Goal: Task Accomplishment & Management: Manage account settings

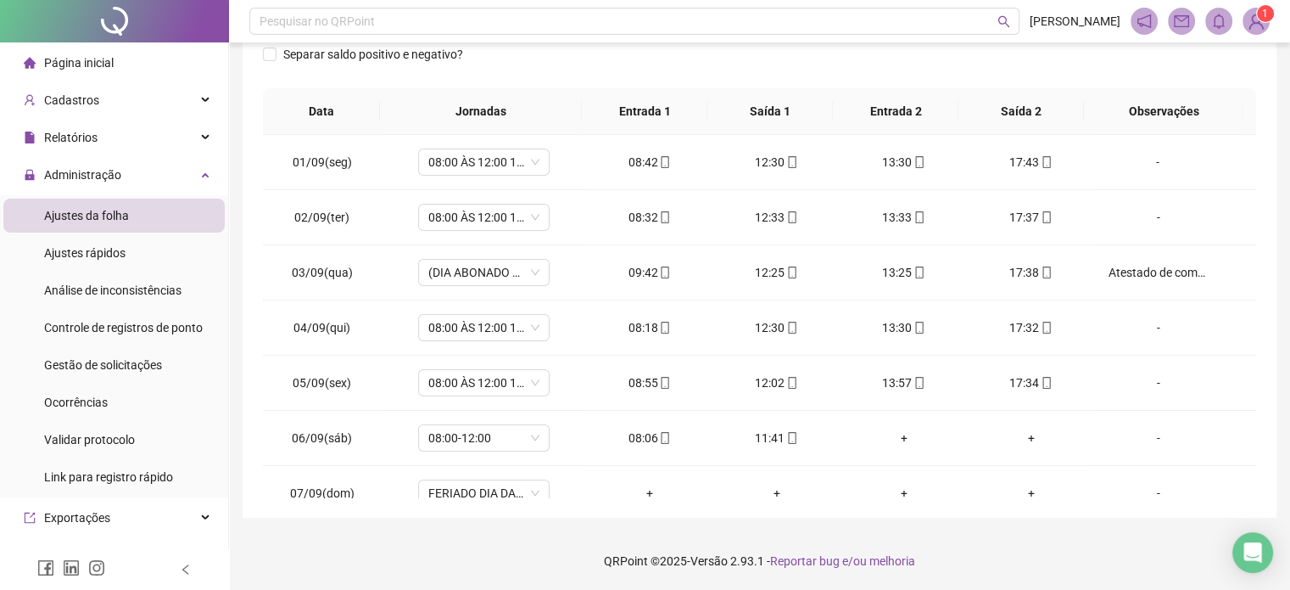
scroll to position [572, 0]
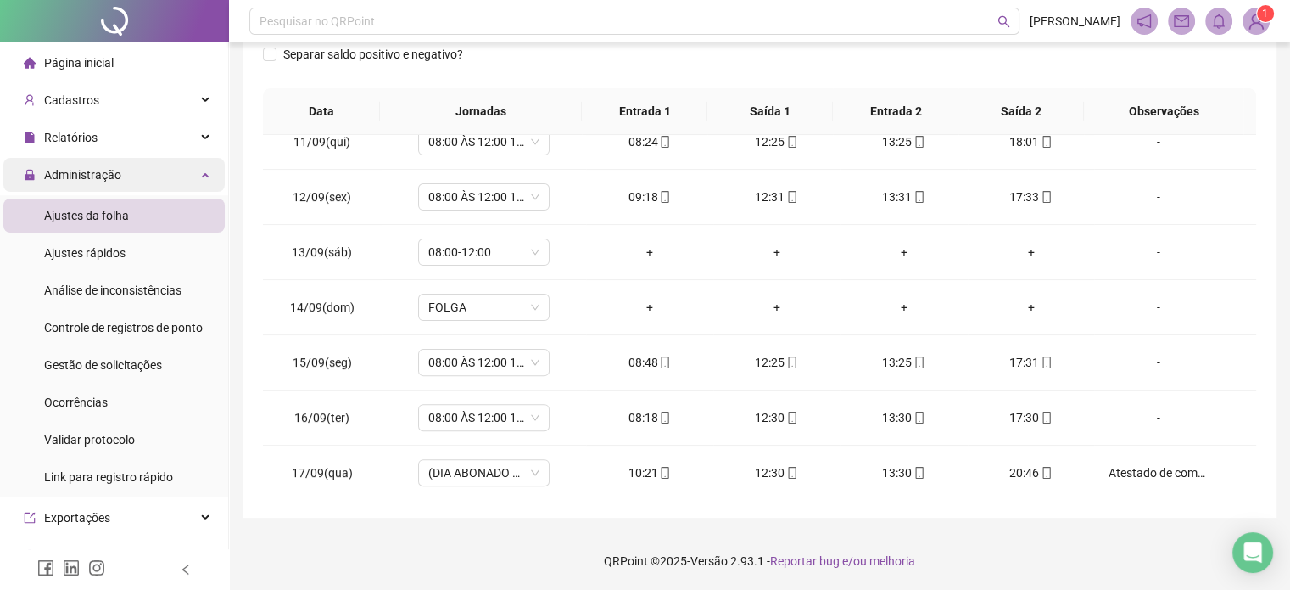
click at [129, 176] on div "Administração" at bounding box center [113, 175] width 221 height 34
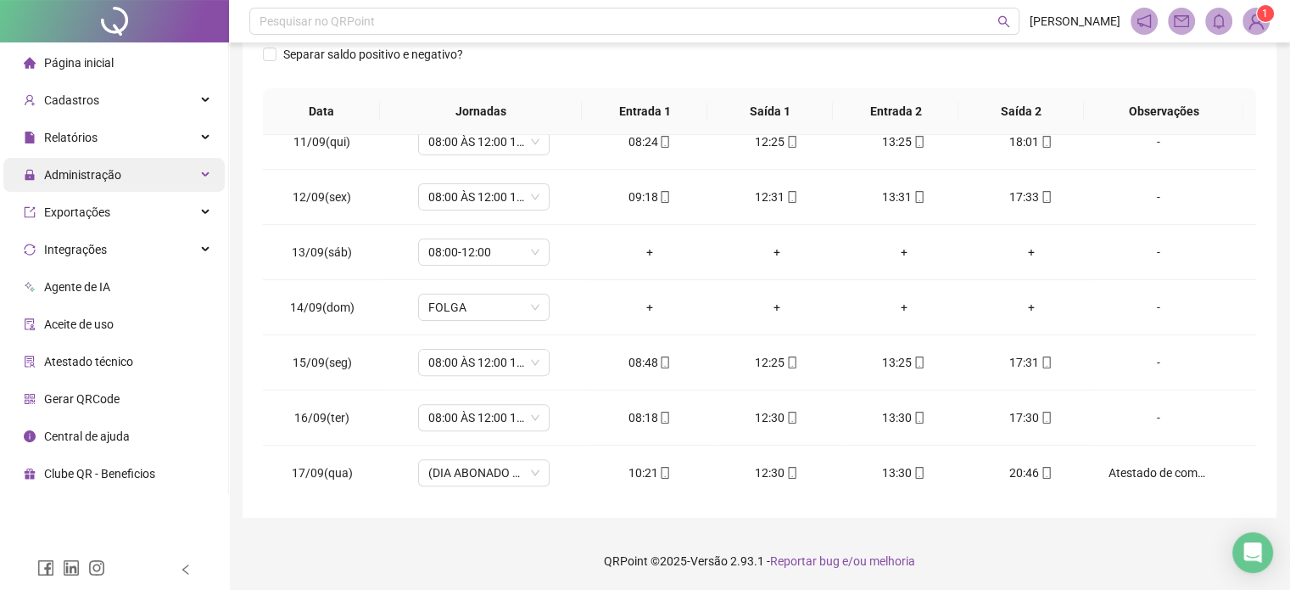
click at [127, 176] on div "Administração" at bounding box center [113, 175] width 221 height 34
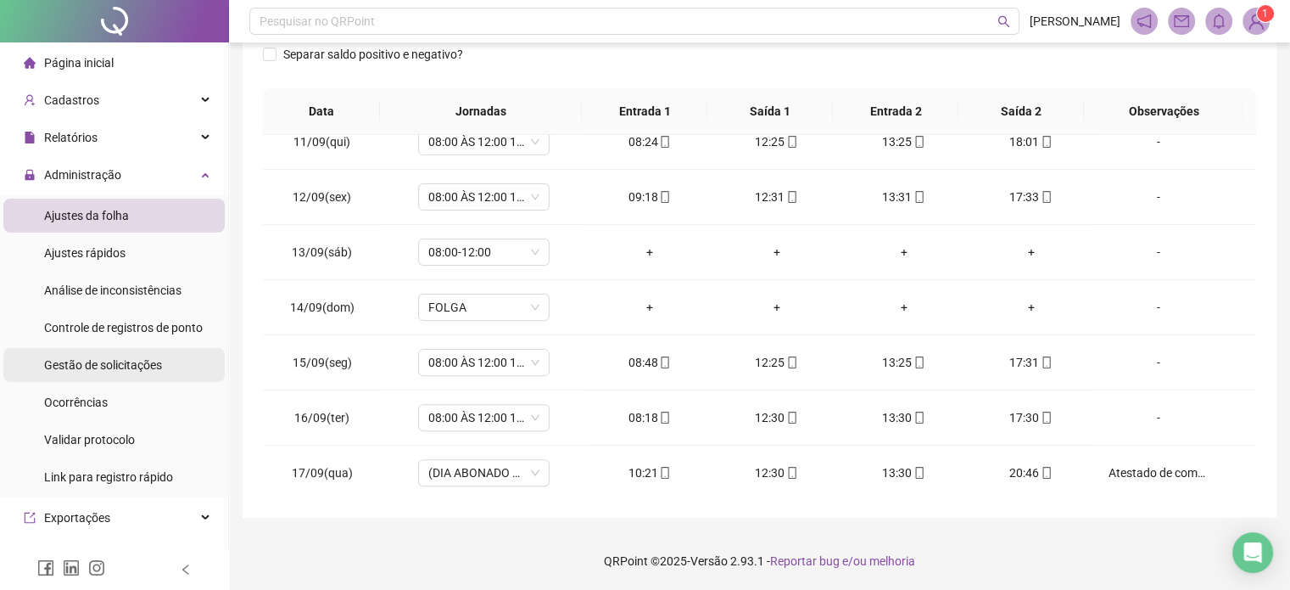
click at [93, 370] on span "Gestão de solicitações" at bounding box center [103, 365] width 118 height 14
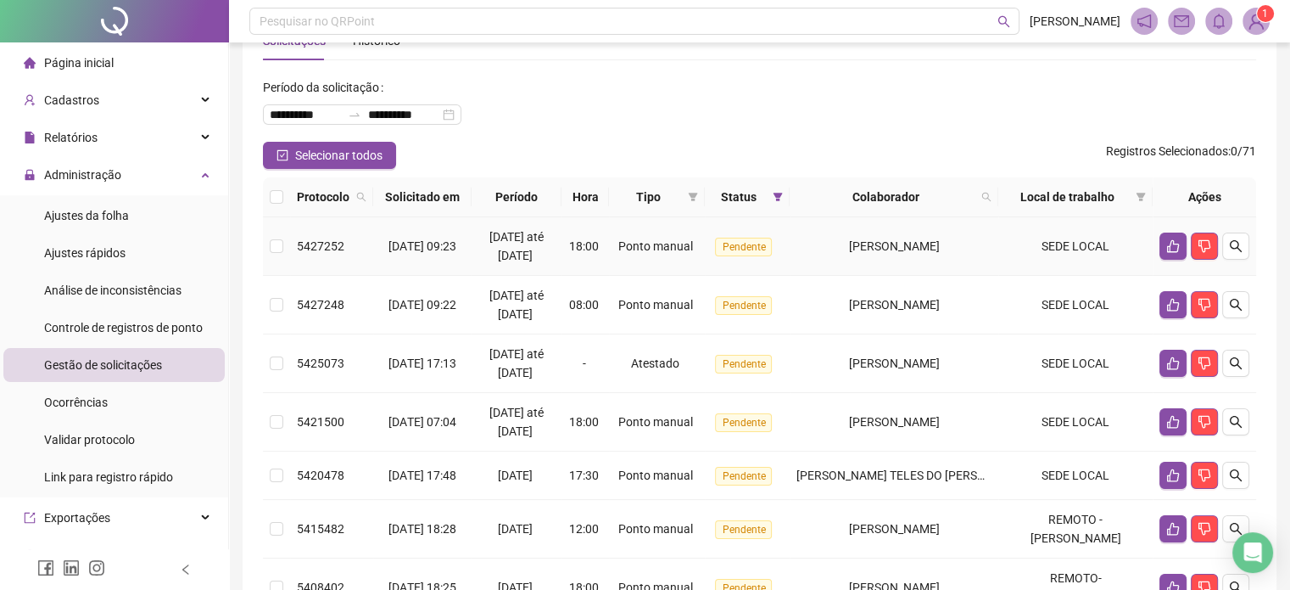
scroll to position [85, 0]
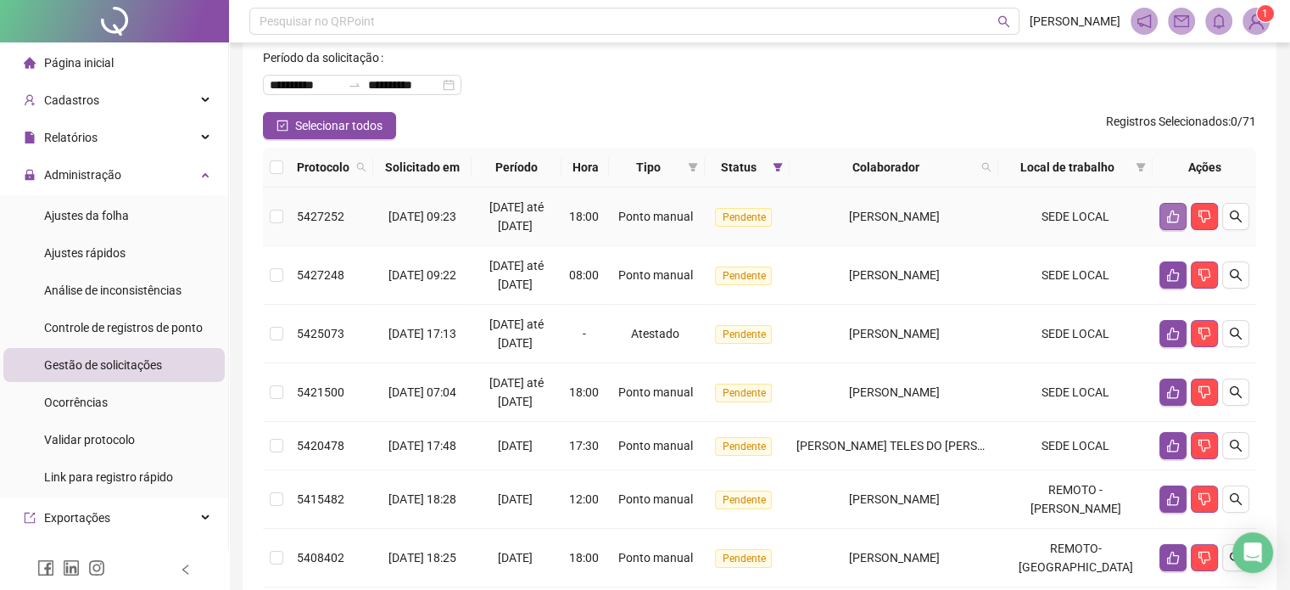
click at [1164, 216] on button "button" at bounding box center [1173, 216] width 27 height 27
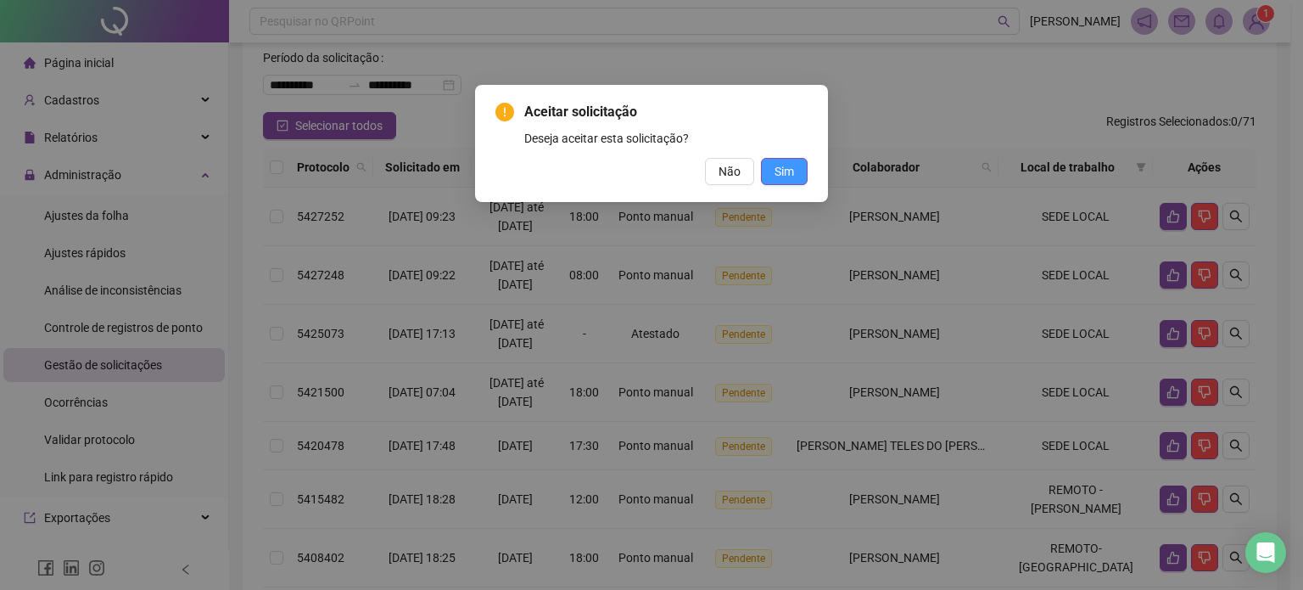
click at [806, 176] on button "Sim" at bounding box center [784, 171] width 47 height 27
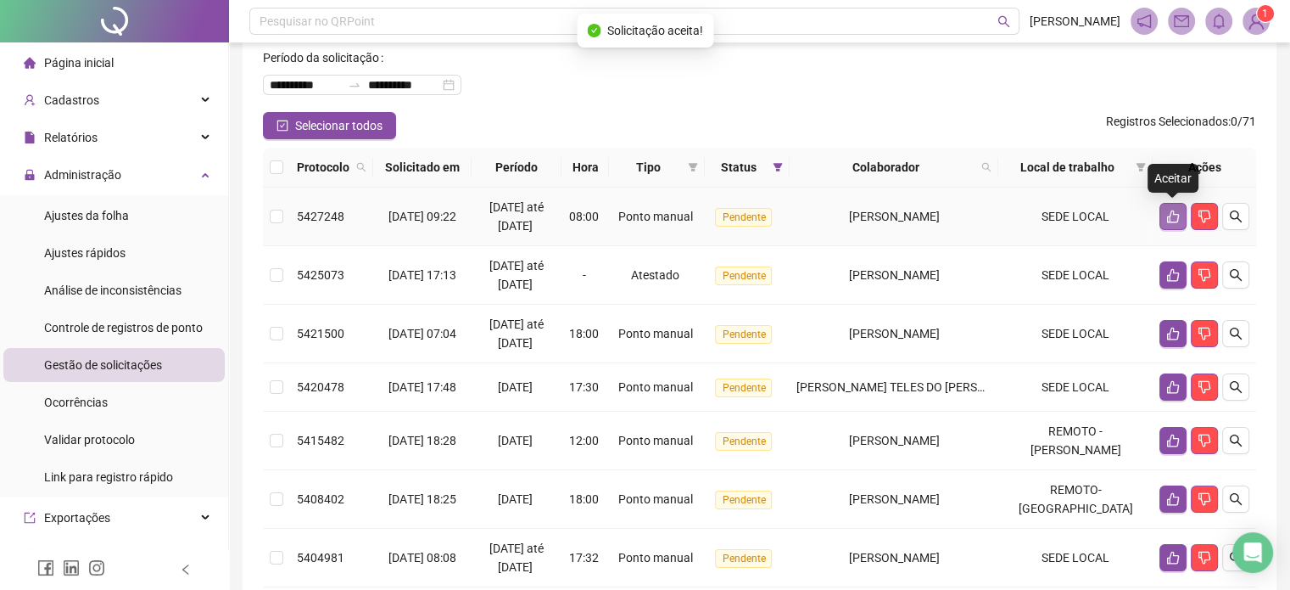
click at [1167, 219] on icon "like" at bounding box center [1173, 216] width 12 height 13
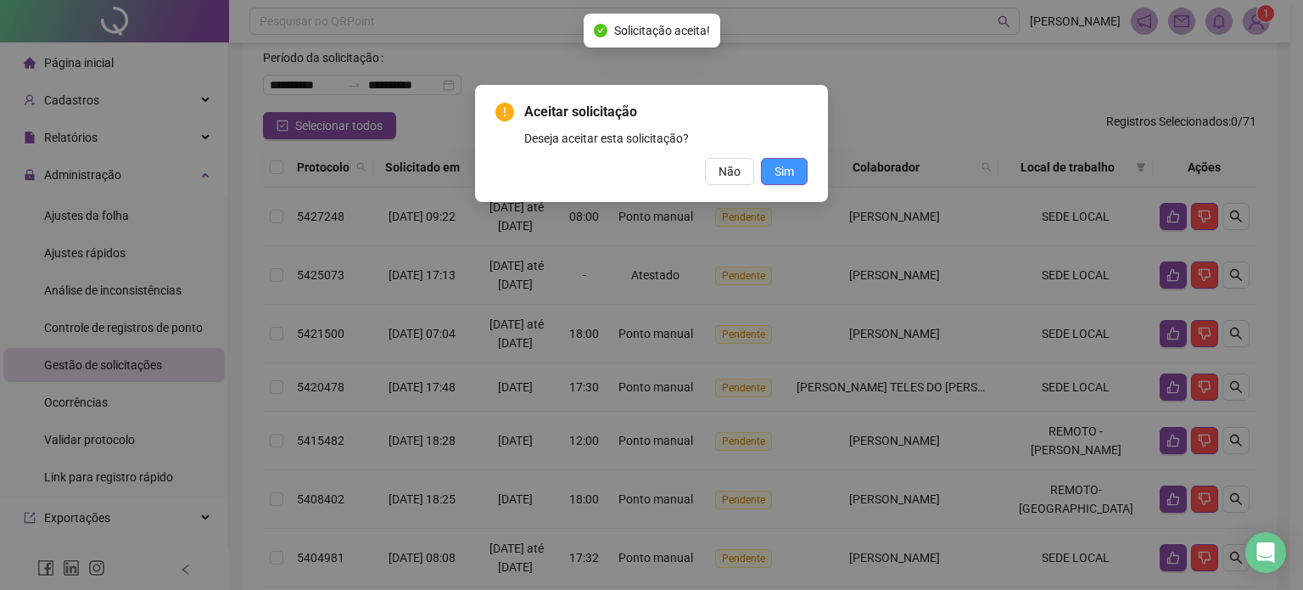
click at [790, 174] on span "Sim" at bounding box center [785, 171] width 20 height 19
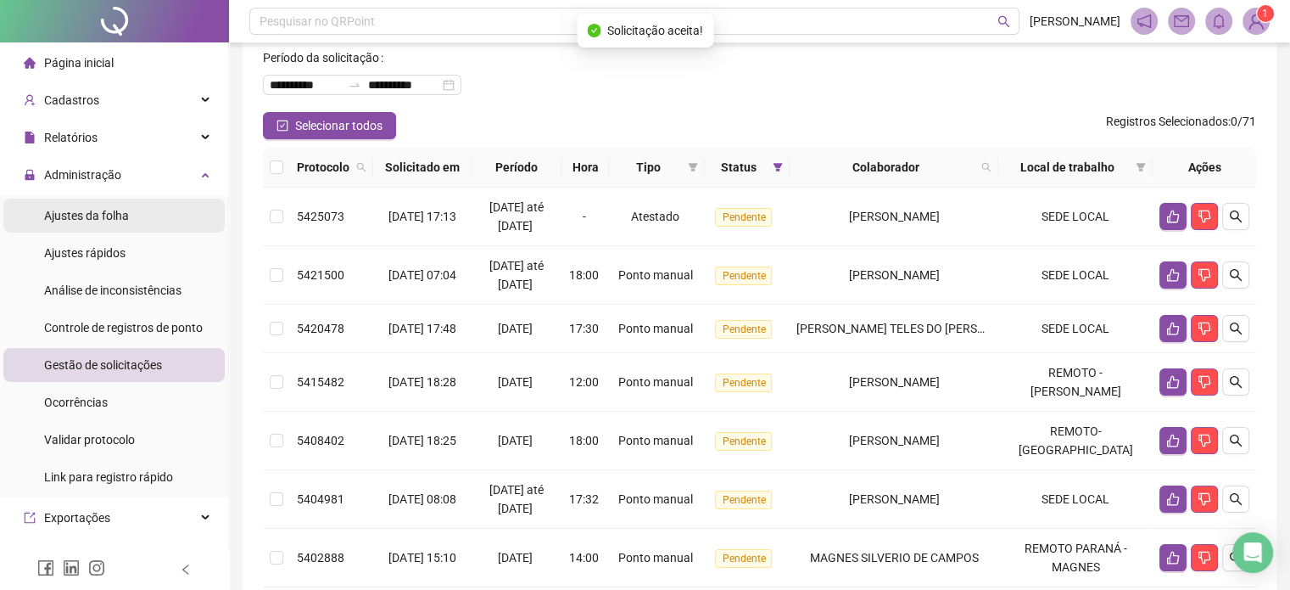
click at [129, 217] on li "Ajustes da folha" at bounding box center [113, 216] width 221 height 34
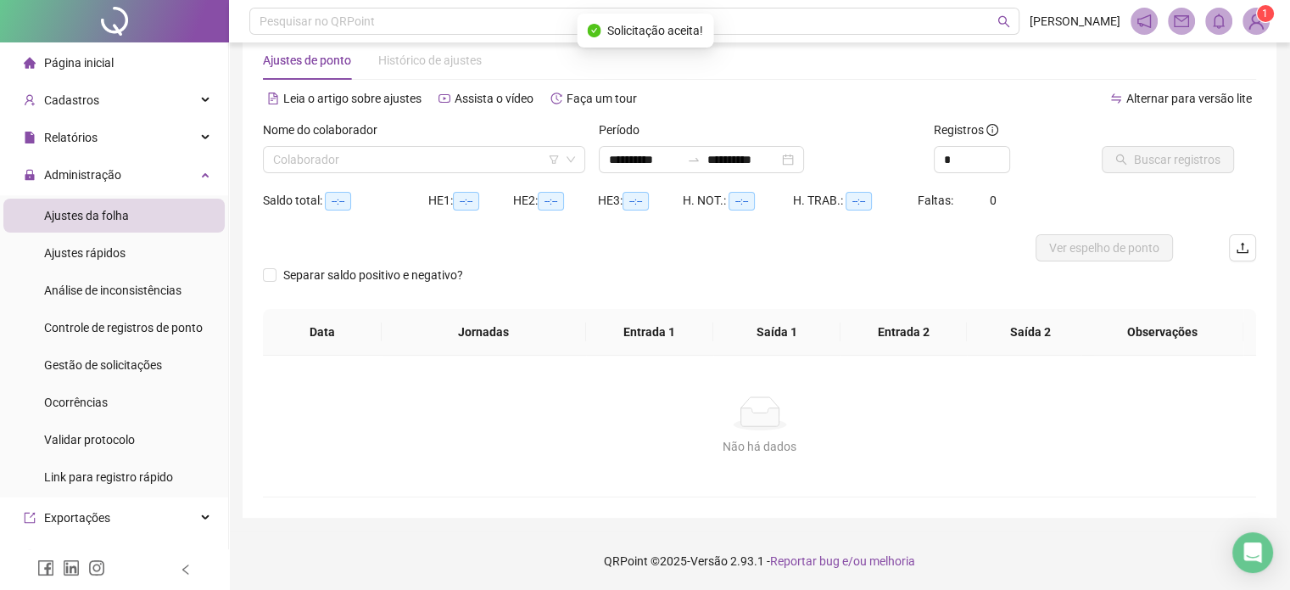
type input "**********"
click at [445, 161] on input "search" at bounding box center [416, 159] width 287 height 25
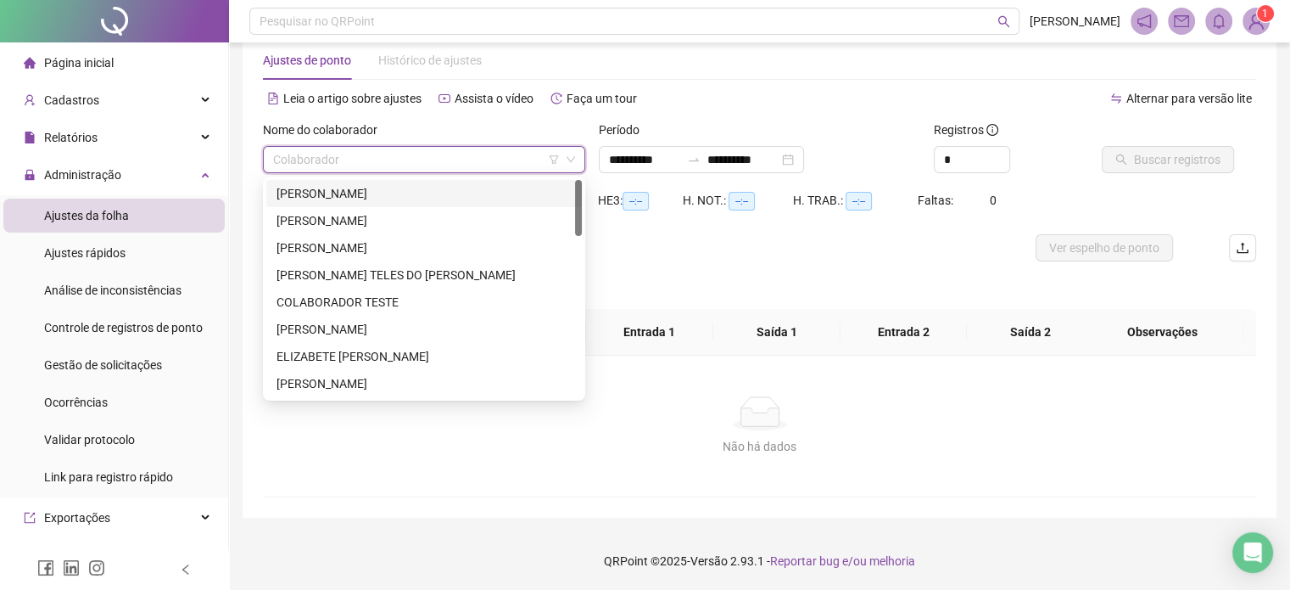
click at [379, 192] on div "[PERSON_NAME]" at bounding box center [424, 193] width 295 height 19
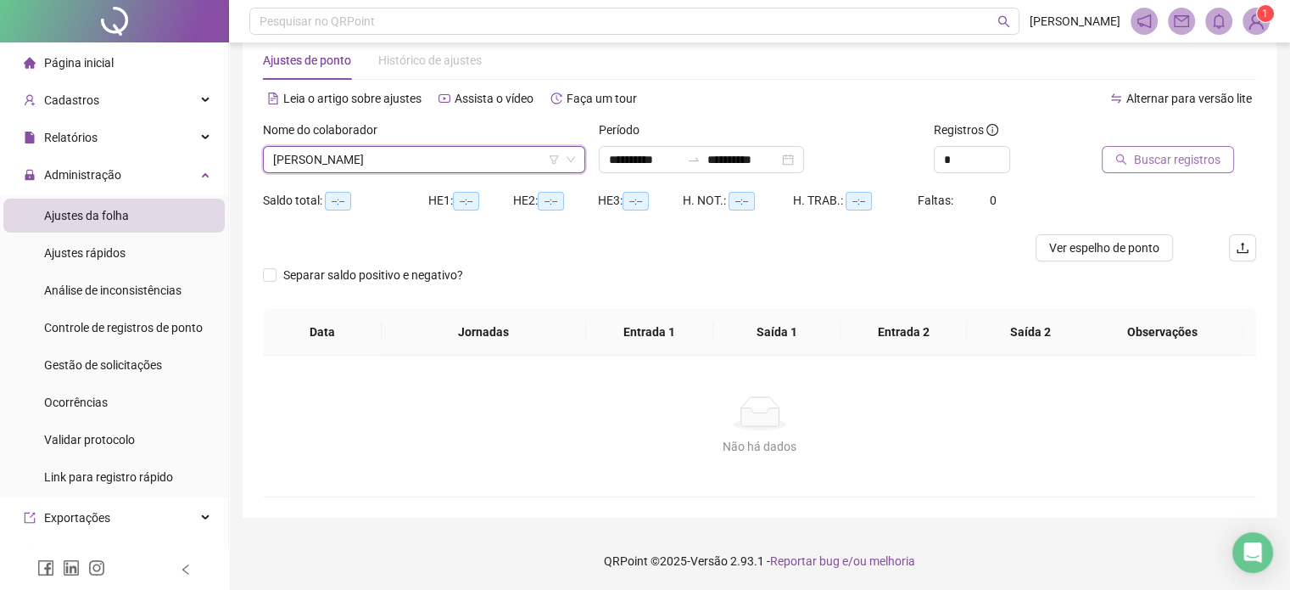
click at [1213, 160] on span "Buscar registros" at bounding box center [1177, 159] width 87 height 19
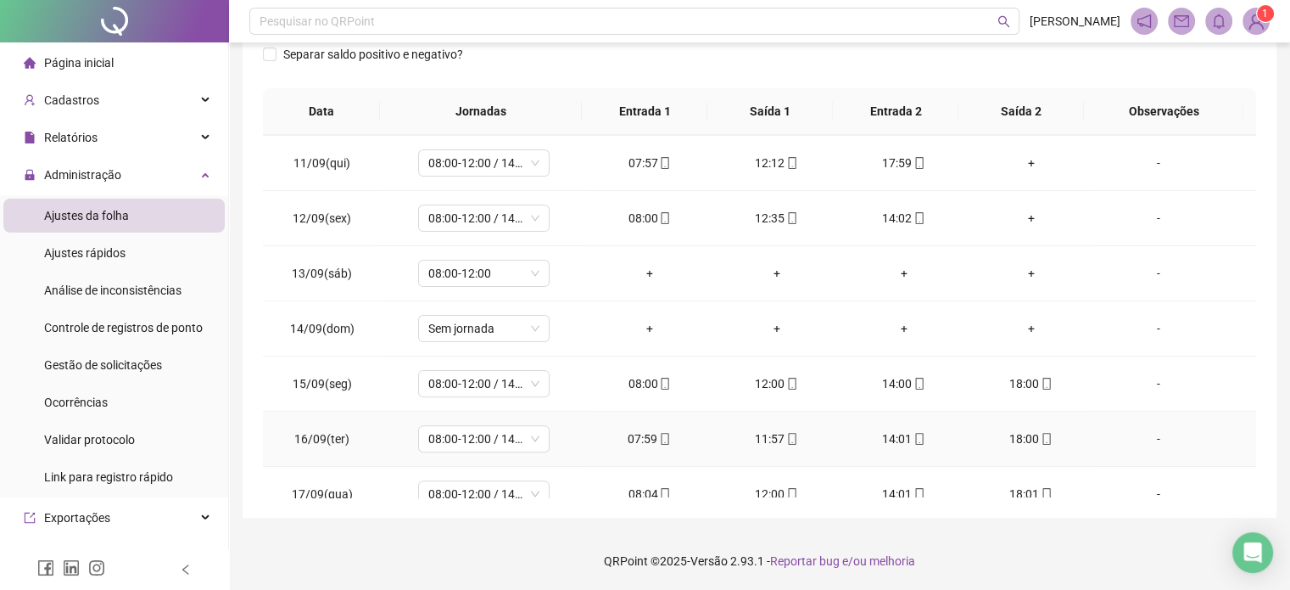
scroll to position [572, 0]
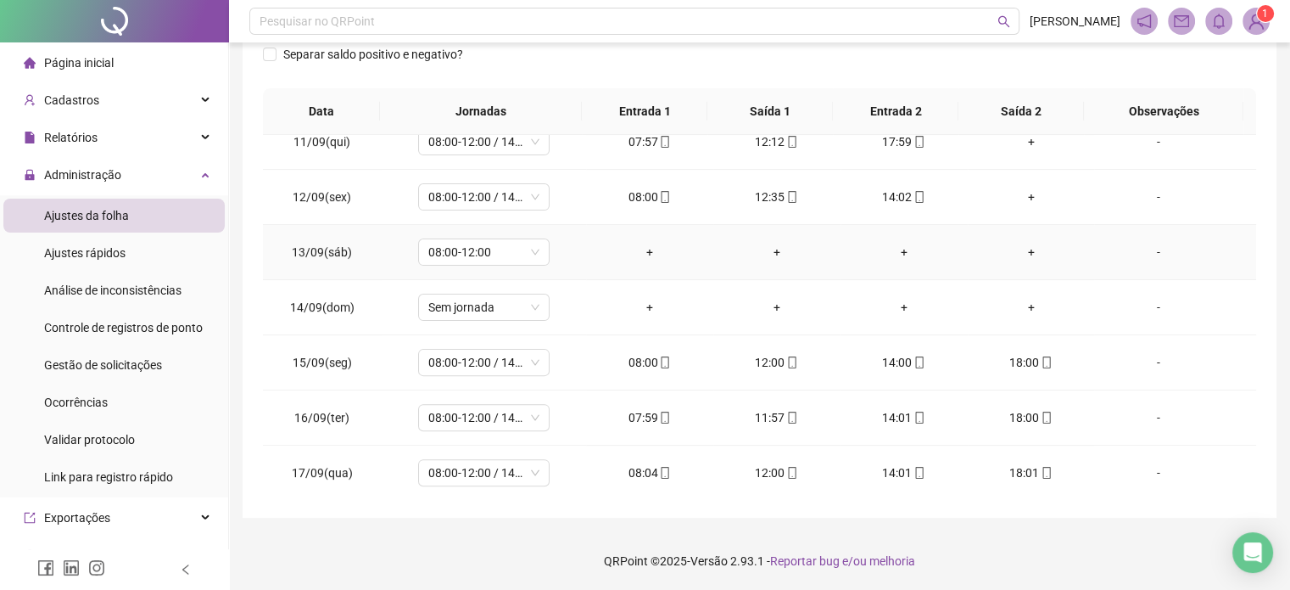
click at [1154, 251] on div "-" at bounding box center [1158, 252] width 100 height 19
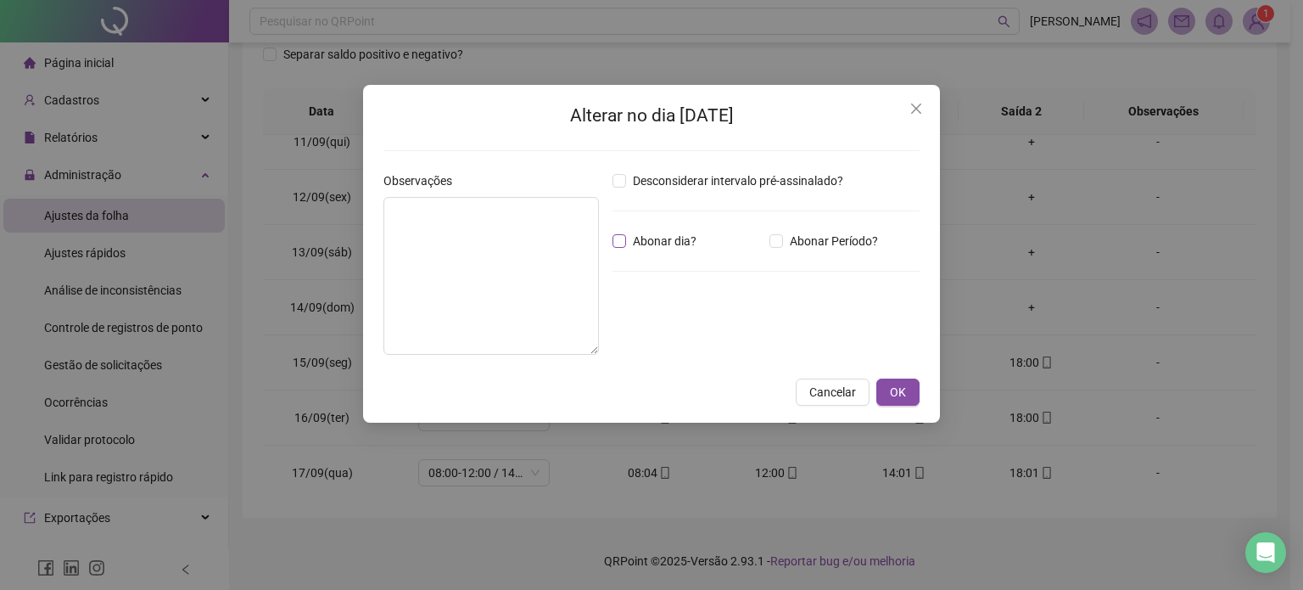
click at [627, 240] on span "Abonar dia?" at bounding box center [664, 241] width 77 height 19
click at [521, 241] on textarea at bounding box center [491, 276] width 216 height 158
type textarea "**********"
click at [895, 395] on span "OK" at bounding box center [898, 392] width 16 height 19
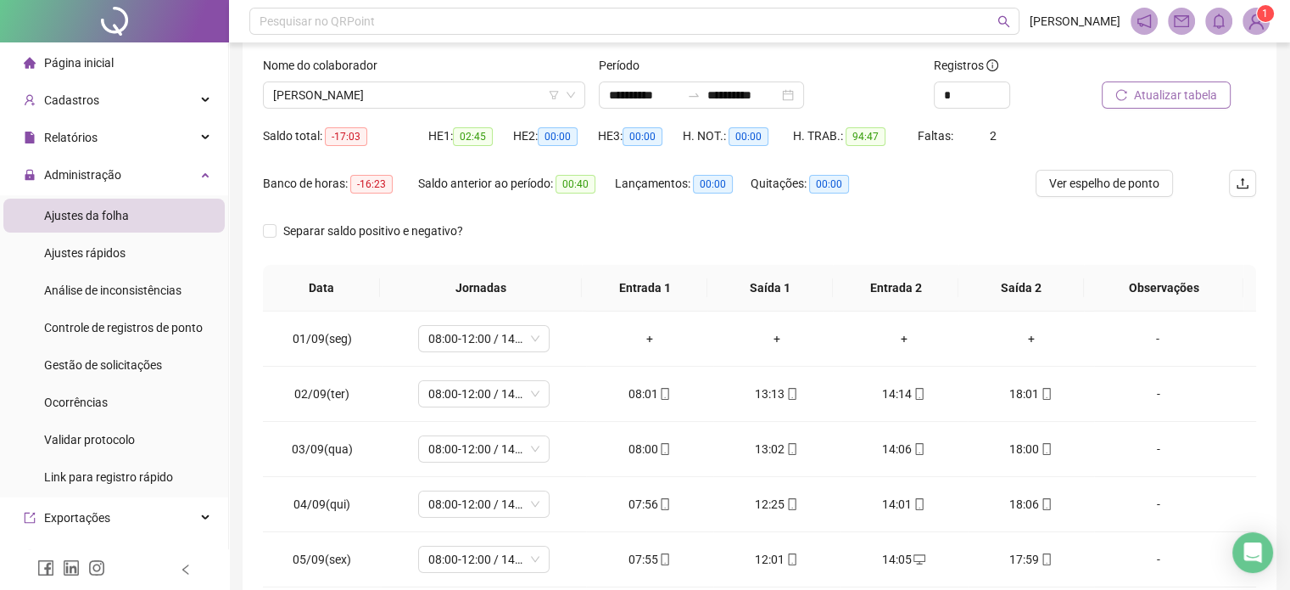
scroll to position [0, 0]
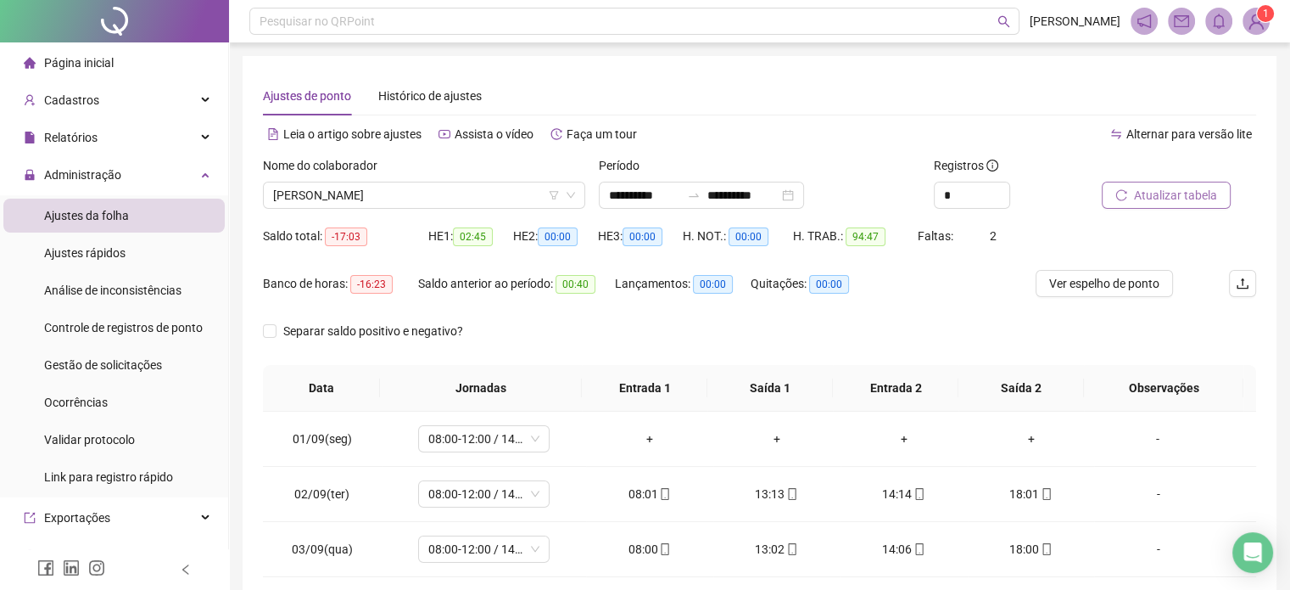
click at [1150, 186] on span "Atualizar tabela" at bounding box center [1175, 195] width 83 height 19
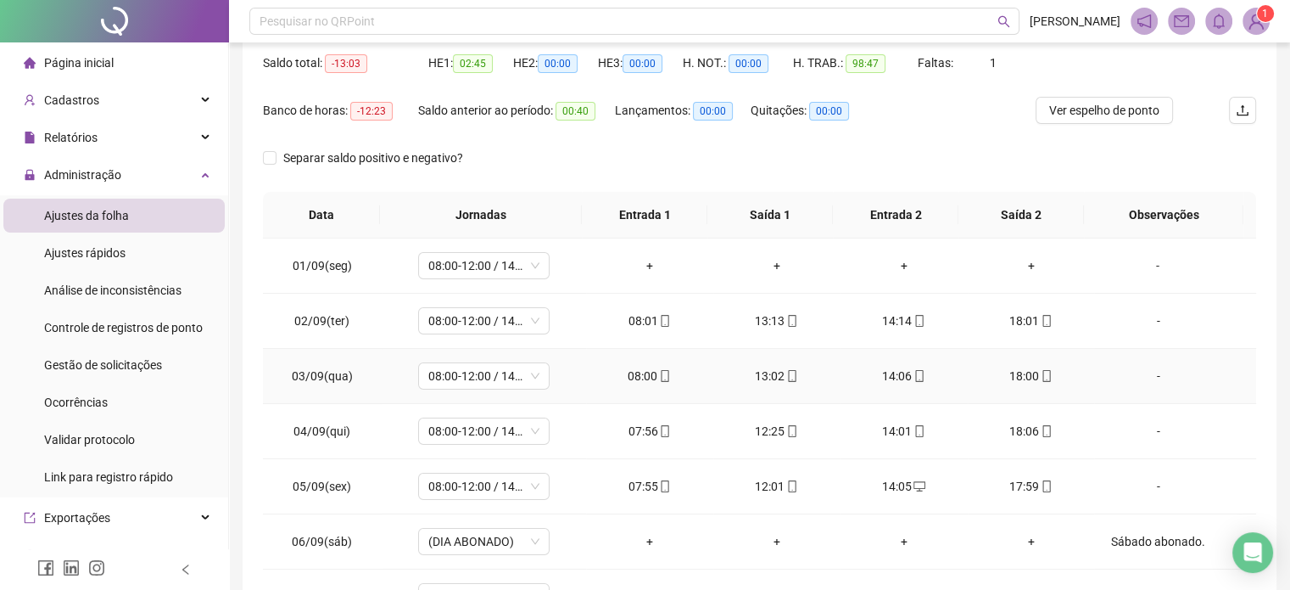
scroll to position [22, 0]
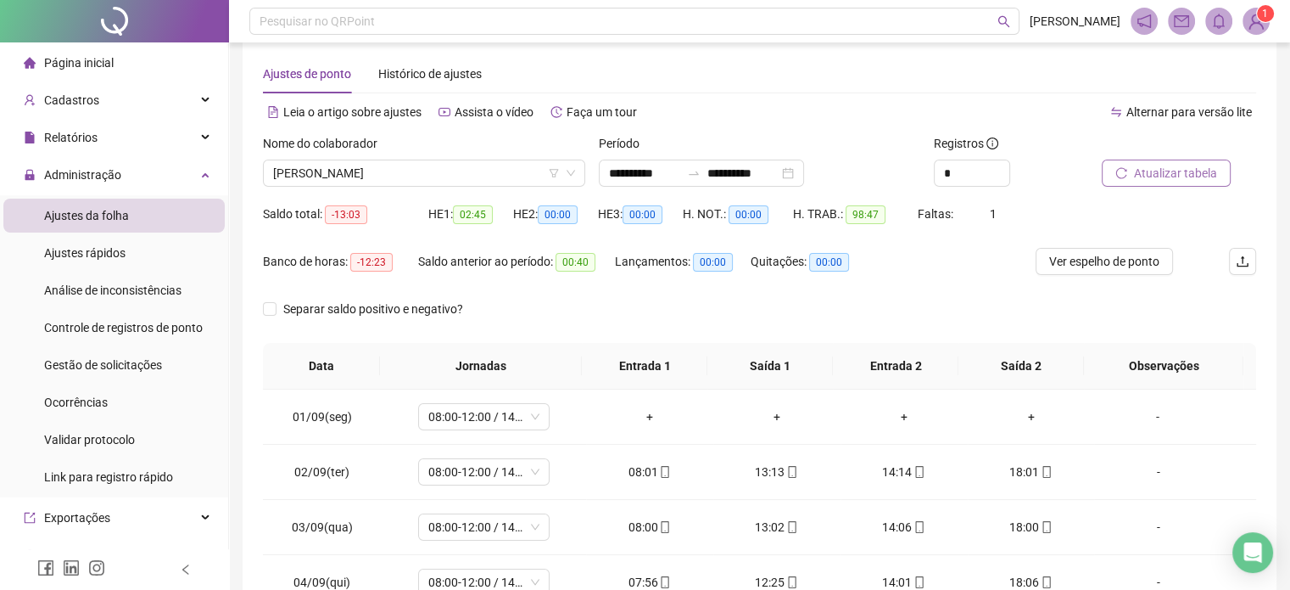
click at [1170, 164] on span "Atualizar tabela" at bounding box center [1175, 173] width 83 height 19
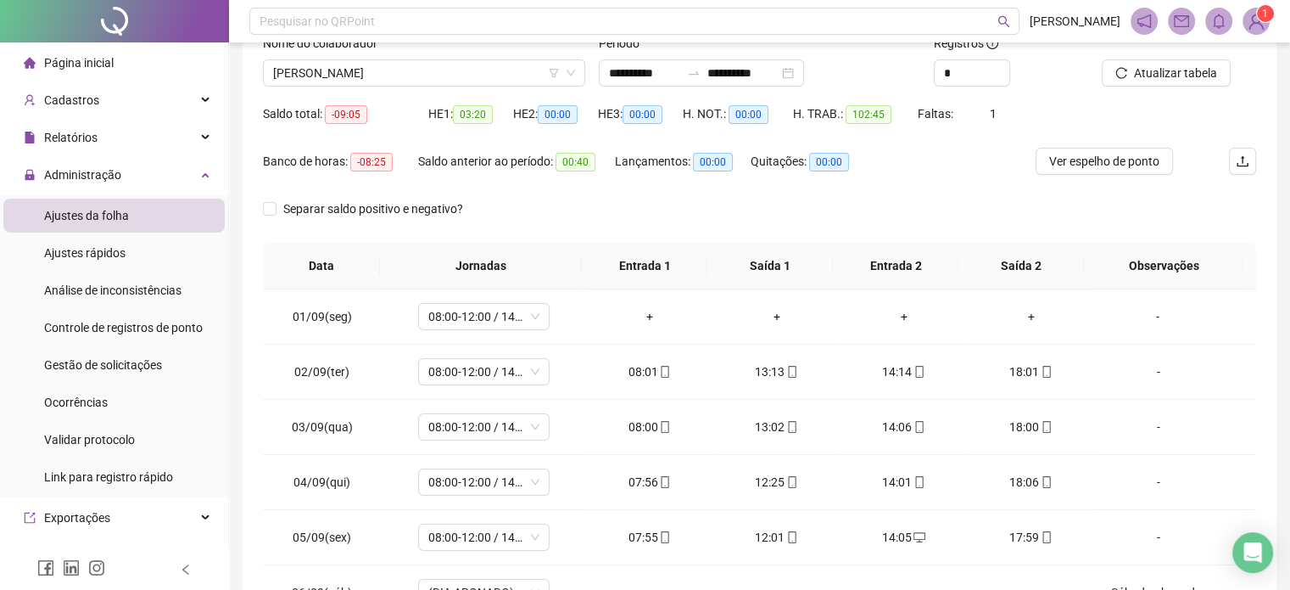
scroll to position [0, 0]
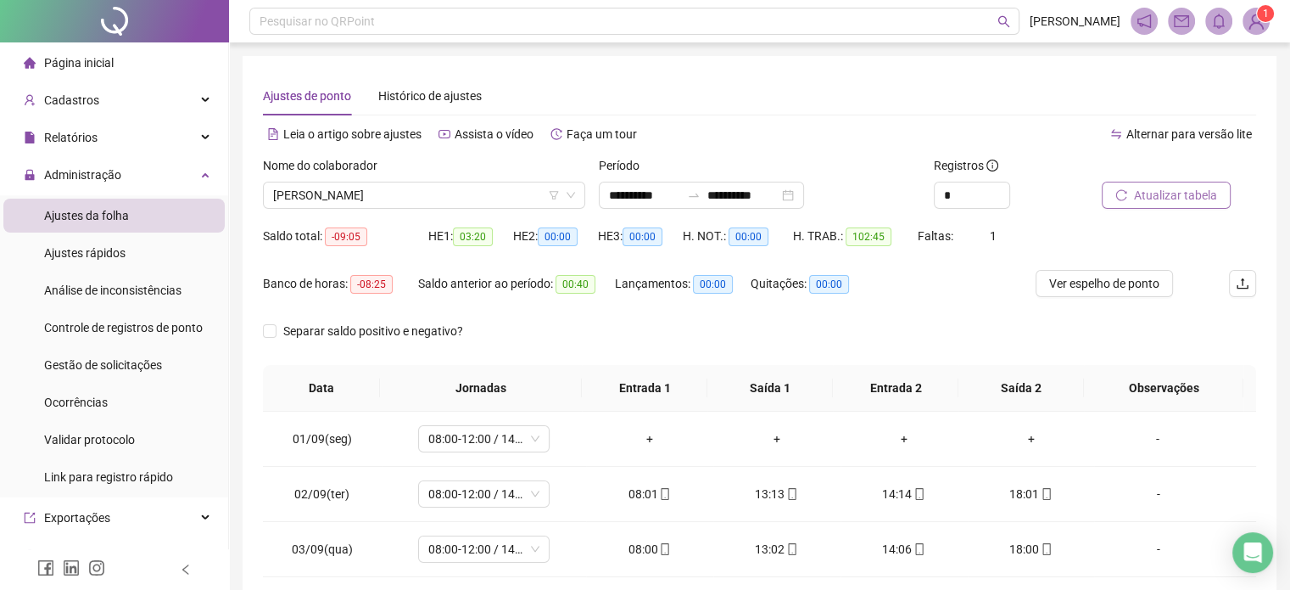
click at [1161, 205] on button "Atualizar tabela" at bounding box center [1166, 195] width 129 height 27
click at [489, 196] on span "[PERSON_NAME]" at bounding box center [424, 194] width 302 height 25
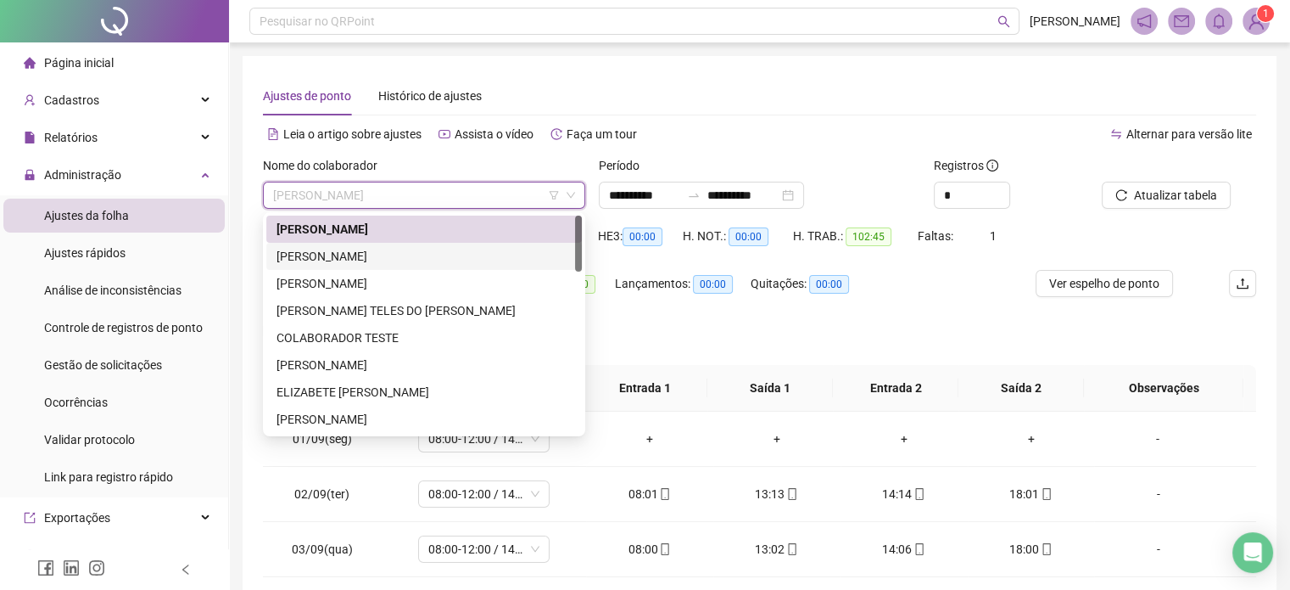
click at [407, 255] on div "[PERSON_NAME]" at bounding box center [424, 256] width 295 height 19
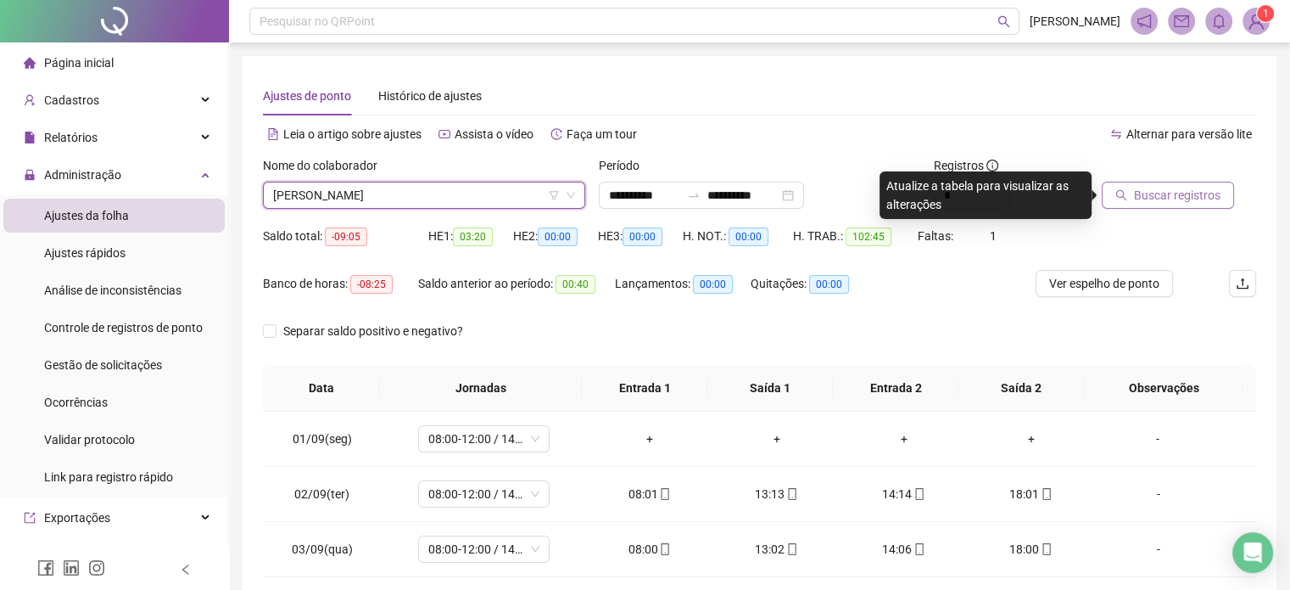
click at [1184, 189] on span "Buscar registros" at bounding box center [1177, 195] width 87 height 19
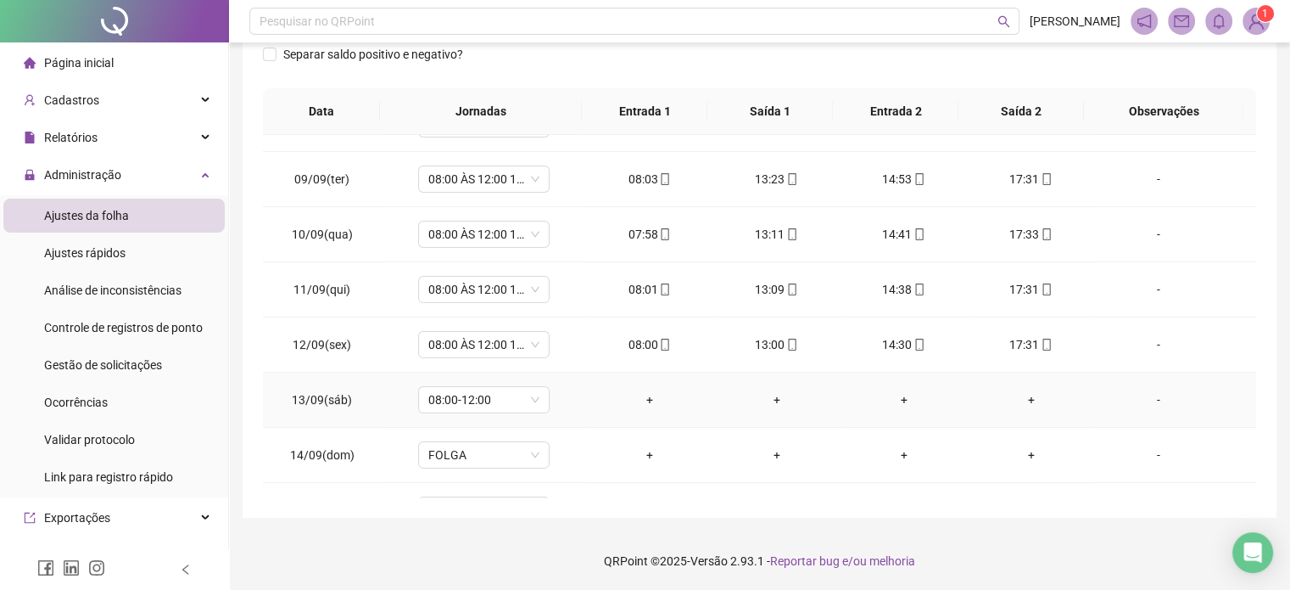
scroll to position [572, 0]
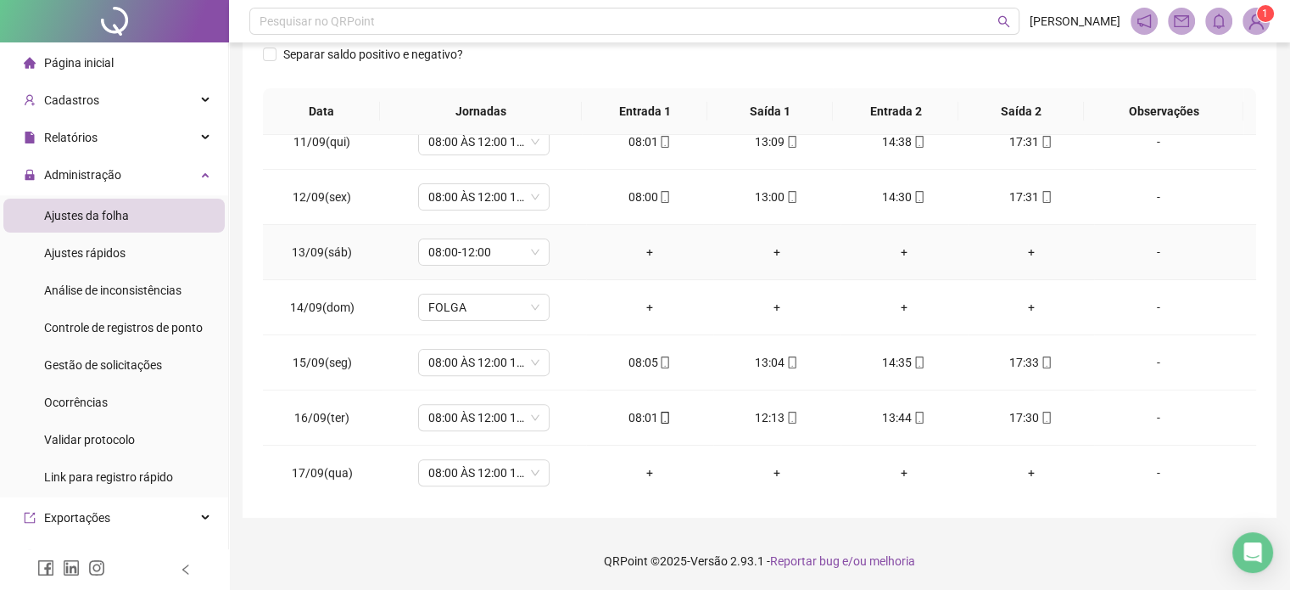
click at [1156, 249] on div "-" at bounding box center [1158, 252] width 100 height 19
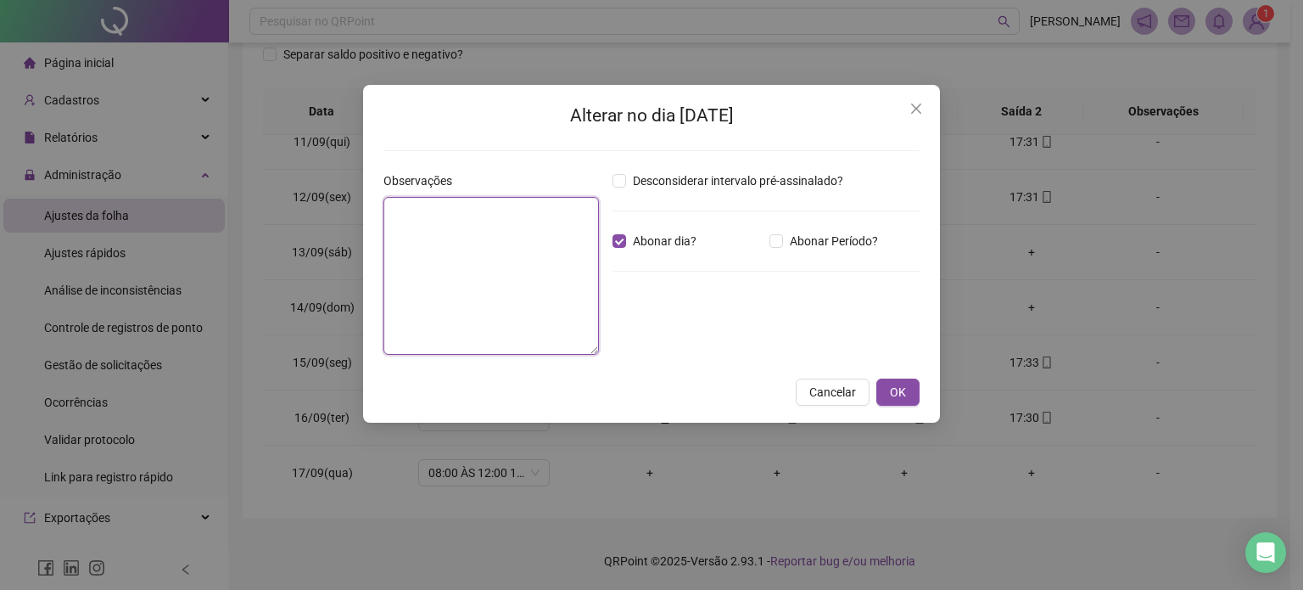
click at [535, 242] on textarea at bounding box center [491, 276] width 216 height 158
type textarea "**********"
click at [905, 386] on span "OK" at bounding box center [898, 392] width 16 height 19
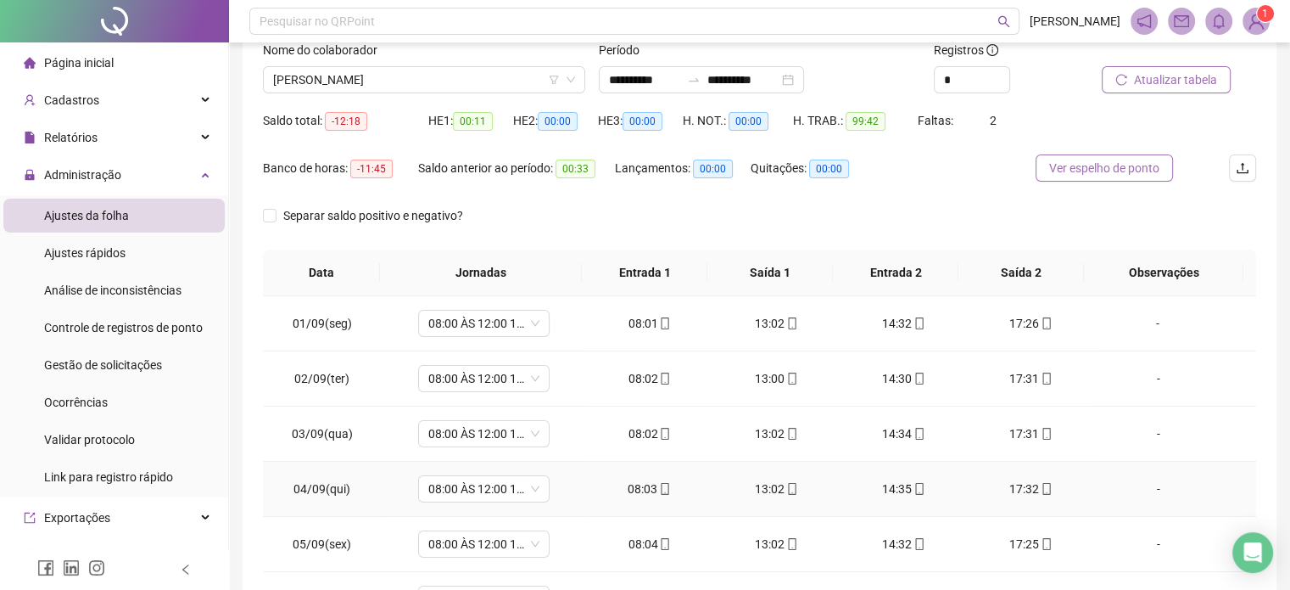
scroll to position [0, 0]
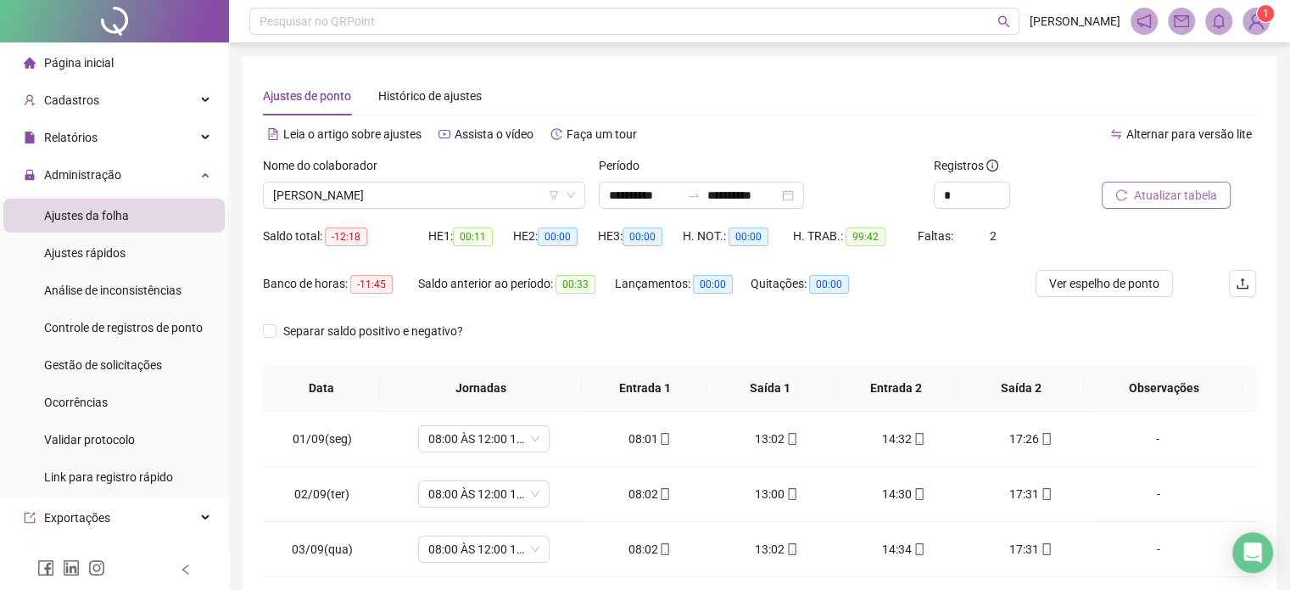
click at [1151, 203] on span "Atualizar tabela" at bounding box center [1175, 195] width 83 height 19
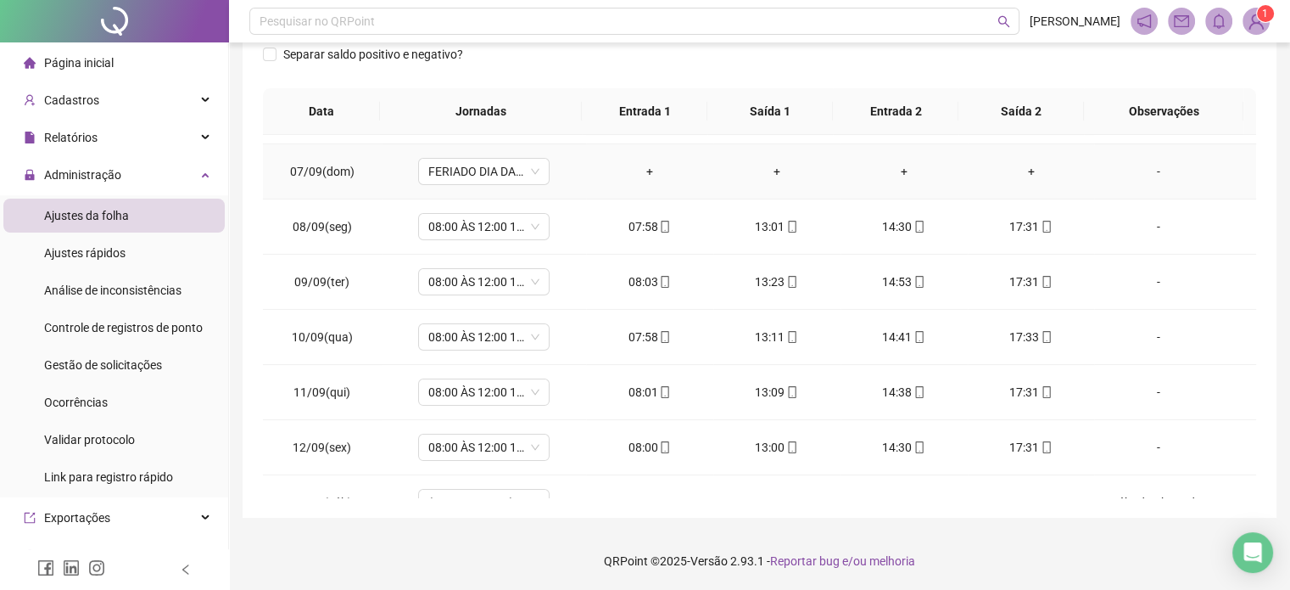
scroll to position [572, 0]
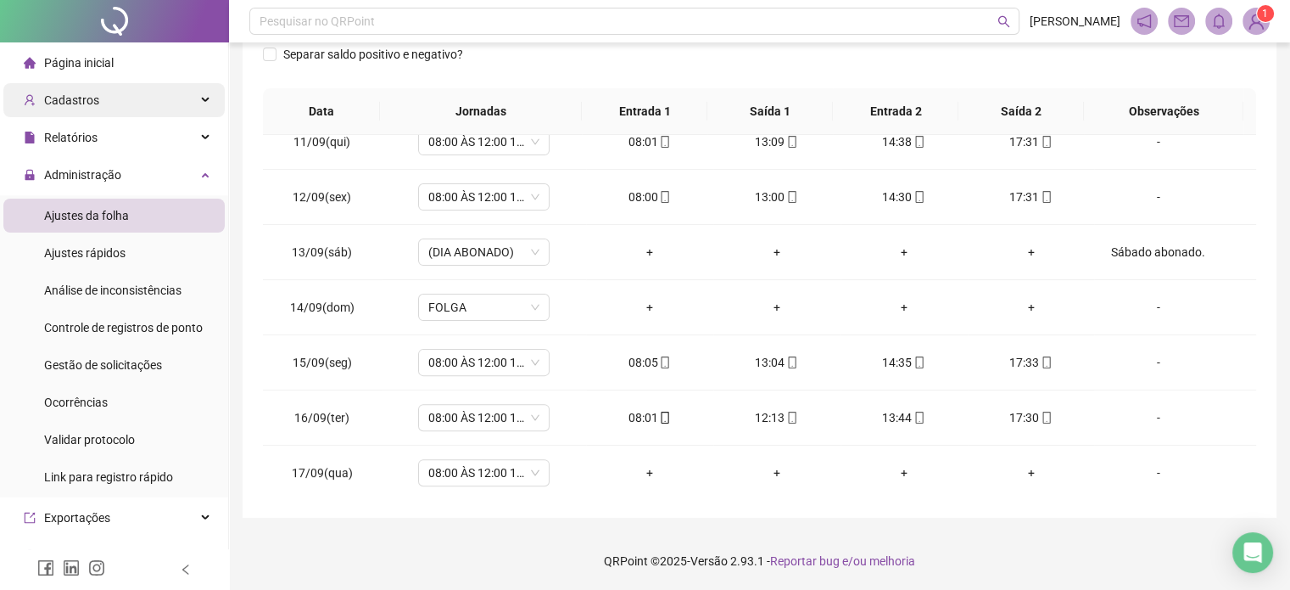
click at [160, 100] on div "Cadastros" at bounding box center [113, 100] width 221 height 34
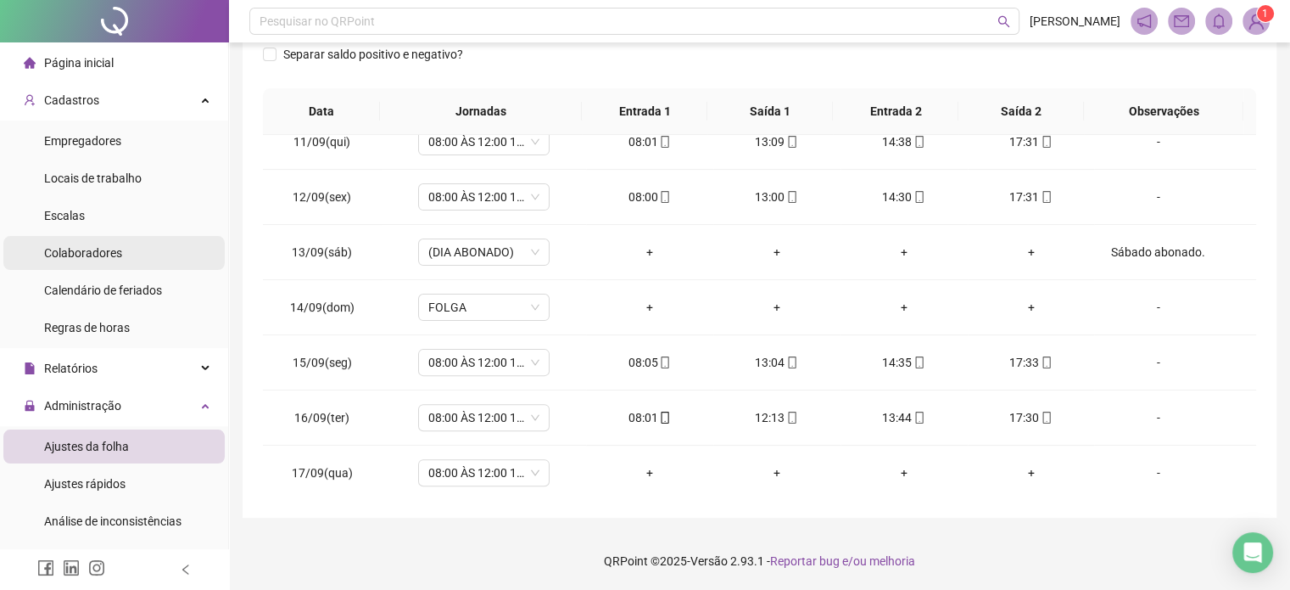
click at [120, 257] on li "Colaboradores" at bounding box center [113, 253] width 221 height 34
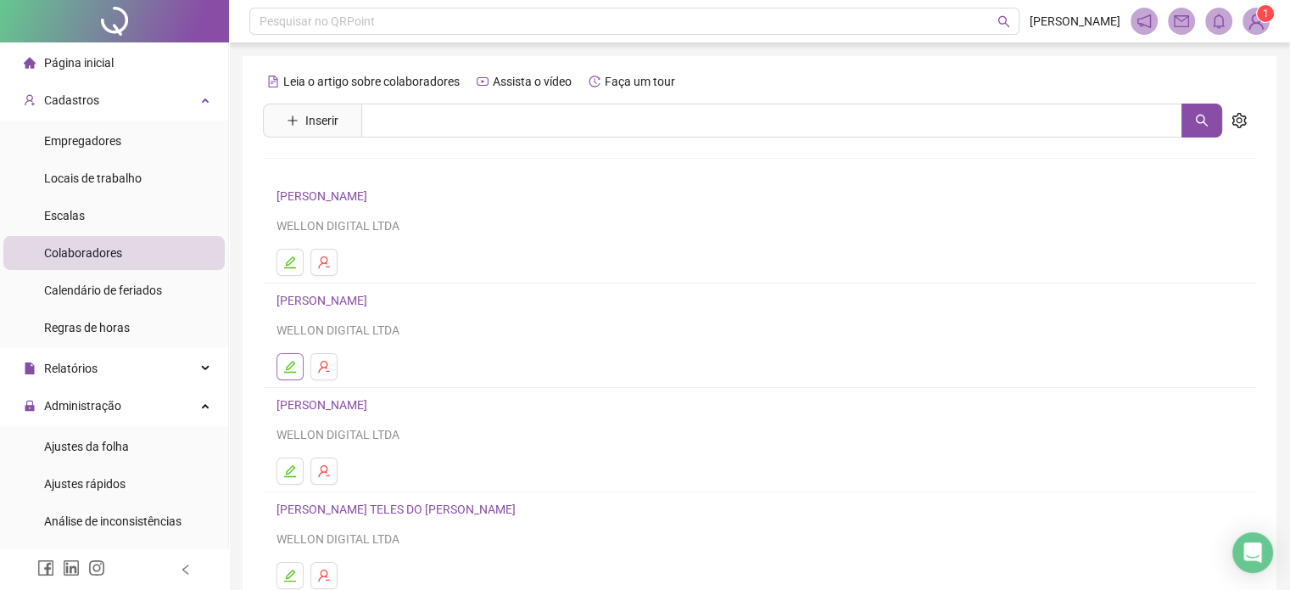
click at [286, 365] on icon "edit" at bounding box center [290, 367] width 14 height 14
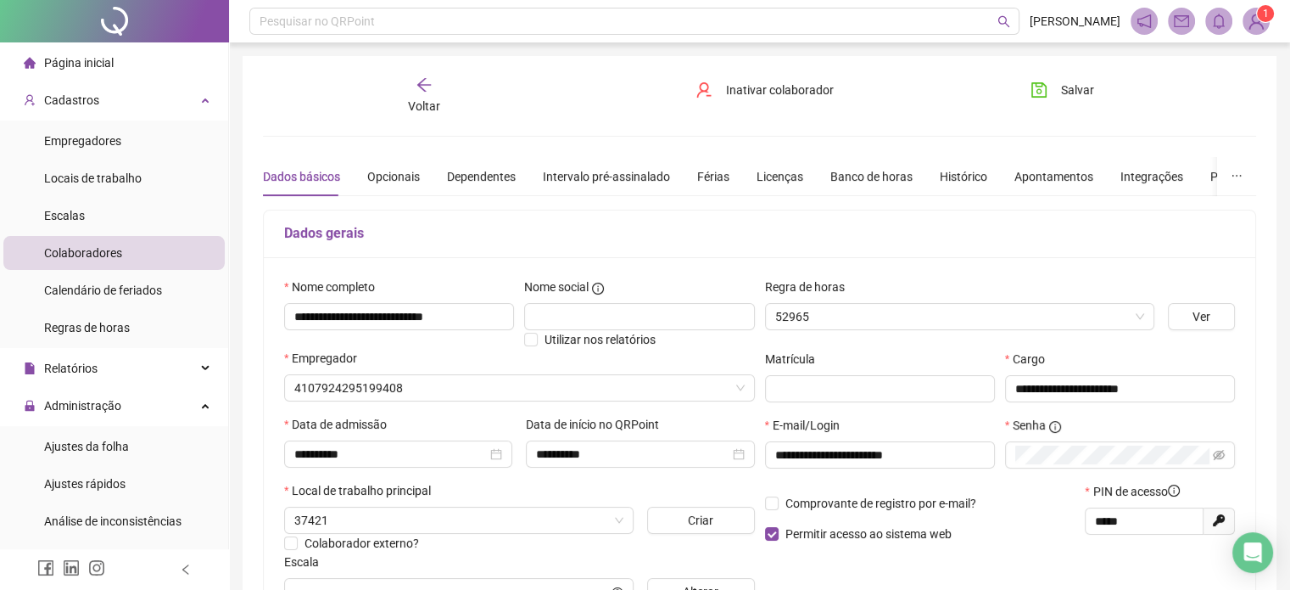
type input "**********"
click at [709, 177] on div "Férias" at bounding box center [713, 176] width 32 height 19
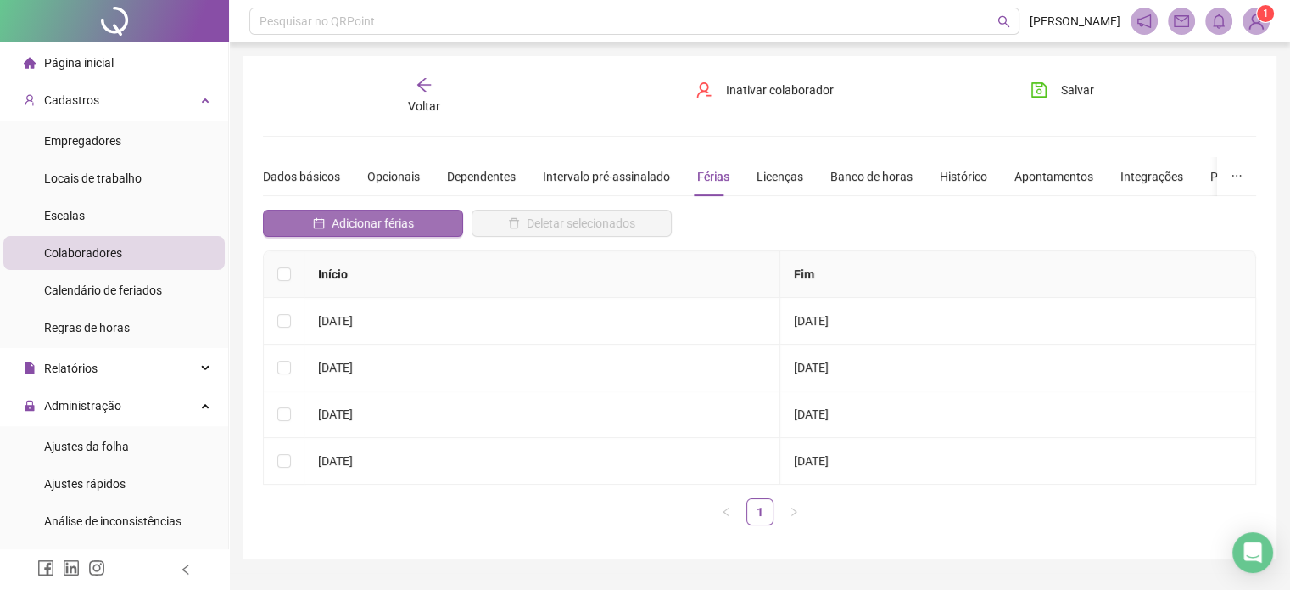
click at [378, 216] on span "Adicionar férias" at bounding box center [373, 223] width 82 height 19
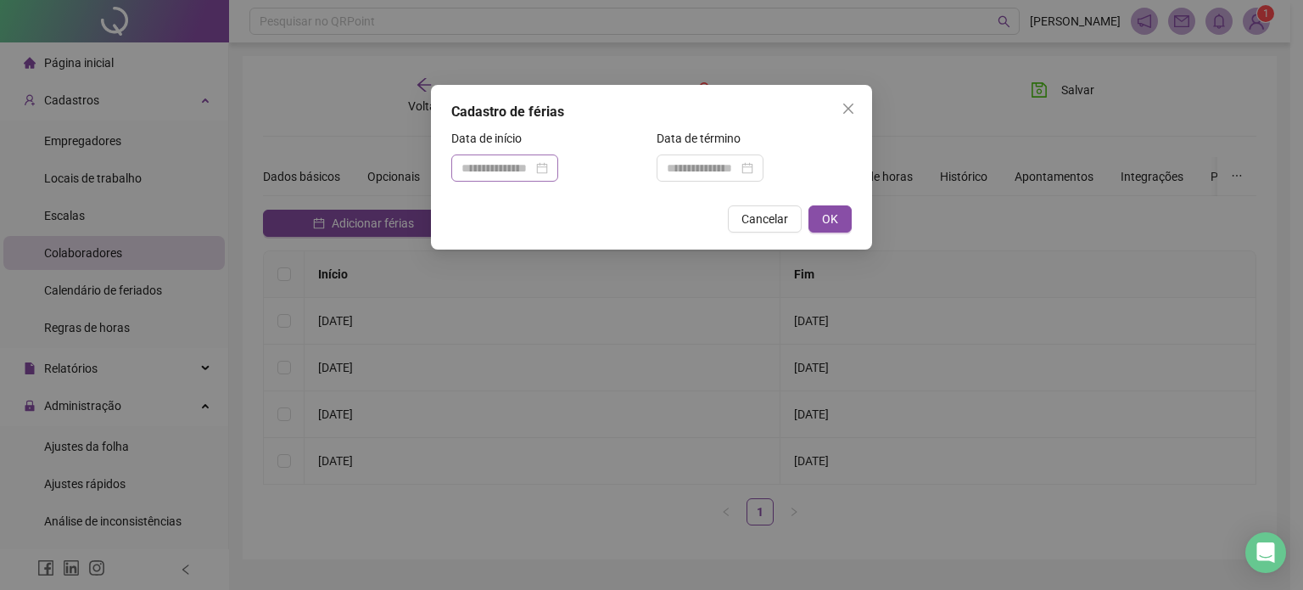
click at [548, 168] on div at bounding box center [505, 168] width 87 height 19
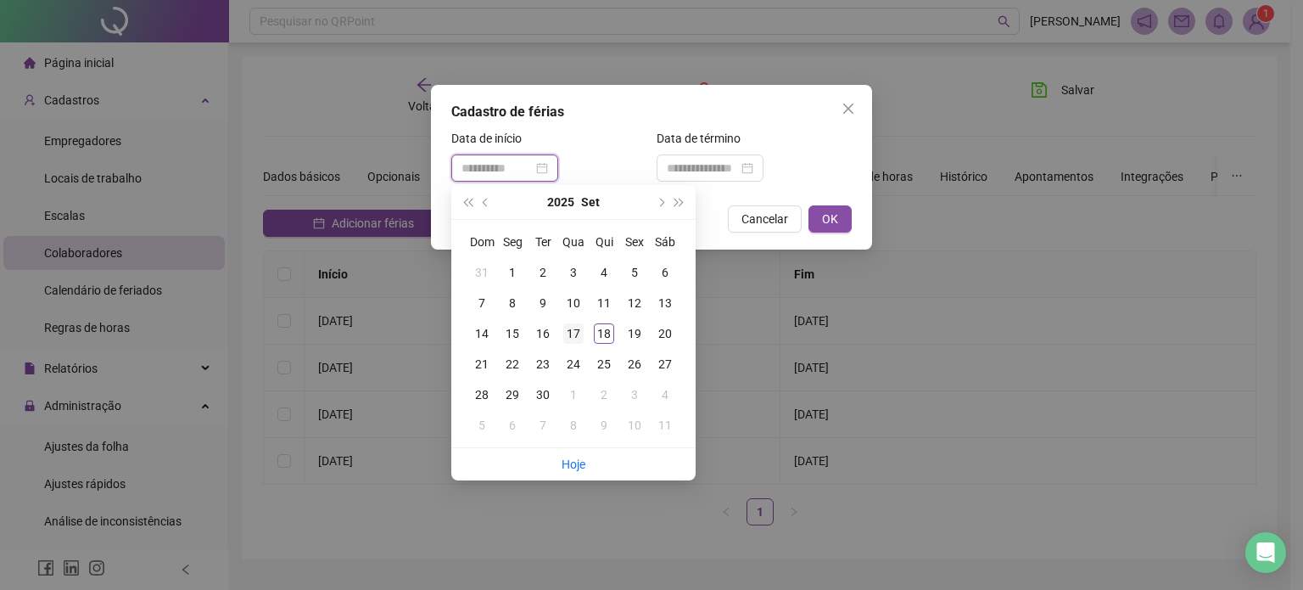
type input "**********"
click at [568, 336] on div "17" at bounding box center [573, 333] width 20 height 20
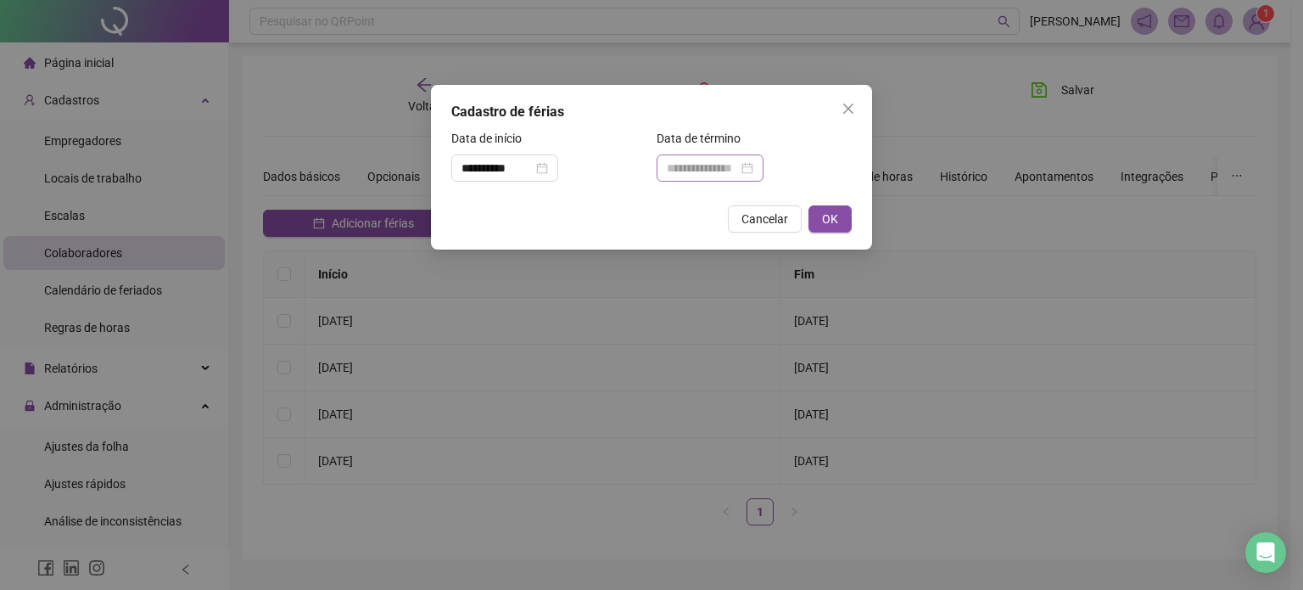
click at [753, 172] on div at bounding box center [710, 168] width 87 height 19
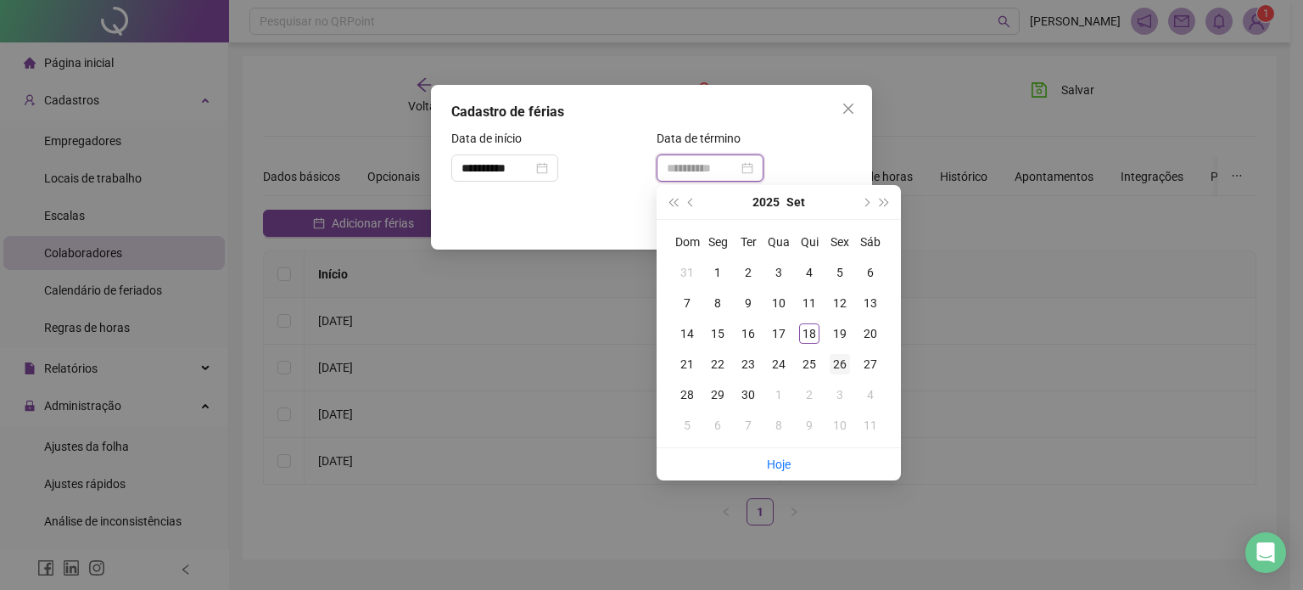
type input "**********"
click at [842, 366] on div "26" at bounding box center [840, 364] width 20 height 20
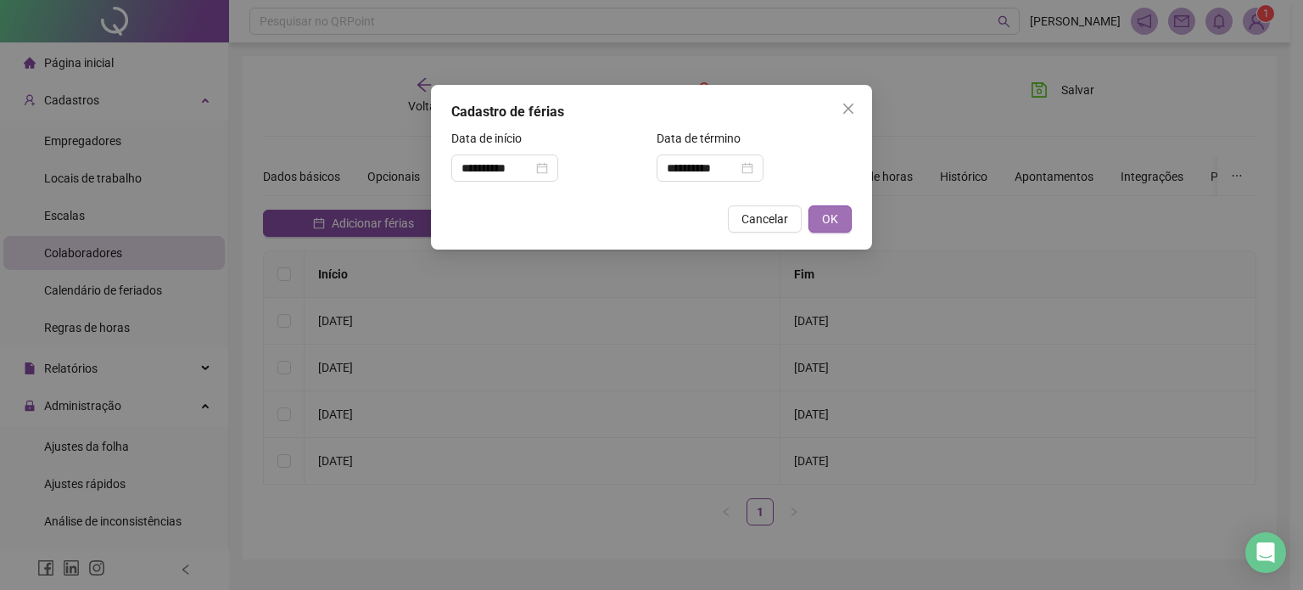
click at [826, 220] on span "OK" at bounding box center [830, 219] width 16 height 19
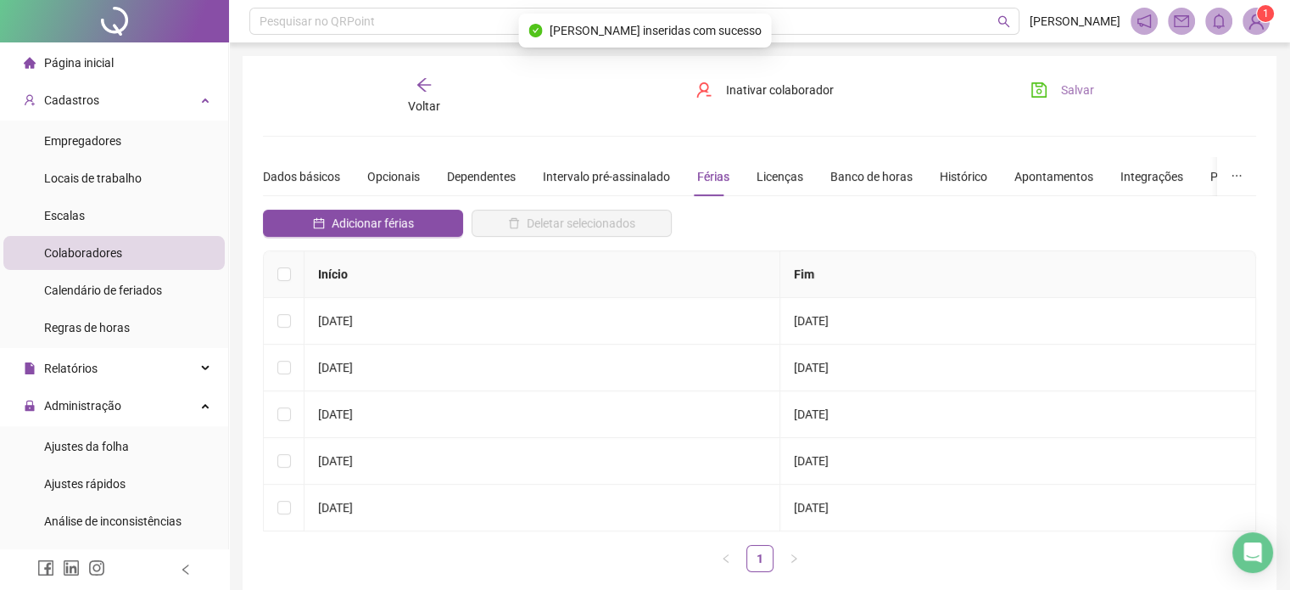
click at [1062, 101] on button "Salvar" at bounding box center [1062, 89] width 89 height 27
click at [1072, 94] on span "Salvar" at bounding box center [1077, 90] width 33 height 19
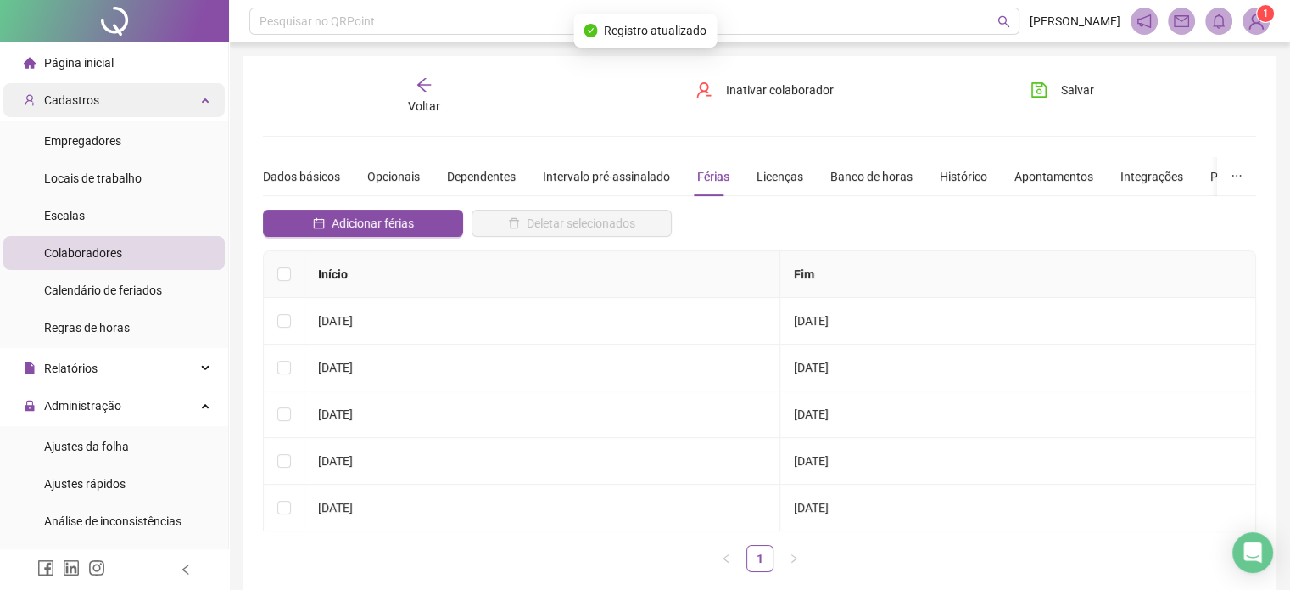
click at [165, 107] on div "Cadastros" at bounding box center [113, 100] width 221 height 34
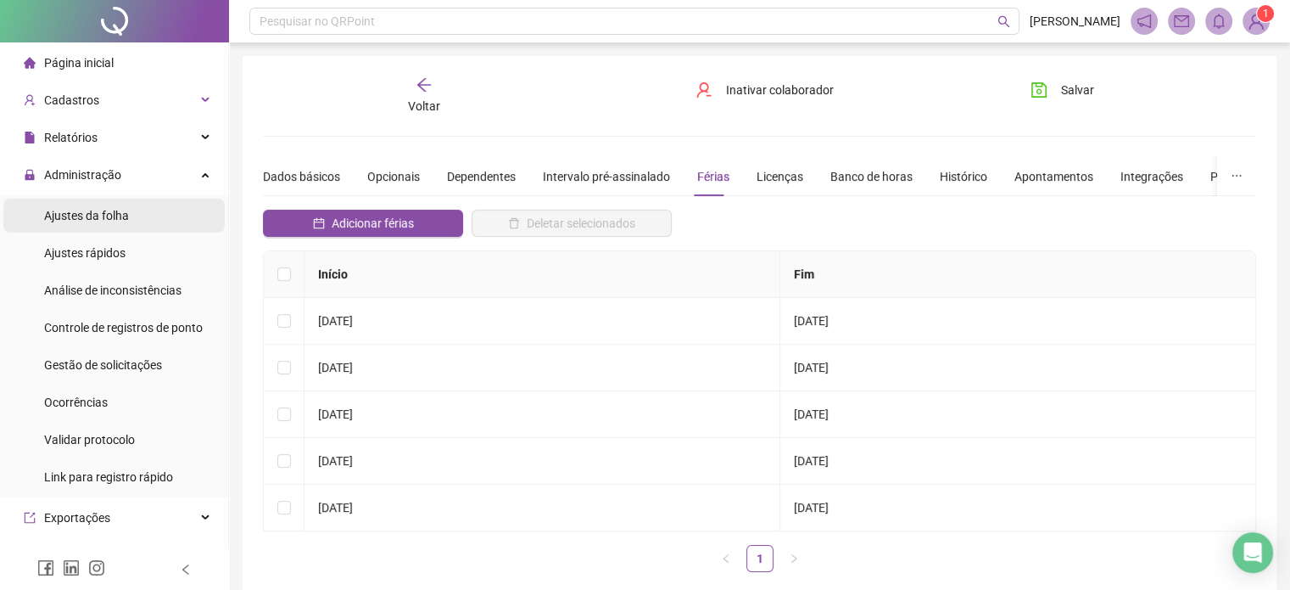
click at [115, 220] on span "Ajustes da folha" at bounding box center [86, 216] width 85 height 14
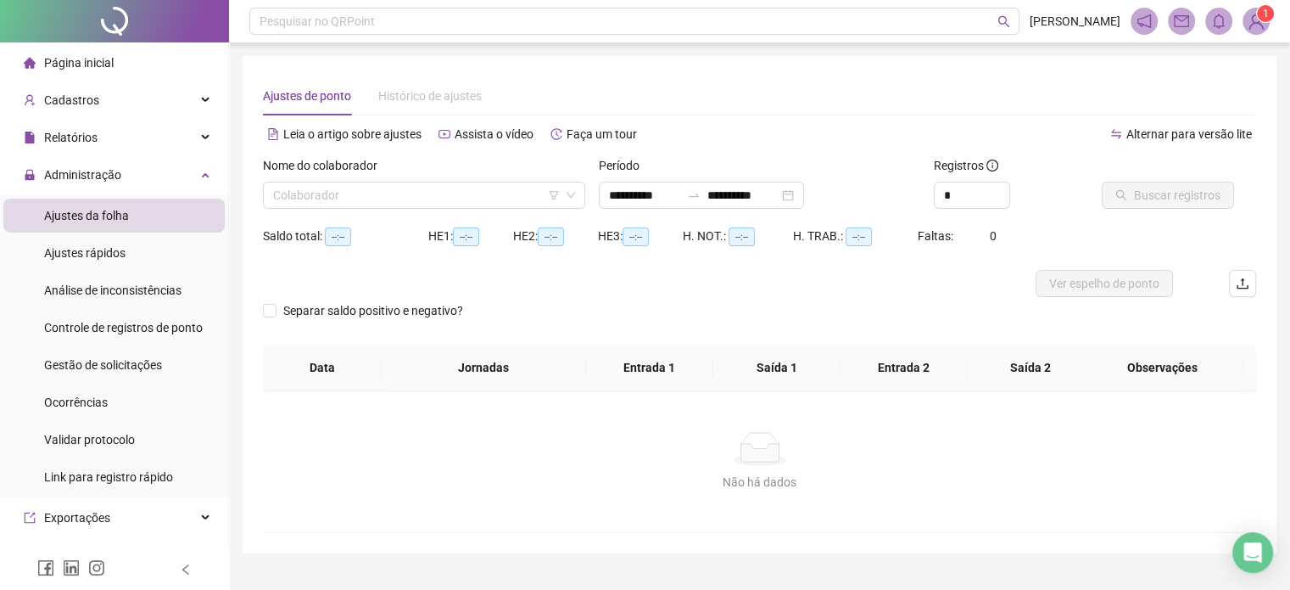
type input "**********"
click at [372, 205] on input "search" at bounding box center [416, 194] width 287 height 25
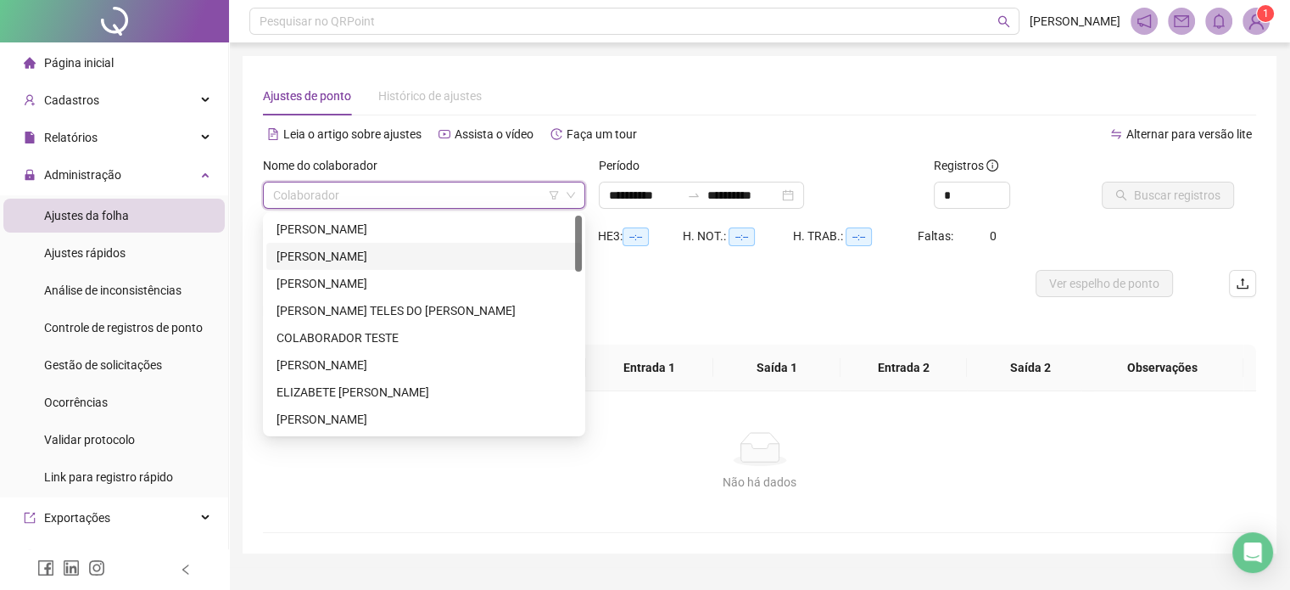
click at [368, 258] on div "[PERSON_NAME]" at bounding box center [424, 256] width 295 height 19
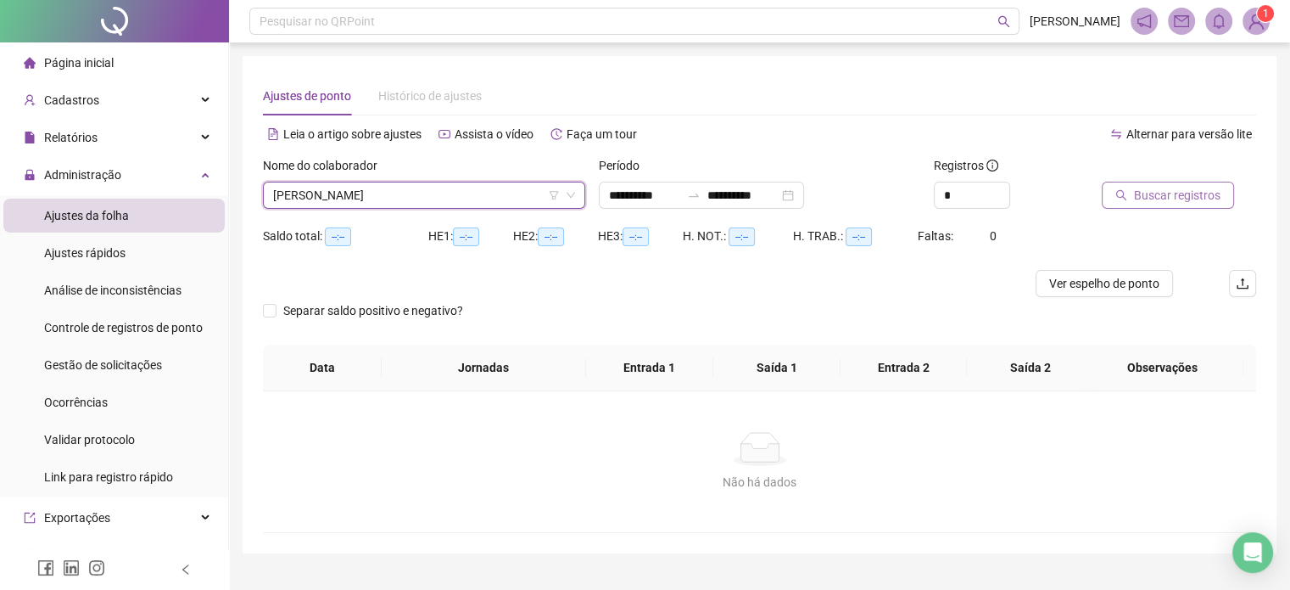
click at [1168, 194] on span "Buscar registros" at bounding box center [1177, 195] width 87 height 19
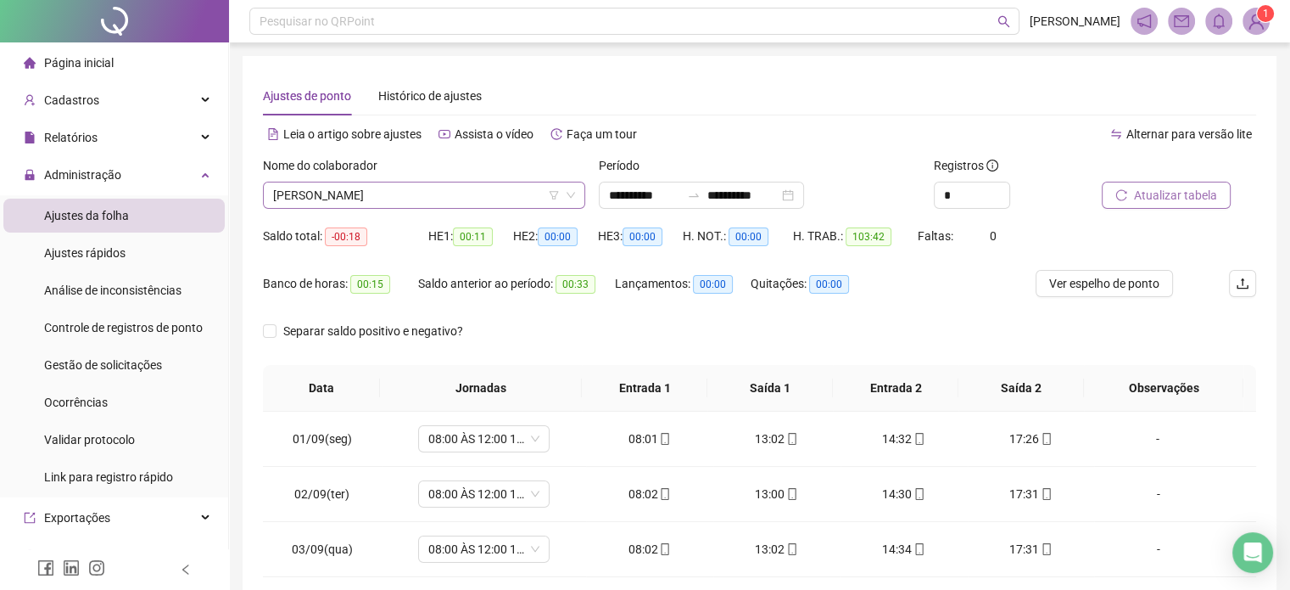
click at [472, 186] on span "[PERSON_NAME]" at bounding box center [424, 194] width 302 height 25
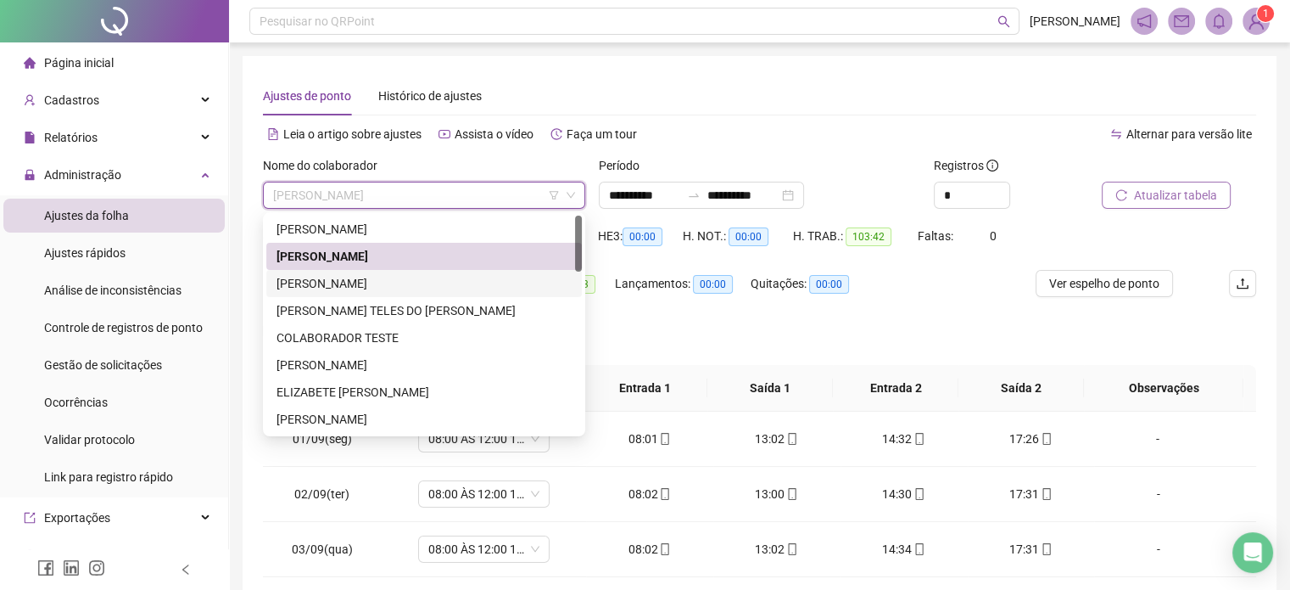
click at [424, 279] on div "[PERSON_NAME]" at bounding box center [424, 283] width 295 height 19
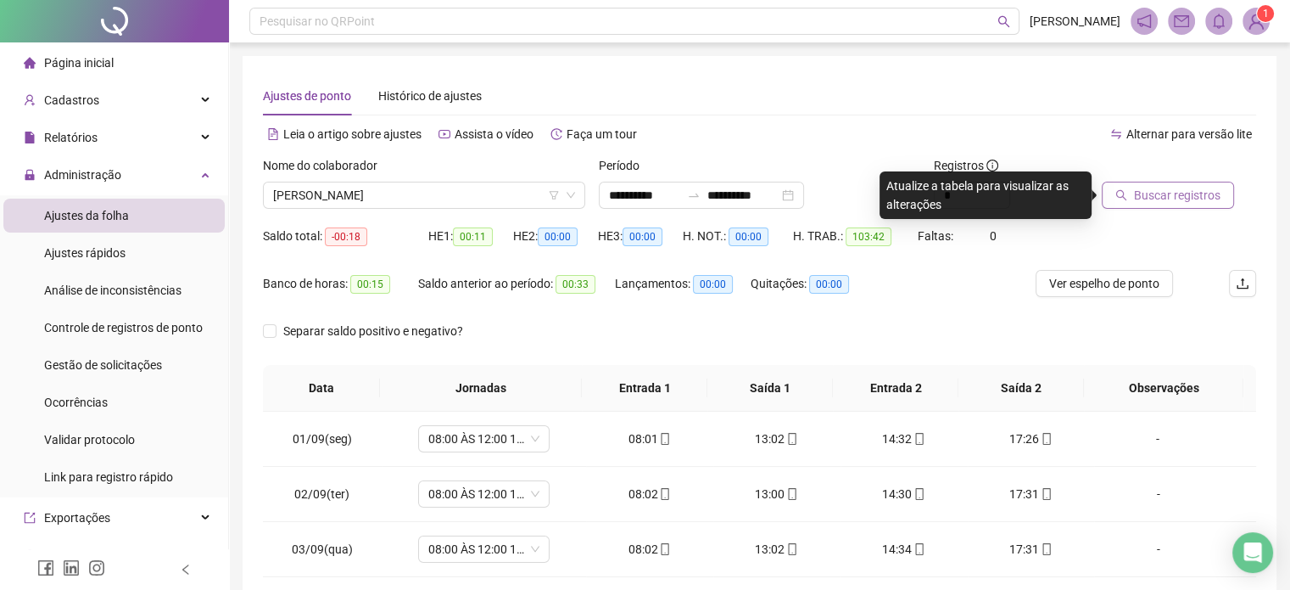
click at [1164, 186] on span "Buscar registros" at bounding box center [1177, 195] width 87 height 19
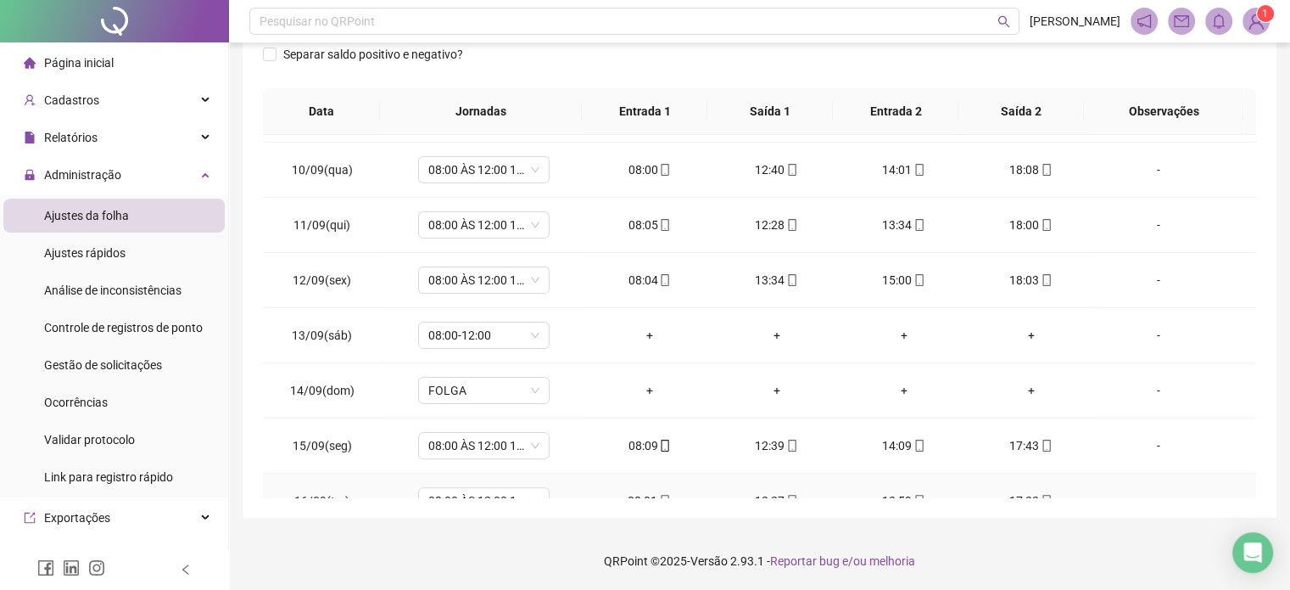
scroll to position [572, 0]
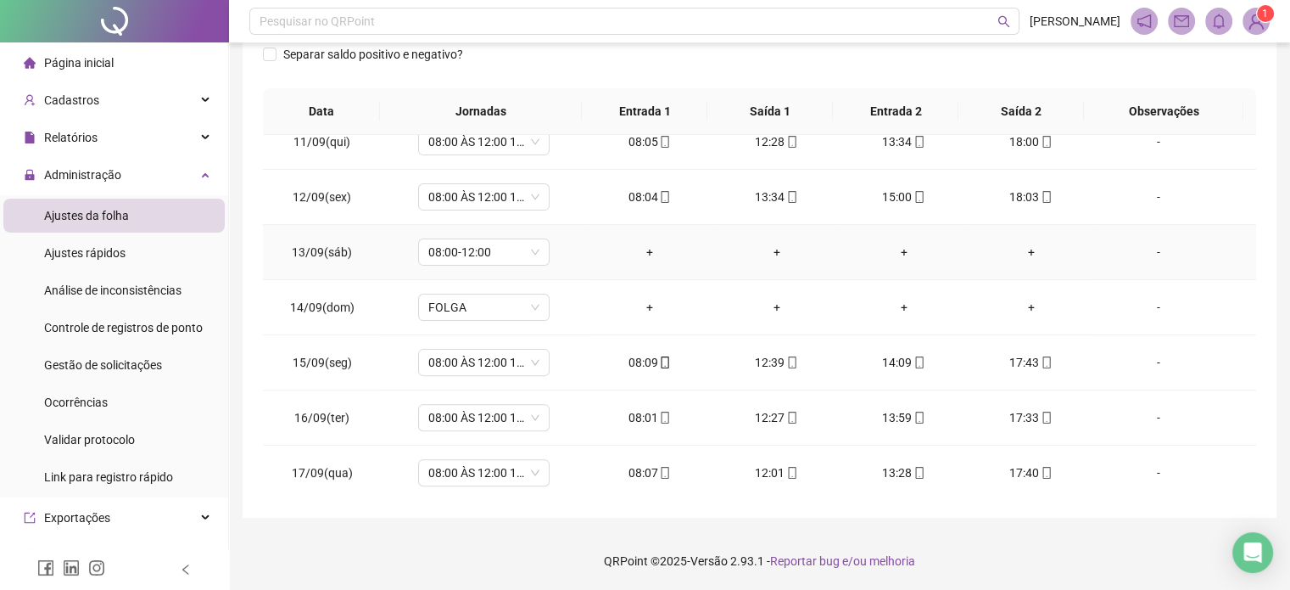
click at [1145, 246] on div "-" at bounding box center [1158, 252] width 100 height 19
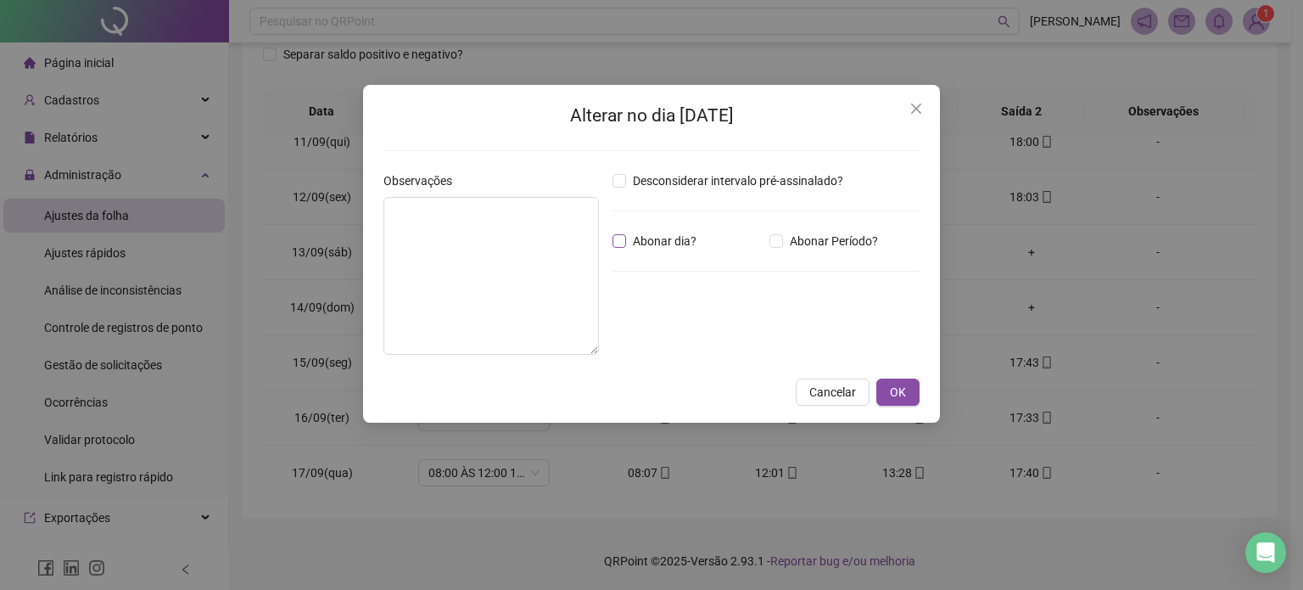
click at [632, 242] on span "Abonar dia?" at bounding box center [664, 241] width 77 height 19
click at [492, 245] on textarea at bounding box center [491, 276] width 216 height 158
type textarea "**********"
click at [911, 390] on button "OK" at bounding box center [897, 391] width 43 height 27
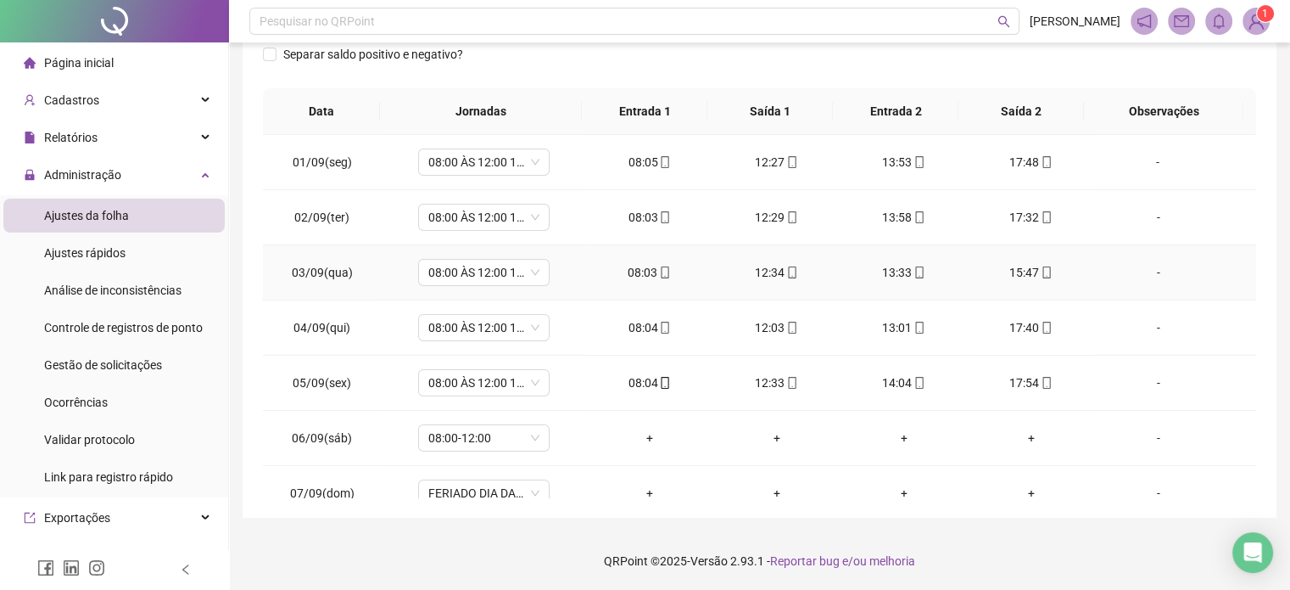
scroll to position [22, 0]
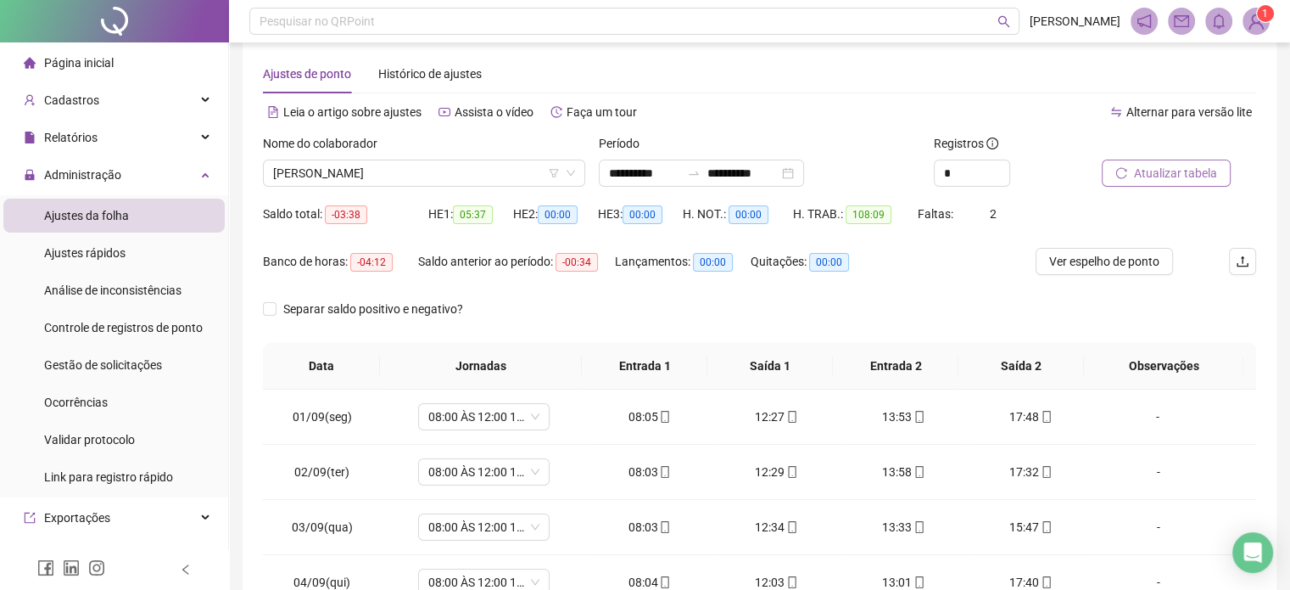
click at [1168, 179] on span "Atualizar tabela" at bounding box center [1175, 173] width 83 height 19
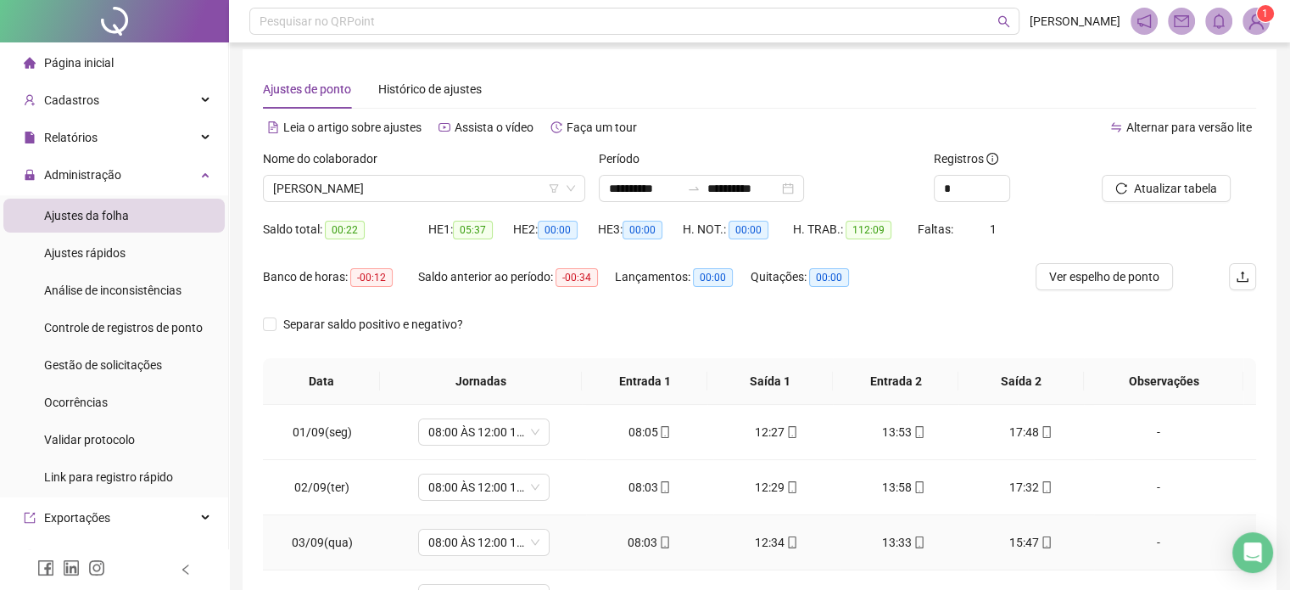
scroll to position [0, 0]
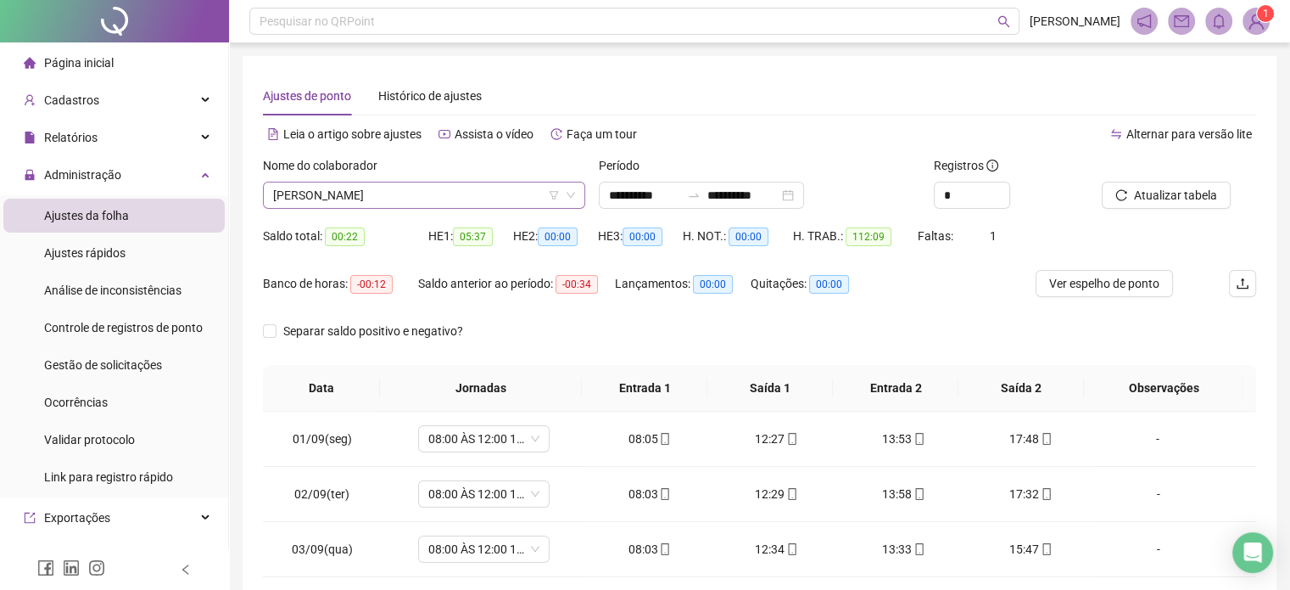
click at [445, 193] on span "[PERSON_NAME]" at bounding box center [424, 194] width 302 height 25
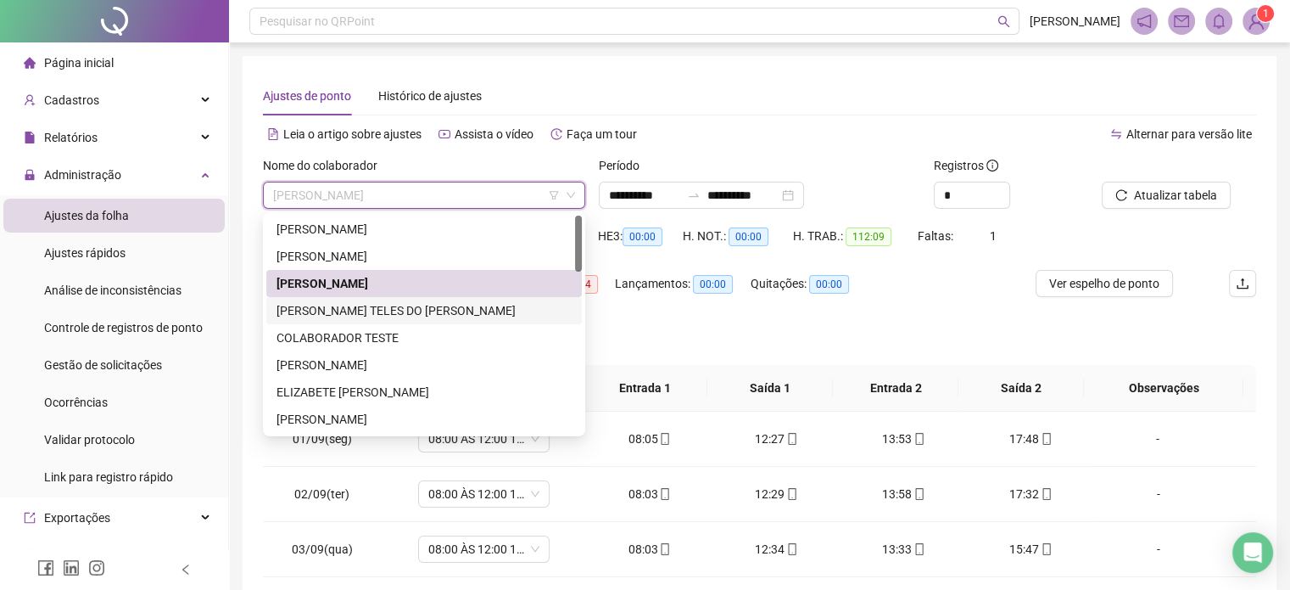
click at [366, 306] on div "[PERSON_NAME] TELES DO [PERSON_NAME]" at bounding box center [424, 310] width 295 height 19
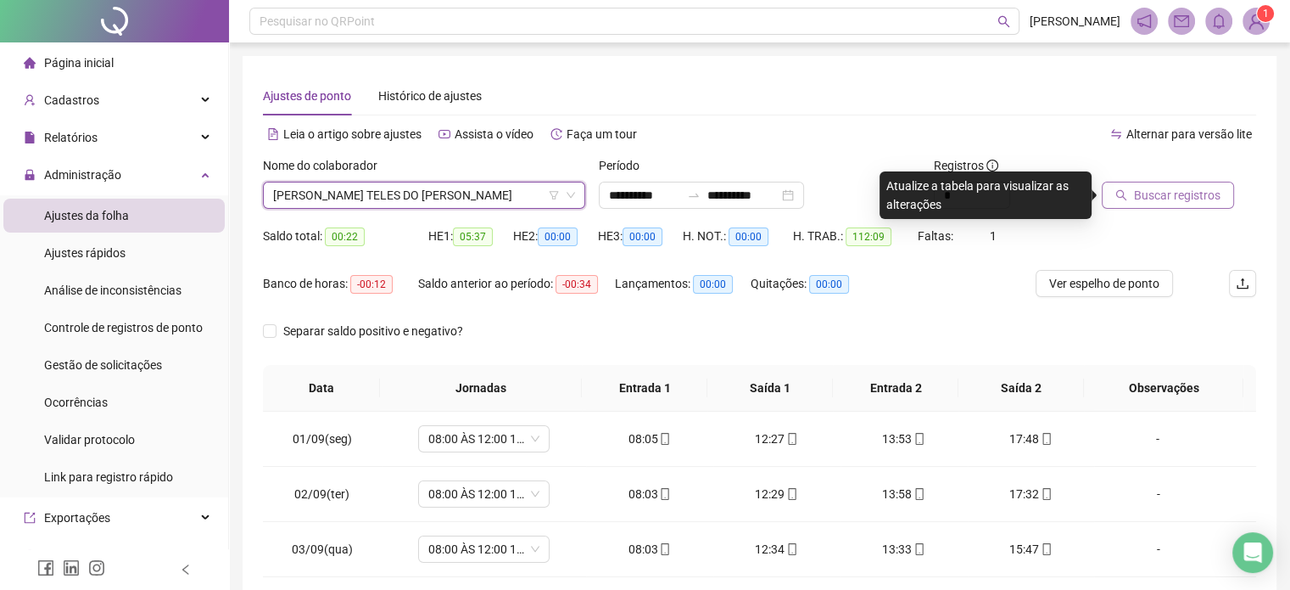
click at [1147, 195] on span "Buscar registros" at bounding box center [1177, 195] width 87 height 19
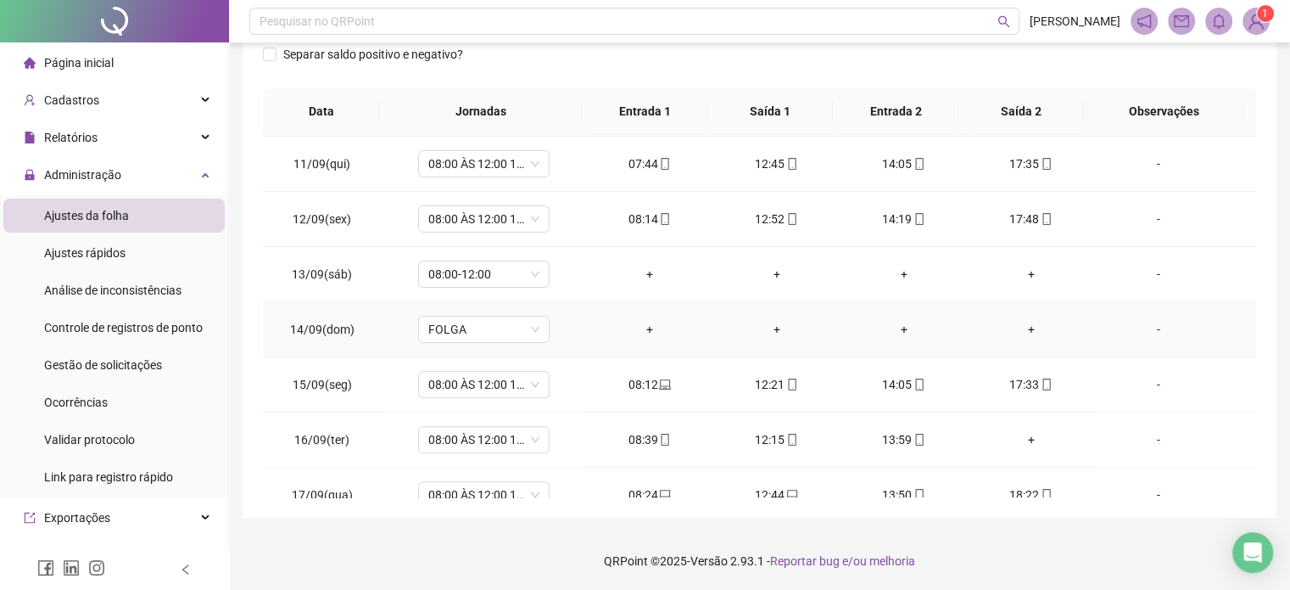
scroll to position [572, 0]
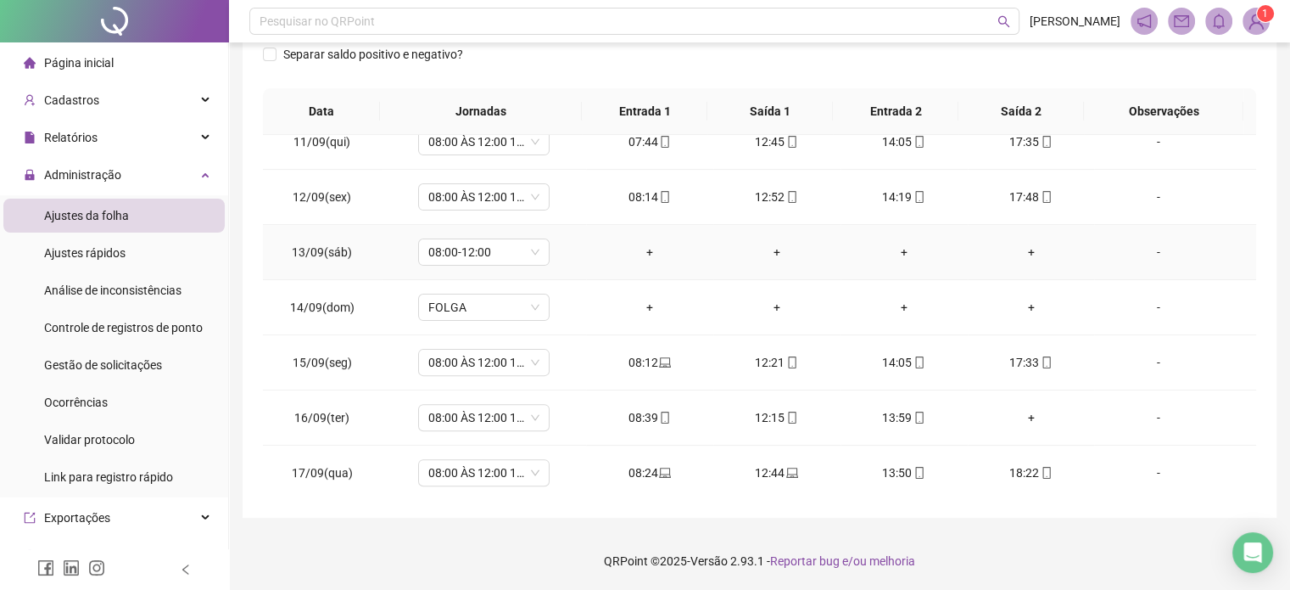
click at [1144, 245] on div "-" at bounding box center [1158, 252] width 100 height 19
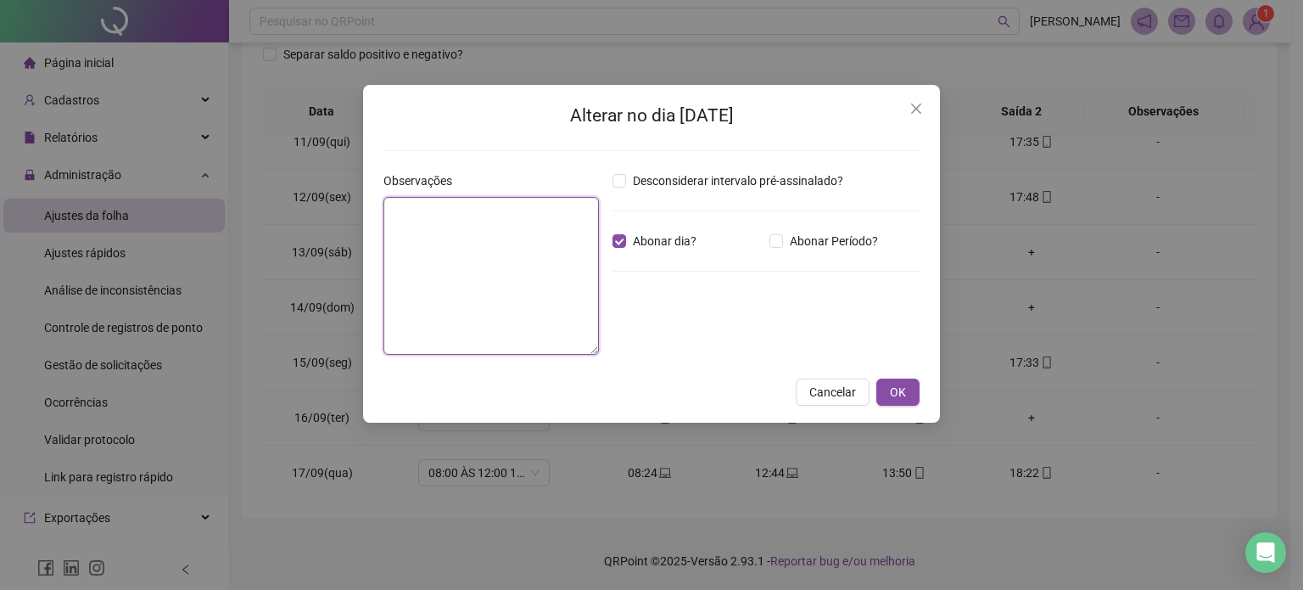
click at [523, 250] on textarea at bounding box center [491, 276] width 216 height 158
type textarea "**********"
click at [902, 396] on span "OK" at bounding box center [898, 392] width 16 height 19
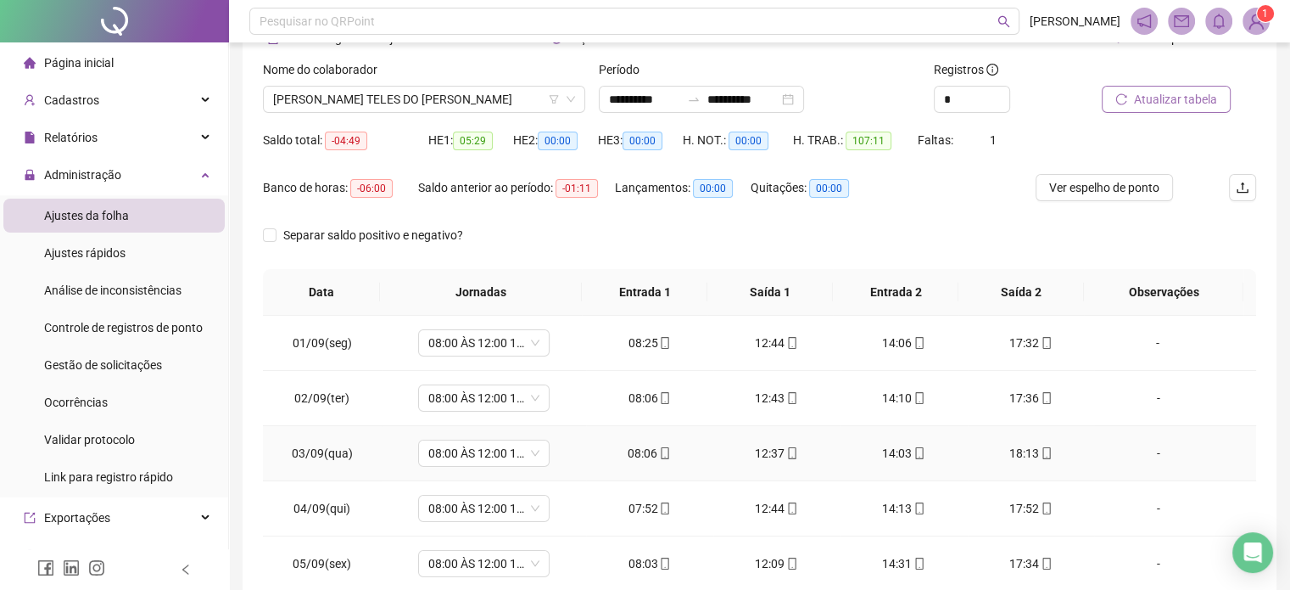
scroll to position [0, 0]
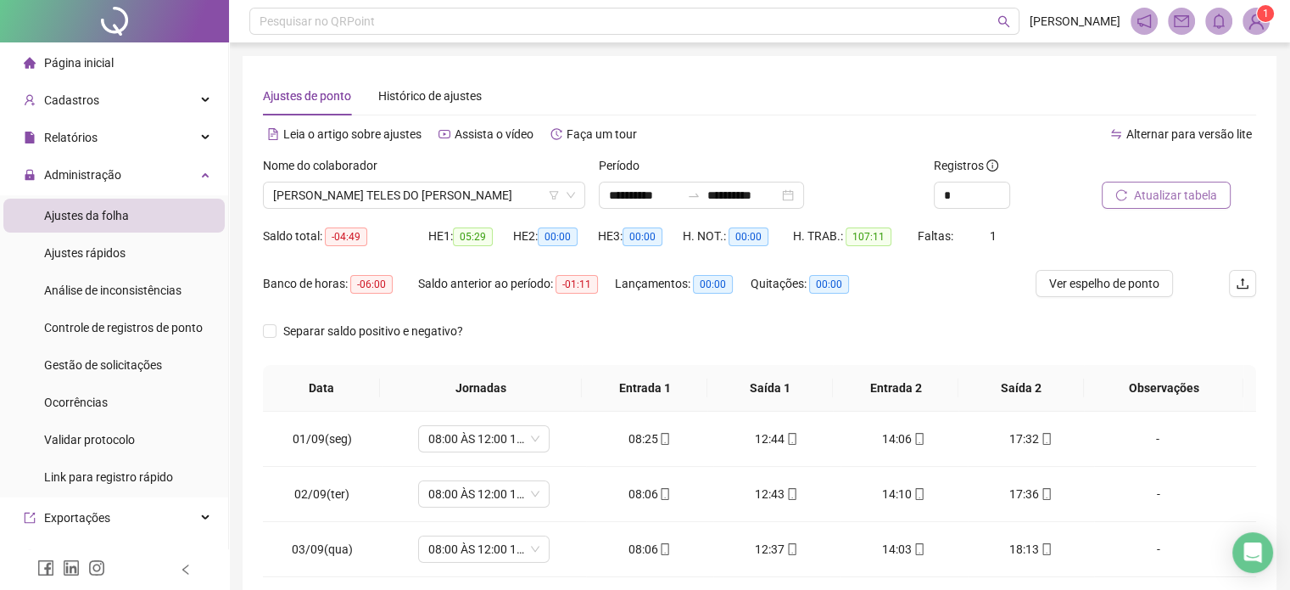
click at [1174, 203] on span "Atualizar tabela" at bounding box center [1175, 195] width 83 height 19
click at [1132, 195] on button "Atualizar tabela" at bounding box center [1166, 195] width 129 height 27
click at [454, 182] on div "[PERSON_NAME] TELES DO [PERSON_NAME]" at bounding box center [424, 195] width 322 height 27
click at [485, 195] on span "[PERSON_NAME] TELES DO [PERSON_NAME]" at bounding box center [424, 194] width 302 height 25
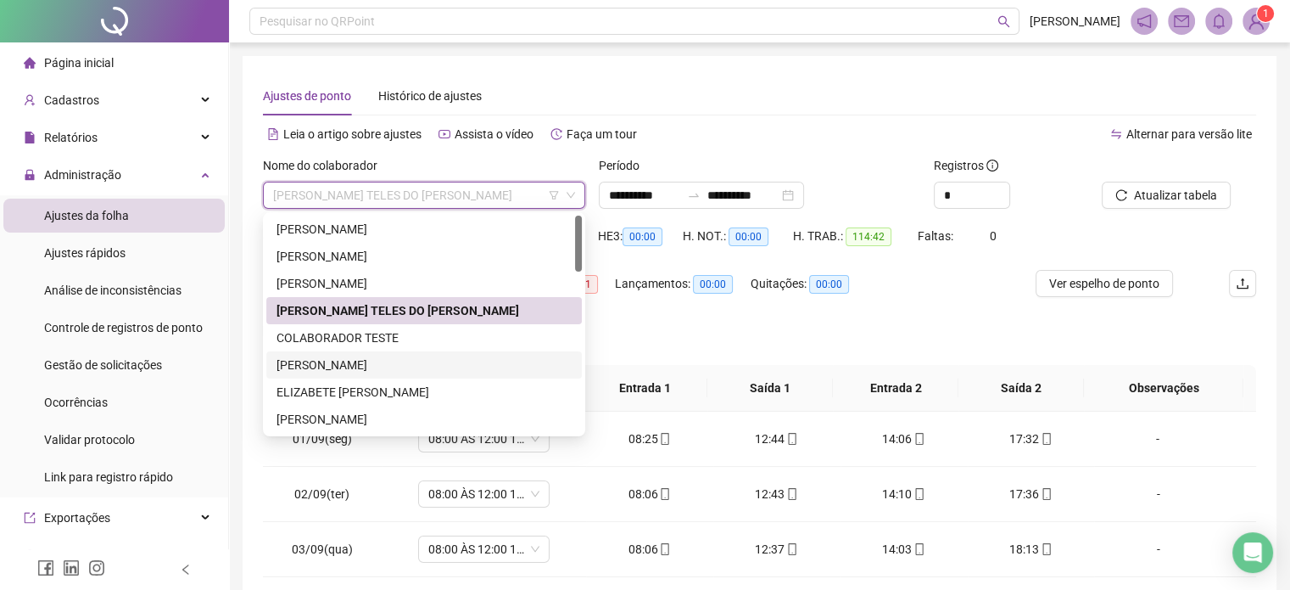
click at [371, 366] on div "[PERSON_NAME]" at bounding box center [424, 364] width 295 height 19
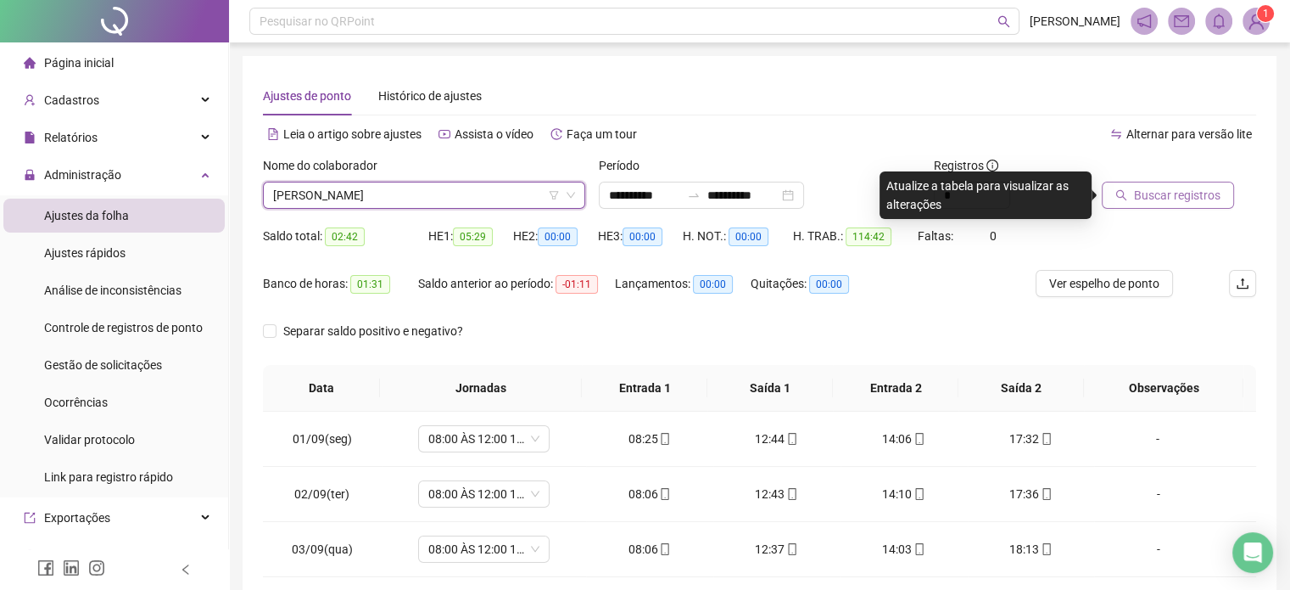
click at [1165, 196] on span "Buscar registros" at bounding box center [1177, 195] width 87 height 19
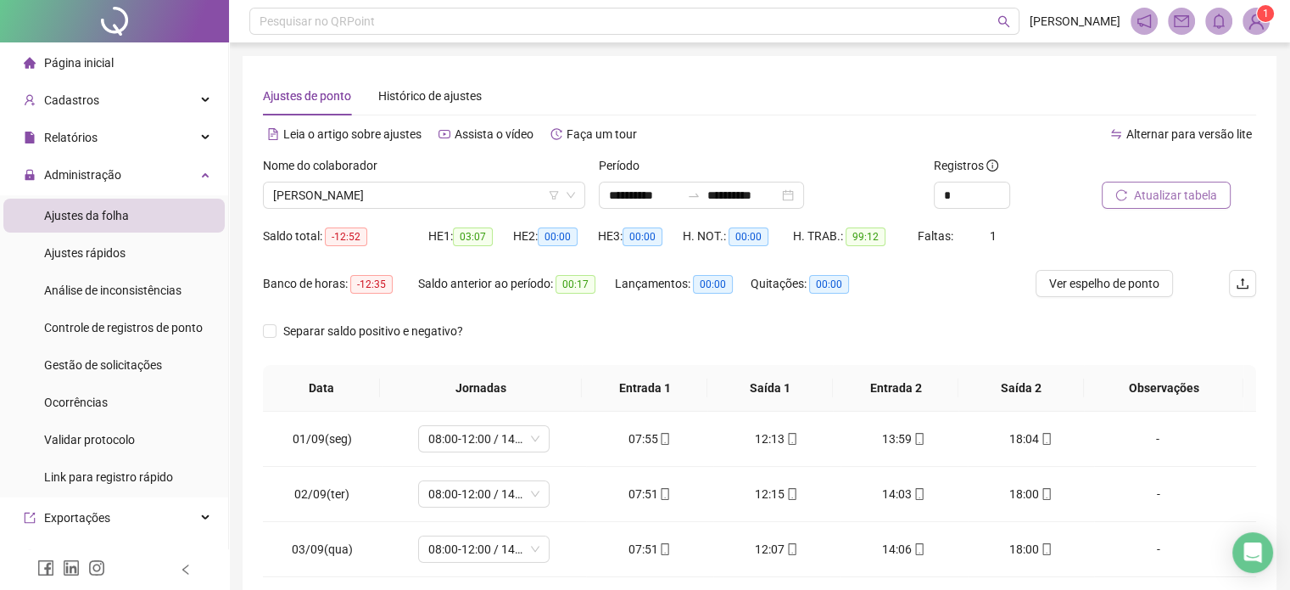
click at [1149, 199] on span "Atualizar tabela" at bounding box center [1175, 195] width 83 height 19
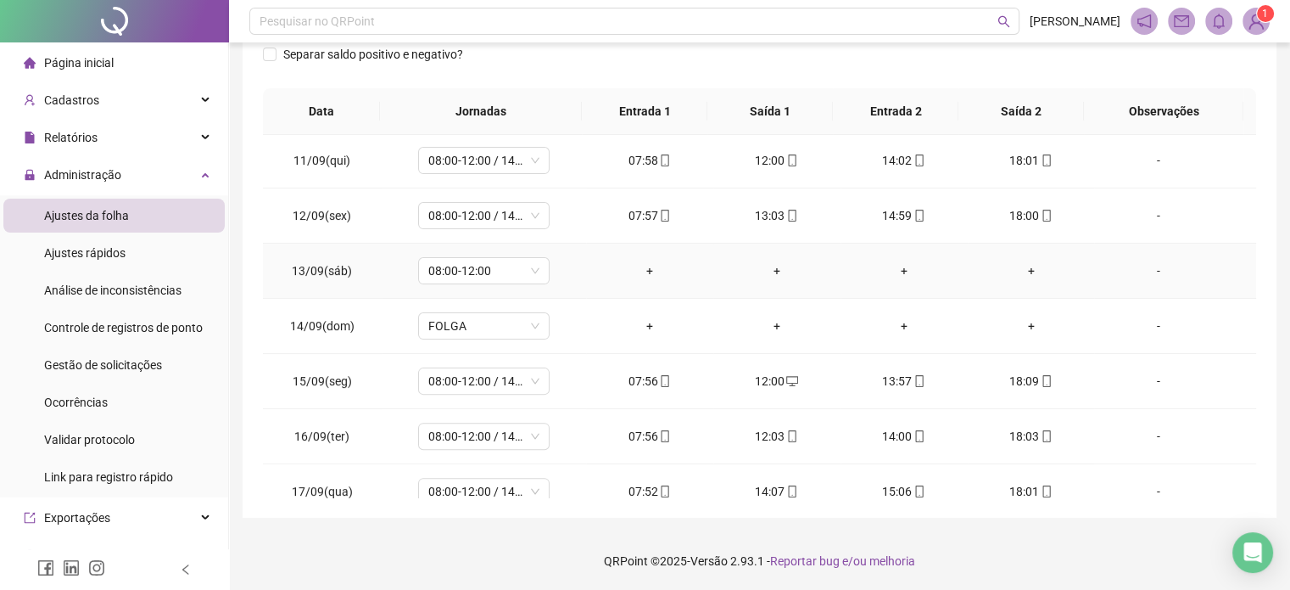
scroll to position [572, 0]
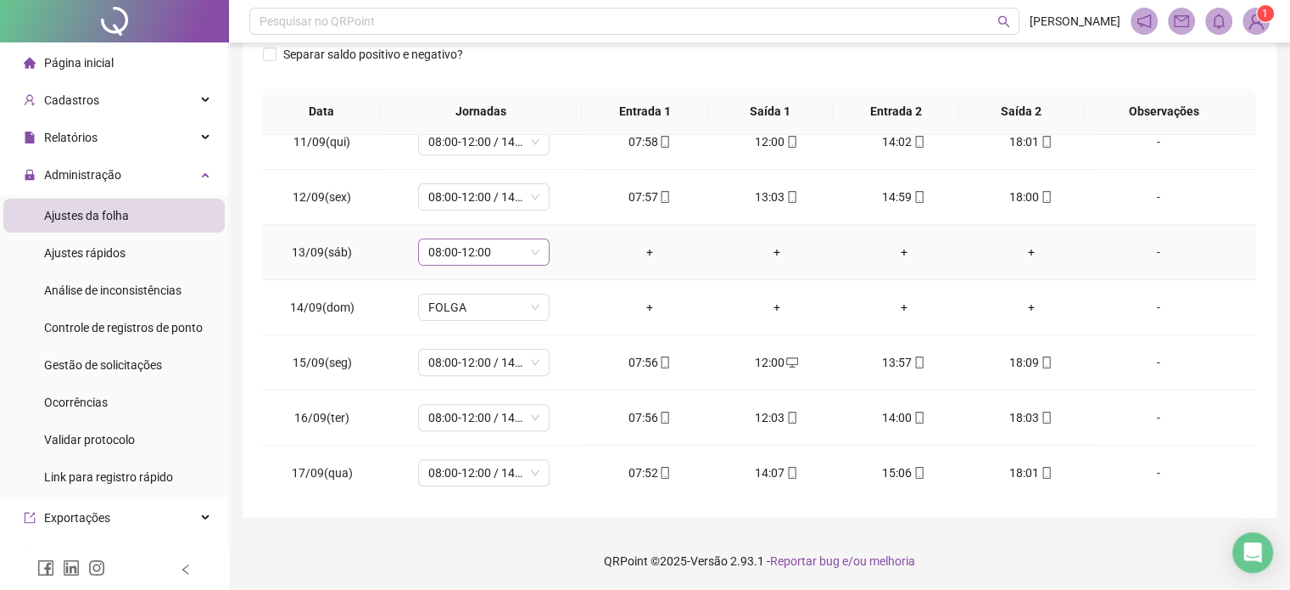
click at [513, 249] on span "08:00-12:00" at bounding box center [483, 251] width 111 height 25
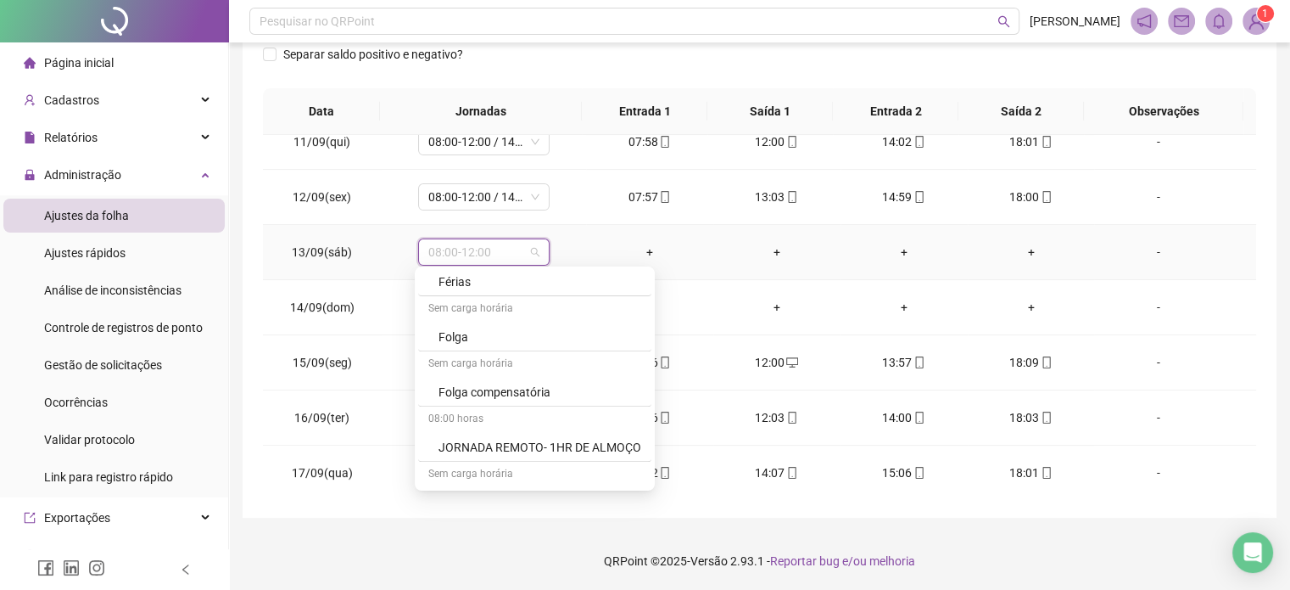
scroll to position [1157, 0]
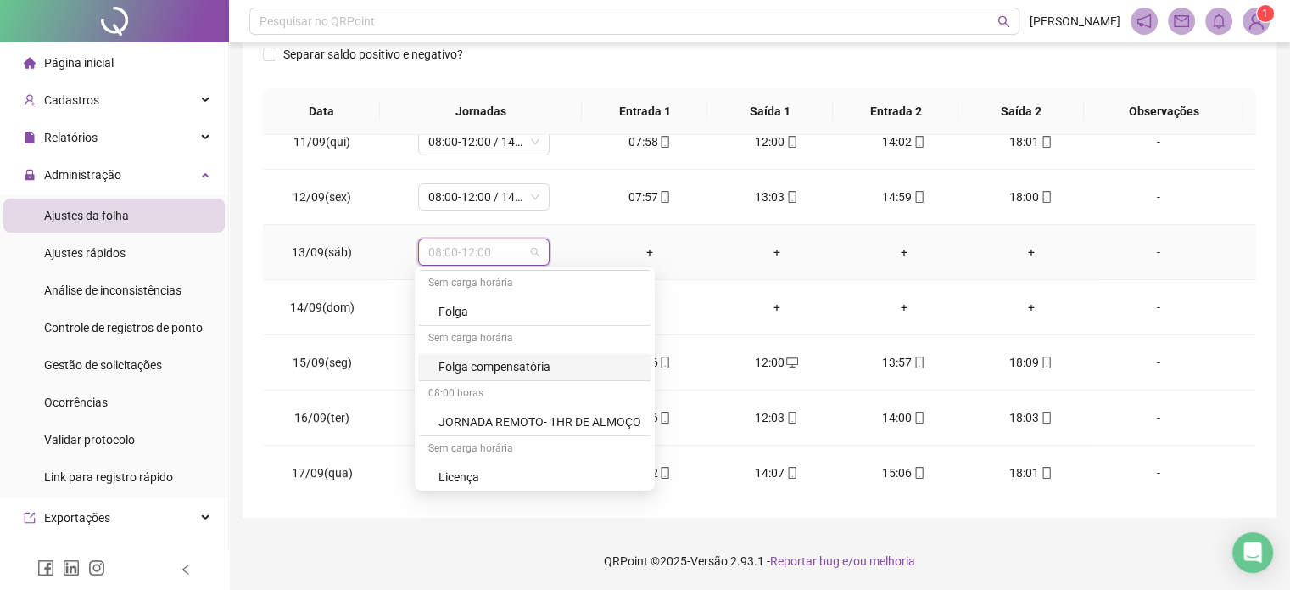
click at [523, 368] on div "Folga compensatória" at bounding box center [540, 366] width 203 height 19
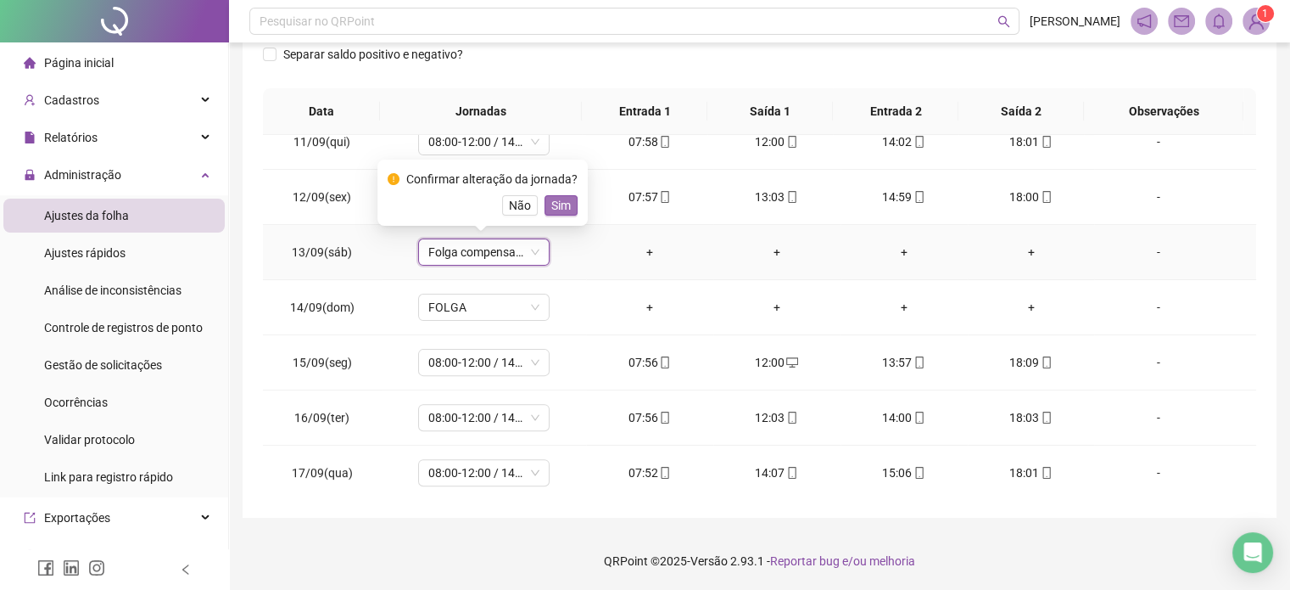
click at [558, 212] on span "Sim" at bounding box center [561, 205] width 20 height 19
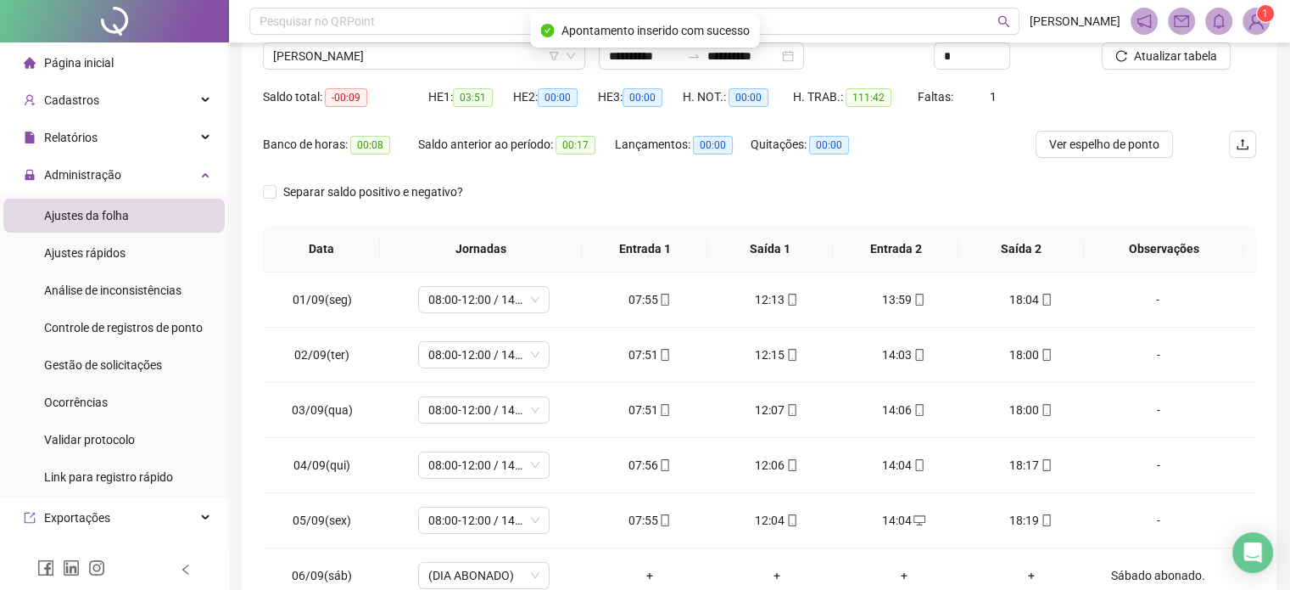
scroll to position [0, 0]
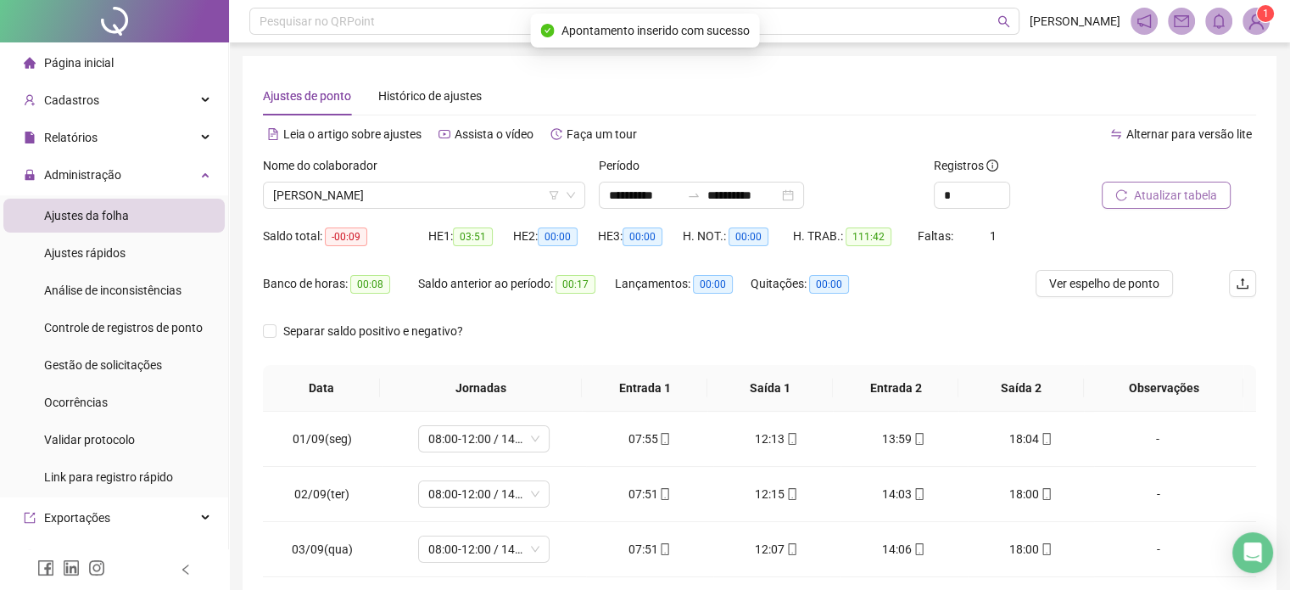
click at [1159, 199] on span "Atualizar tabela" at bounding box center [1175, 195] width 83 height 19
click at [432, 193] on span "[PERSON_NAME]" at bounding box center [424, 194] width 302 height 25
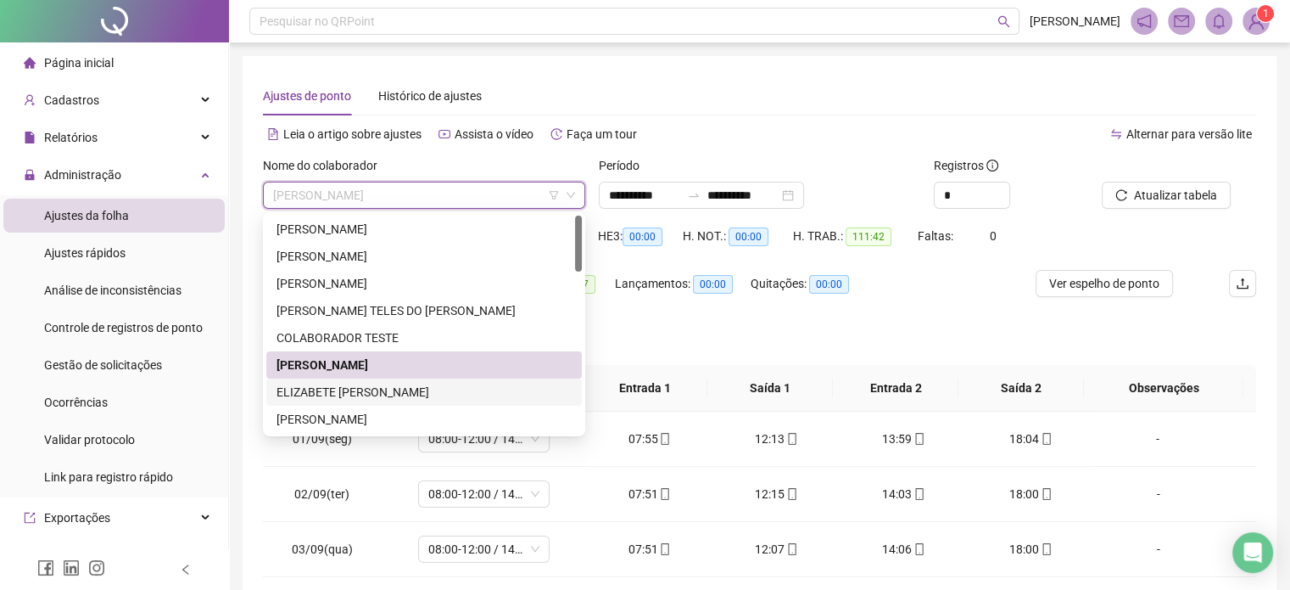
click at [372, 389] on div "ELIZABETE [PERSON_NAME]" at bounding box center [424, 392] width 295 height 19
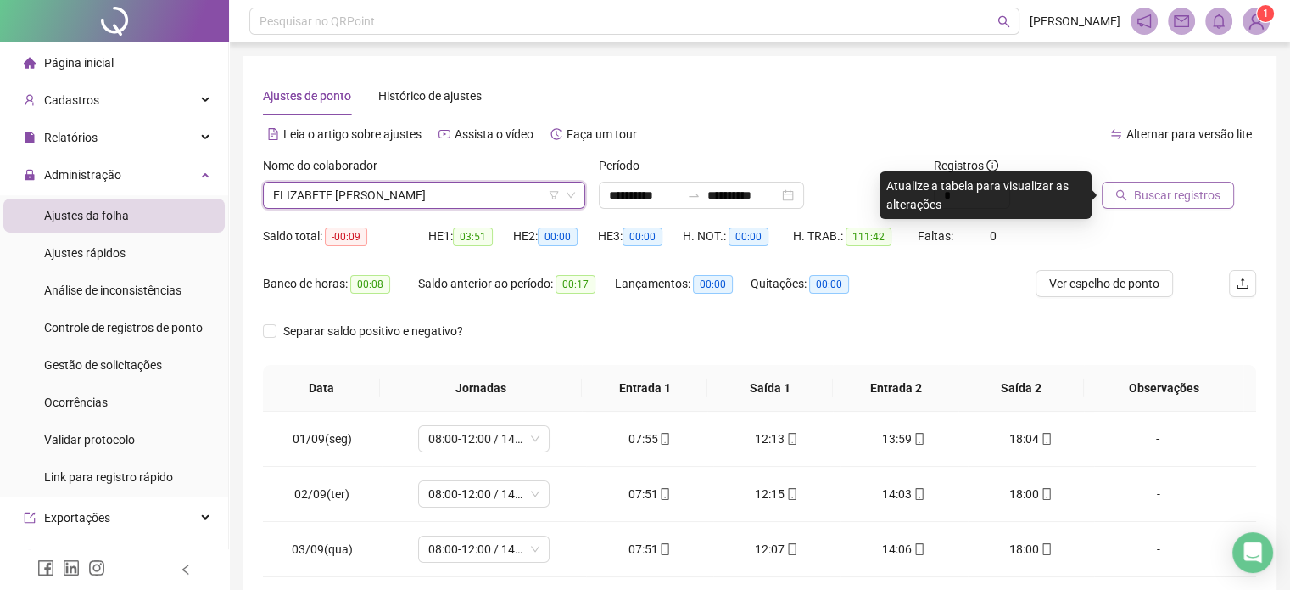
click at [1143, 193] on span "Buscar registros" at bounding box center [1177, 195] width 87 height 19
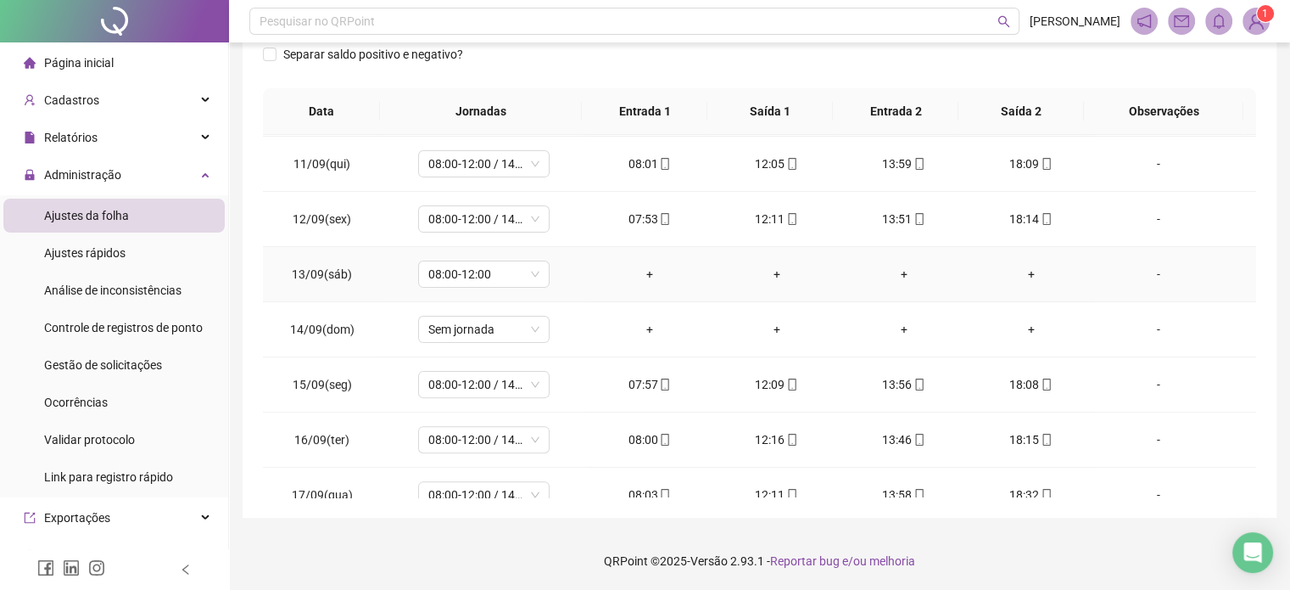
scroll to position [572, 0]
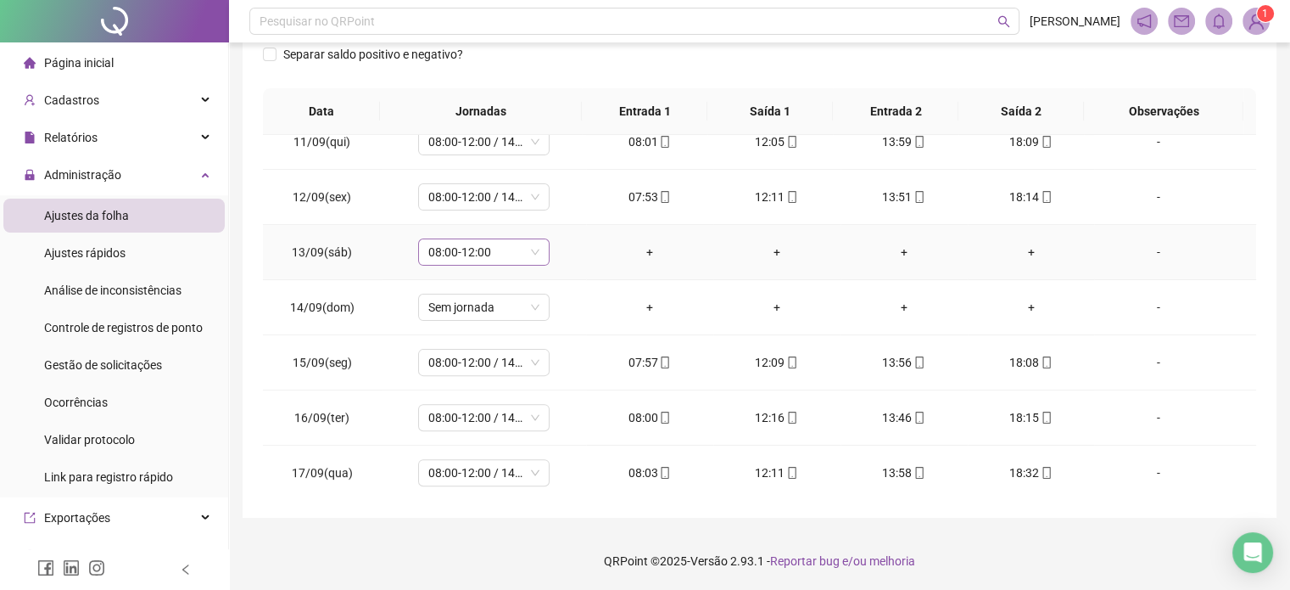
click at [486, 255] on span "08:00-12:00" at bounding box center [483, 251] width 111 height 25
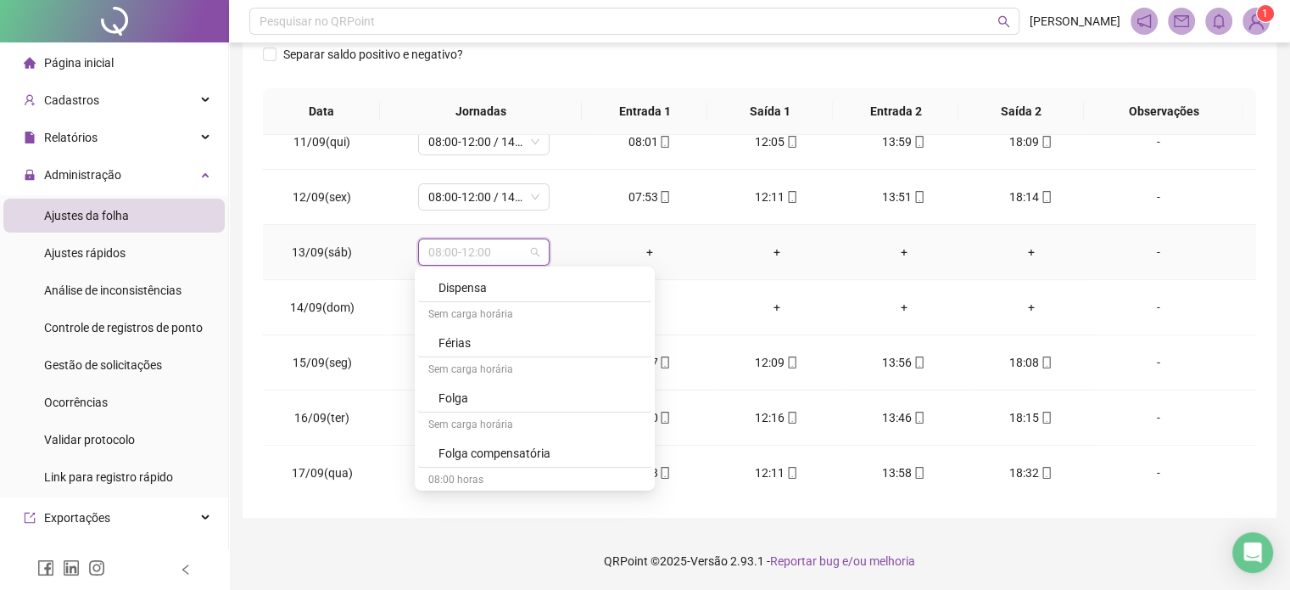
scroll to position [1103, 0]
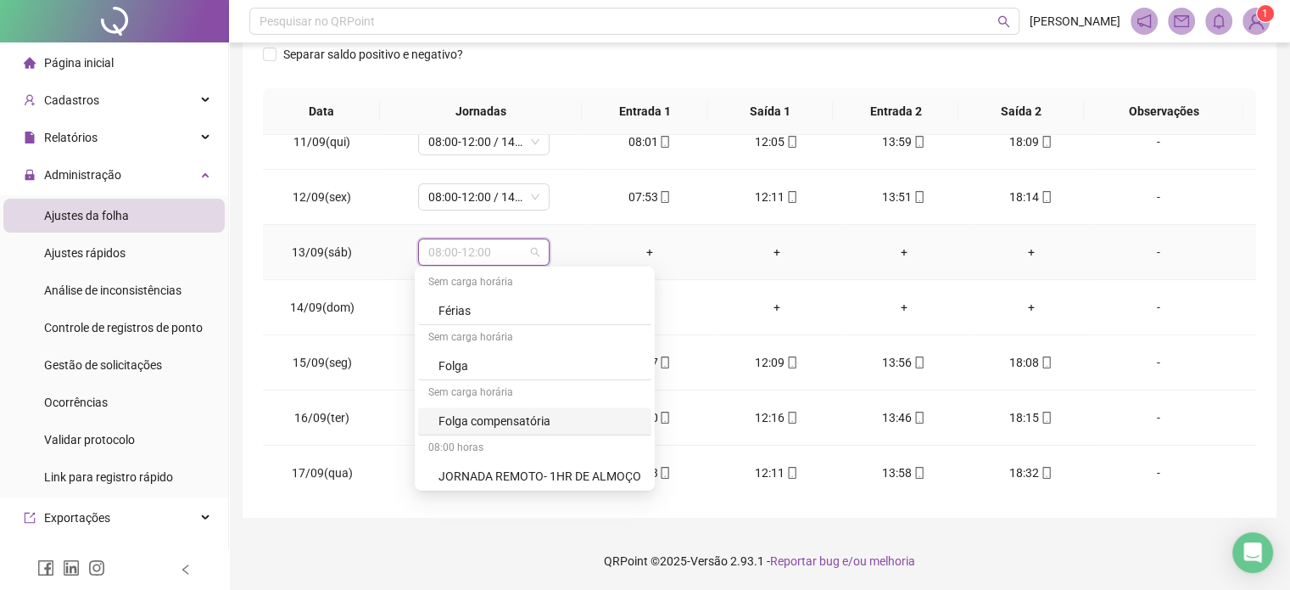
click at [490, 417] on div "Folga compensatória" at bounding box center [540, 420] width 203 height 19
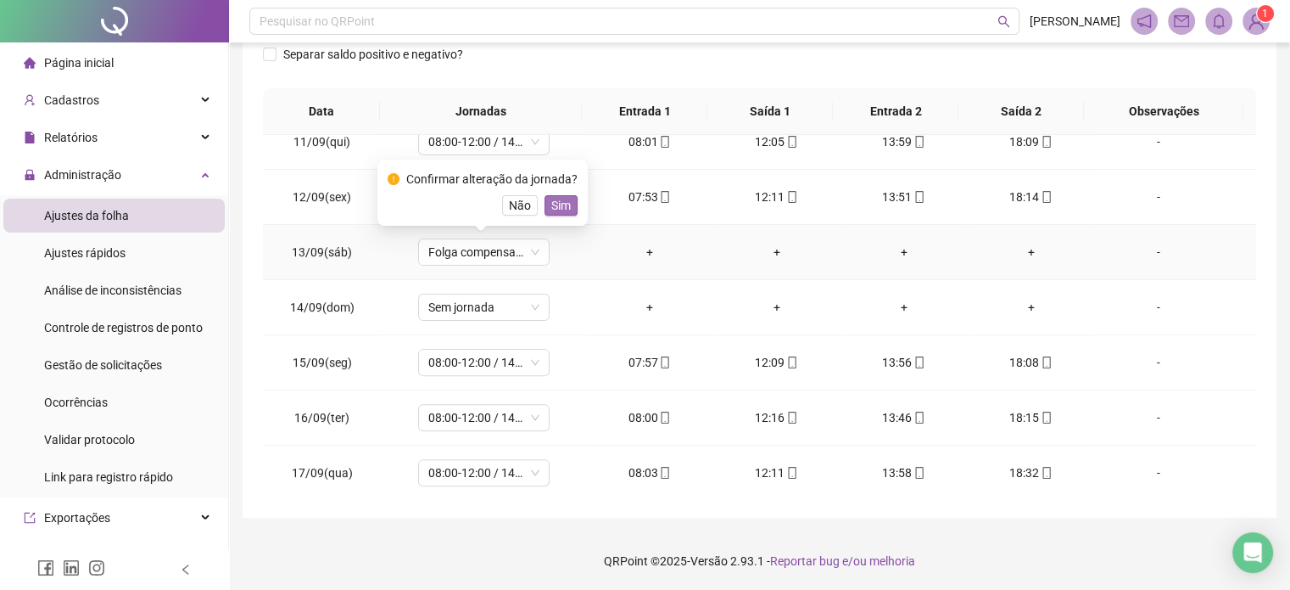
click at [559, 206] on span "Sim" at bounding box center [561, 205] width 20 height 19
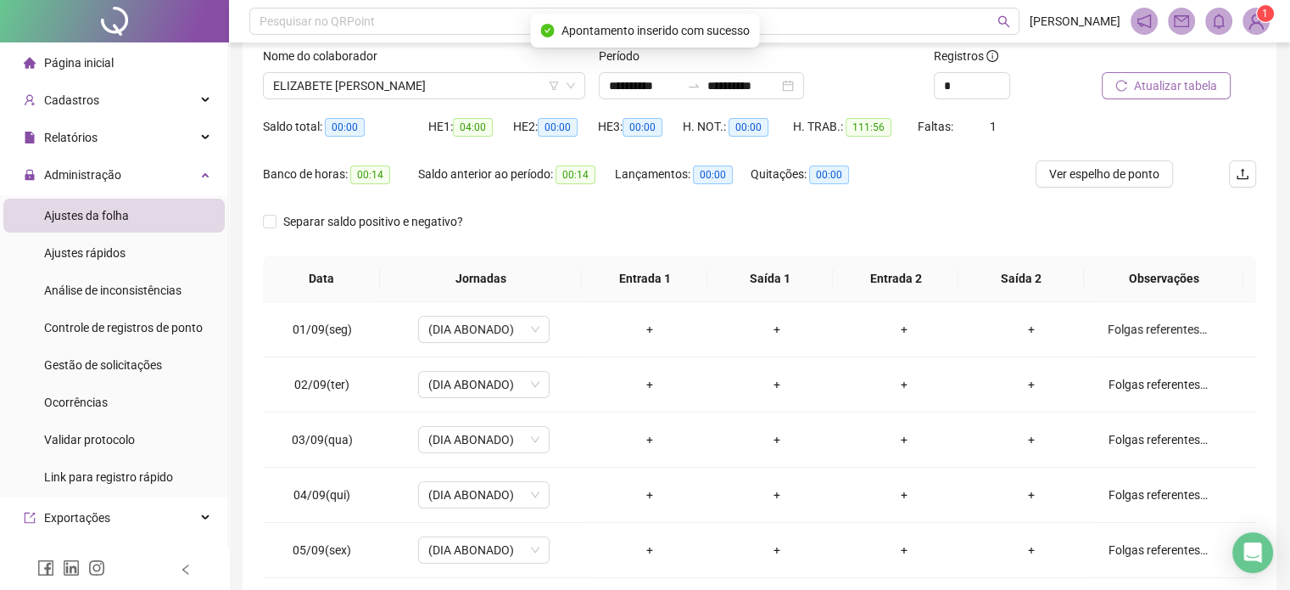
scroll to position [0, 0]
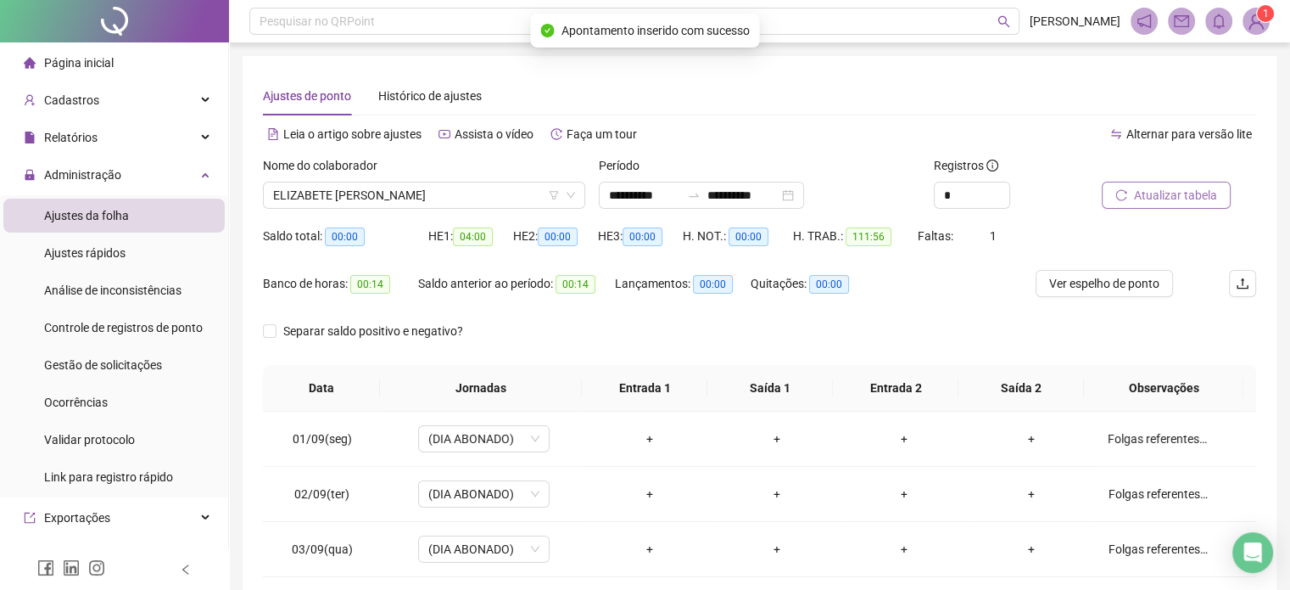
click at [1184, 193] on span "Atualizar tabela" at bounding box center [1175, 195] width 83 height 19
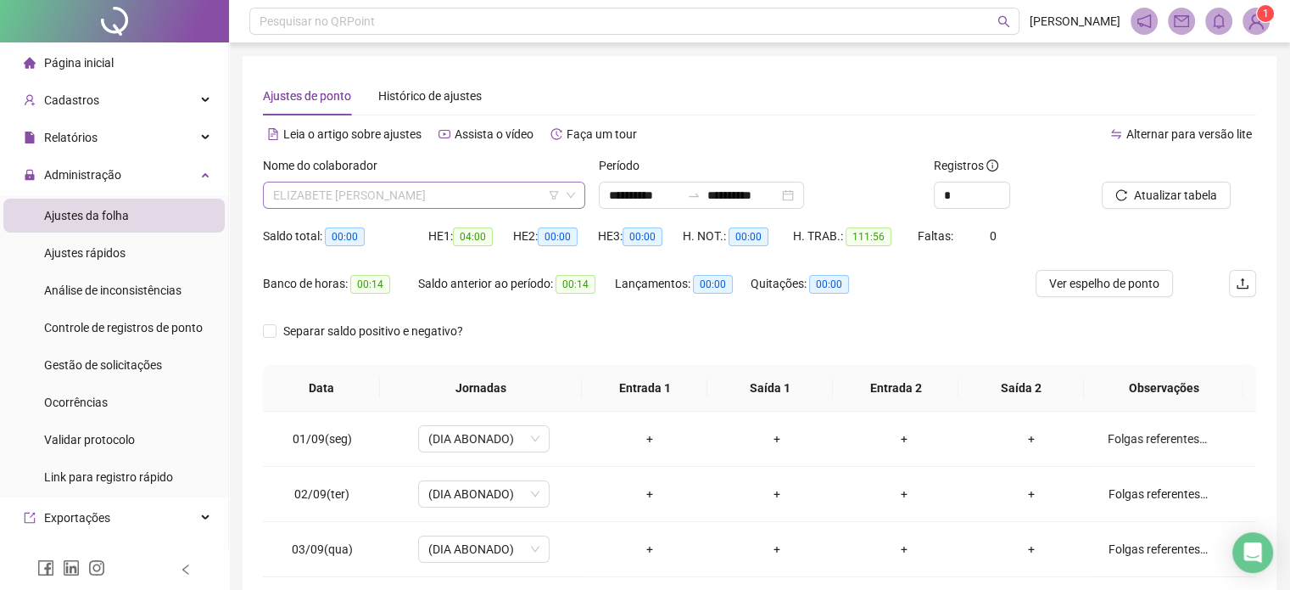
click at [440, 206] on span "ELIZABETE [PERSON_NAME]" at bounding box center [424, 194] width 302 height 25
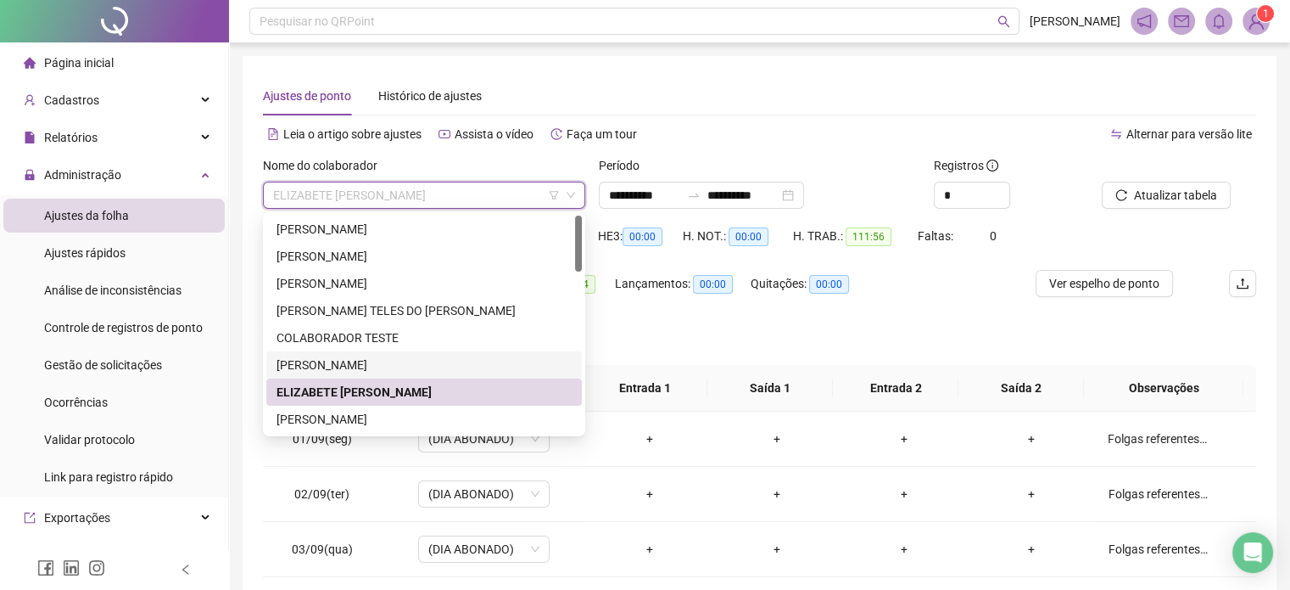
scroll to position [170, 0]
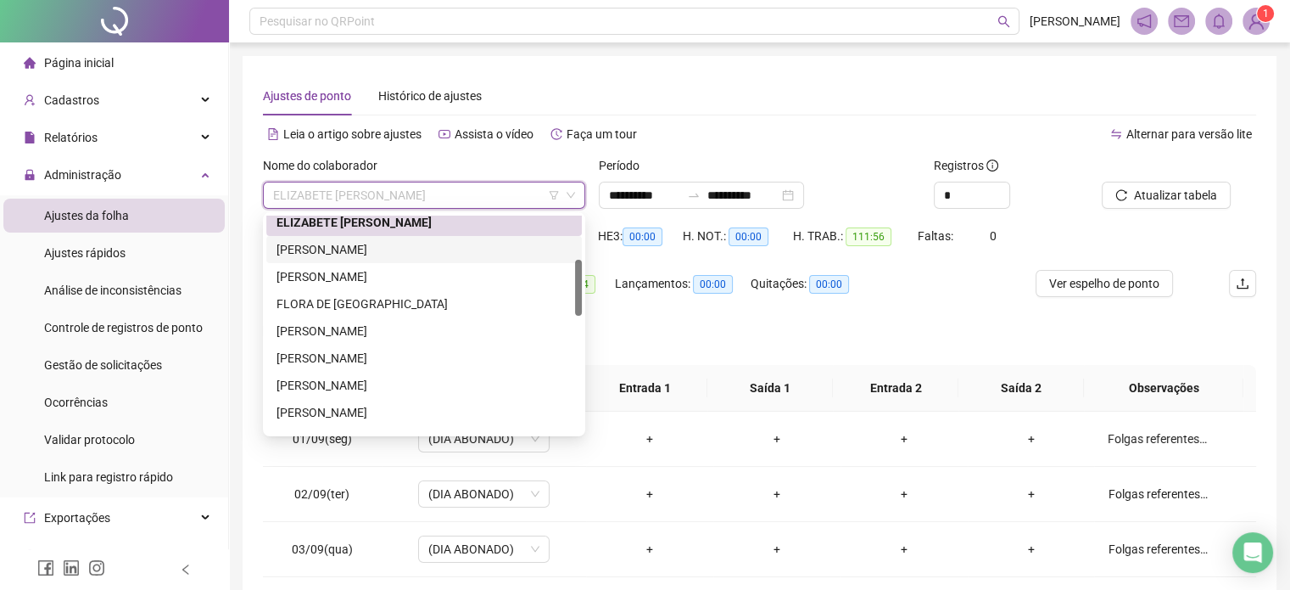
click at [439, 250] on div "[PERSON_NAME]" at bounding box center [424, 249] width 295 height 19
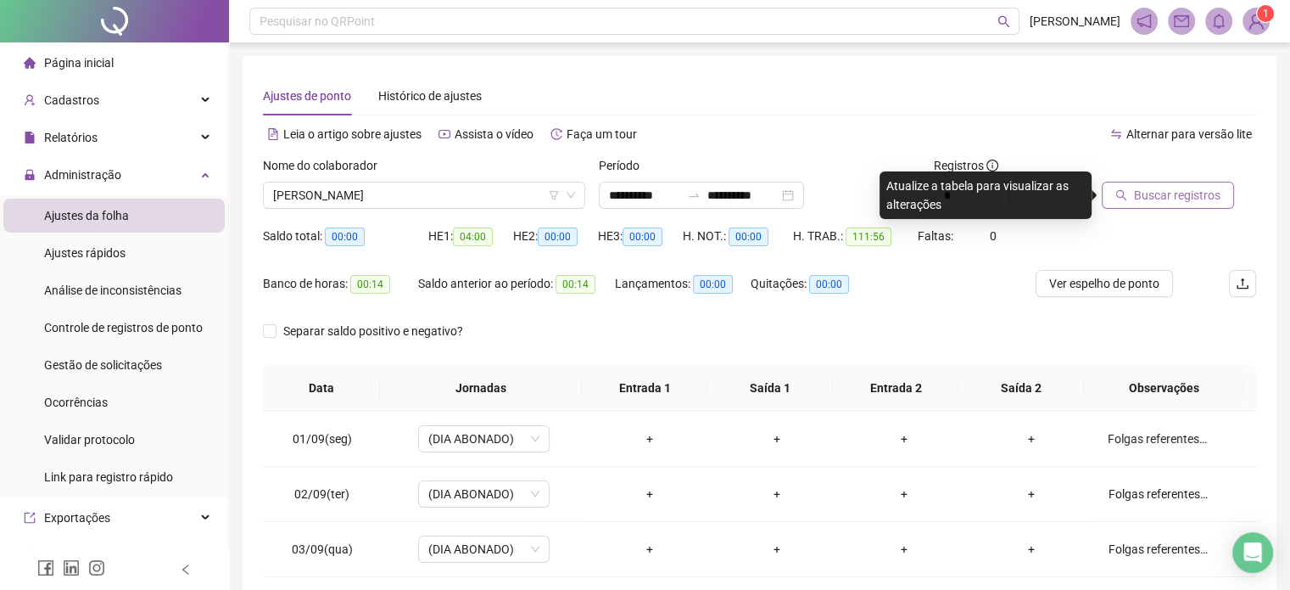
click at [1130, 198] on button "Buscar registros" at bounding box center [1168, 195] width 132 height 27
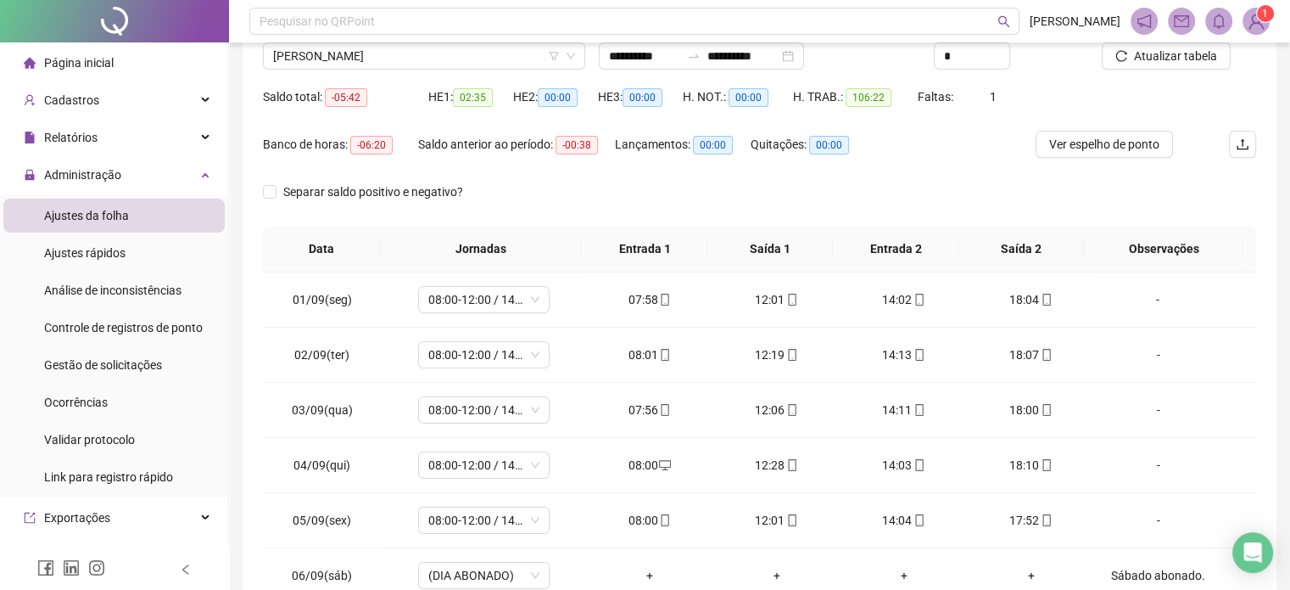
scroll to position [0, 0]
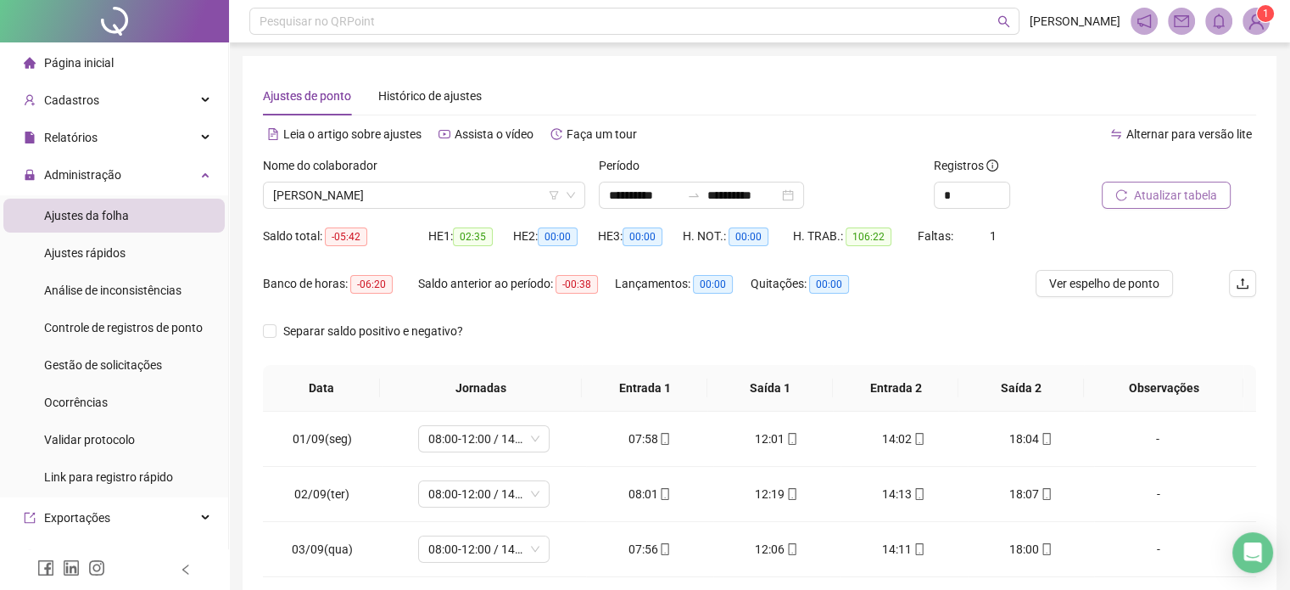
click at [1169, 198] on span "Atualizar tabela" at bounding box center [1175, 195] width 83 height 19
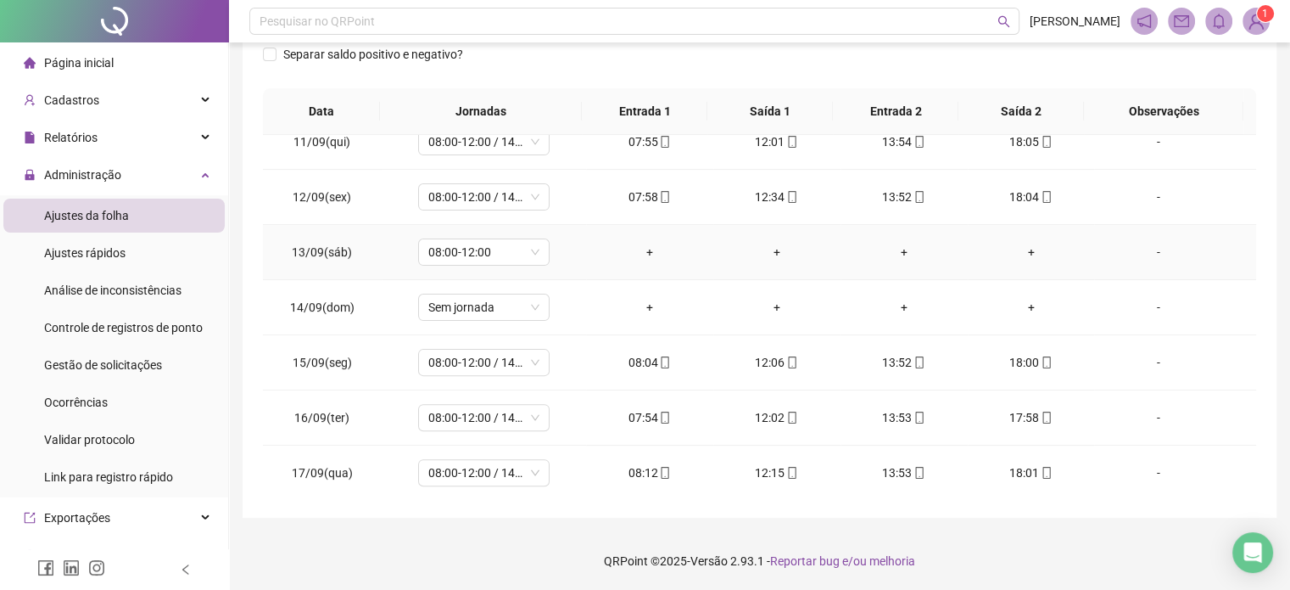
click at [1153, 245] on div "-" at bounding box center [1158, 252] width 100 height 19
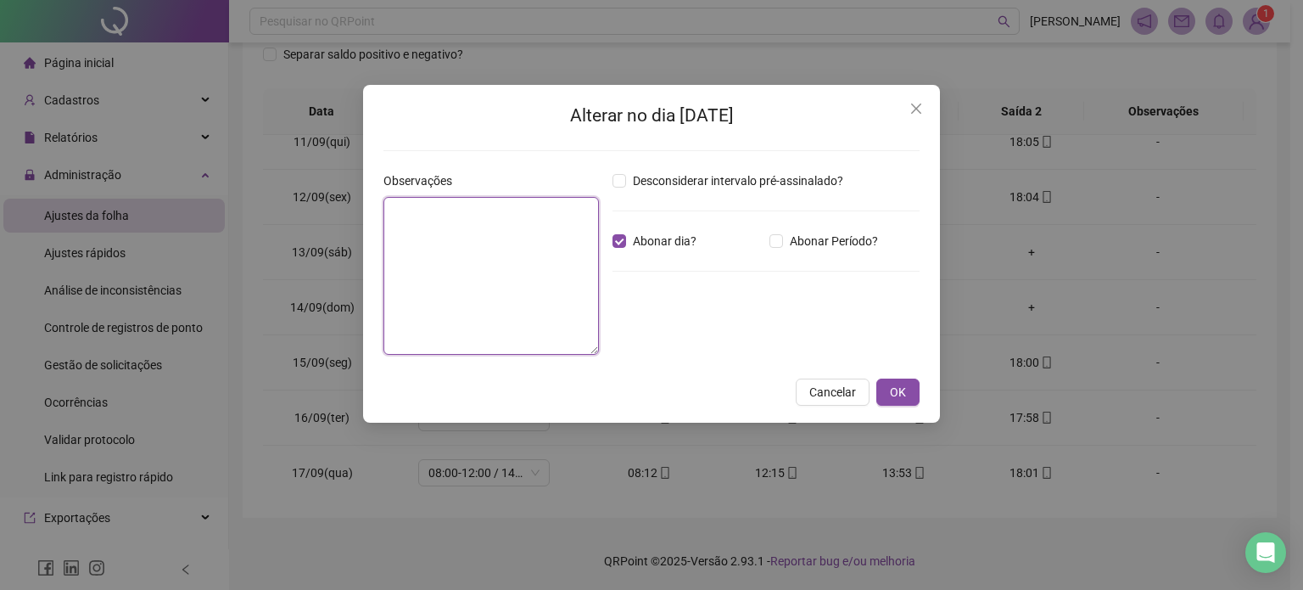
click at [497, 245] on textarea at bounding box center [491, 276] width 216 height 158
type textarea "**********"
click at [890, 389] on span "OK" at bounding box center [898, 392] width 16 height 19
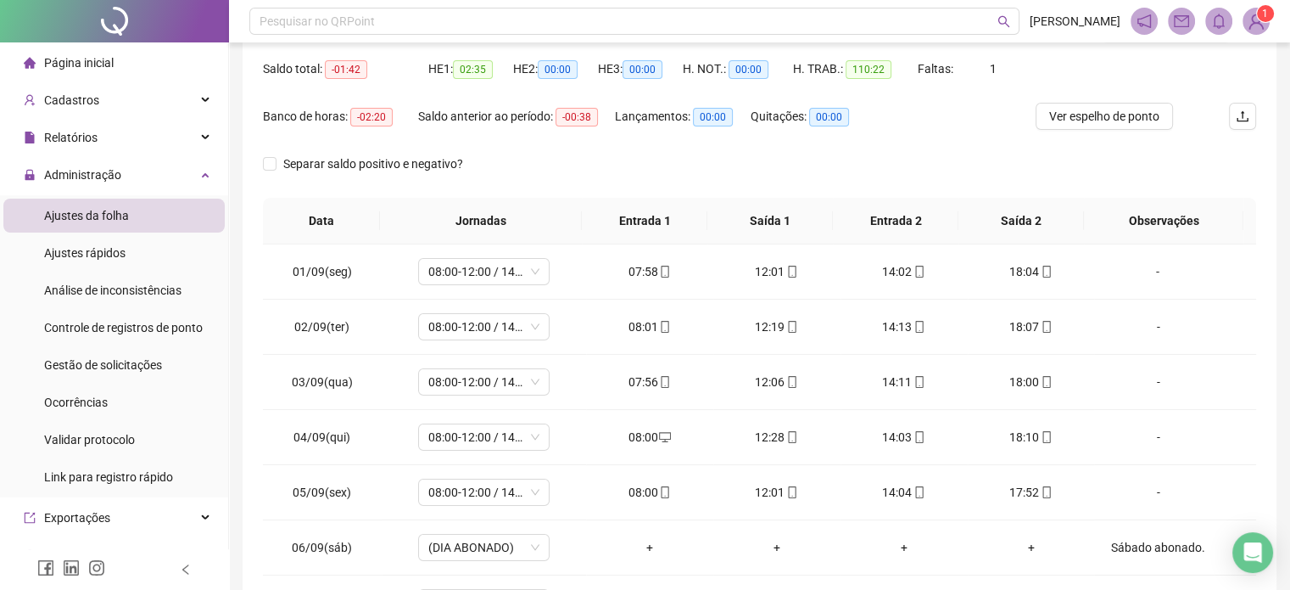
scroll to position [22, 0]
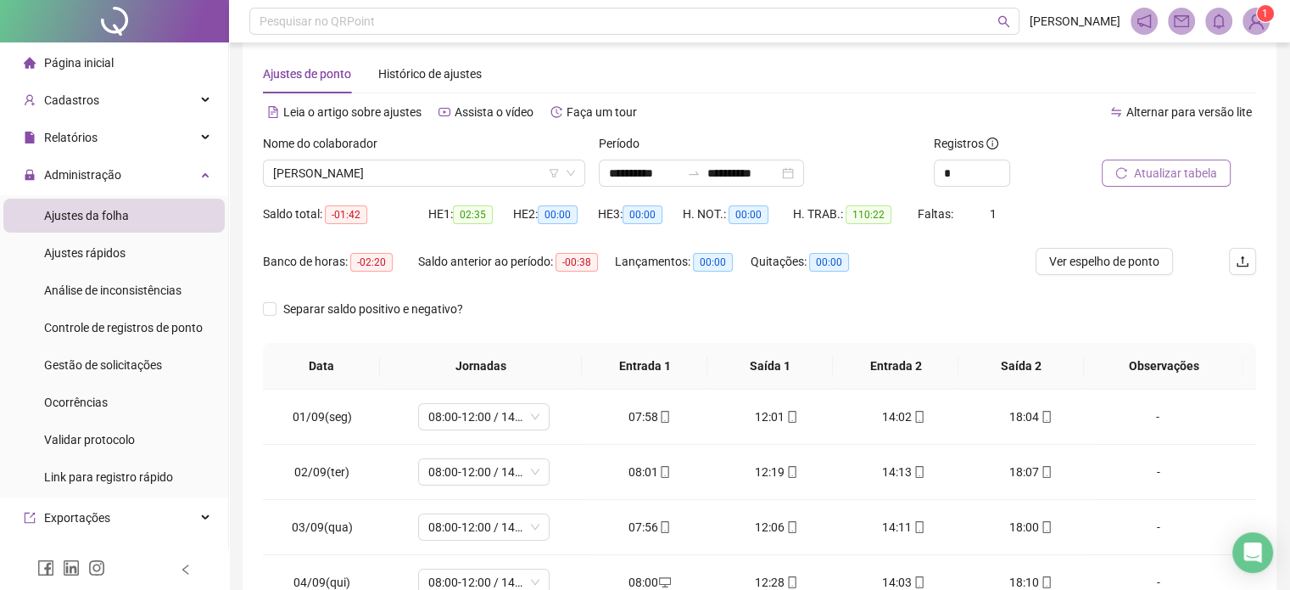
click at [1190, 167] on span "Atualizar tabela" at bounding box center [1175, 173] width 83 height 19
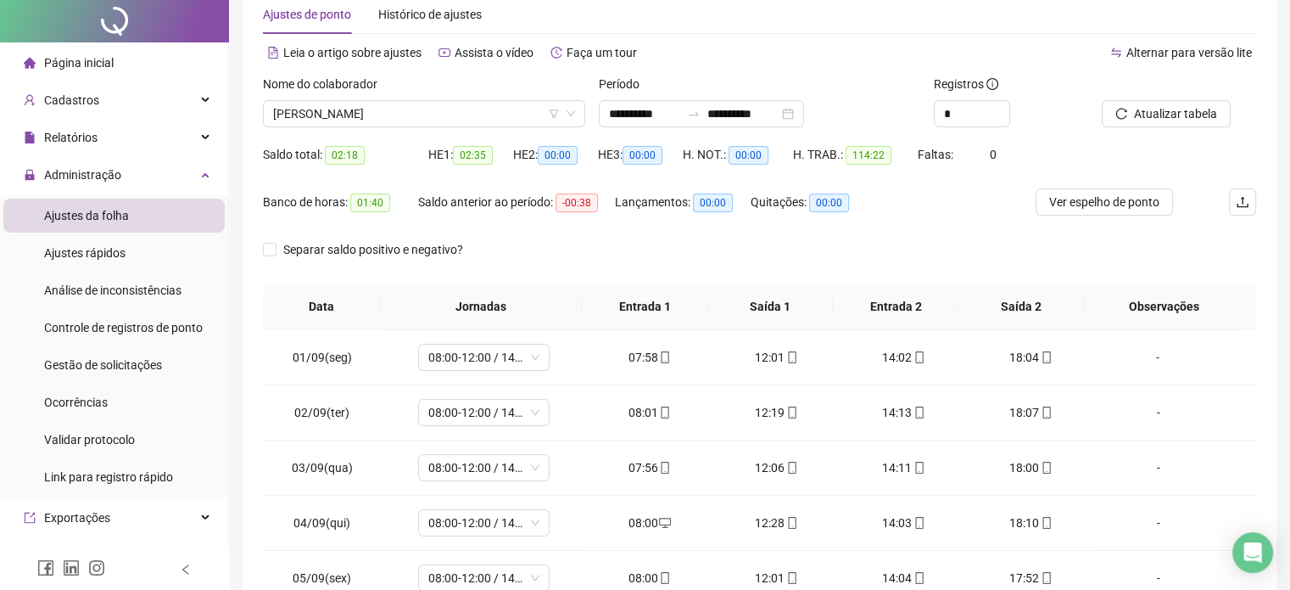
scroll to position [0, 0]
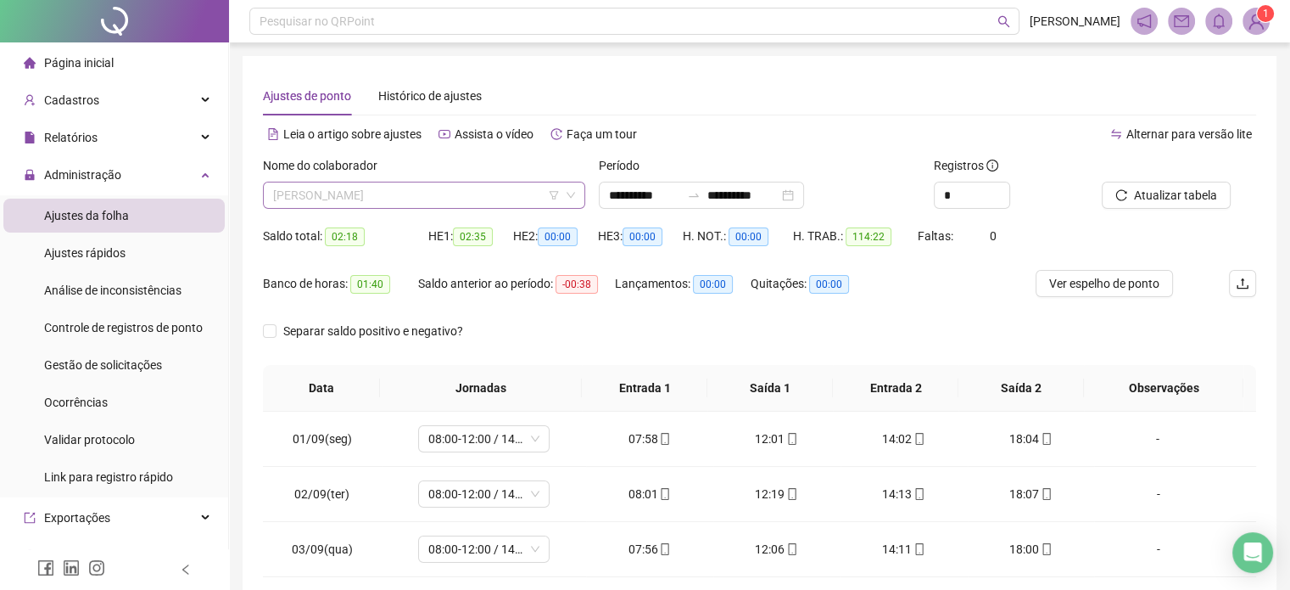
click at [506, 206] on span "[PERSON_NAME]" at bounding box center [424, 194] width 302 height 25
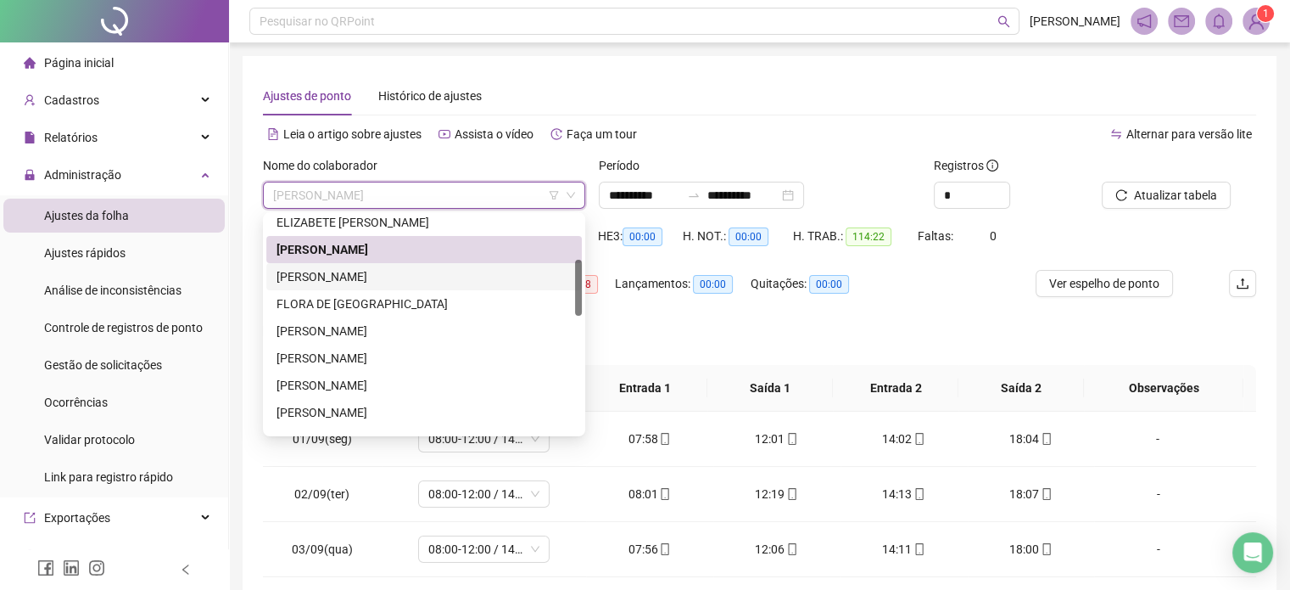
click at [430, 277] on div "[PERSON_NAME]" at bounding box center [424, 276] width 295 height 19
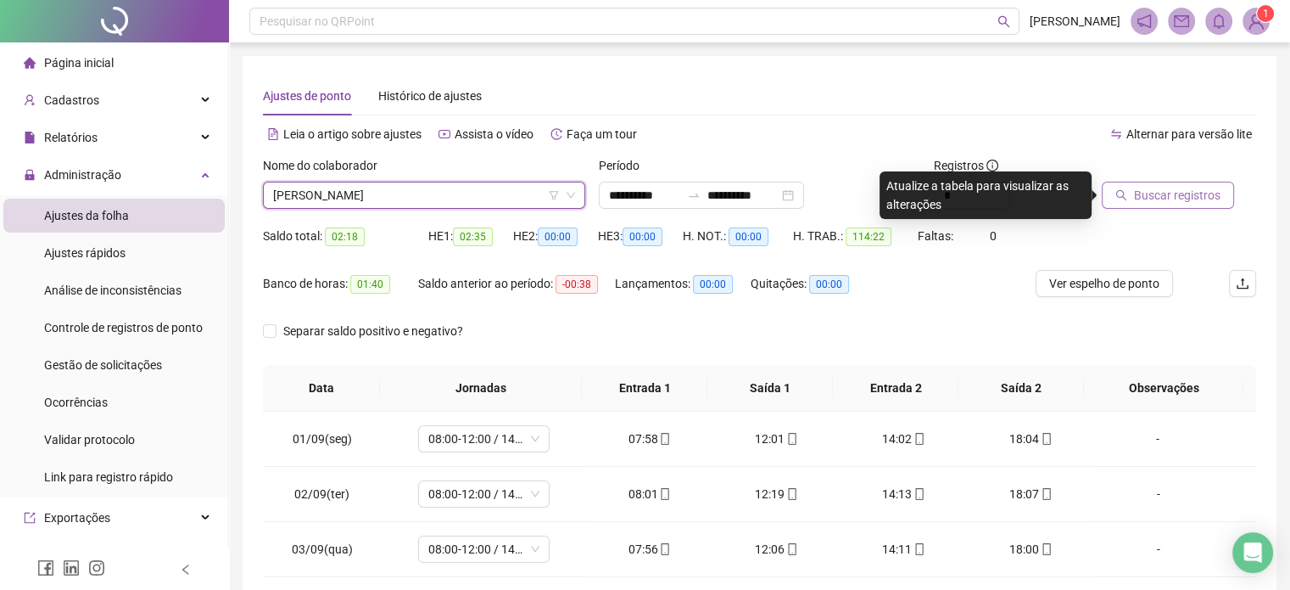
click at [1157, 196] on span "Buscar registros" at bounding box center [1177, 195] width 87 height 19
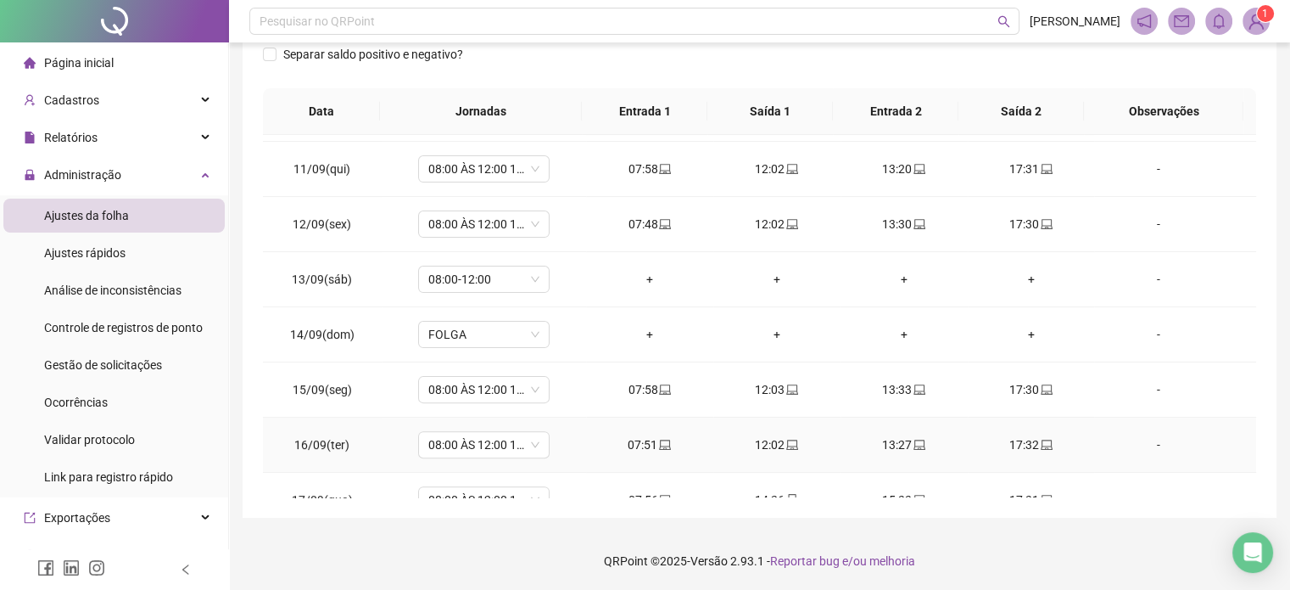
scroll to position [572, 0]
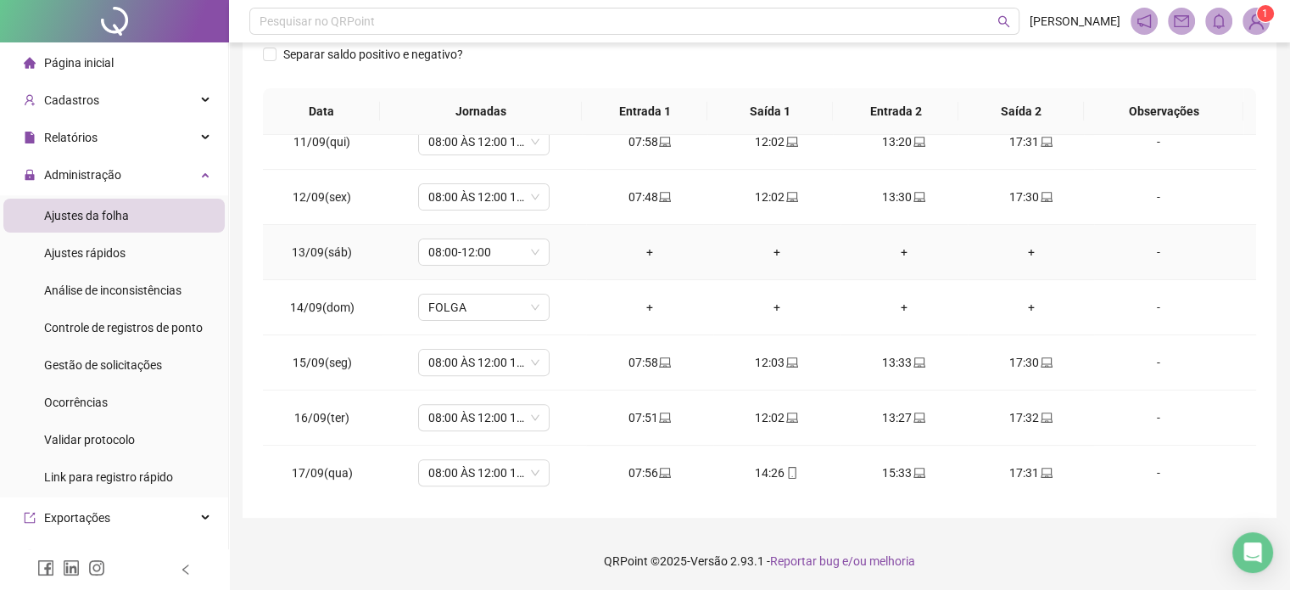
click at [1145, 246] on div "-" at bounding box center [1158, 252] width 100 height 19
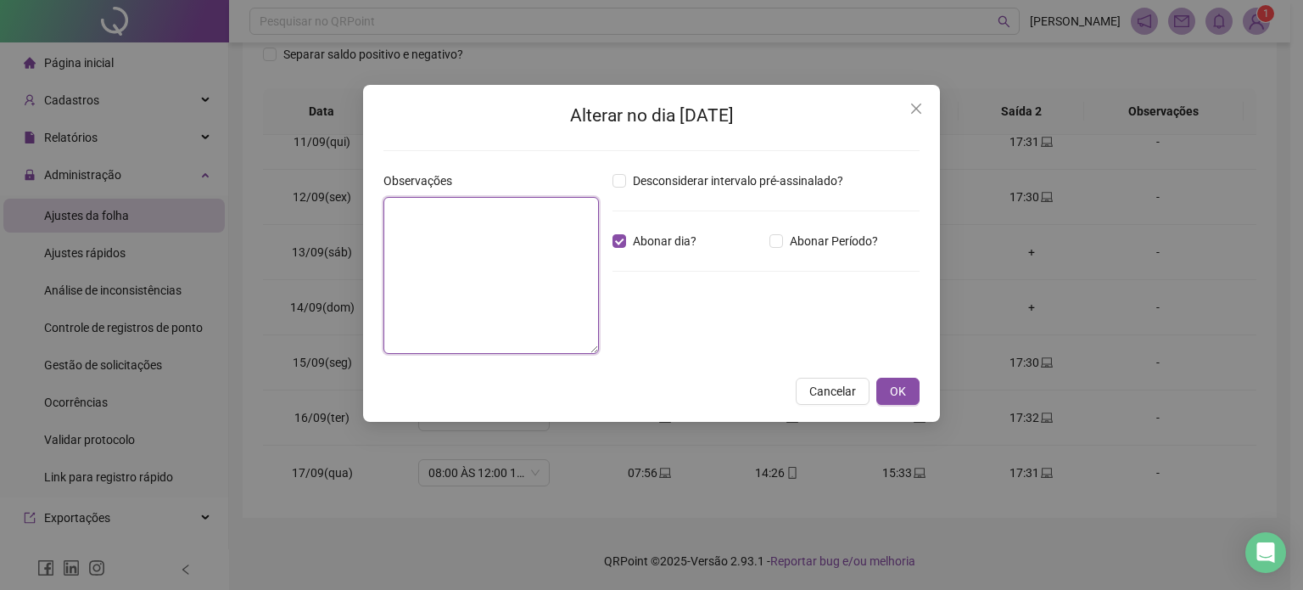
click at [502, 249] on textarea at bounding box center [491, 275] width 216 height 157
type textarea "**********"
click at [899, 392] on span "OK" at bounding box center [898, 392] width 16 height 19
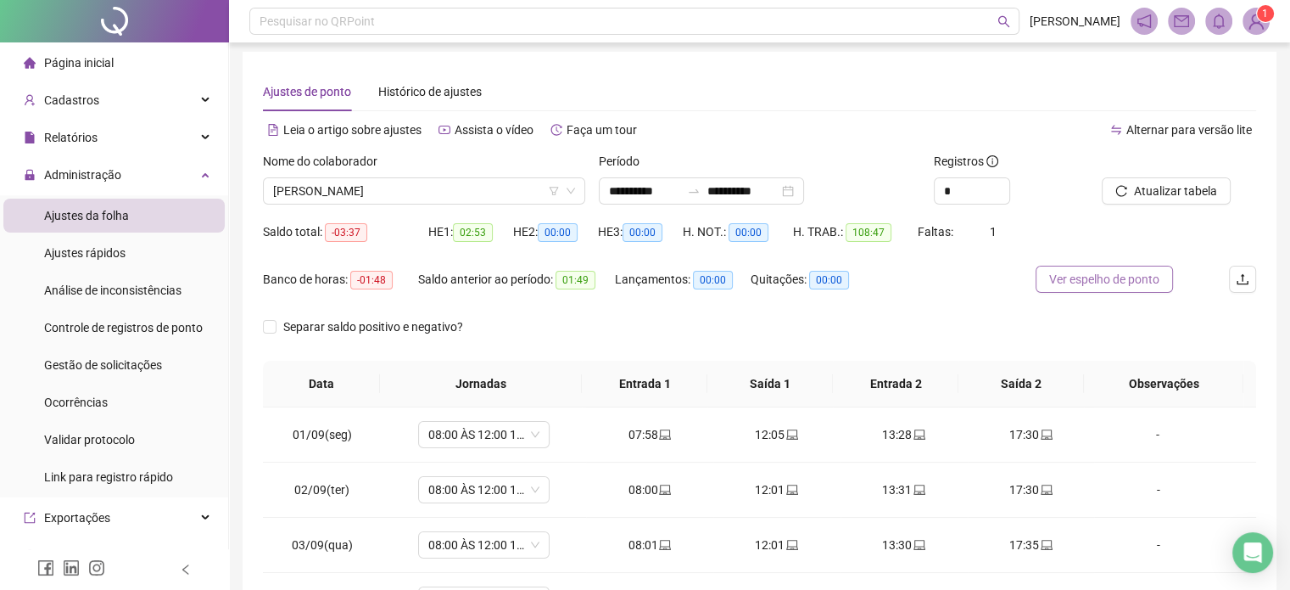
scroll to position [0, 0]
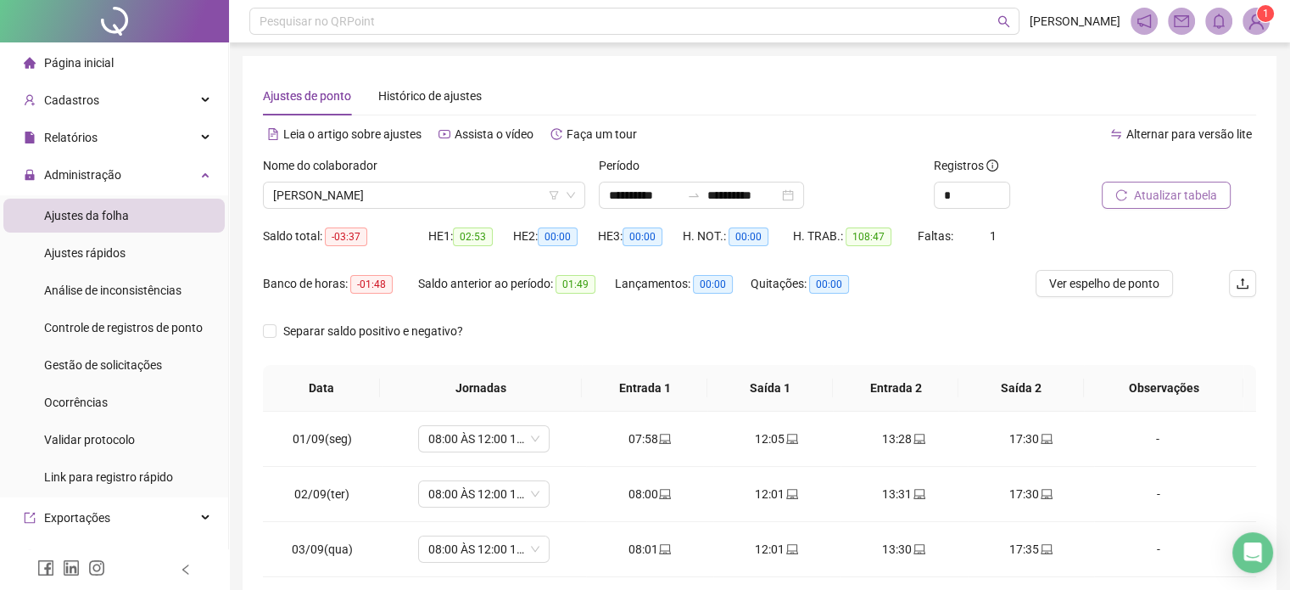
click at [1181, 193] on span "Atualizar tabela" at bounding box center [1175, 195] width 83 height 19
click at [446, 199] on span "[PERSON_NAME]" at bounding box center [424, 194] width 302 height 25
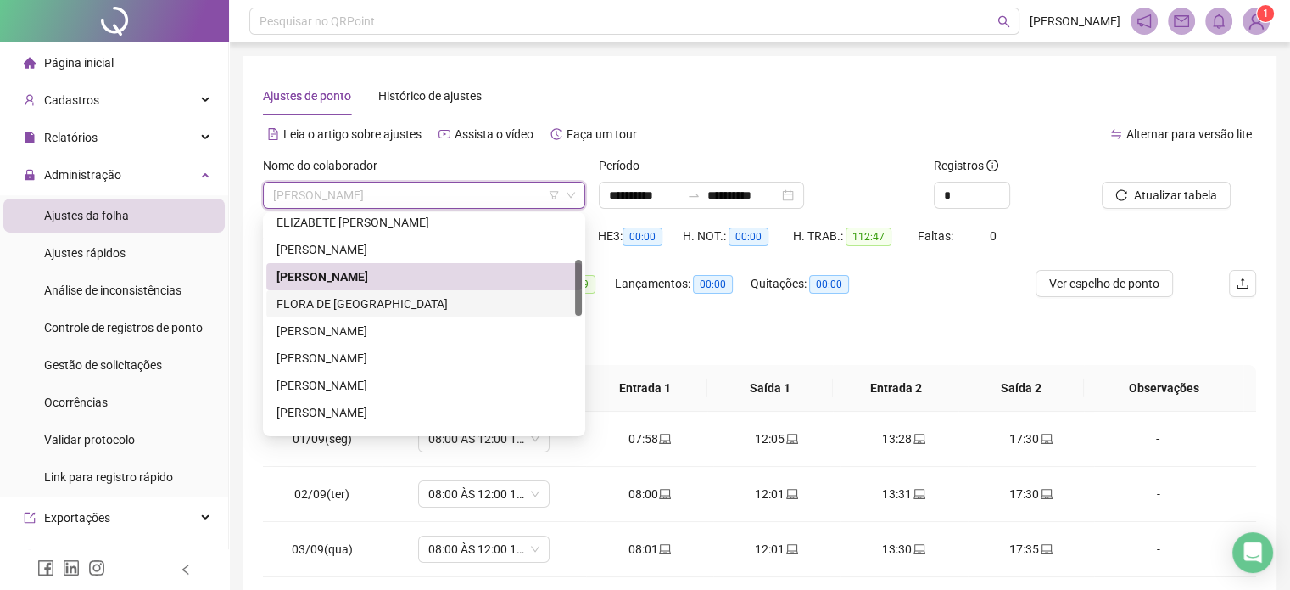
click at [404, 305] on div "FLORA DE [GEOGRAPHIC_DATA]" at bounding box center [424, 303] width 295 height 19
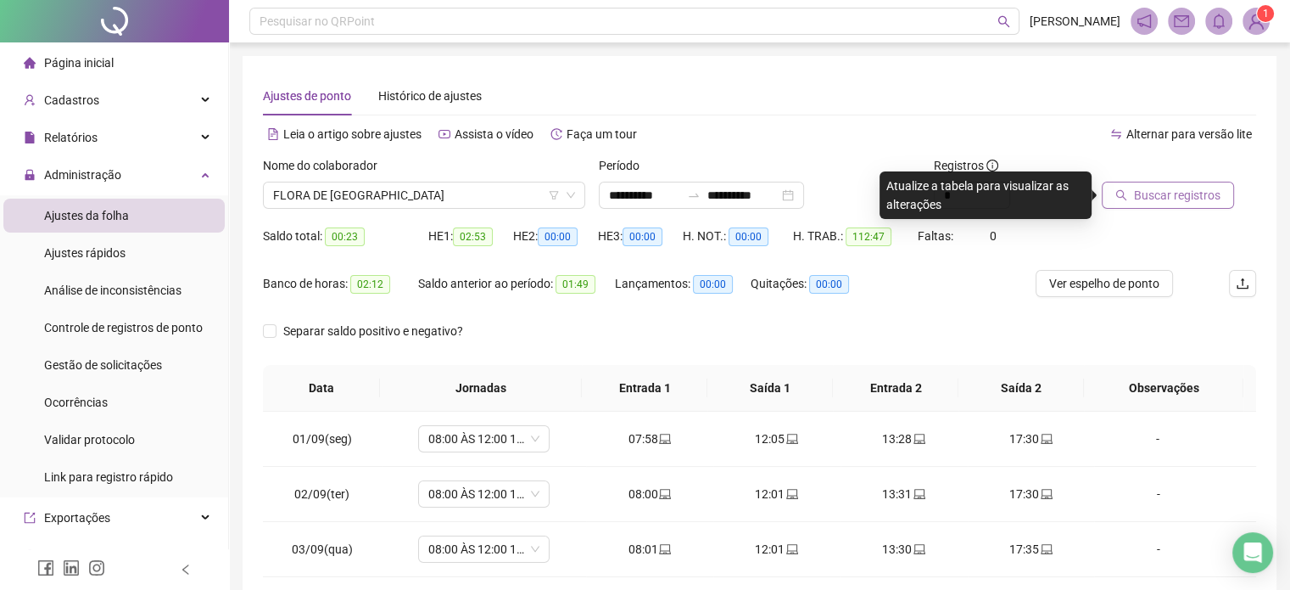
click at [1184, 199] on span "Buscar registros" at bounding box center [1177, 195] width 87 height 19
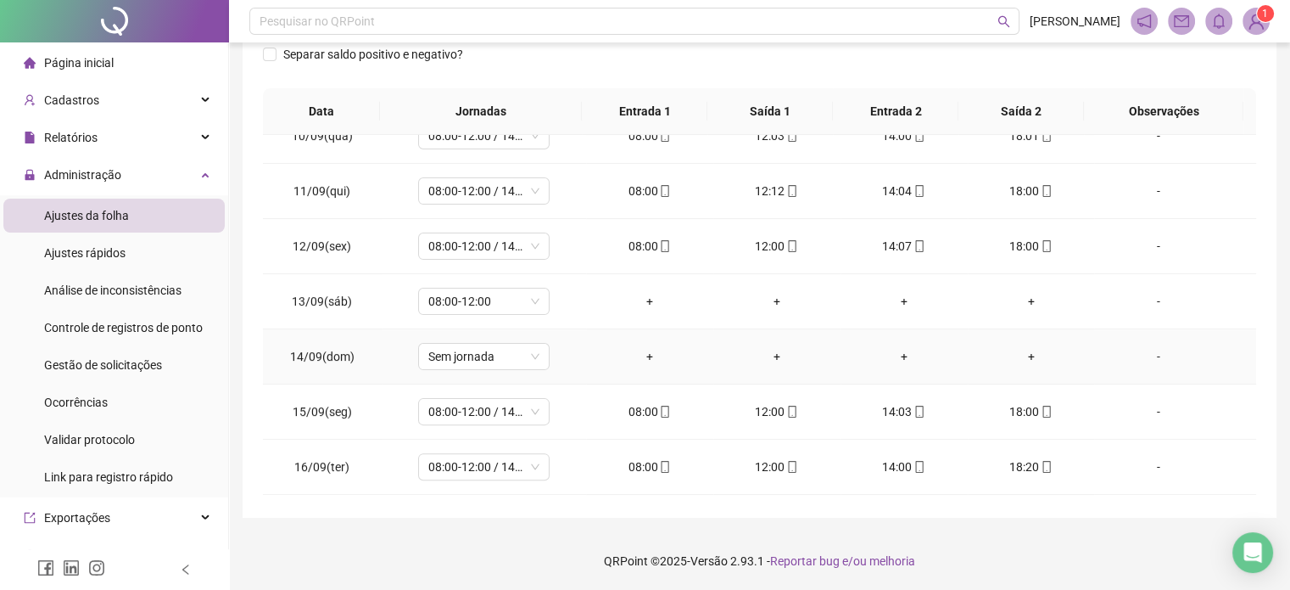
scroll to position [572, 0]
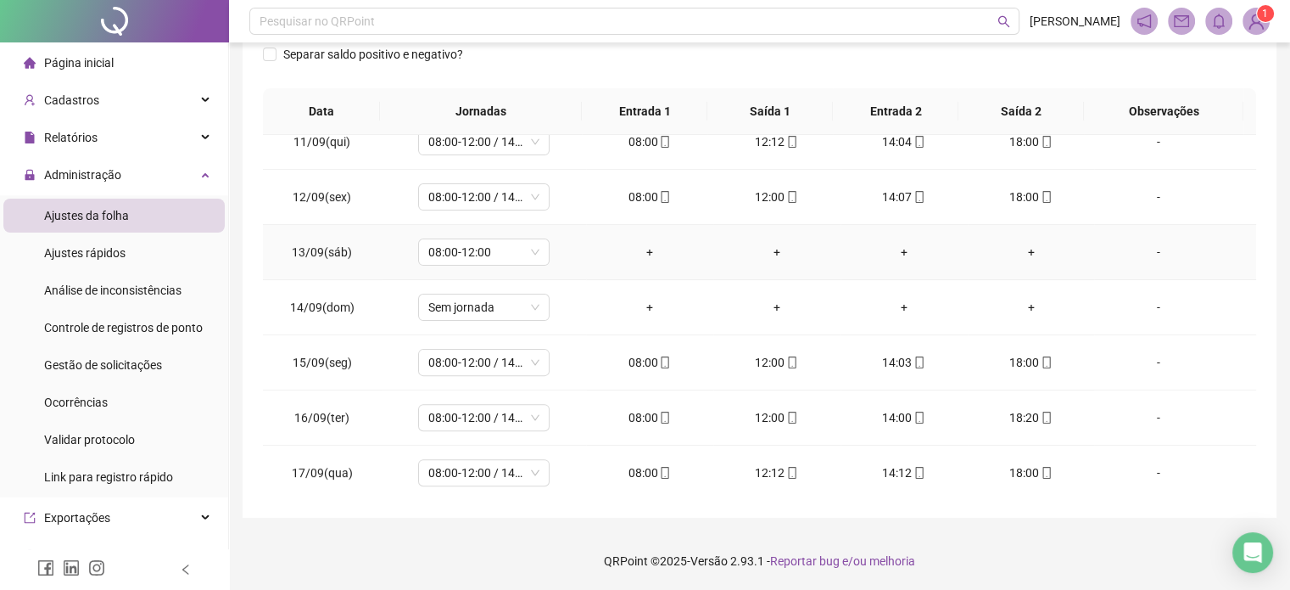
click at [1150, 249] on div "-" at bounding box center [1158, 252] width 100 height 19
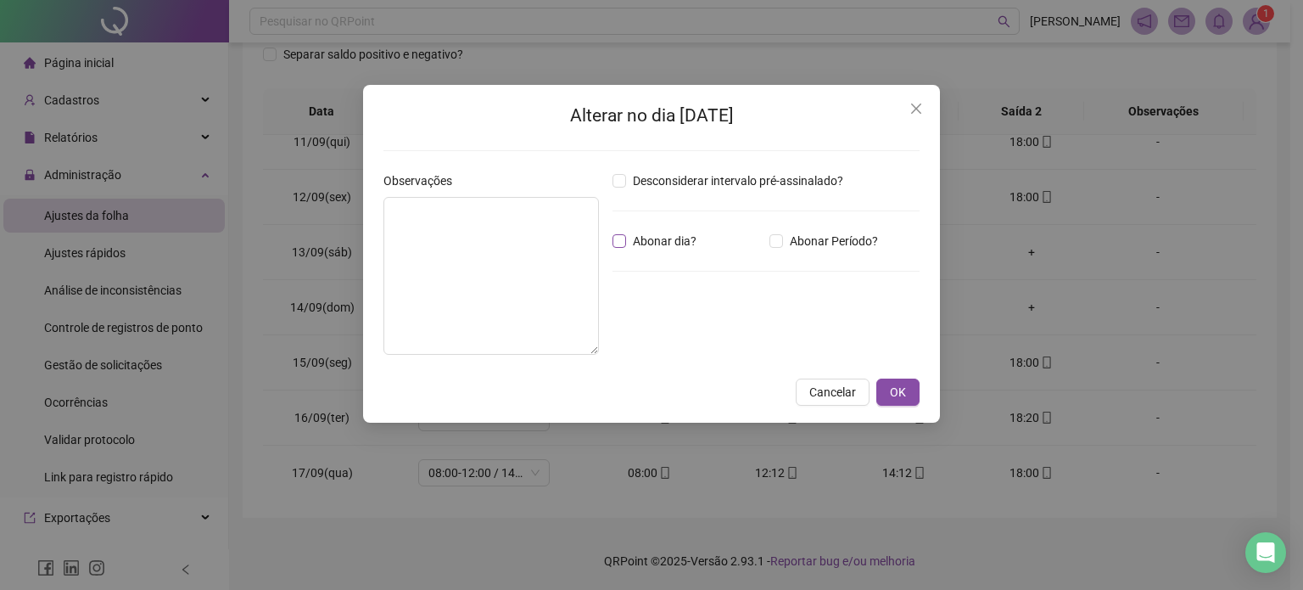
click at [629, 240] on span "Abonar dia?" at bounding box center [664, 241] width 77 height 19
click at [493, 244] on textarea at bounding box center [491, 276] width 216 height 158
type textarea "**********"
click at [906, 394] on span "OK" at bounding box center [898, 392] width 16 height 19
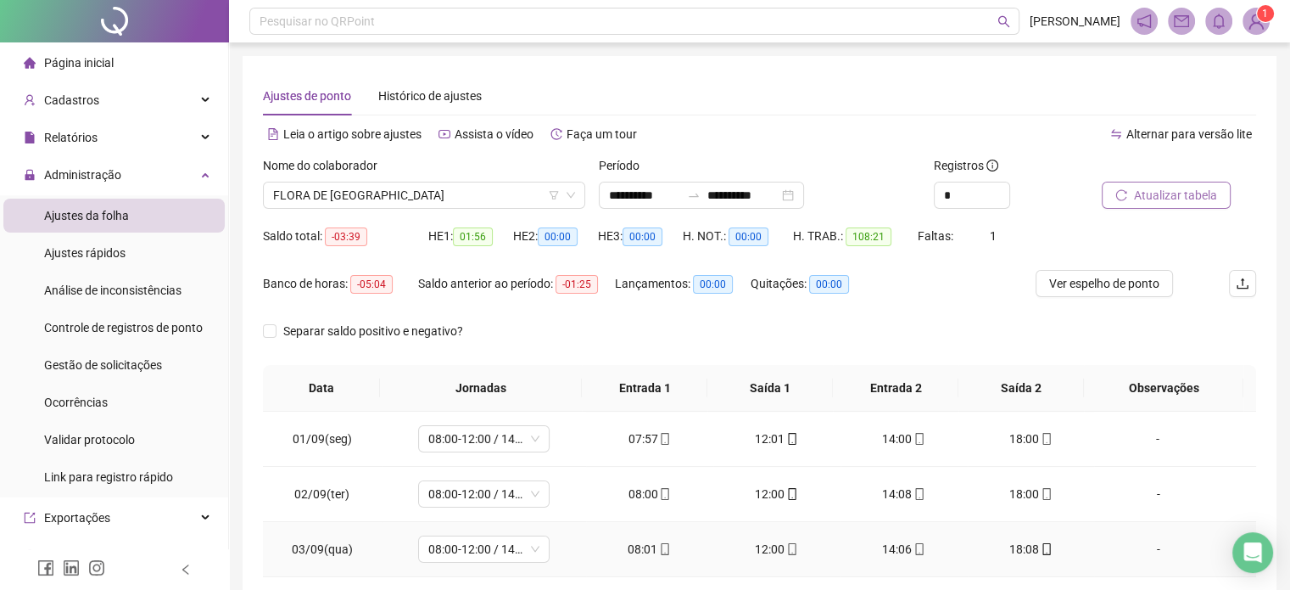
scroll to position [0, 0]
click at [1169, 188] on span "Atualizar tabela" at bounding box center [1175, 195] width 83 height 19
click at [465, 201] on span "FLORA DE [GEOGRAPHIC_DATA]" at bounding box center [424, 194] width 302 height 25
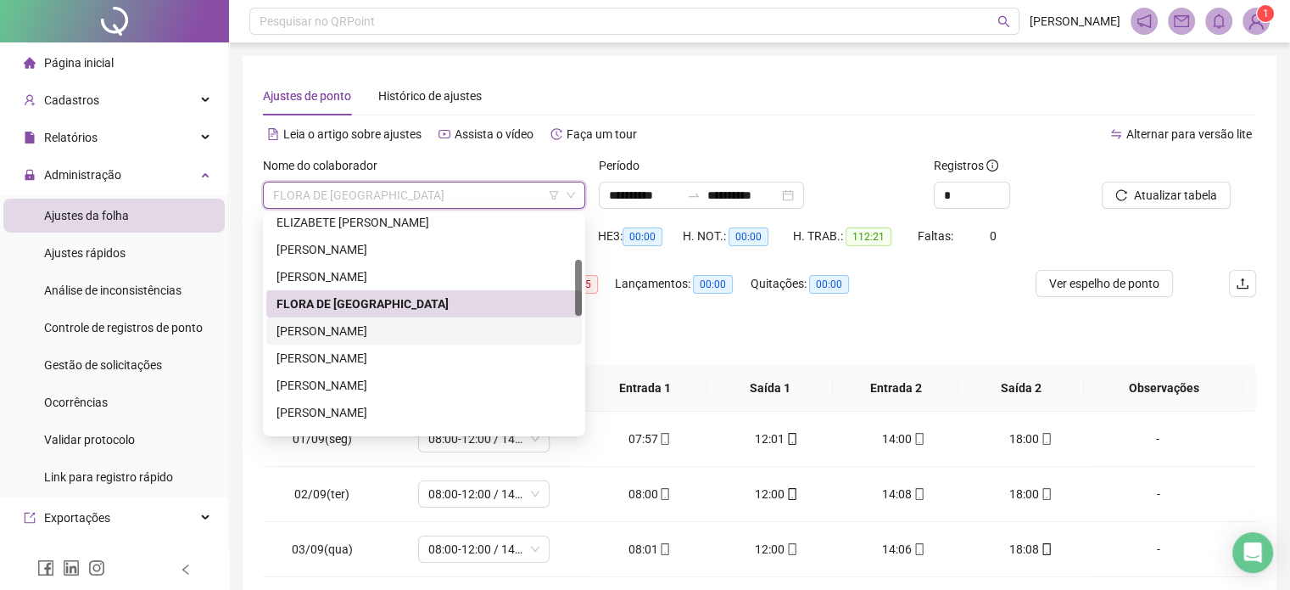
click at [397, 333] on div "[PERSON_NAME]" at bounding box center [424, 331] width 295 height 19
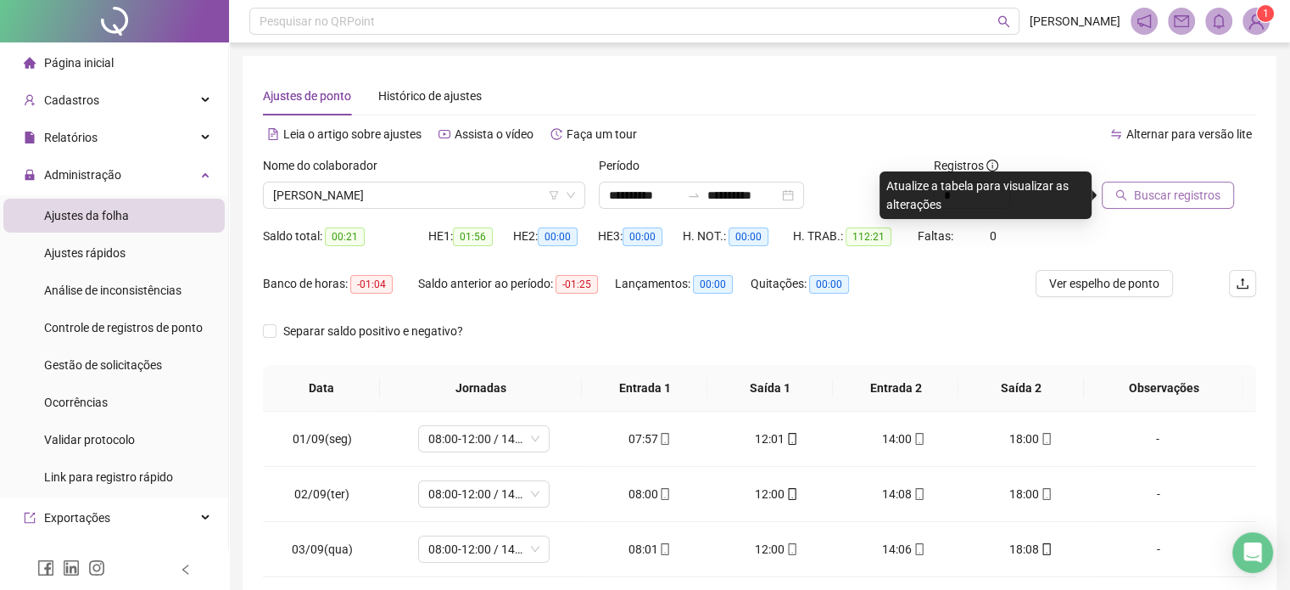
click at [1188, 193] on span "Buscar registros" at bounding box center [1177, 195] width 87 height 19
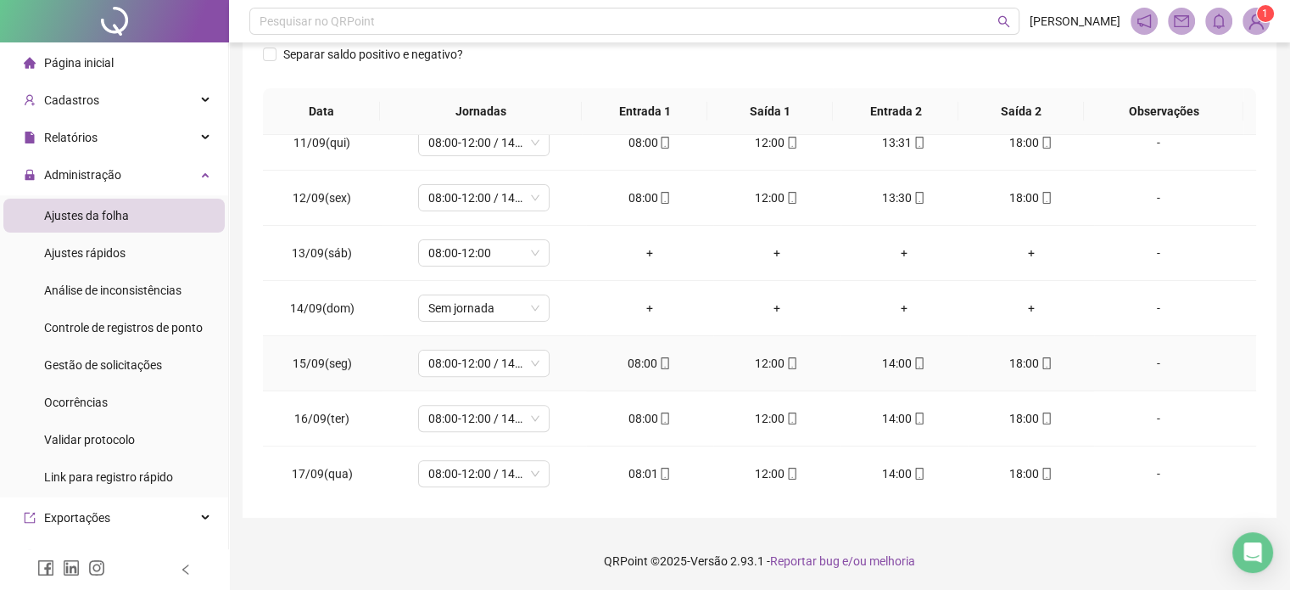
scroll to position [572, 0]
click at [1152, 249] on div "-" at bounding box center [1158, 252] width 100 height 19
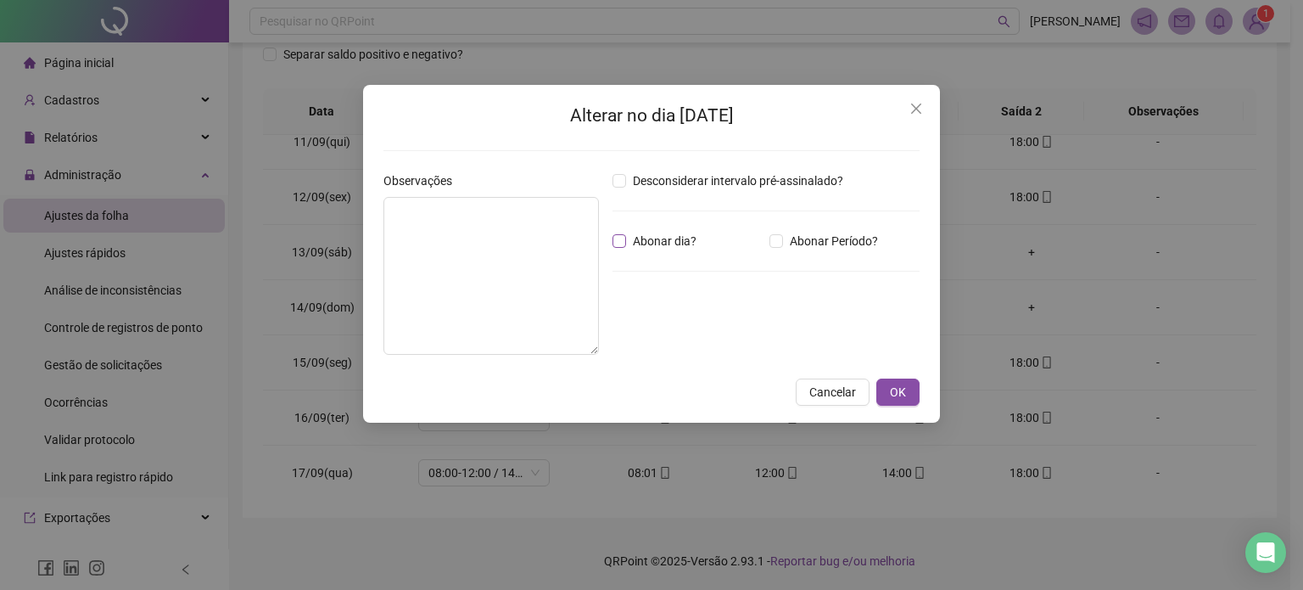
click at [625, 238] on label "Abonar dia?" at bounding box center [658, 241] width 91 height 19
click at [553, 245] on textarea at bounding box center [491, 276] width 216 height 158
click at [486, 246] on textarea at bounding box center [491, 276] width 216 height 158
type textarea "**********"
click at [888, 395] on button "OK" at bounding box center [897, 391] width 43 height 27
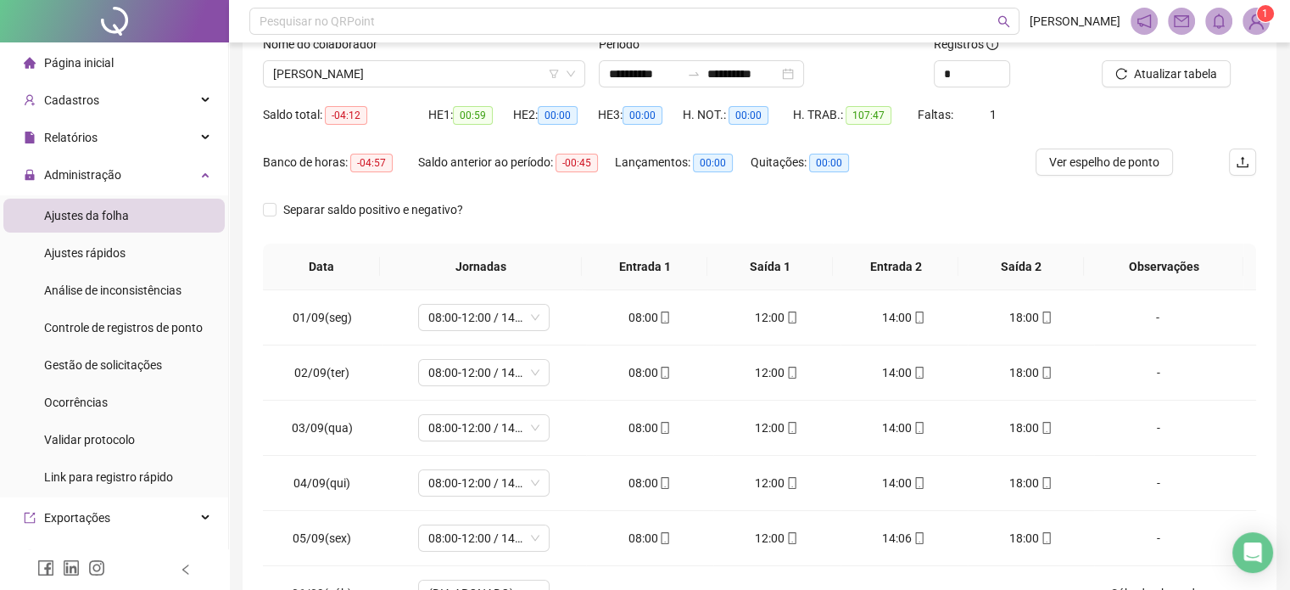
scroll to position [0, 0]
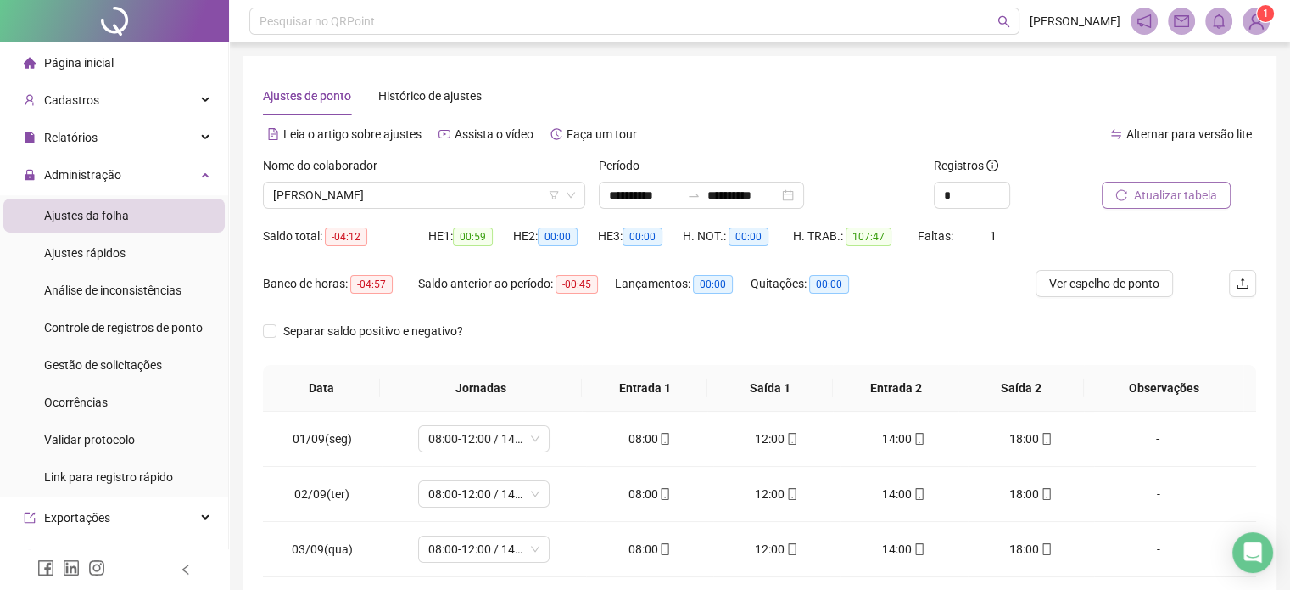
click at [1130, 202] on button "Atualizar tabela" at bounding box center [1166, 195] width 129 height 27
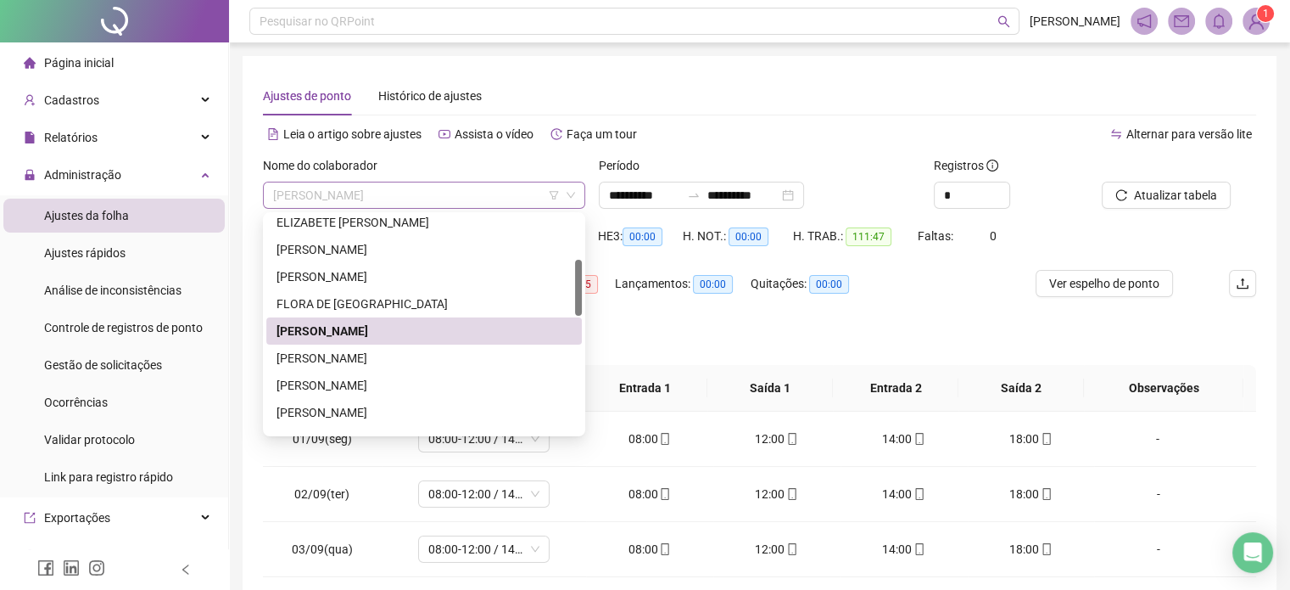
click at [461, 196] on span "[PERSON_NAME]" at bounding box center [424, 194] width 302 height 25
click at [437, 354] on div "[PERSON_NAME]" at bounding box center [424, 358] width 295 height 19
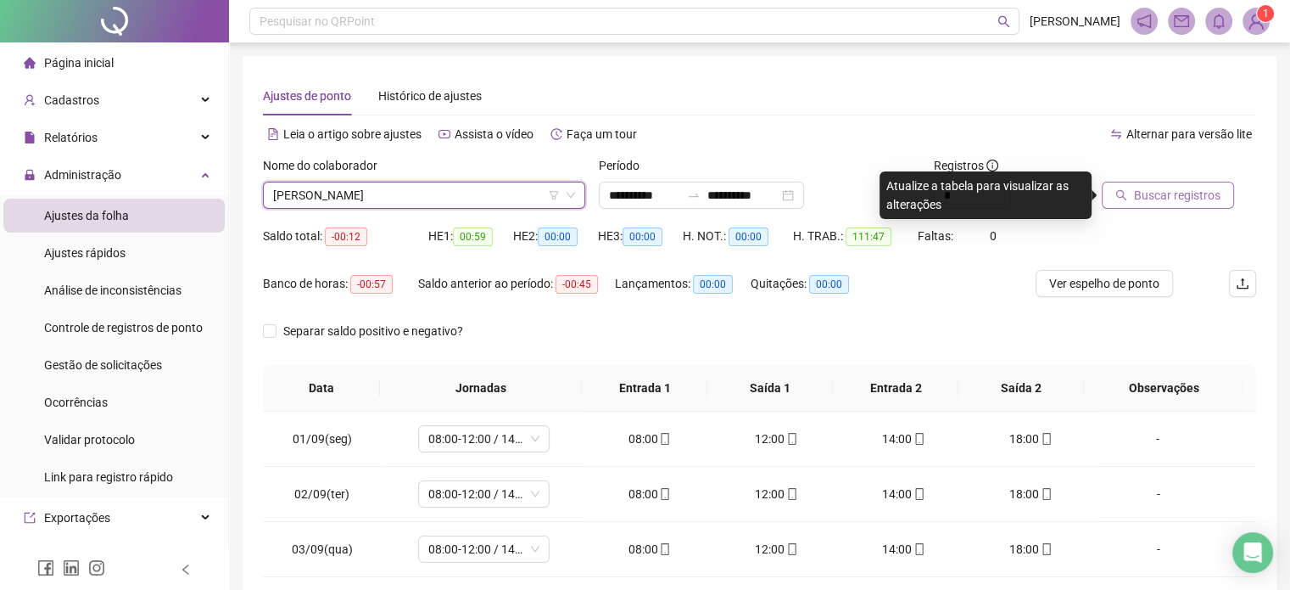
click at [1167, 201] on span "Buscar registros" at bounding box center [1177, 195] width 87 height 19
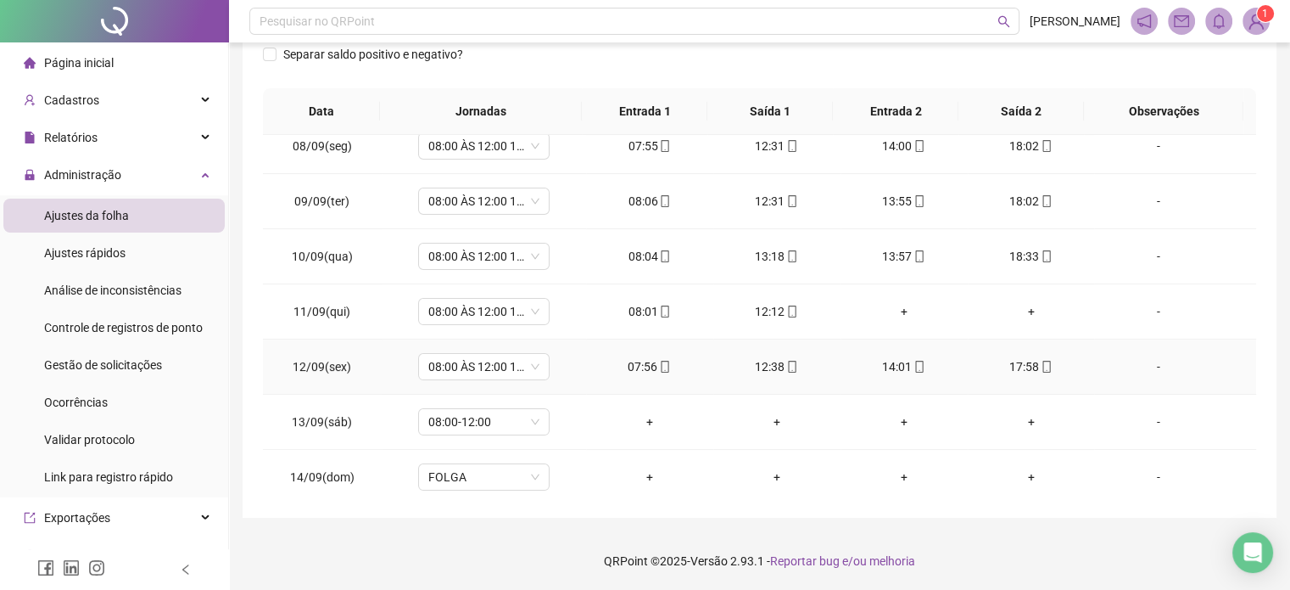
scroll to position [572, 0]
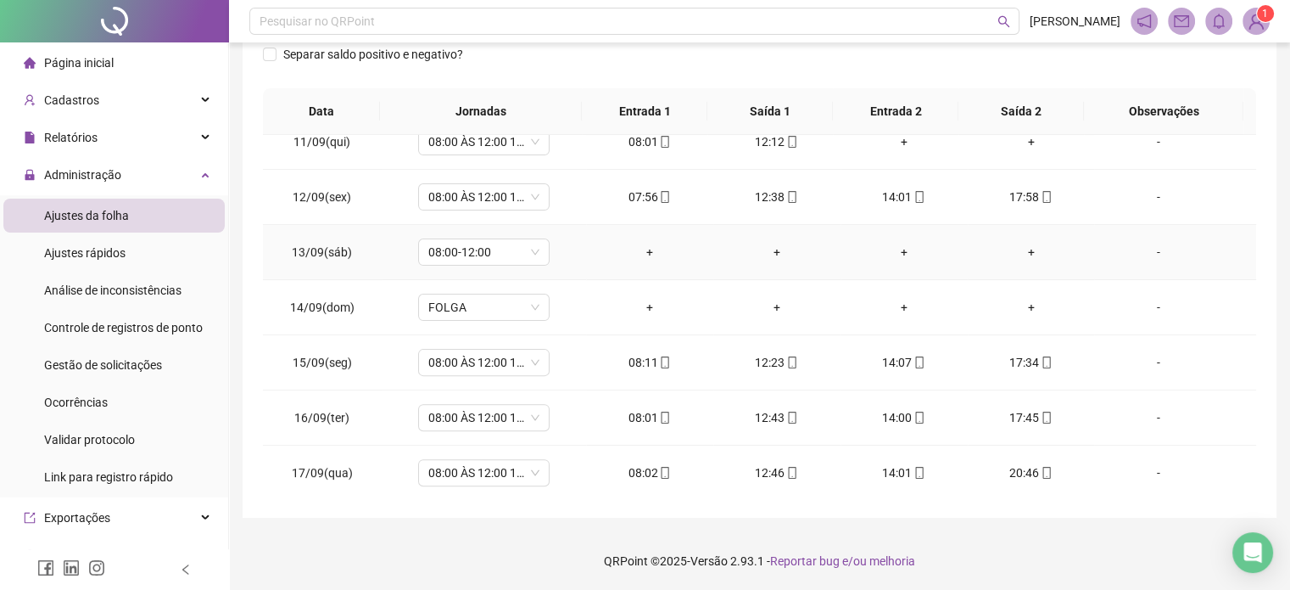
click at [1147, 247] on div "-" at bounding box center [1158, 252] width 100 height 19
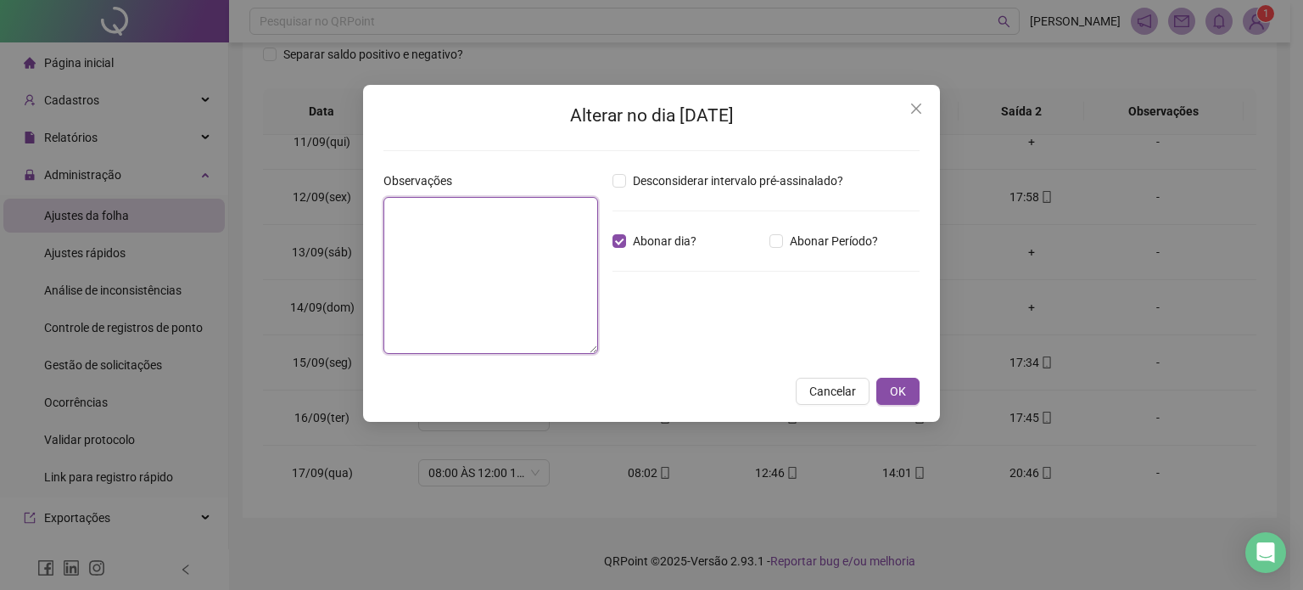
click at [482, 254] on textarea at bounding box center [490, 275] width 215 height 157
type textarea "**********"
click at [891, 389] on span "OK" at bounding box center [898, 392] width 16 height 19
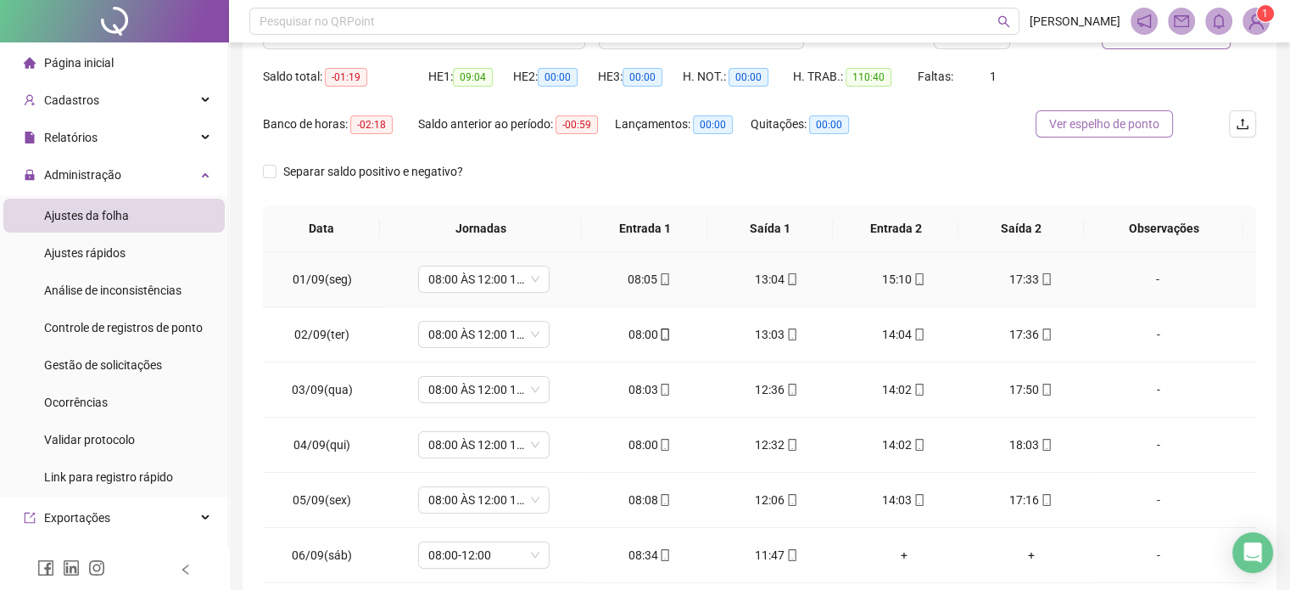
scroll to position [0, 0]
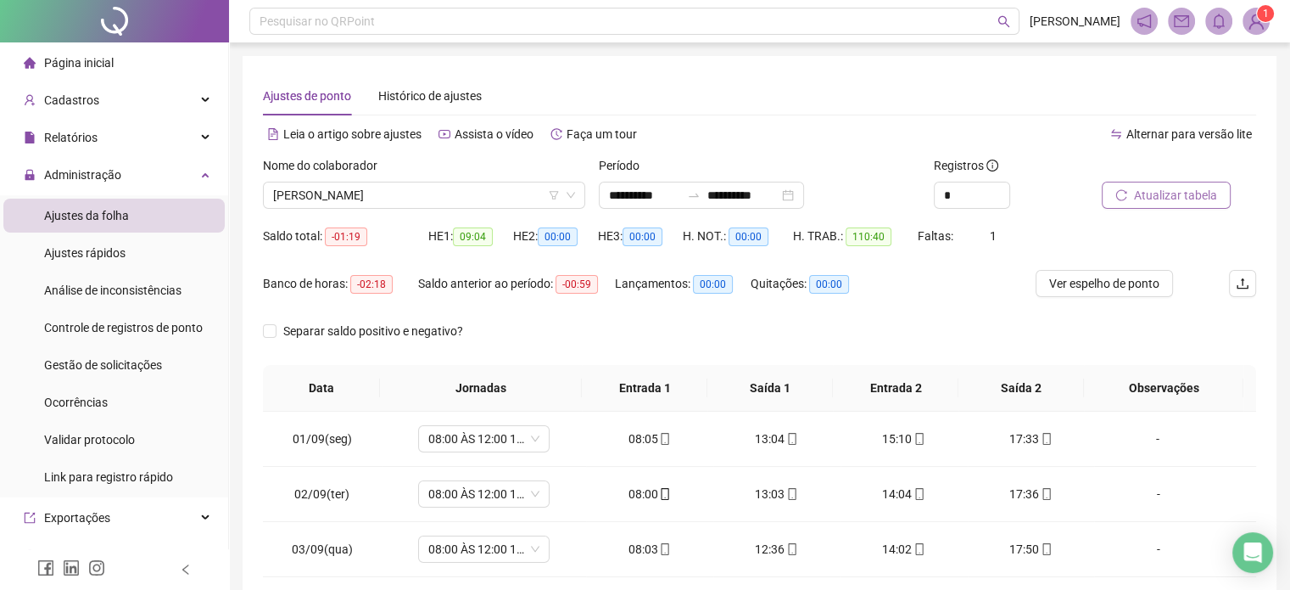
click at [1194, 196] on span "Atualizar tabela" at bounding box center [1175, 195] width 83 height 19
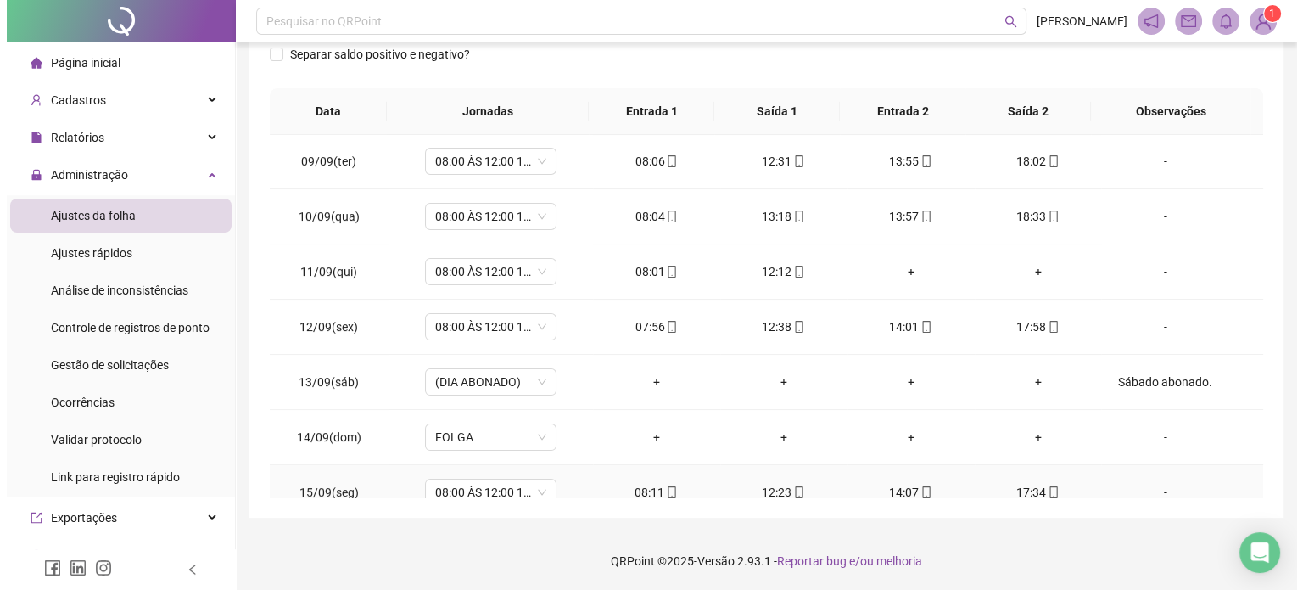
scroll to position [402, 0]
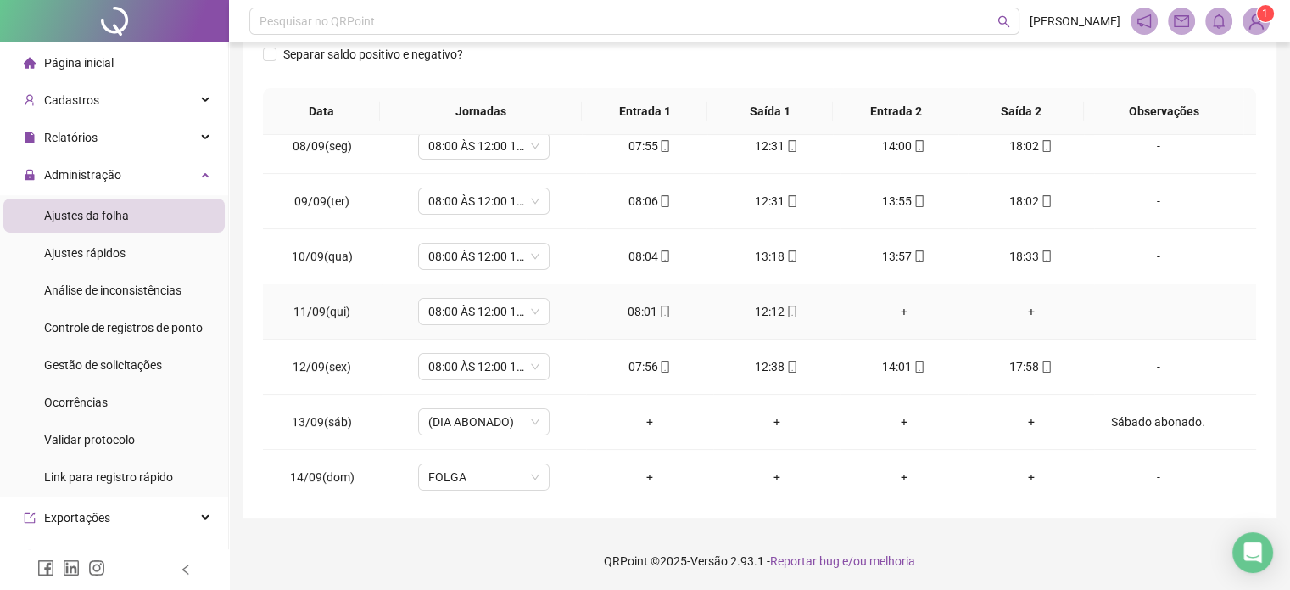
click at [1140, 307] on div "-" at bounding box center [1158, 311] width 100 height 19
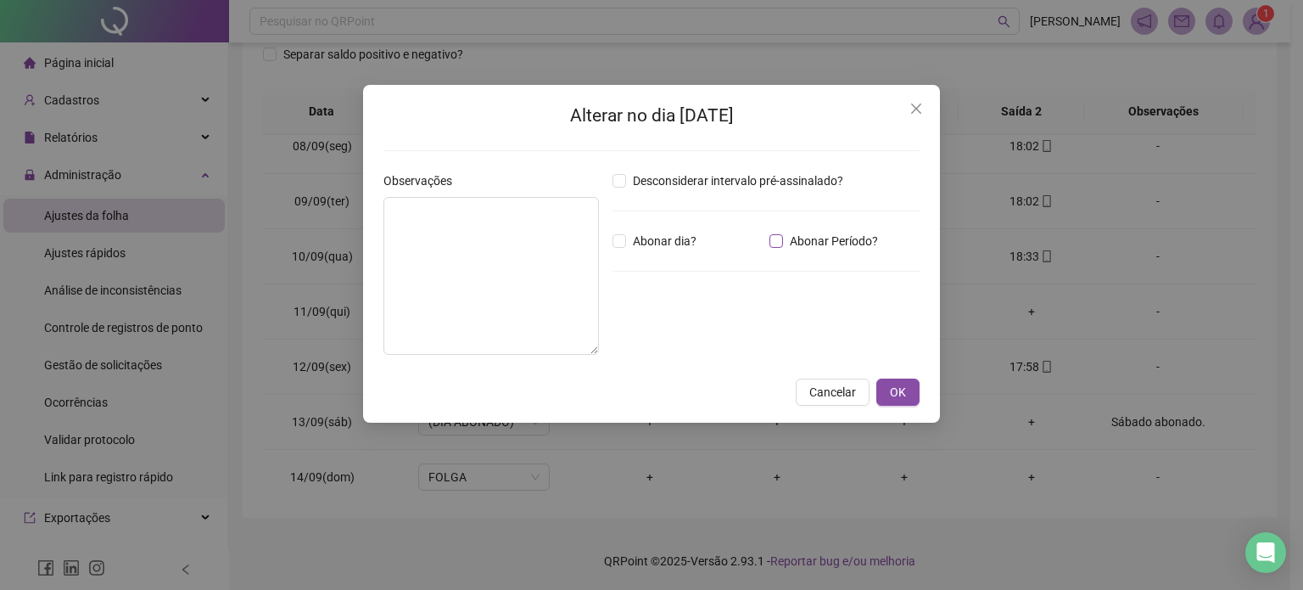
click at [784, 243] on span "Abonar Período?" at bounding box center [834, 241] width 102 height 19
click at [635, 330] on input "*****" at bounding box center [657, 334] width 68 height 20
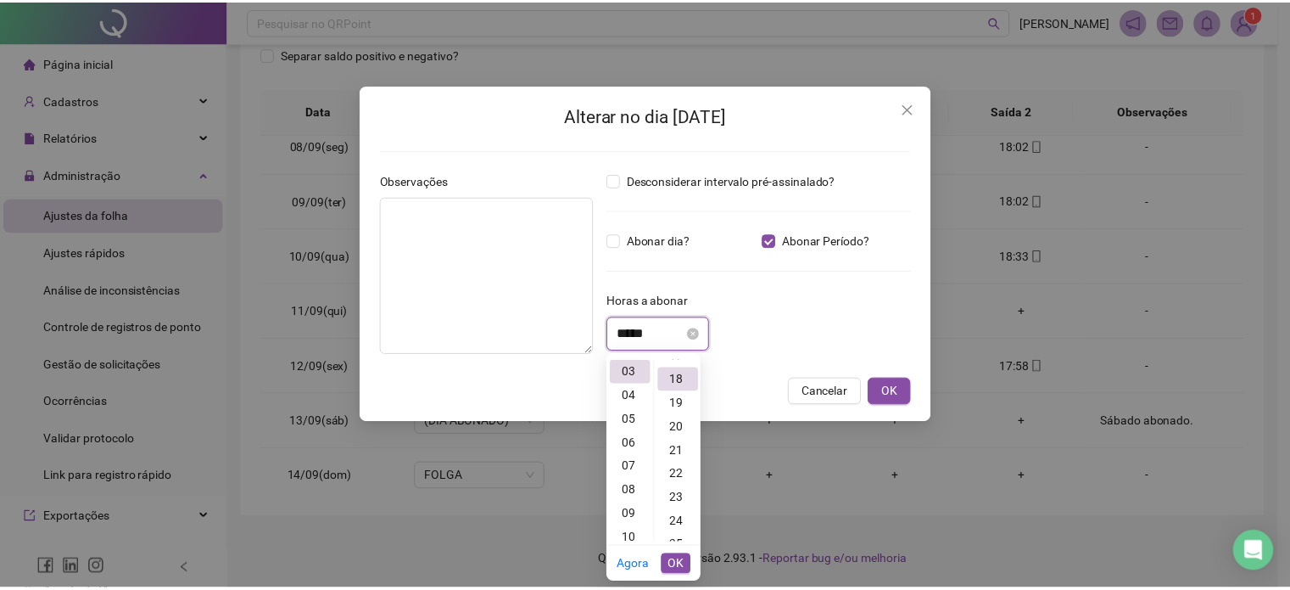
scroll to position [428, 0]
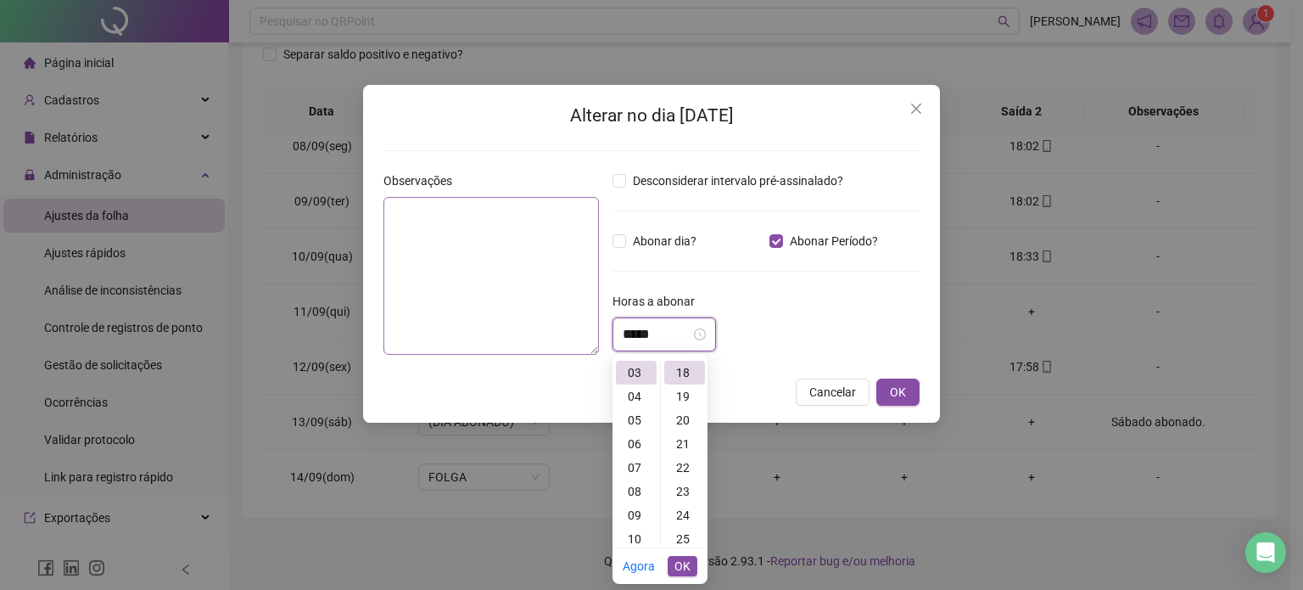
type input "*****"
click at [473, 269] on textarea at bounding box center [491, 276] width 216 height 158
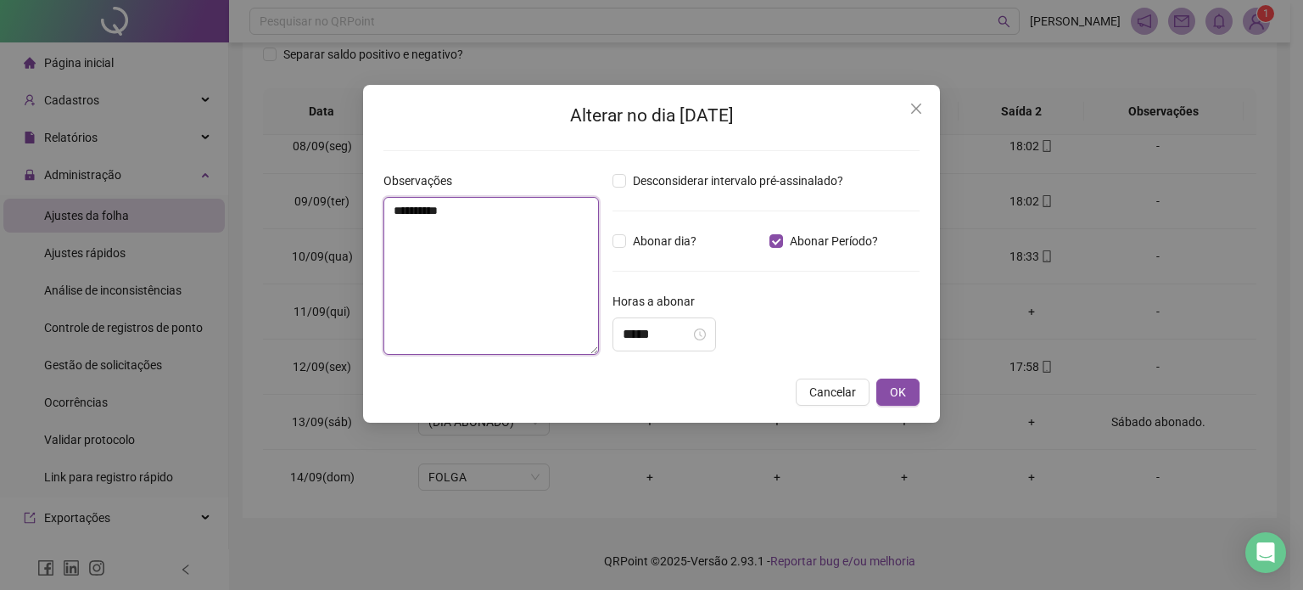
click at [390, 207] on textarea "**********" at bounding box center [491, 276] width 216 height 158
click at [540, 233] on textarea "**********" at bounding box center [491, 276] width 216 height 158
drag, startPoint x: 549, startPoint y: 232, endPoint x: 390, endPoint y: 206, distance: 160.8
click at [390, 206] on textarea "**********" at bounding box center [491, 276] width 216 height 158
type textarea "**********"
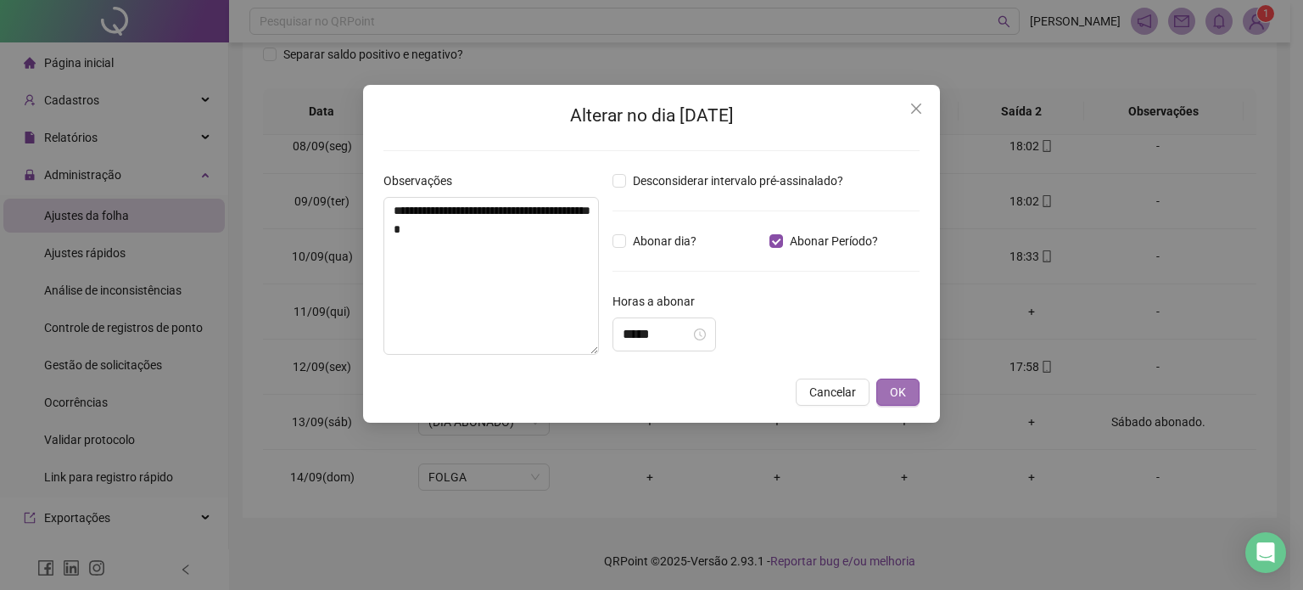
click at [909, 391] on button "OK" at bounding box center [897, 391] width 43 height 27
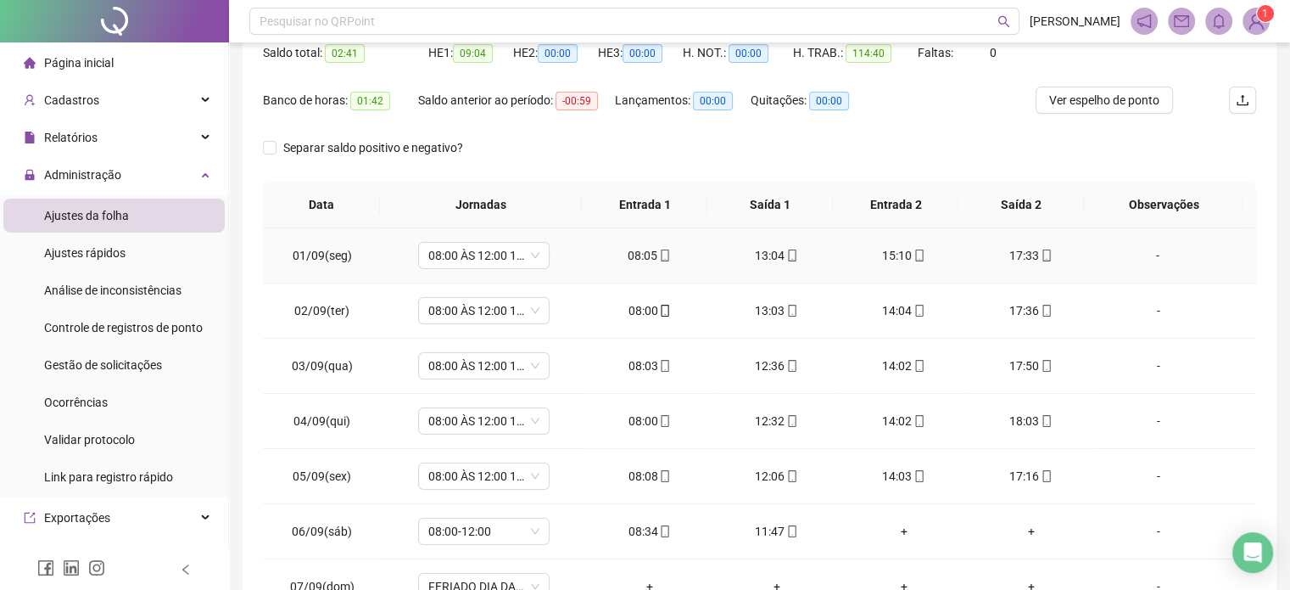
scroll to position [0, 0]
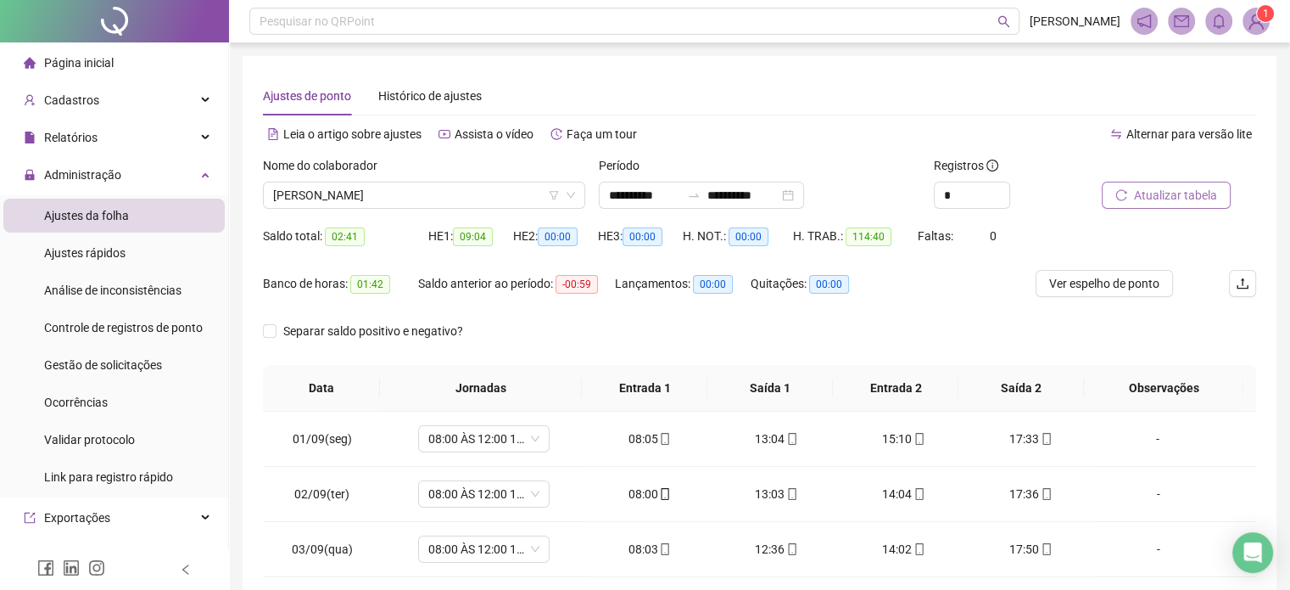
click at [1184, 199] on span "Atualizar tabela" at bounding box center [1175, 195] width 83 height 19
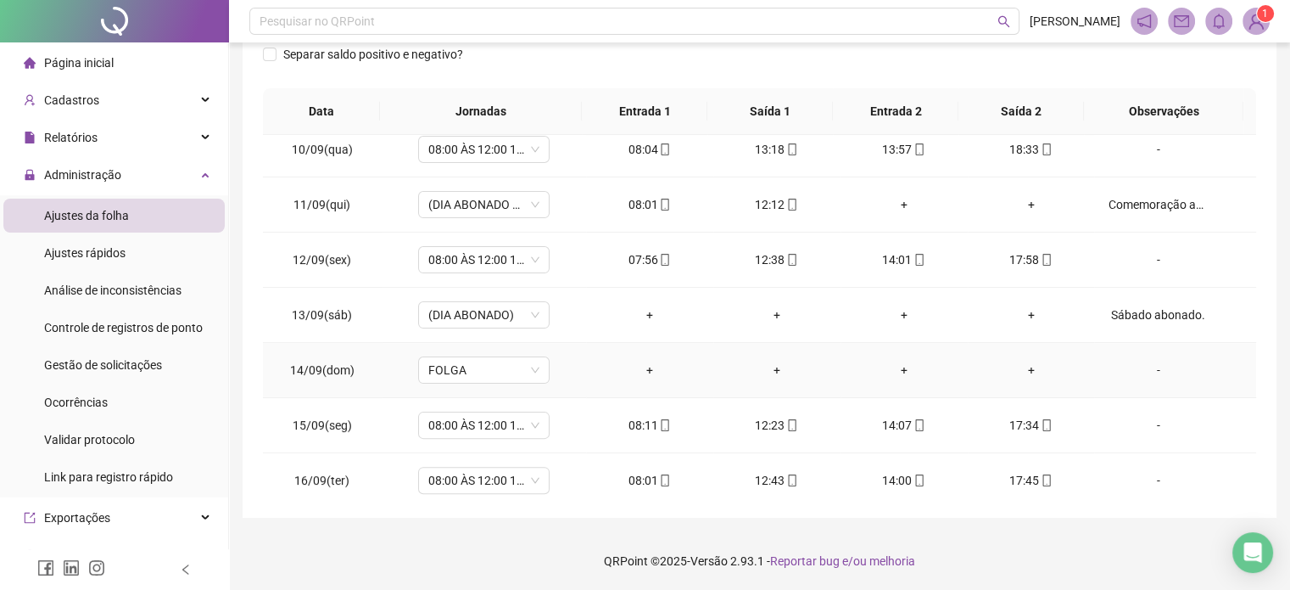
scroll to position [572, 0]
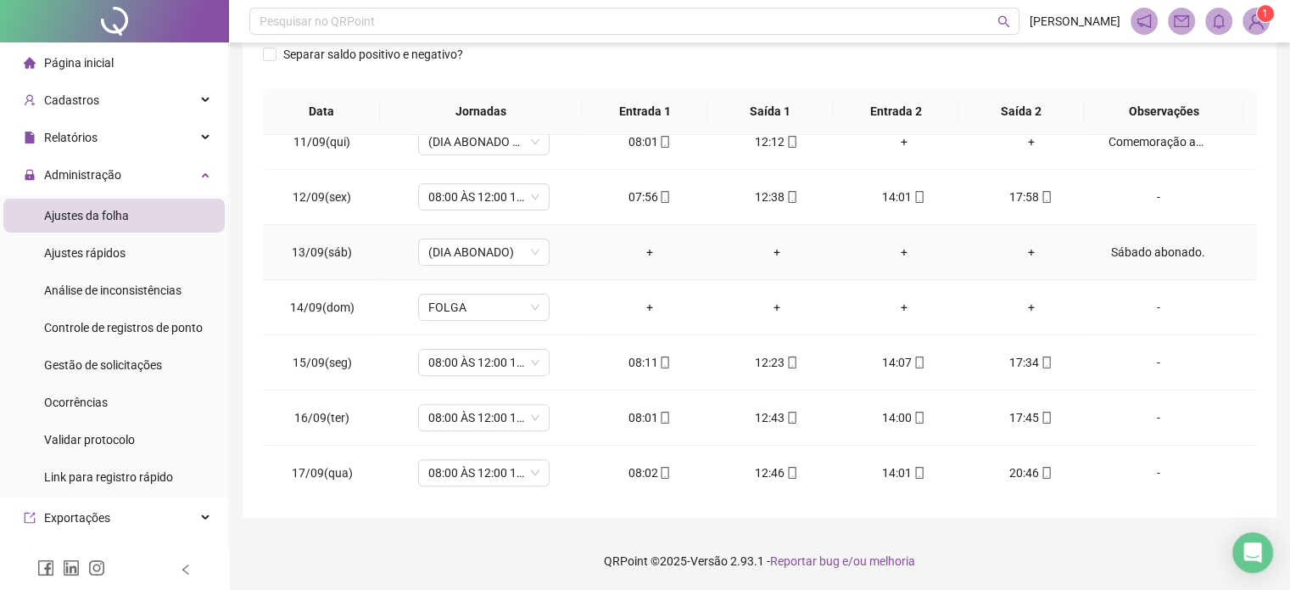
click at [1153, 243] on div "Sábado abonado." at bounding box center [1158, 252] width 100 height 19
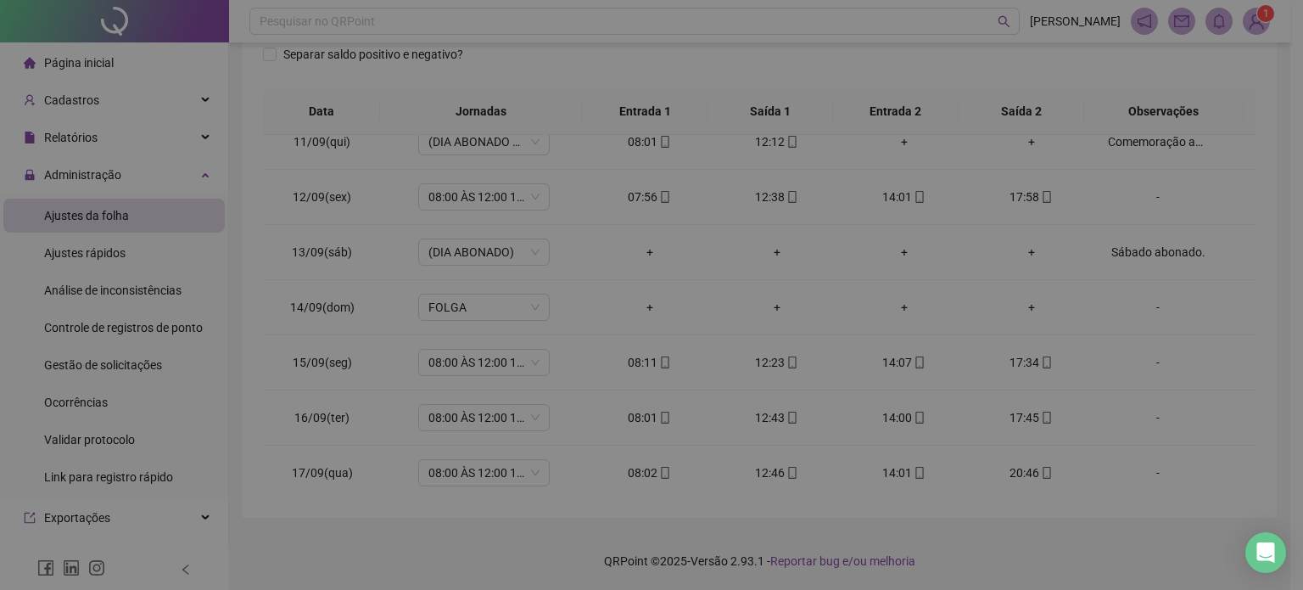
type textarea "**********"
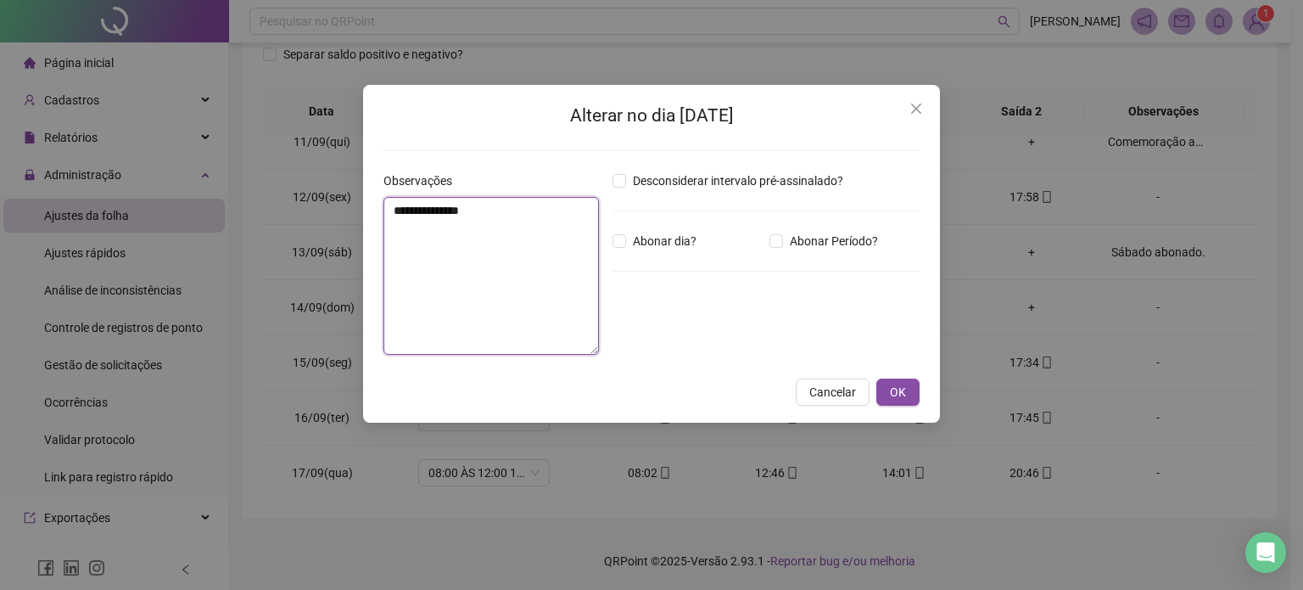
click at [529, 208] on textarea "**********" at bounding box center [491, 276] width 216 height 158
click at [893, 385] on span "OK" at bounding box center [898, 392] width 16 height 19
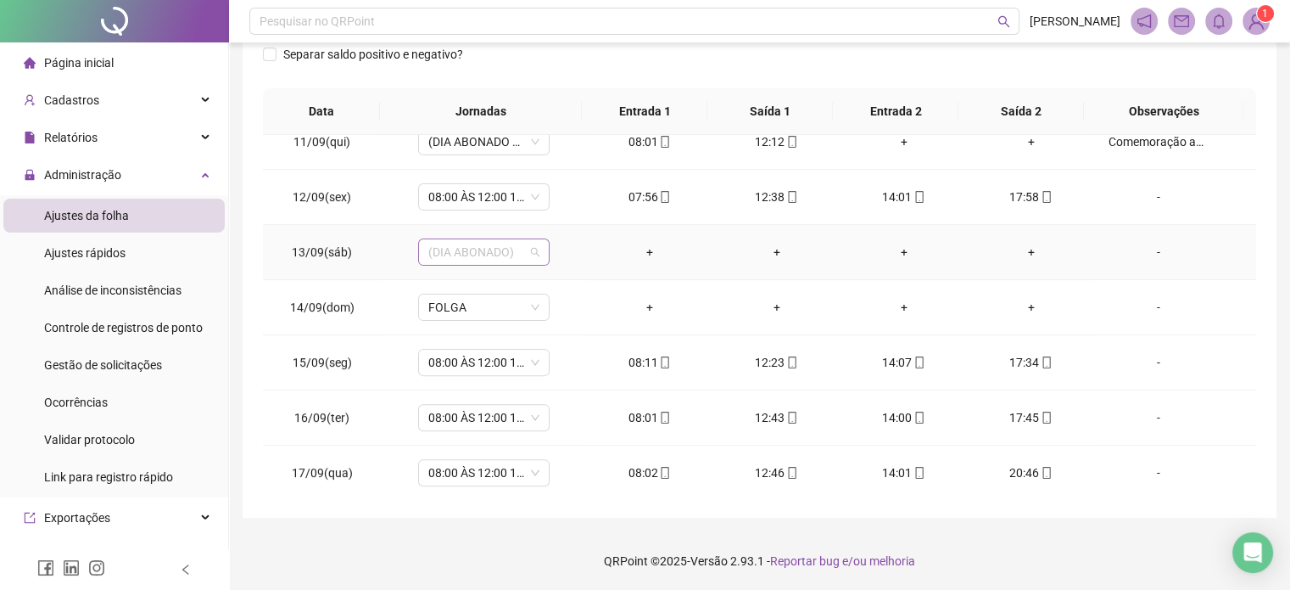
click at [501, 254] on span "(DIA ABONADO)" at bounding box center [483, 251] width 111 height 25
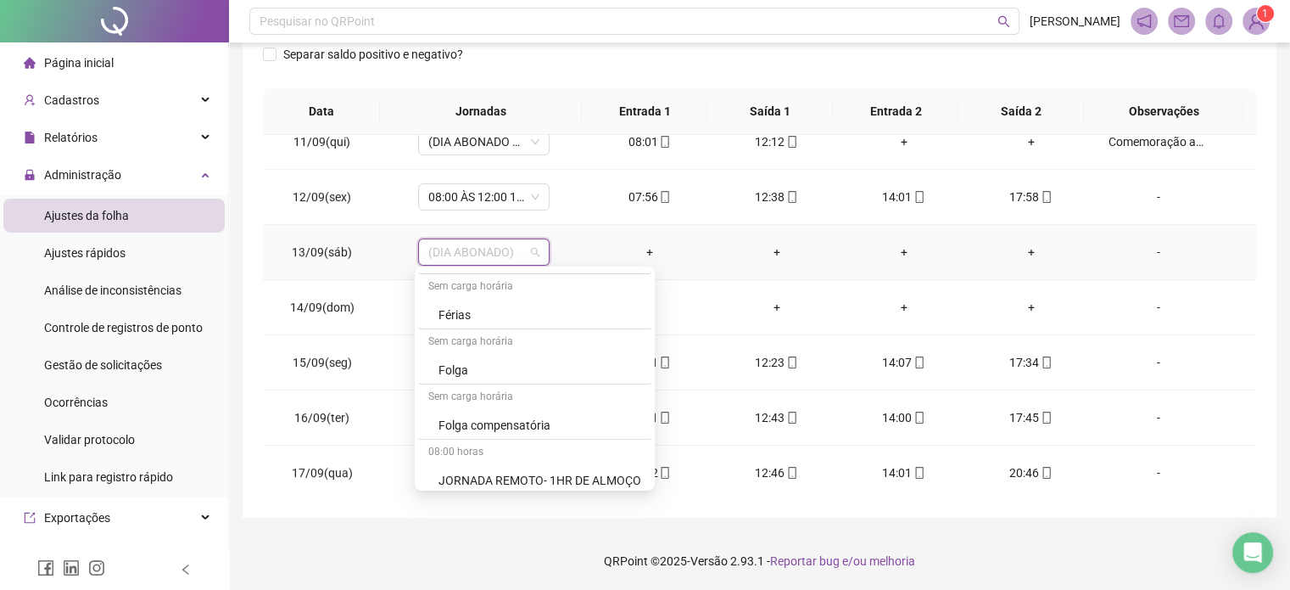
scroll to position [1103, 0]
click at [511, 418] on div "Folga compensatória" at bounding box center [540, 420] width 203 height 19
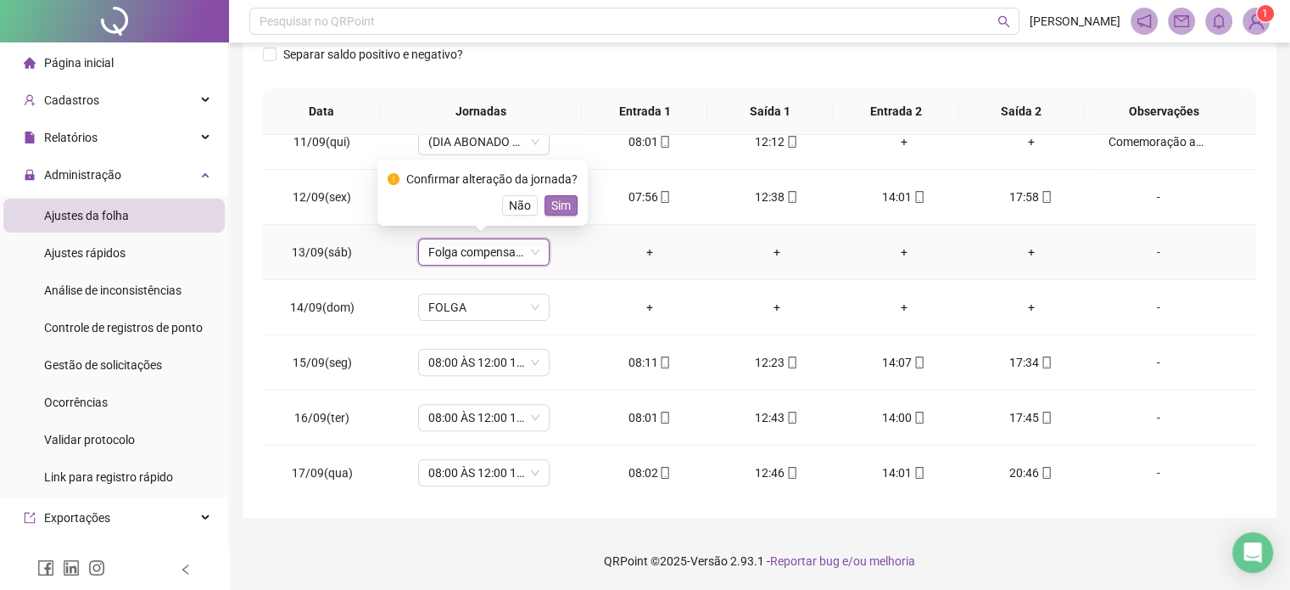
click at [554, 206] on span "Sim" at bounding box center [561, 205] width 20 height 19
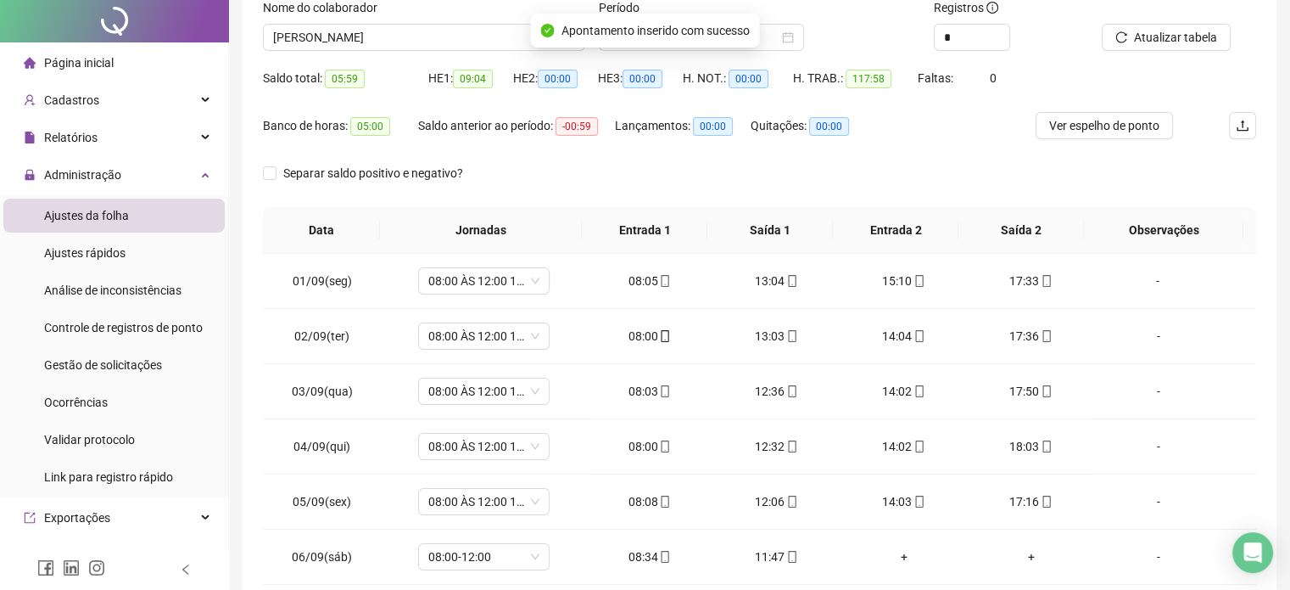
scroll to position [0, 0]
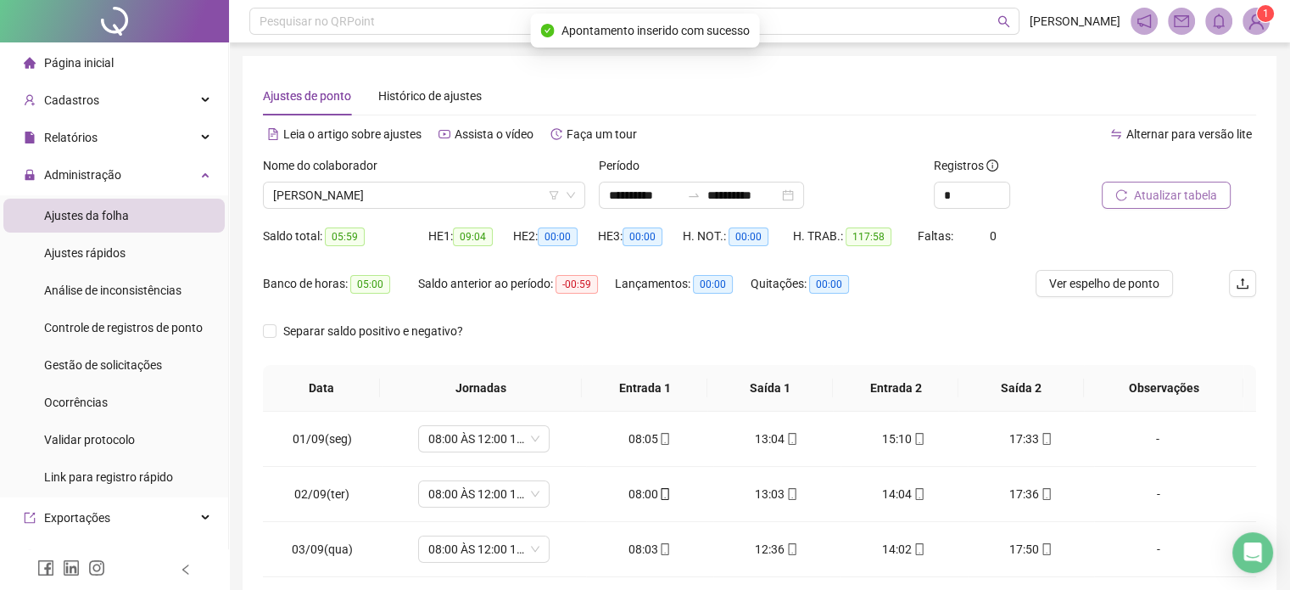
click at [1150, 204] on button "Atualizar tabela" at bounding box center [1166, 195] width 129 height 27
click at [512, 199] on span "[PERSON_NAME]" at bounding box center [424, 194] width 302 height 25
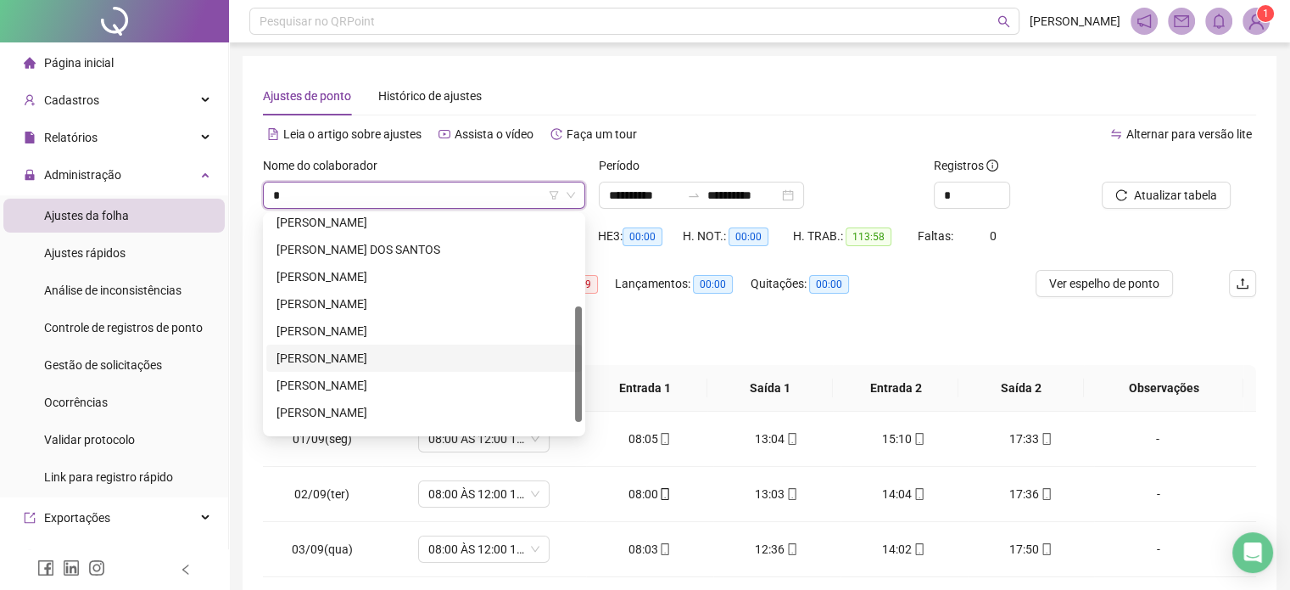
type input "*"
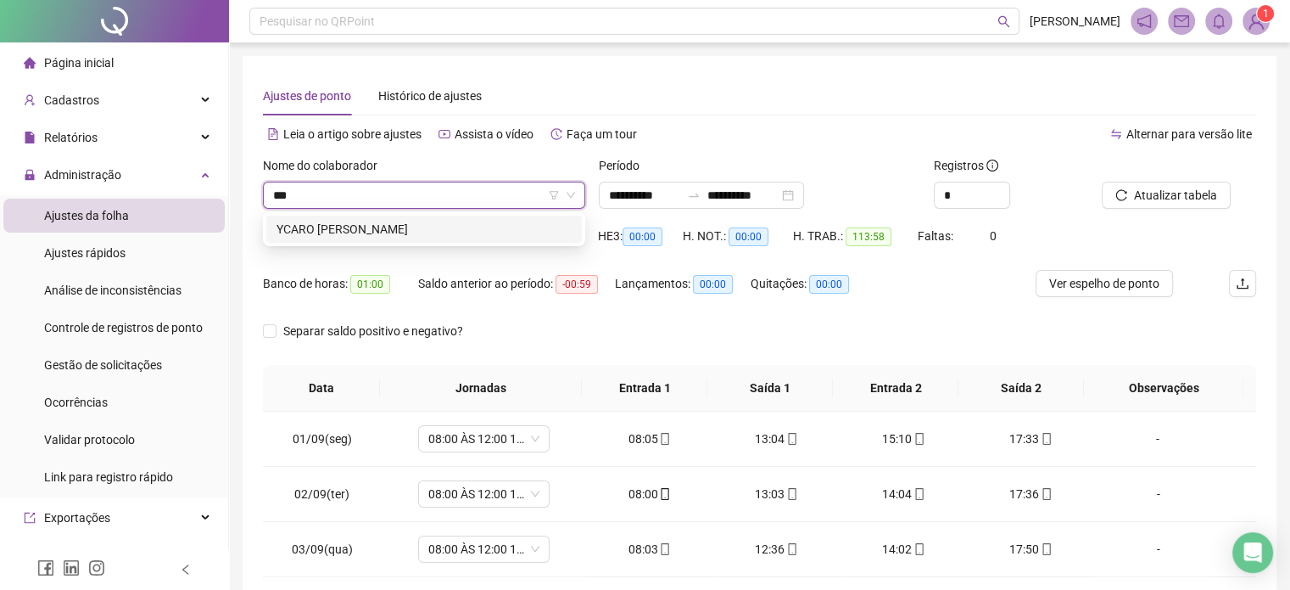
type input "****"
click at [476, 217] on div "YCARO [PERSON_NAME]" at bounding box center [424, 229] width 316 height 27
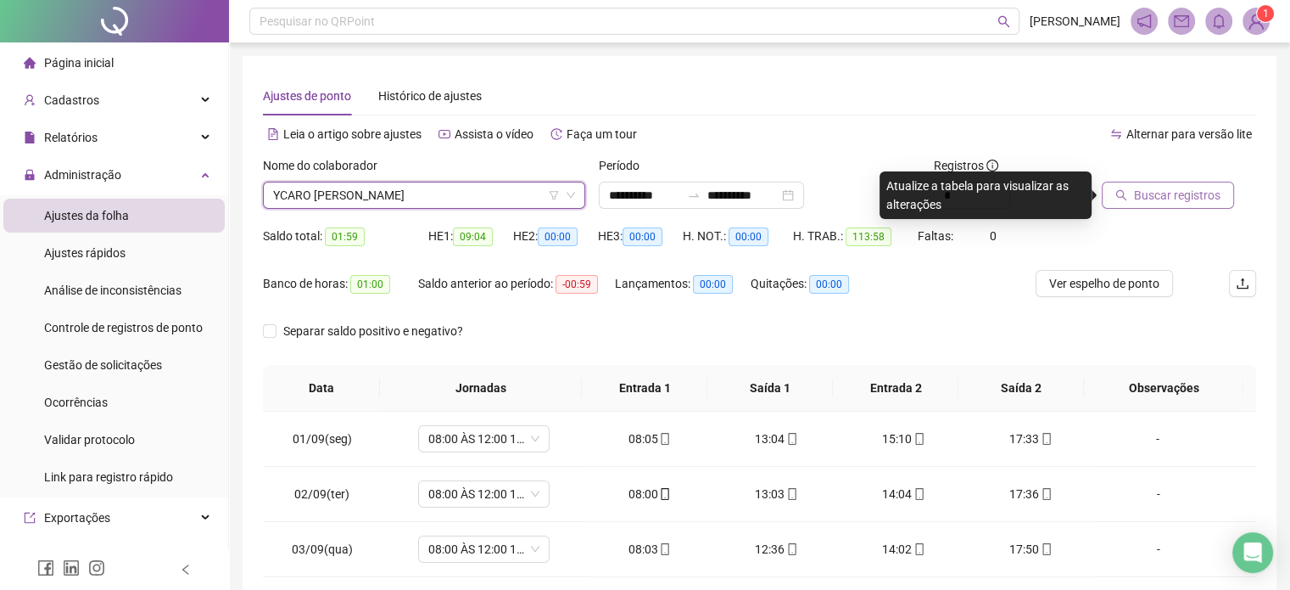
click at [1161, 199] on span "Buscar registros" at bounding box center [1177, 195] width 87 height 19
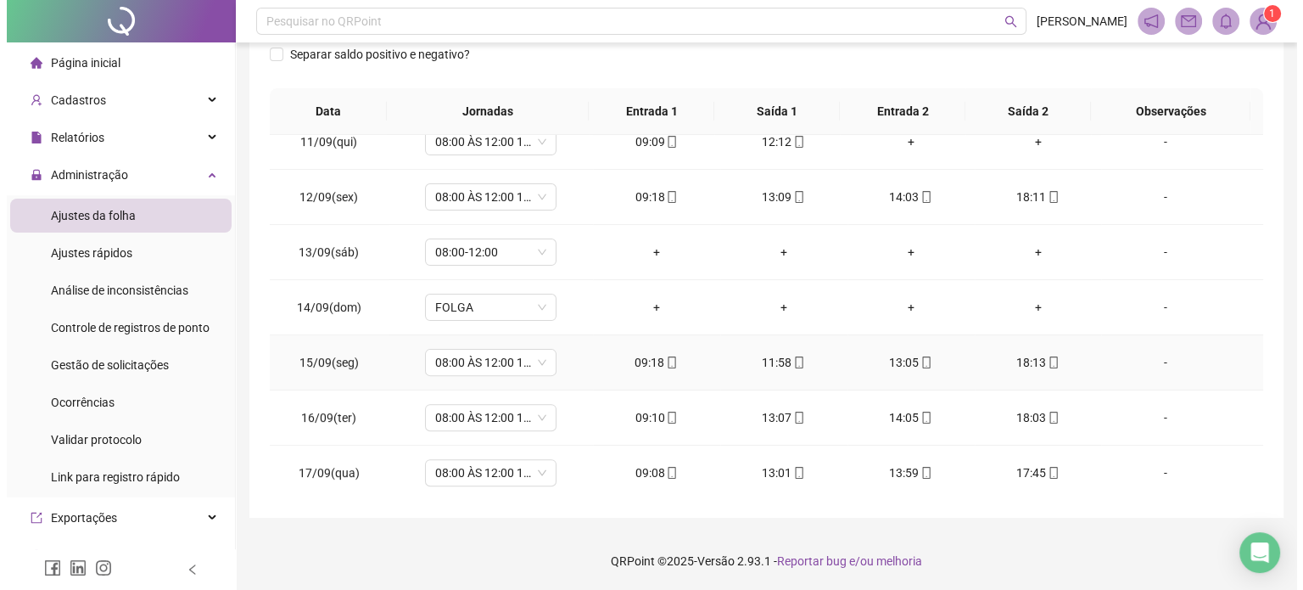
scroll to position [487, 0]
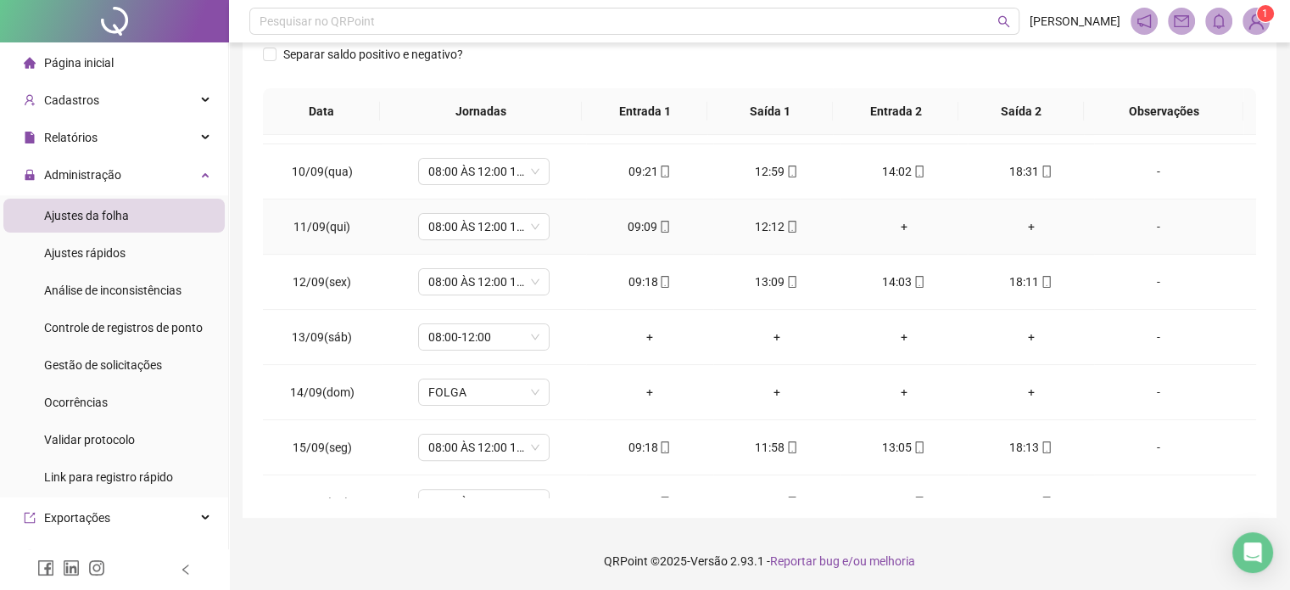
click at [1152, 227] on div "-" at bounding box center [1158, 226] width 100 height 19
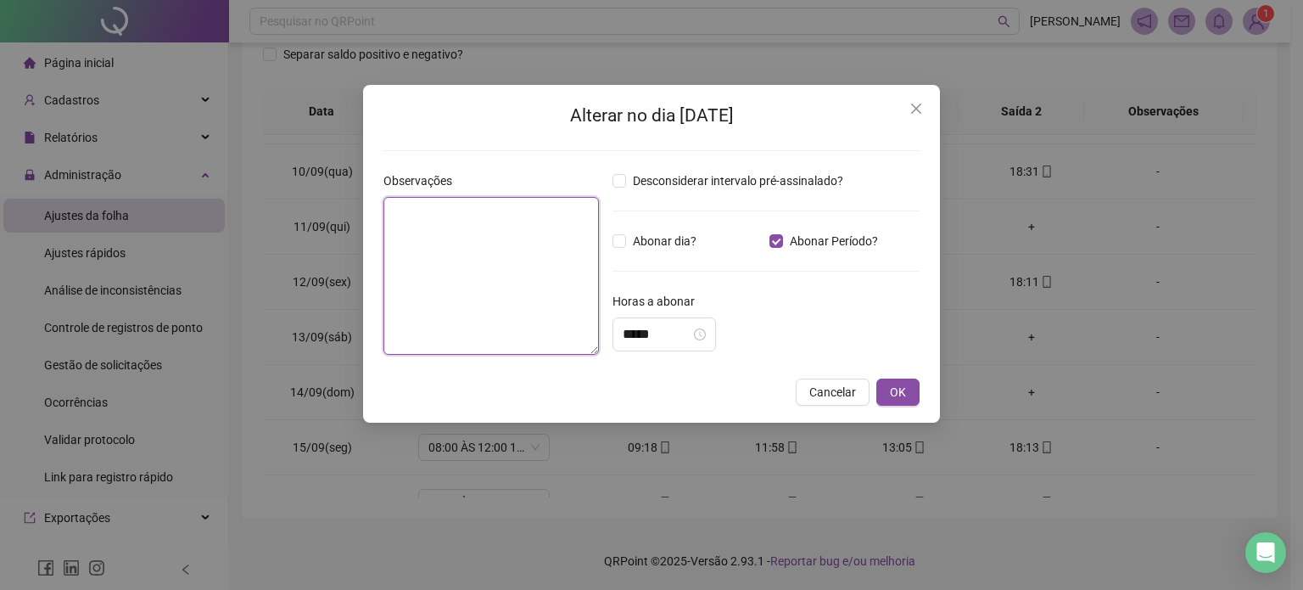
click at [484, 264] on textarea at bounding box center [491, 276] width 216 height 158
paste textarea "**********"
type textarea "**********"
click at [636, 332] on input "*****" at bounding box center [657, 334] width 68 height 20
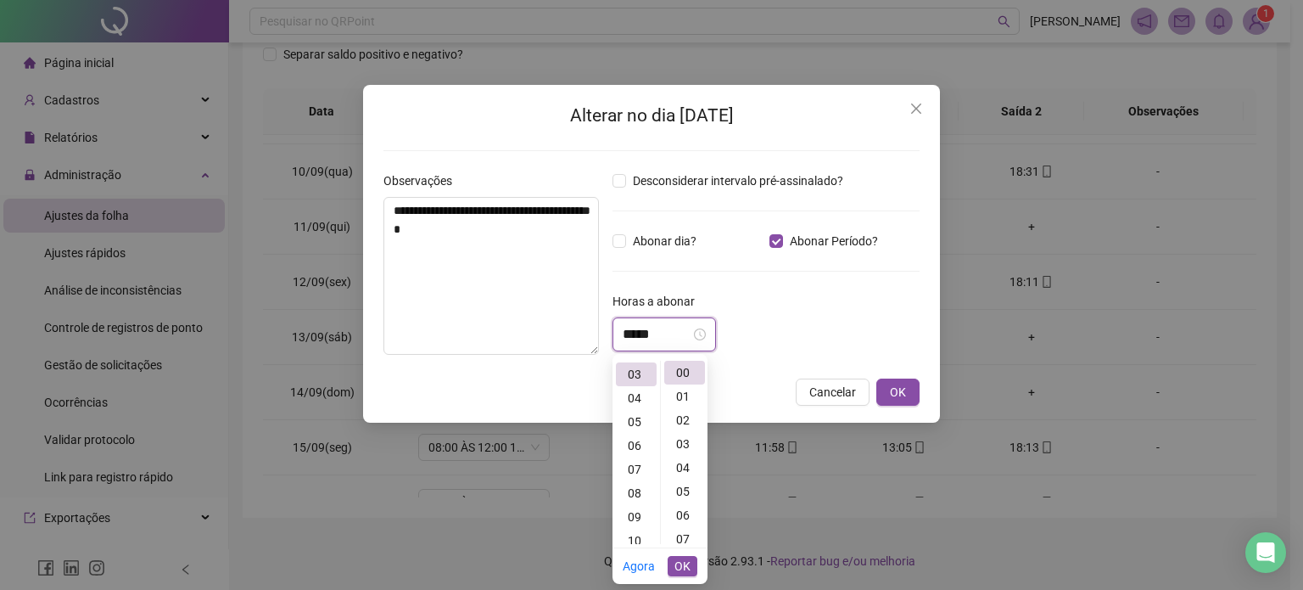
scroll to position [71, 0]
click at [644, 332] on input "*****" at bounding box center [657, 334] width 68 height 20
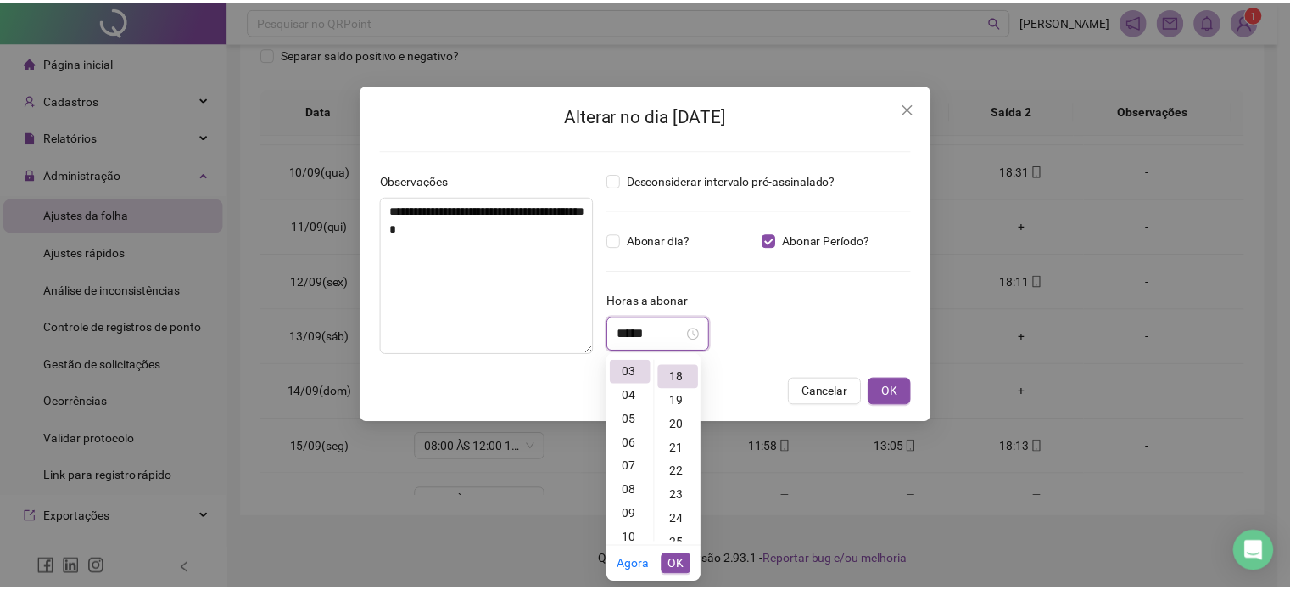
scroll to position [428, 0]
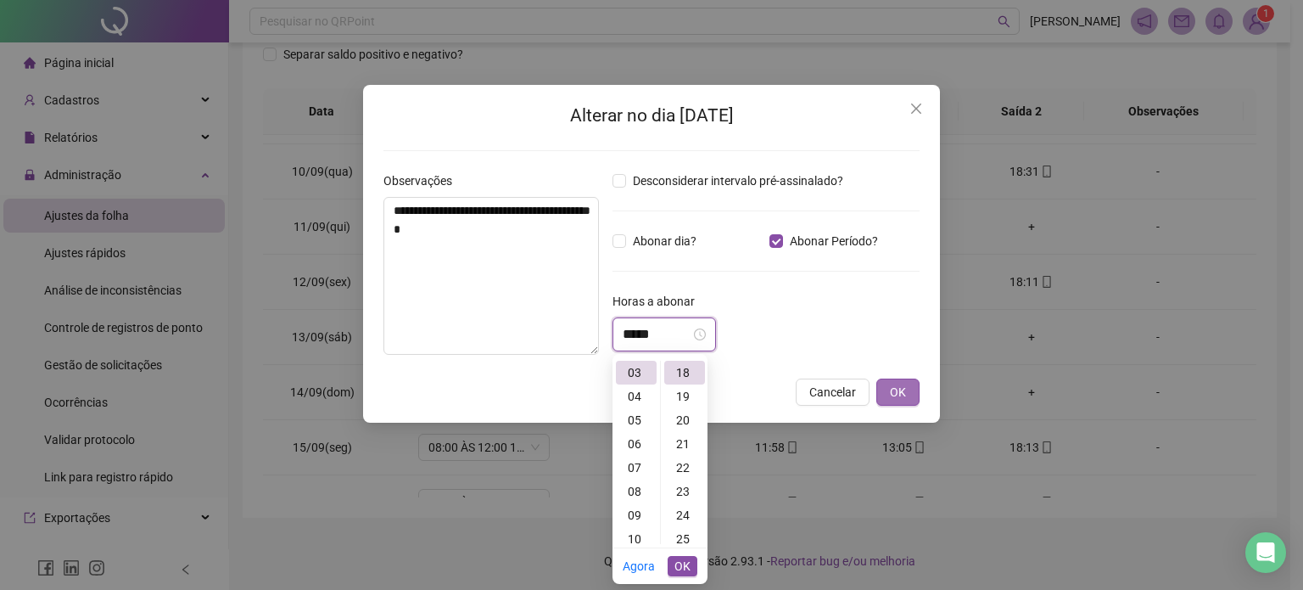
type input "*****"
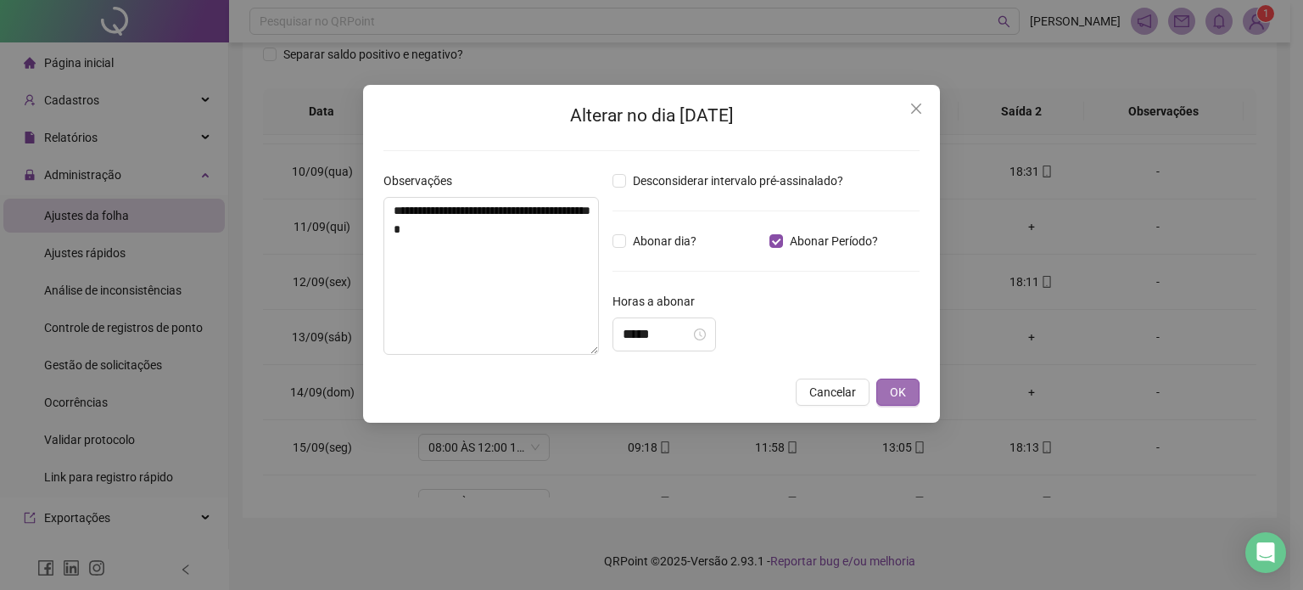
click at [894, 385] on span "OK" at bounding box center [898, 392] width 16 height 19
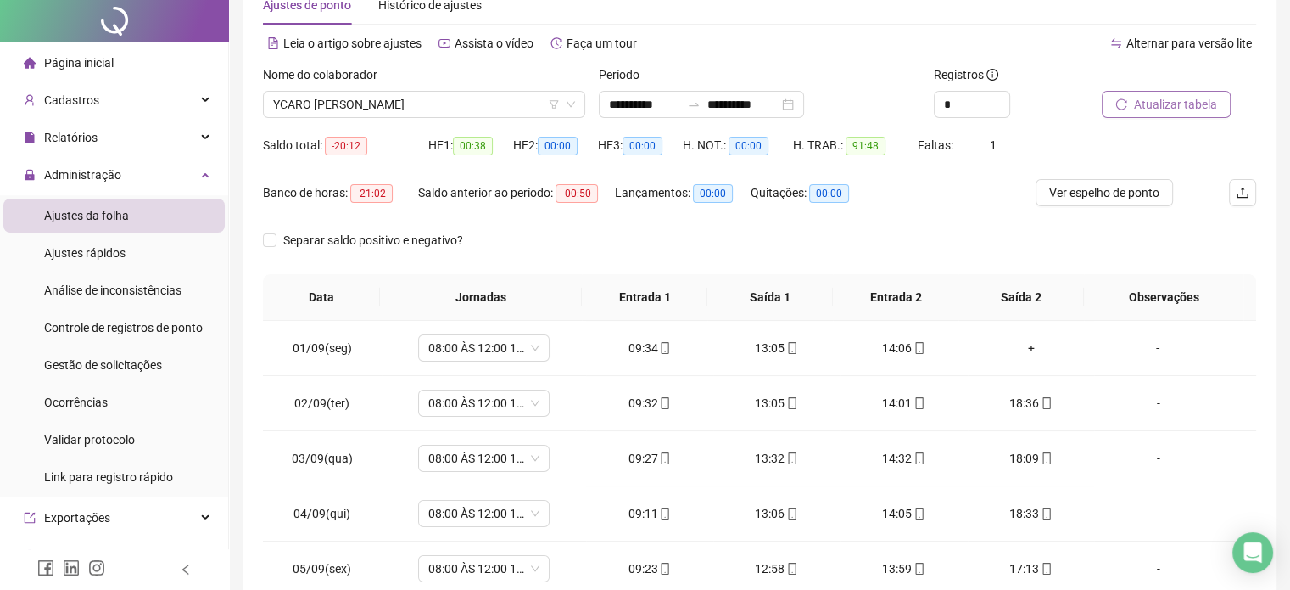
scroll to position [0, 0]
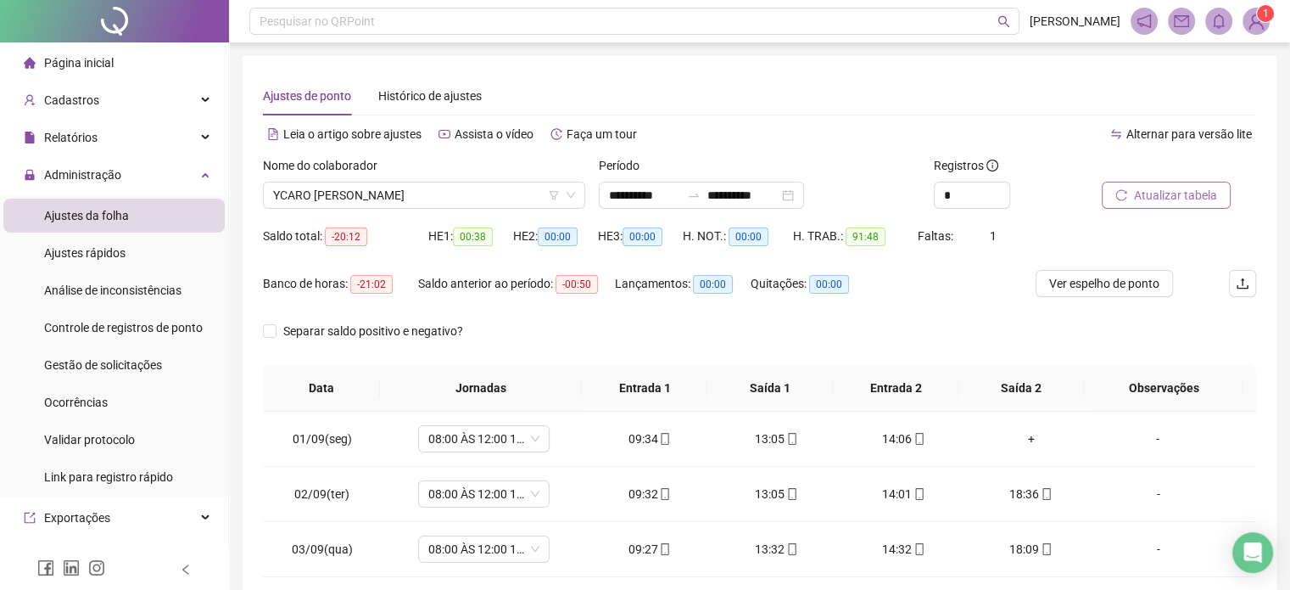
click at [1147, 204] on button "Atualizar tabela" at bounding box center [1166, 195] width 129 height 27
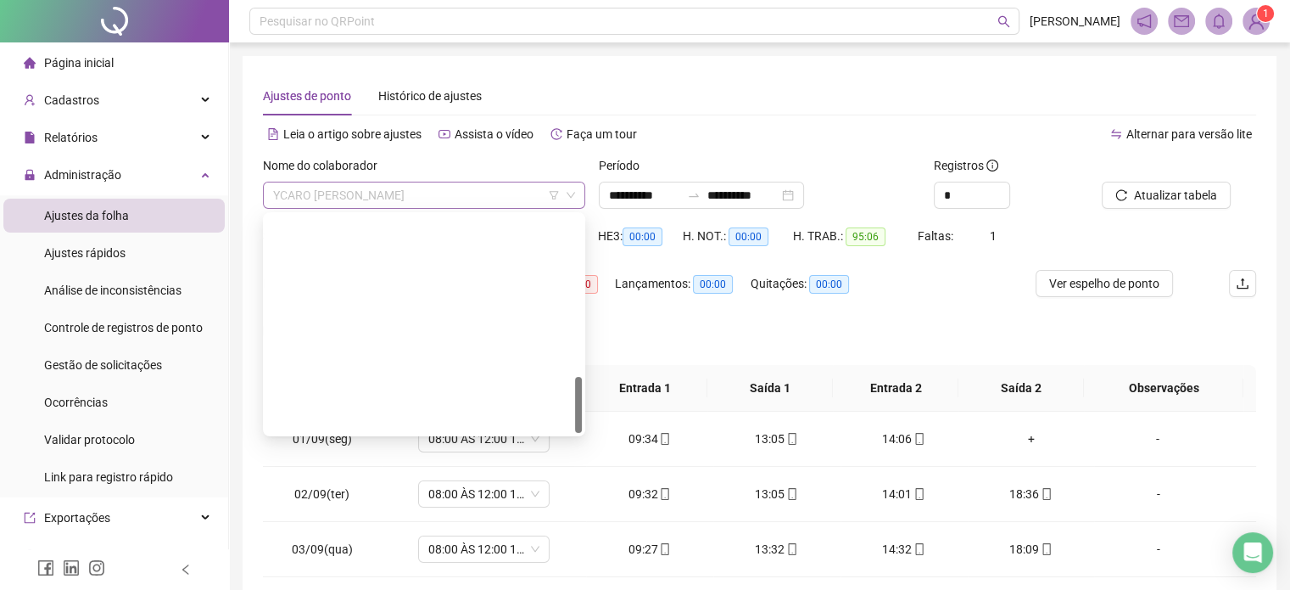
click at [513, 192] on span "YCARO [PERSON_NAME]" at bounding box center [424, 194] width 302 height 25
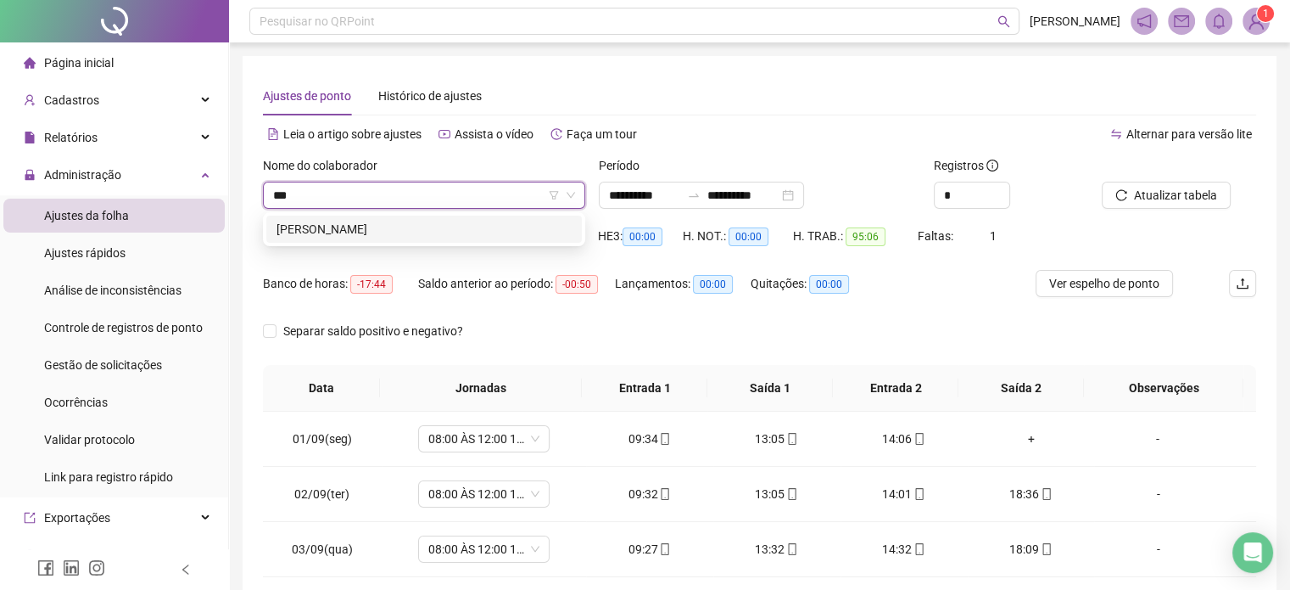
type input "****"
click at [406, 235] on div "[PERSON_NAME]" at bounding box center [424, 229] width 295 height 19
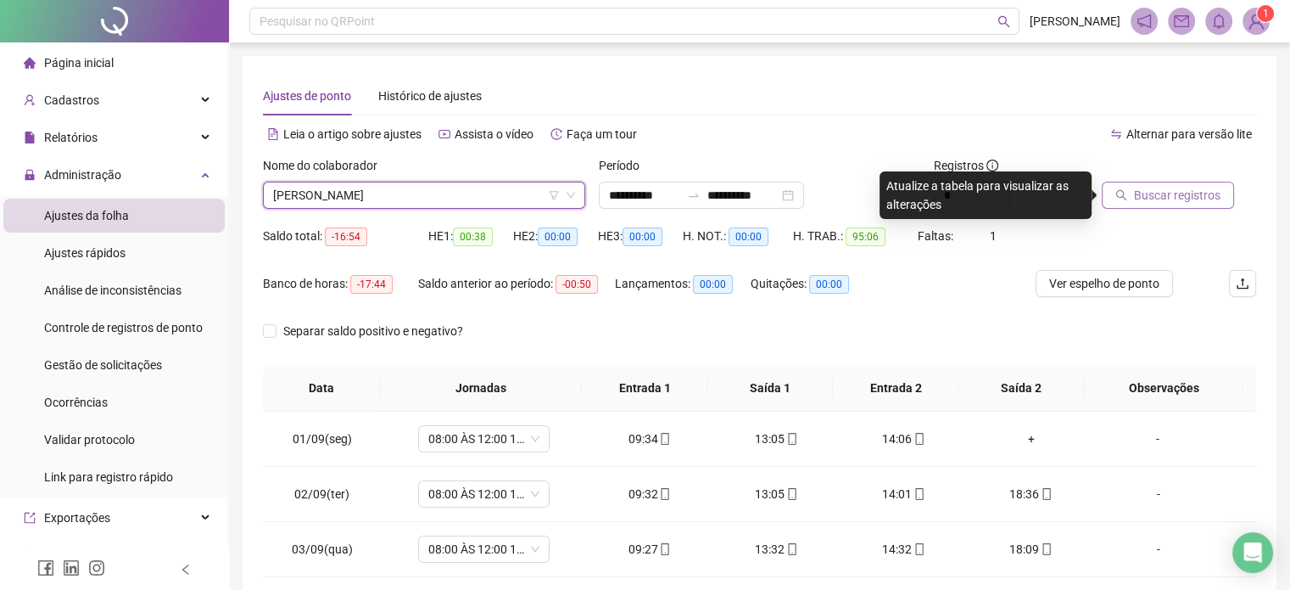
click at [1190, 201] on span "Buscar registros" at bounding box center [1177, 195] width 87 height 19
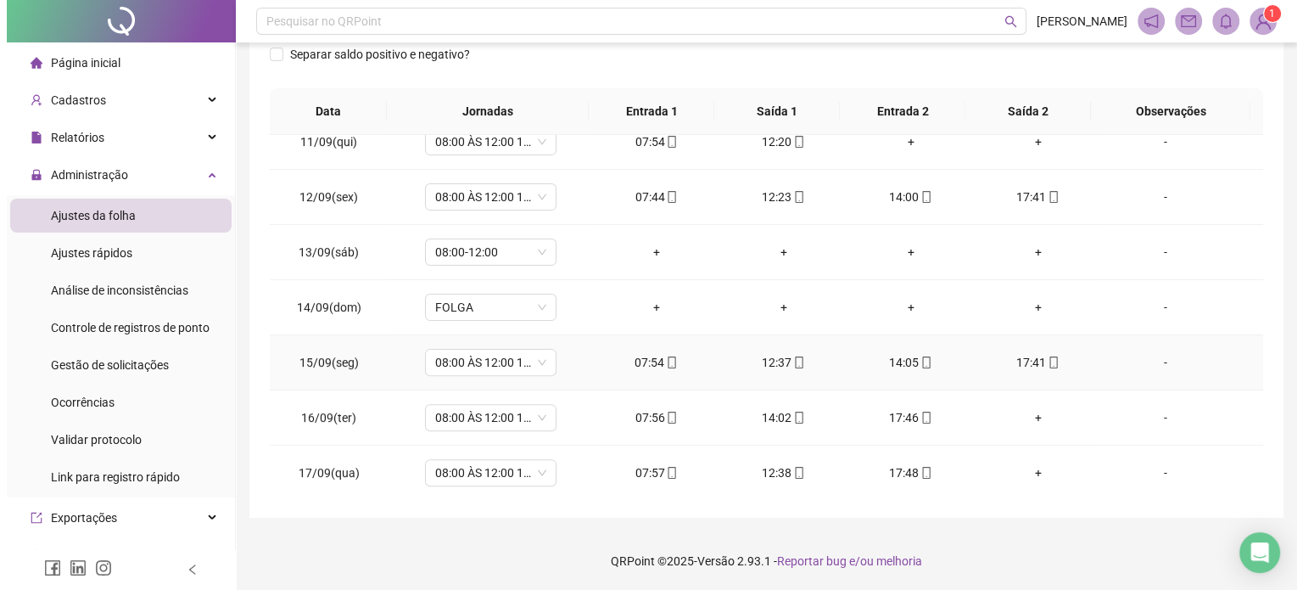
scroll to position [487, 0]
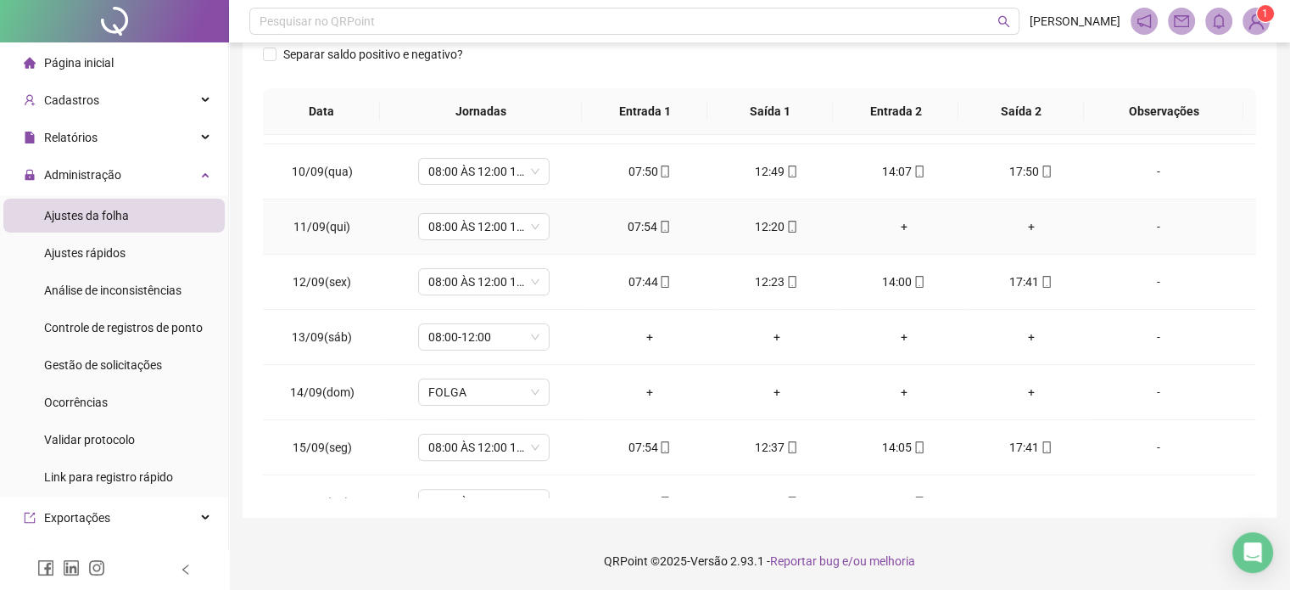
click at [1148, 224] on div "-" at bounding box center [1158, 226] width 100 height 19
type input "*****"
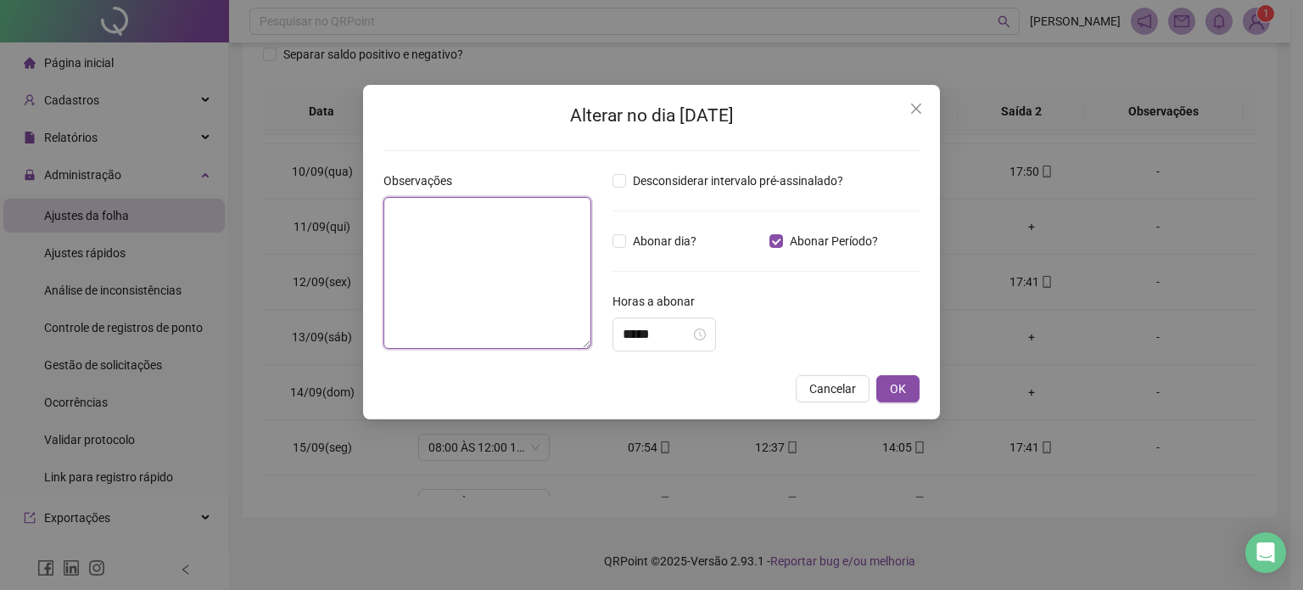
click at [508, 266] on textarea at bounding box center [487, 273] width 208 height 152
paste textarea "**********"
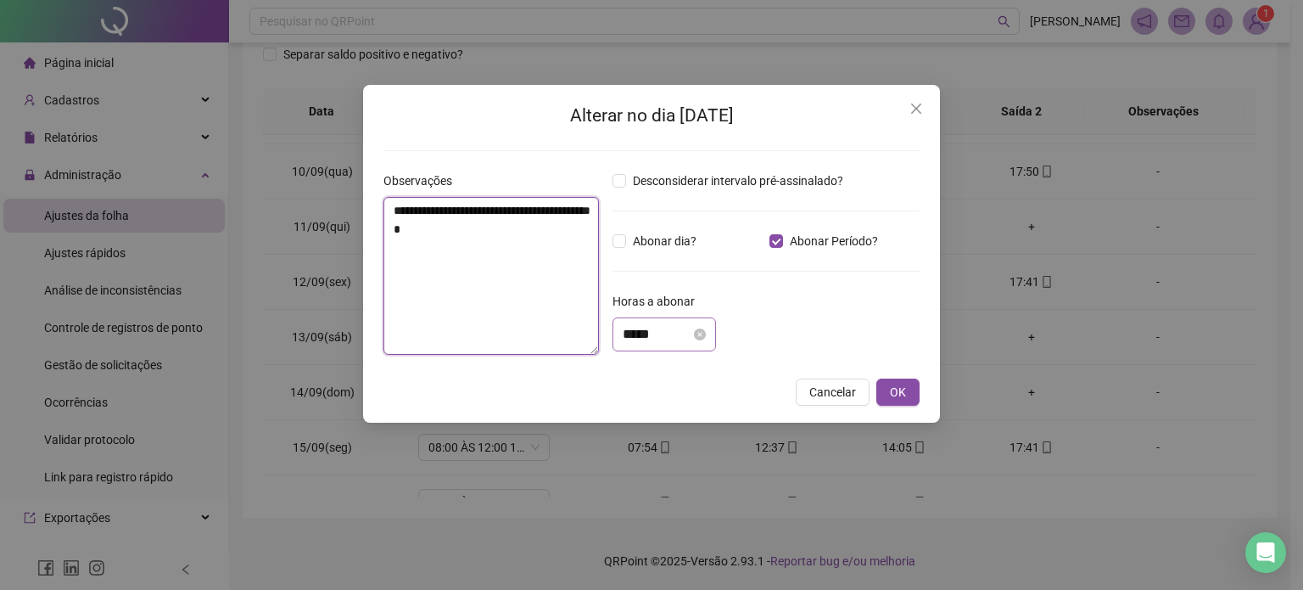
type textarea "**********"
click at [633, 332] on input "*****" at bounding box center [657, 334] width 68 height 20
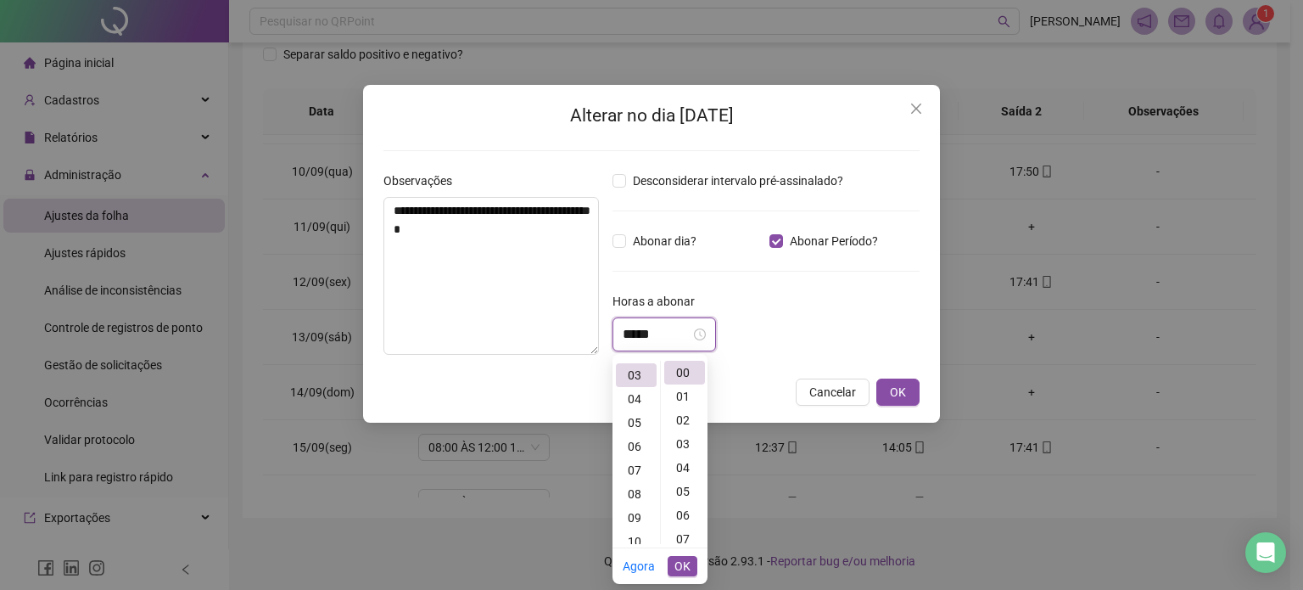
scroll to position [71, 0]
click at [656, 333] on input "*****" at bounding box center [657, 334] width 68 height 20
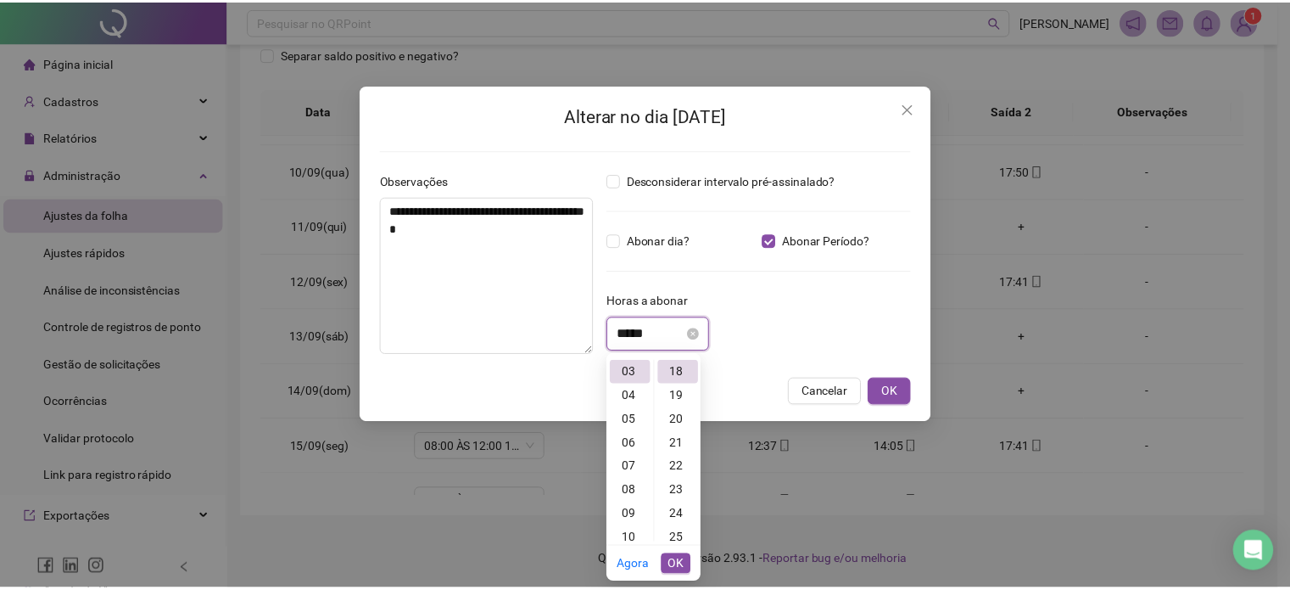
scroll to position [428, 0]
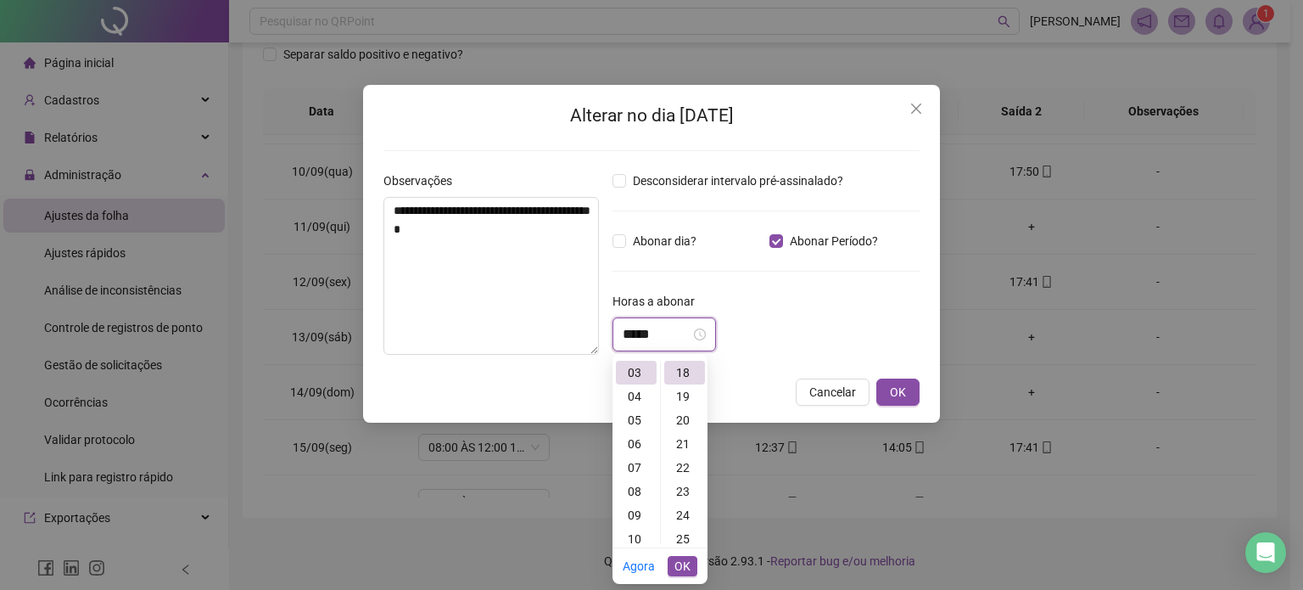
type input "*****"
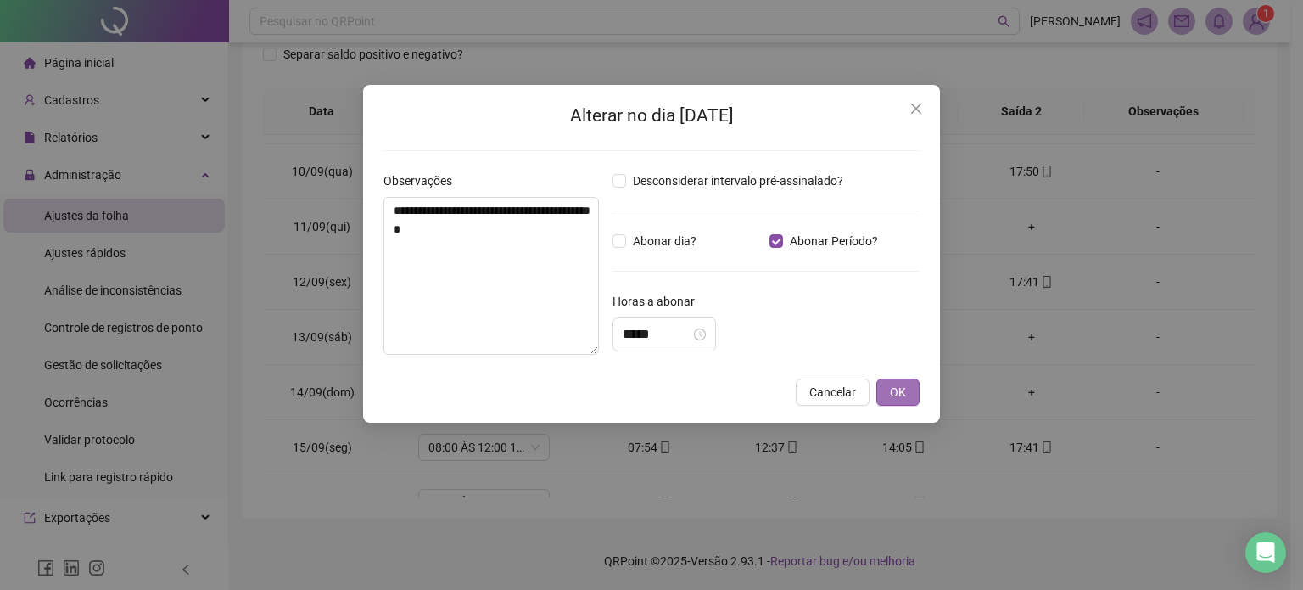
click at [893, 393] on span "OK" at bounding box center [898, 392] width 16 height 19
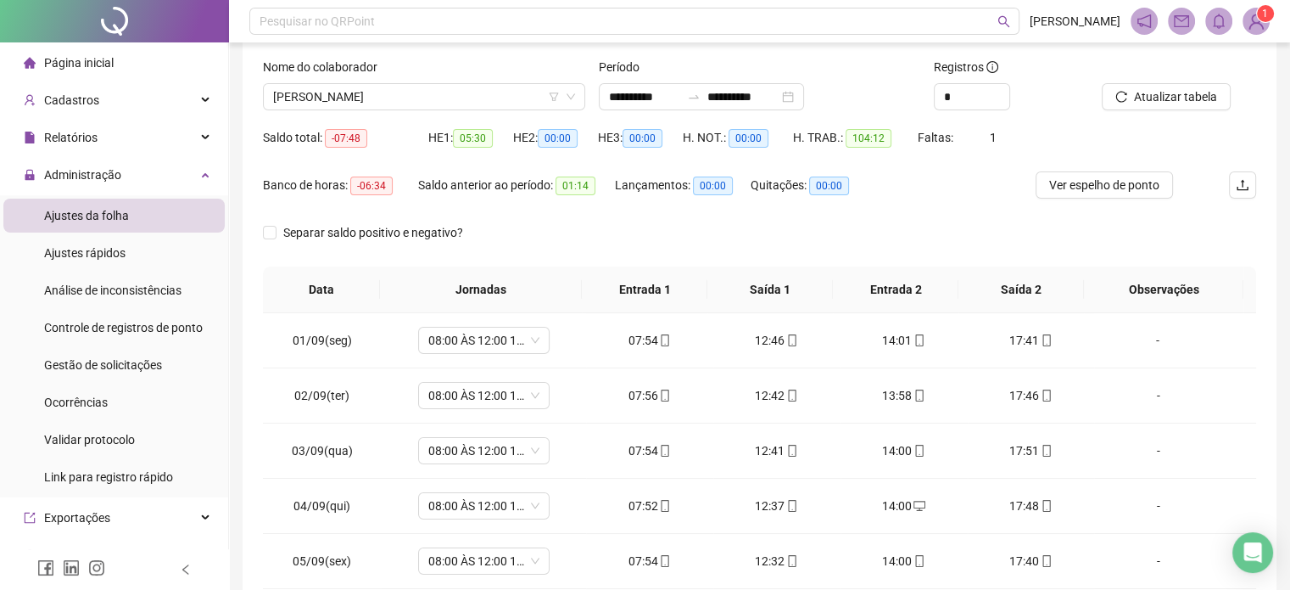
scroll to position [0, 0]
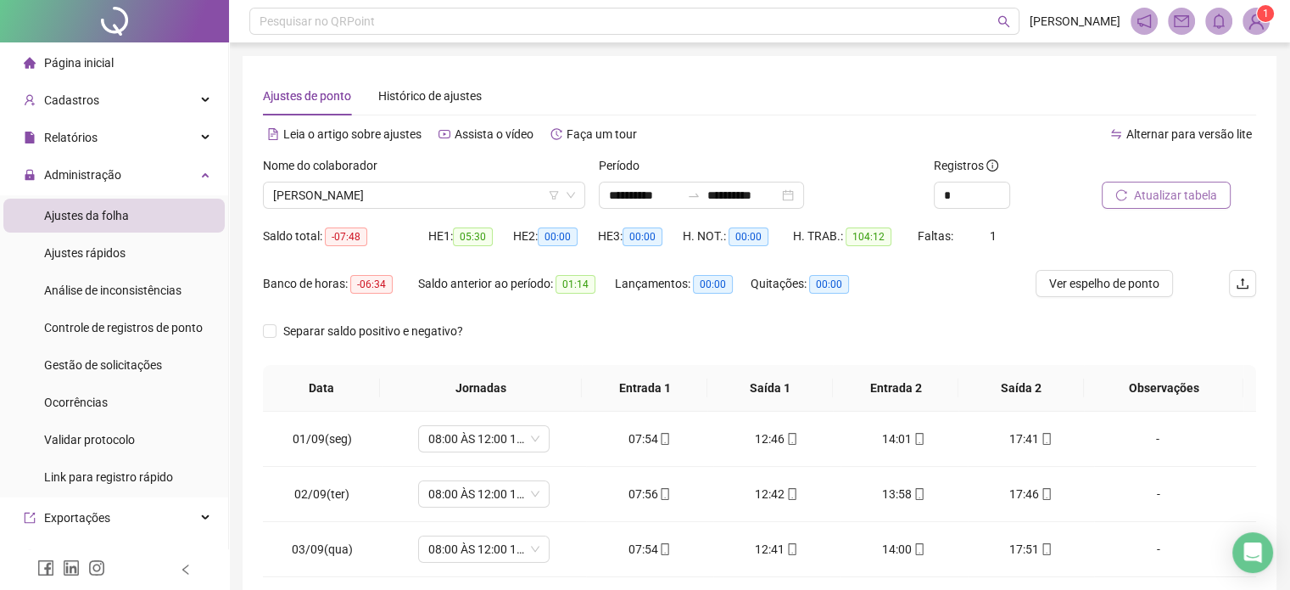
click at [1145, 200] on span "Atualizar tabela" at bounding box center [1175, 195] width 83 height 19
click at [433, 196] on span "[PERSON_NAME]" at bounding box center [424, 194] width 302 height 25
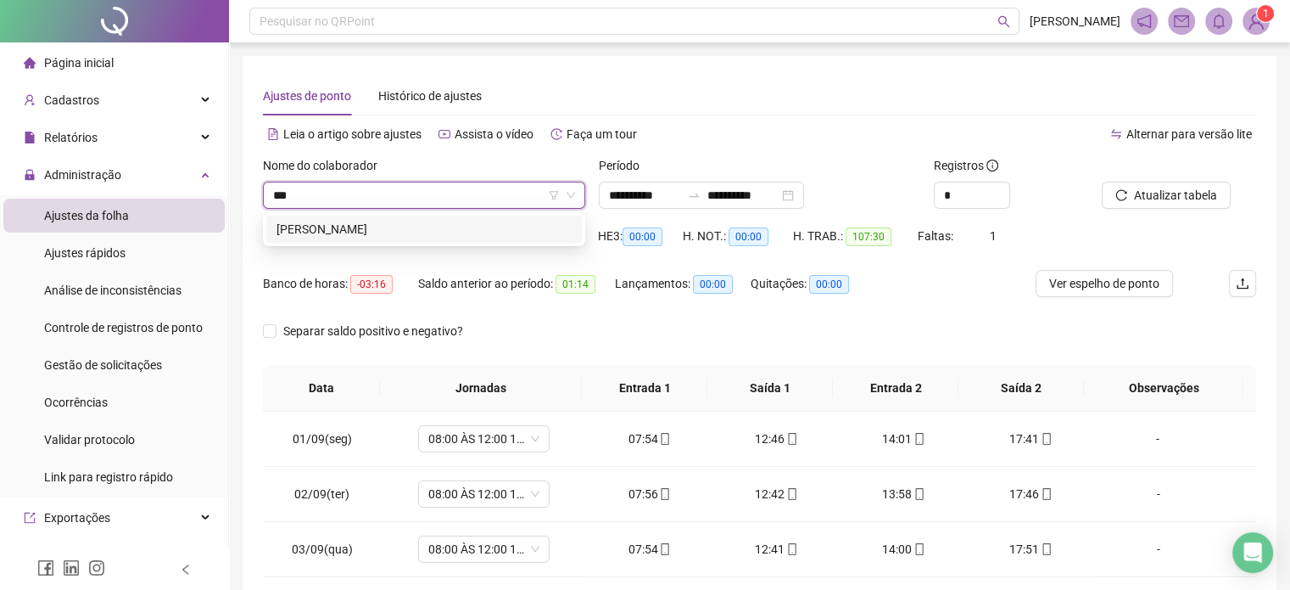
type input "****"
click at [441, 227] on div "[PERSON_NAME]" at bounding box center [424, 229] width 295 height 19
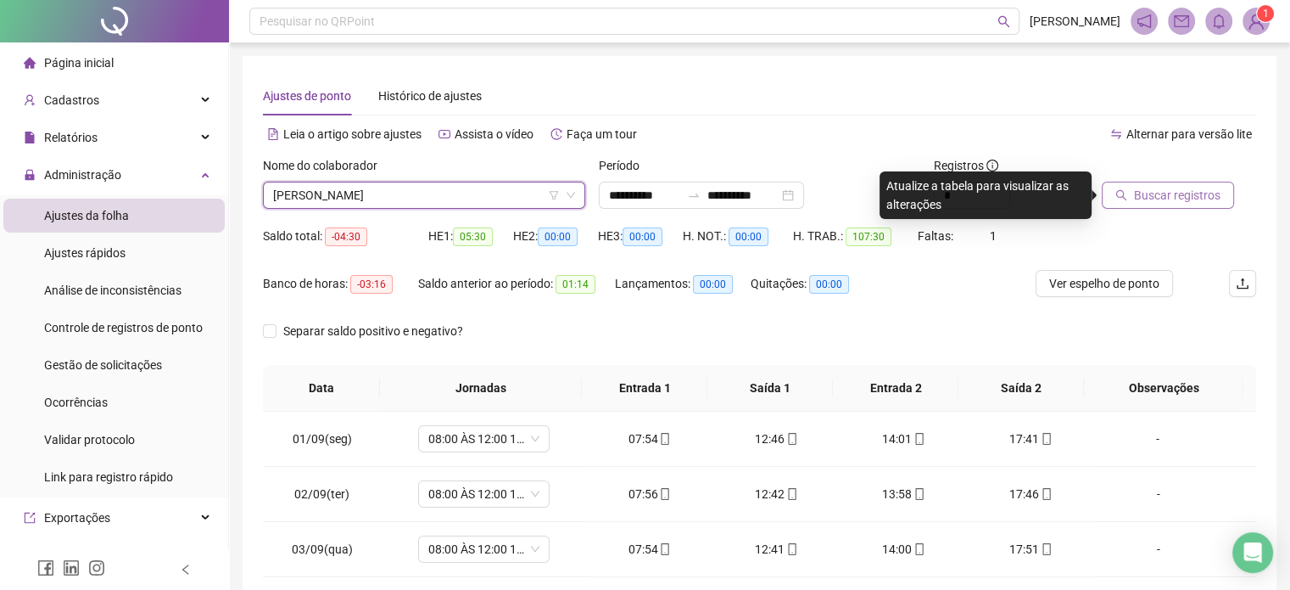
click at [1199, 208] on button "Buscar registros" at bounding box center [1168, 195] width 132 height 27
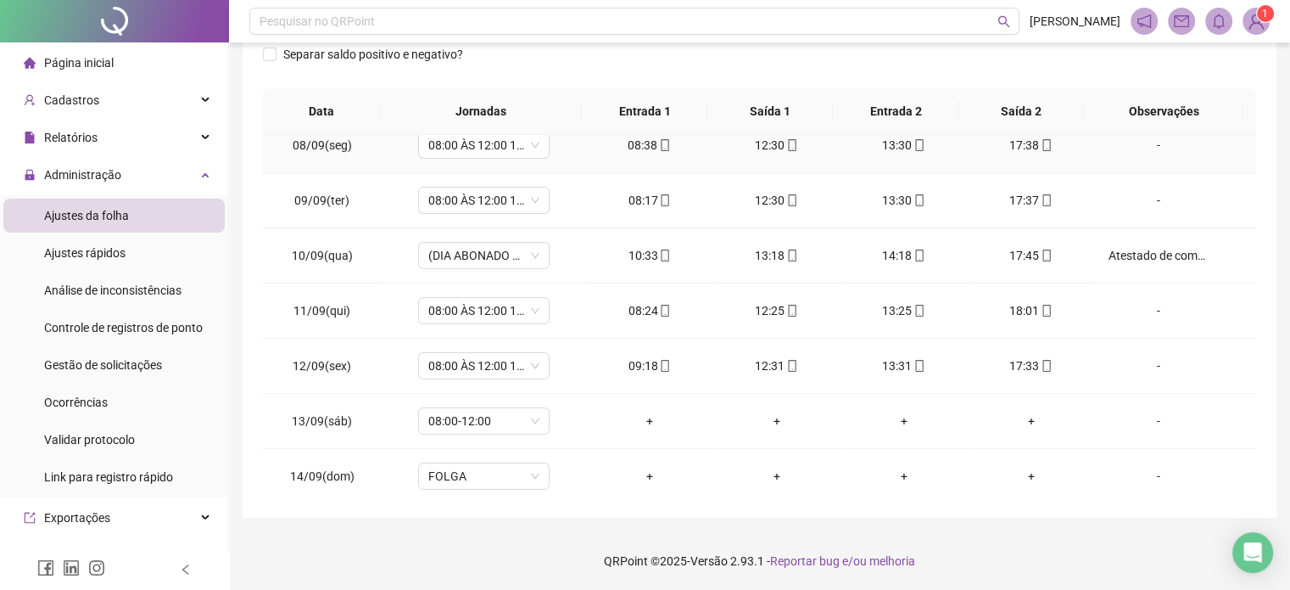
scroll to position [402, 0]
click at [1043, 311] on icon "mobile" at bounding box center [1047, 311] width 8 height 12
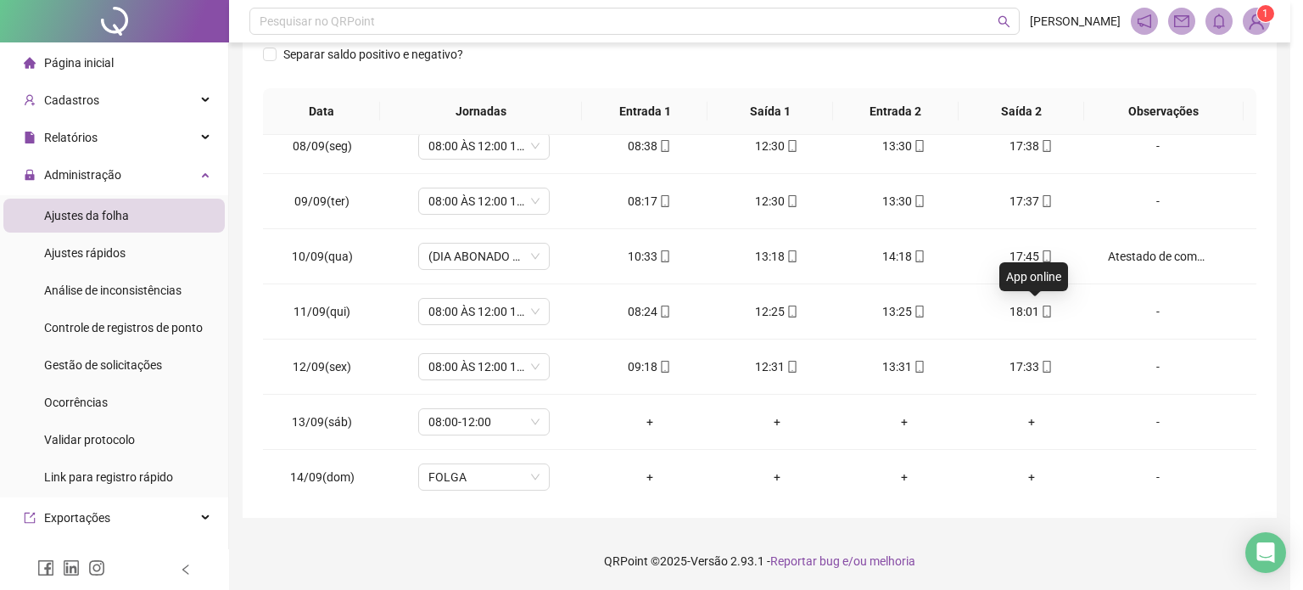
type input "**********"
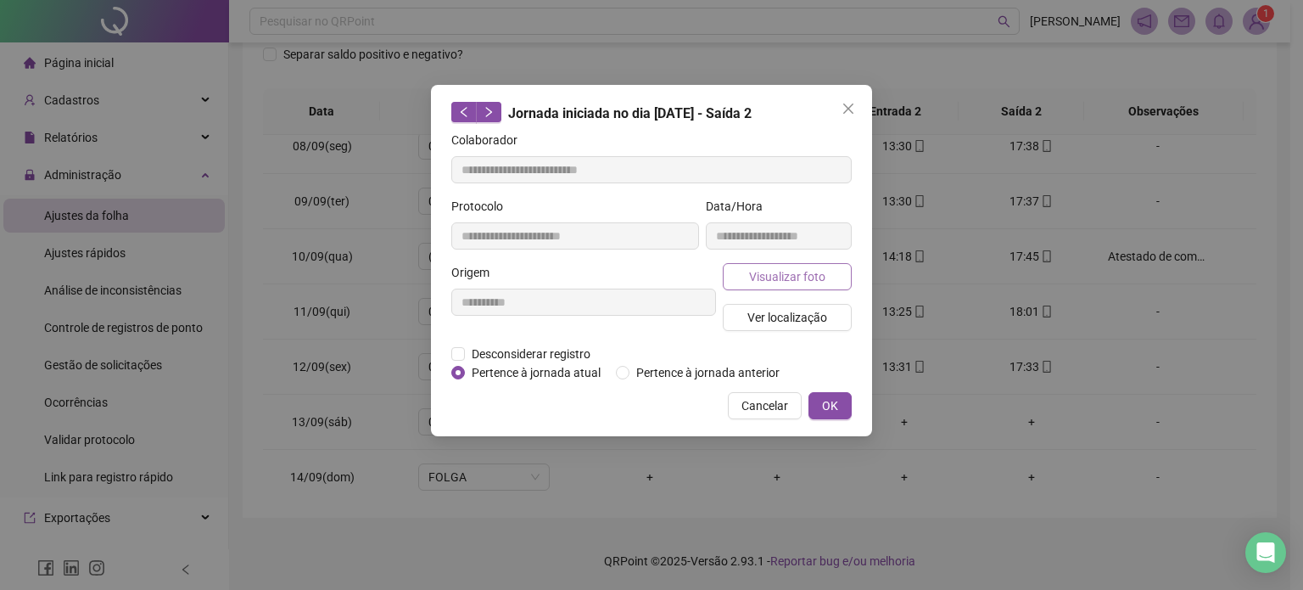
click at [793, 271] on span "Visualizar foto" at bounding box center [787, 276] width 76 height 19
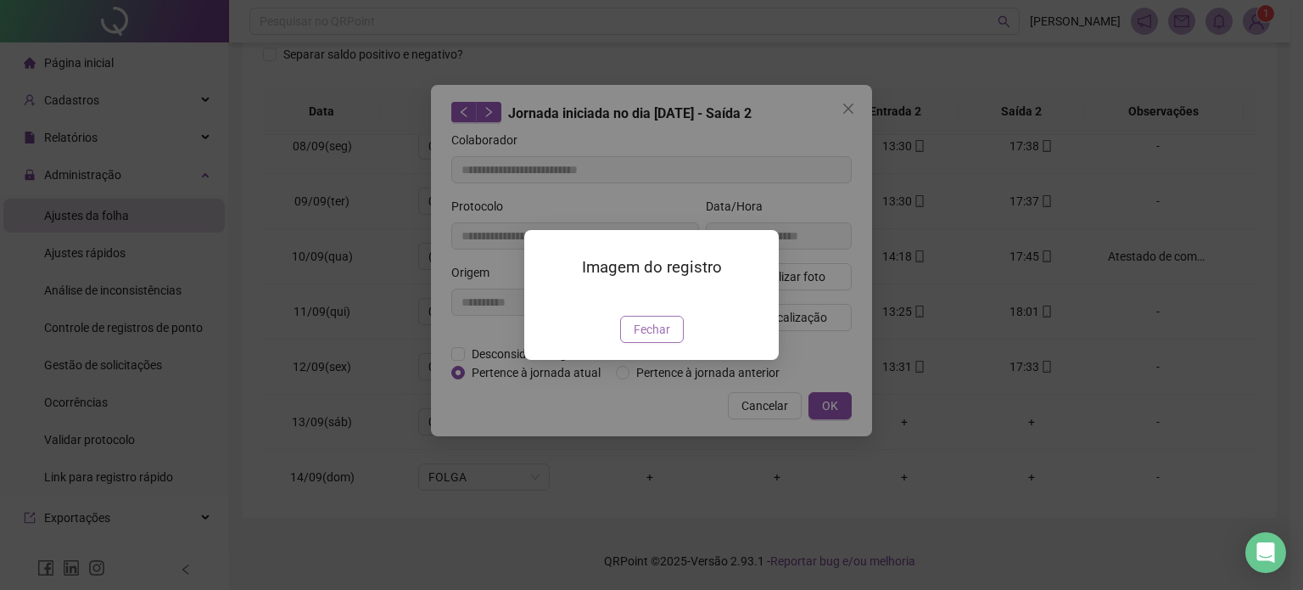
click at [662, 339] on span "Fechar" at bounding box center [652, 329] width 36 height 19
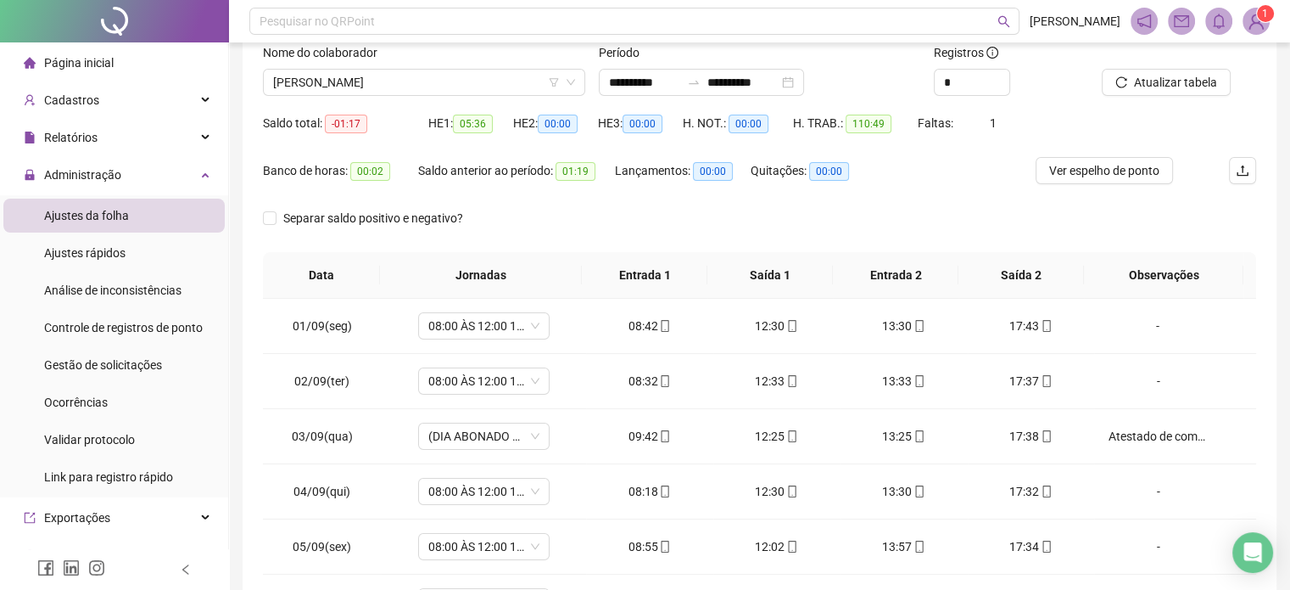
scroll to position [0, 0]
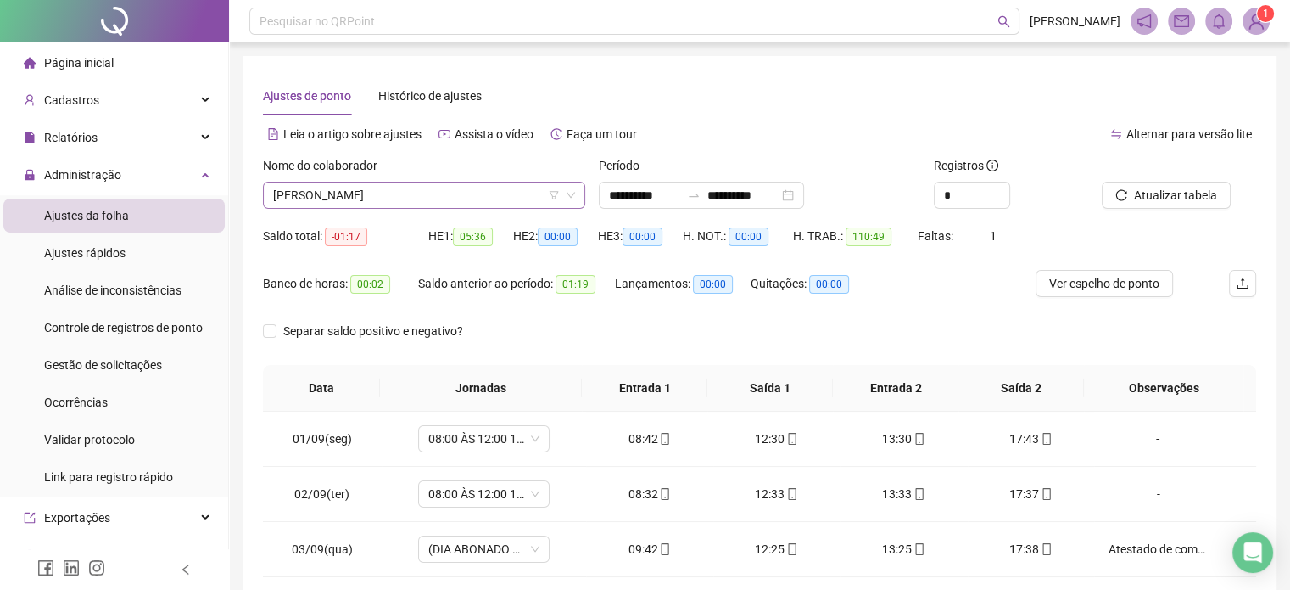
click at [445, 186] on span "[PERSON_NAME]" at bounding box center [424, 194] width 302 height 25
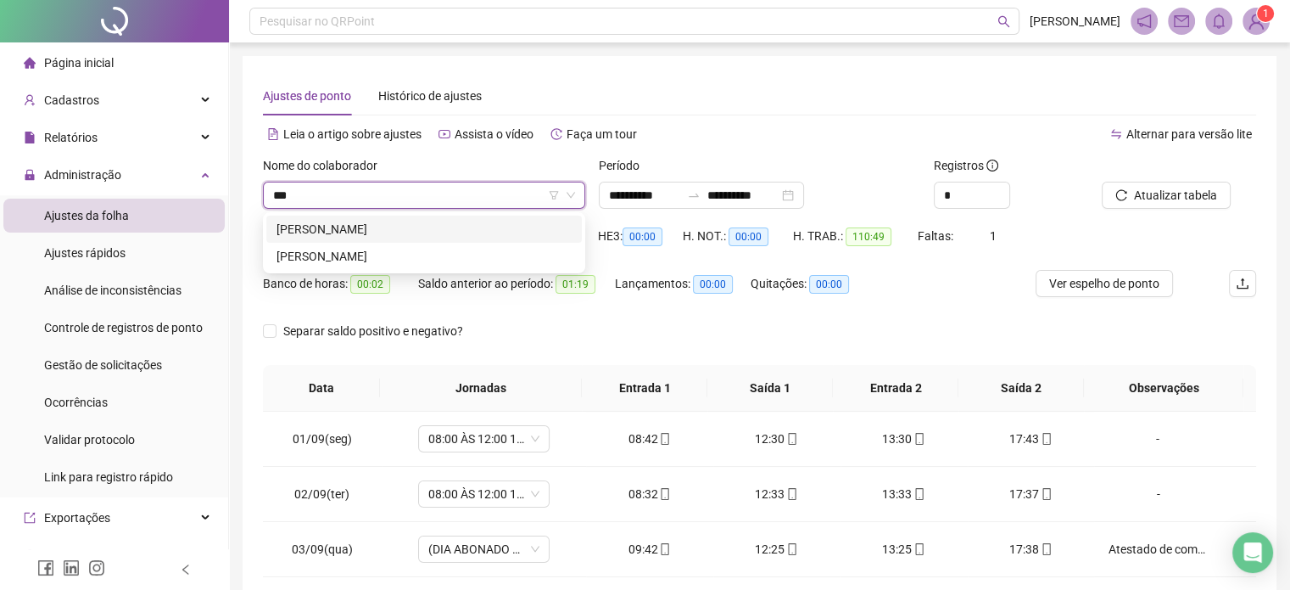
type input "****"
click at [422, 231] on div "[PERSON_NAME]" at bounding box center [424, 229] width 295 height 19
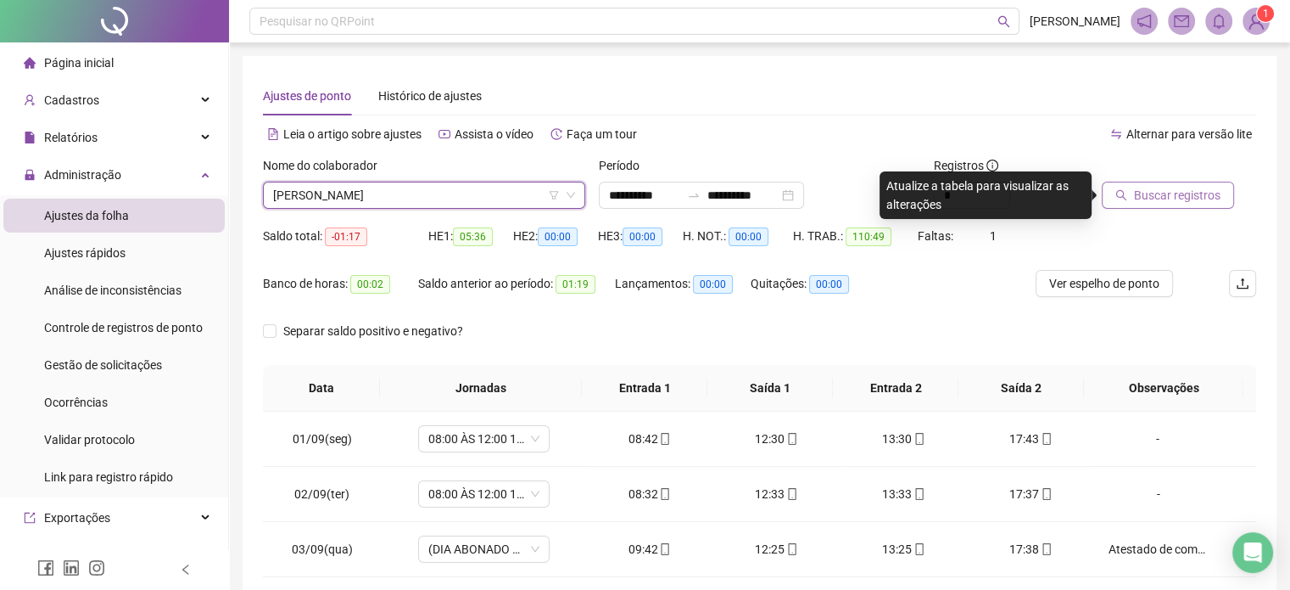
click at [1171, 202] on span "Buscar registros" at bounding box center [1177, 195] width 87 height 19
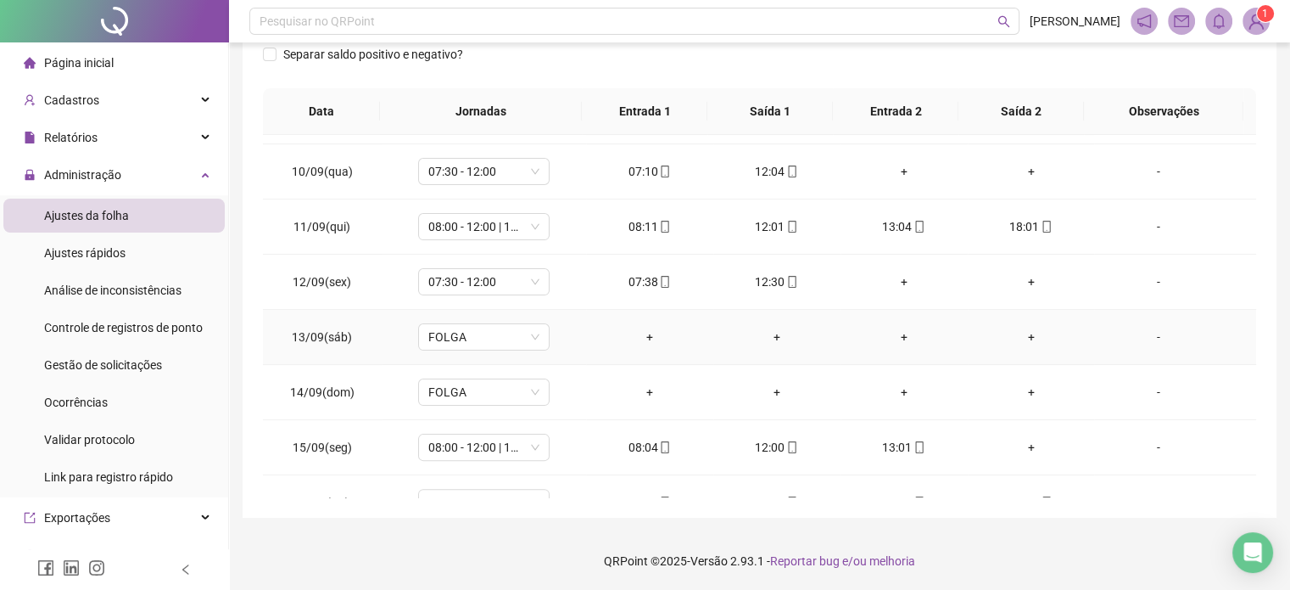
scroll to position [402, 0]
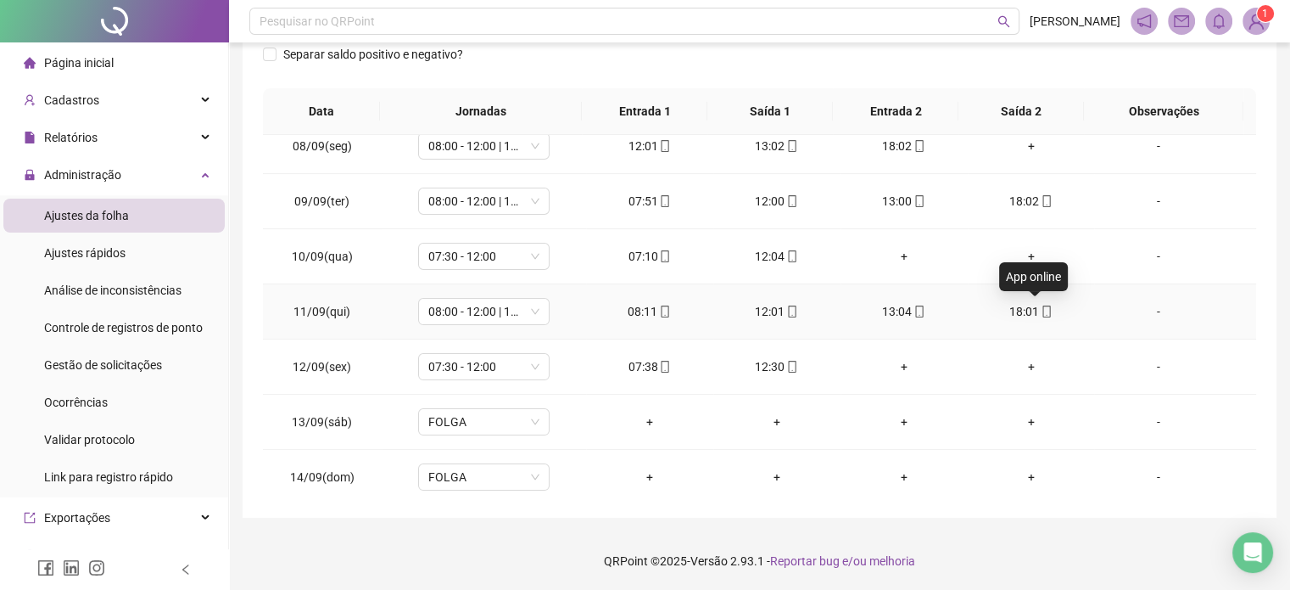
click at [1043, 311] on icon "mobile" at bounding box center [1047, 311] width 8 height 12
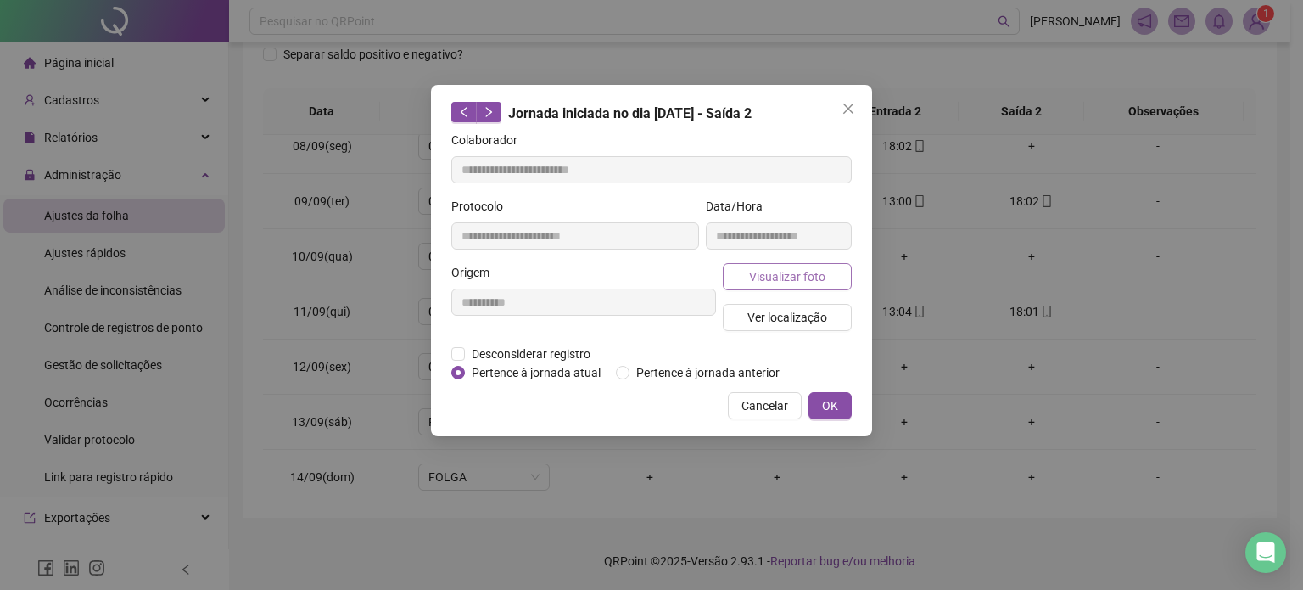
click at [747, 267] on button "Visualizar foto" at bounding box center [787, 276] width 129 height 27
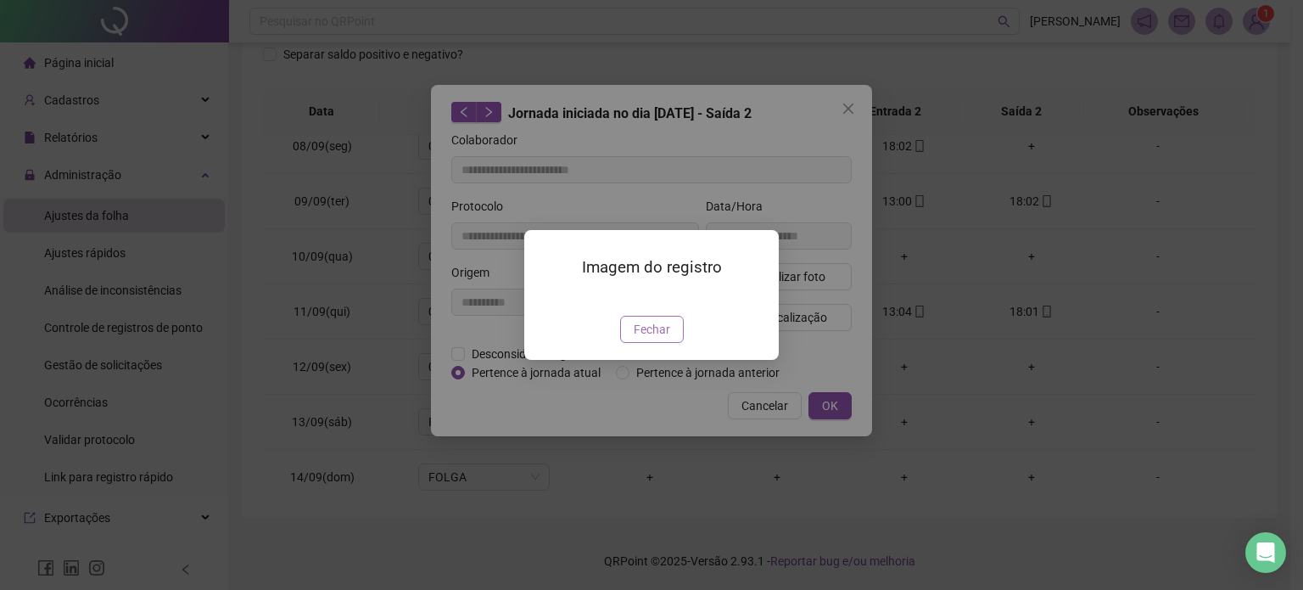
click at [655, 343] on button "Fechar" at bounding box center [652, 329] width 64 height 27
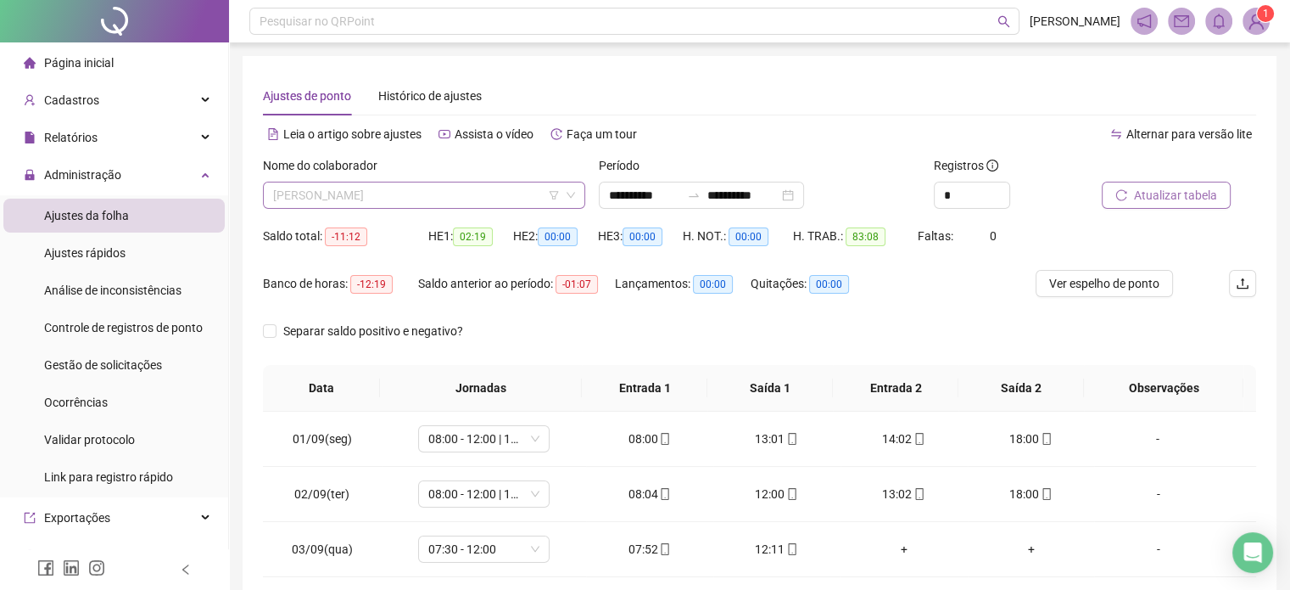
scroll to position [353, 0]
click at [446, 195] on span "[PERSON_NAME]" at bounding box center [424, 194] width 302 height 25
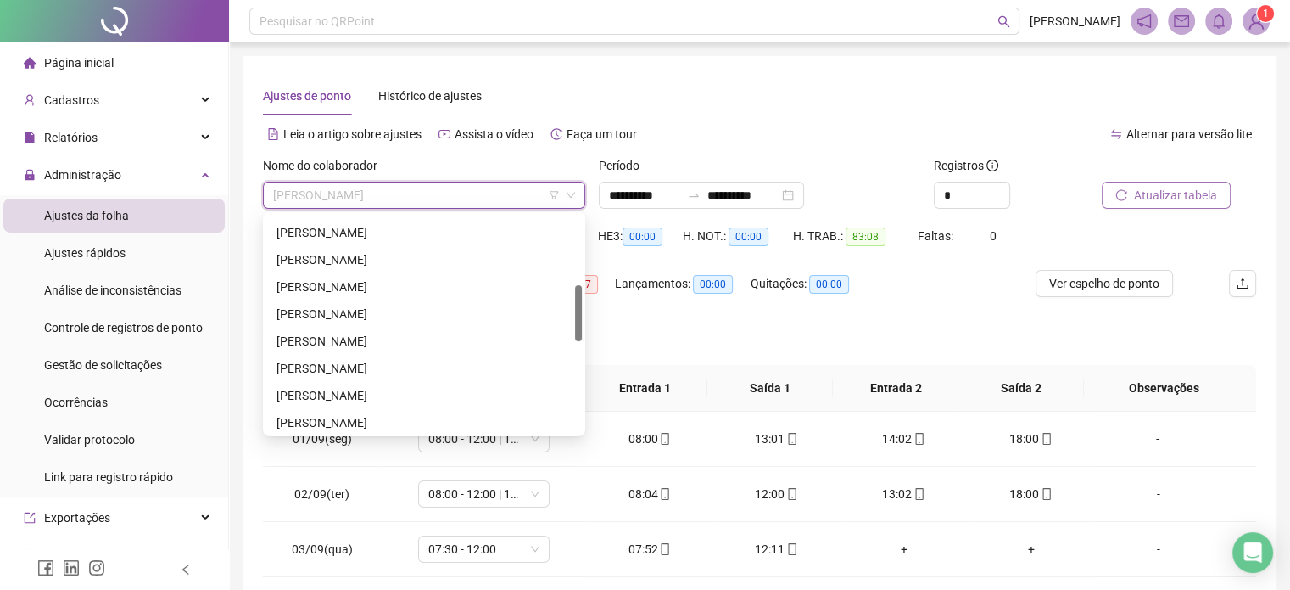
scroll to position [183, 0]
click at [383, 347] on div "[PERSON_NAME]" at bounding box center [424, 344] width 295 height 19
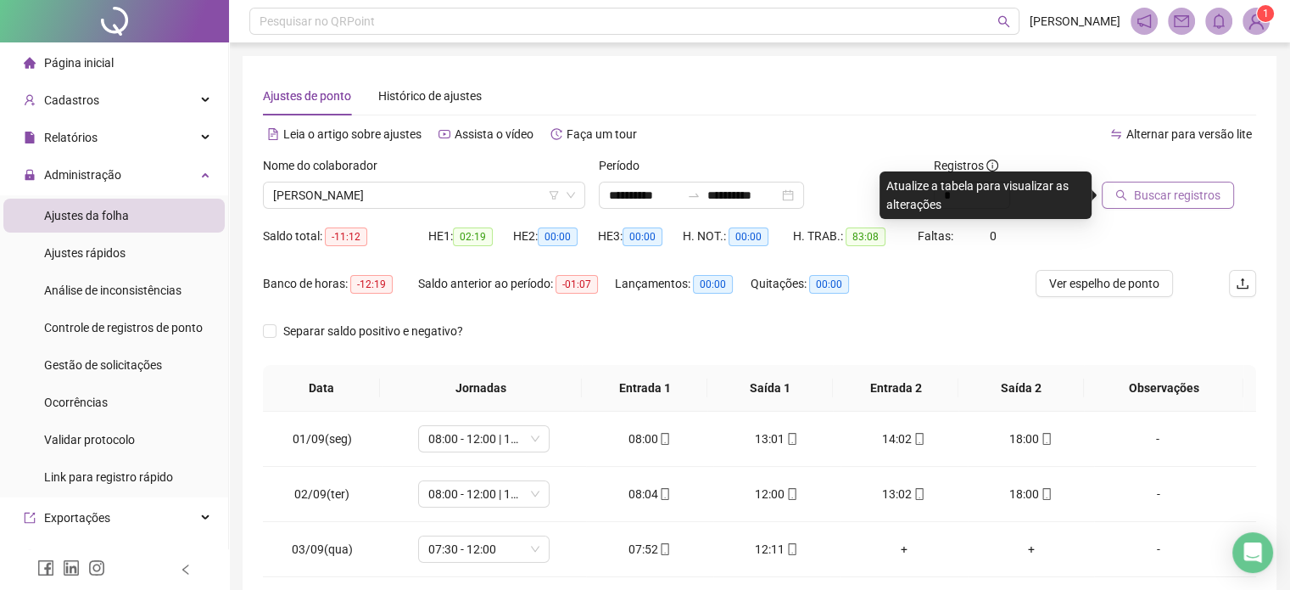
click at [1207, 204] on span "Buscar registros" at bounding box center [1177, 195] width 87 height 19
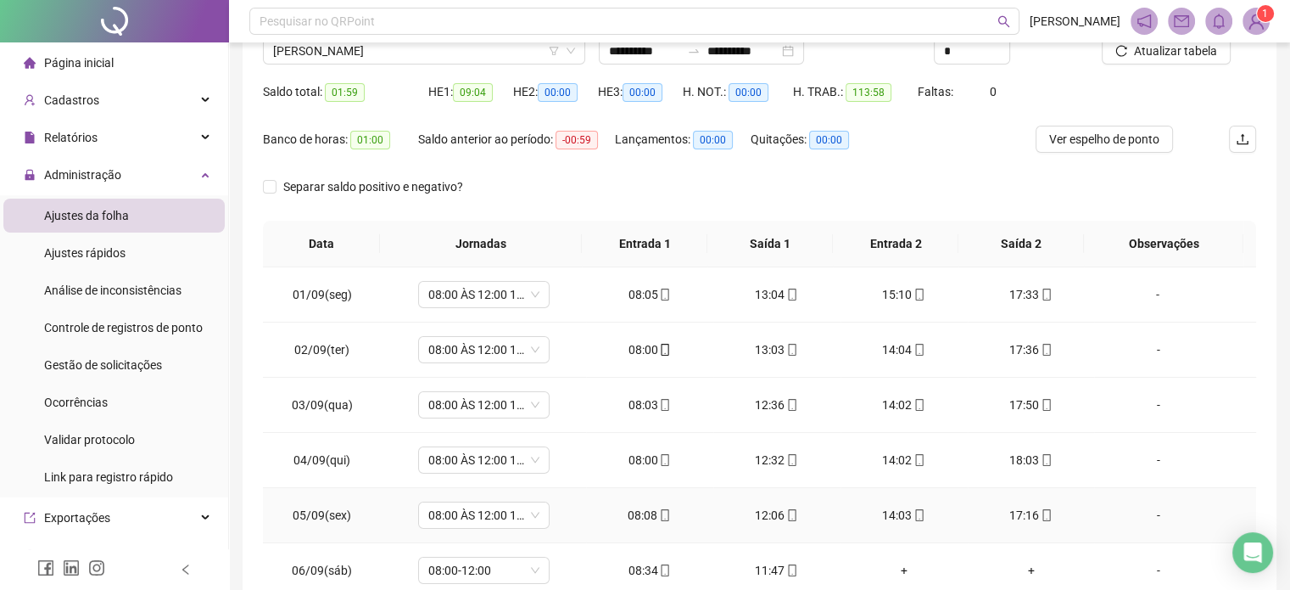
scroll to position [0, 0]
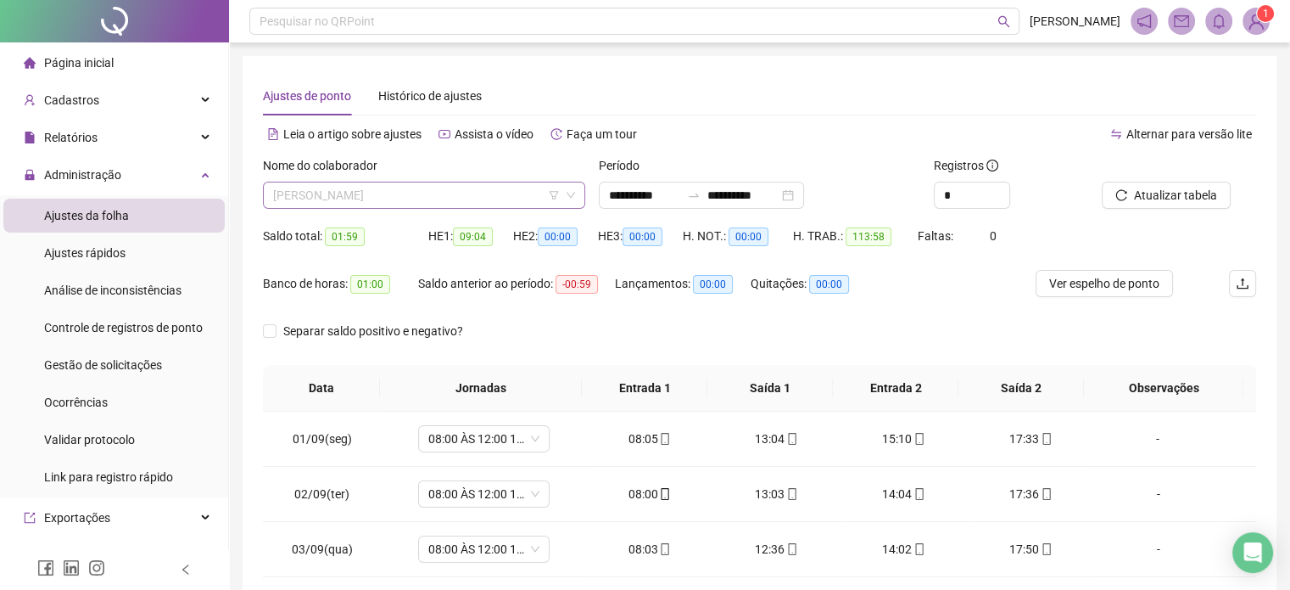
click at [511, 199] on span "[PERSON_NAME]" at bounding box center [424, 194] width 302 height 25
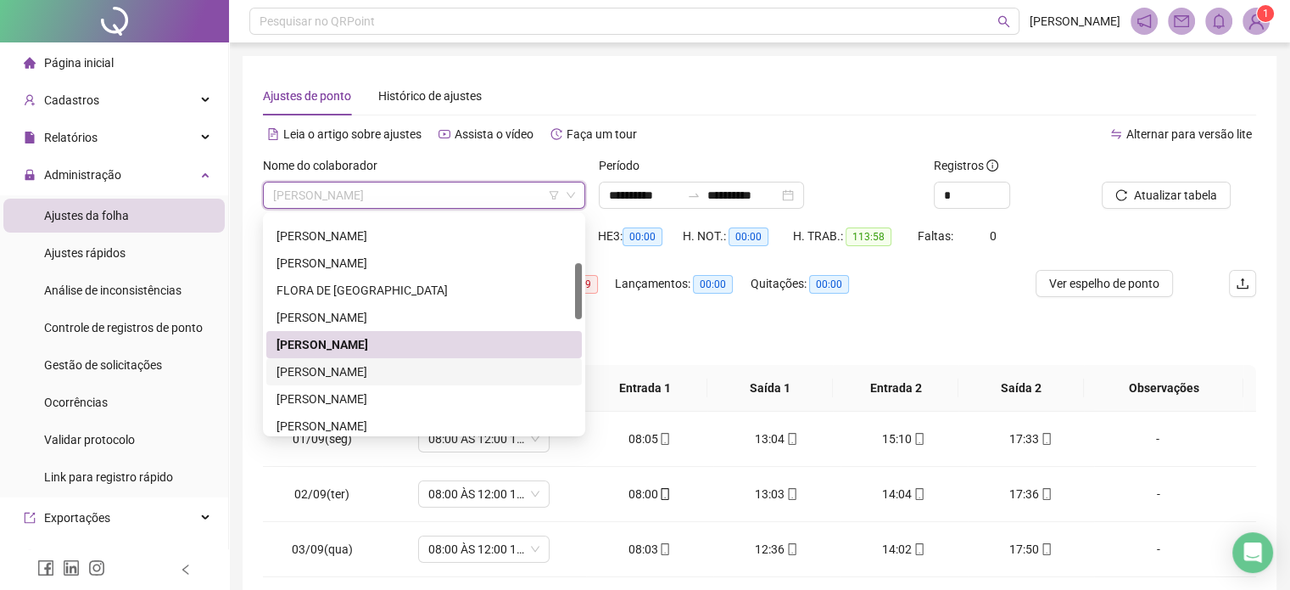
click at [346, 377] on div "[PERSON_NAME]" at bounding box center [424, 371] width 295 height 19
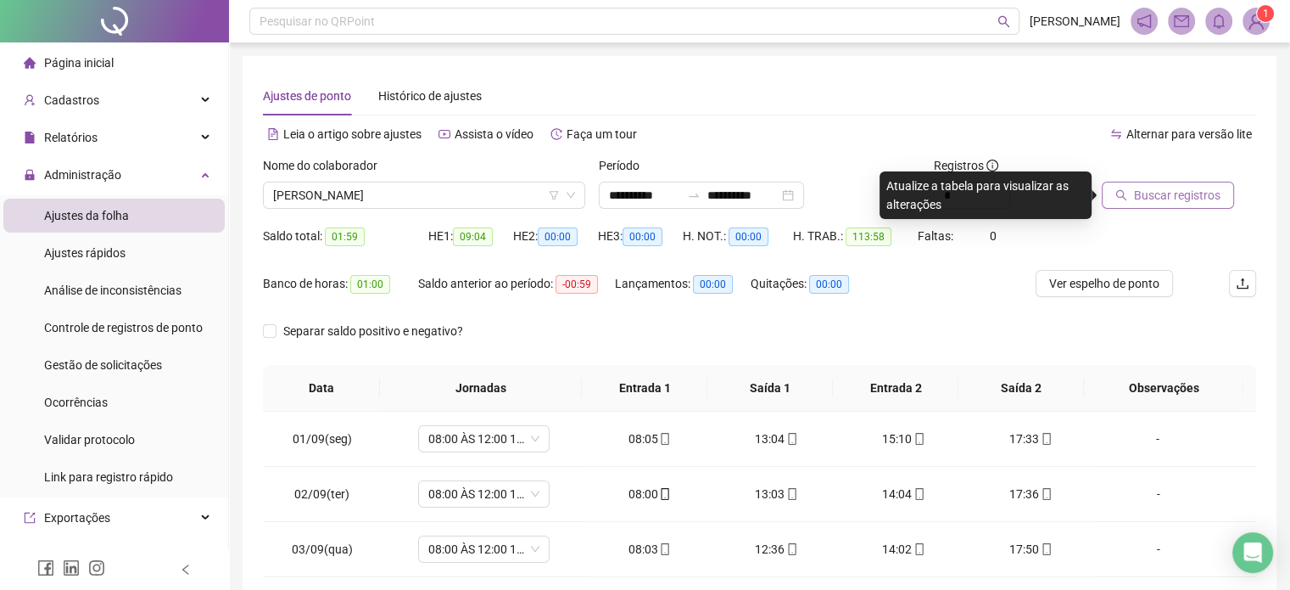
click at [1163, 191] on span "Buscar registros" at bounding box center [1177, 195] width 87 height 19
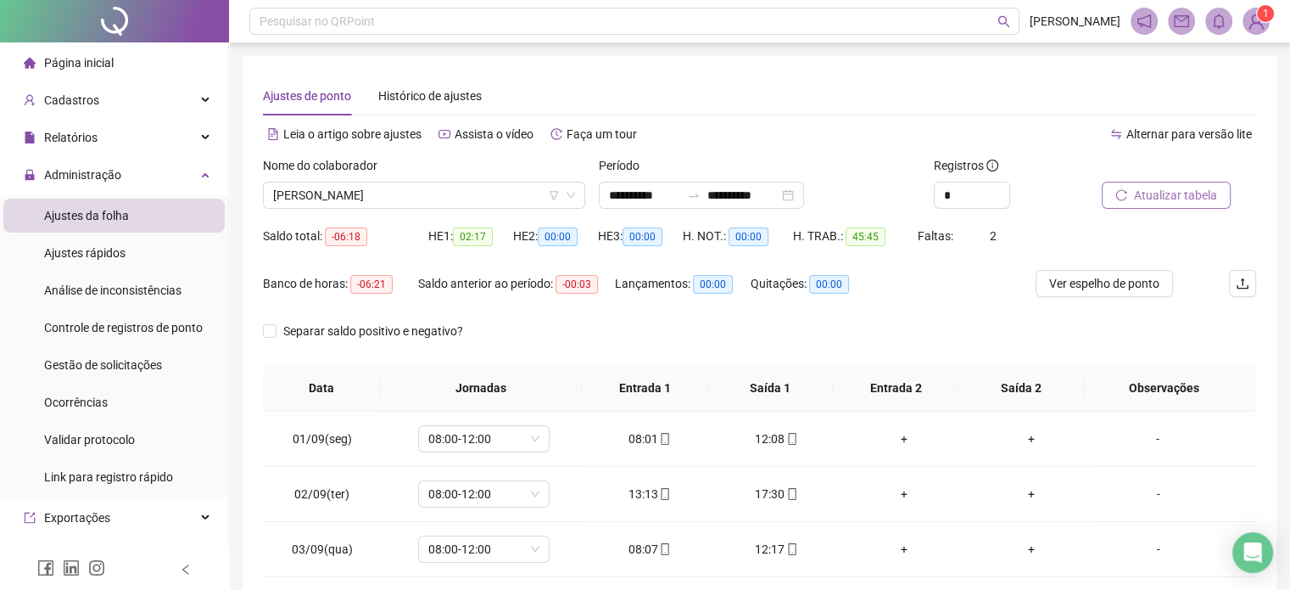
click at [1141, 188] on span "Atualizar tabela" at bounding box center [1175, 195] width 83 height 19
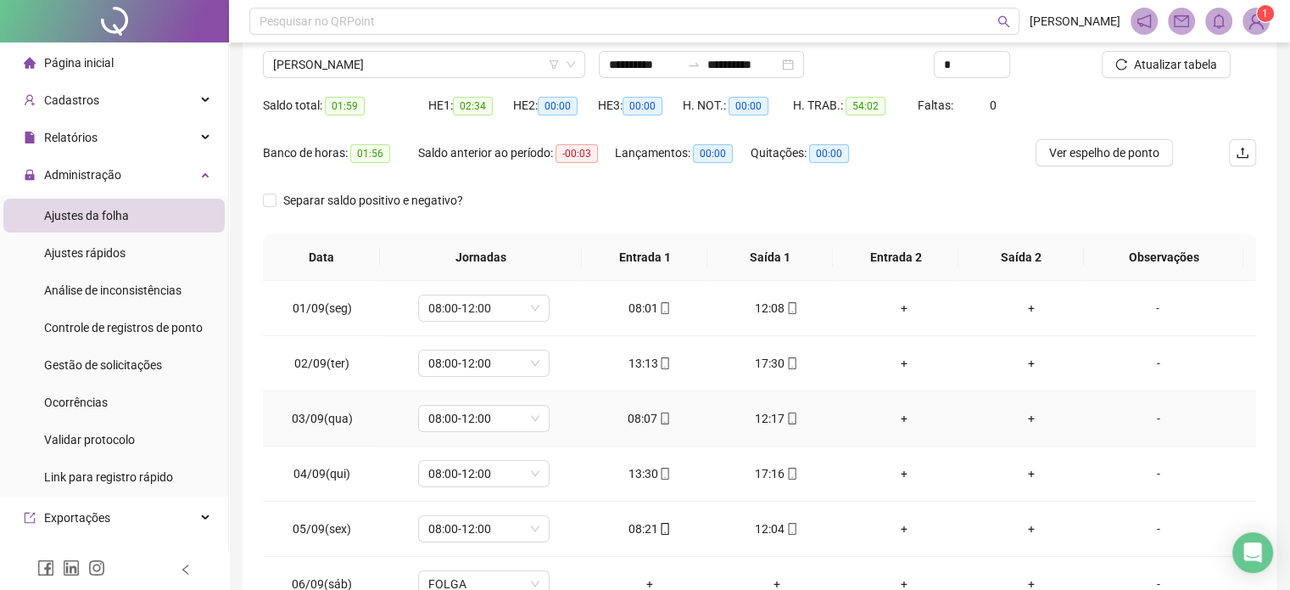
scroll to position [22, 0]
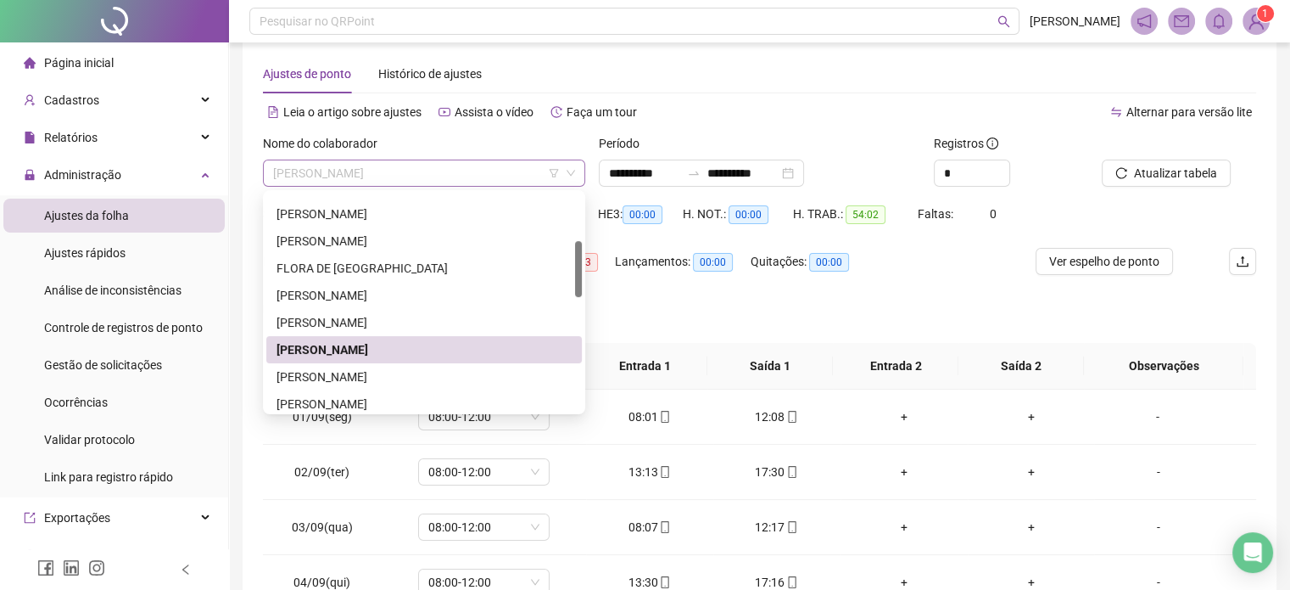
click at [415, 172] on span "[PERSON_NAME]" at bounding box center [424, 172] width 302 height 25
click at [364, 374] on div "[PERSON_NAME]" at bounding box center [424, 376] width 295 height 19
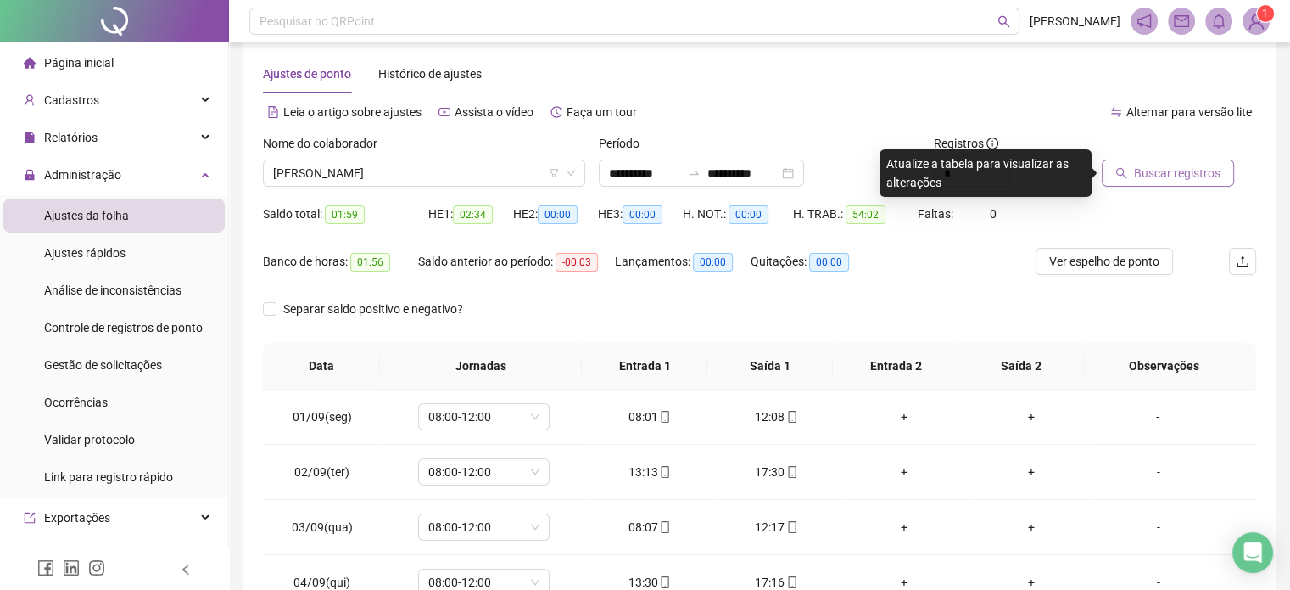
click at [1149, 181] on span "Buscar registros" at bounding box center [1177, 173] width 87 height 19
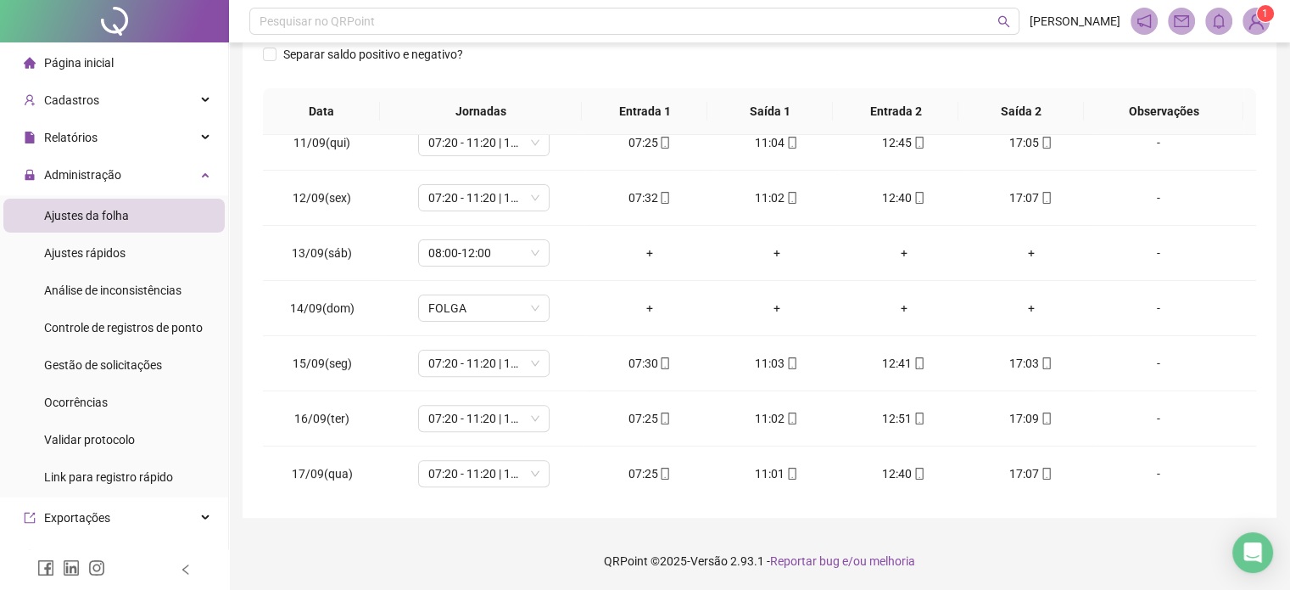
scroll to position [572, 0]
click at [1148, 251] on div "-" at bounding box center [1158, 252] width 100 height 19
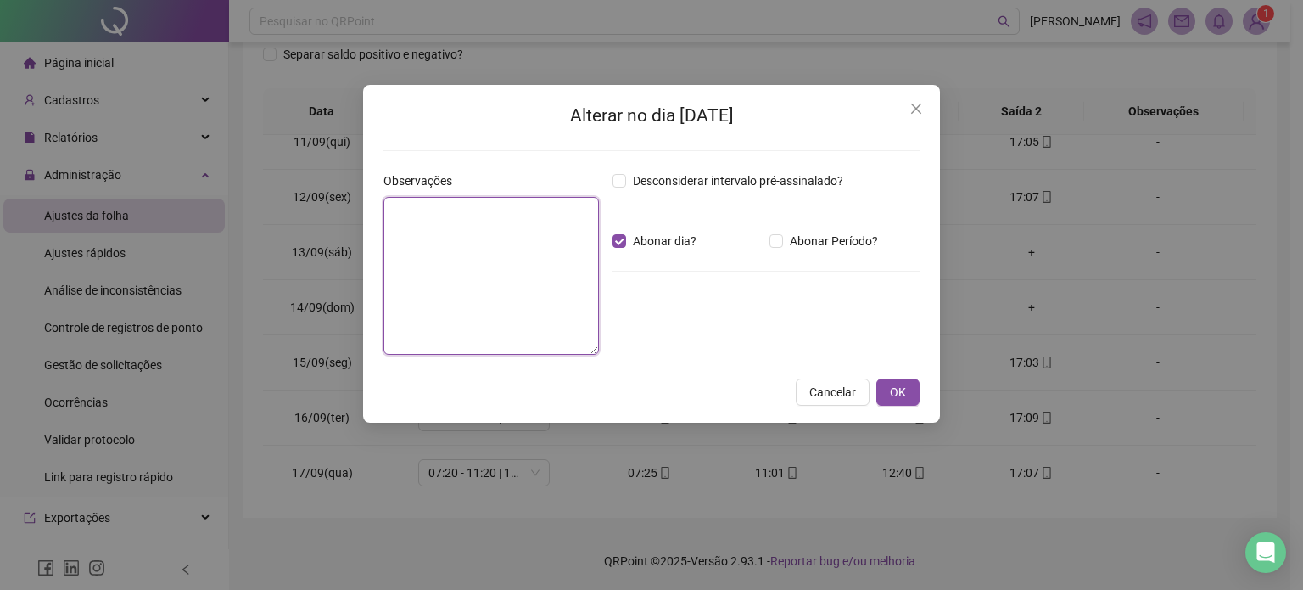
click at [510, 238] on textarea at bounding box center [491, 276] width 216 height 158
type textarea "**********"
click at [908, 389] on button "OK" at bounding box center [897, 391] width 43 height 27
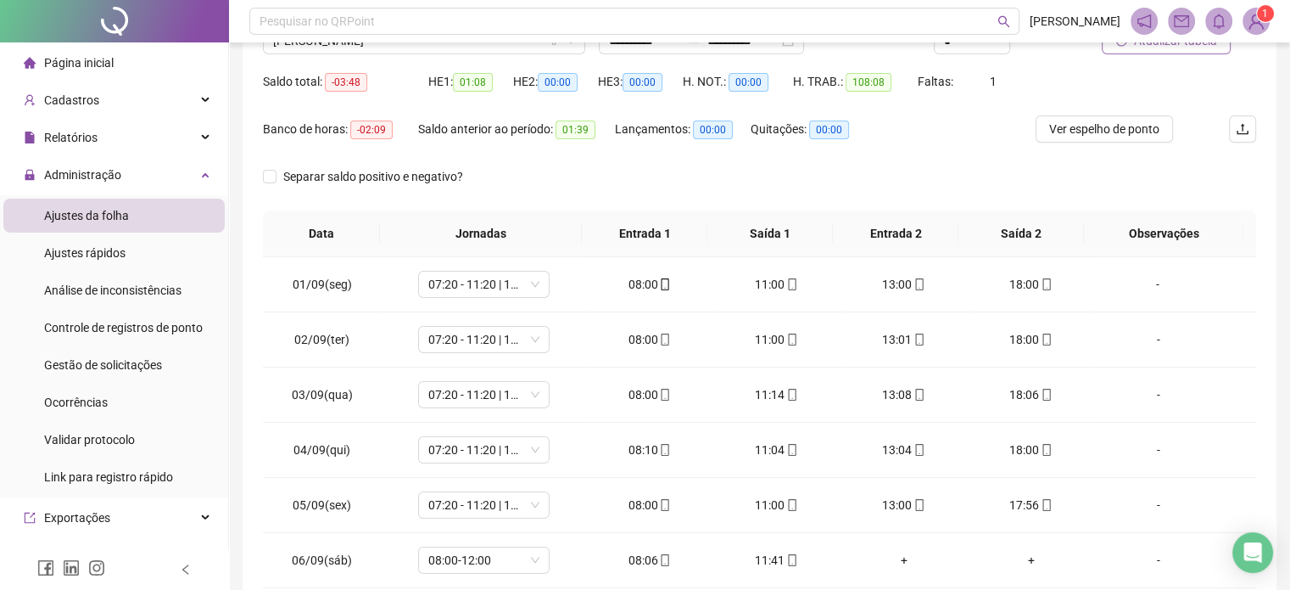
scroll to position [22, 0]
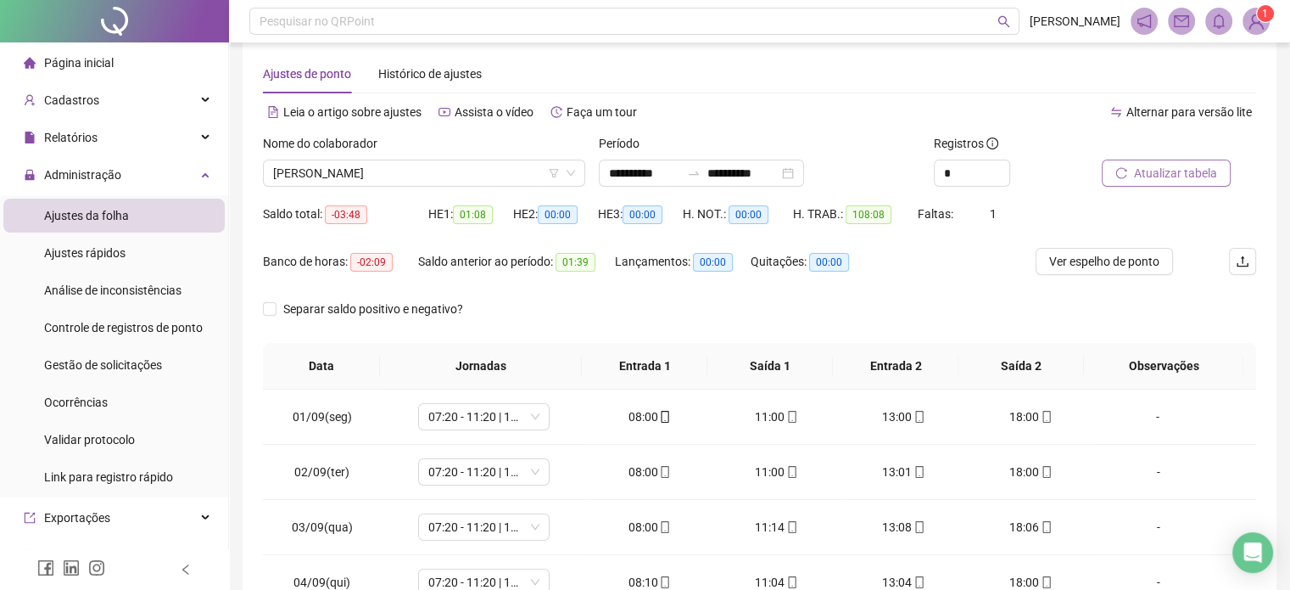
click at [1178, 178] on span "Atualizar tabela" at bounding box center [1175, 173] width 83 height 19
click at [479, 176] on span "[PERSON_NAME]" at bounding box center [424, 172] width 302 height 25
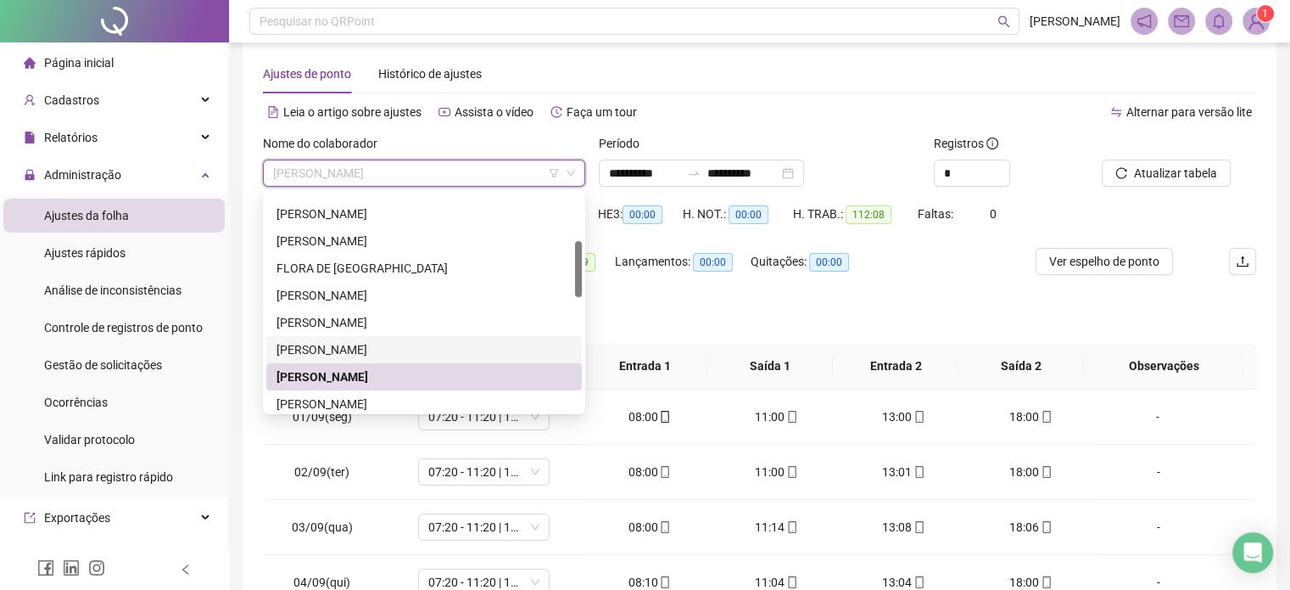
scroll to position [268, 0]
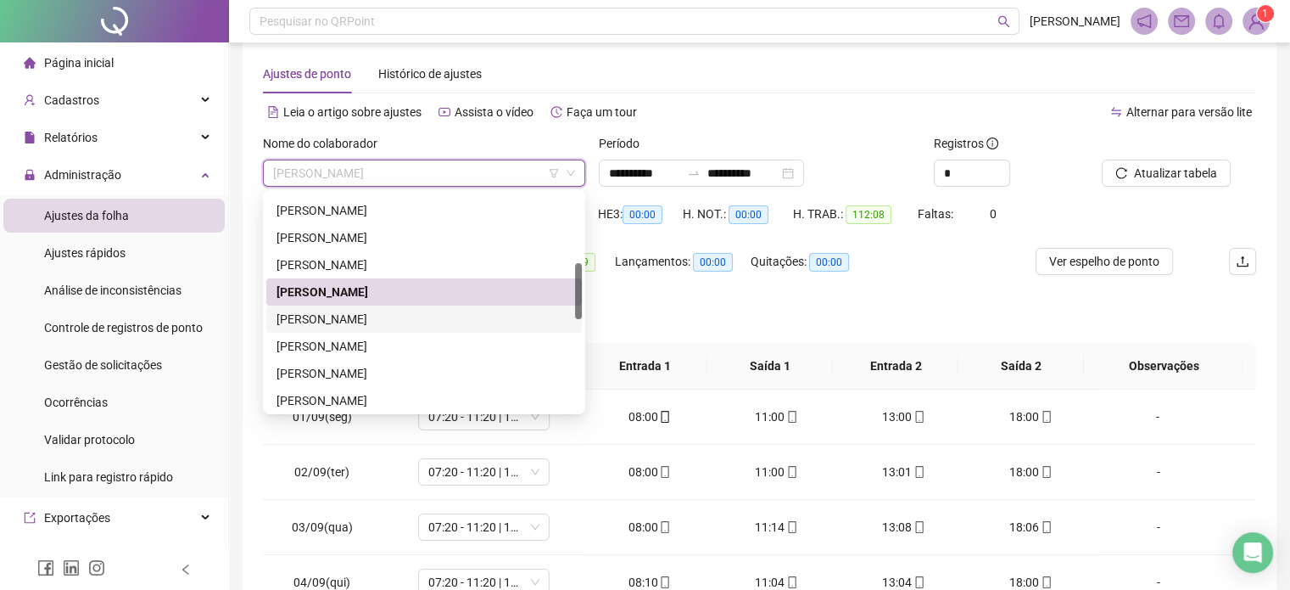
click at [436, 317] on div "[PERSON_NAME]" at bounding box center [424, 319] width 295 height 19
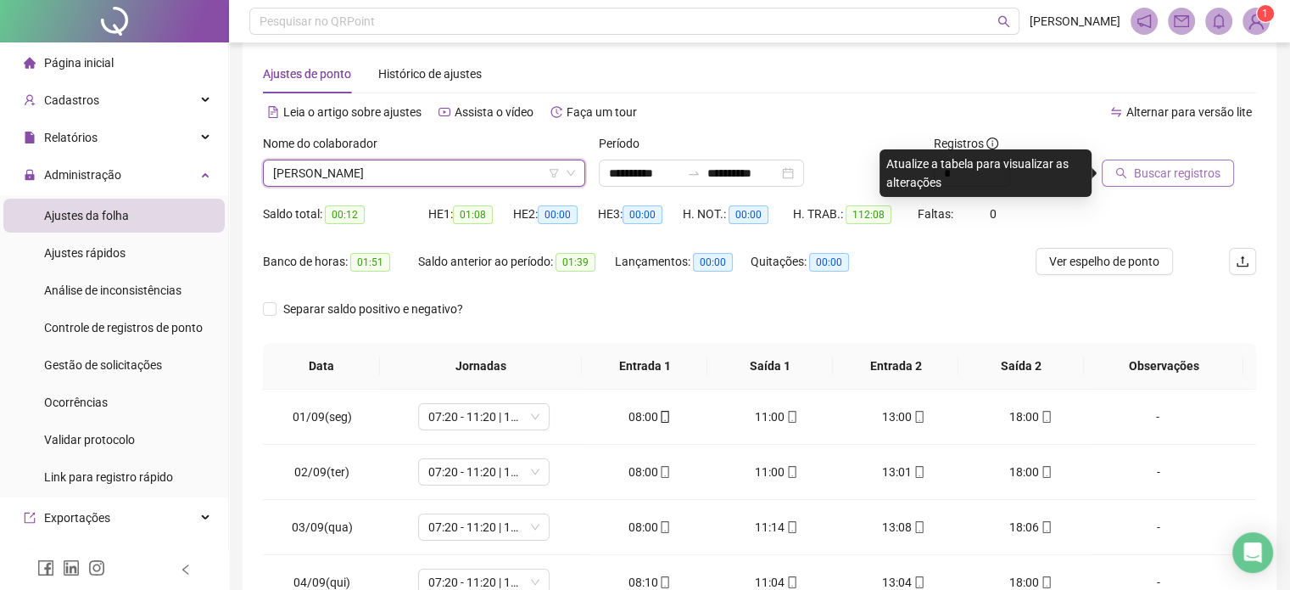
click at [1160, 180] on span "Buscar registros" at bounding box center [1177, 173] width 87 height 19
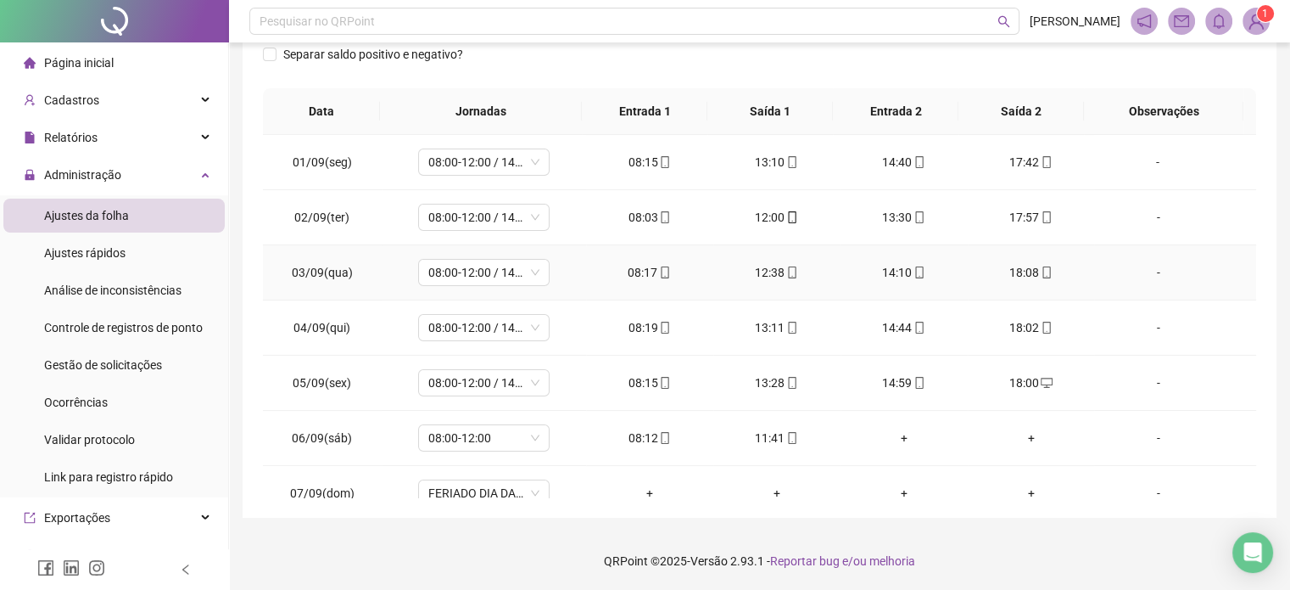
scroll to position [0, 0]
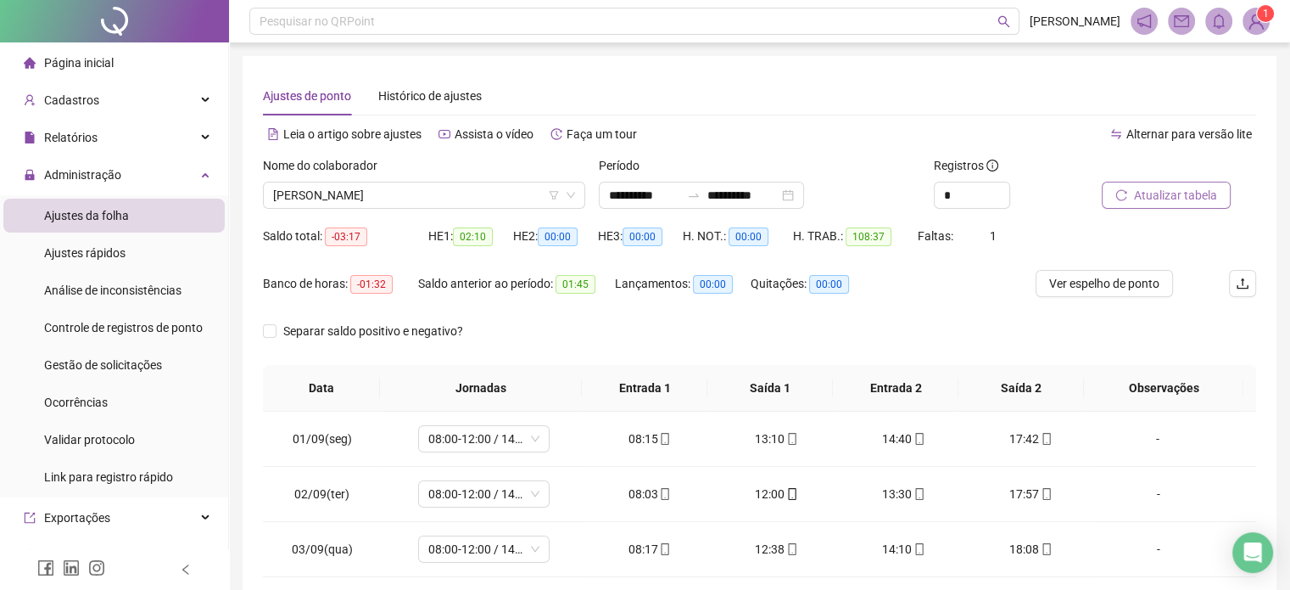
click at [1166, 193] on span "Atualizar tabela" at bounding box center [1175, 195] width 83 height 19
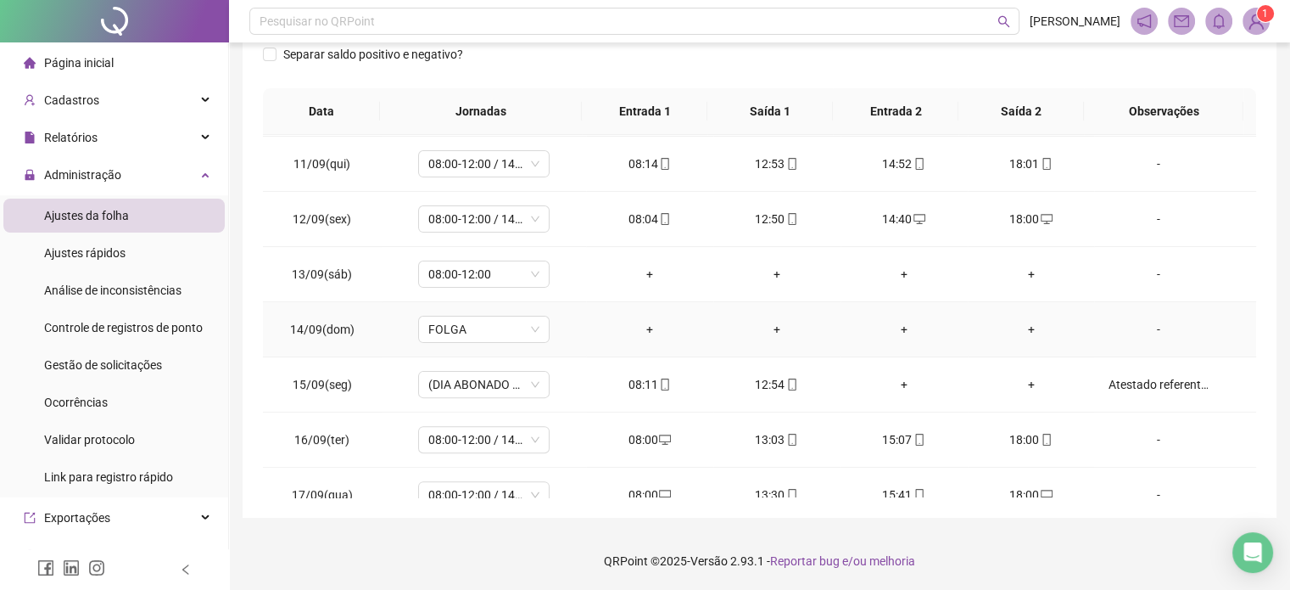
scroll to position [572, 0]
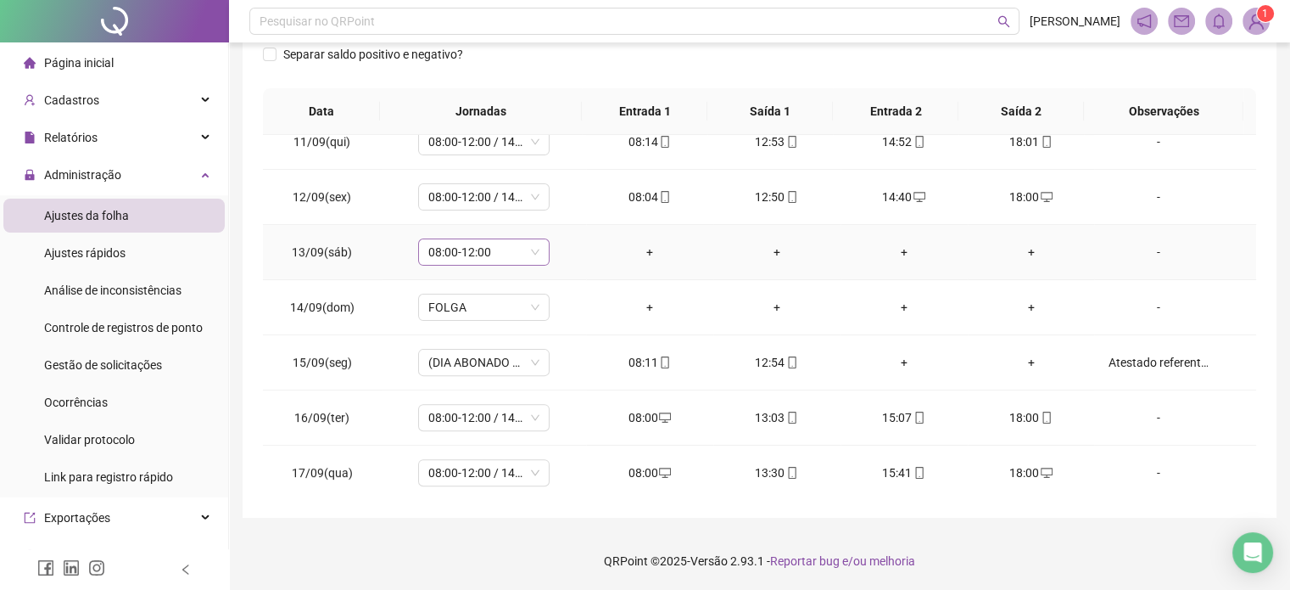
click at [509, 249] on span "08:00-12:00" at bounding box center [483, 251] width 111 height 25
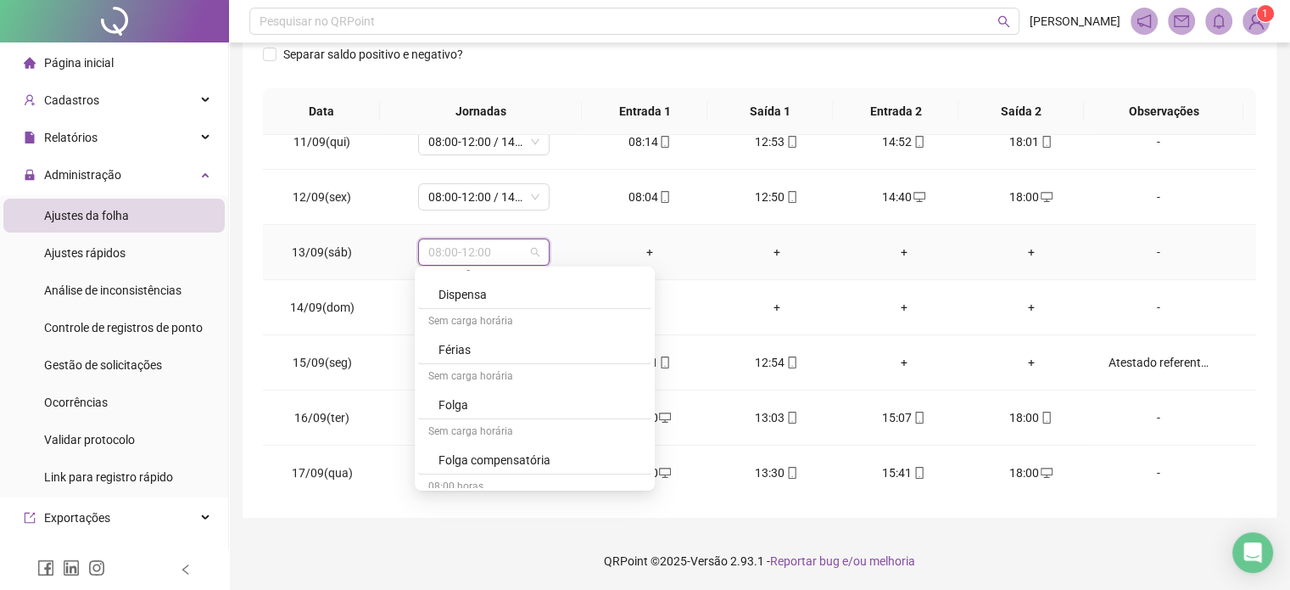
scroll to position [1103, 0]
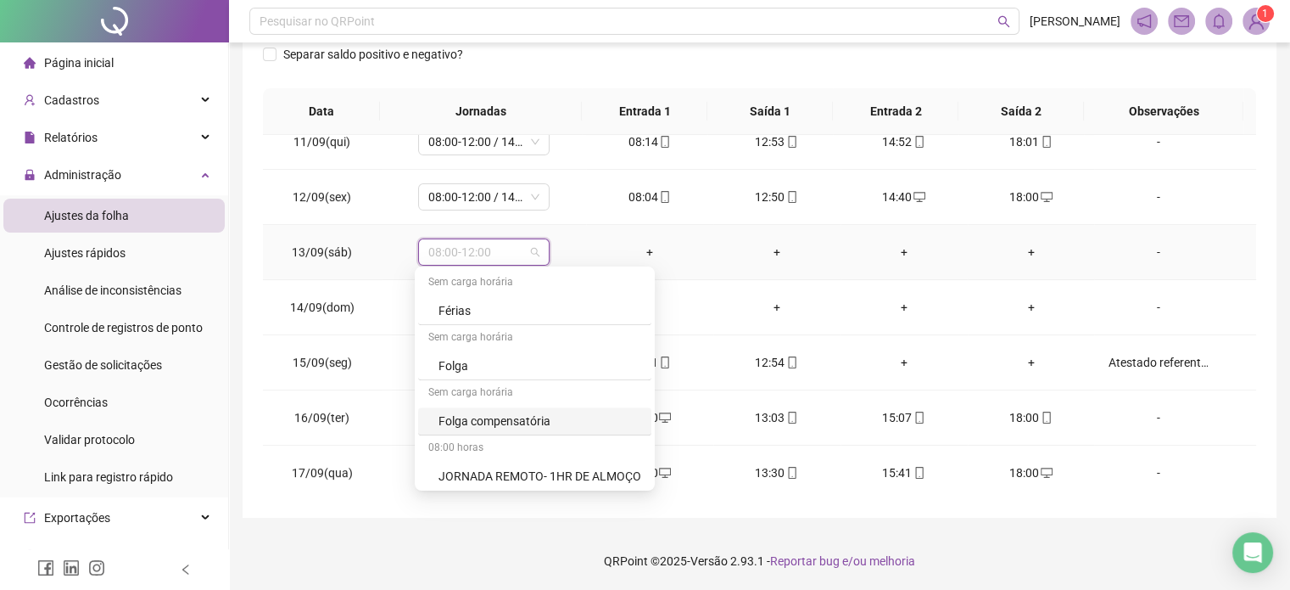
click at [499, 414] on div "Folga compensatória" at bounding box center [540, 420] width 203 height 19
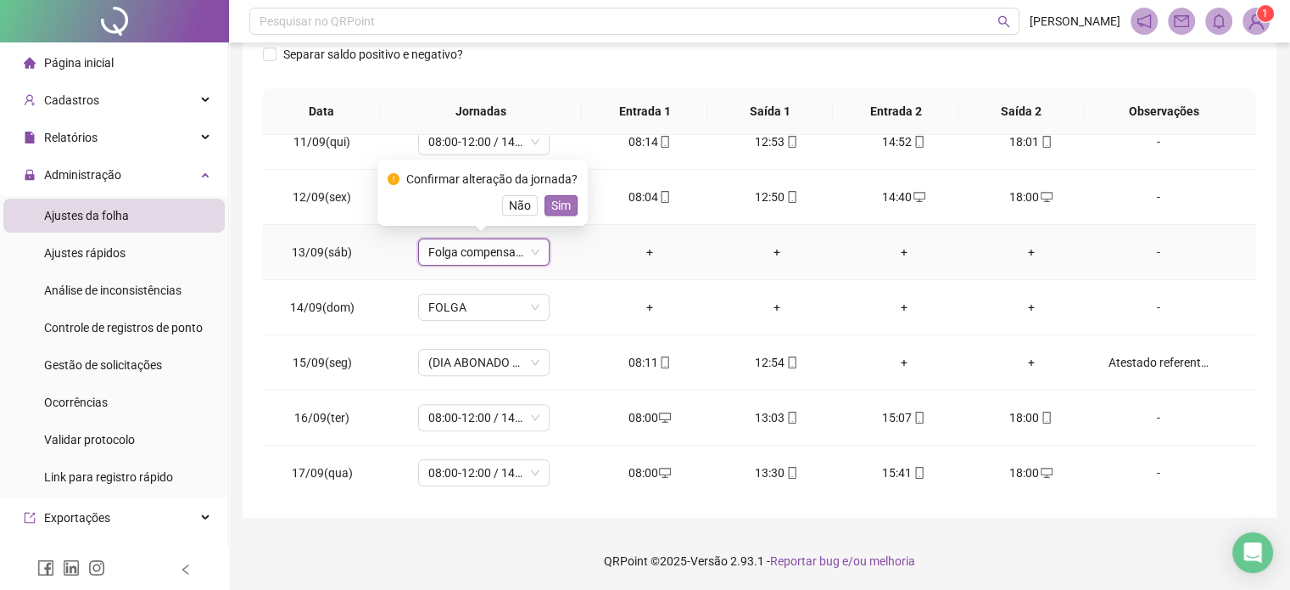
click at [566, 204] on span "Sim" at bounding box center [561, 205] width 20 height 19
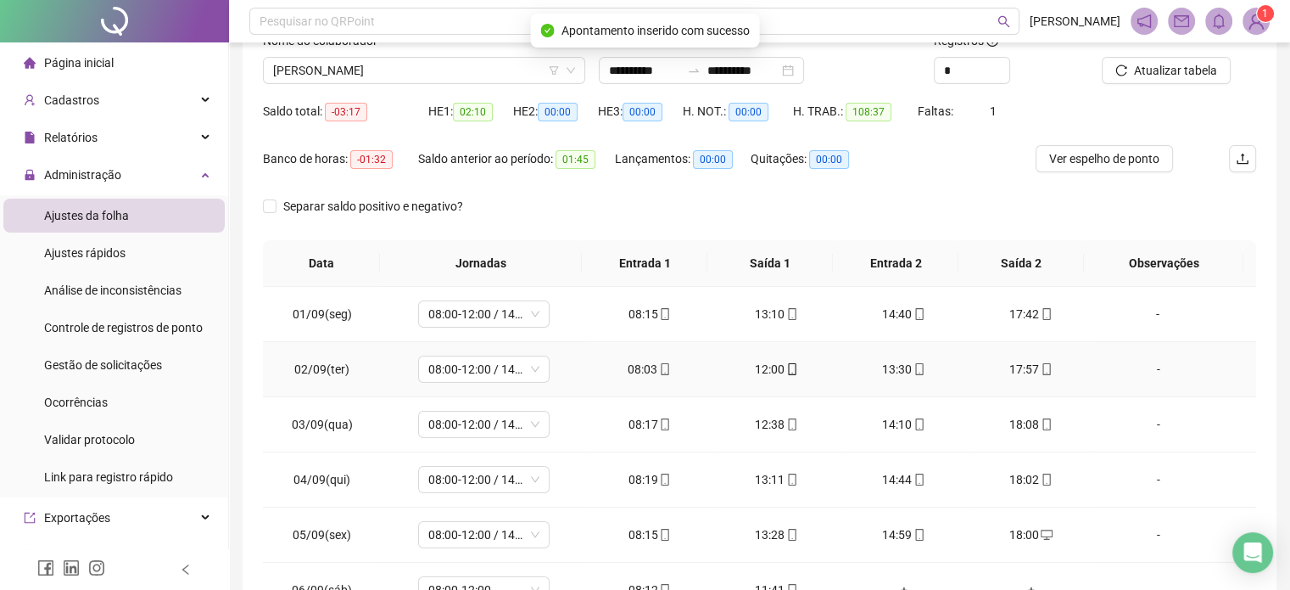
scroll to position [0, 0]
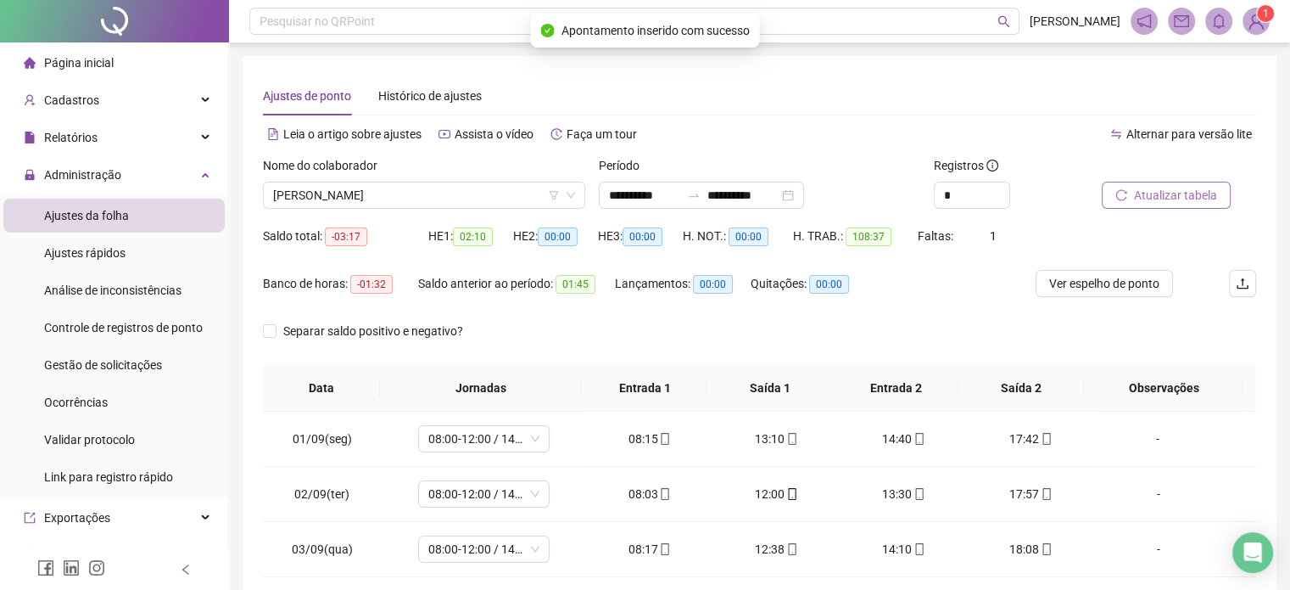
click at [1167, 192] on span "Atualizar tabela" at bounding box center [1175, 195] width 83 height 19
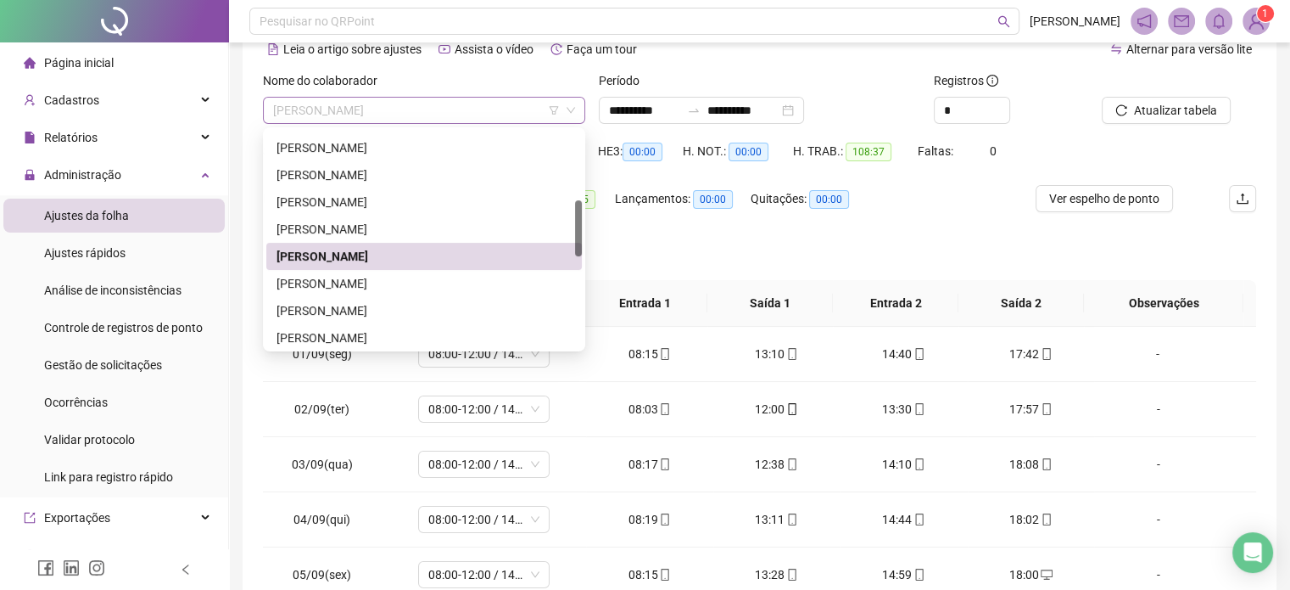
click at [492, 111] on span "[PERSON_NAME]" at bounding box center [424, 110] width 302 height 25
click at [396, 281] on div "[PERSON_NAME]" at bounding box center [424, 283] width 295 height 19
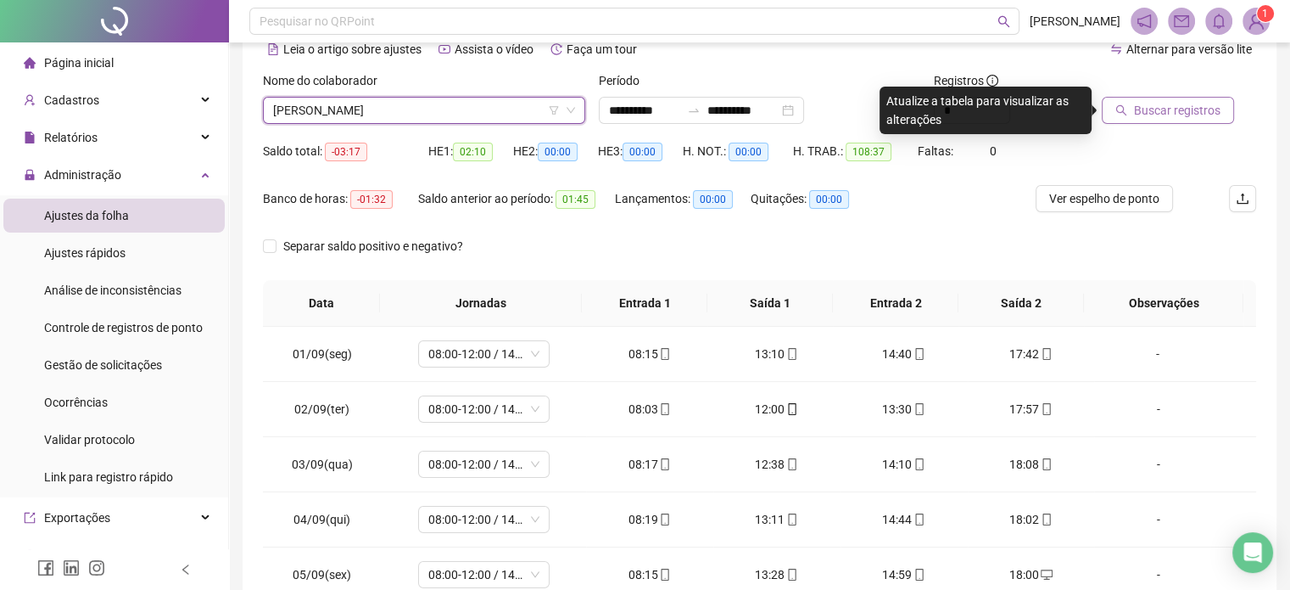
click at [1169, 101] on span "Buscar registros" at bounding box center [1177, 110] width 87 height 19
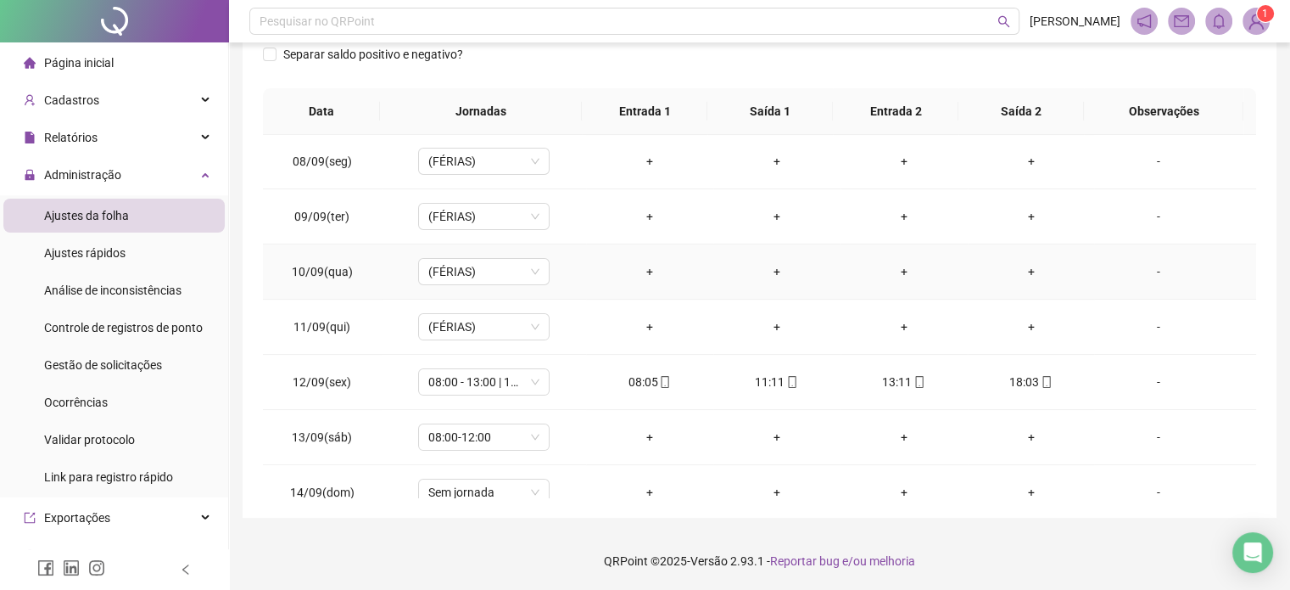
scroll to position [572, 0]
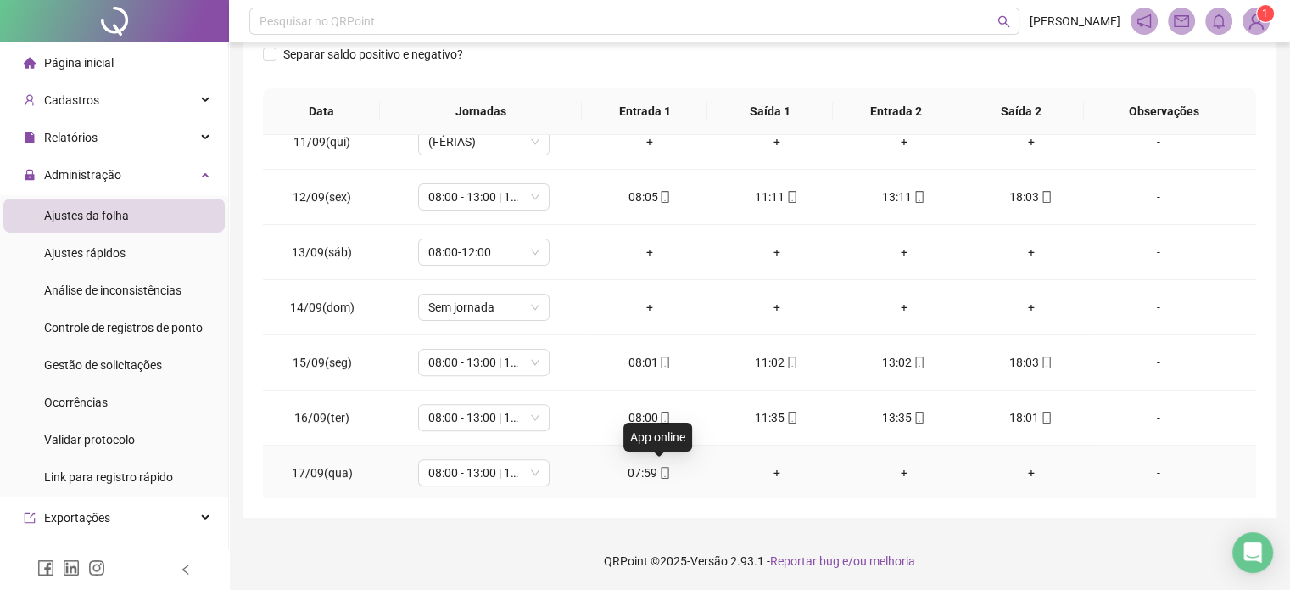
click at [659, 471] on icon "mobile" at bounding box center [665, 473] width 12 height 12
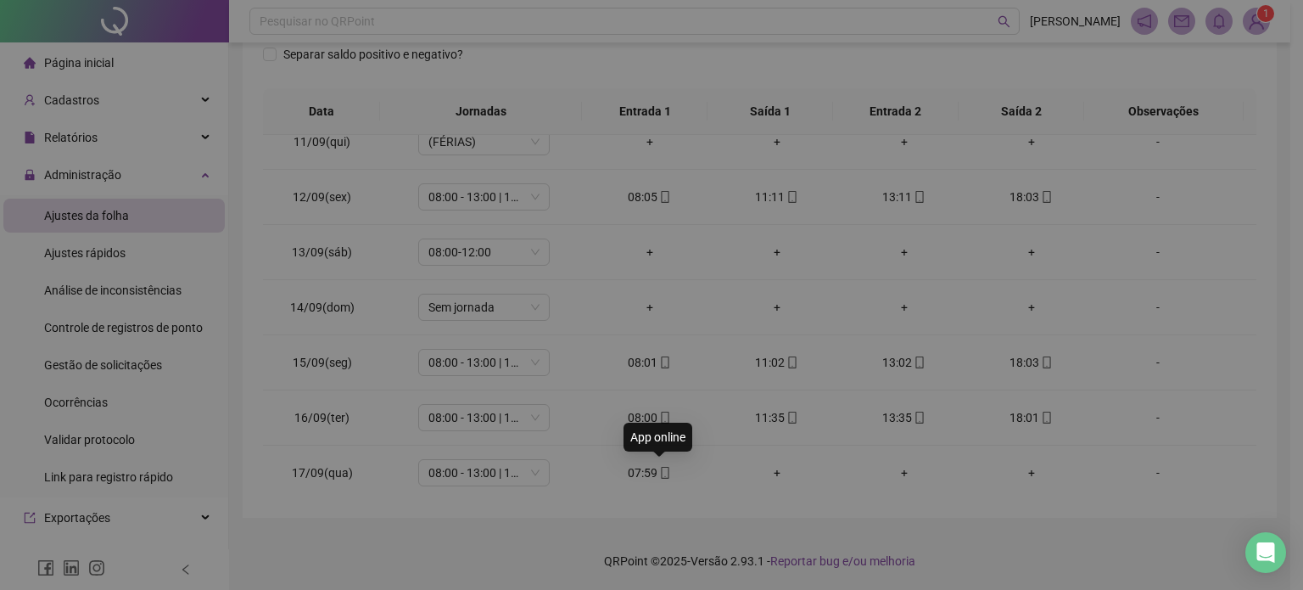
type input "**********"
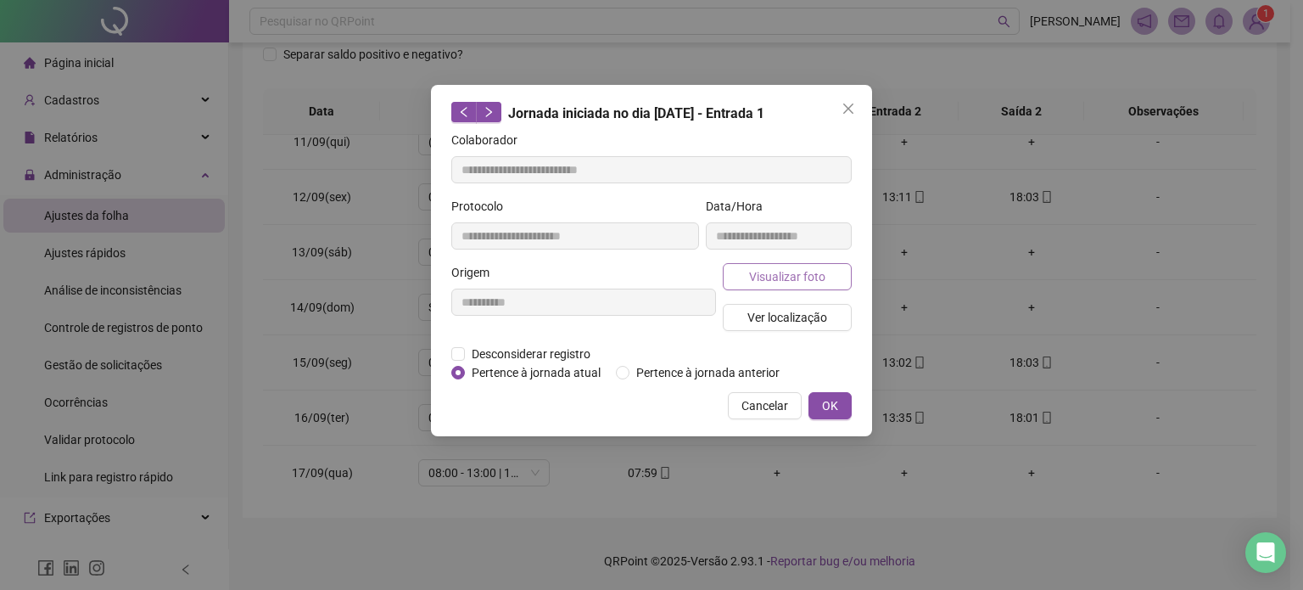
click at [811, 275] on span "Visualizar foto" at bounding box center [787, 276] width 76 height 19
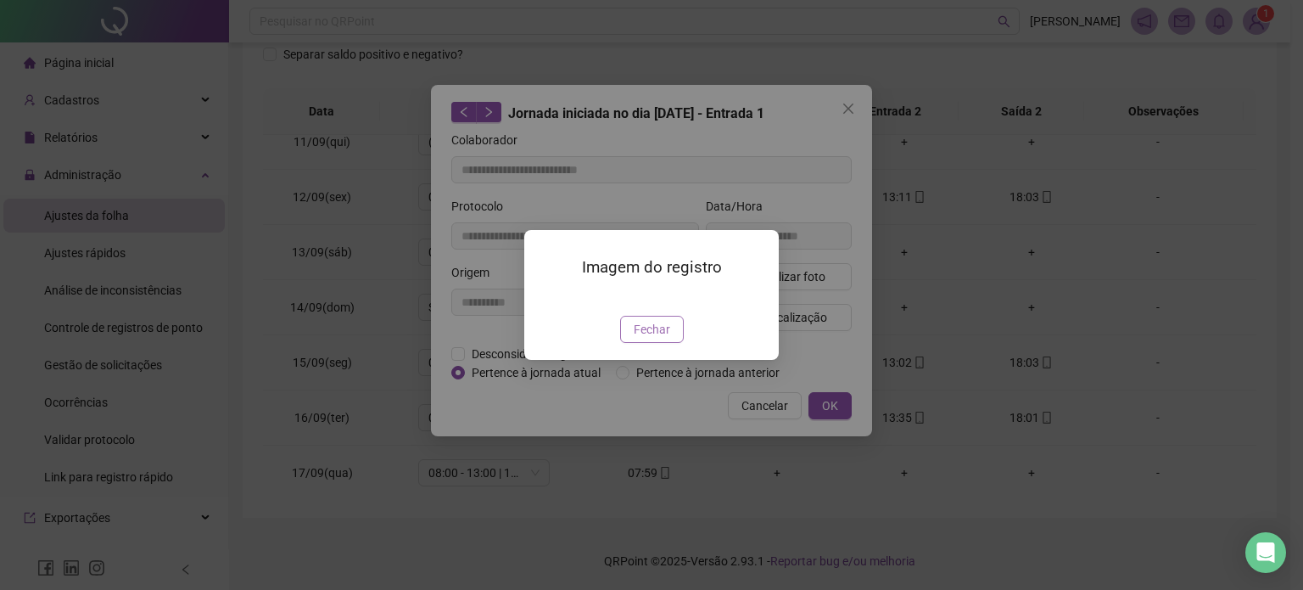
click at [648, 339] on span "Fechar" at bounding box center [652, 329] width 36 height 19
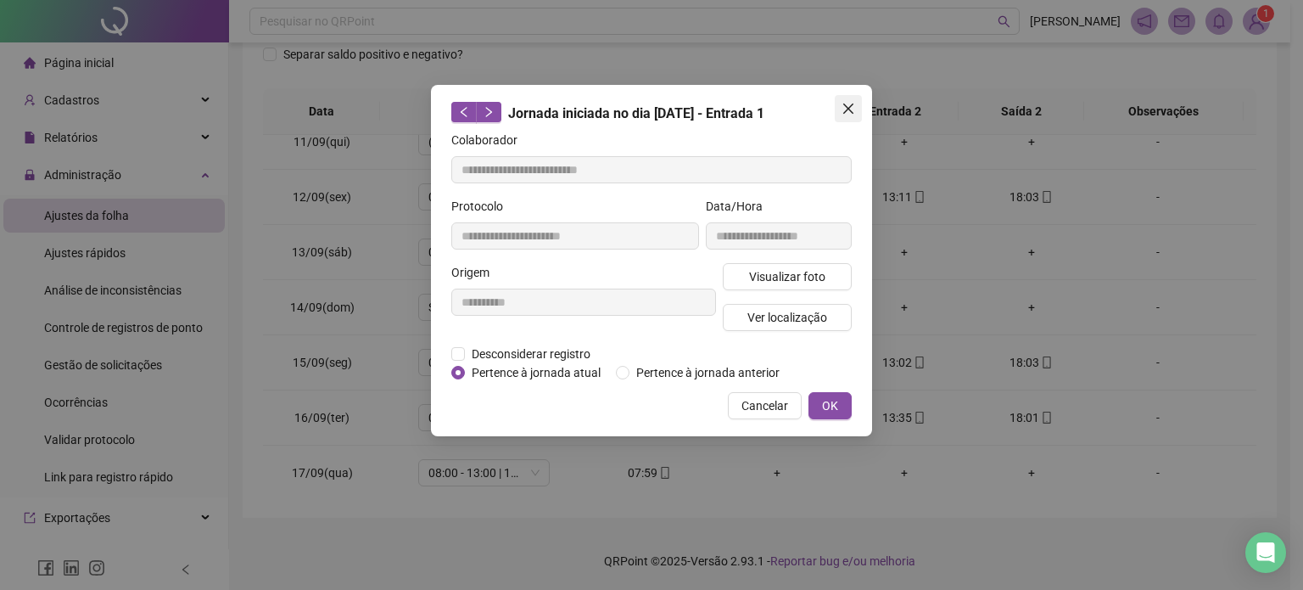
click at [848, 116] on button "Close" at bounding box center [848, 108] width 27 height 27
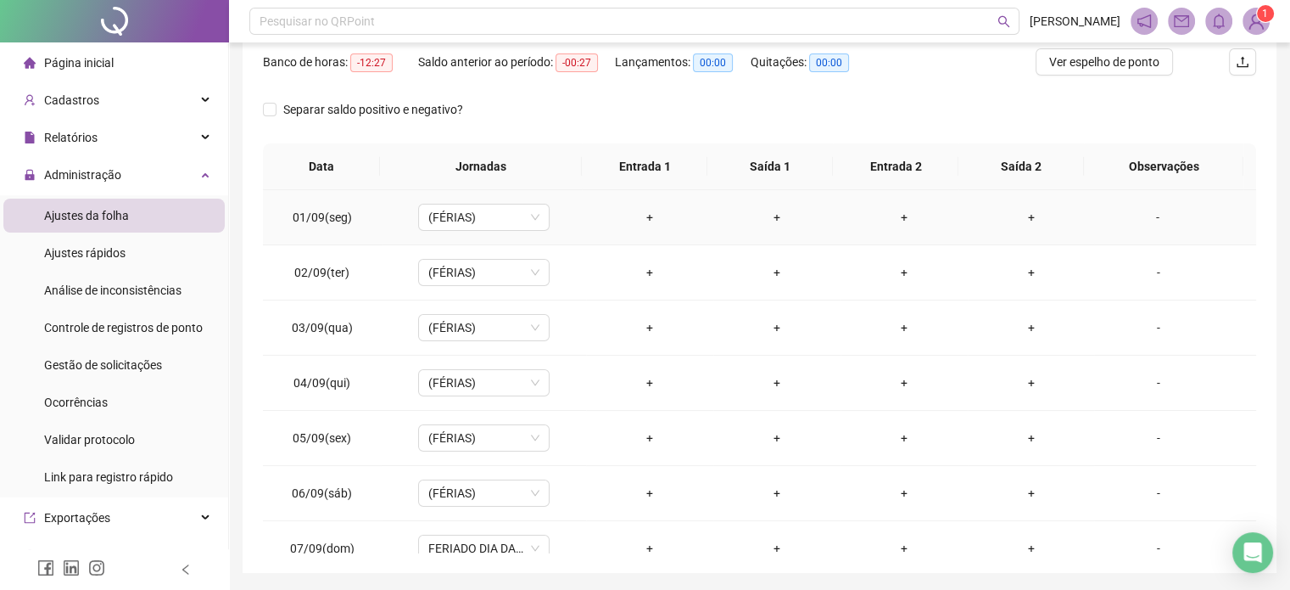
scroll to position [107, 0]
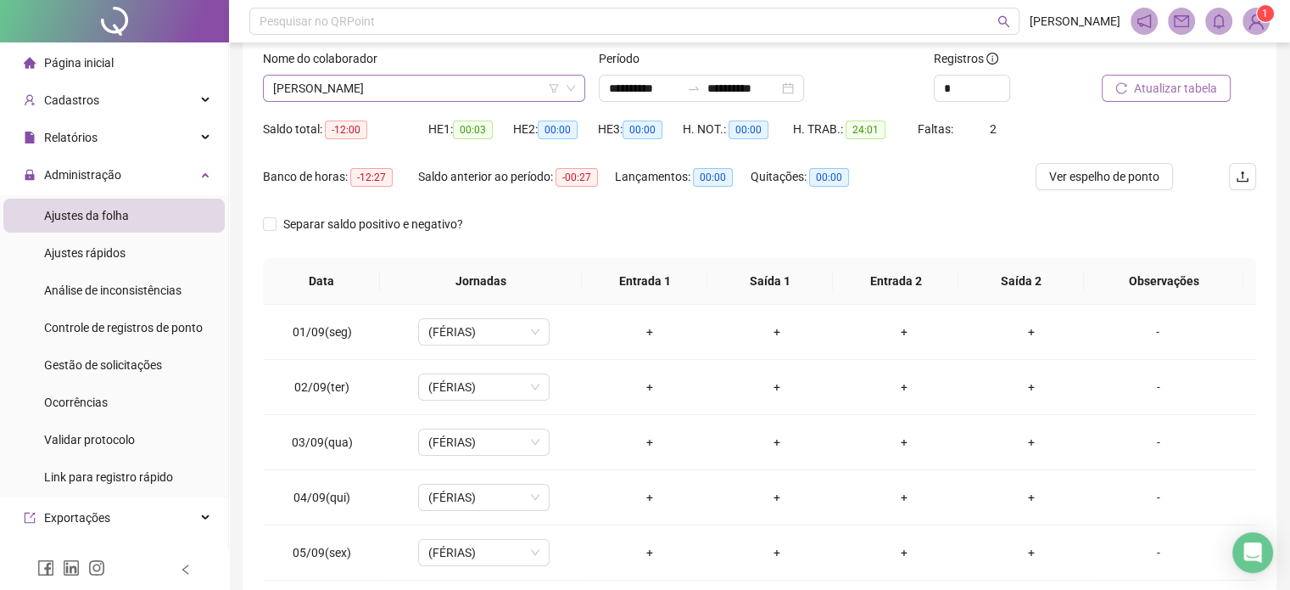
click at [493, 79] on span "[PERSON_NAME]" at bounding box center [424, 88] width 302 height 25
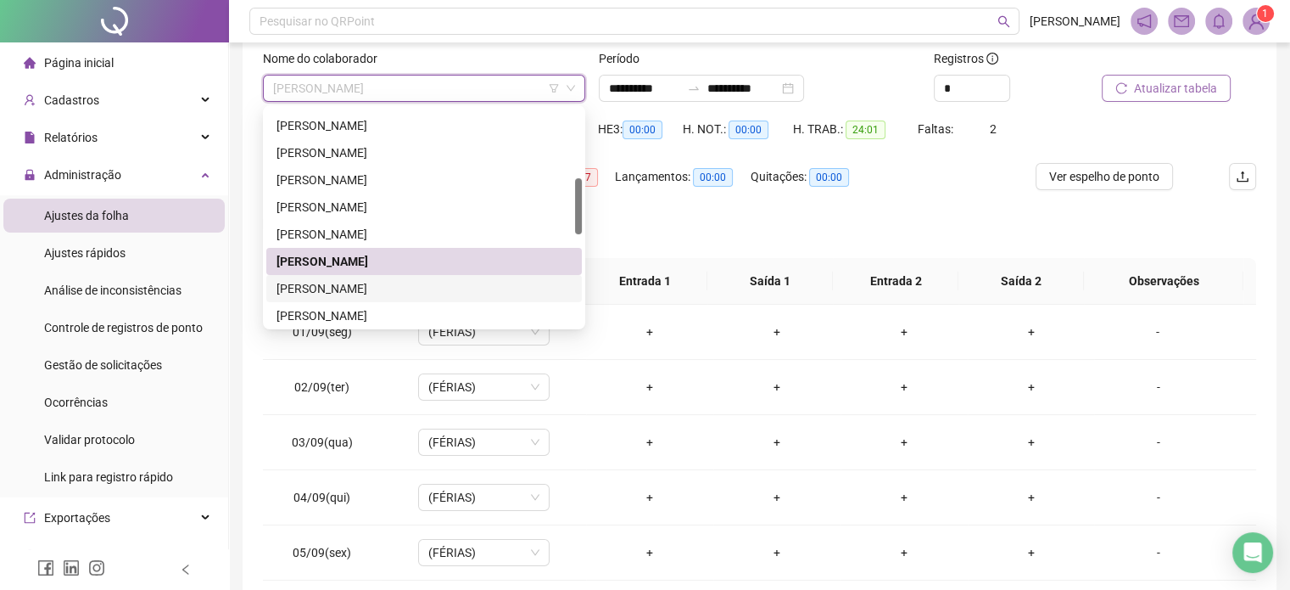
click at [393, 287] on div "[PERSON_NAME]" at bounding box center [424, 288] width 295 height 19
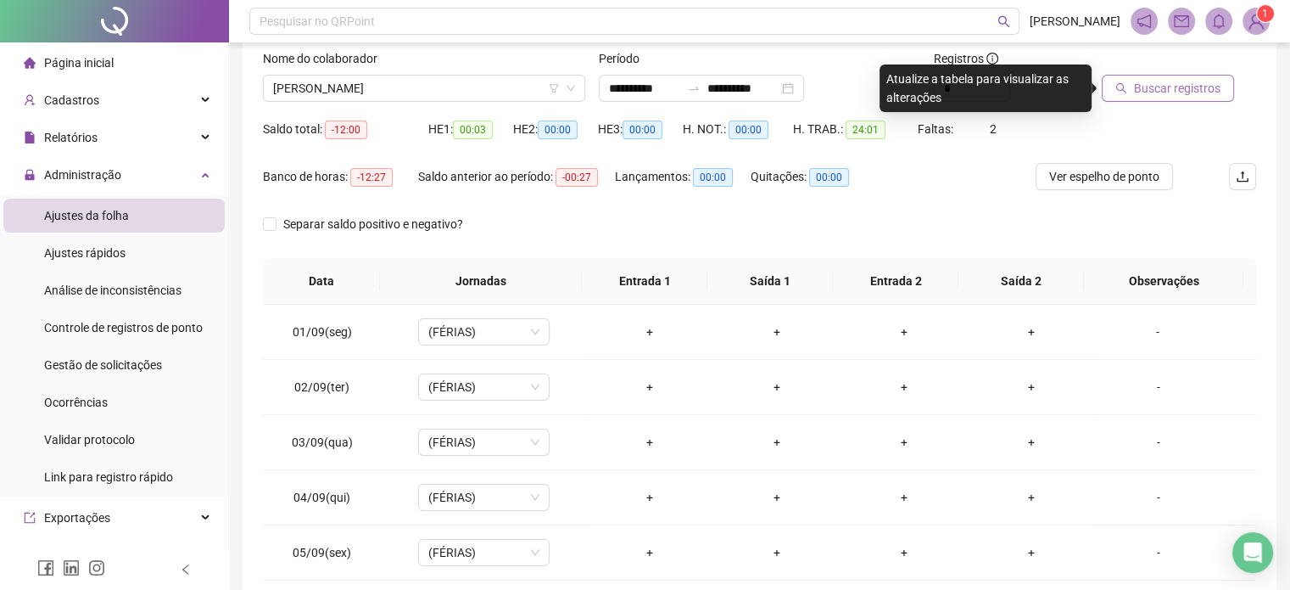
click at [1217, 94] on span "Buscar registros" at bounding box center [1177, 88] width 87 height 19
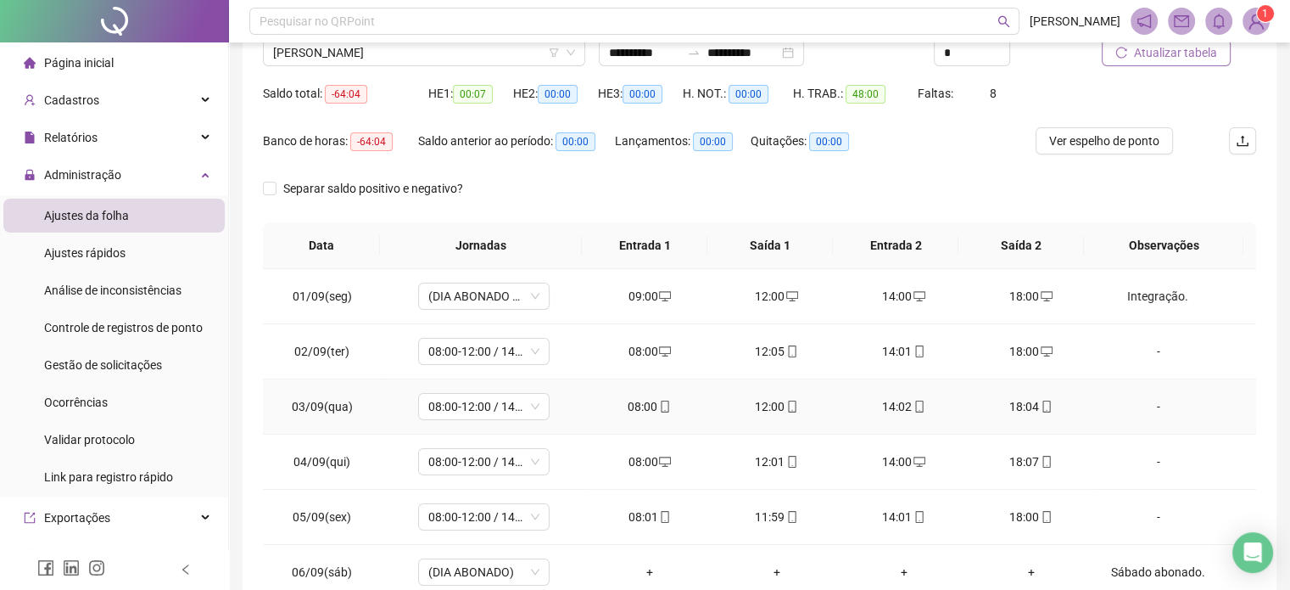
scroll to position [0, 0]
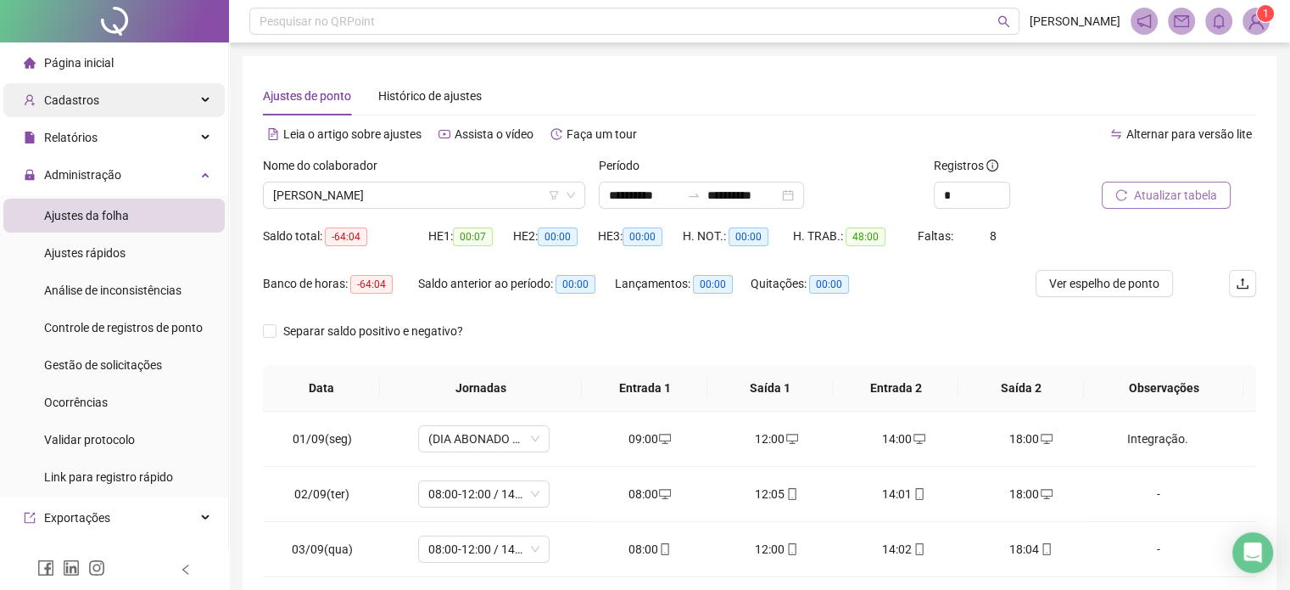
click at [163, 101] on div "Cadastros" at bounding box center [113, 100] width 221 height 34
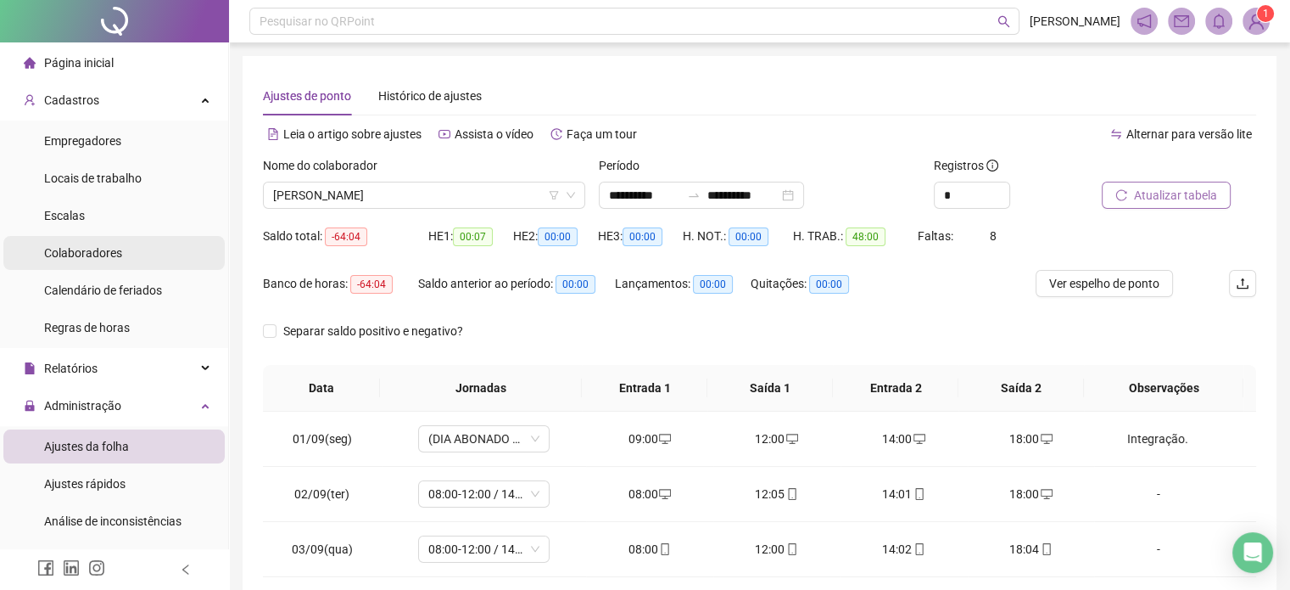
click at [103, 257] on span "Colaboradores" at bounding box center [83, 253] width 78 height 14
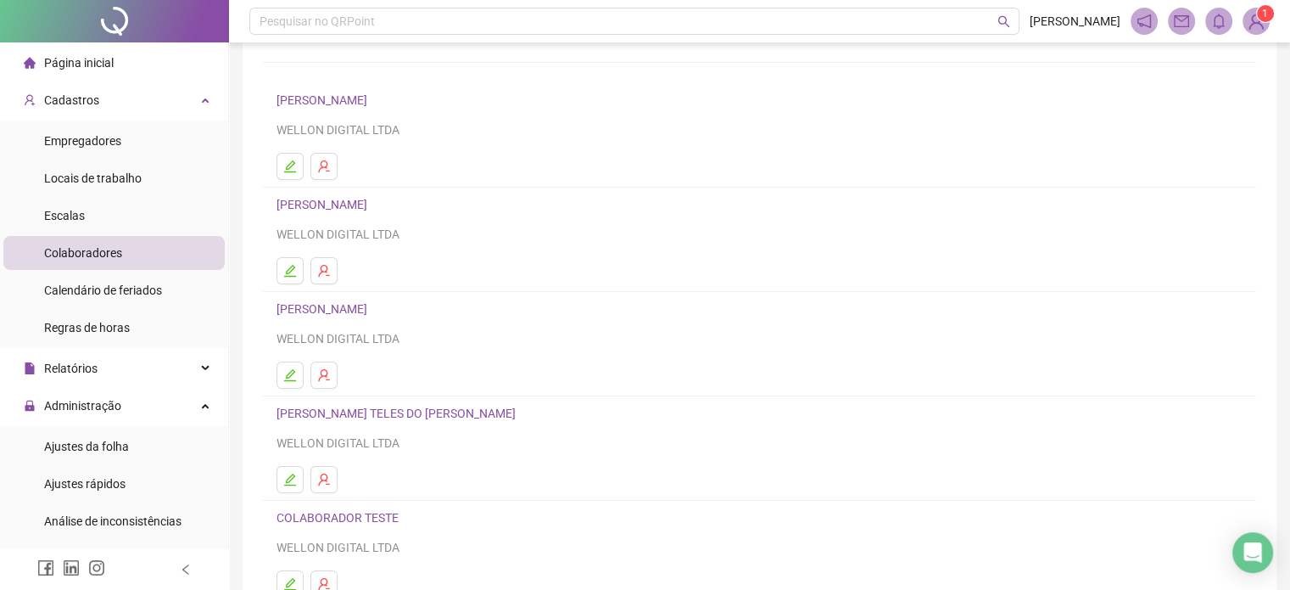
scroll to position [230, 0]
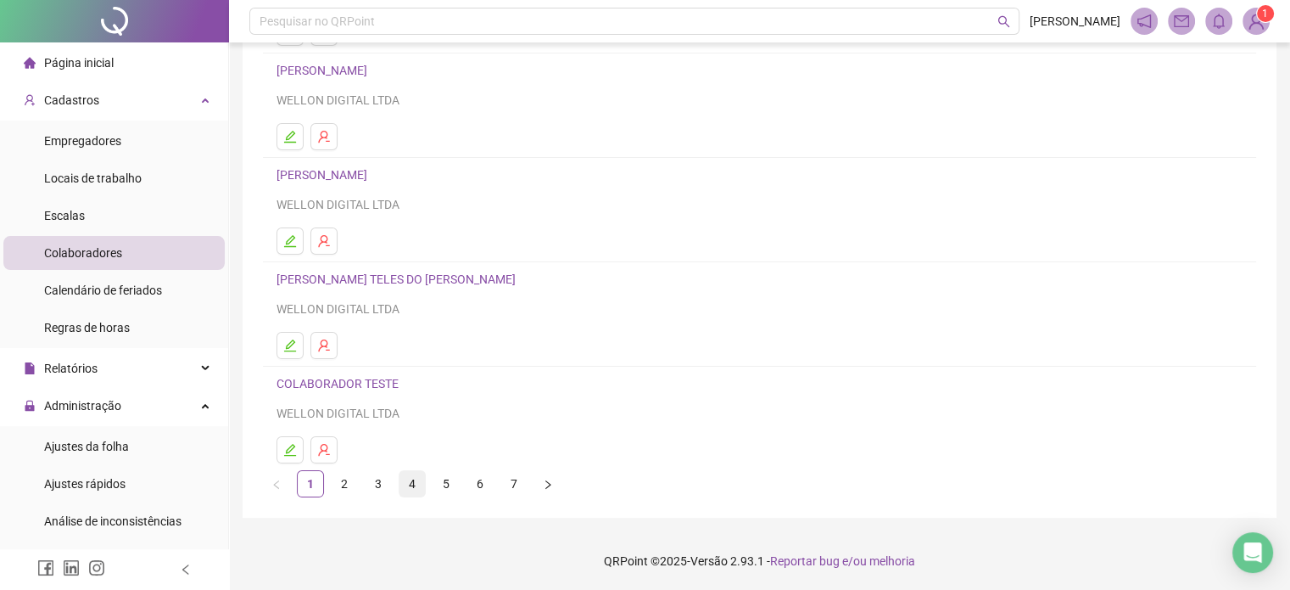
click at [411, 480] on link "4" at bounding box center [412, 483] width 25 height 25
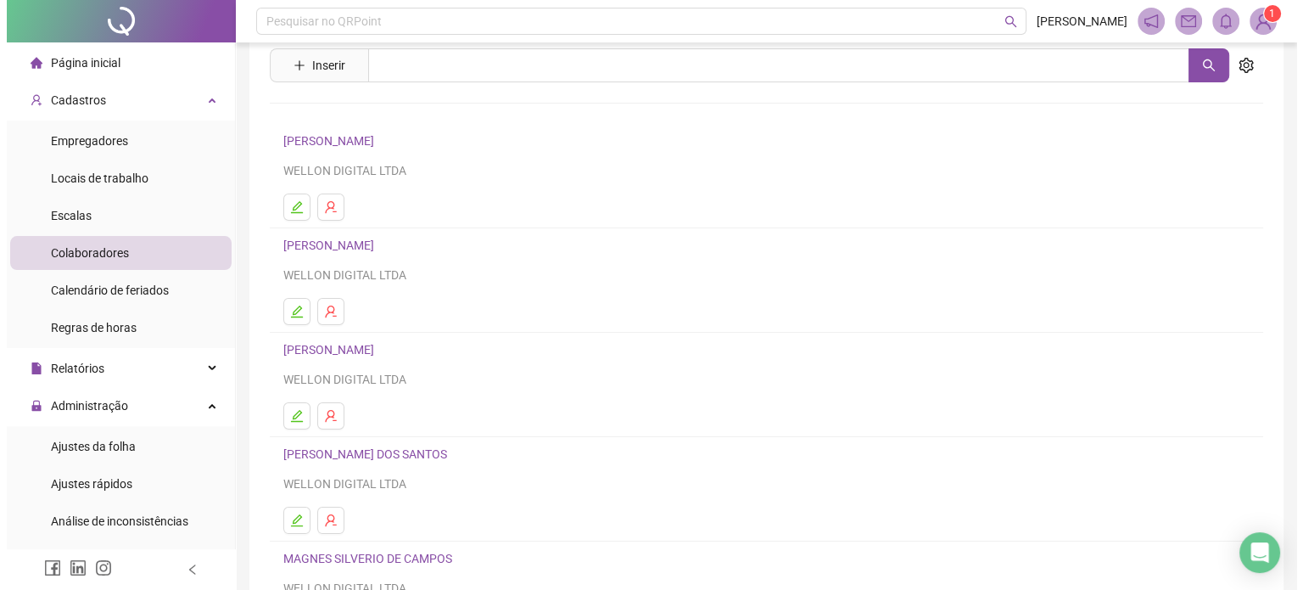
scroll to position [85, 0]
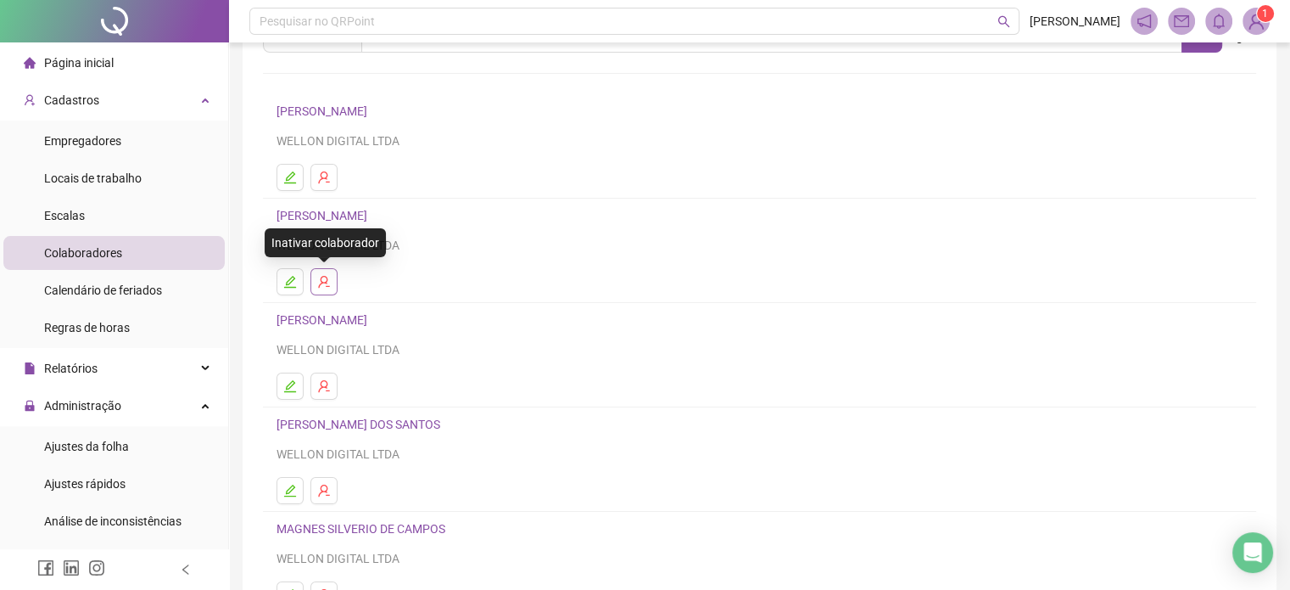
click at [322, 279] on icon "user-delete" at bounding box center [324, 282] width 14 height 14
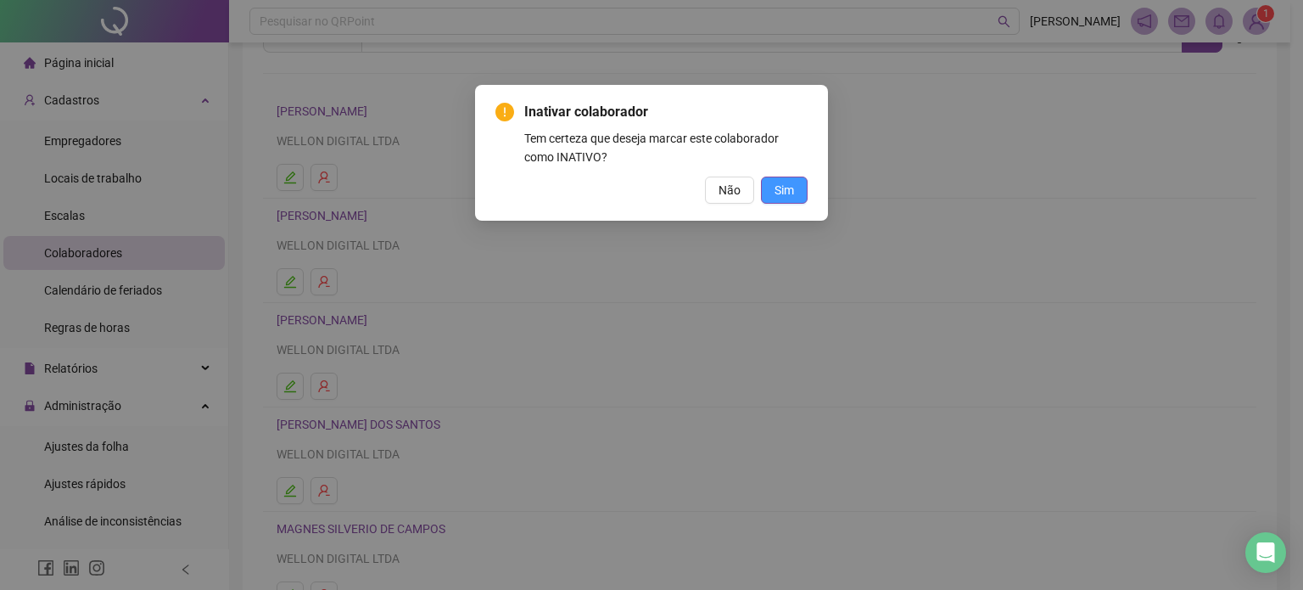
click at [781, 187] on span "Sim" at bounding box center [785, 190] width 20 height 19
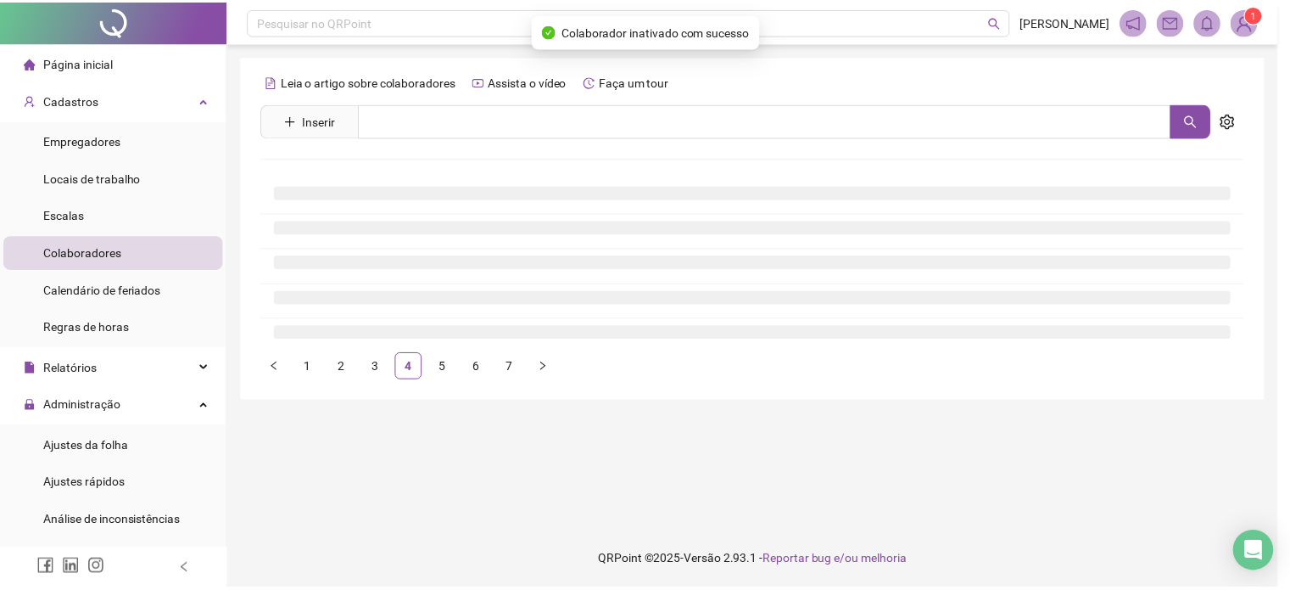
scroll to position [0, 0]
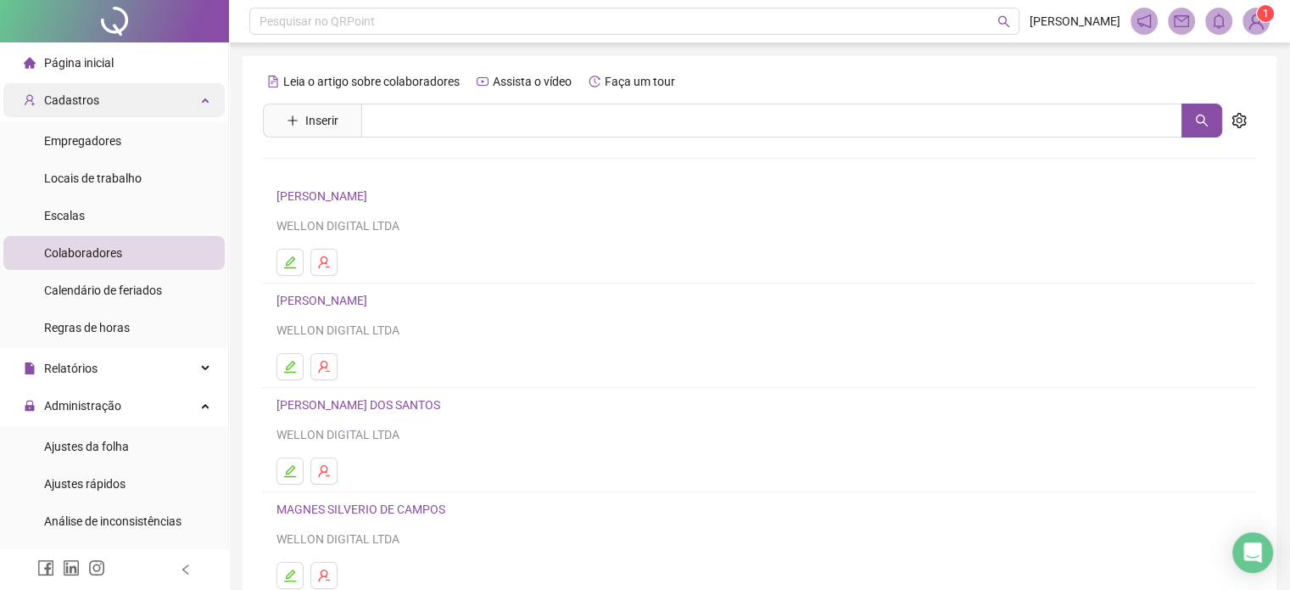
click at [143, 99] on div "Cadastros" at bounding box center [113, 100] width 221 height 34
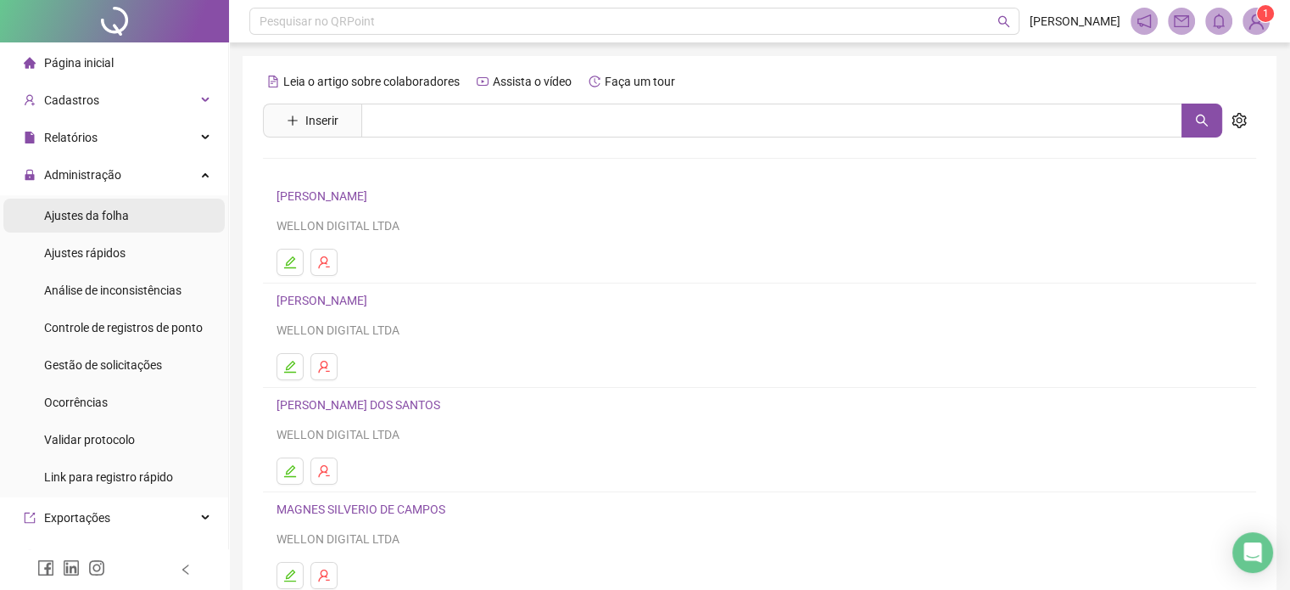
click at [117, 221] on span "Ajustes da folha" at bounding box center [86, 216] width 85 height 14
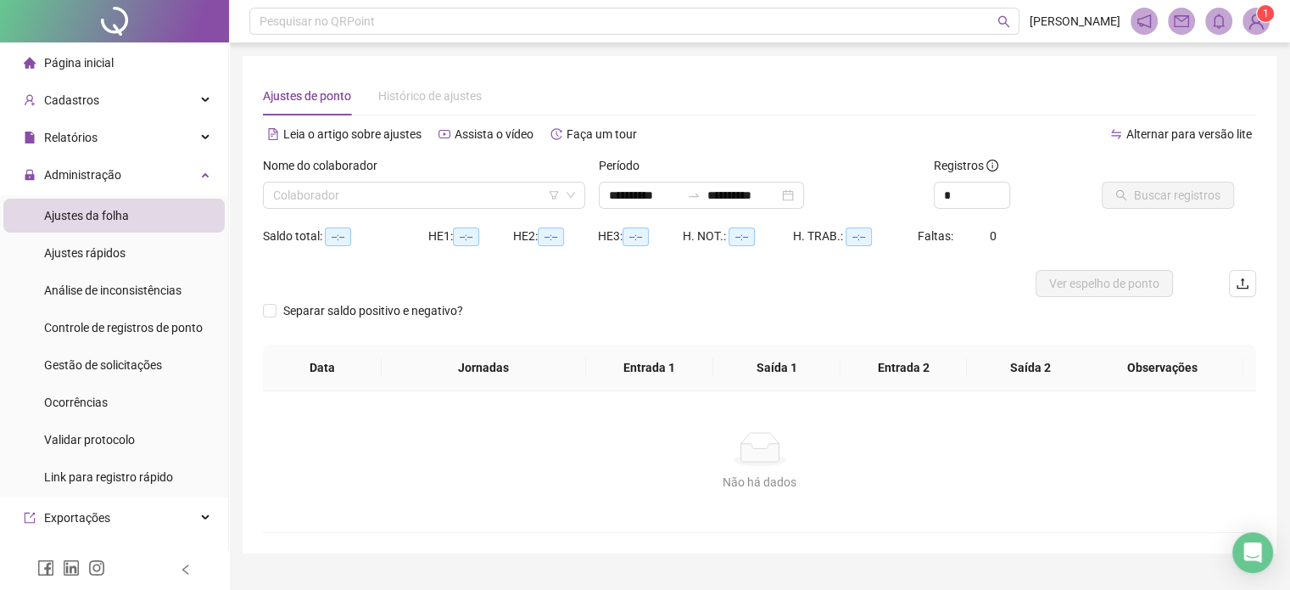
type input "**********"
click at [362, 195] on input "search" at bounding box center [416, 194] width 287 height 25
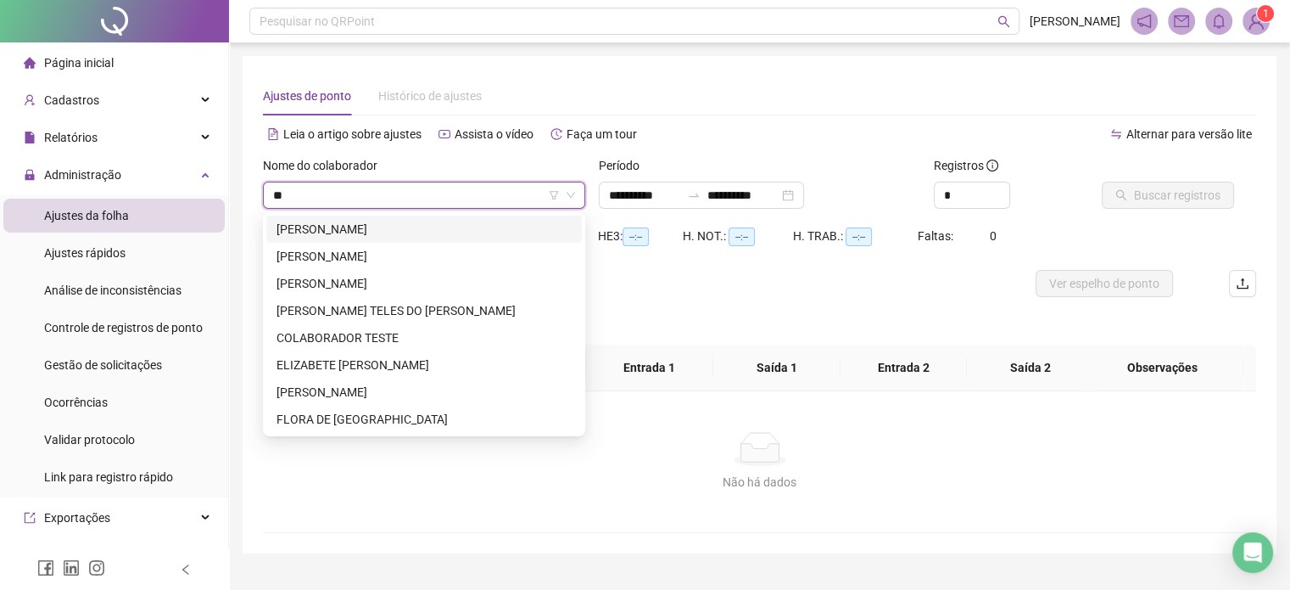
type input "*"
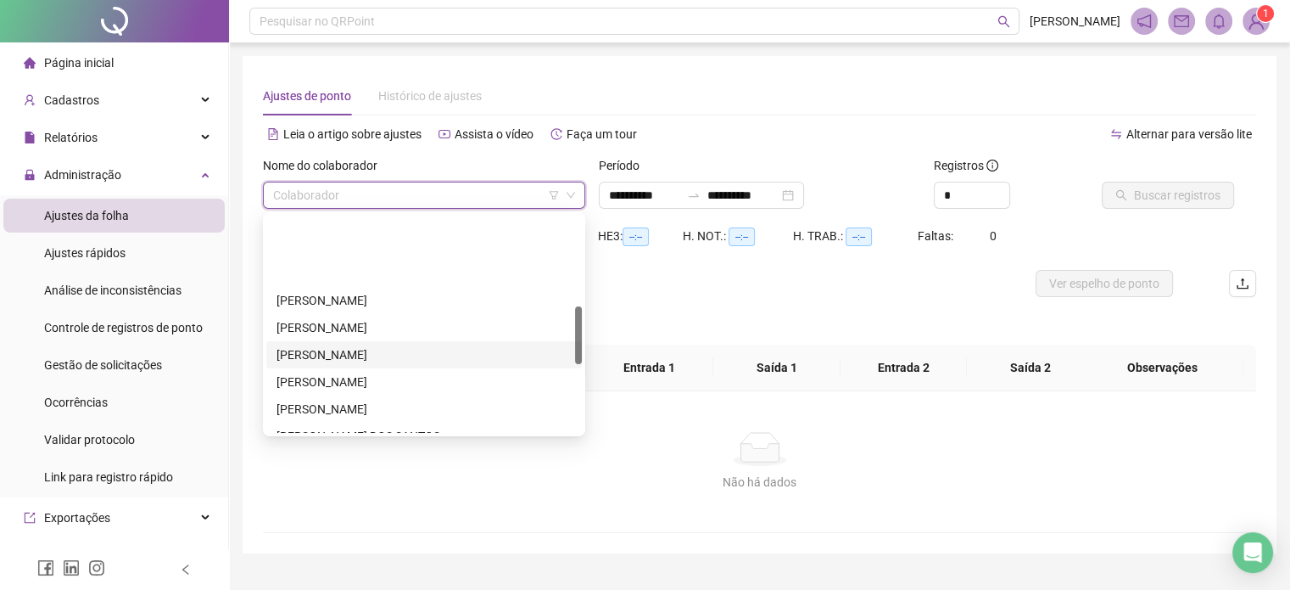
scroll to position [339, 0]
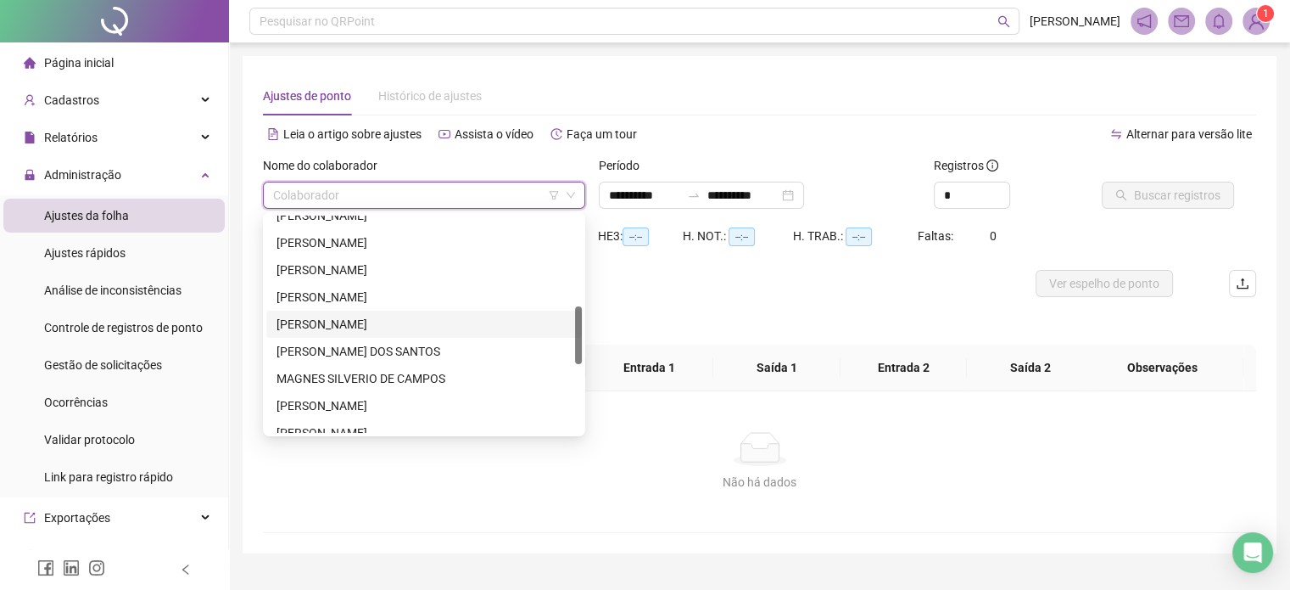
click at [368, 327] on div "[PERSON_NAME]" at bounding box center [424, 324] width 295 height 19
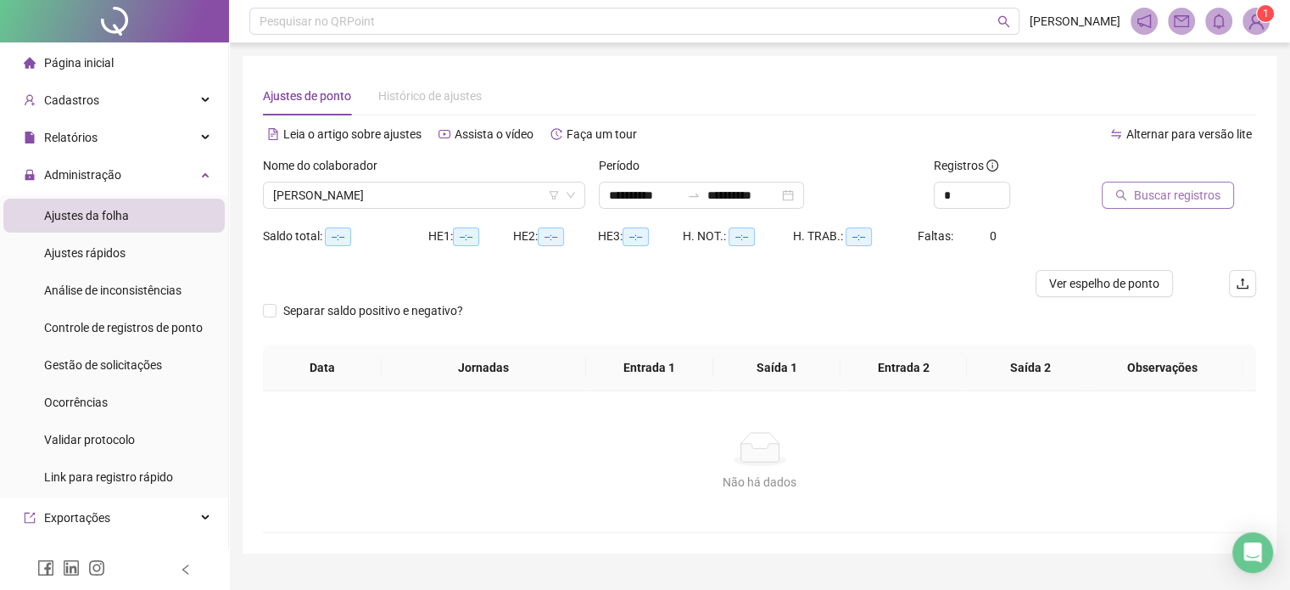
click at [1144, 193] on span "Buscar registros" at bounding box center [1177, 195] width 87 height 19
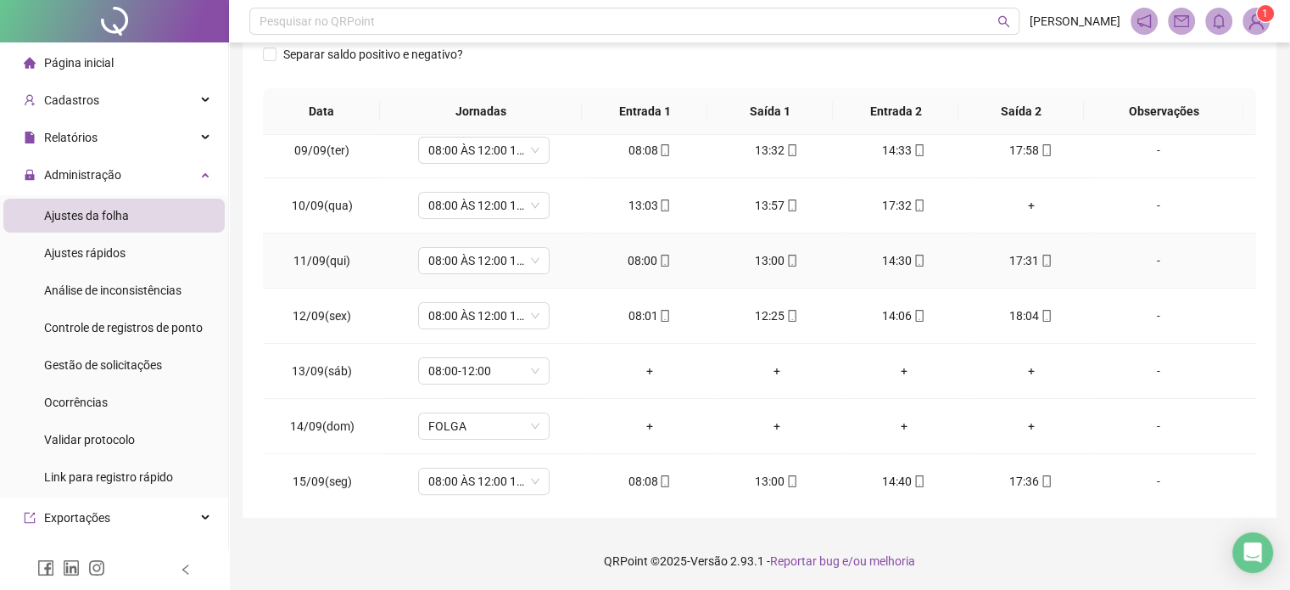
scroll to position [572, 0]
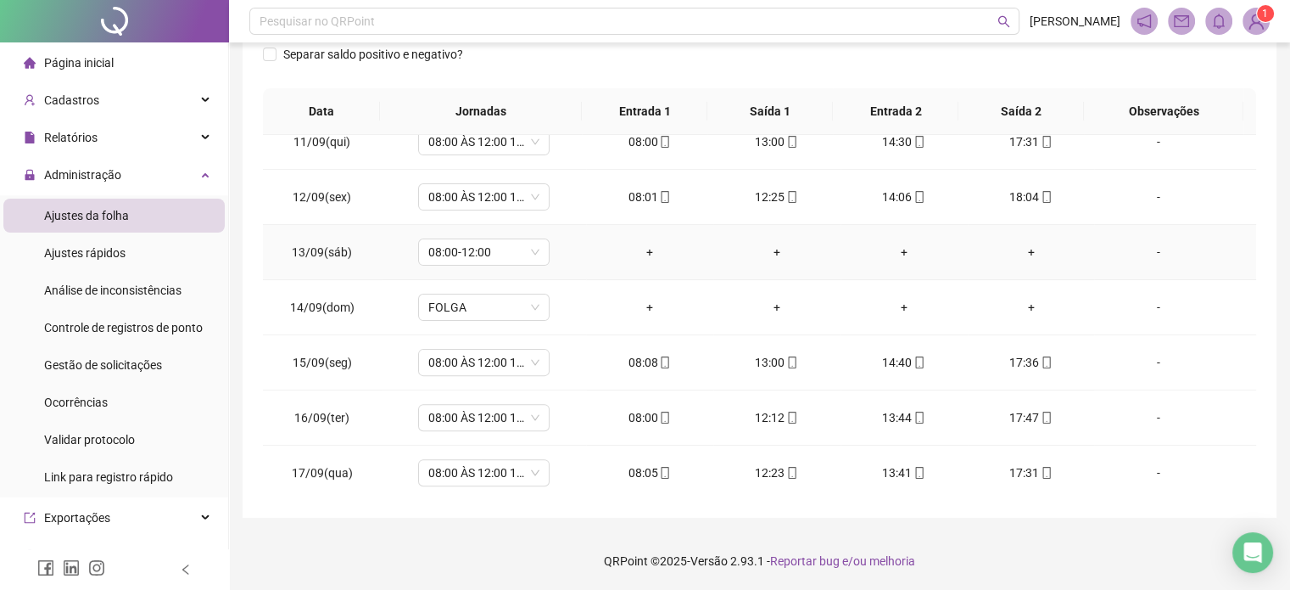
click at [1154, 249] on div "-" at bounding box center [1158, 252] width 100 height 19
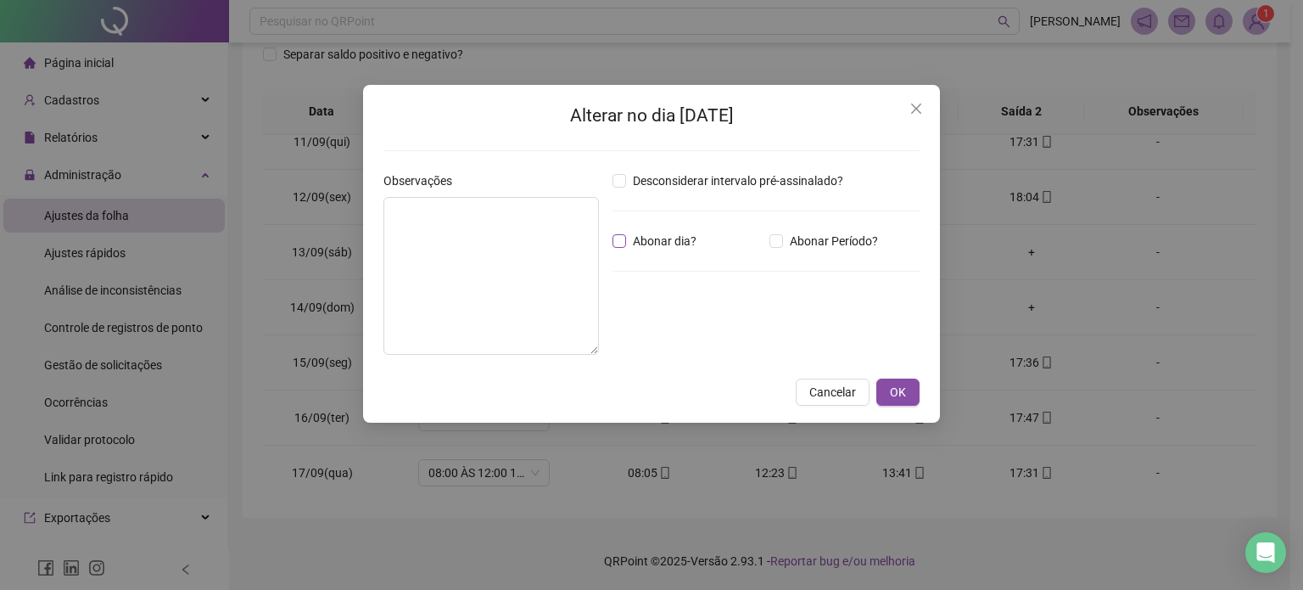
click at [627, 244] on span "Abonar dia?" at bounding box center [664, 241] width 77 height 19
click at [495, 249] on textarea at bounding box center [491, 276] width 216 height 158
type textarea "**********"
click at [910, 391] on button "OK" at bounding box center [897, 391] width 43 height 27
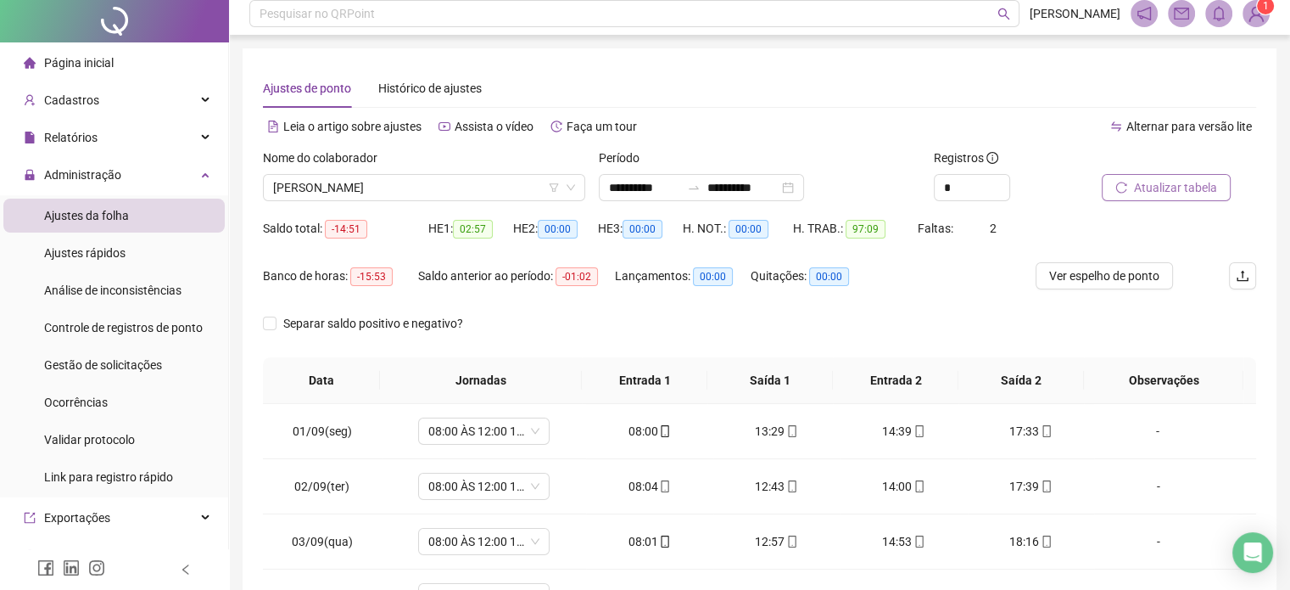
scroll to position [0, 0]
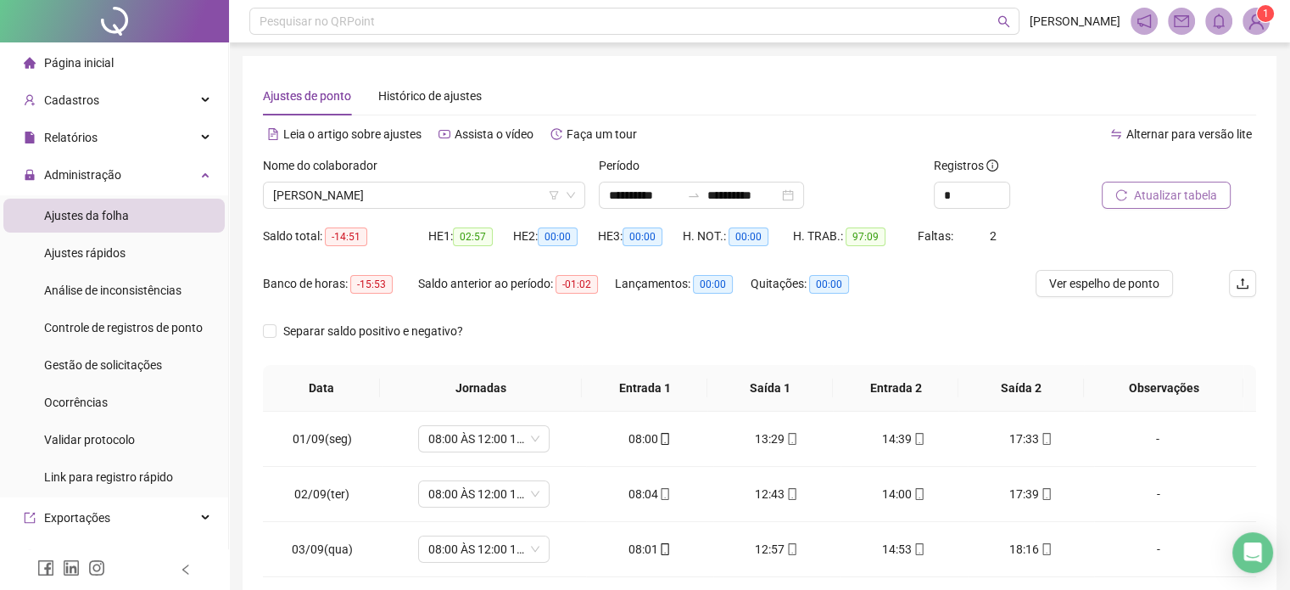
click at [1155, 193] on span "Atualizar tabela" at bounding box center [1175, 195] width 83 height 19
click at [446, 199] on span "[PERSON_NAME]" at bounding box center [424, 194] width 302 height 25
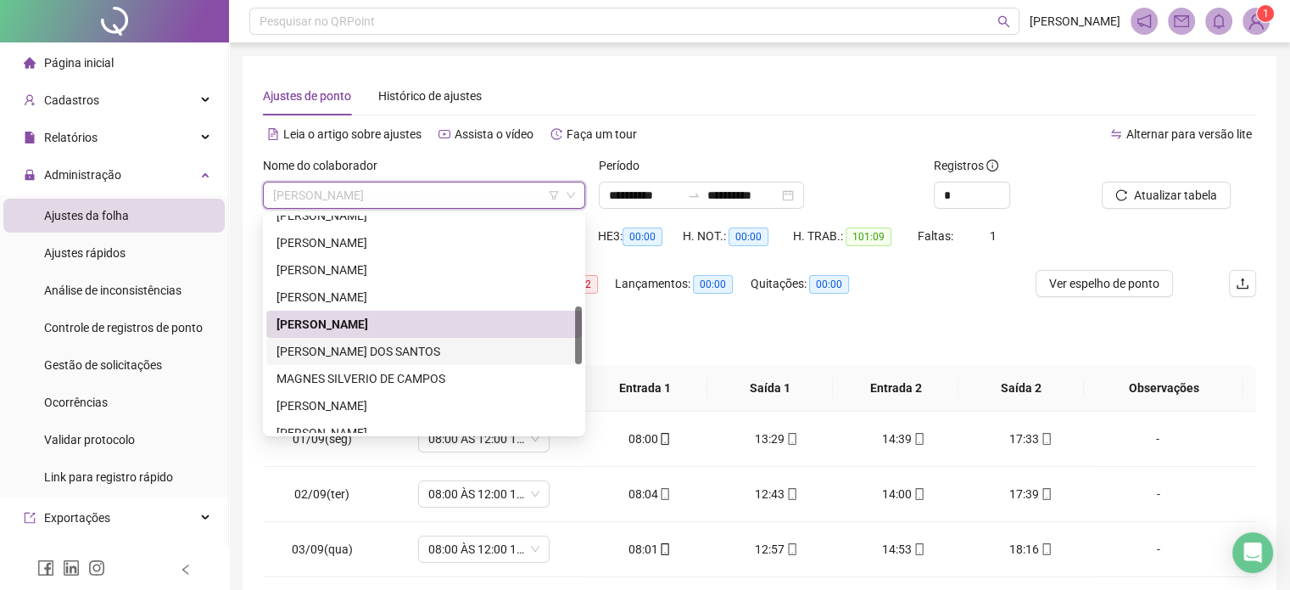
click at [395, 353] on div "[PERSON_NAME] DOS SANTOS" at bounding box center [424, 351] width 295 height 19
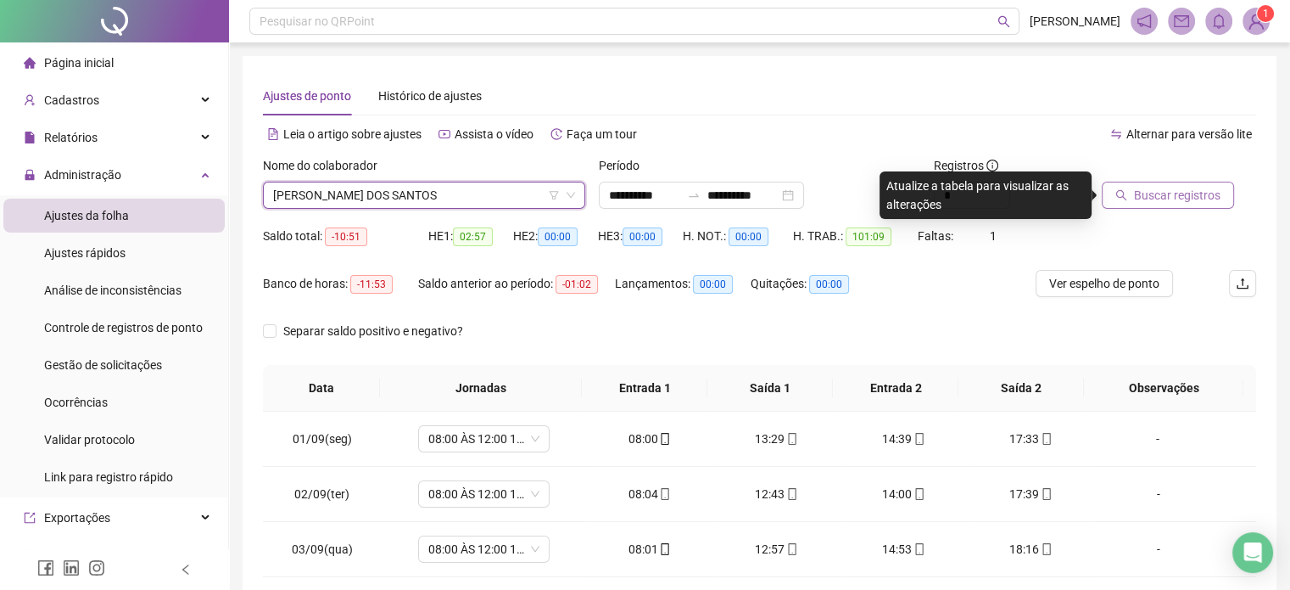
click at [1163, 204] on button "Buscar registros" at bounding box center [1168, 195] width 132 height 27
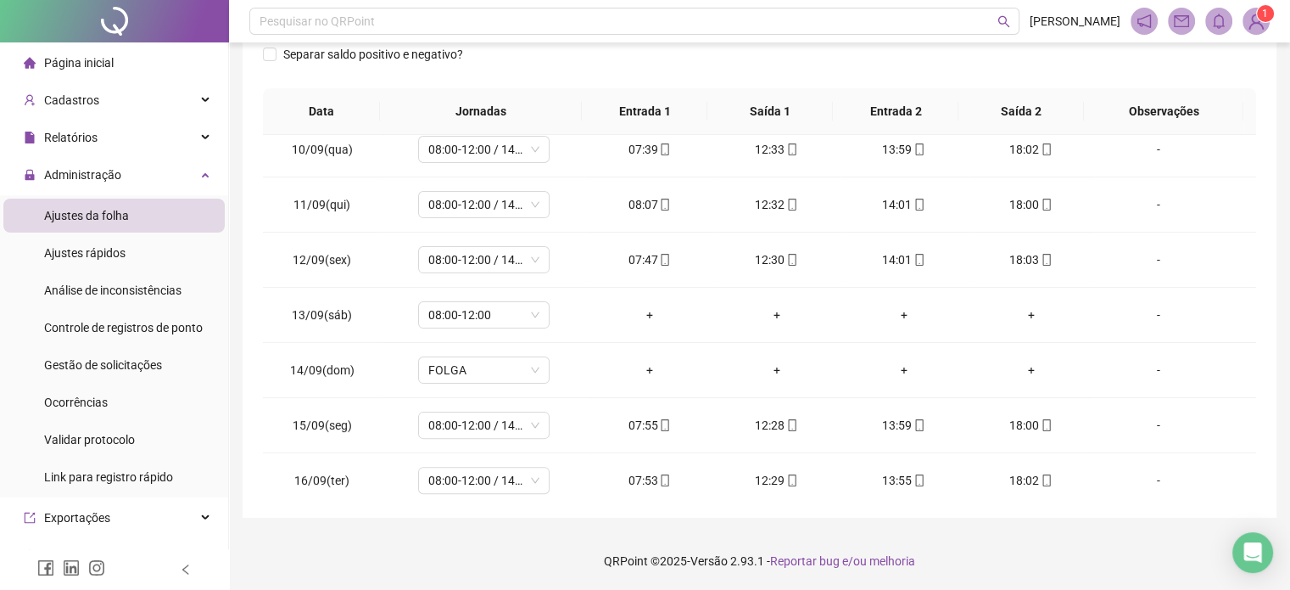
scroll to position [572, 0]
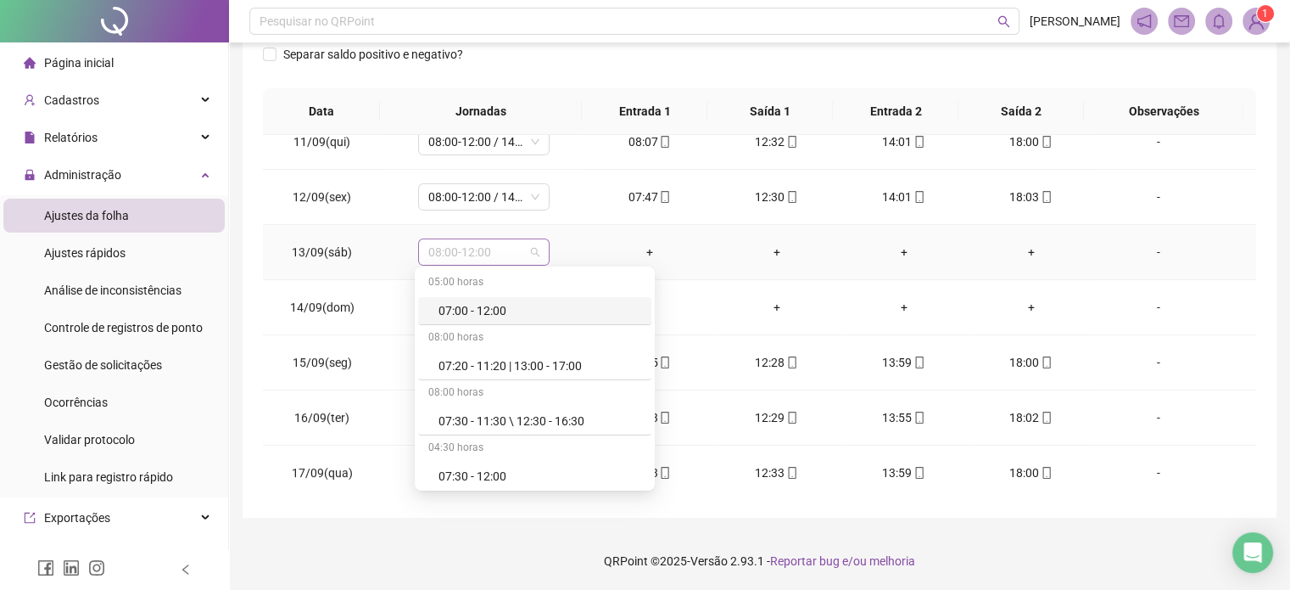
click at [490, 247] on span "08:00-12:00" at bounding box center [483, 251] width 111 height 25
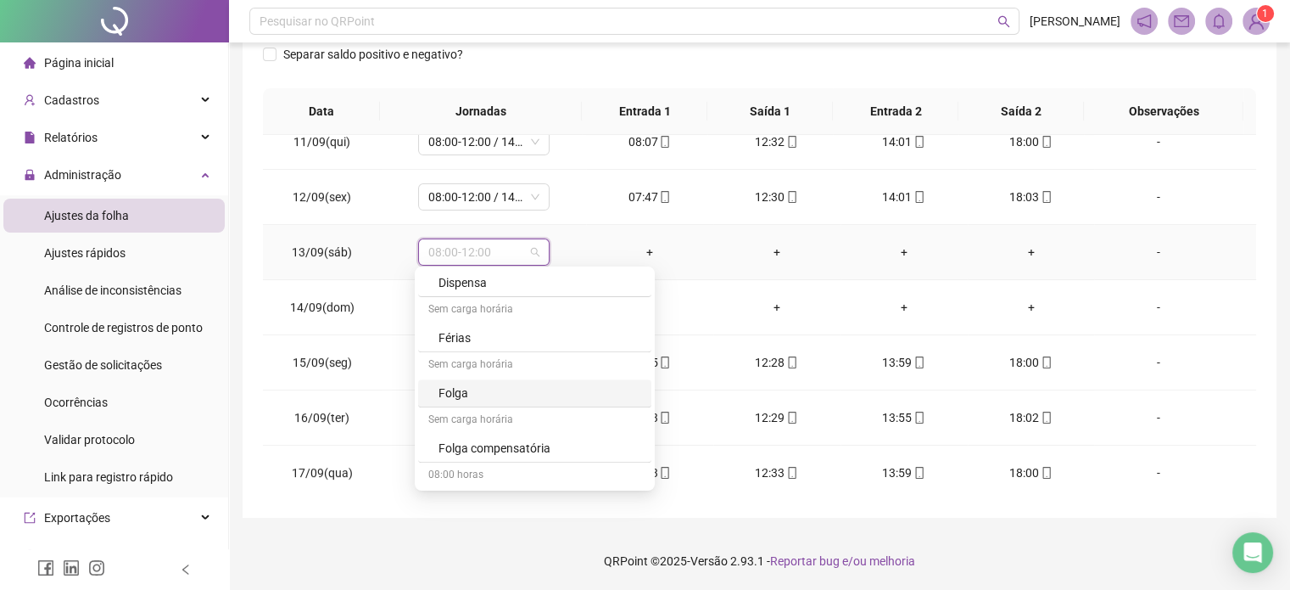
scroll to position [1157, 0]
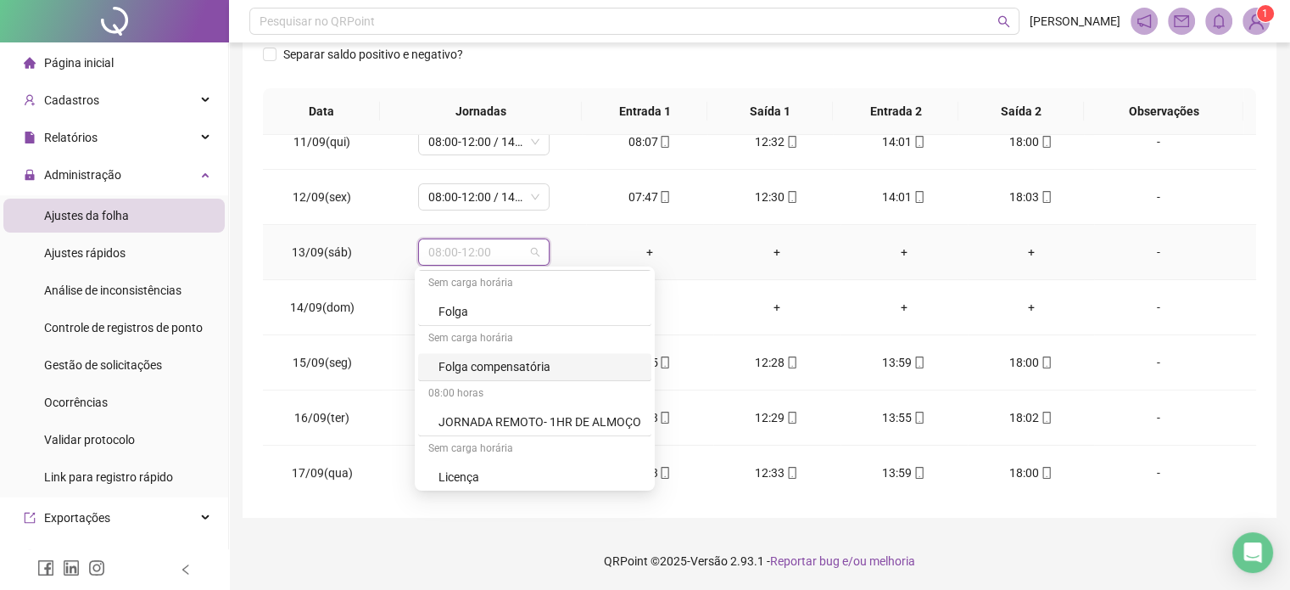
click at [550, 357] on div "Folga compensatória" at bounding box center [540, 366] width 203 height 19
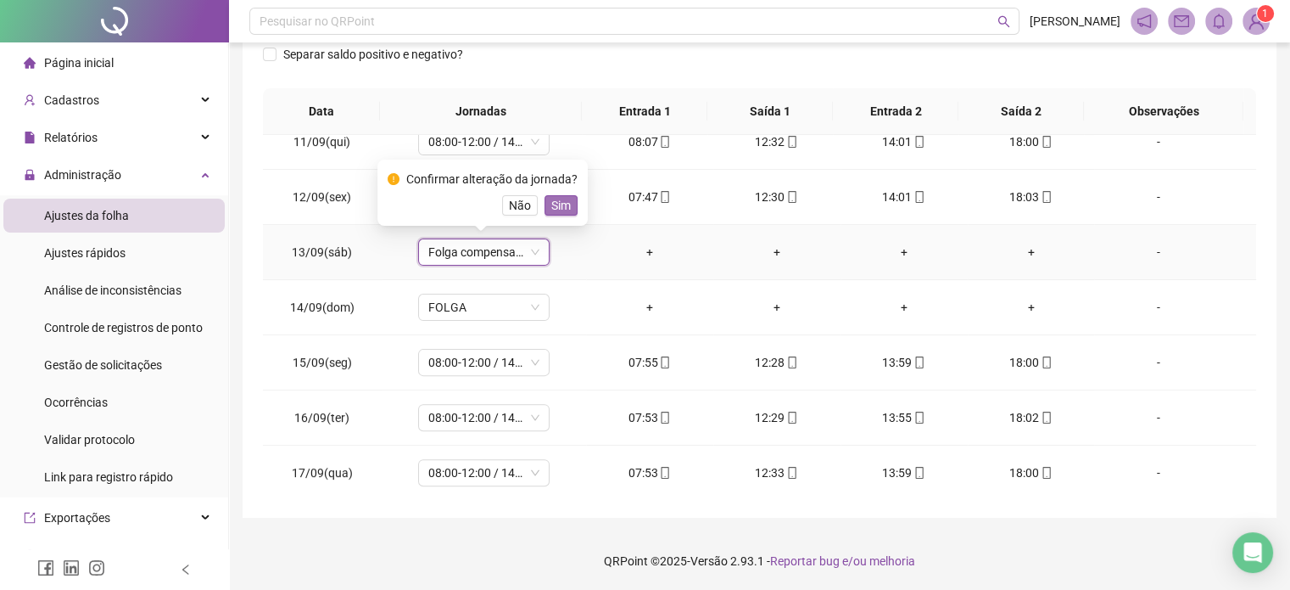
click at [554, 198] on span "Sim" at bounding box center [561, 205] width 20 height 19
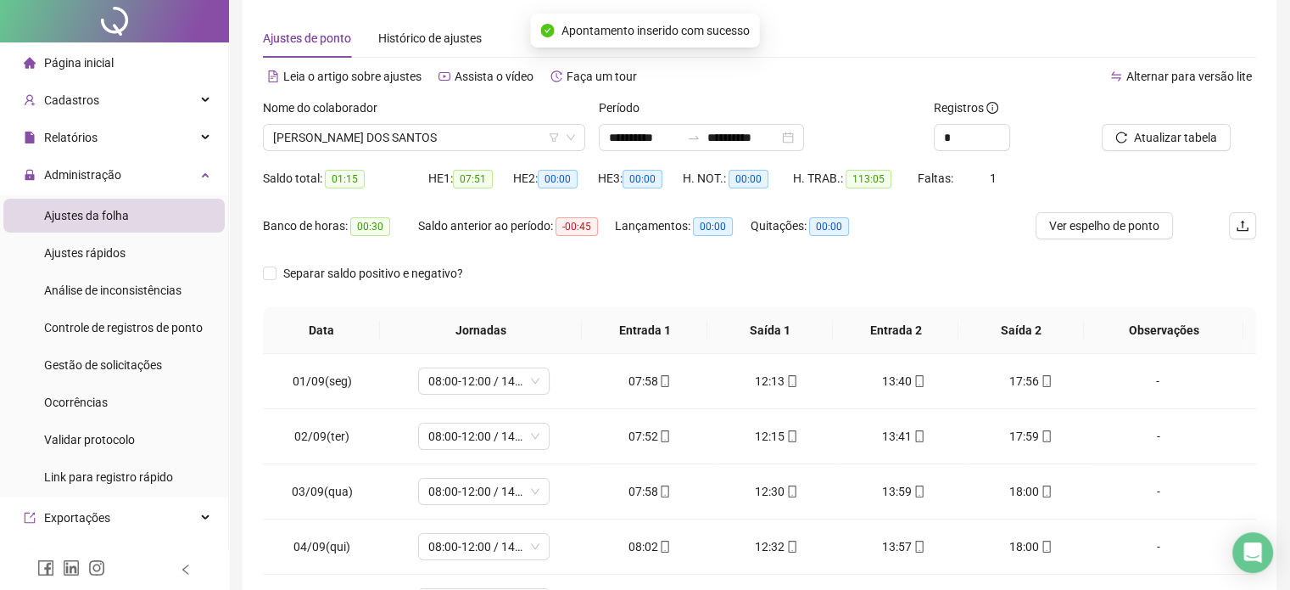
scroll to position [0, 0]
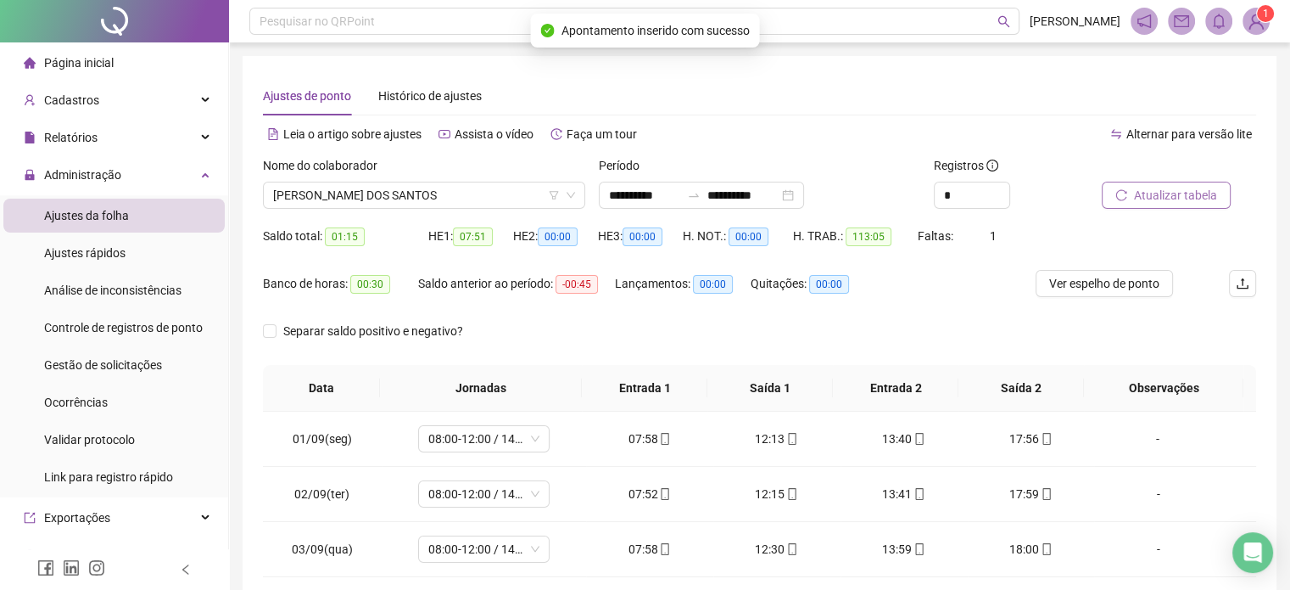
click at [1167, 199] on span "Atualizar tabela" at bounding box center [1175, 195] width 83 height 19
click at [462, 198] on span "[PERSON_NAME] DOS SANTOS" at bounding box center [424, 194] width 302 height 25
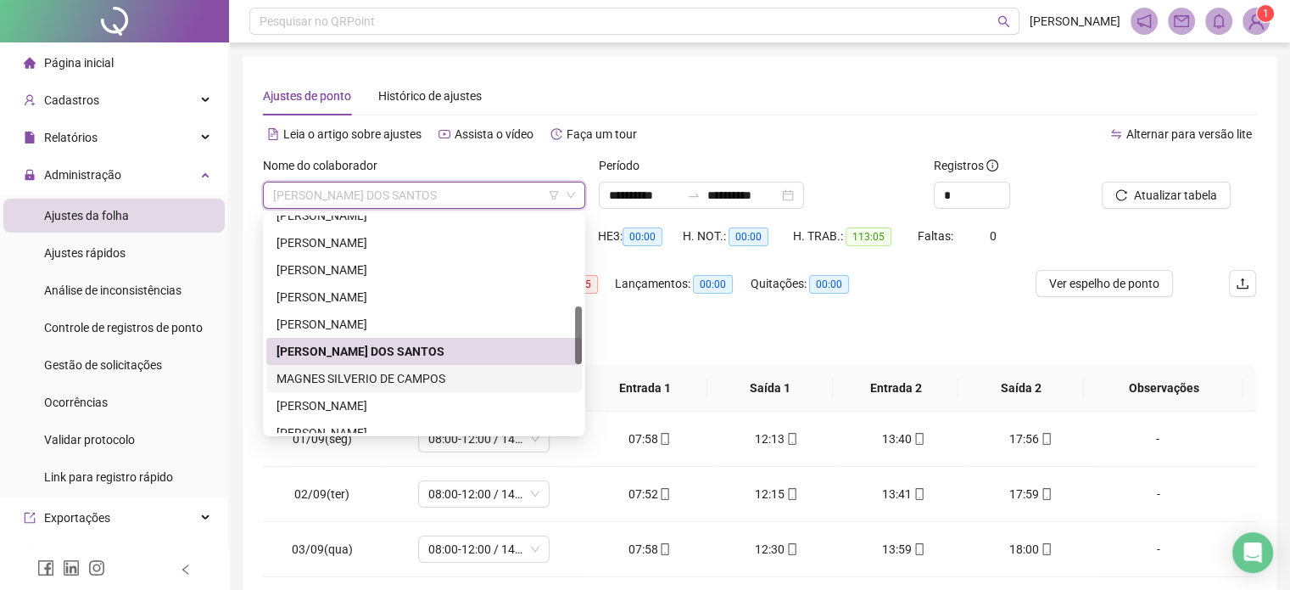
click at [411, 379] on div "MAGNES SILVERIO DE CAMPOS" at bounding box center [424, 378] width 295 height 19
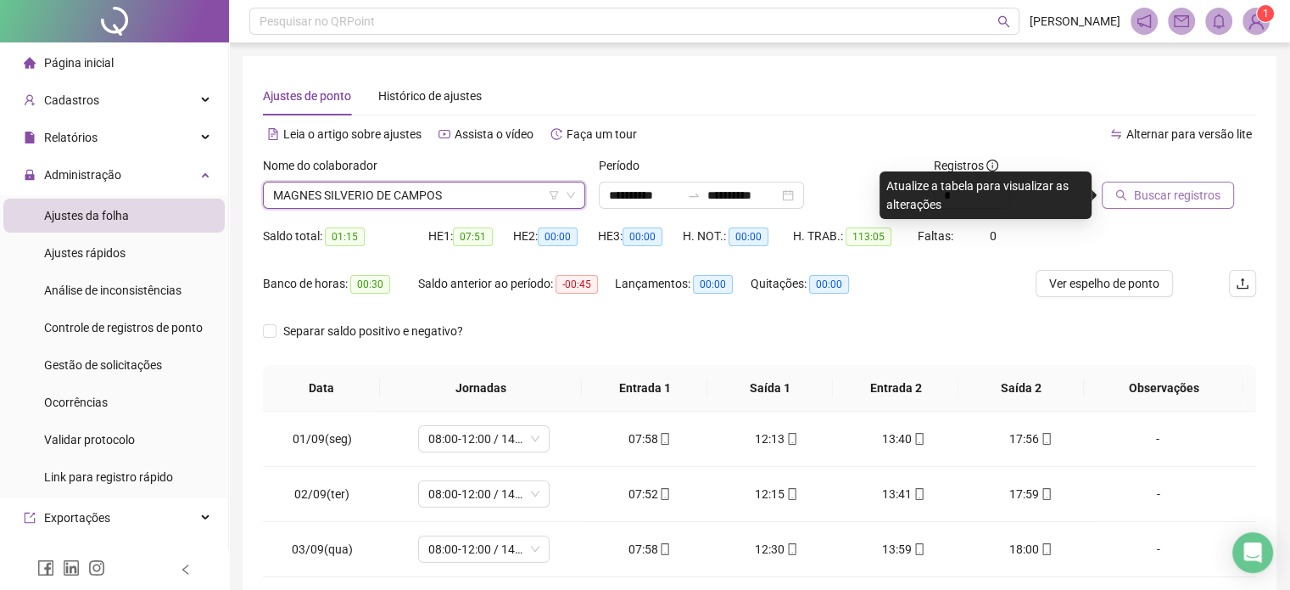
click at [1148, 183] on button "Buscar registros" at bounding box center [1168, 195] width 132 height 27
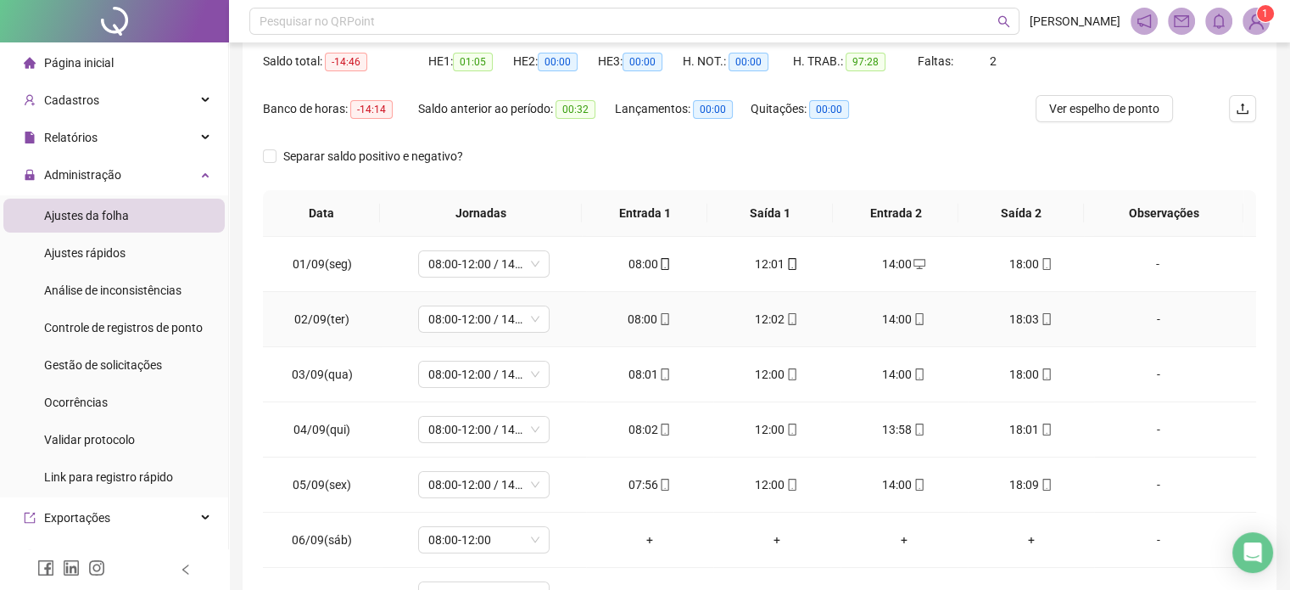
scroll to position [22, 0]
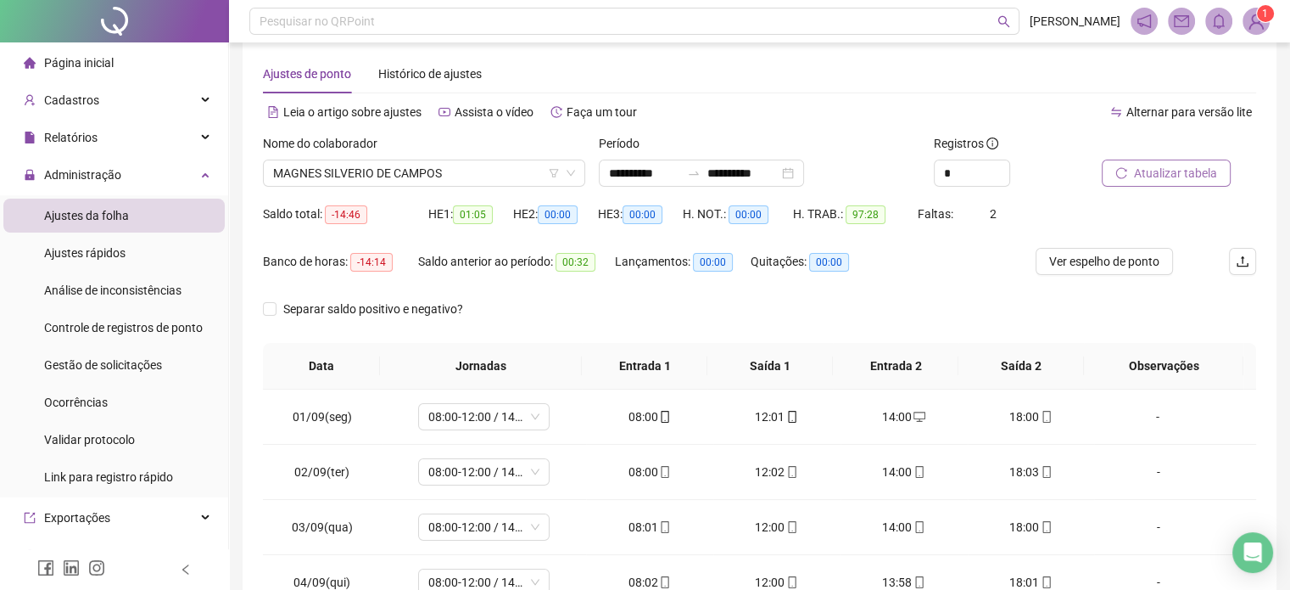
click at [1184, 164] on span "Atualizar tabela" at bounding box center [1175, 173] width 83 height 19
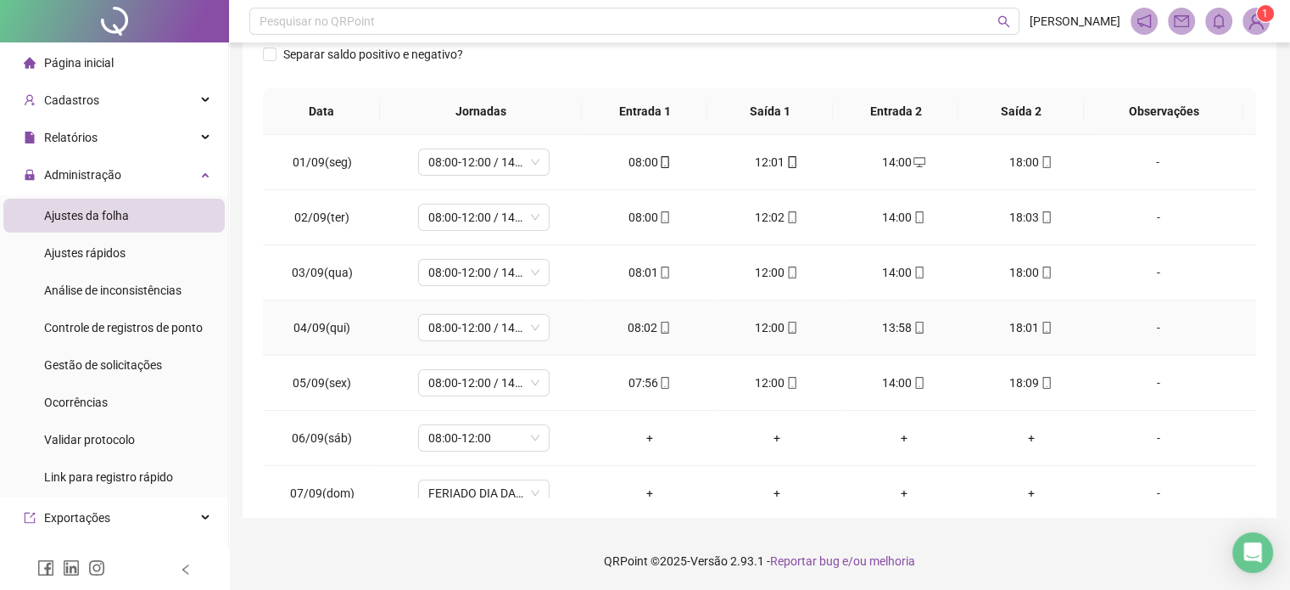
scroll to position [0, 0]
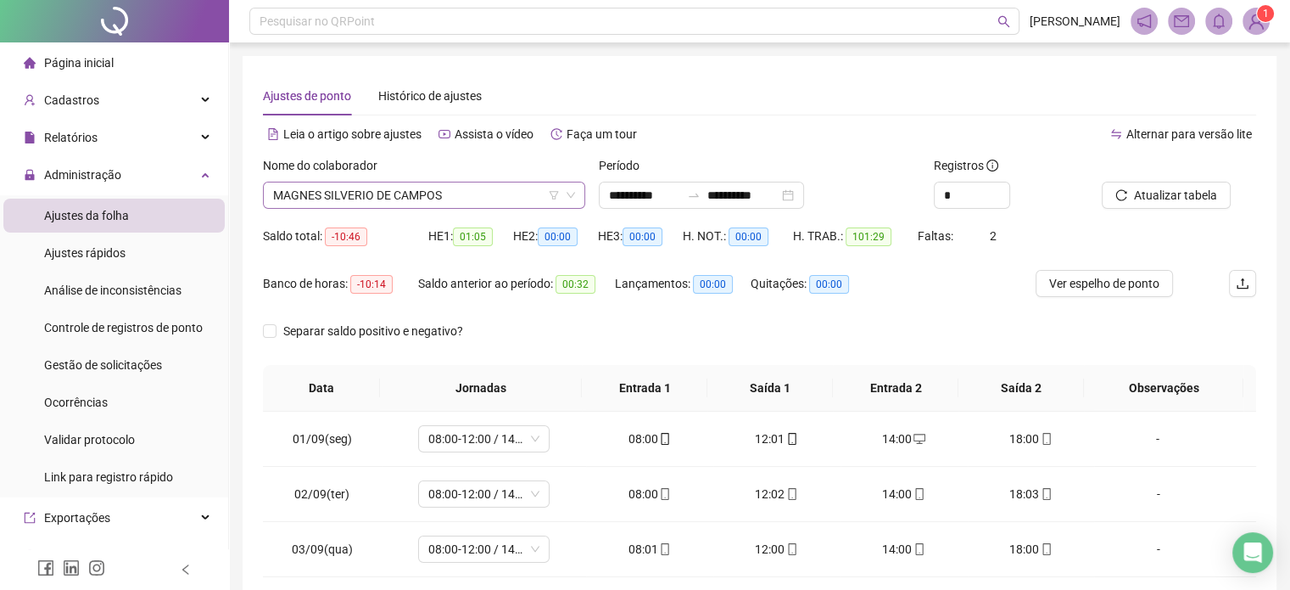
click at [470, 199] on span "MAGNES SILVERIO DE CAMPOS" at bounding box center [424, 194] width 302 height 25
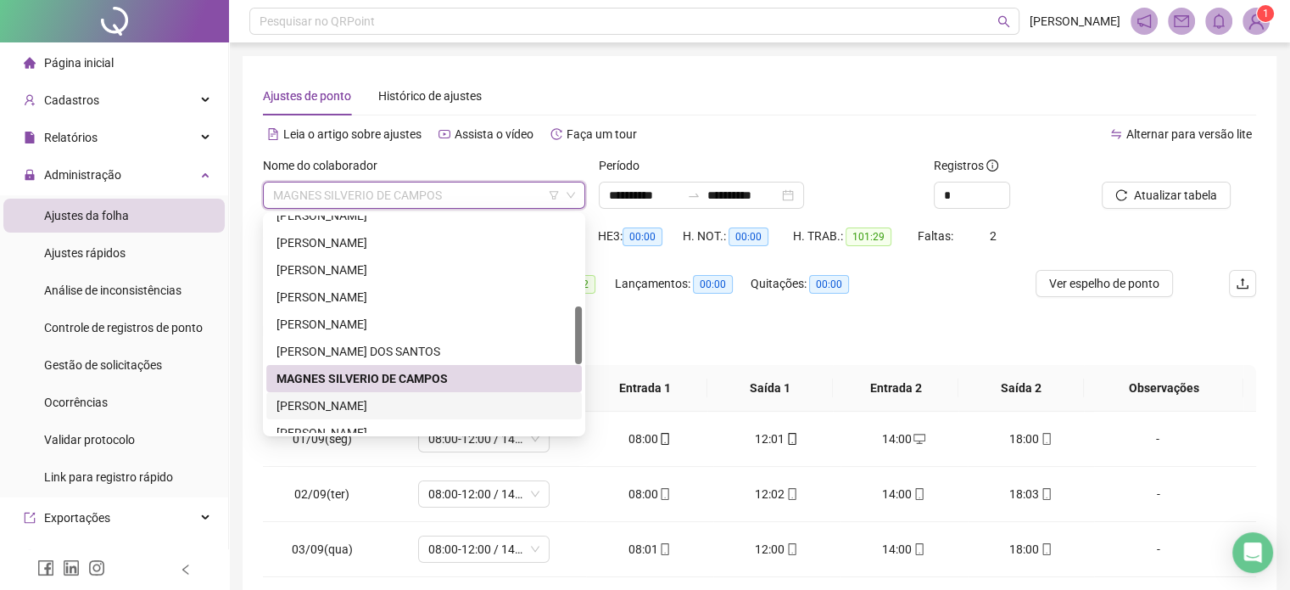
click at [387, 406] on div "[PERSON_NAME]" at bounding box center [424, 405] width 295 height 19
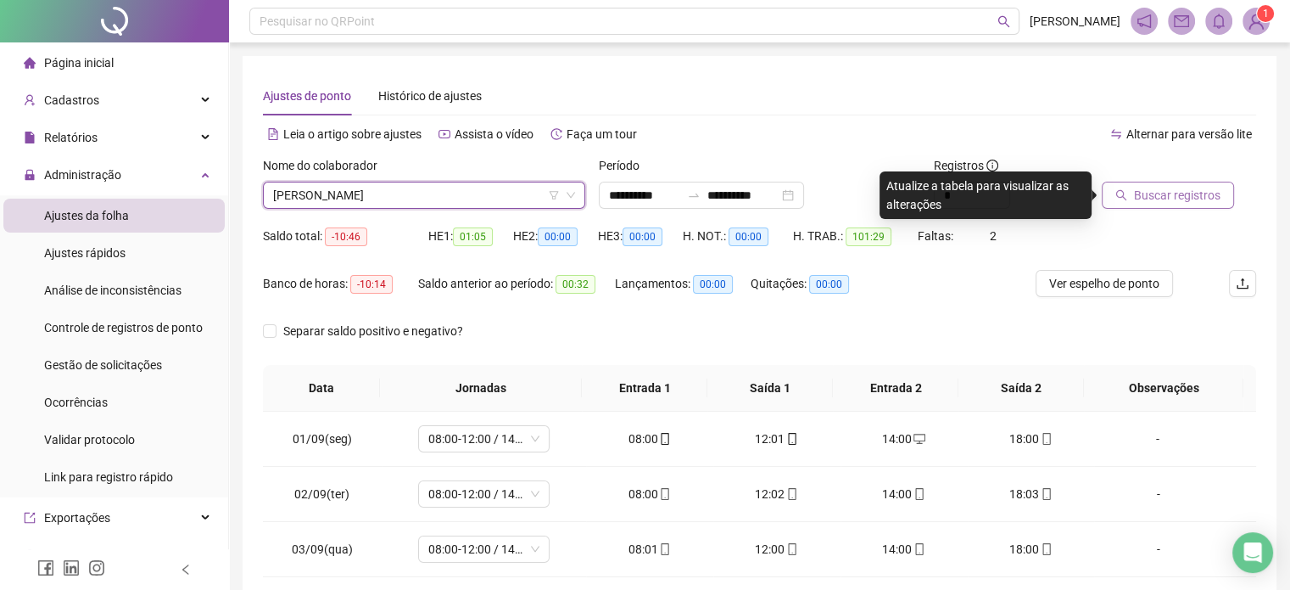
click at [1178, 199] on span "Buscar registros" at bounding box center [1177, 195] width 87 height 19
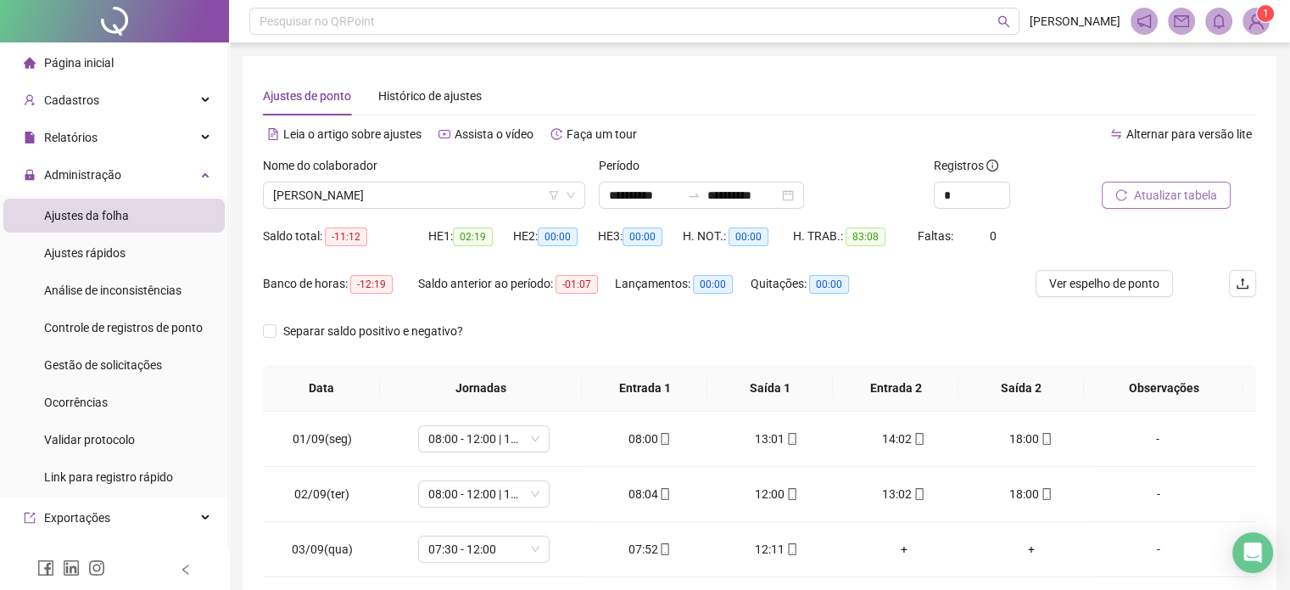
click at [1149, 206] on button "Atualizar tabela" at bounding box center [1166, 195] width 129 height 27
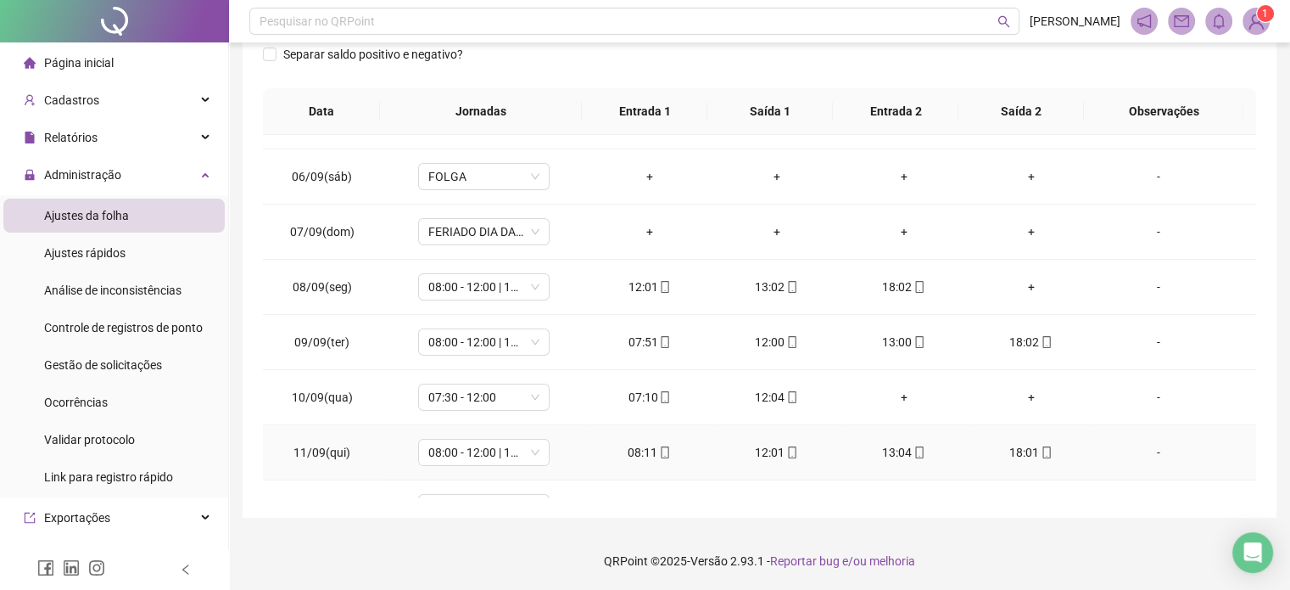
scroll to position [232, 0]
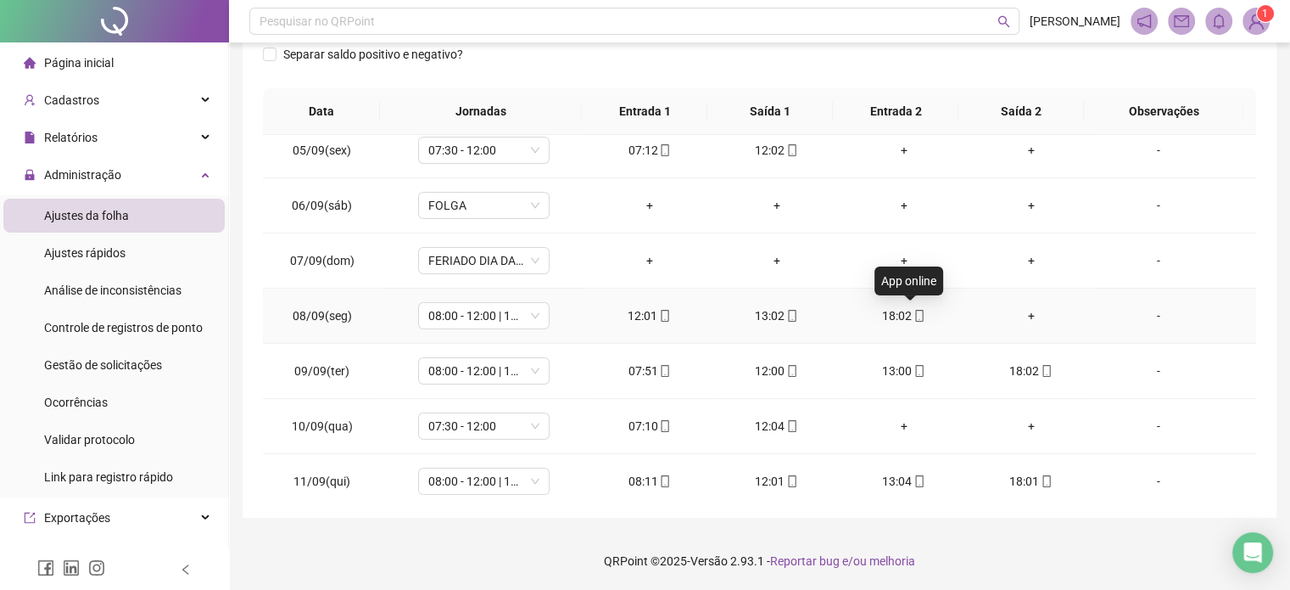
click at [914, 316] on icon "mobile" at bounding box center [920, 316] width 12 height 12
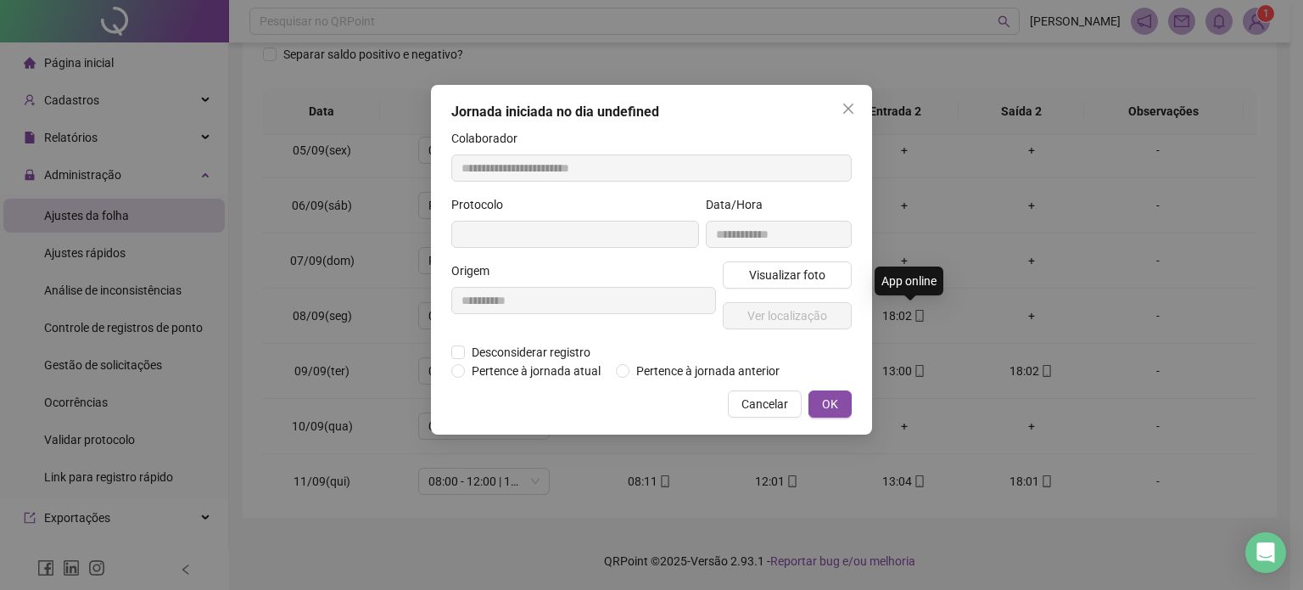
type input "**********"
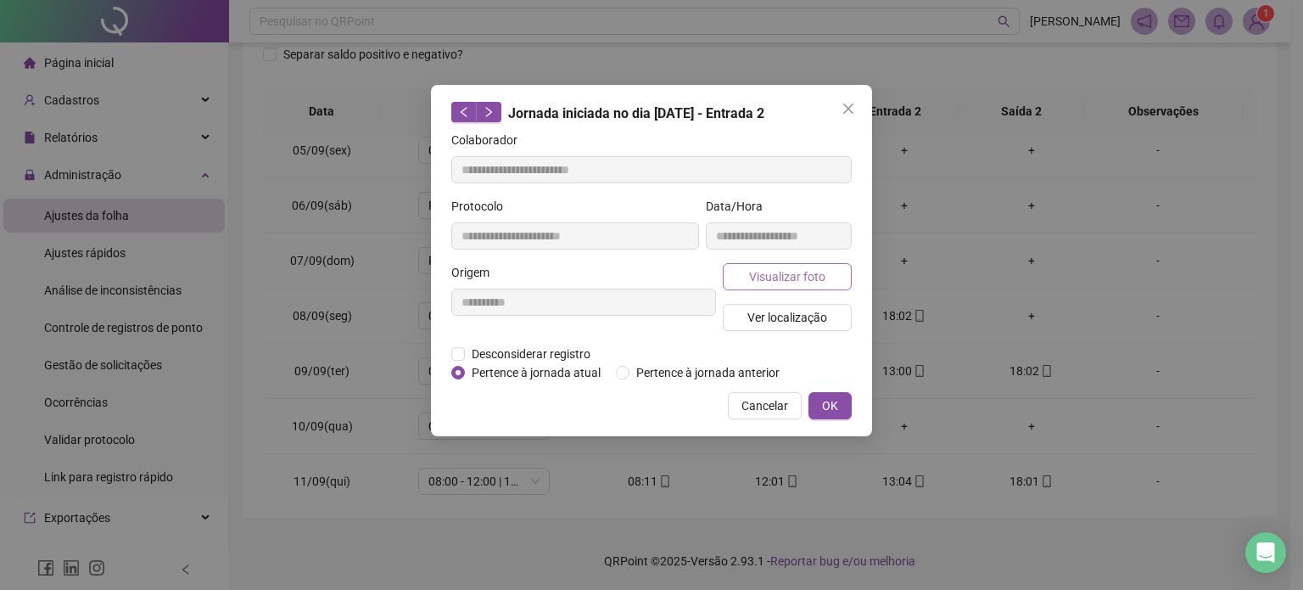
click at [794, 277] on span "Visualizar foto" at bounding box center [787, 276] width 76 height 19
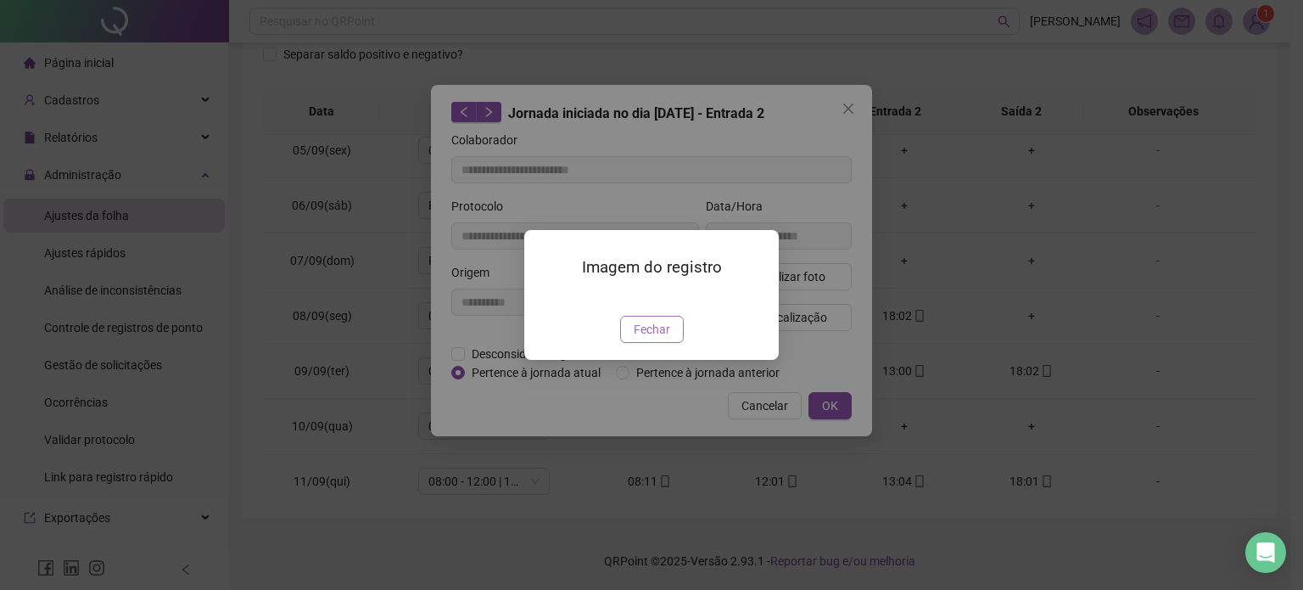
click at [662, 339] on span "Fechar" at bounding box center [652, 329] width 36 height 19
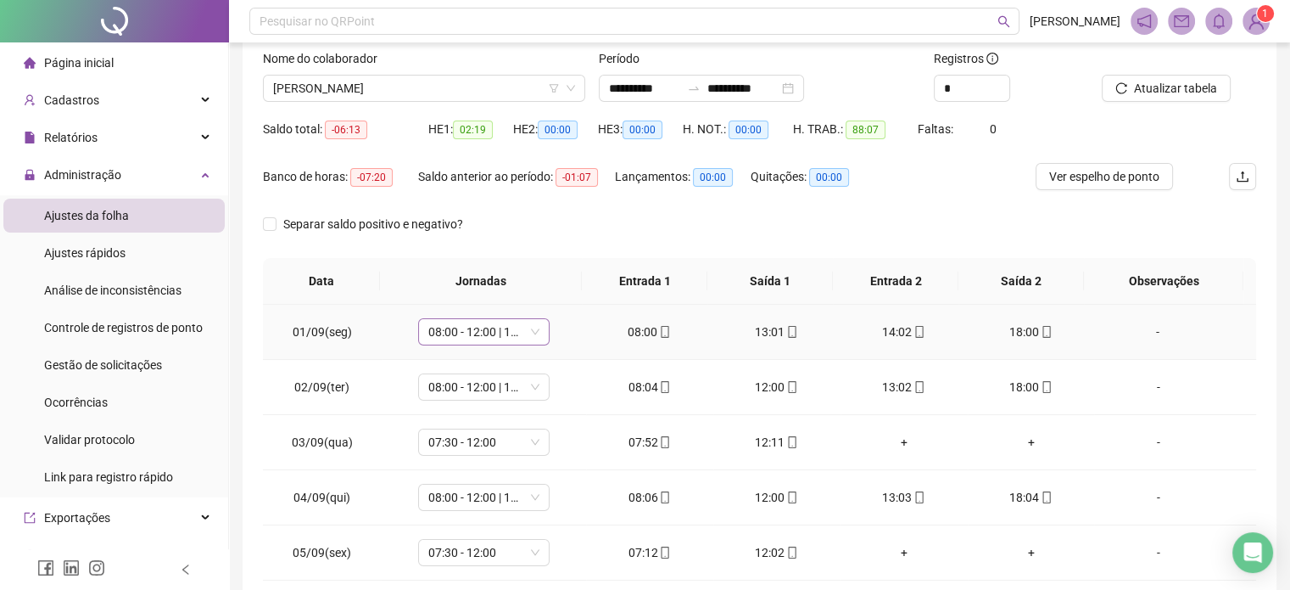
scroll to position [0, 0]
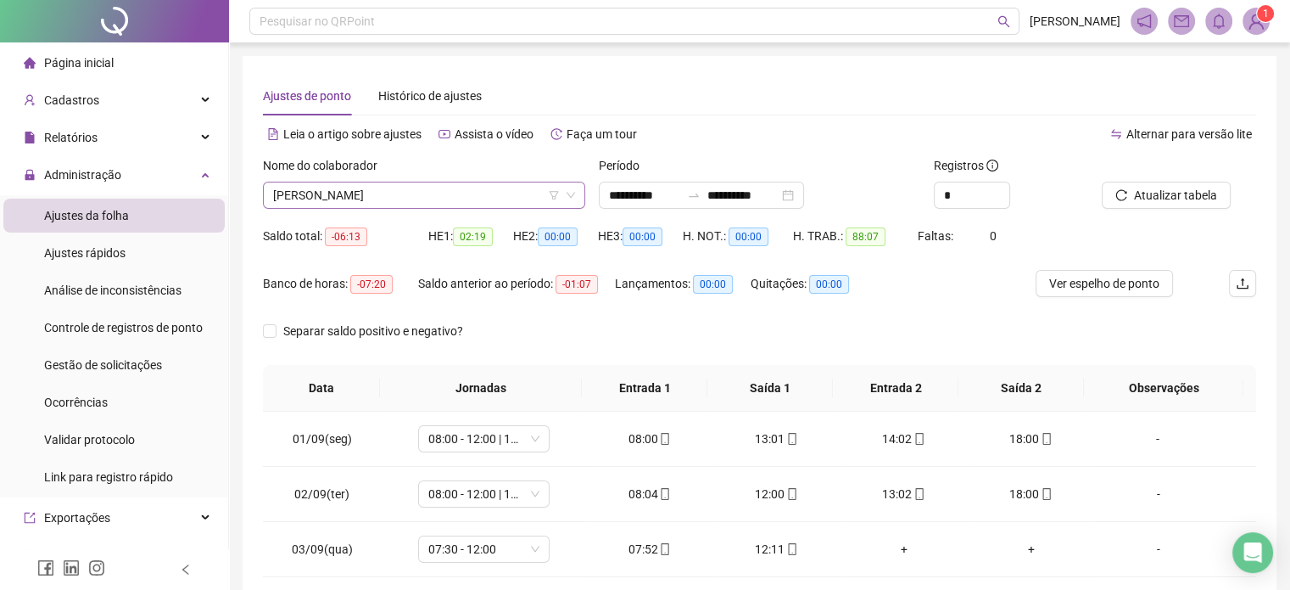
click at [462, 193] on span "[PERSON_NAME]" at bounding box center [424, 194] width 302 height 25
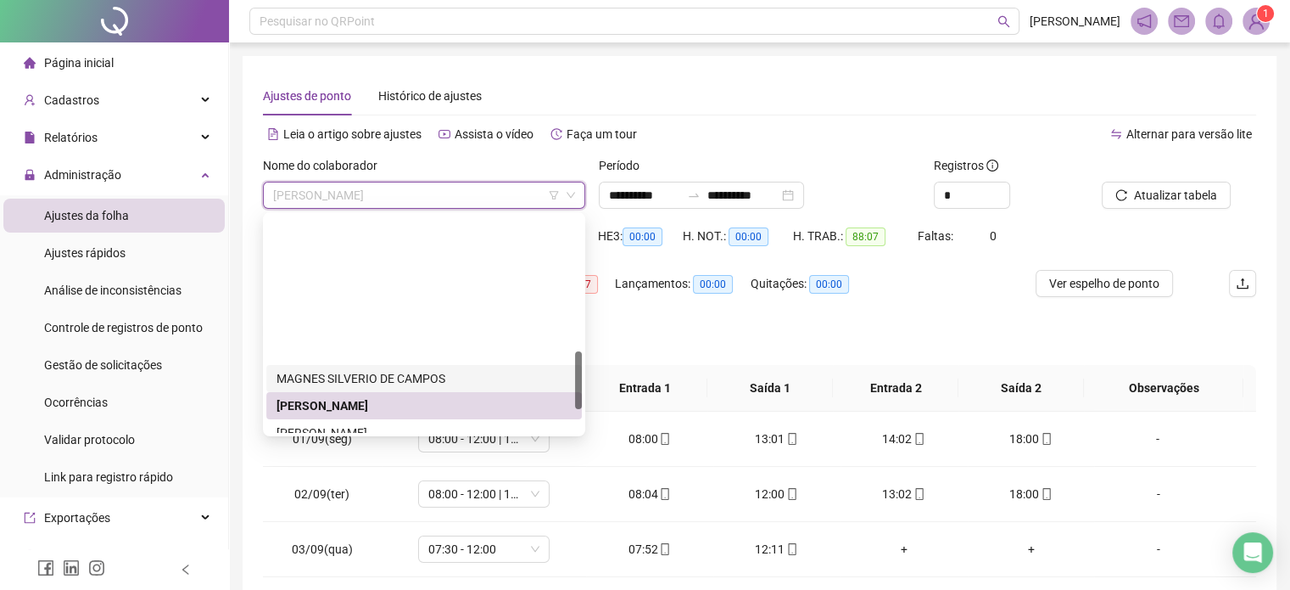
scroll to position [509, 0]
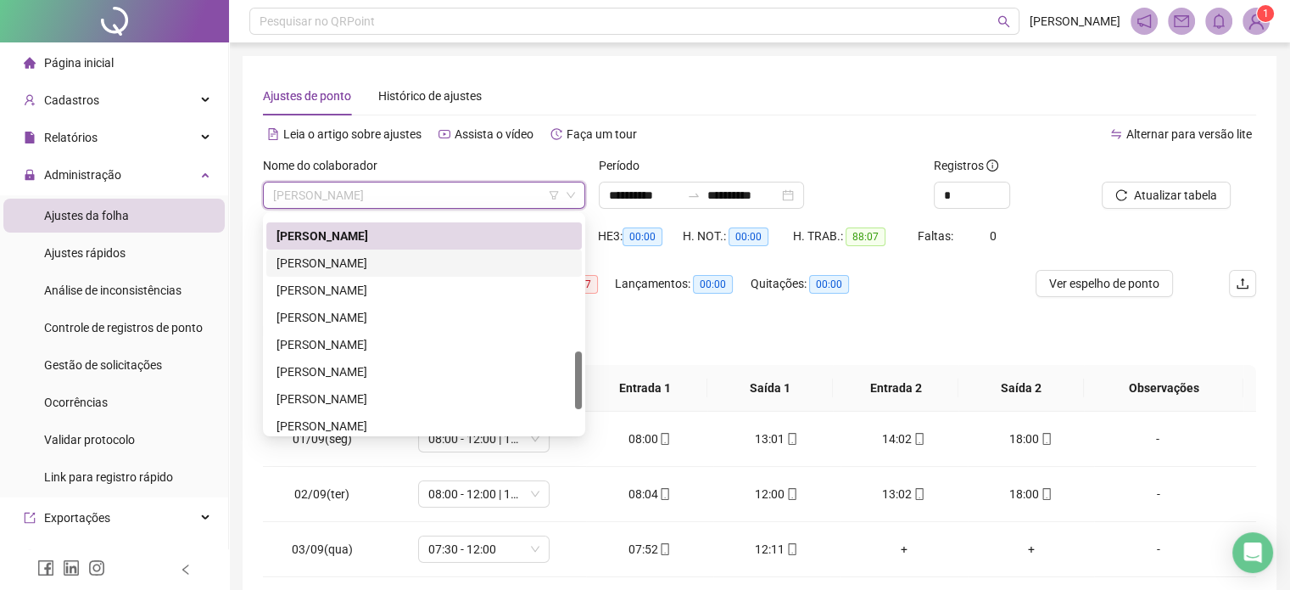
click at [403, 269] on div "[PERSON_NAME]" at bounding box center [424, 263] width 295 height 19
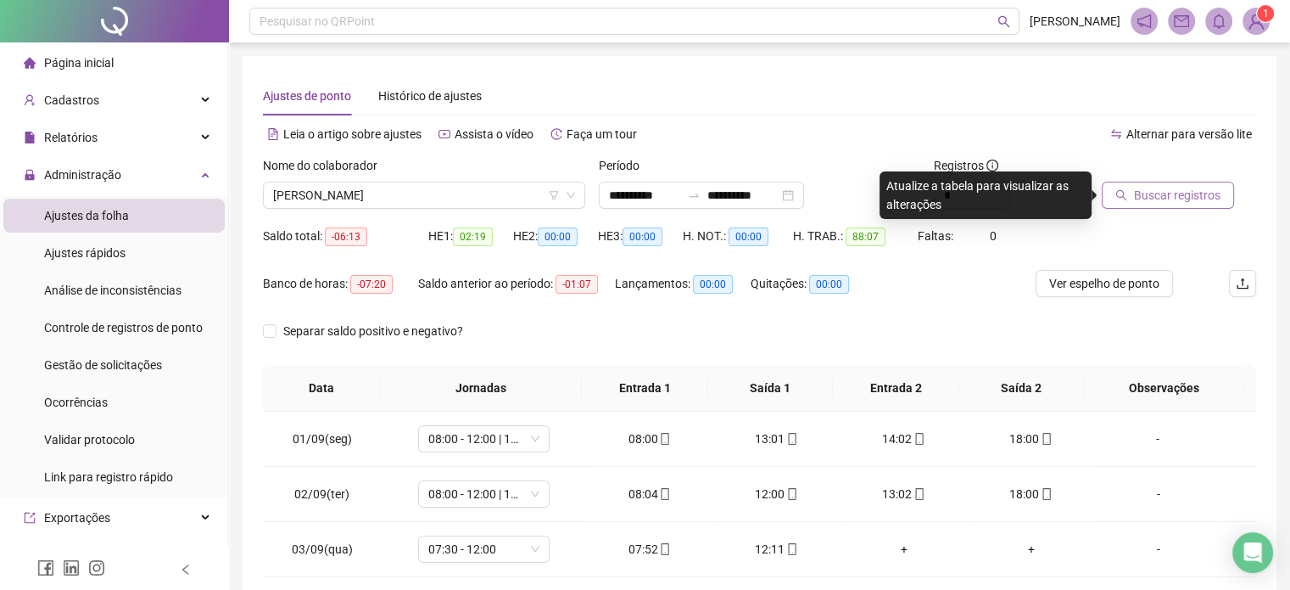
click at [1193, 199] on span "Buscar registros" at bounding box center [1177, 195] width 87 height 19
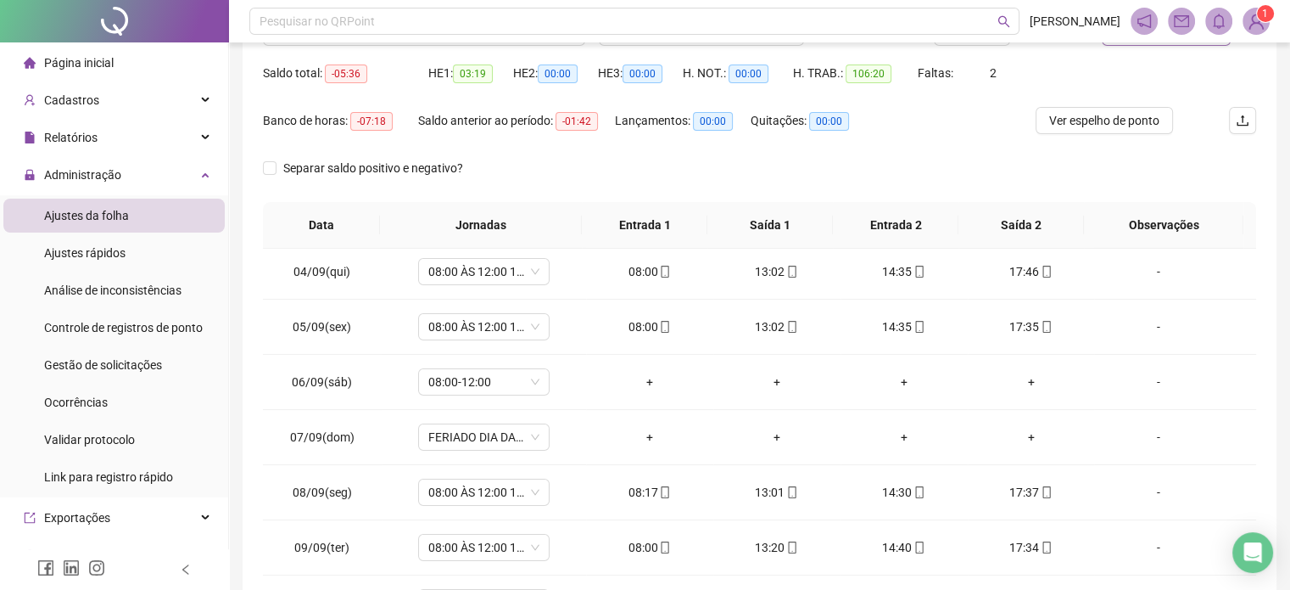
scroll to position [192, 0]
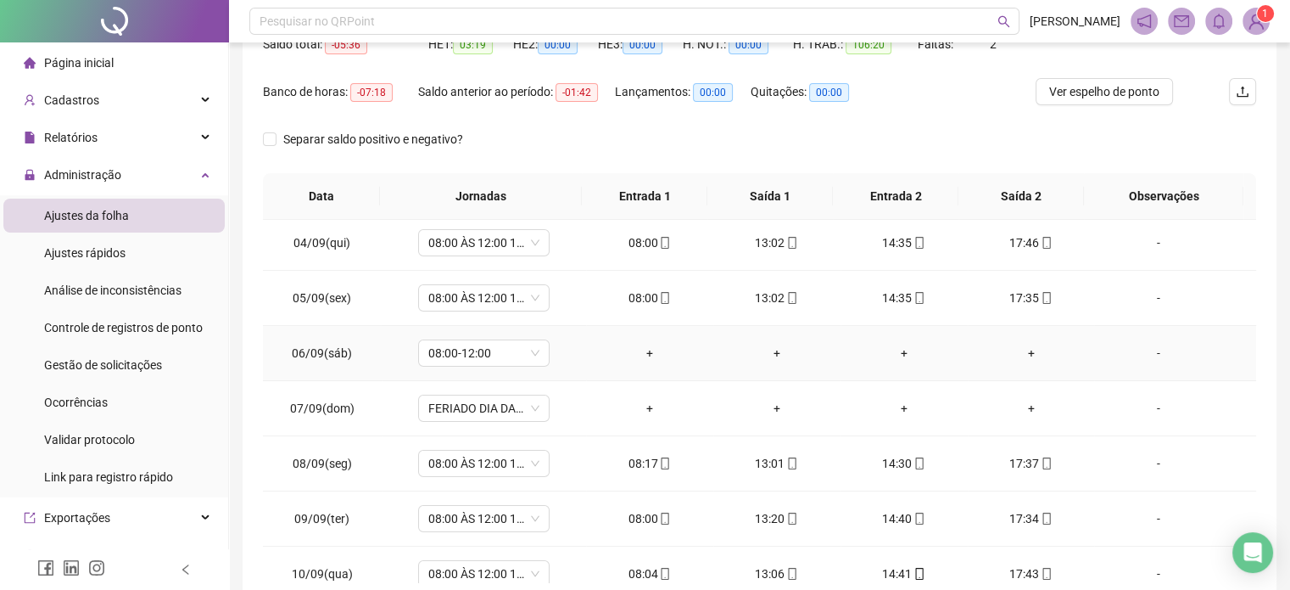
click at [1145, 349] on div "-" at bounding box center [1158, 353] width 100 height 19
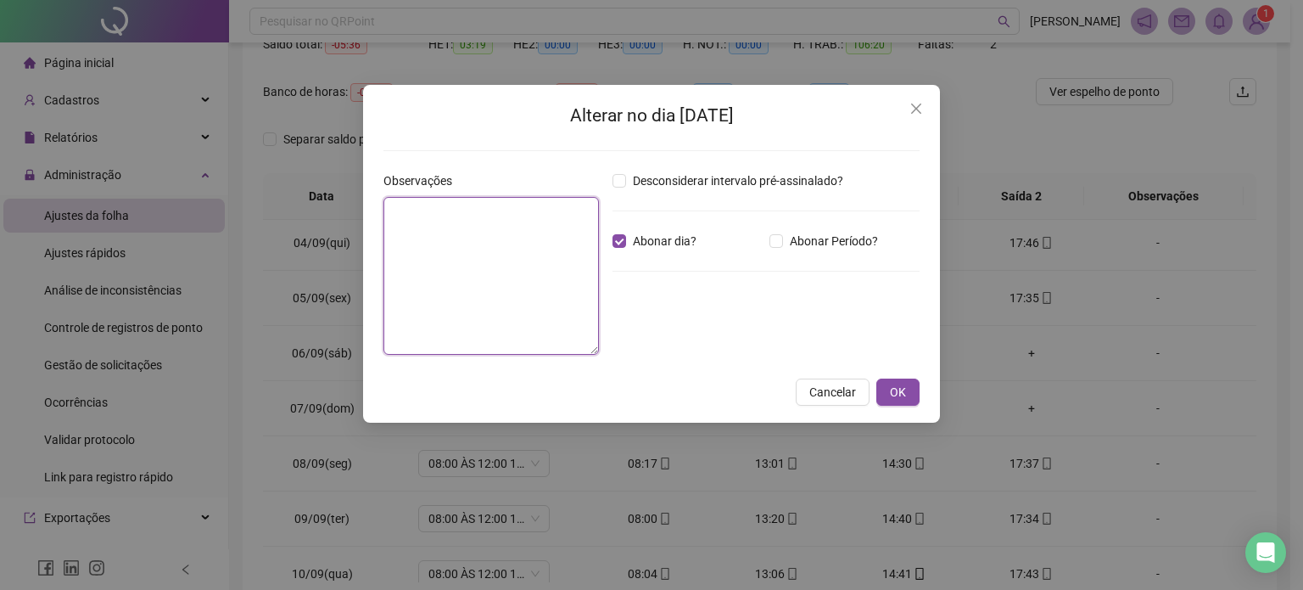
click at [572, 245] on textarea at bounding box center [491, 276] width 216 height 158
type textarea "**********"
click at [896, 392] on span "OK" at bounding box center [898, 392] width 16 height 19
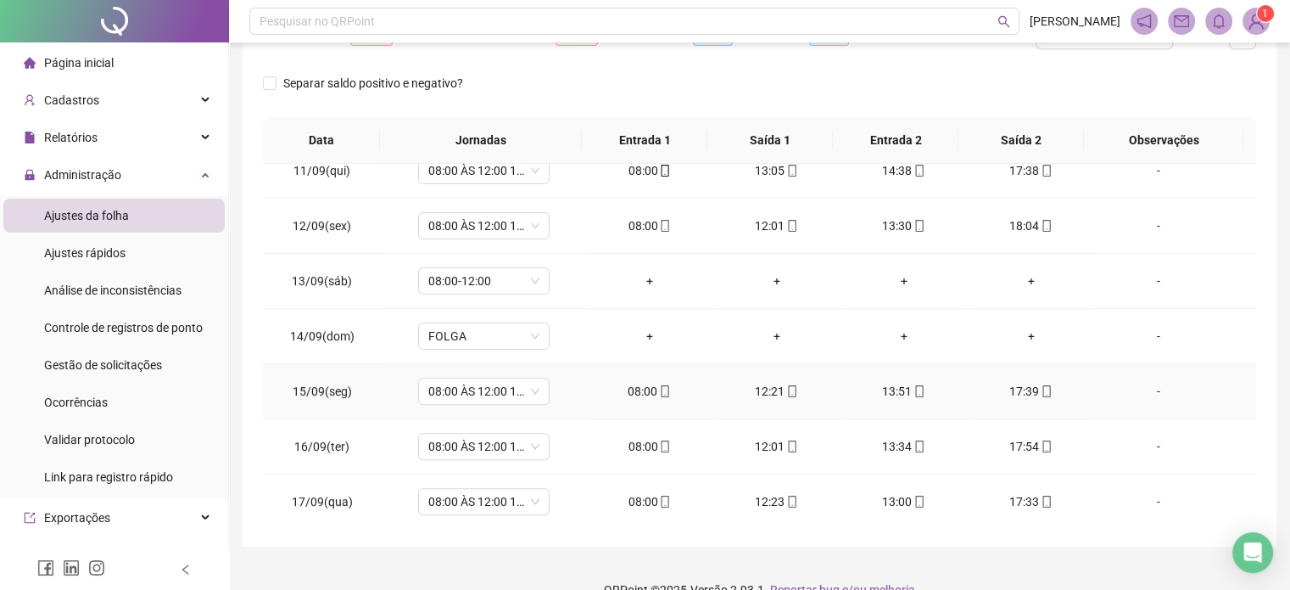
scroll to position [277, 0]
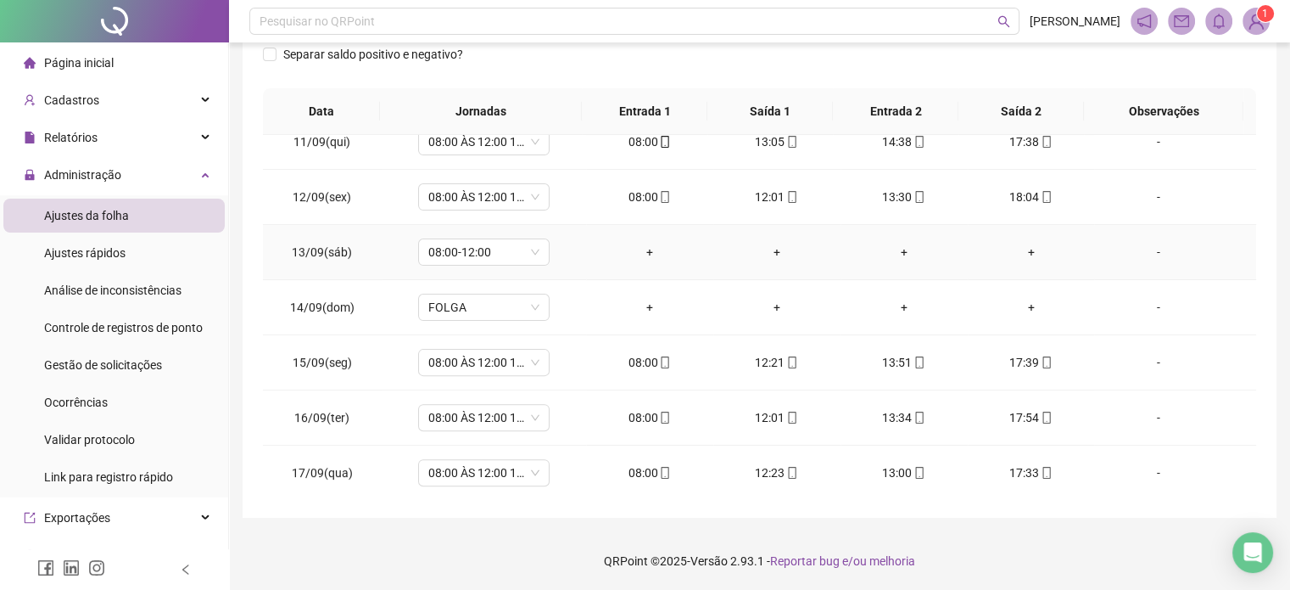
click at [1147, 245] on div "-" at bounding box center [1158, 252] width 100 height 19
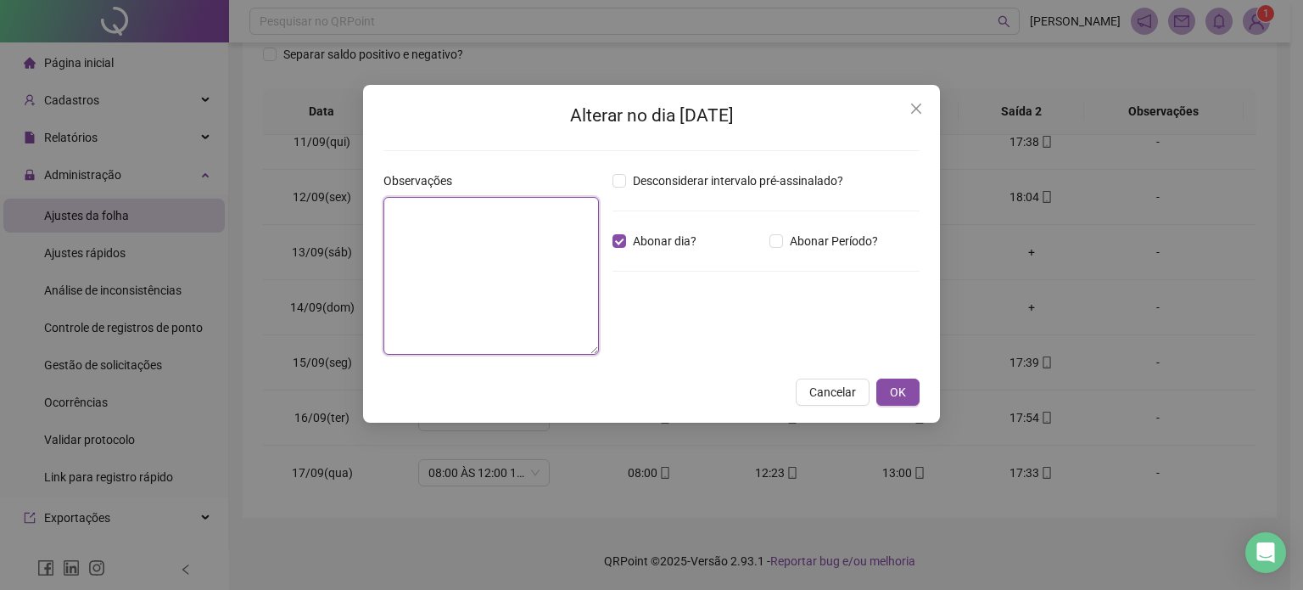
click at [563, 244] on textarea at bounding box center [491, 276] width 216 height 158
type textarea "**********"
click at [906, 389] on button "OK" at bounding box center [897, 391] width 43 height 27
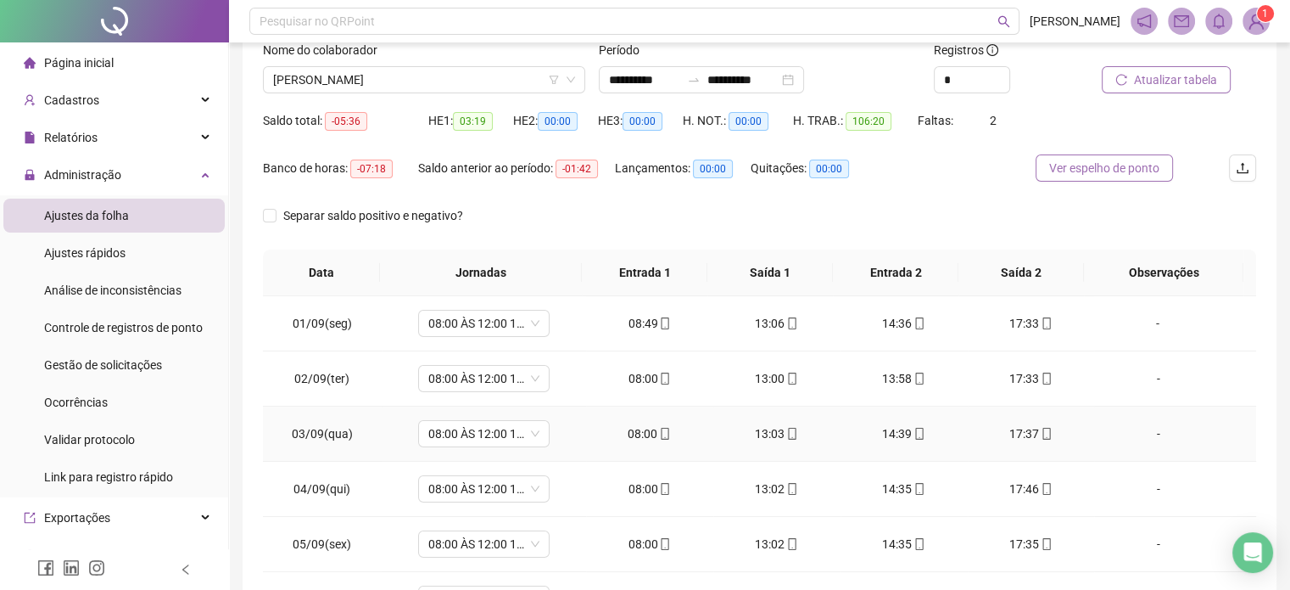
scroll to position [22, 0]
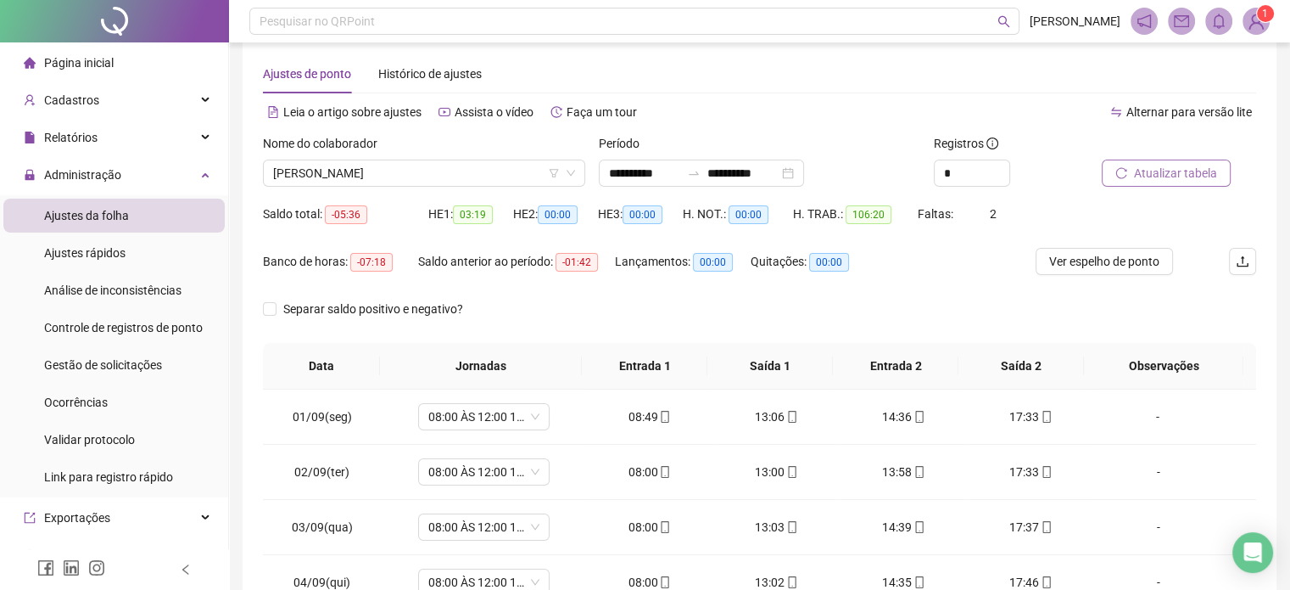
click at [1181, 175] on span "Atualizar tabela" at bounding box center [1175, 173] width 83 height 19
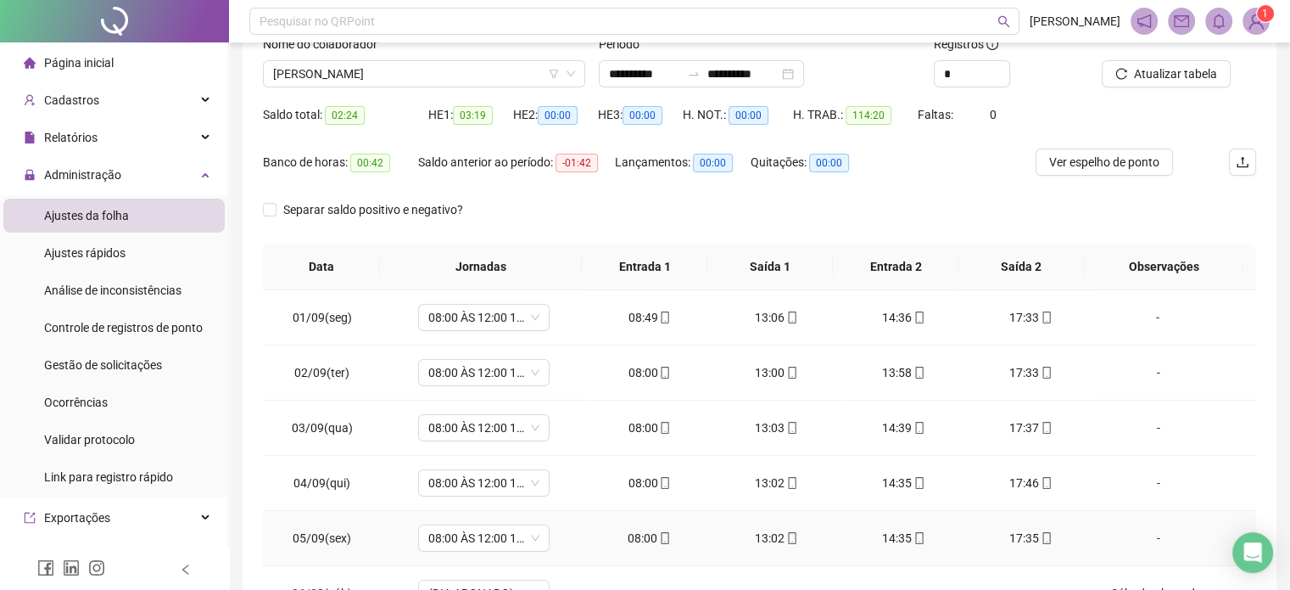
scroll to position [0, 0]
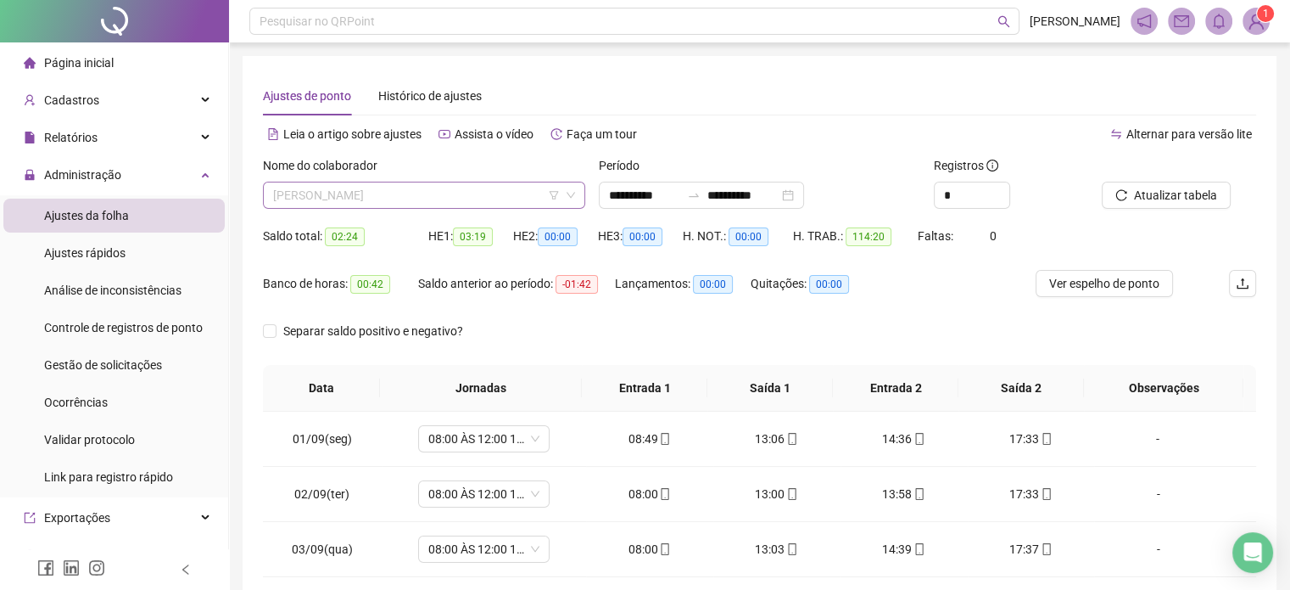
click at [462, 203] on span "[PERSON_NAME]" at bounding box center [424, 194] width 302 height 25
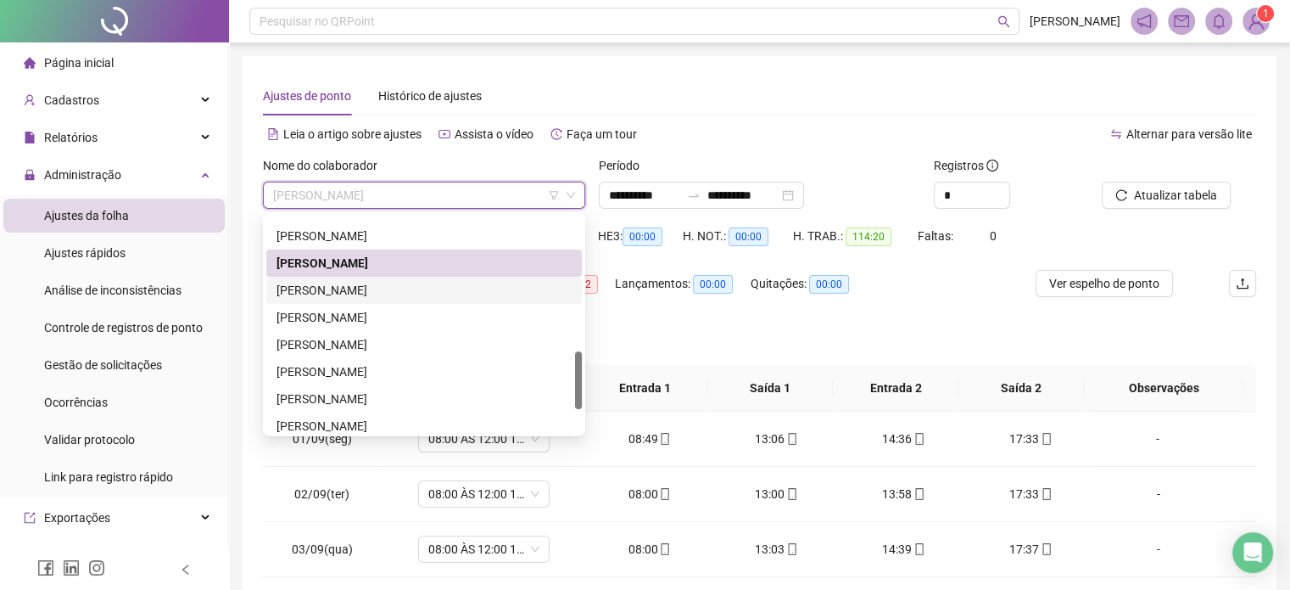
click at [395, 290] on div "[PERSON_NAME]" at bounding box center [424, 290] width 295 height 19
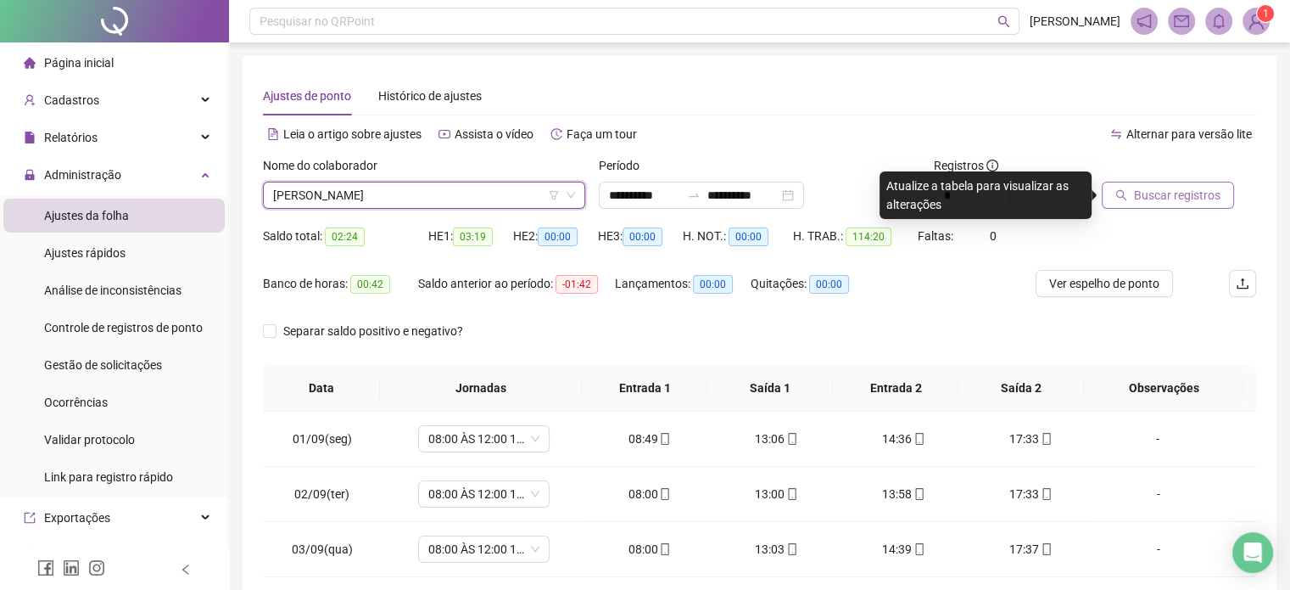
click at [1157, 193] on span "Buscar registros" at bounding box center [1177, 195] width 87 height 19
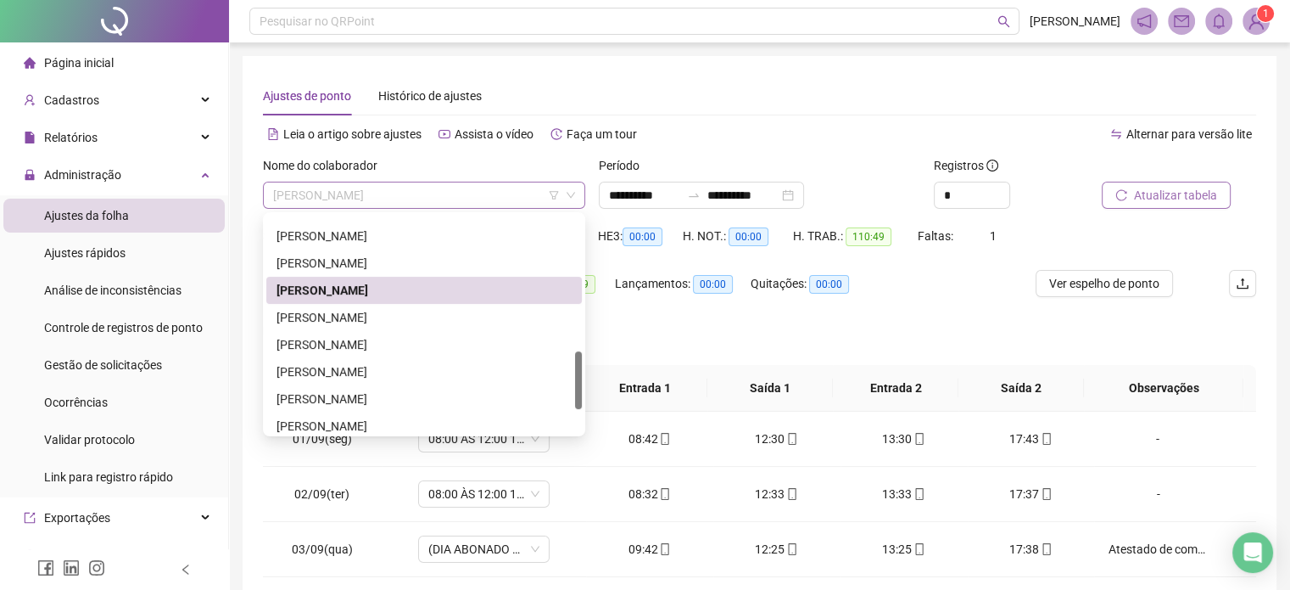
click at [469, 188] on span "[PERSON_NAME]" at bounding box center [424, 194] width 302 height 25
click at [404, 322] on div "[PERSON_NAME]" at bounding box center [424, 317] width 295 height 19
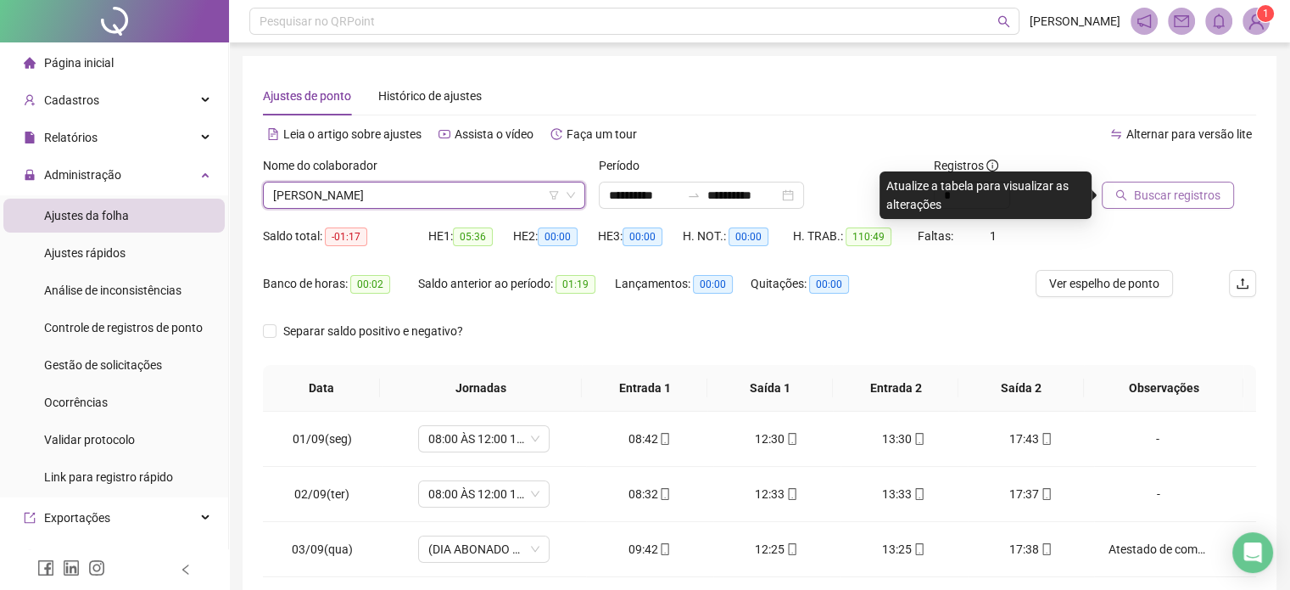
click at [1157, 196] on span "Buscar registros" at bounding box center [1177, 195] width 87 height 19
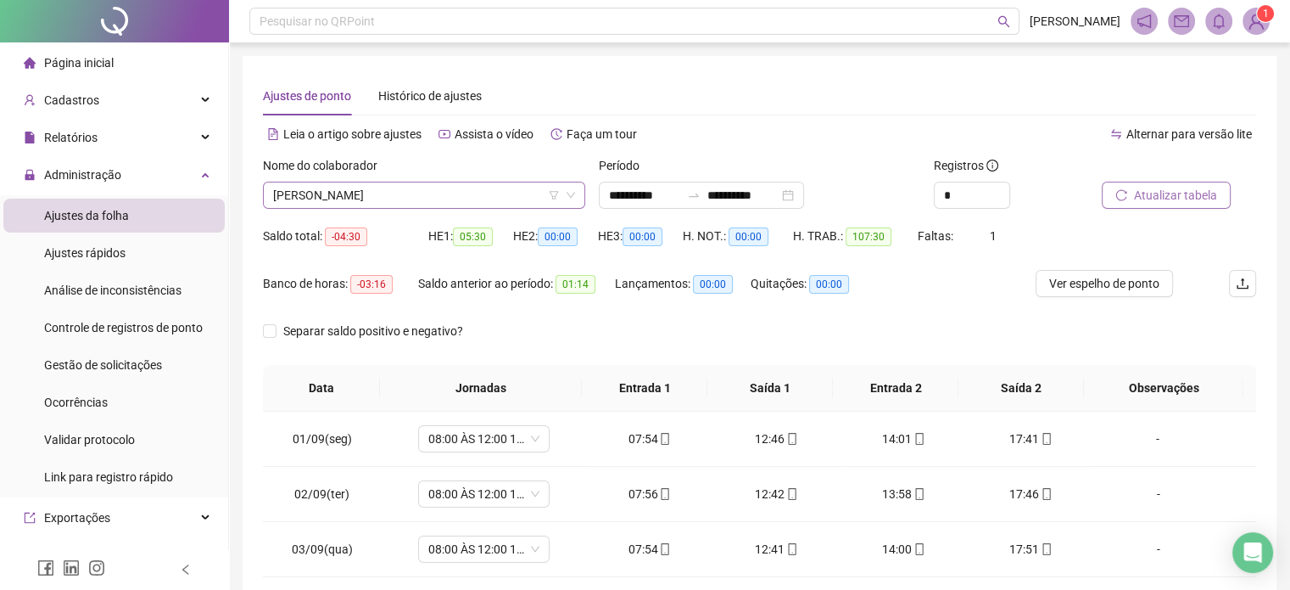
click at [475, 193] on span "[PERSON_NAME]" at bounding box center [424, 194] width 302 height 25
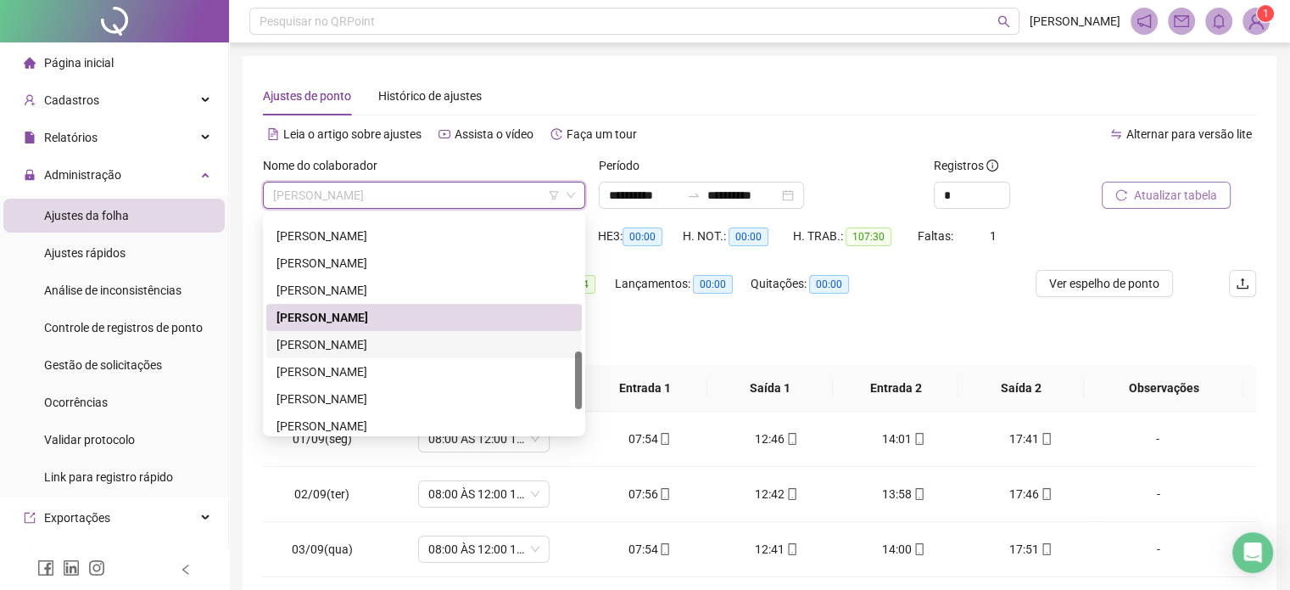
click at [413, 345] on div "[PERSON_NAME]" at bounding box center [424, 344] width 295 height 19
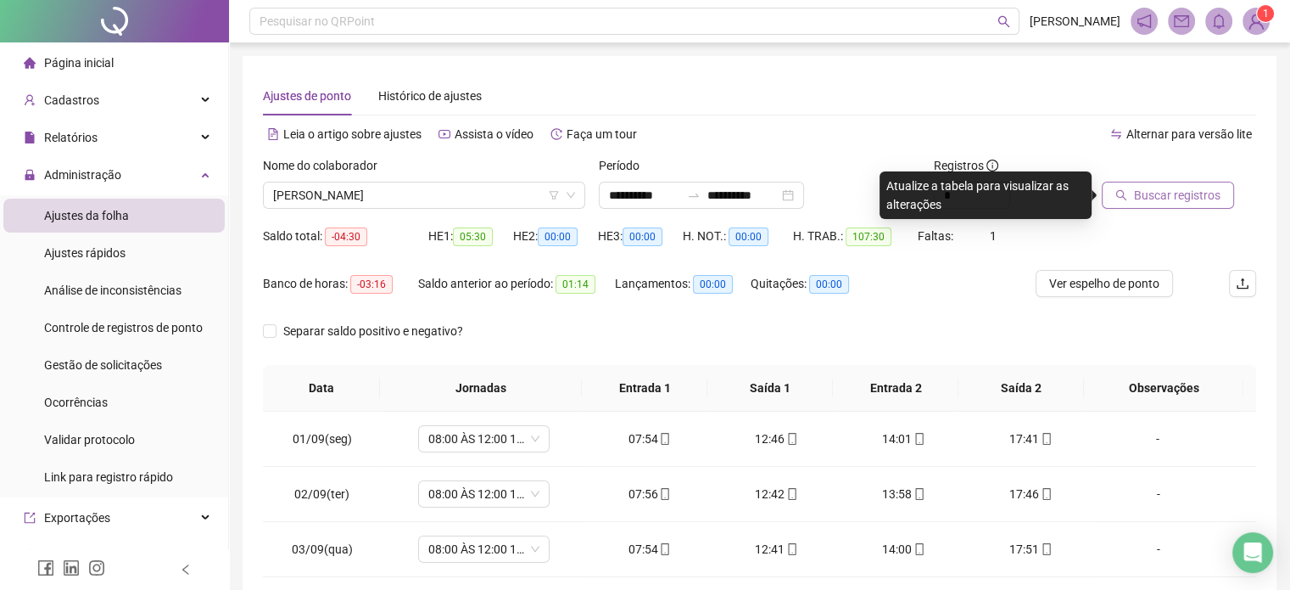
click at [1139, 194] on span "Buscar registros" at bounding box center [1177, 195] width 87 height 19
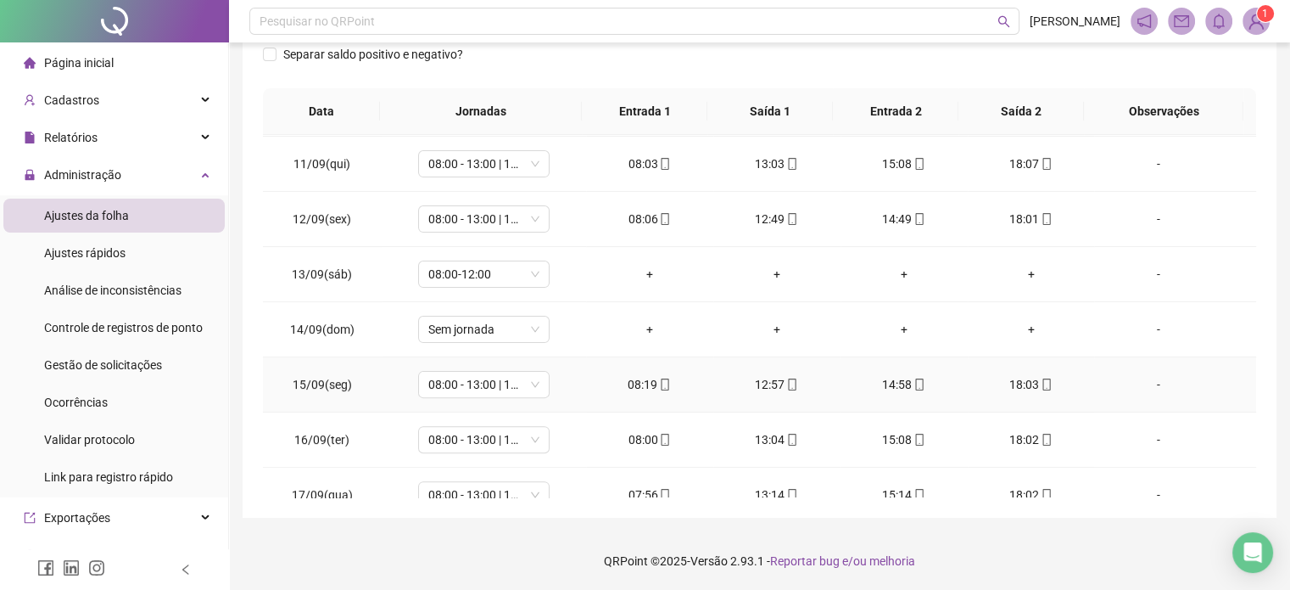
scroll to position [572, 0]
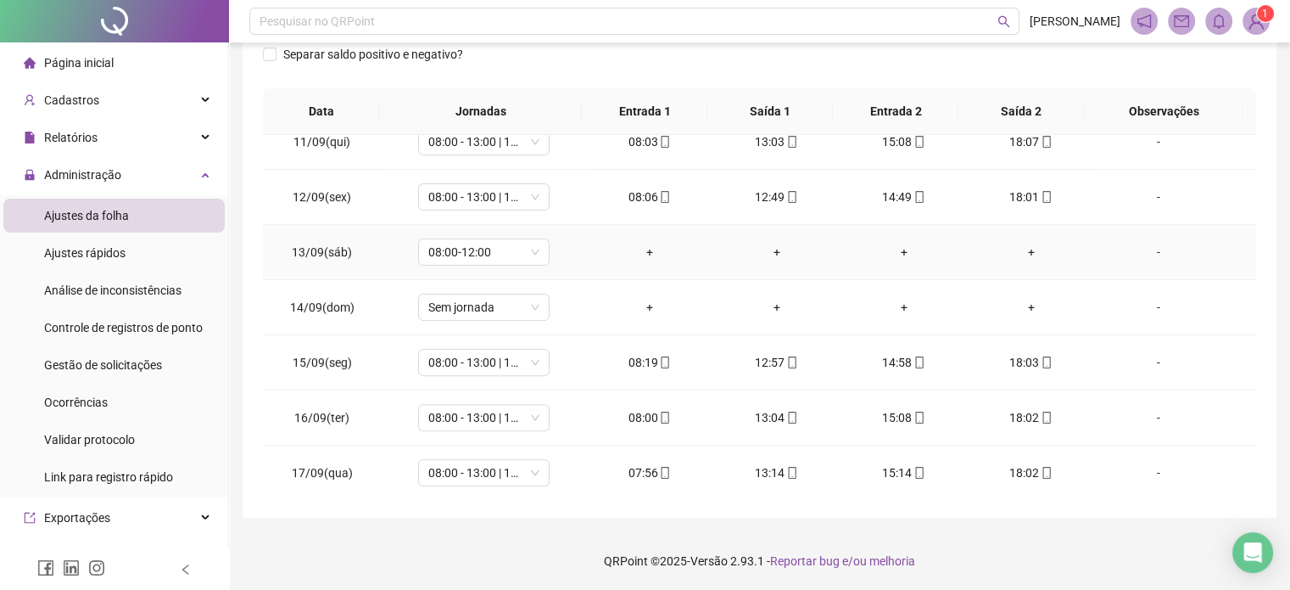
click at [1145, 249] on div "-" at bounding box center [1158, 252] width 100 height 19
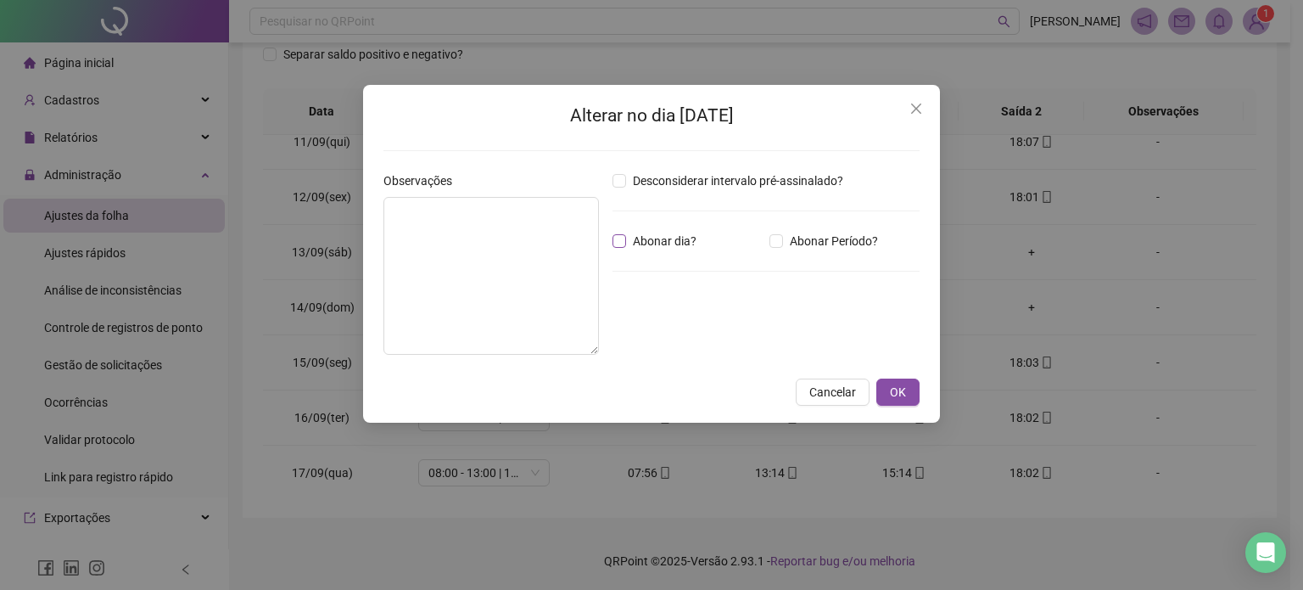
click at [632, 240] on span "Abonar dia?" at bounding box center [664, 241] width 77 height 19
click at [562, 247] on textarea at bounding box center [491, 276] width 216 height 158
type textarea "**********"
click at [916, 389] on button "OK" at bounding box center [897, 391] width 43 height 27
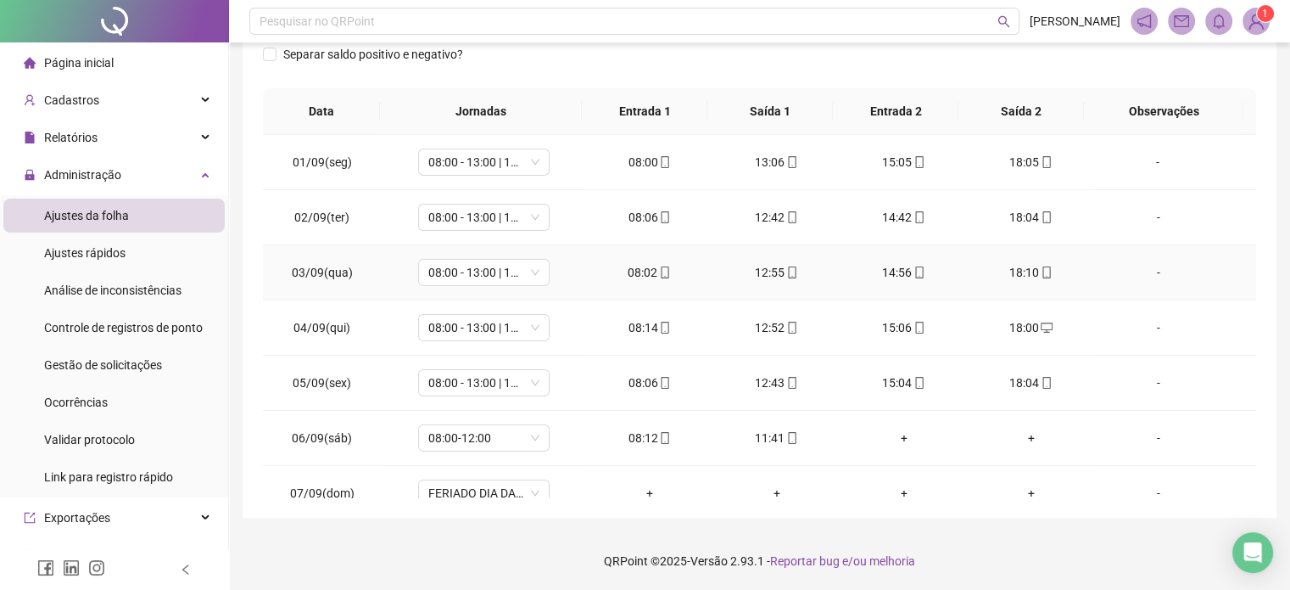
scroll to position [22, 0]
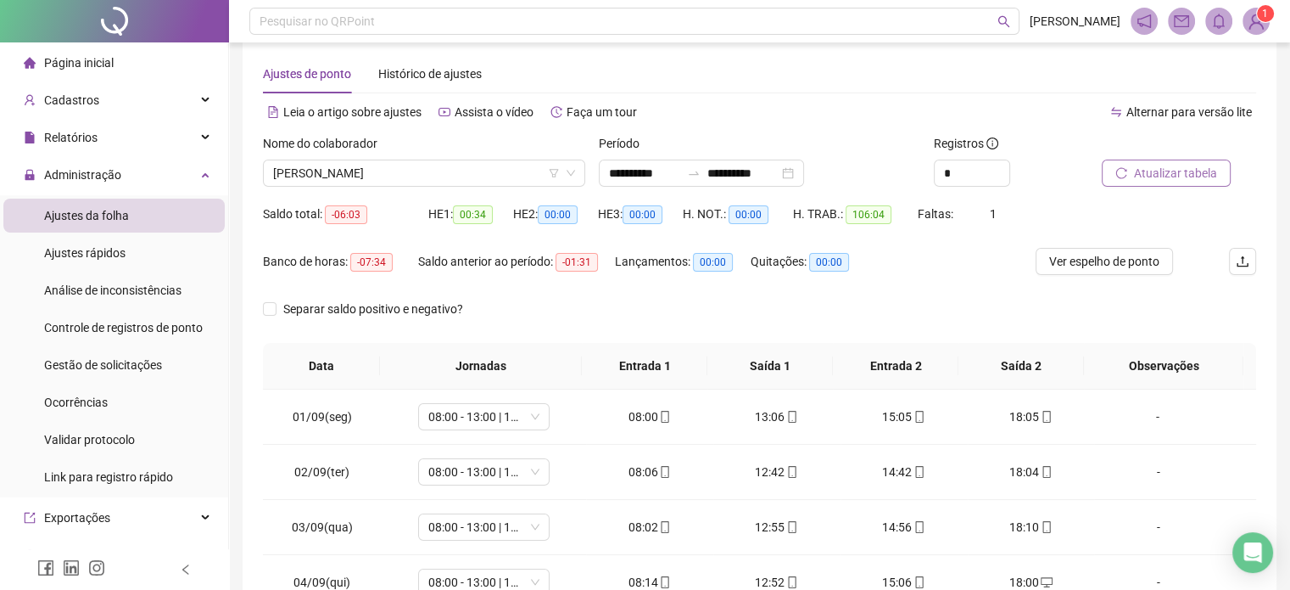
click at [1155, 169] on span "Atualizar tabela" at bounding box center [1175, 173] width 83 height 19
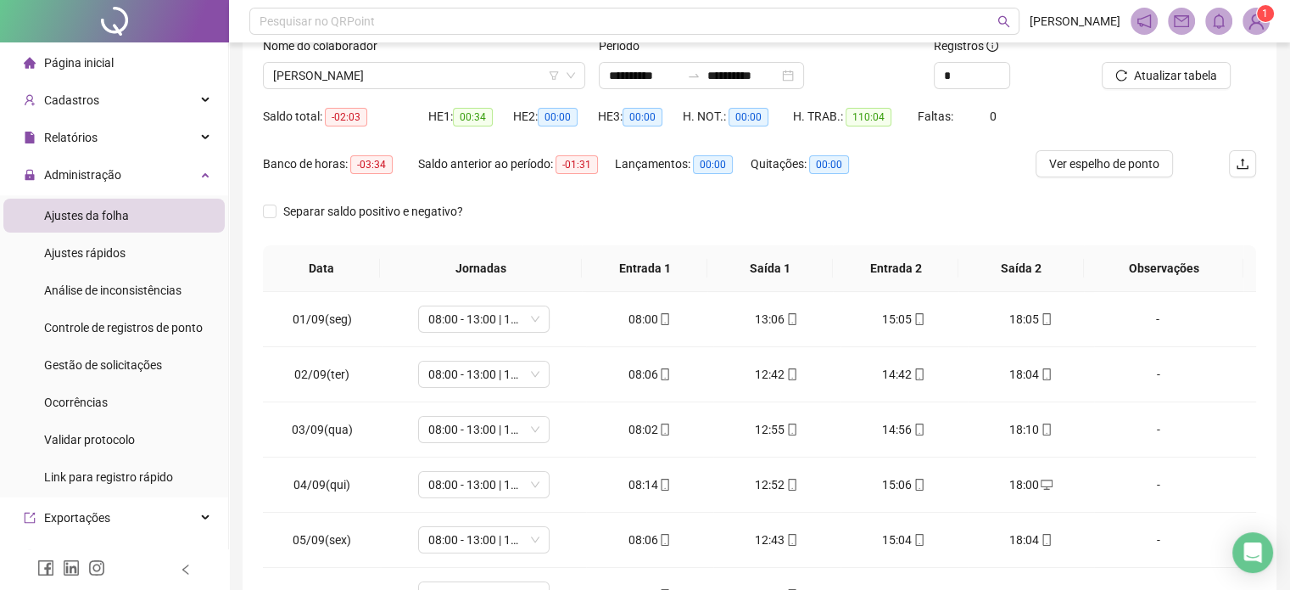
scroll to position [0, 0]
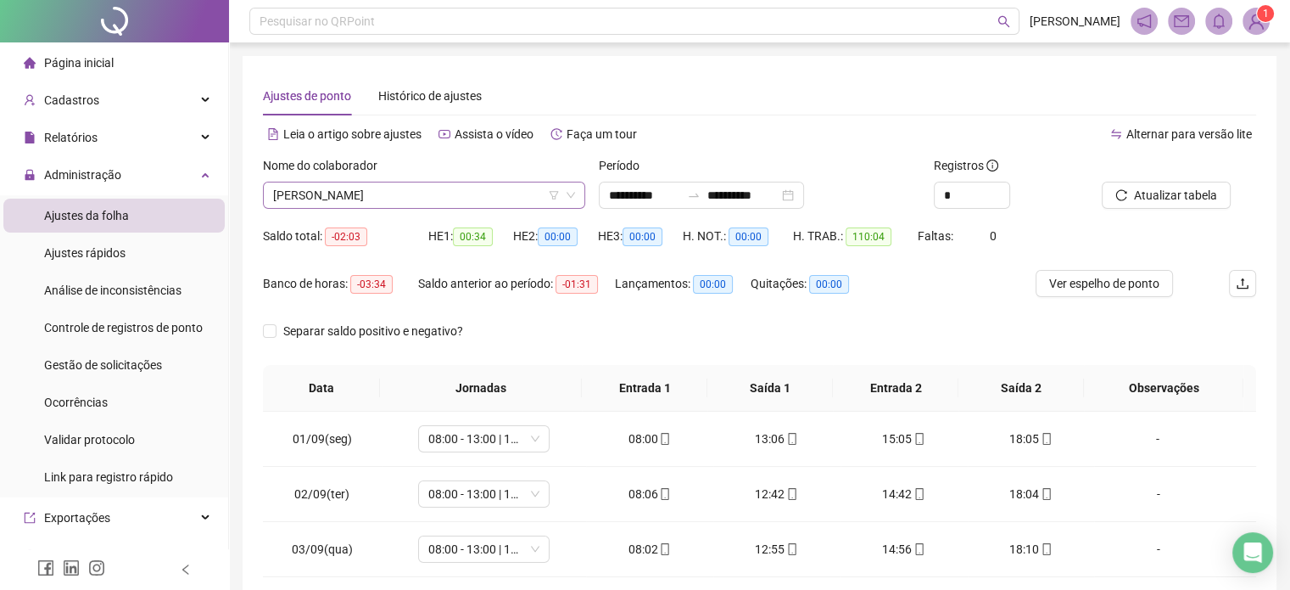
click at [472, 196] on span "[PERSON_NAME]" at bounding box center [424, 194] width 302 height 25
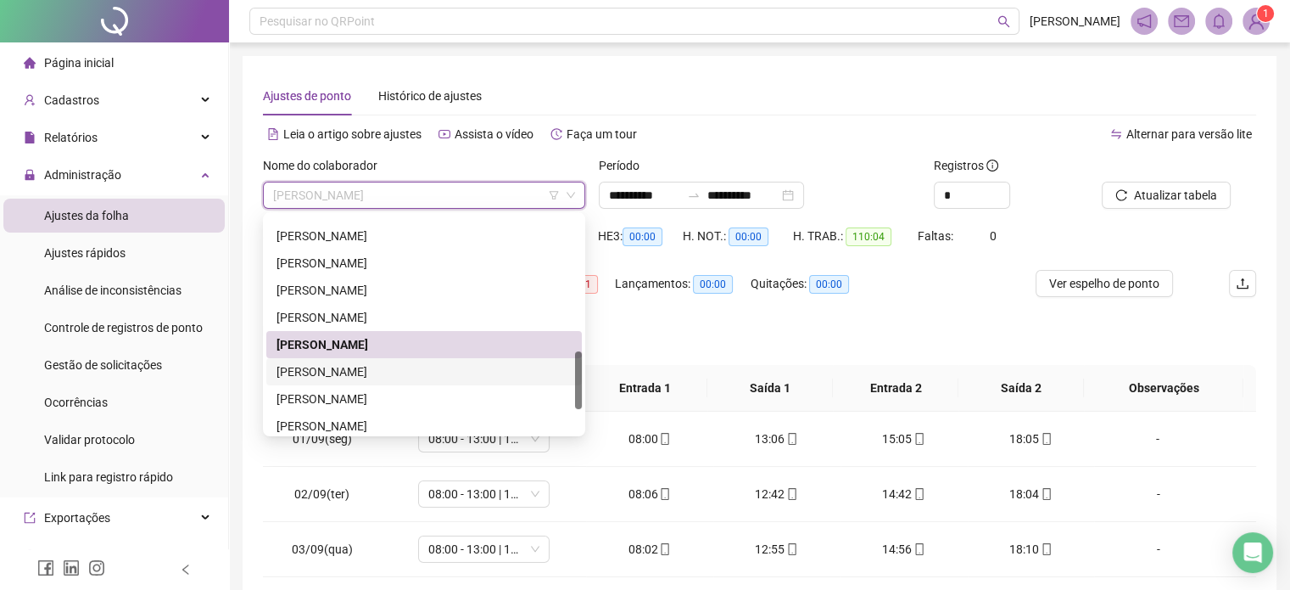
click at [382, 370] on div "[PERSON_NAME]" at bounding box center [424, 371] width 295 height 19
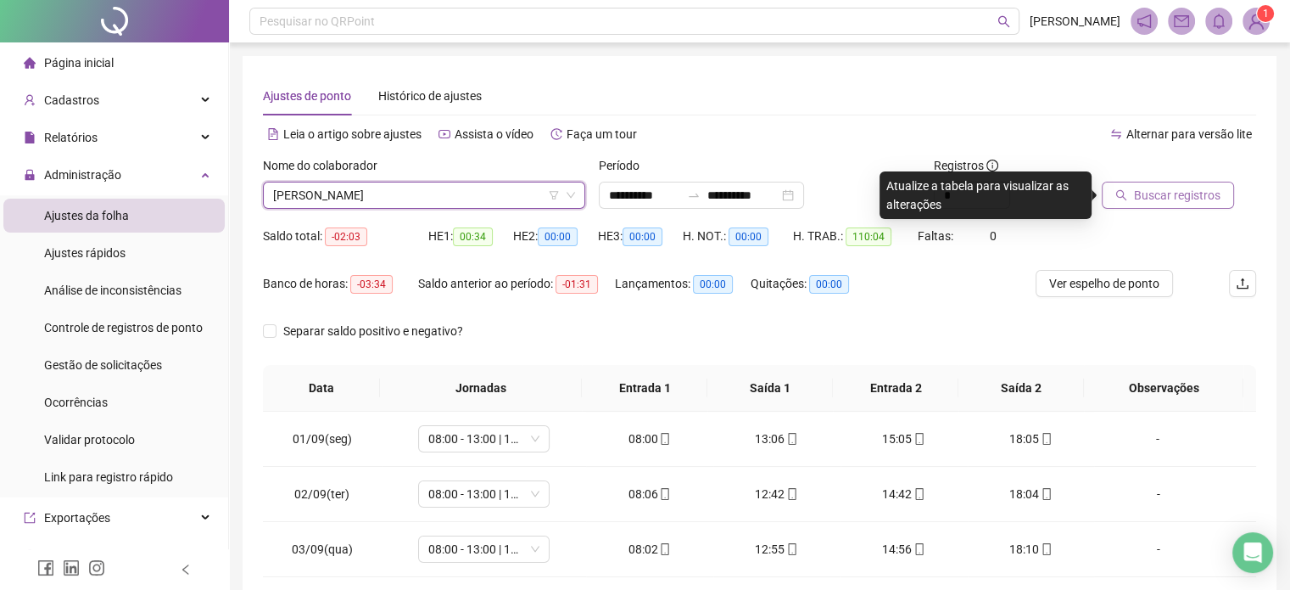
click at [1157, 199] on span "Buscar registros" at bounding box center [1177, 195] width 87 height 19
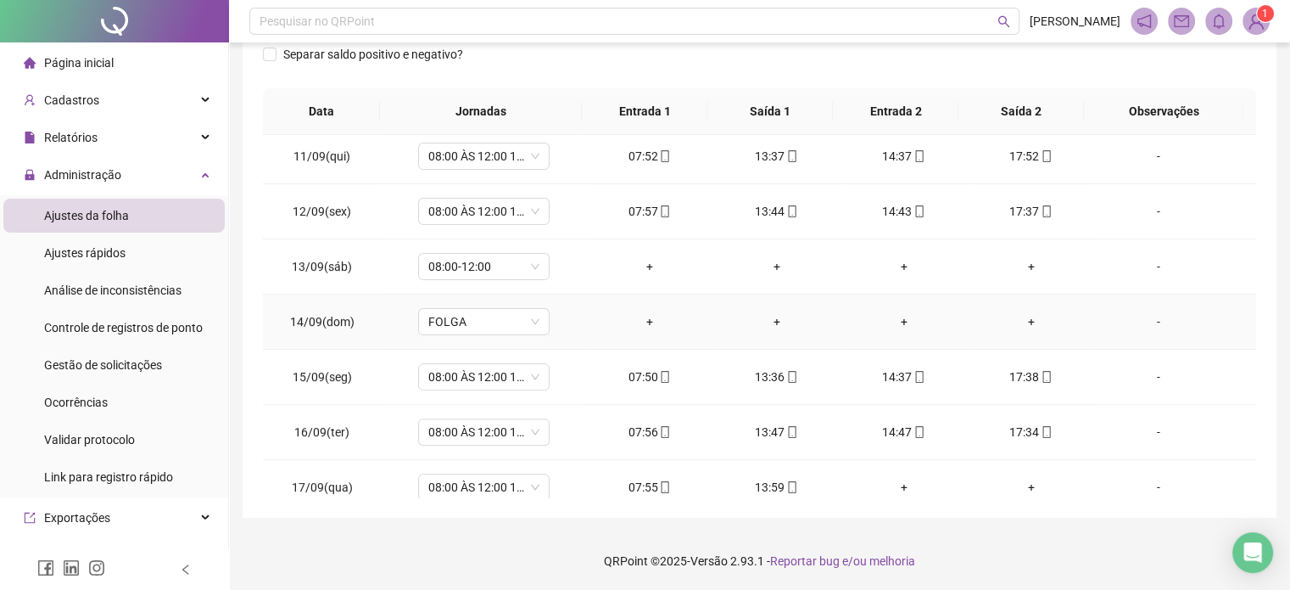
scroll to position [572, 0]
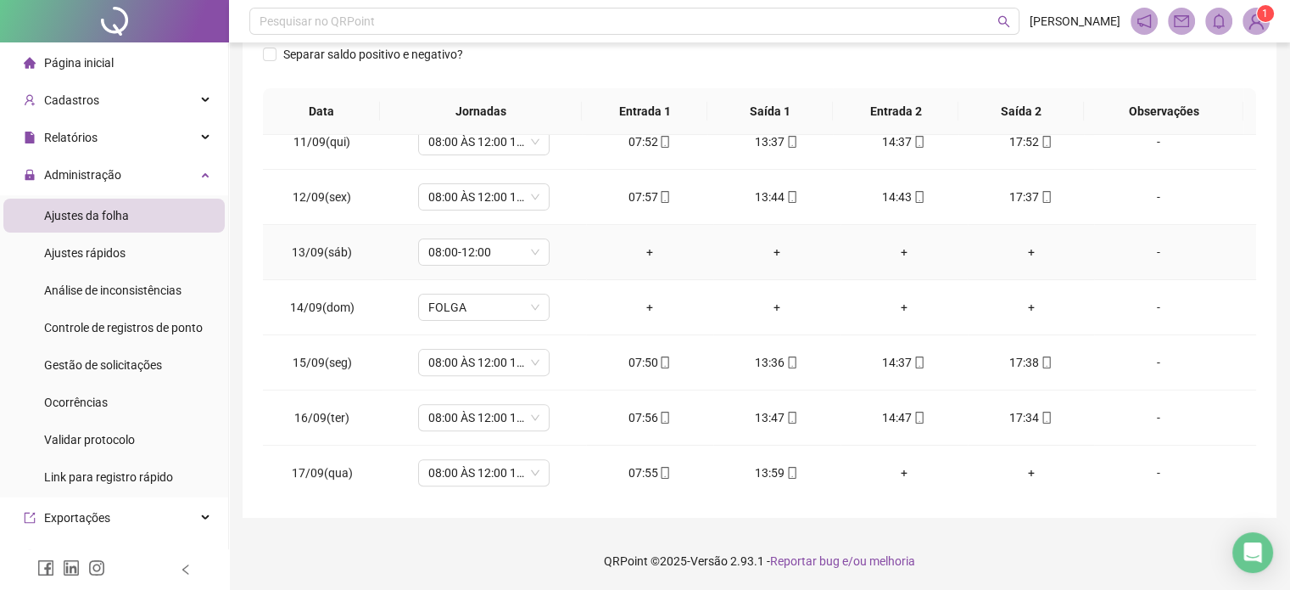
click at [1150, 249] on div "-" at bounding box center [1158, 252] width 100 height 19
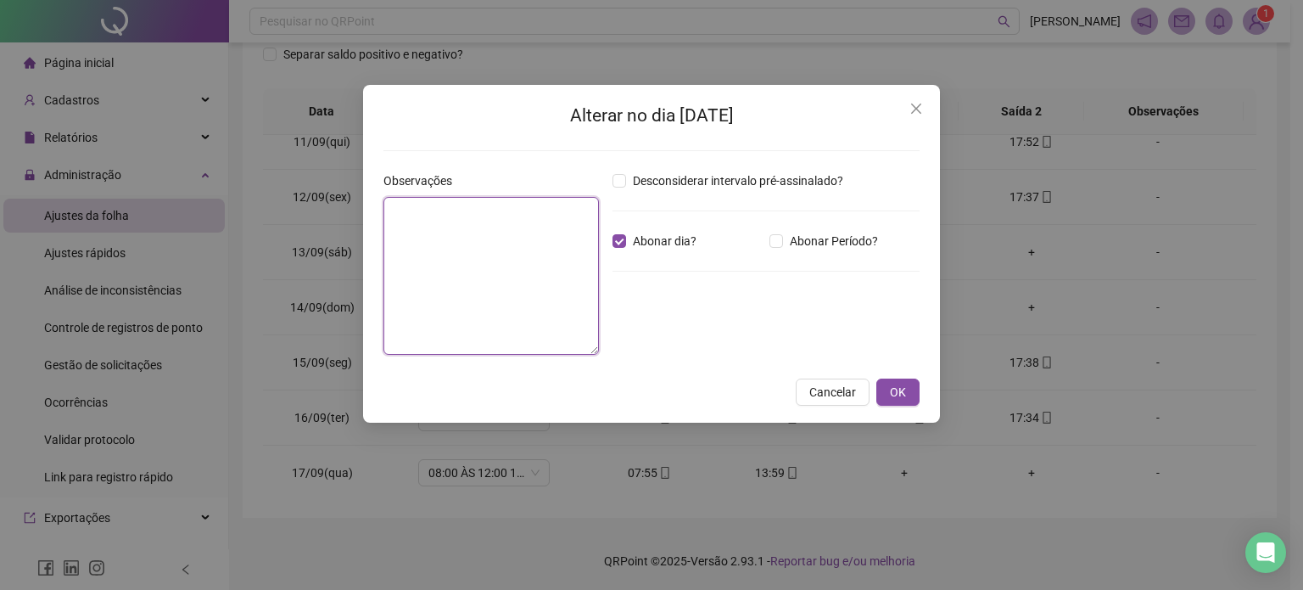
click at [552, 244] on textarea at bounding box center [491, 276] width 216 height 158
type textarea "**********"
click at [896, 396] on span "OK" at bounding box center [898, 392] width 16 height 19
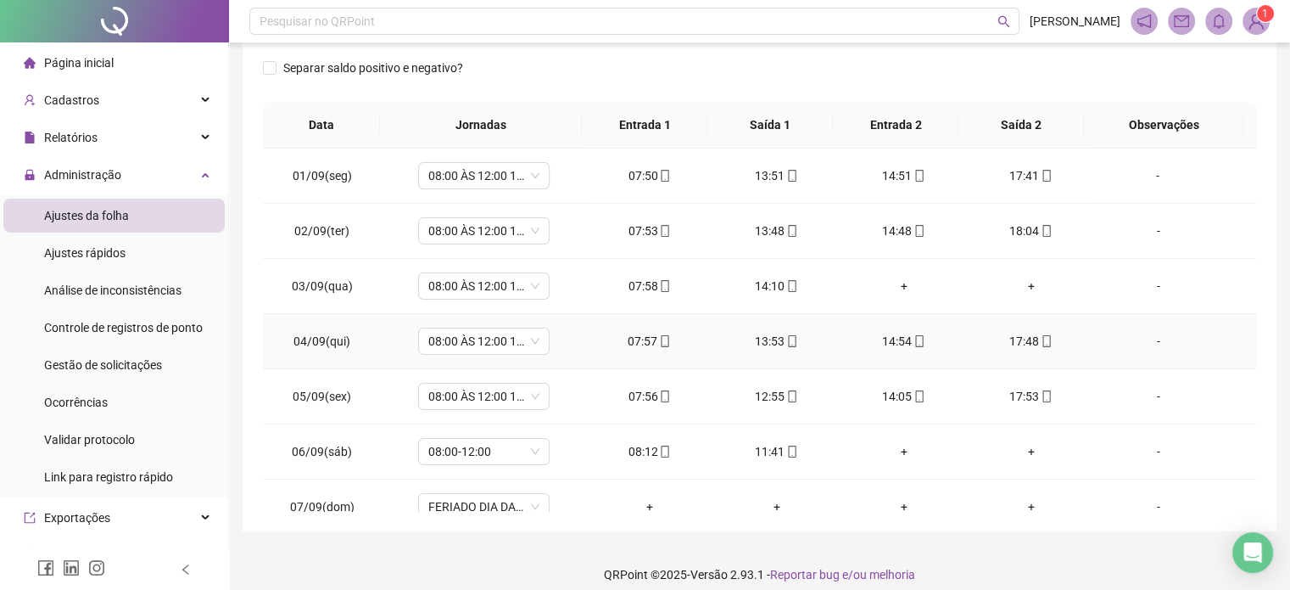
scroll to position [0, 0]
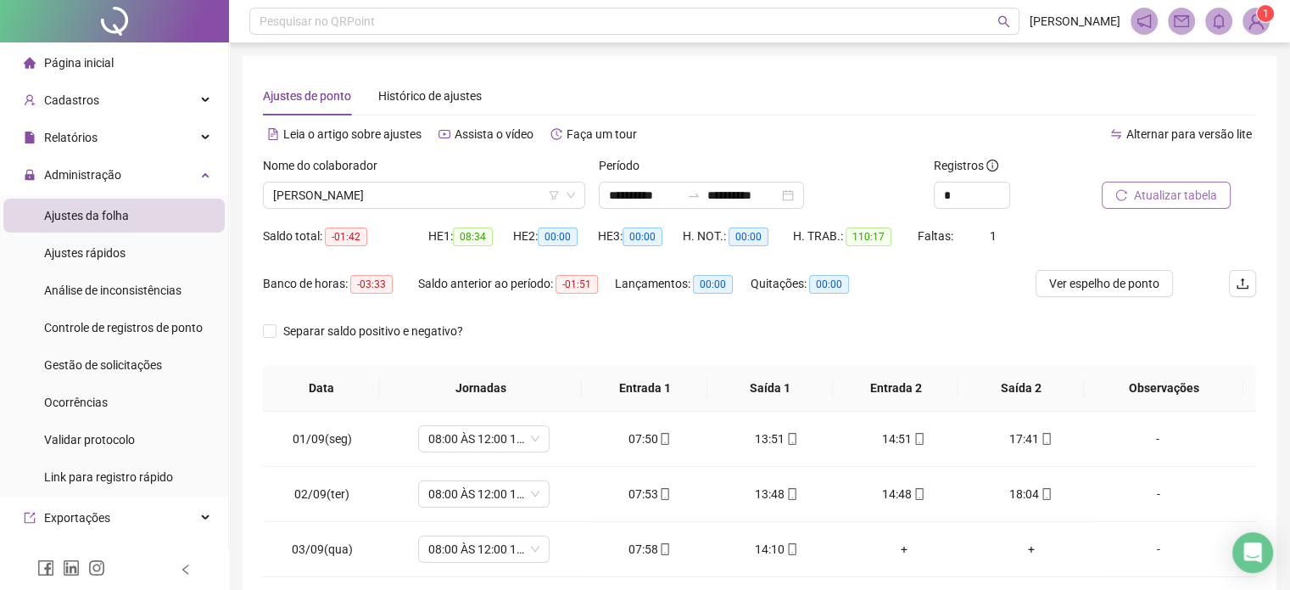
click at [1142, 195] on span "Atualizar tabela" at bounding box center [1175, 195] width 83 height 19
click at [487, 185] on span "[PERSON_NAME]" at bounding box center [424, 194] width 302 height 25
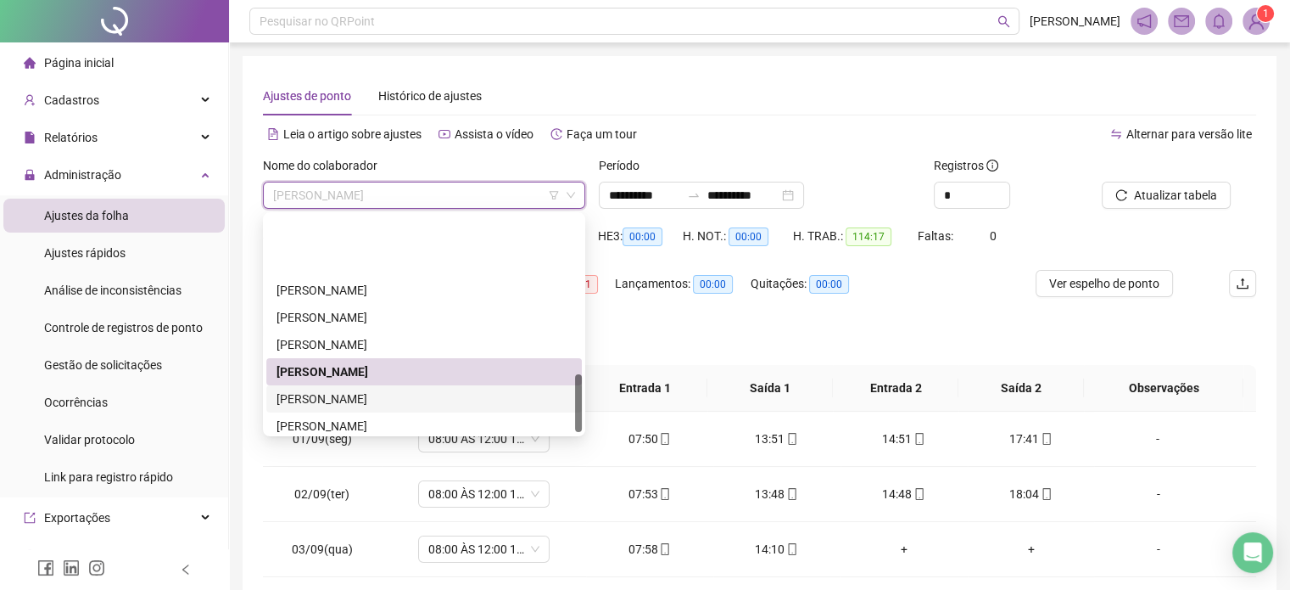
scroll to position [597, 0]
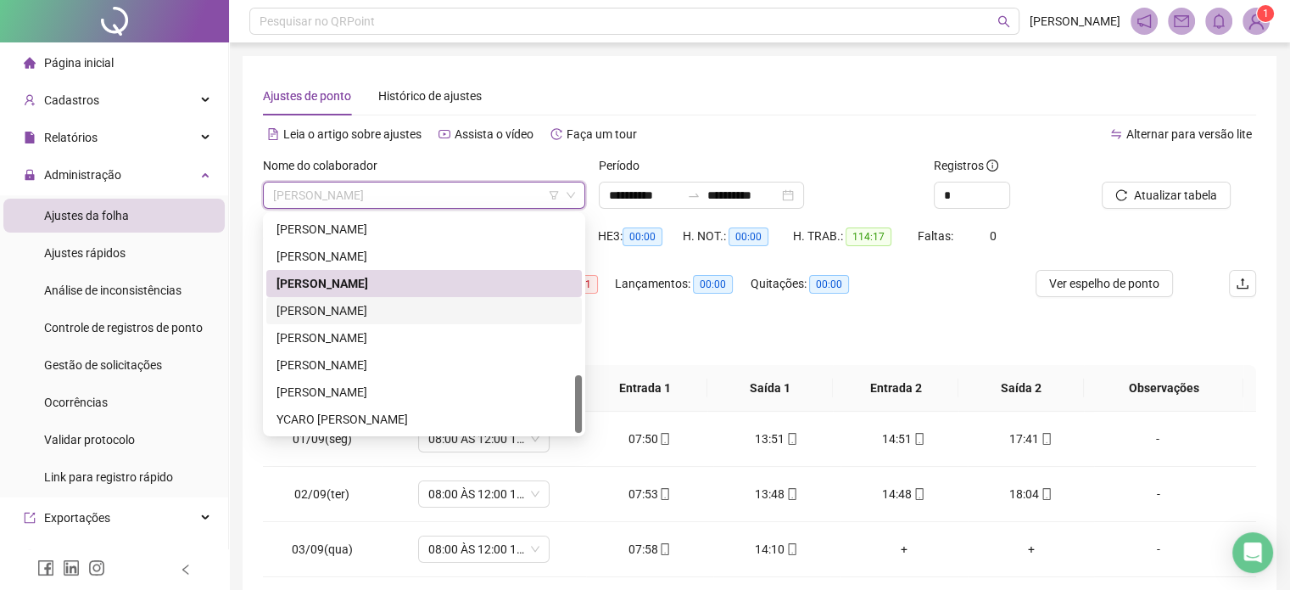
click at [486, 308] on div "[PERSON_NAME]" at bounding box center [424, 310] width 295 height 19
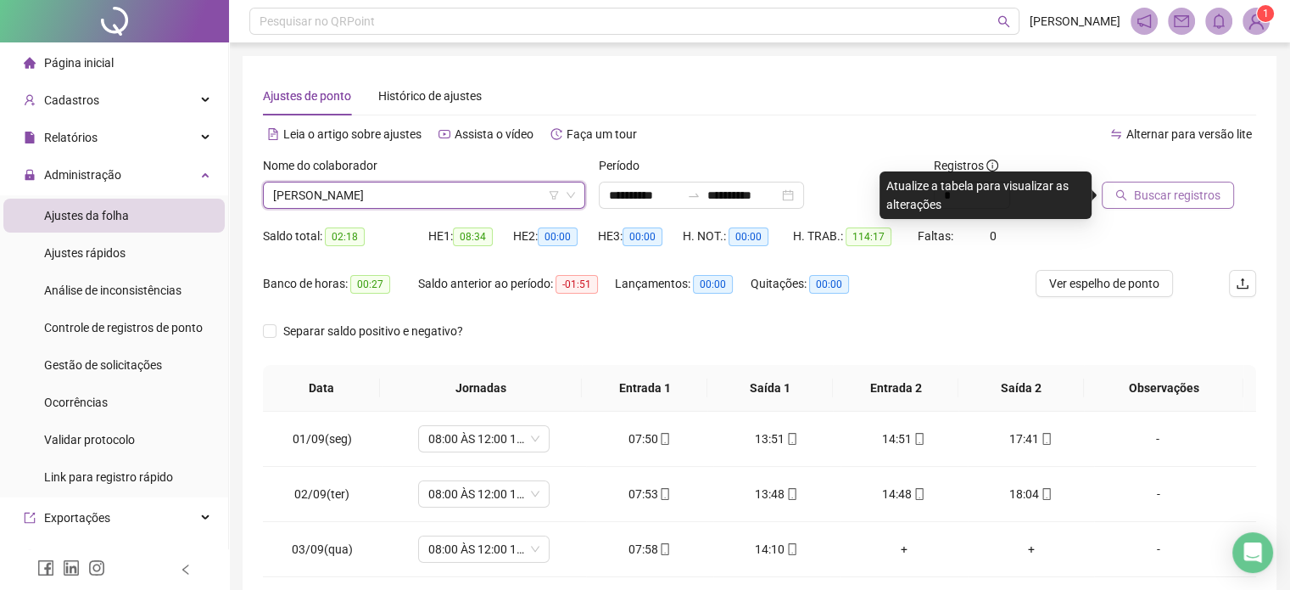
click at [1154, 189] on span "Buscar registros" at bounding box center [1177, 195] width 87 height 19
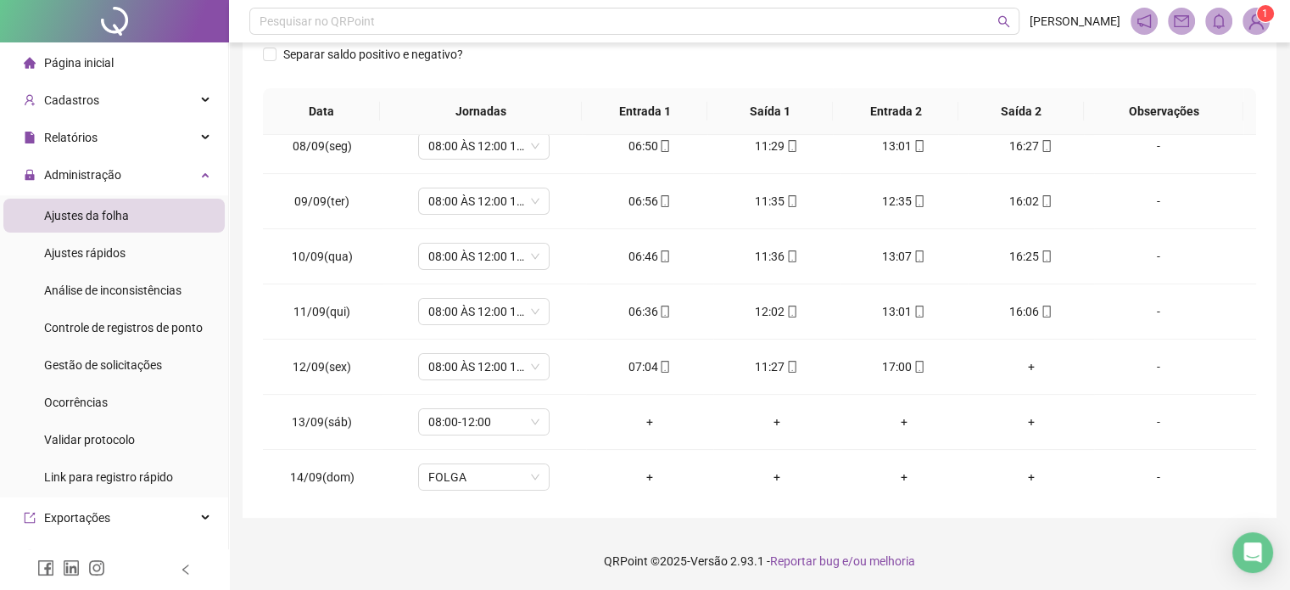
scroll to position [572, 0]
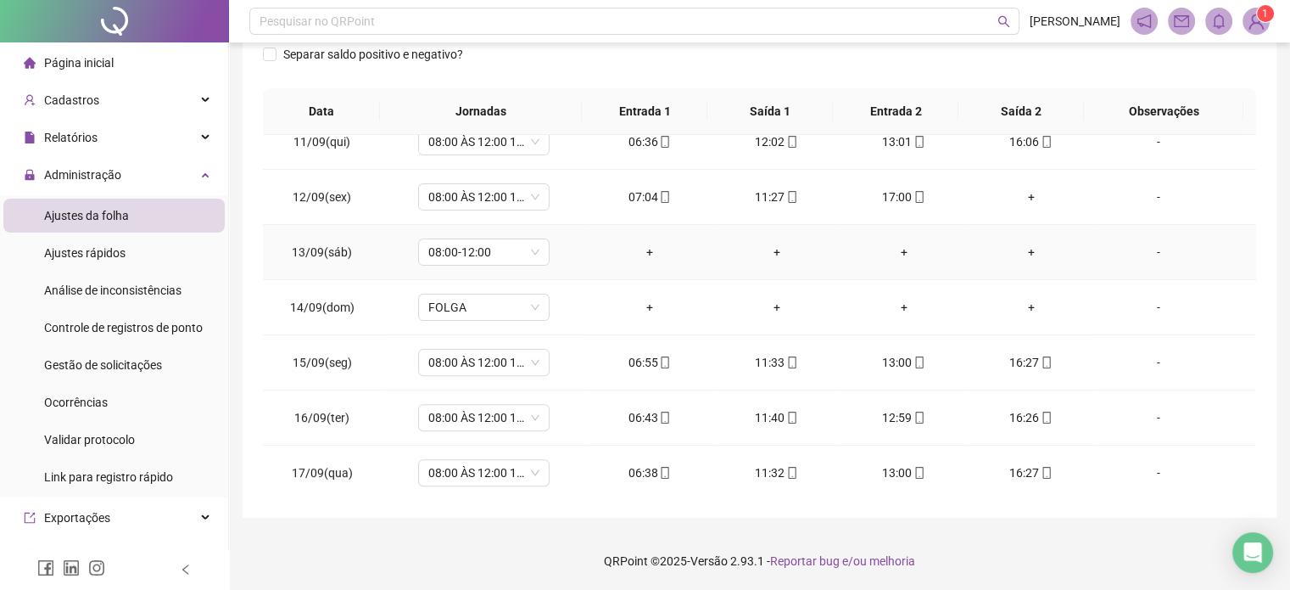
click at [1145, 244] on div "-" at bounding box center [1158, 252] width 100 height 19
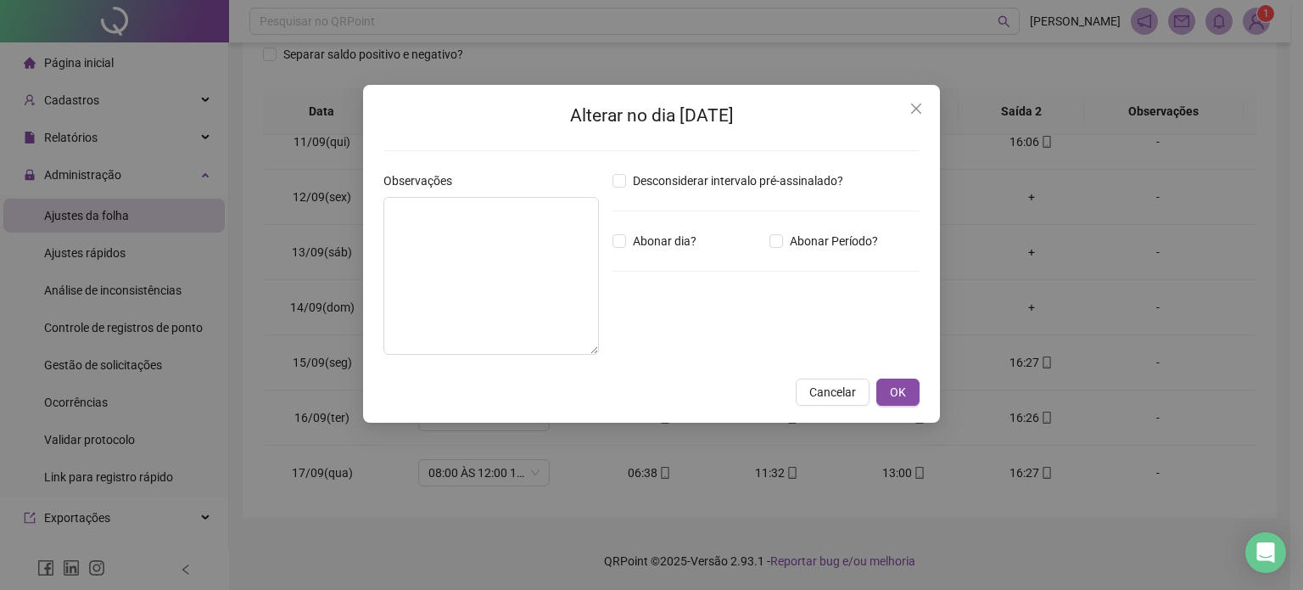
click at [611, 248] on div "Abonar dia?" at bounding box center [687, 241] width 157 height 19
click at [526, 254] on textarea at bounding box center [491, 276] width 216 height 158
type textarea "**********"
click at [906, 381] on button "OK" at bounding box center [897, 391] width 43 height 27
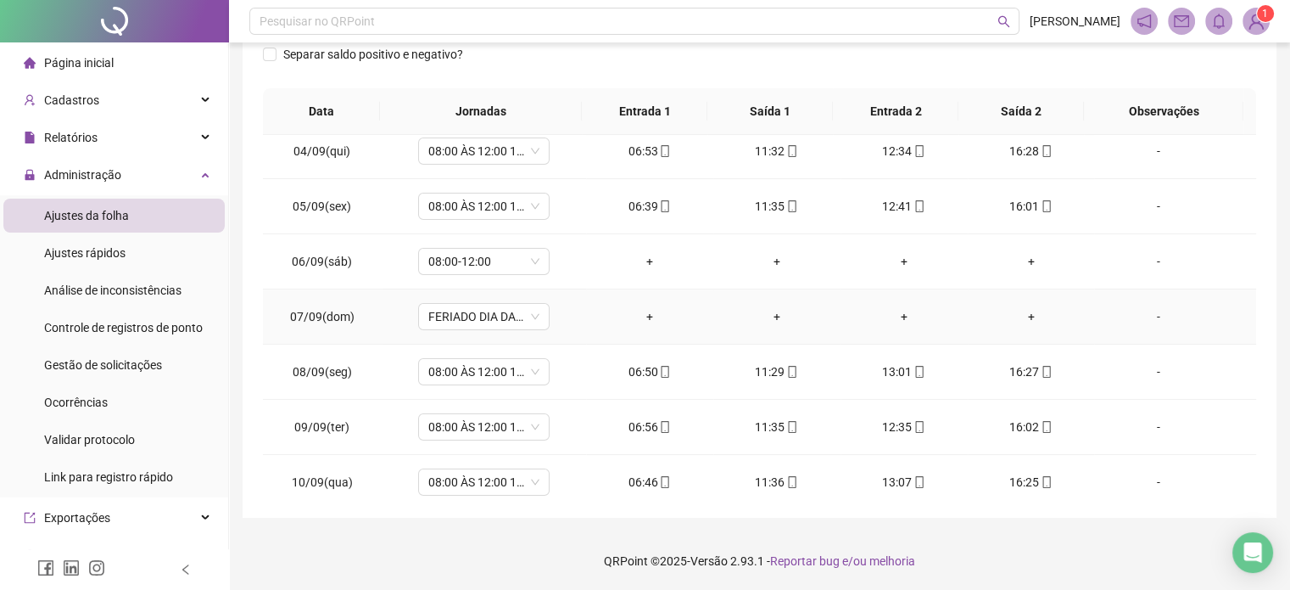
scroll to position [148, 0]
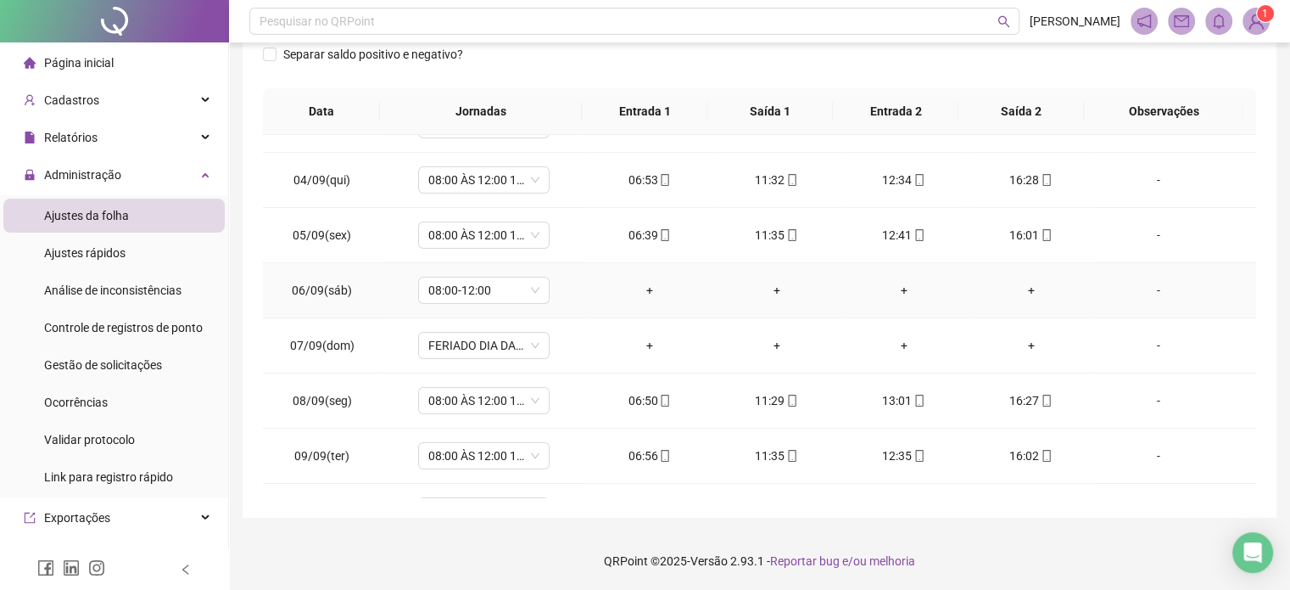
click at [1147, 290] on div "-" at bounding box center [1158, 290] width 100 height 19
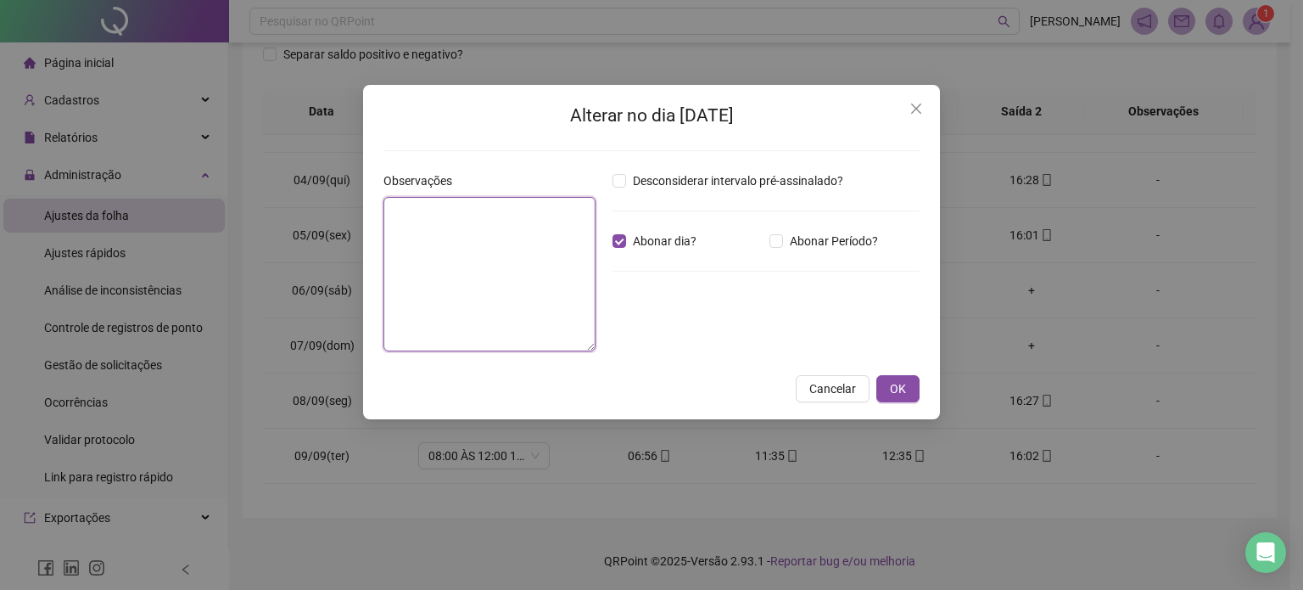
click at [517, 251] on textarea at bounding box center [489, 274] width 212 height 154
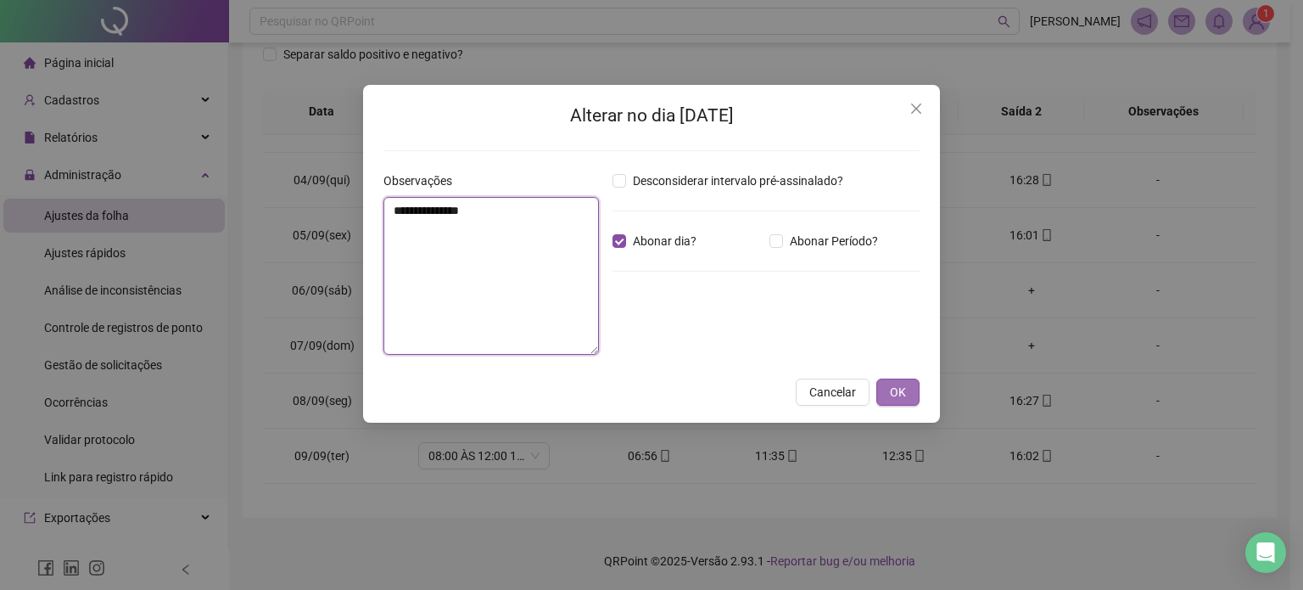
type textarea "**********"
click at [910, 396] on button "OK" at bounding box center [897, 391] width 43 height 27
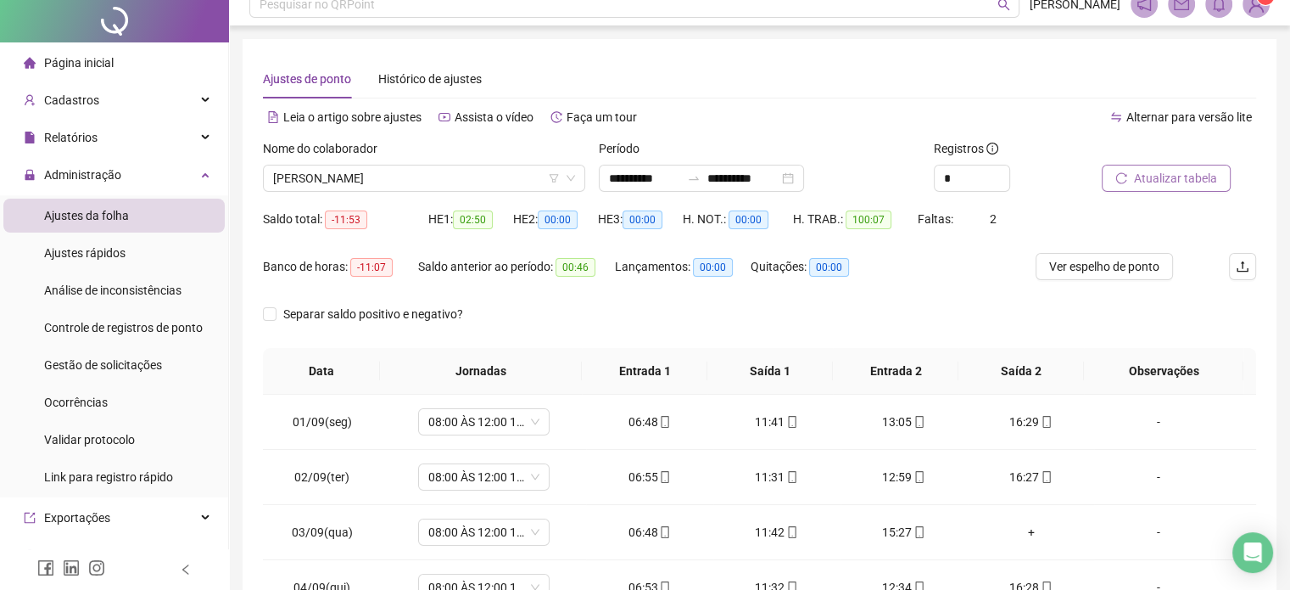
scroll to position [0, 0]
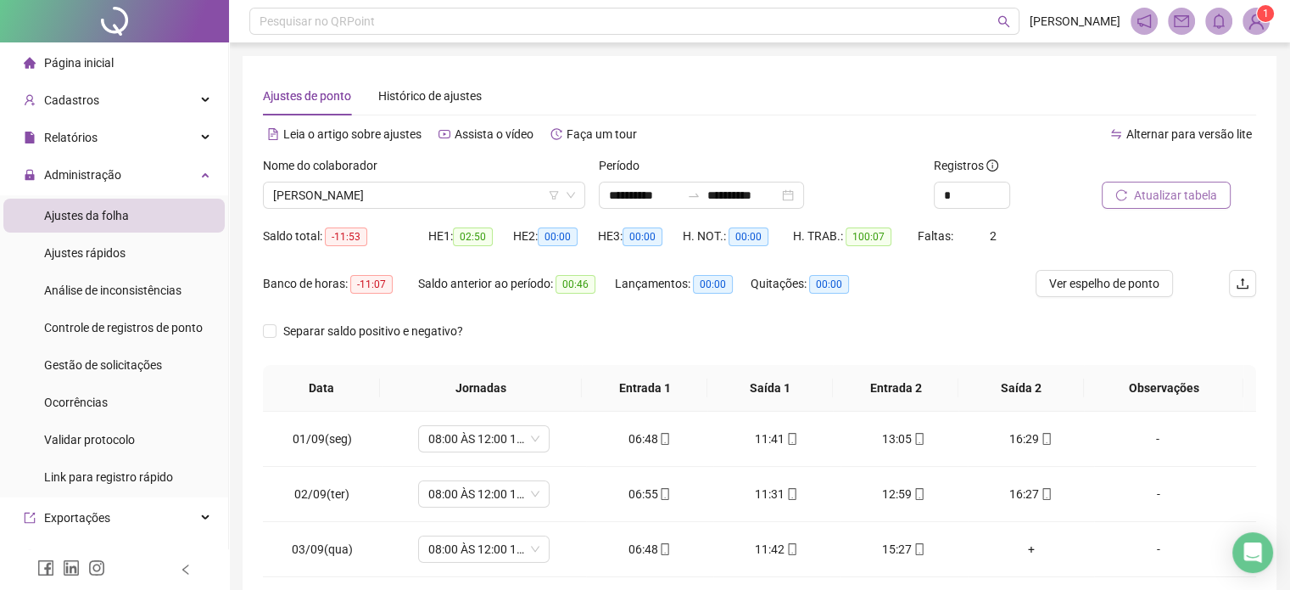
click at [1140, 191] on span "Atualizar tabela" at bounding box center [1175, 195] width 83 height 19
click at [478, 199] on span "[PERSON_NAME]" at bounding box center [424, 194] width 302 height 25
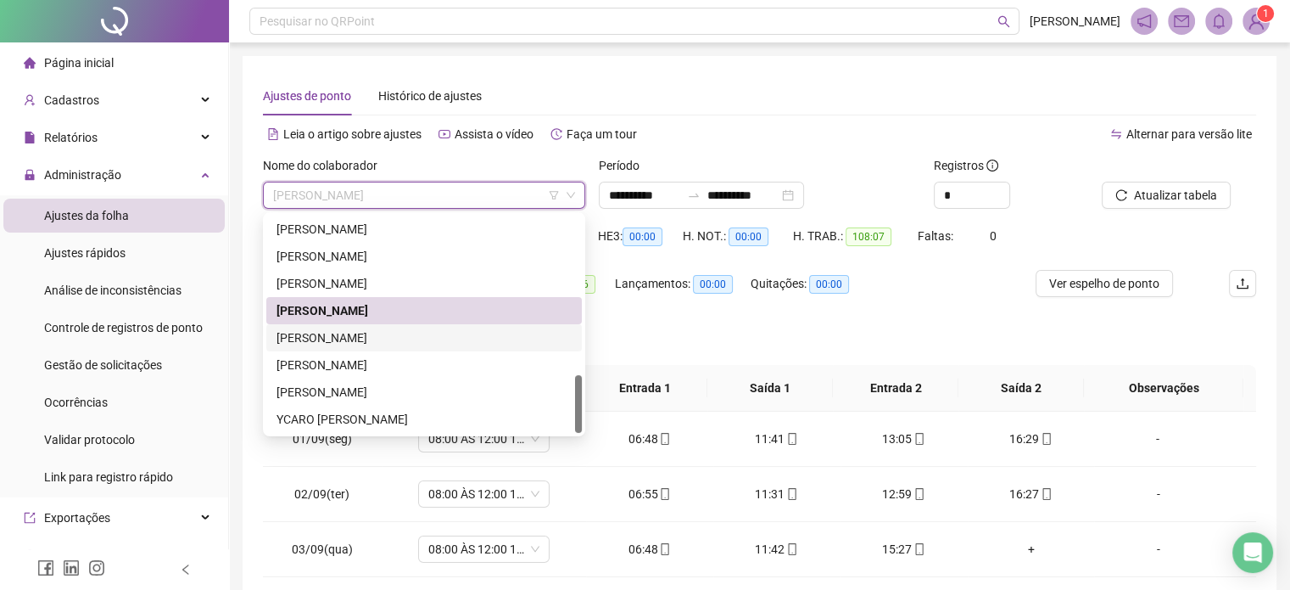
click at [390, 339] on div "[PERSON_NAME]" at bounding box center [424, 337] width 295 height 19
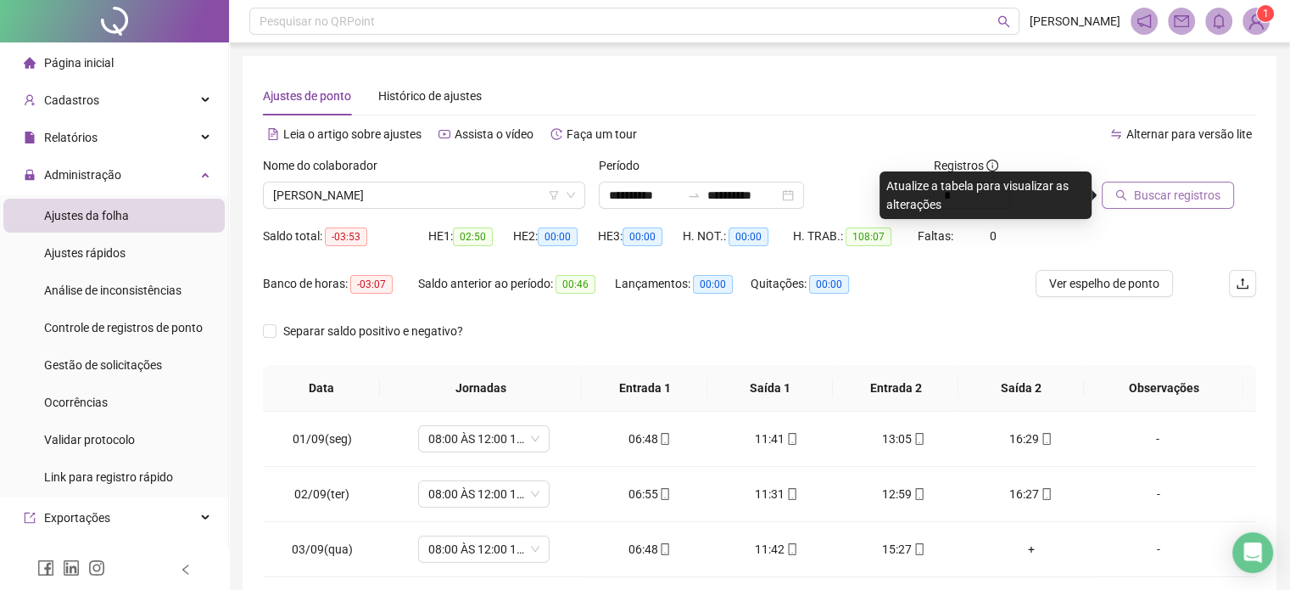
click at [1167, 199] on span "Buscar registros" at bounding box center [1177, 195] width 87 height 19
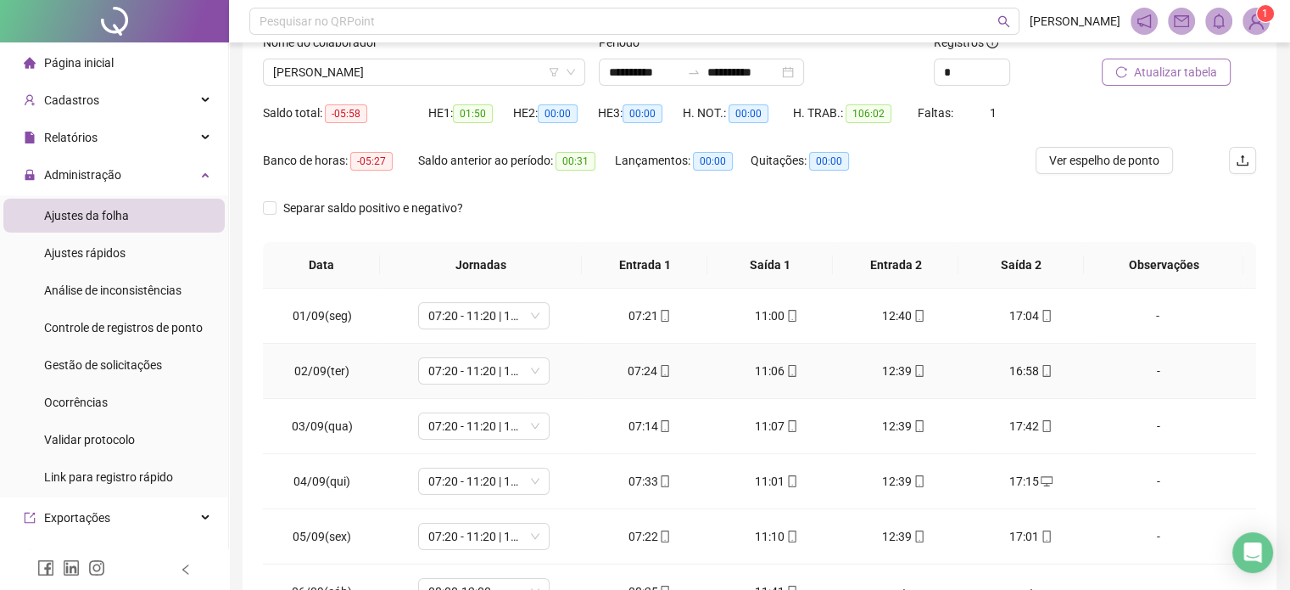
scroll to position [22, 0]
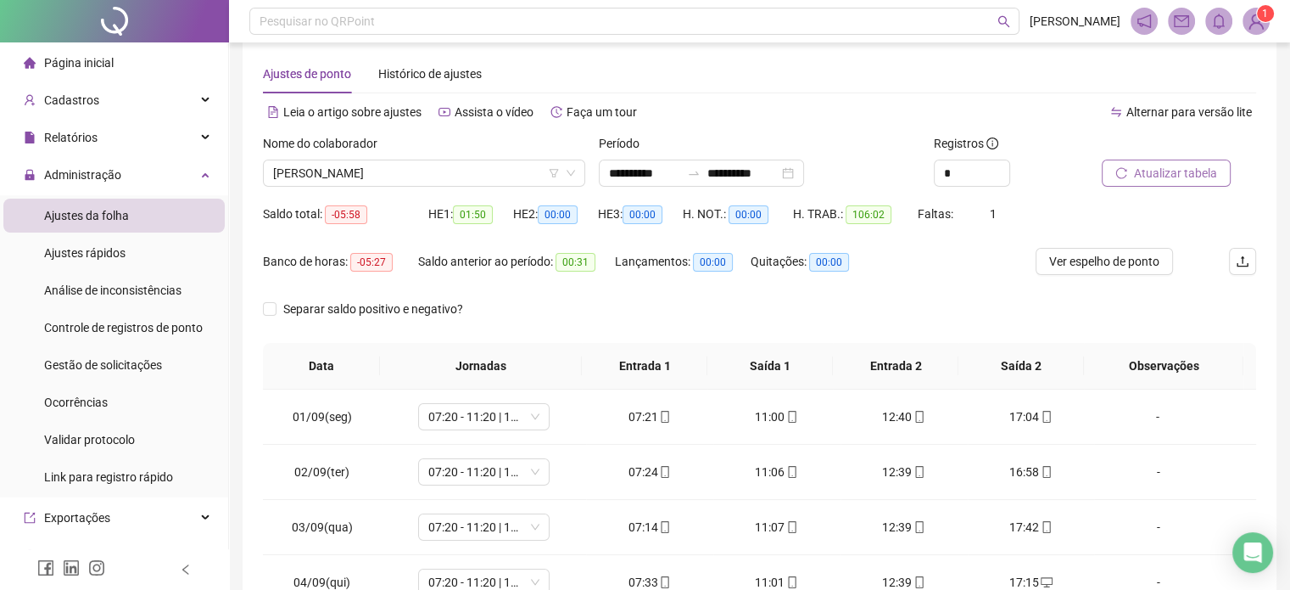
click at [1179, 177] on span "Atualizar tabela" at bounding box center [1175, 173] width 83 height 19
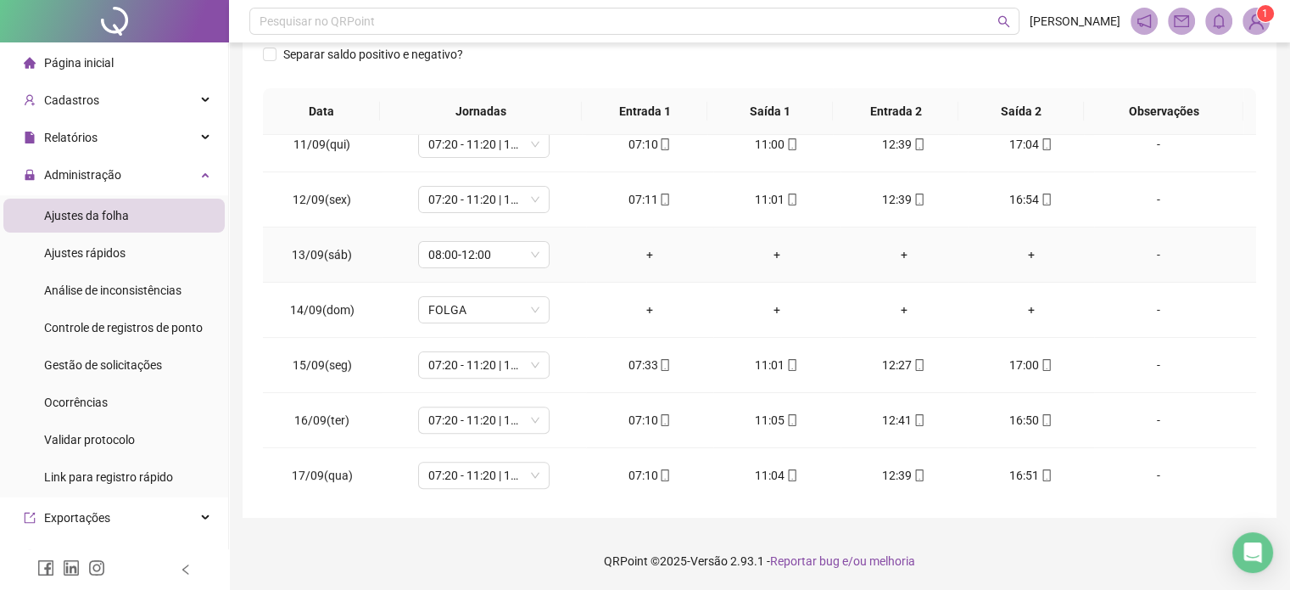
scroll to position [572, 0]
click at [1135, 243] on div "-" at bounding box center [1158, 252] width 100 height 19
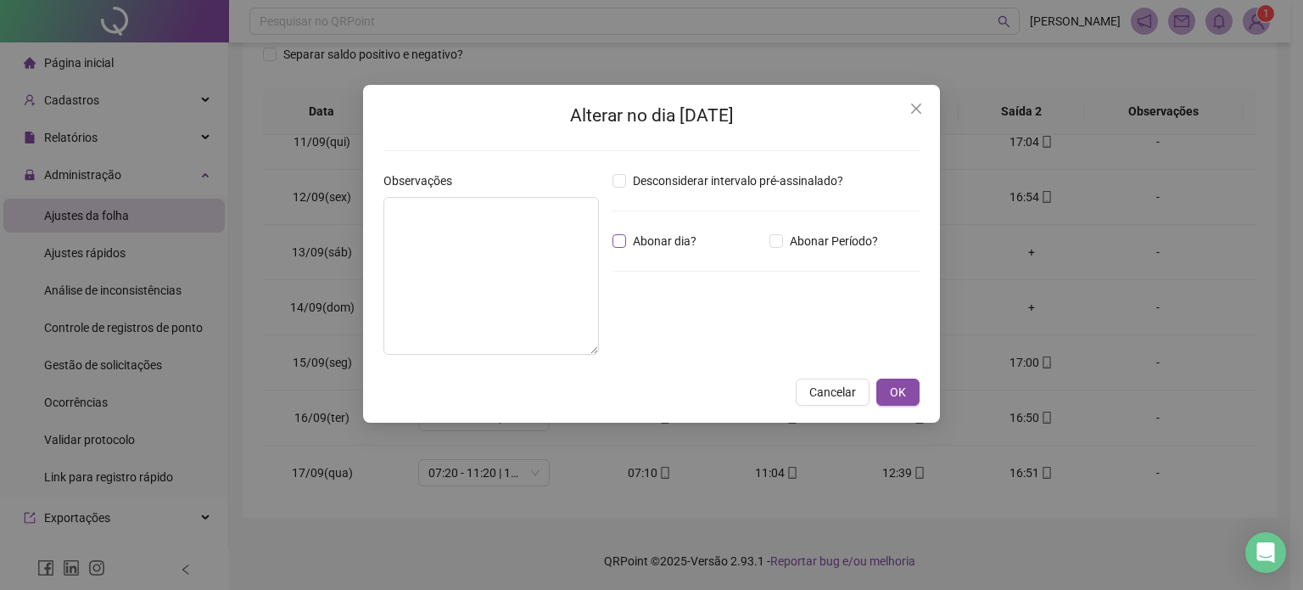
click at [620, 247] on label "Abonar dia?" at bounding box center [658, 241] width 91 height 19
click at [498, 248] on textarea at bounding box center [491, 276] width 216 height 158
type textarea "**********"
click at [882, 389] on button "OK" at bounding box center [897, 391] width 43 height 27
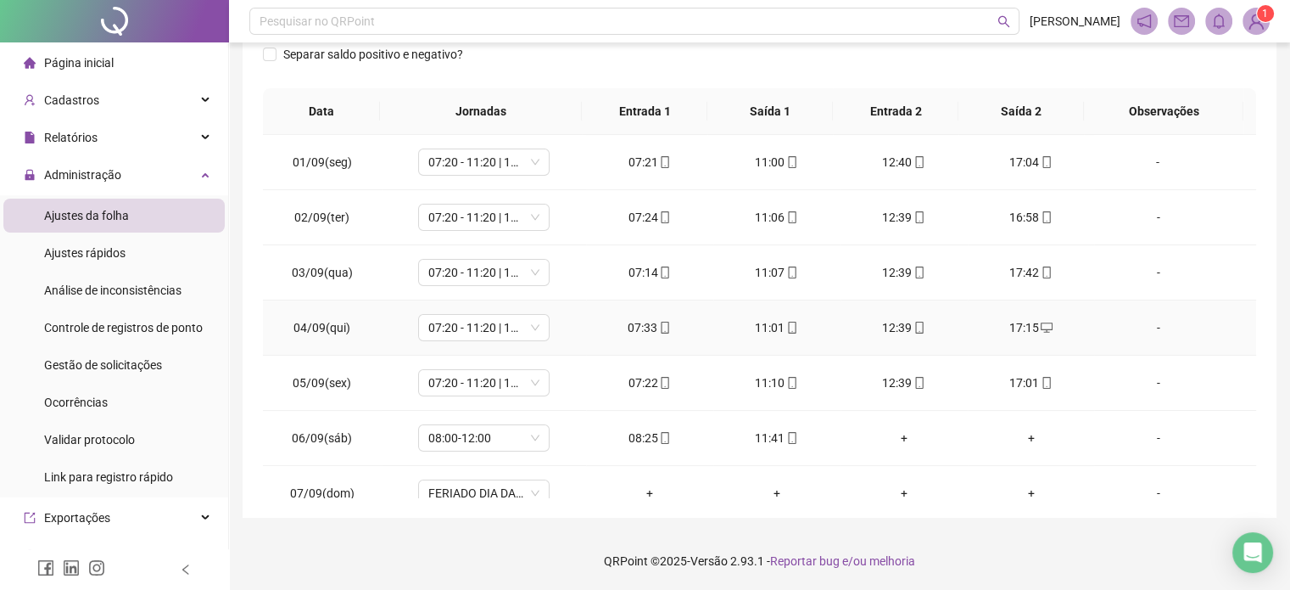
scroll to position [107, 0]
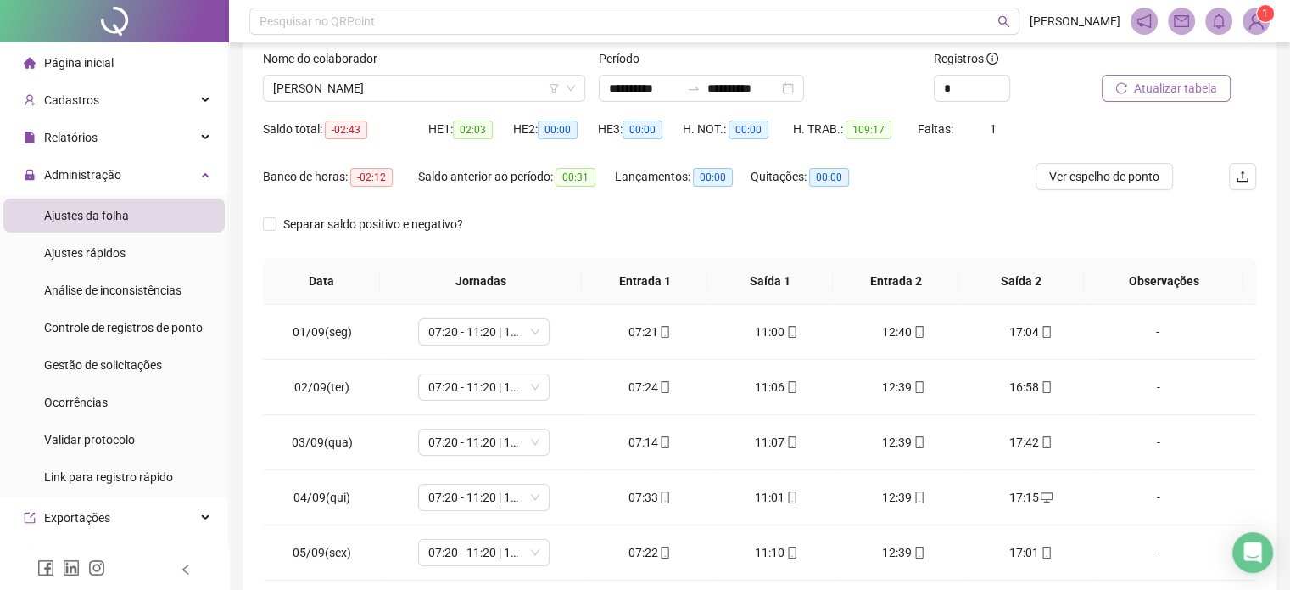
click at [1191, 98] on button "Atualizar tabela" at bounding box center [1166, 88] width 129 height 27
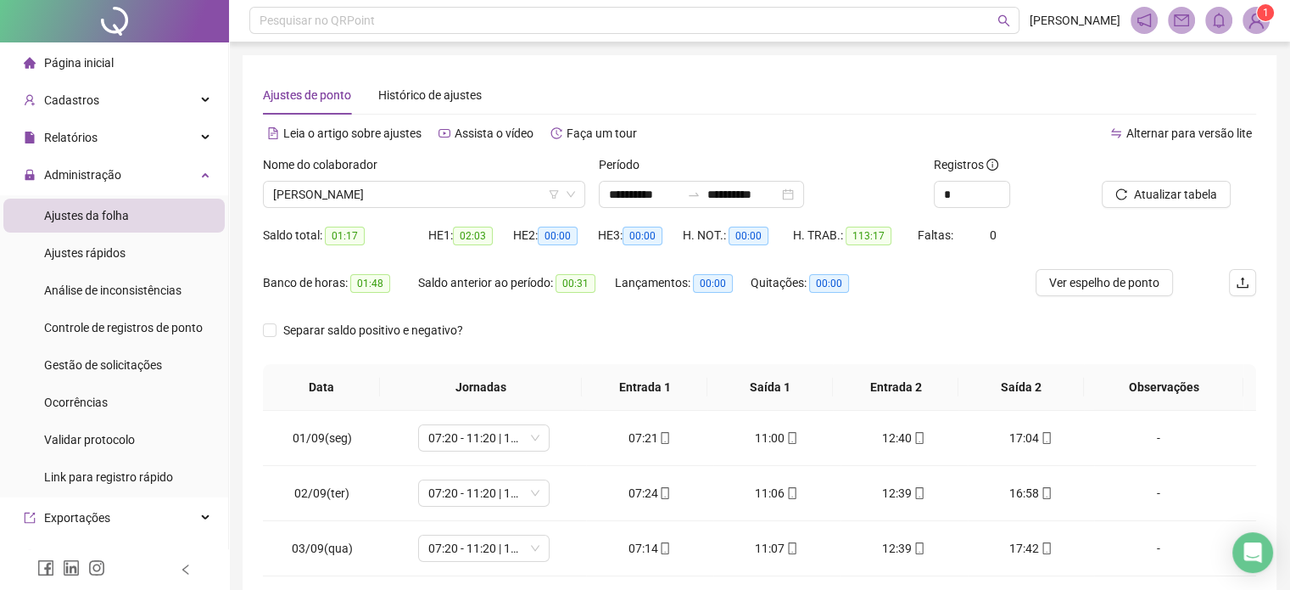
scroll to position [0, 0]
click at [405, 199] on span "[PERSON_NAME]" at bounding box center [424, 194] width 302 height 25
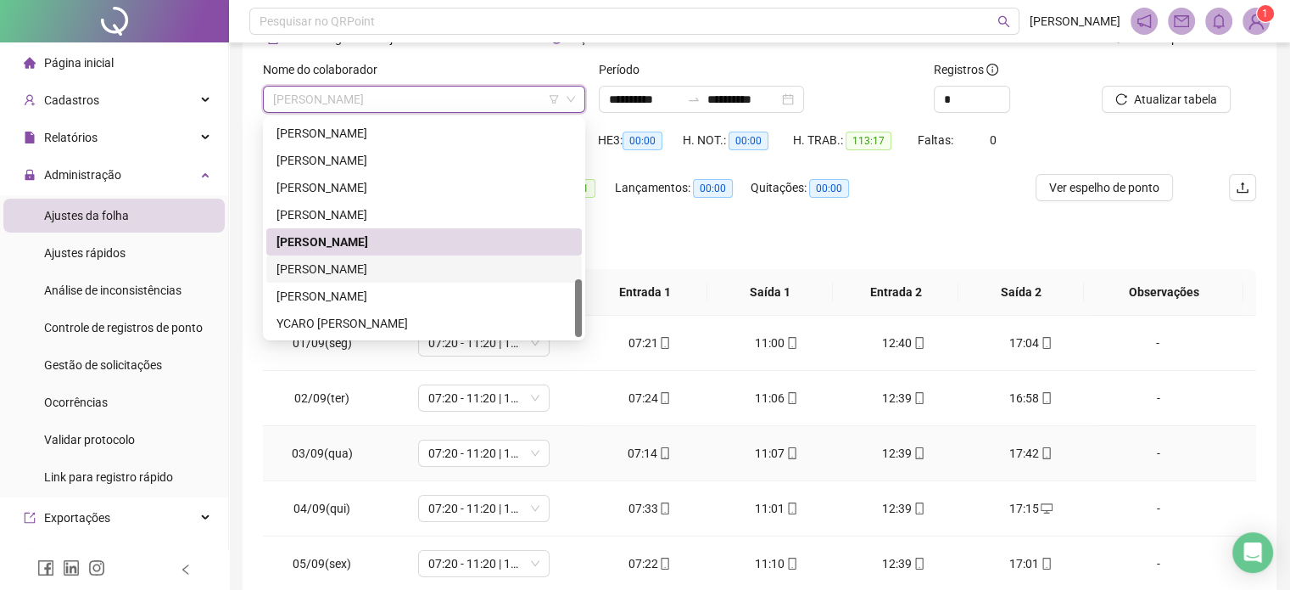
scroll to position [170, 0]
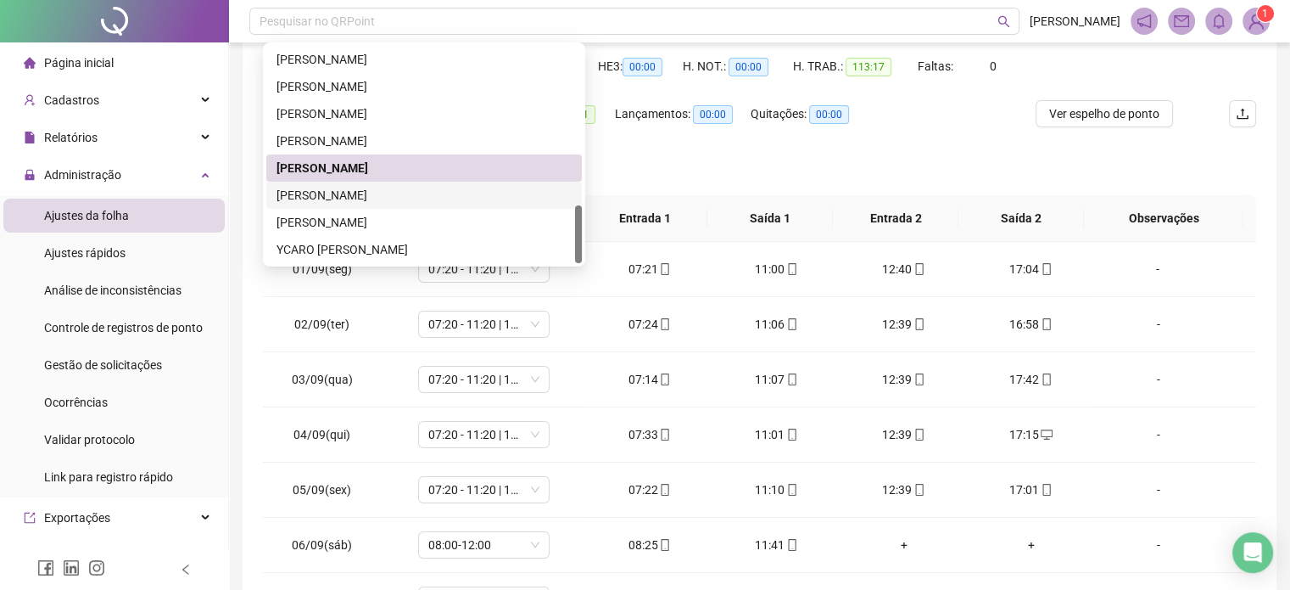
click at [403, 195] on div "[PERSON_NAME]" at bounding box center [424, 195] width 295 height 19
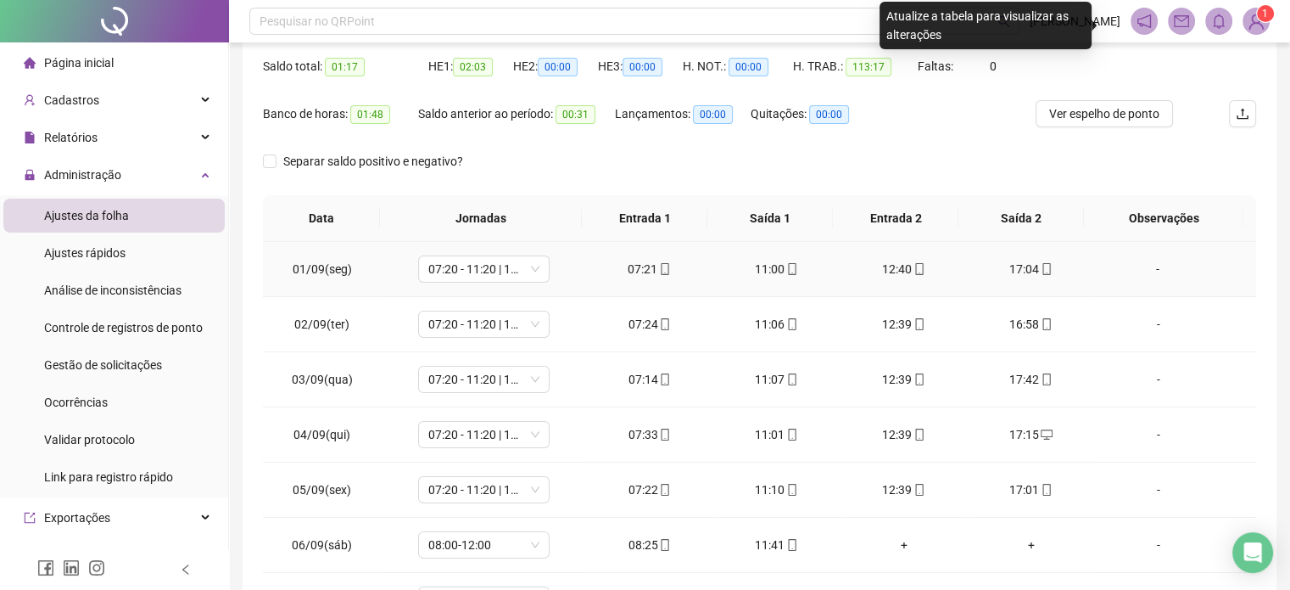
scroll to position [0, 0]
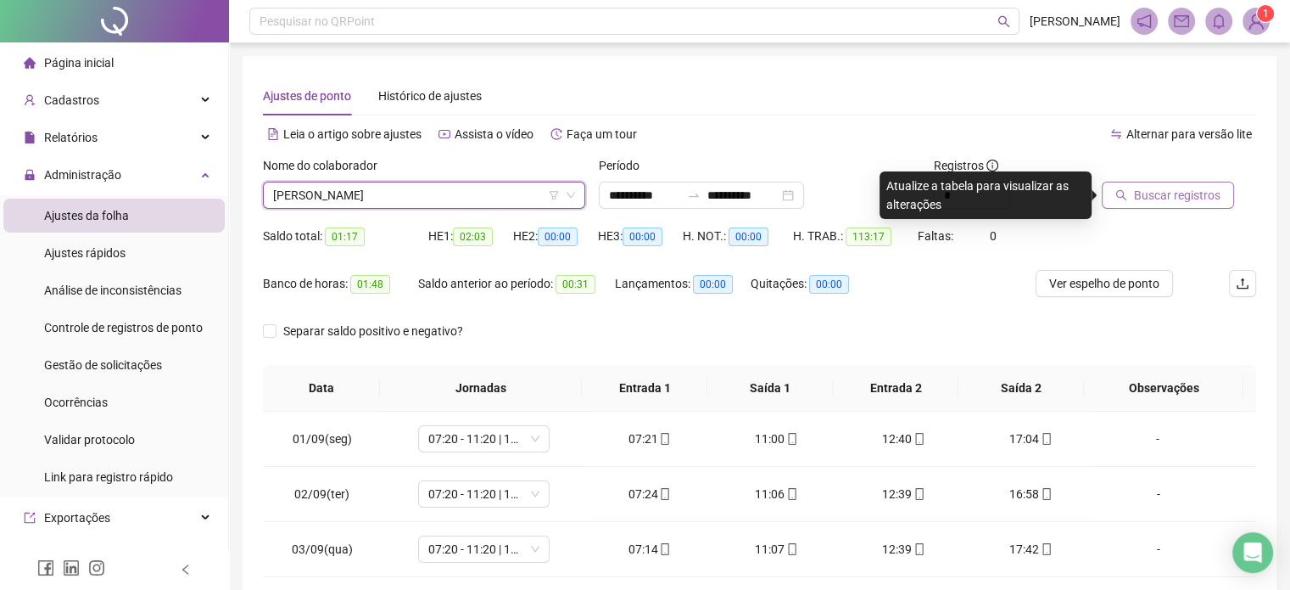
click at [1164, 193] on span "Buscar registros" at bounding box center [1177, 195] width 87 height 19
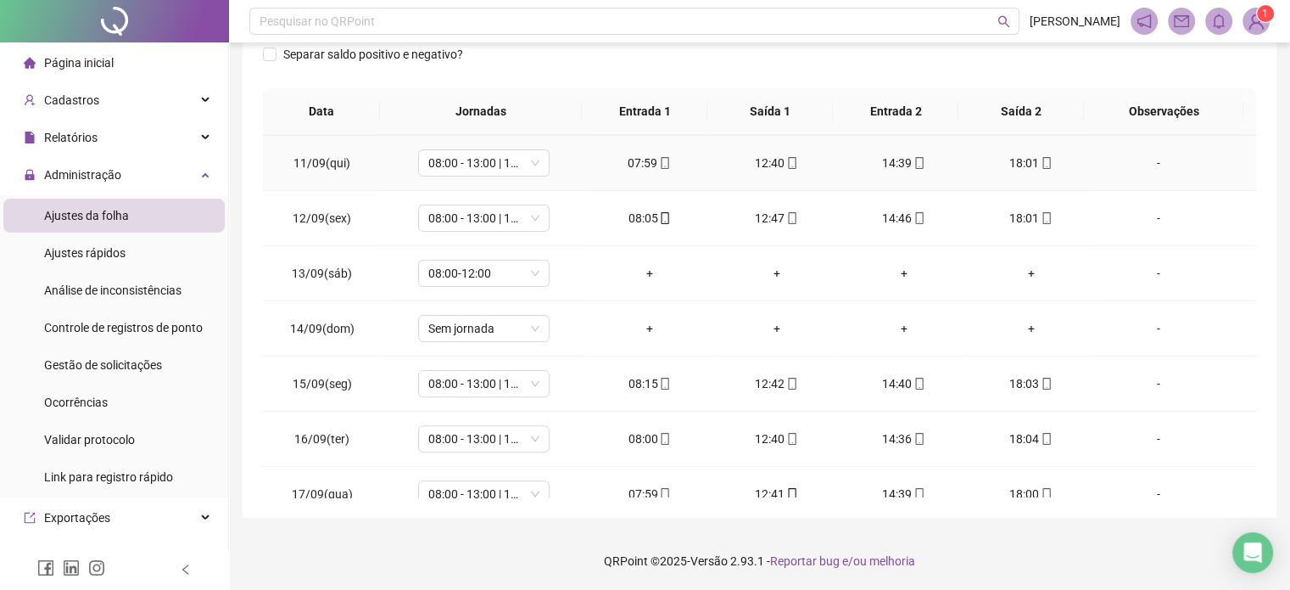
scroll to position [572, 0]
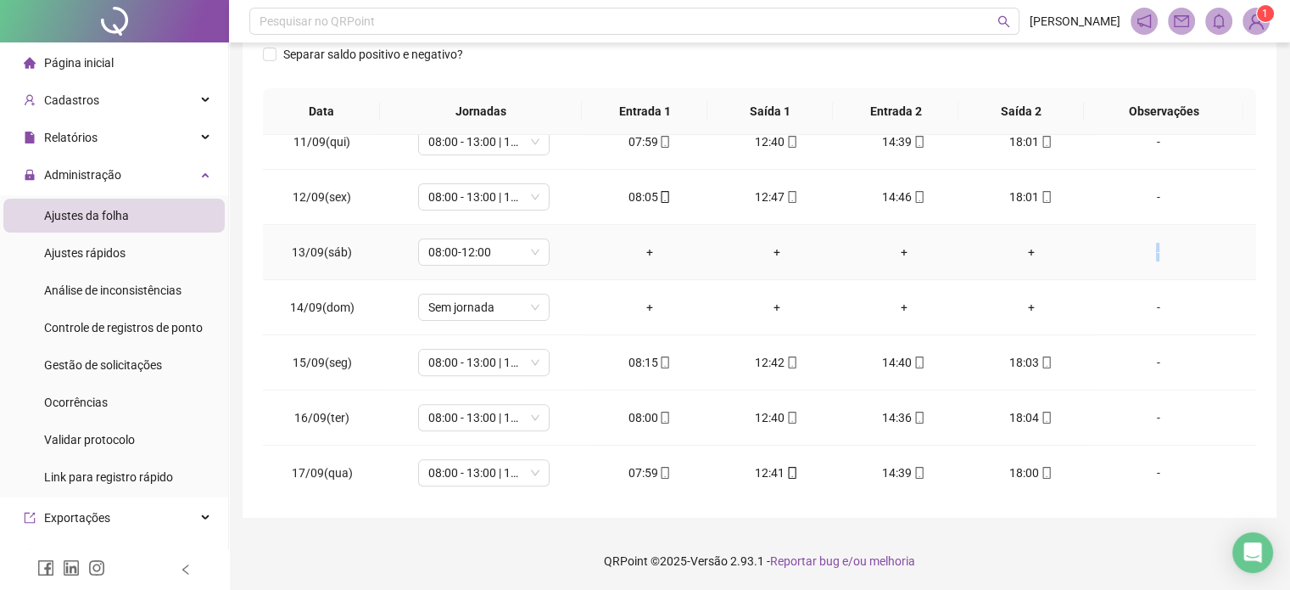
click at [1147, 243] on div "-" at bounding box center [1158, 252] width 100 height 19
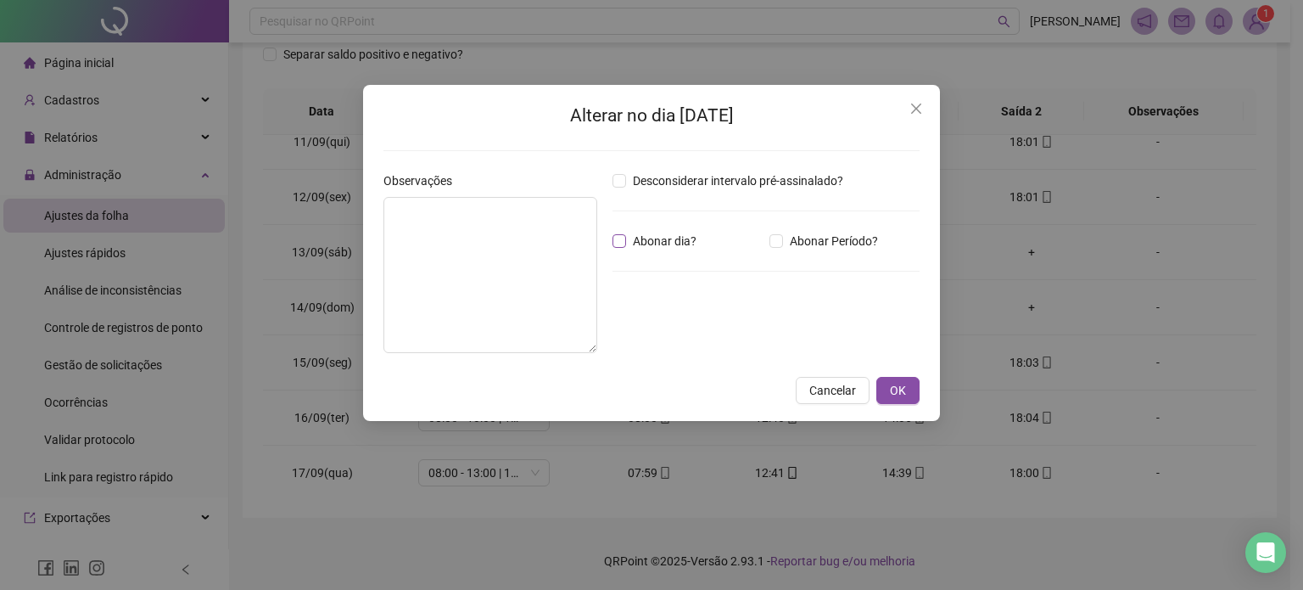
click at [627, 238] on span "Abonar dia?" at bounding box center [664, 241] width 77 height 19
click at [543, 244] on textarea at bounding box center [490, 275] width 214 height 156
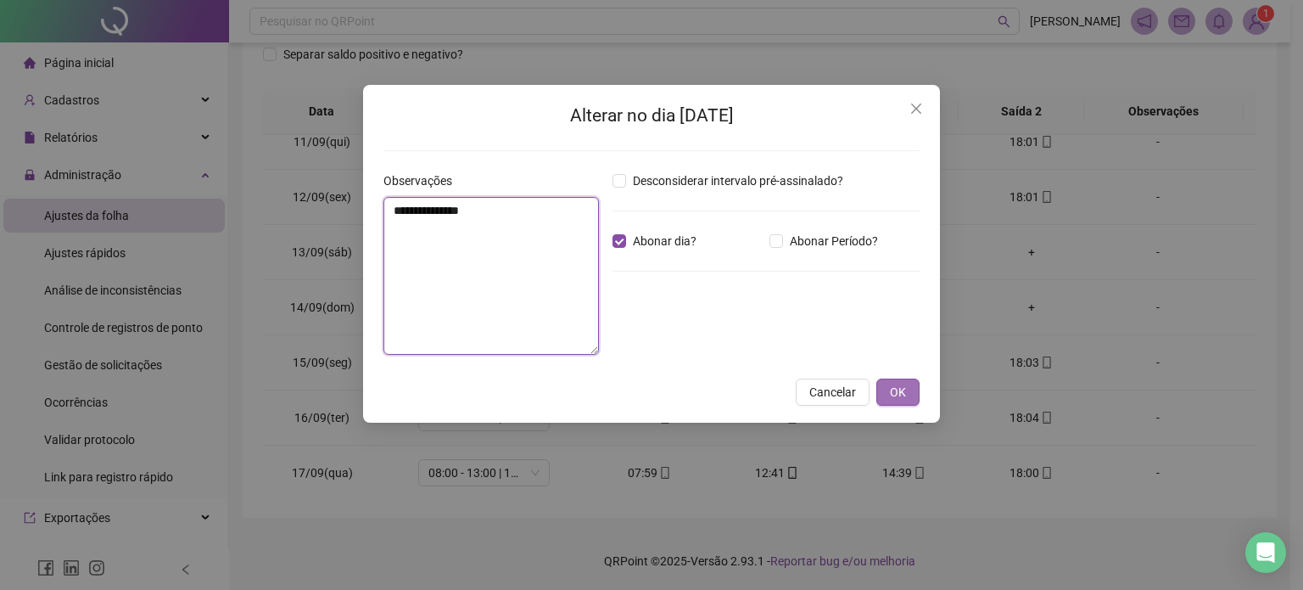
type textarea "**********"
click at [890, 385] on span "OK" at bounding box center [898, 392] width 16 height 19
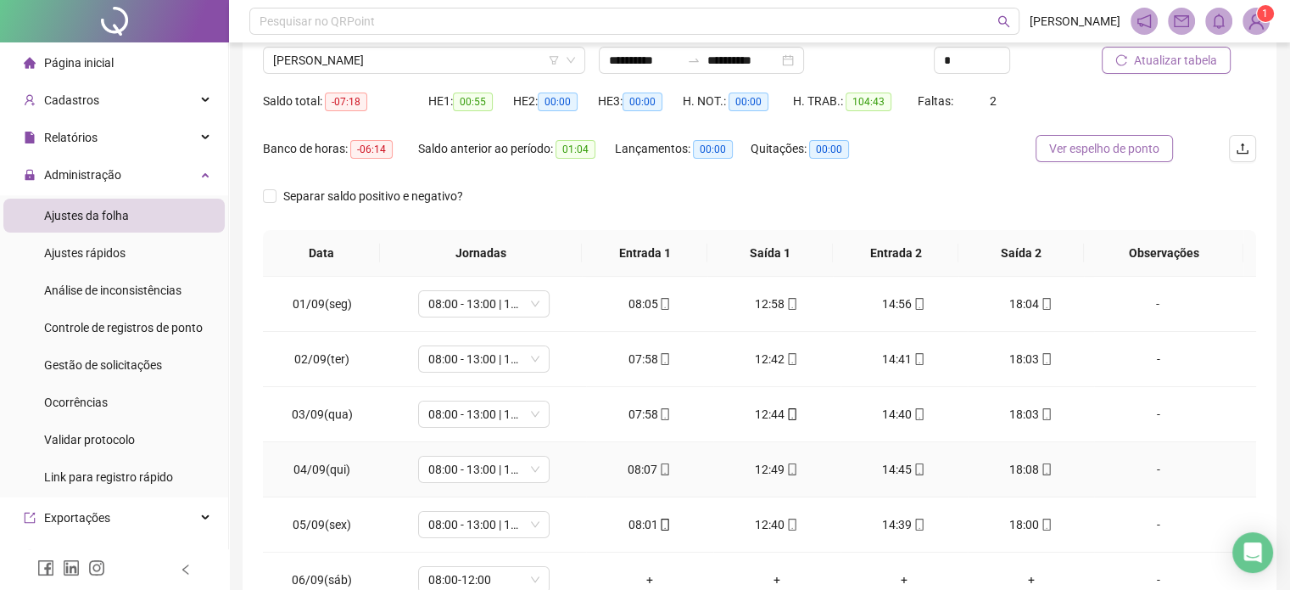
scroll to position [0, 0]
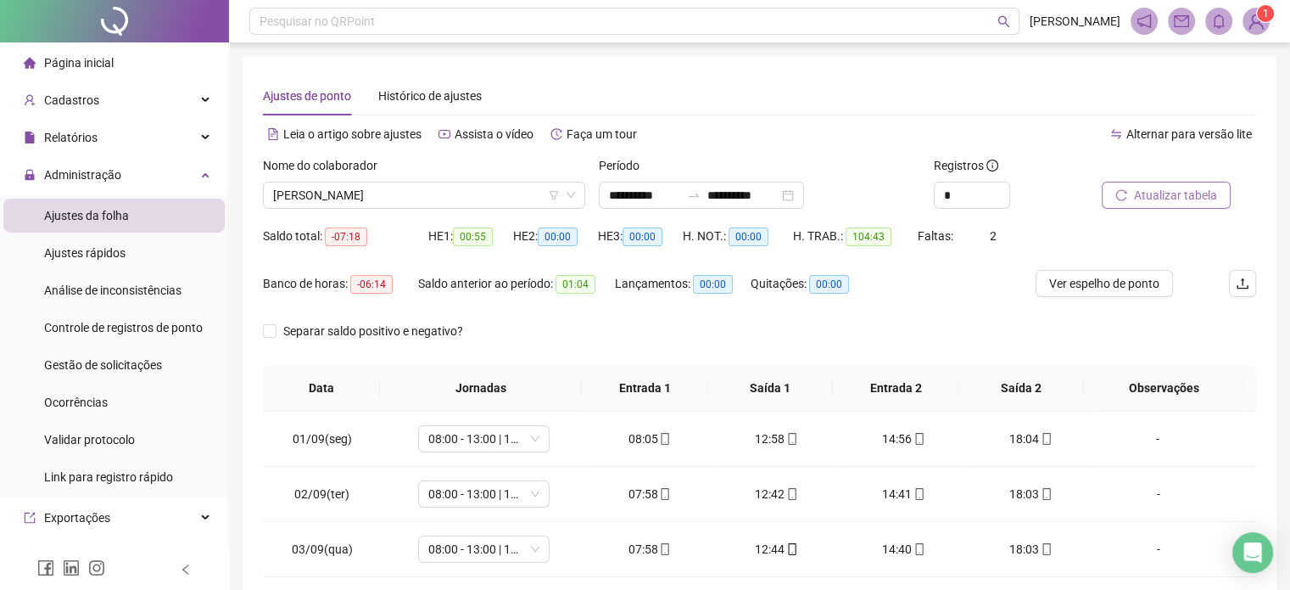
click at [1164, 199] on span "Atualizar tabela" at bounding box center [1175, 195] width 83 height 19
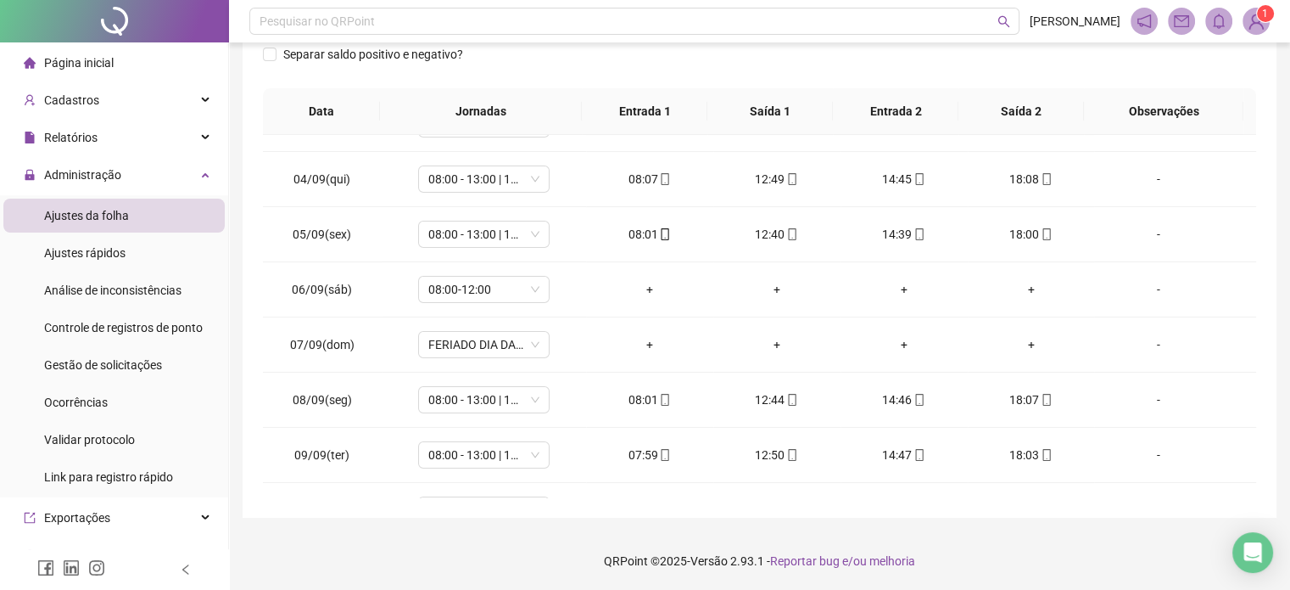
scroll to position [148, 0]
click at [493, 298] on span "08:00-12:00" at bounding box center [483, 289] width 111 height 25
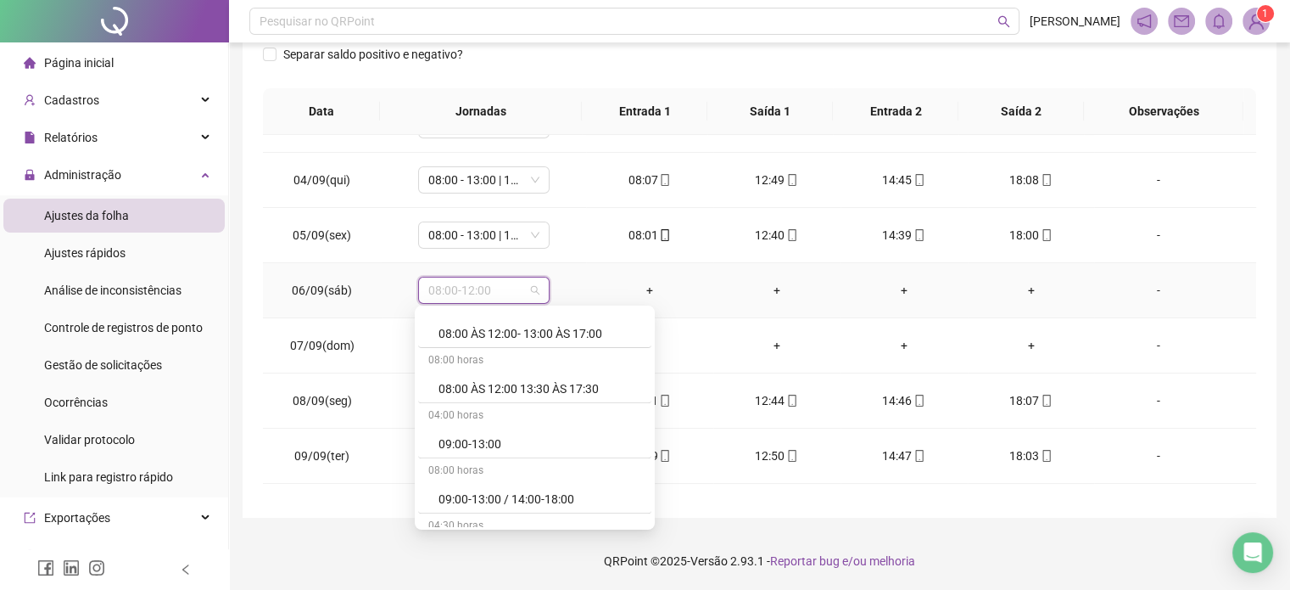
scroll to position [764, 0]
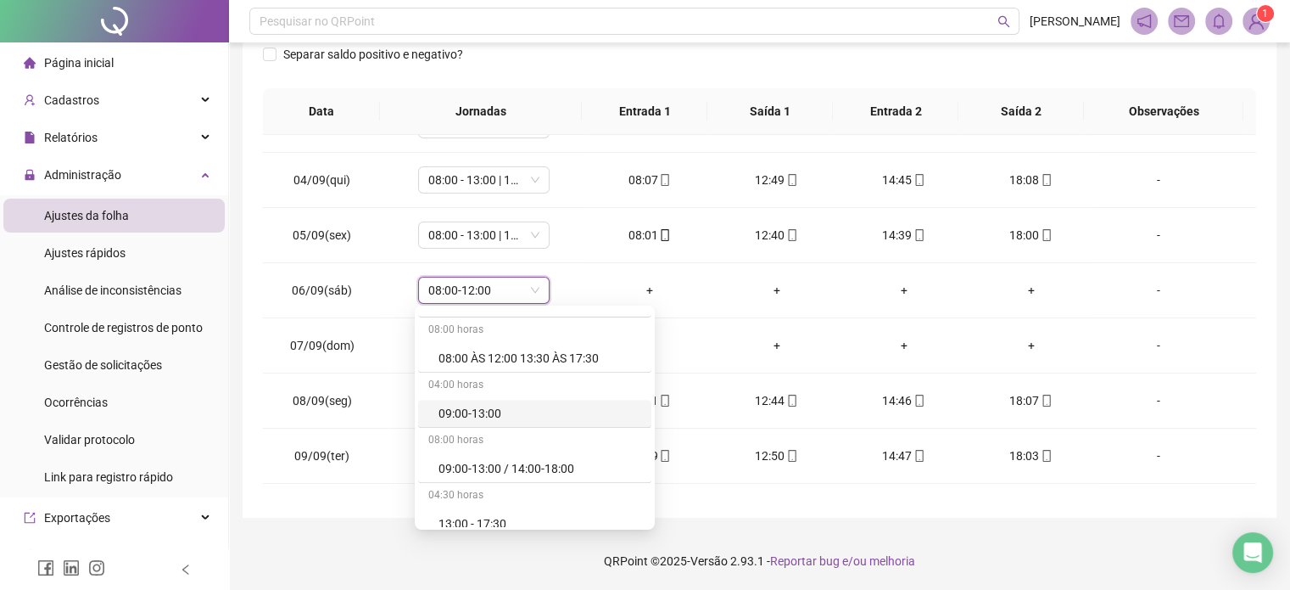
click at [1270, 338] on div "**********" at bounding box center [760, 148] width 1034 height 738
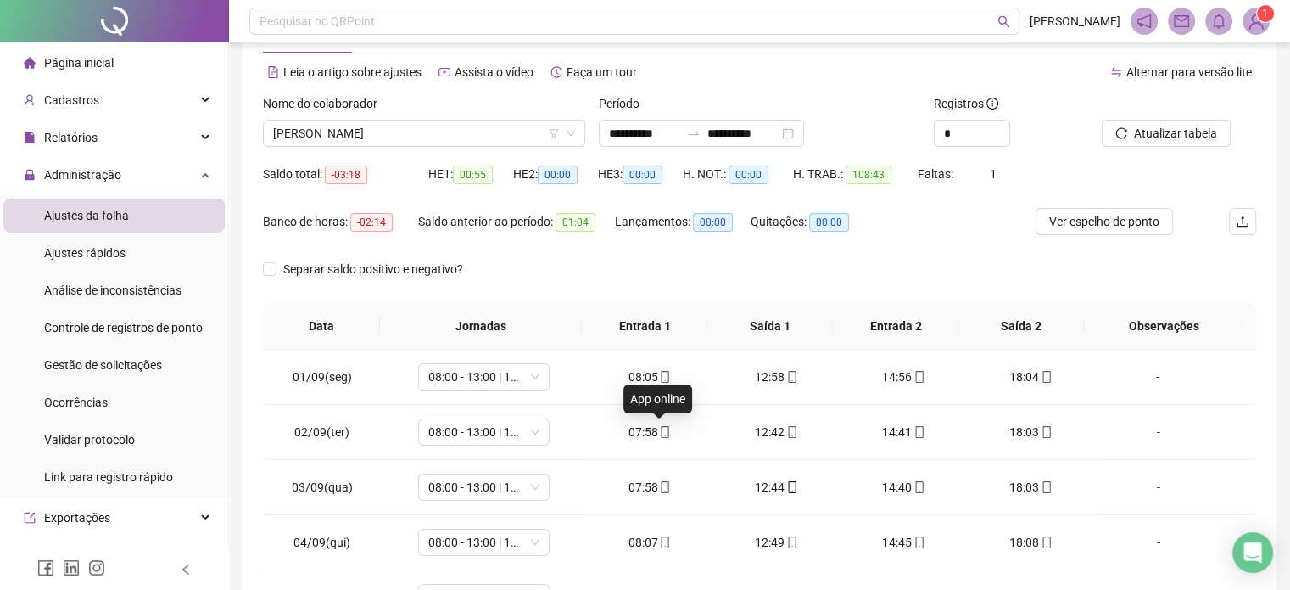
scroll to position [22, 0]
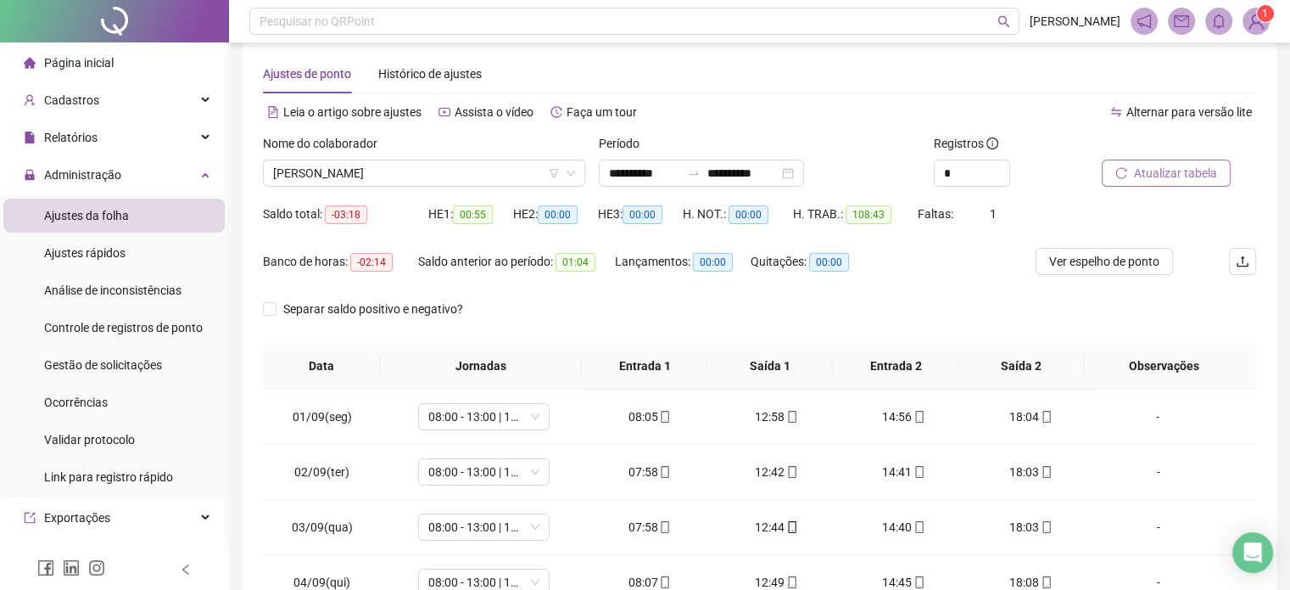
click at [1161, 172] on span "Atualizar tabela" at bounding box center [1175, 173] width 83 height 19
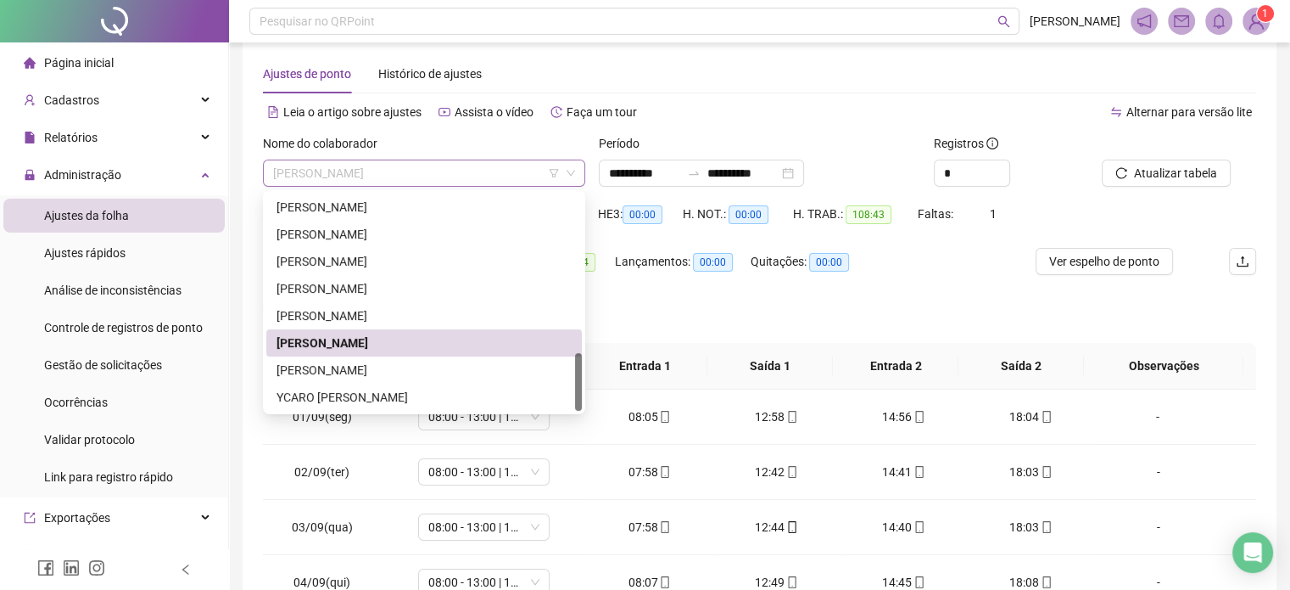
click at [423, 175] on span "[PERSON_NAME]" at bounding box center [424, 172] width 302 height 25
click at [390, 369] on div "[PERSON_NAME]" at bounding box center [424, 370] width 295 height 19
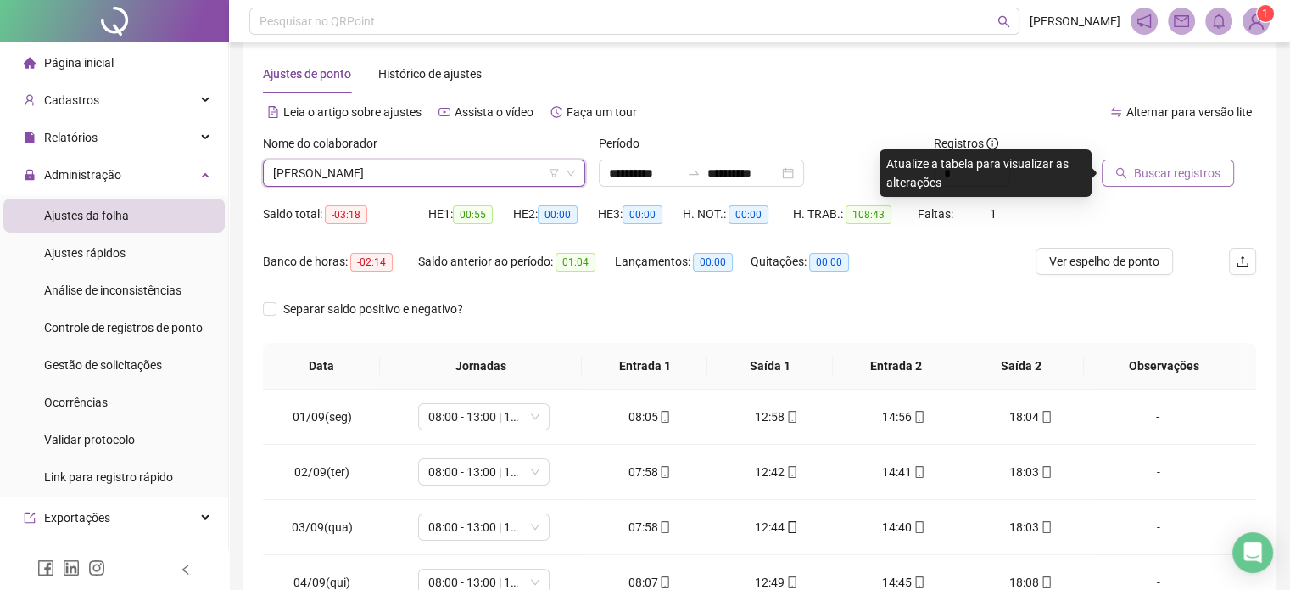
click at [1156, 167] on span "Buscar registros" at bounding box center [1177, 173] width 87 height 19
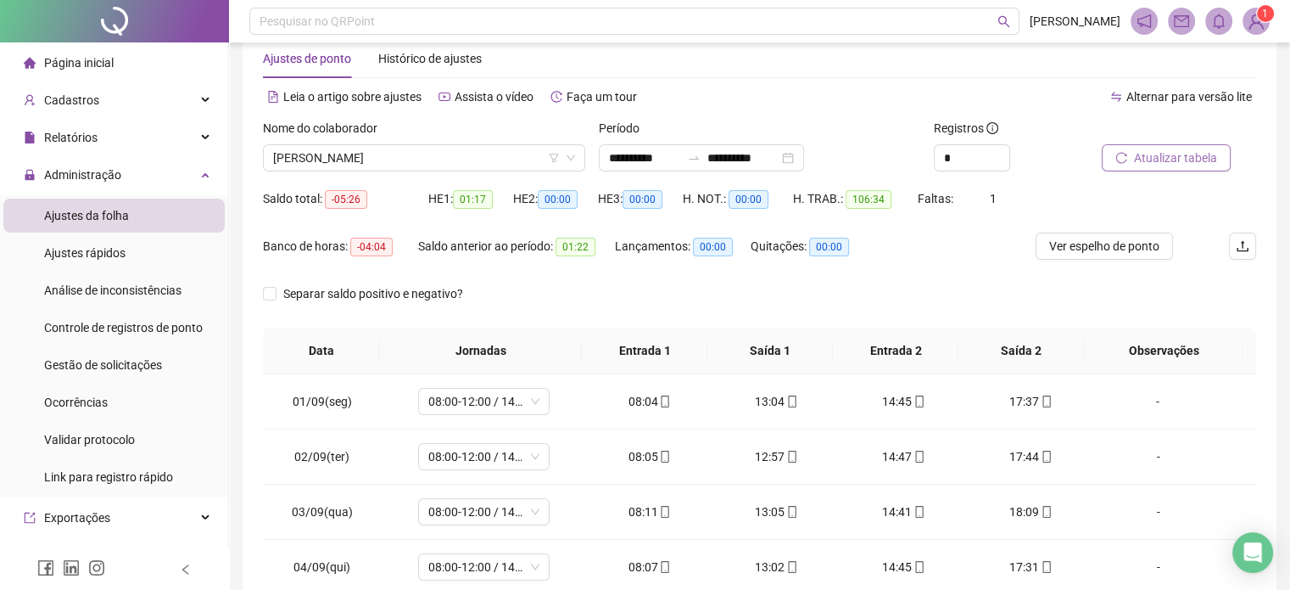
scroll to position [0, 0]
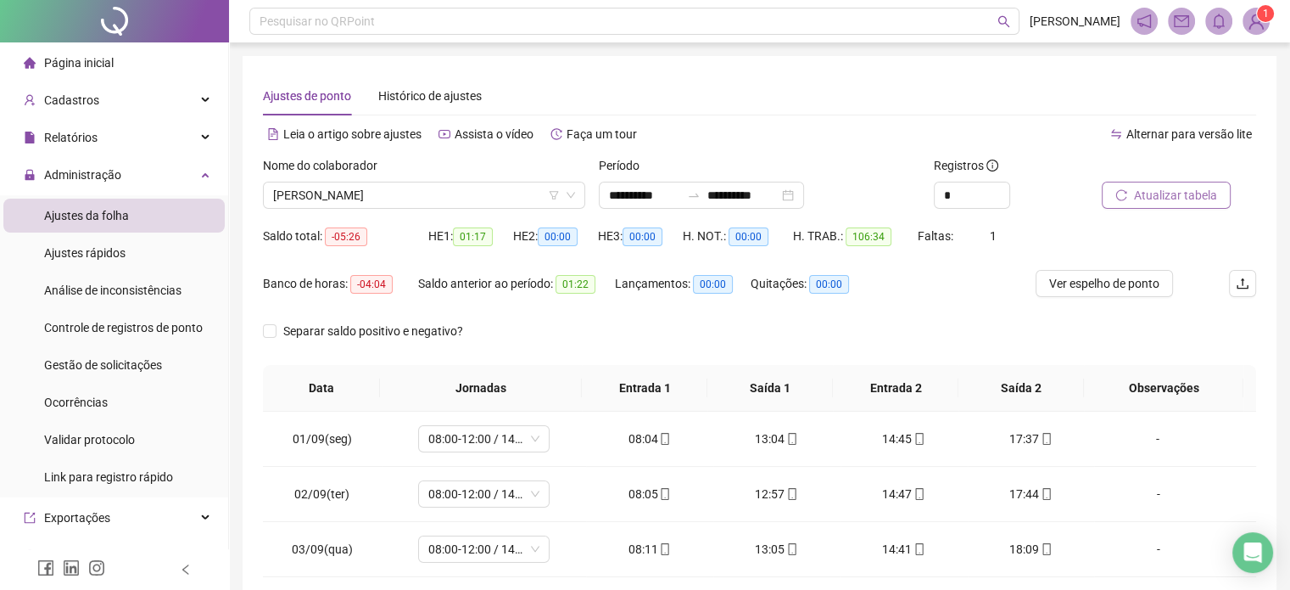
click at [1169, 198] on span "Atualizar tabela" at bounding box center [1175, 195] width 83 height 19
click at [1159, 195] on span "Atualizar tabela" at bounding box center [1175, 195] width 83 height 19
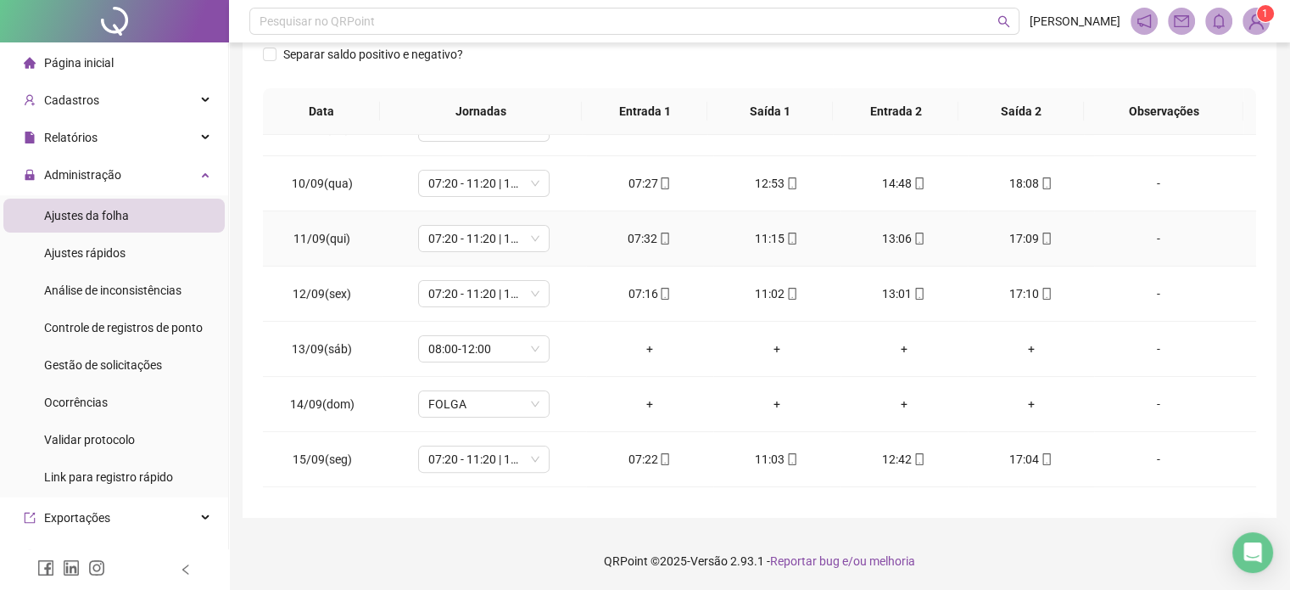
scroll to position [572, 0]
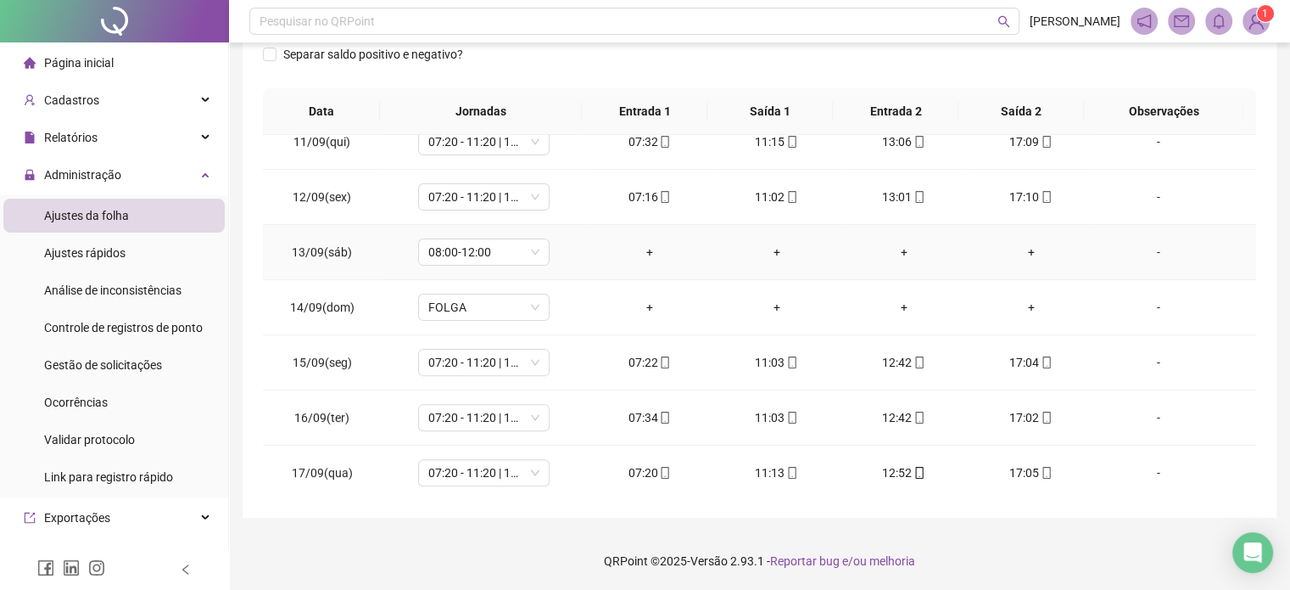
click at [1144, 243] on div "-" at bounding box center [1158, 252] width 100 height 19
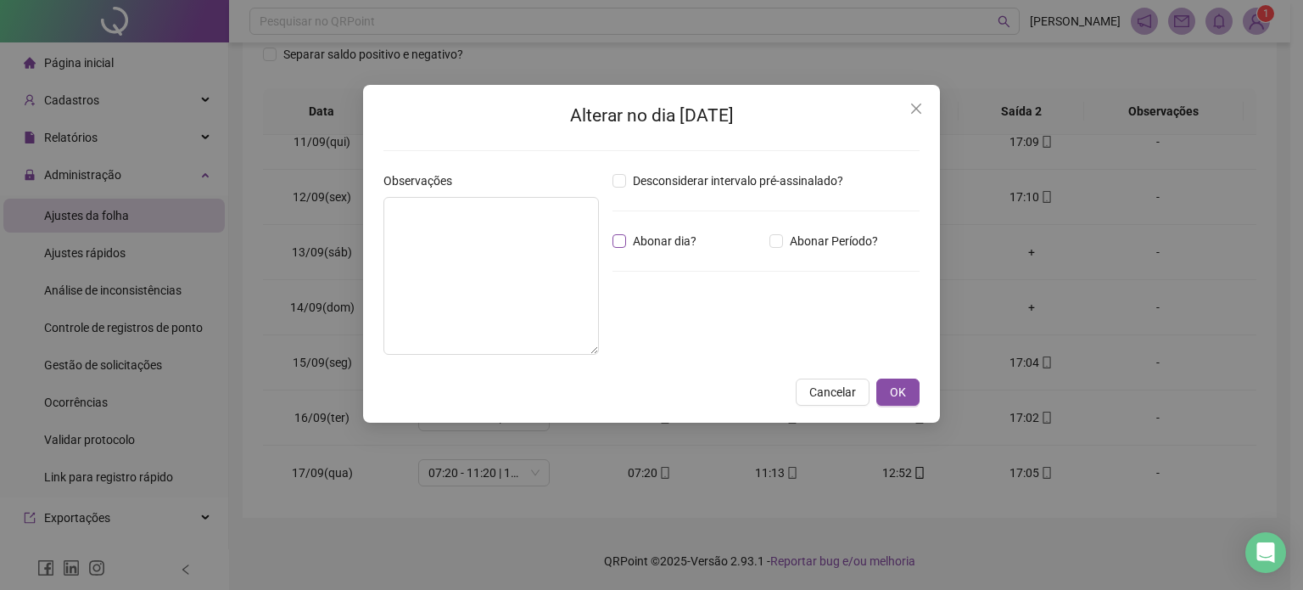
click at [632, 242] on span "Abonar dia?" at bounding box center [664, 241] width 77 height 19
click at [556, 244] on textarea at bounding box center [491, 276] width 216 height 158
type textarea "**********"
click at [885, 390] on button "OK" at bounding box center [897, 391] width 43 height 27
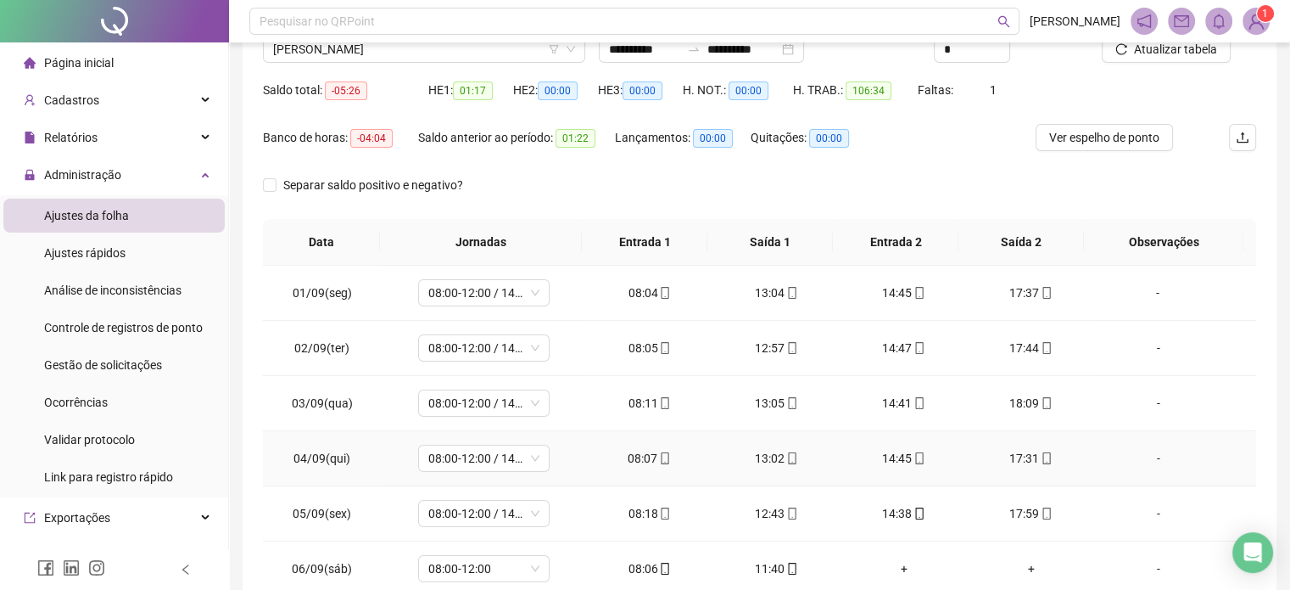
scroll to position [22, 0]
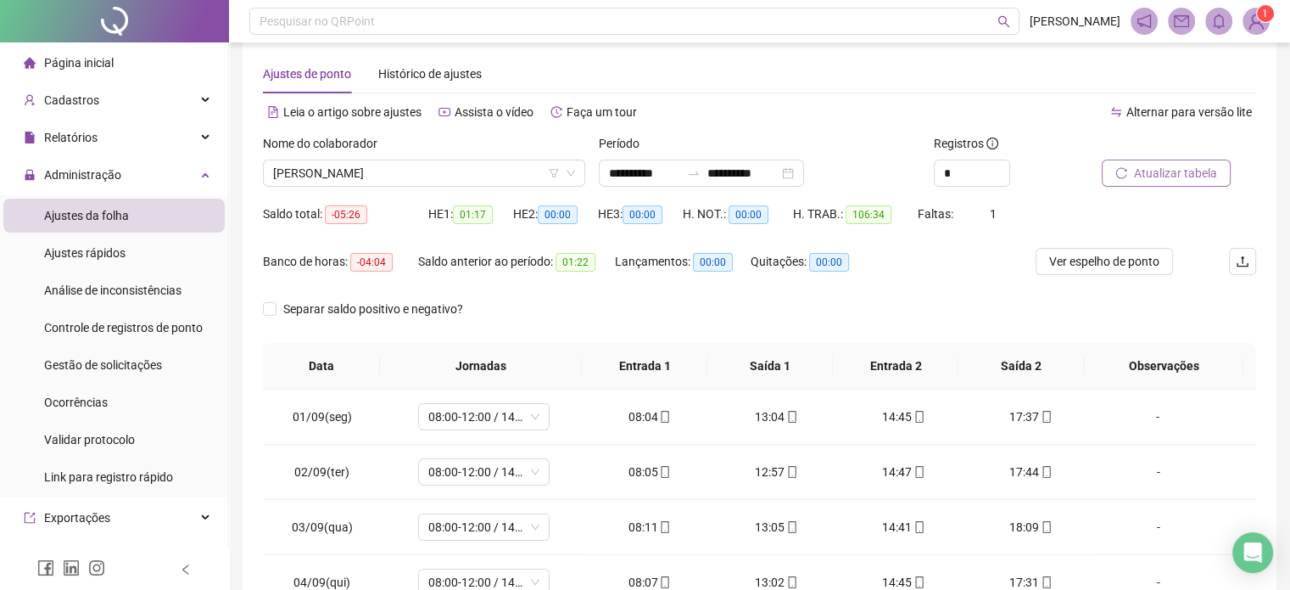
click at [1185, 172] on span "Atualizar tabela" at bounding box center [1175, 173] width 83 height 19
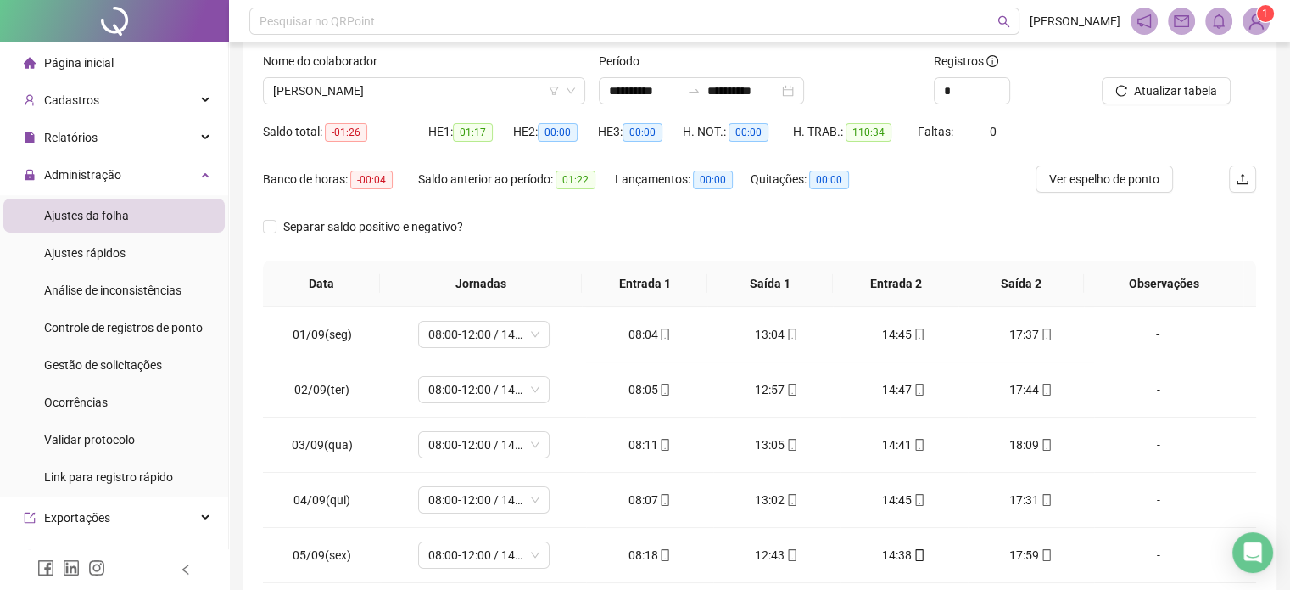
scroll to position [0, 0]
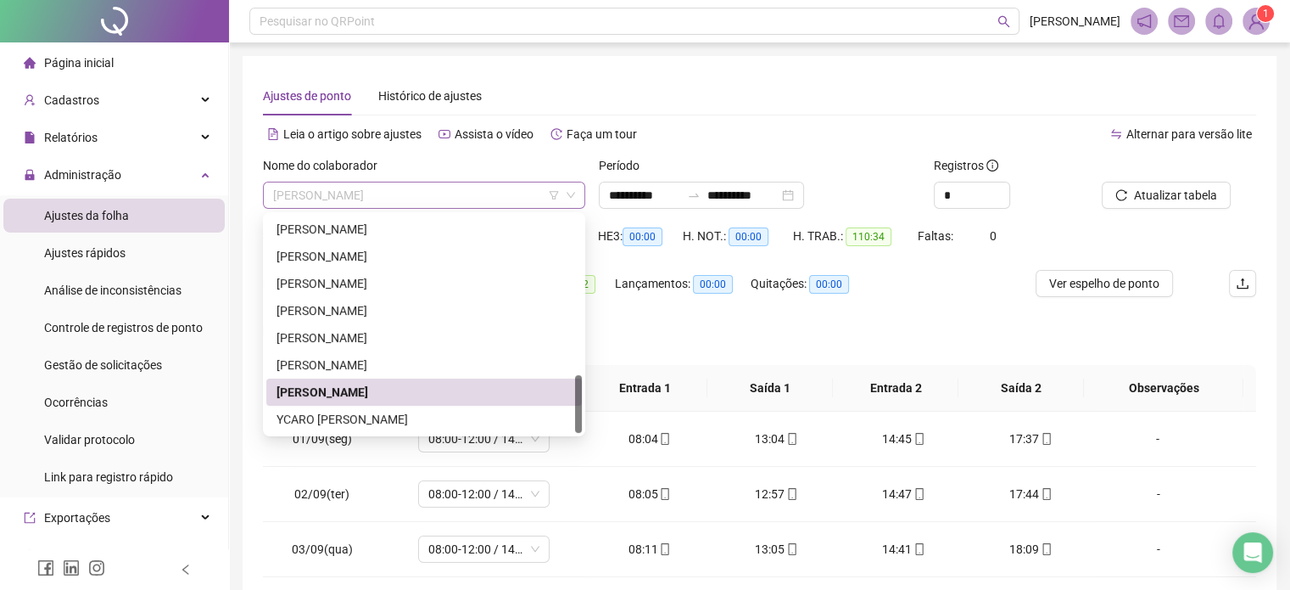
click at [396, 197] on span "[PERSON_NAME]" at bounding box center [424, 194] width 302 height 25
click at [385, 417] on div "YCARO [PERSON_NAME]" at bounding box center [424, 419] width 295 height 19
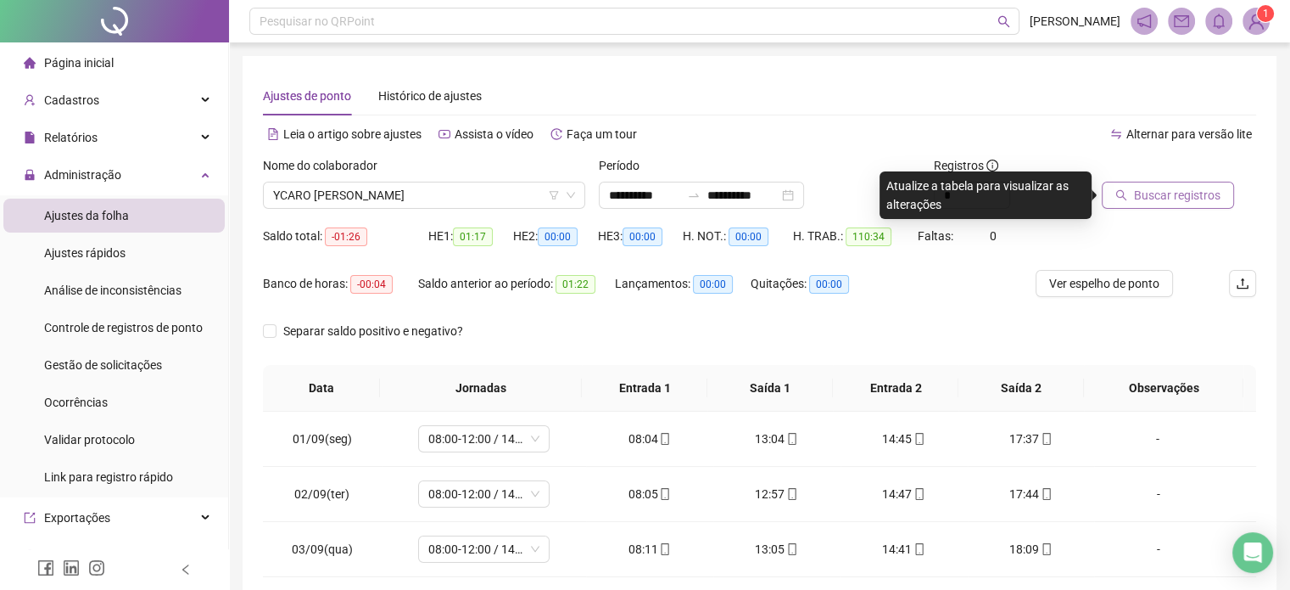
click at [1157, 199] on span "Buscar registros" at bounding box center [1177, 195] width 87 height 19
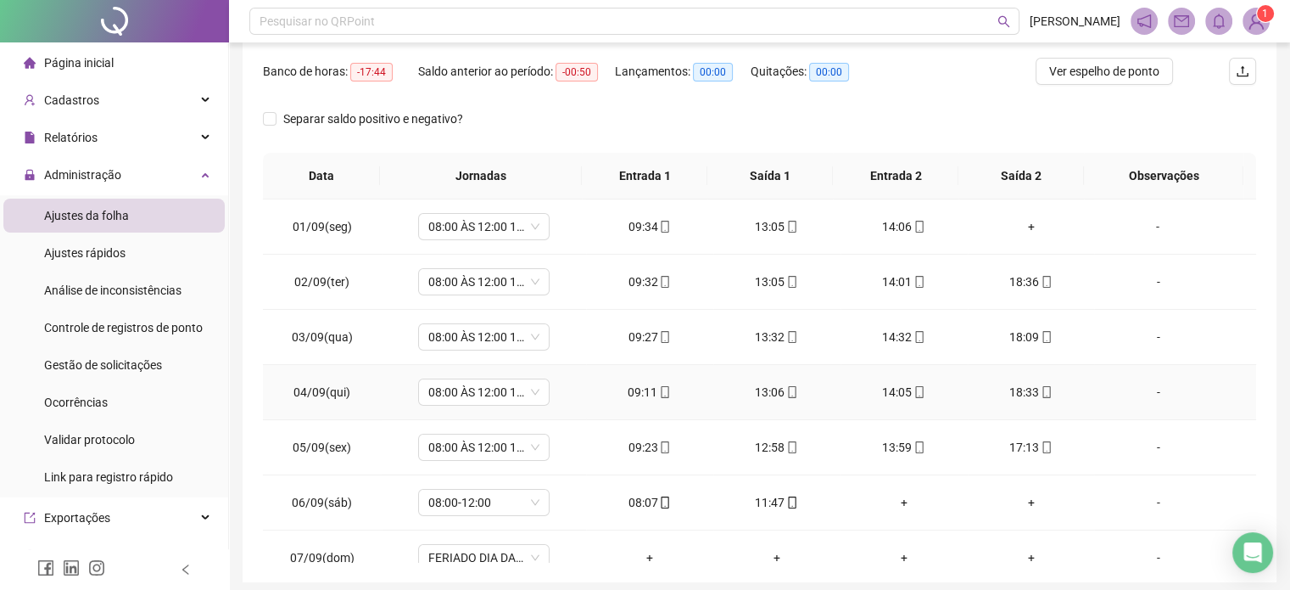
scroll to position [22, 0]
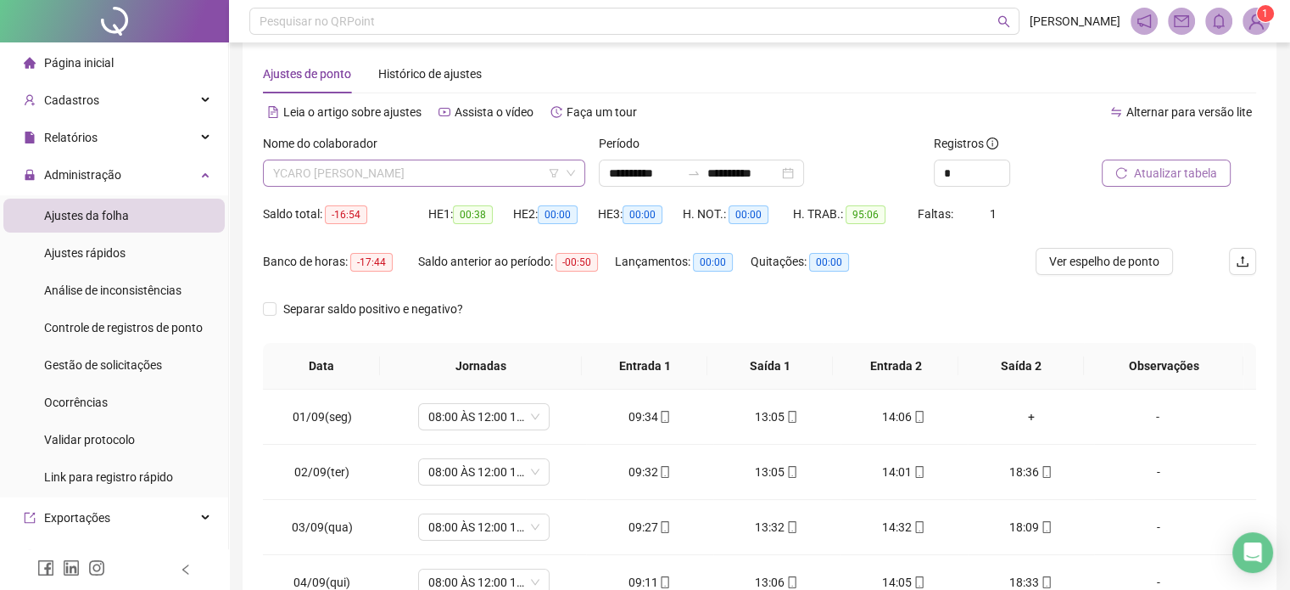
click at [498, 167] on span "YCARO [PERSON_NAME]" at bounding box center [424, 172] width 302 height 25
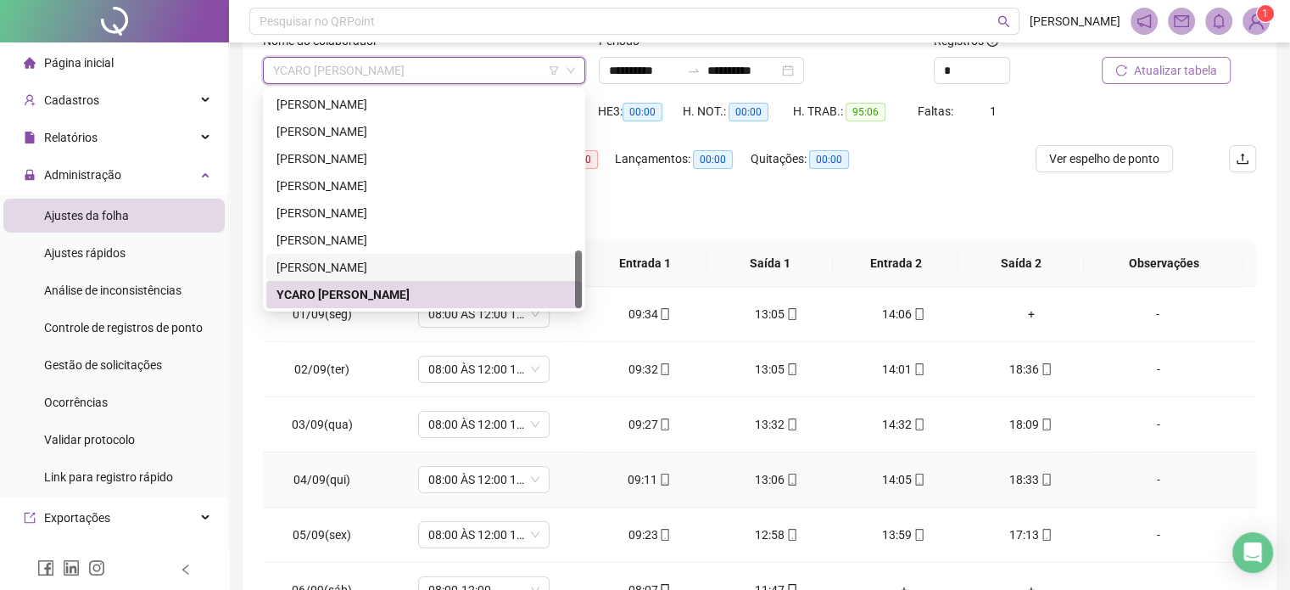
scroll to position [0, 0]
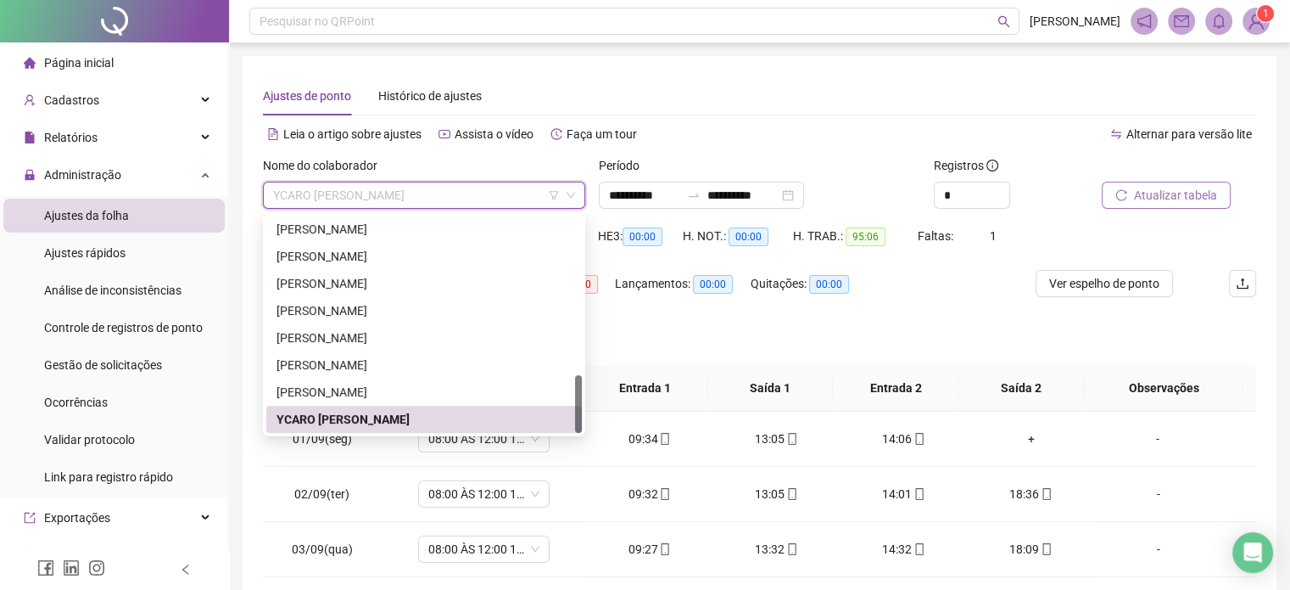
click at [540, 199] on span "YCARO [PERSON_NAME]" at bounding box center [424, 194] width 302 height 25
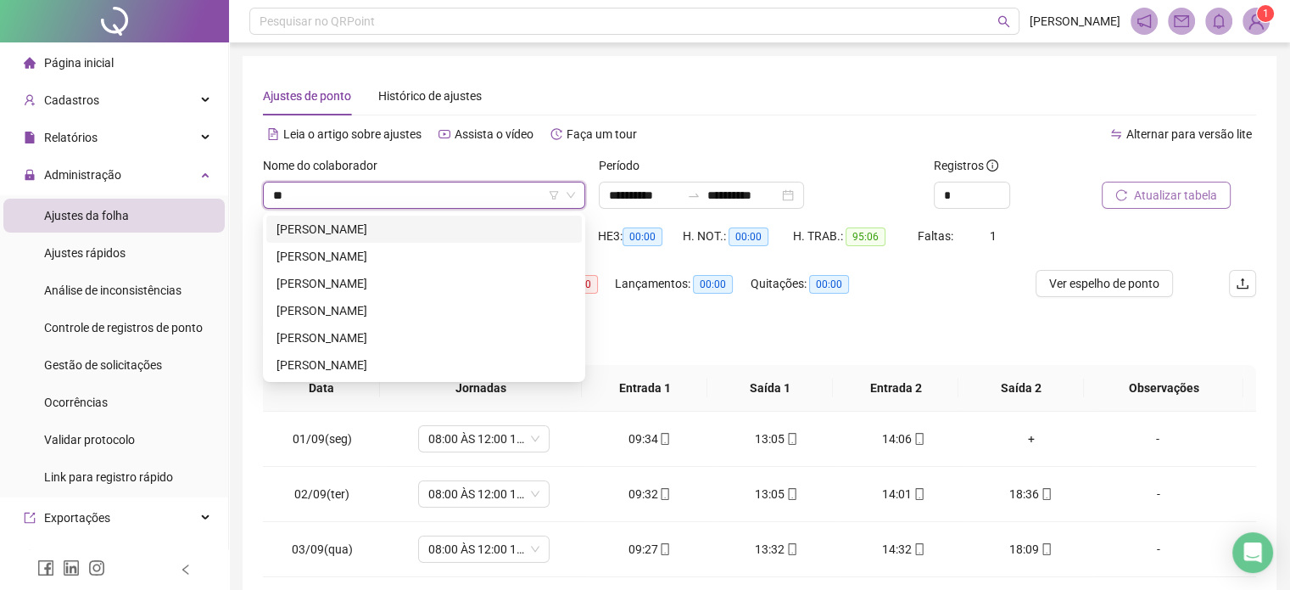
type input "***"
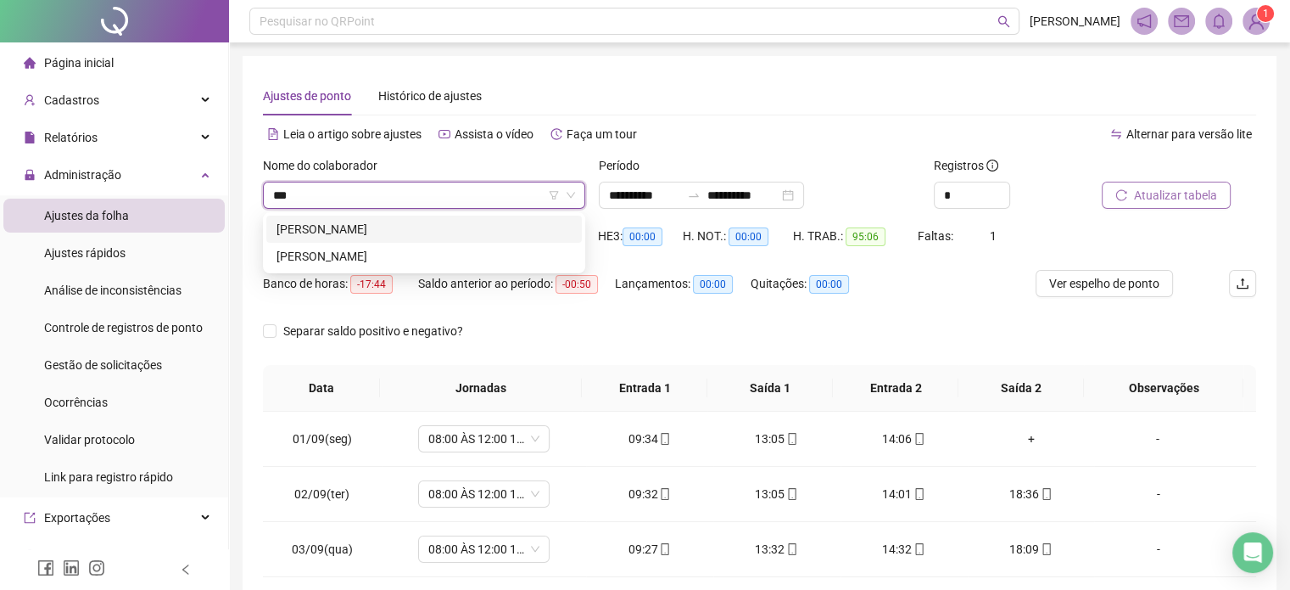
click at [400, 222] on div "[PERSON_NAME]" at bounding box center [424, 229] width 295 height 19
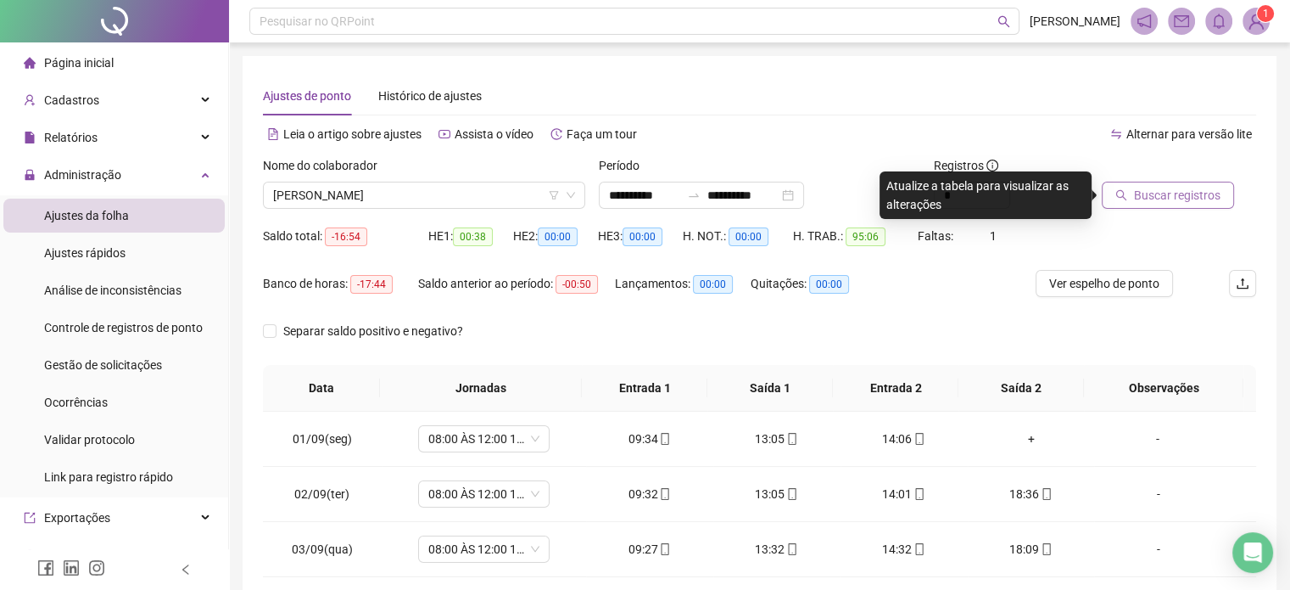
click at [1196, 201] on span "Buscar registros" at bounding box center [1177, 195] width 87 height 19
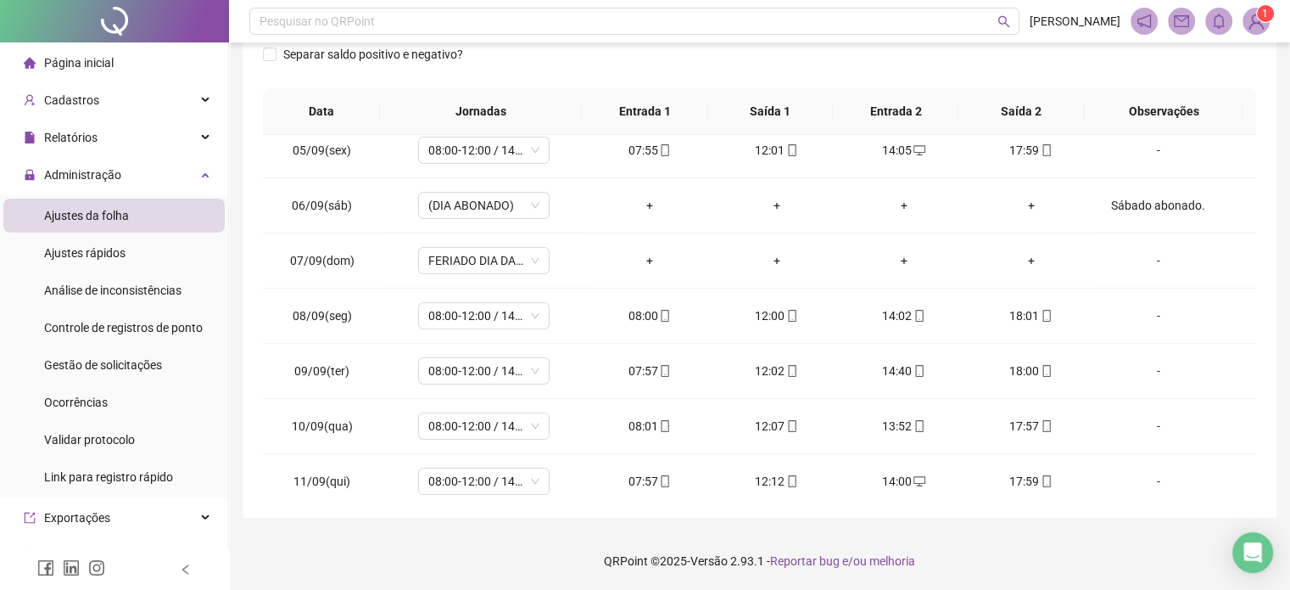
scroll to position [148, 0]
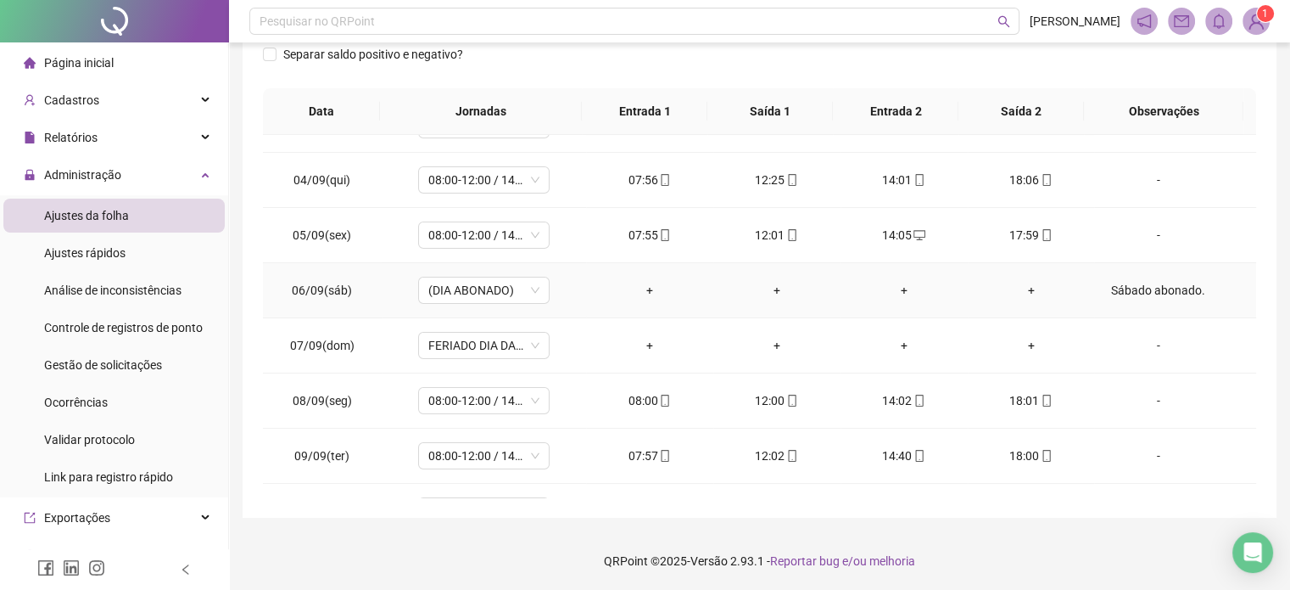
click at [1134, 286] on div "Sábado abonado." at bounding box center [1158, 290] width 100 height 19
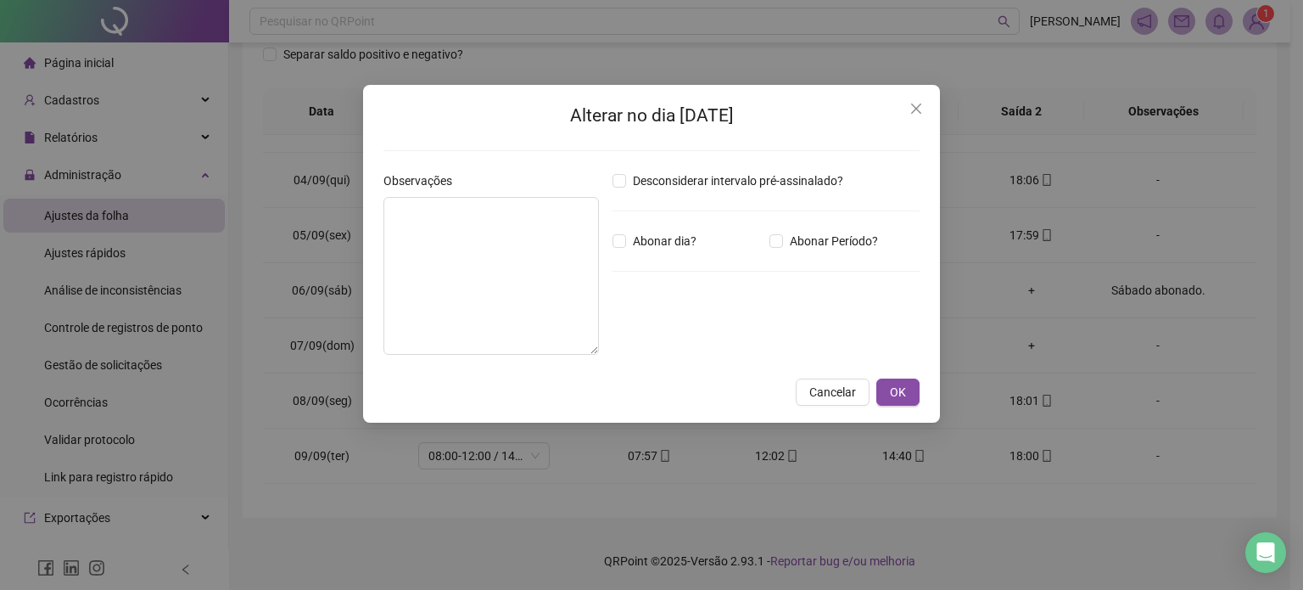
type textarea "**********"
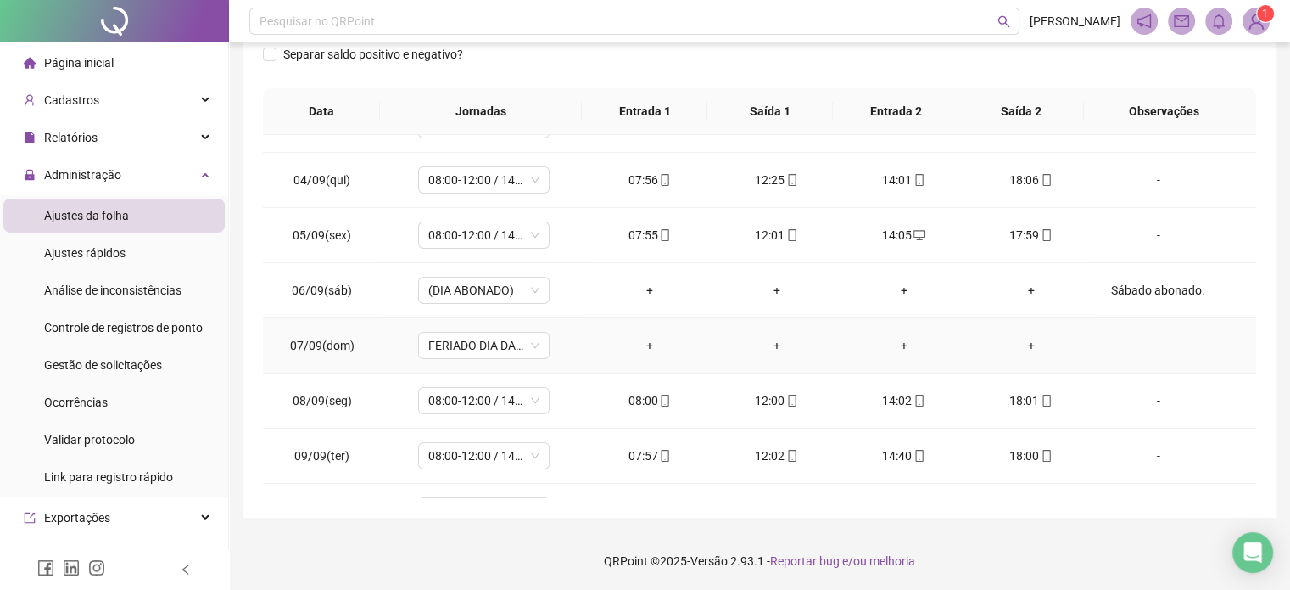
scroll to position [572, 0]
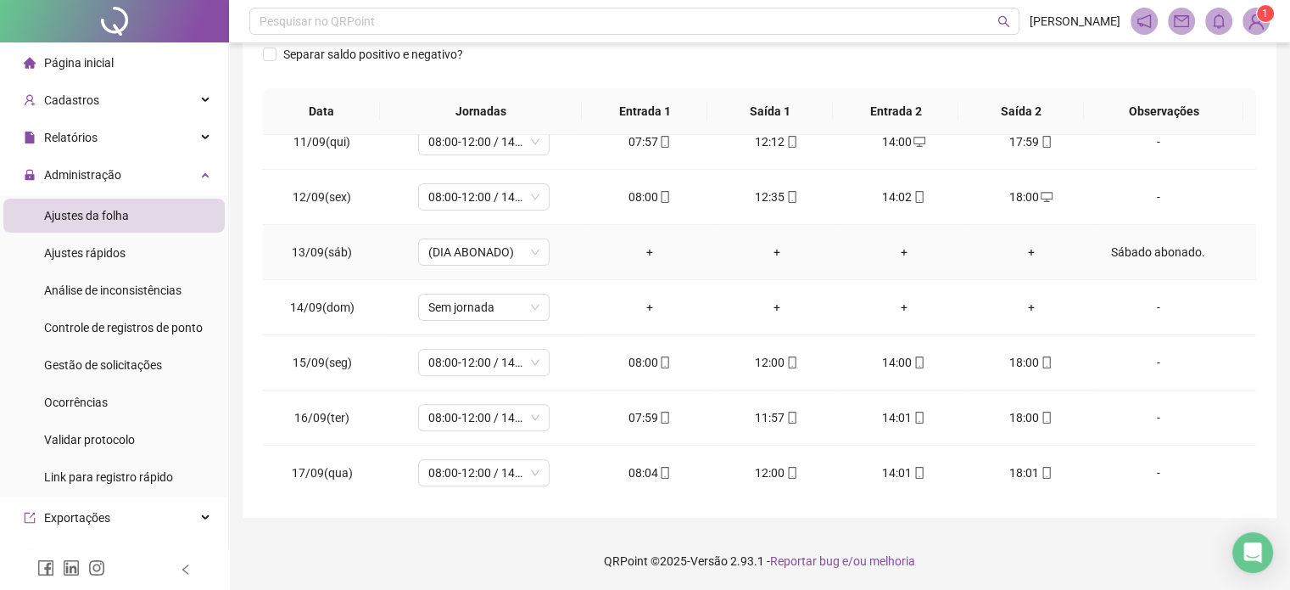
click at [1139, 249] on div "Sábado abonado." at bounding box center [1158, 252] width 100 height 19
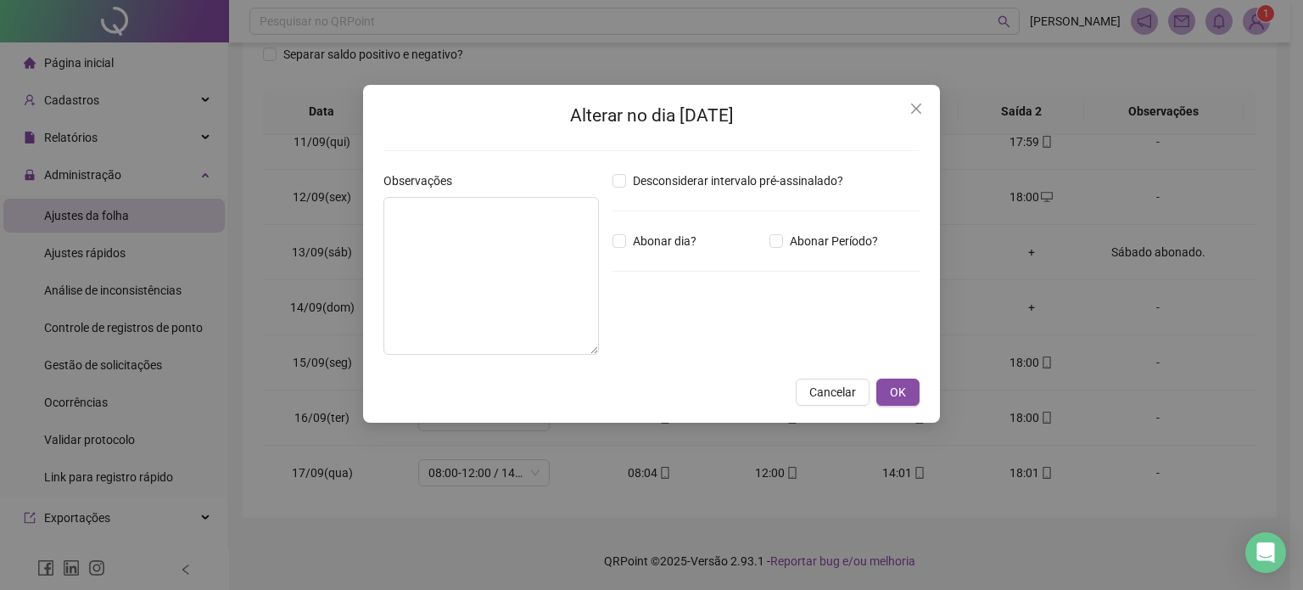
type textarea "**********"
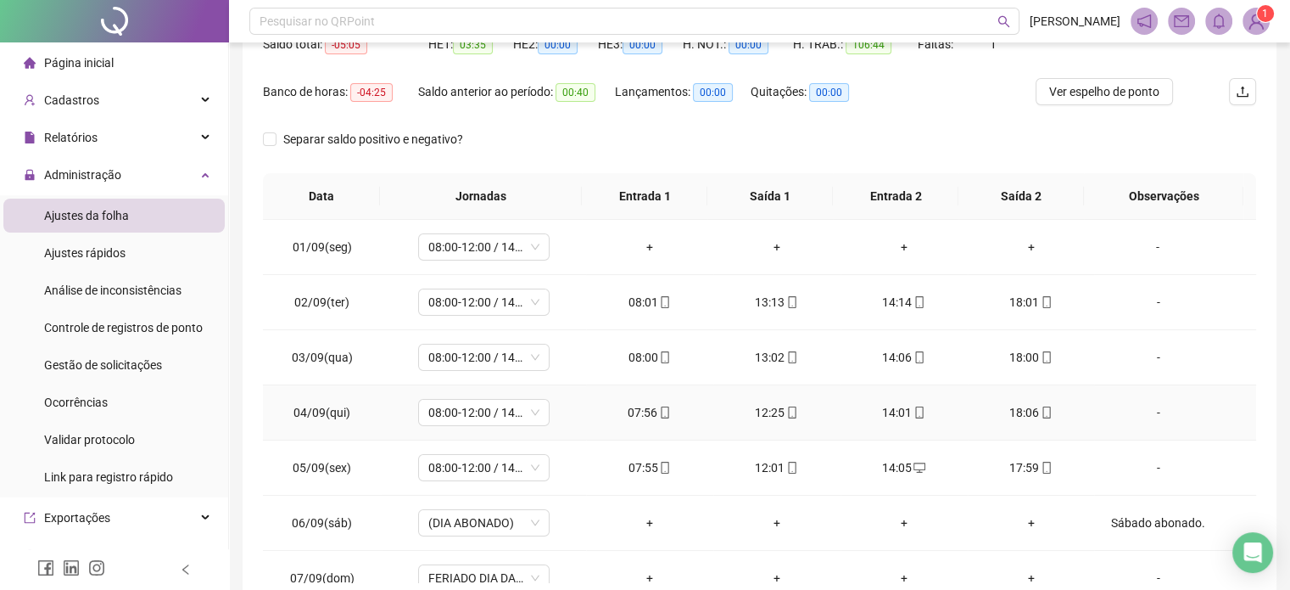
scroll to position [107, 0]
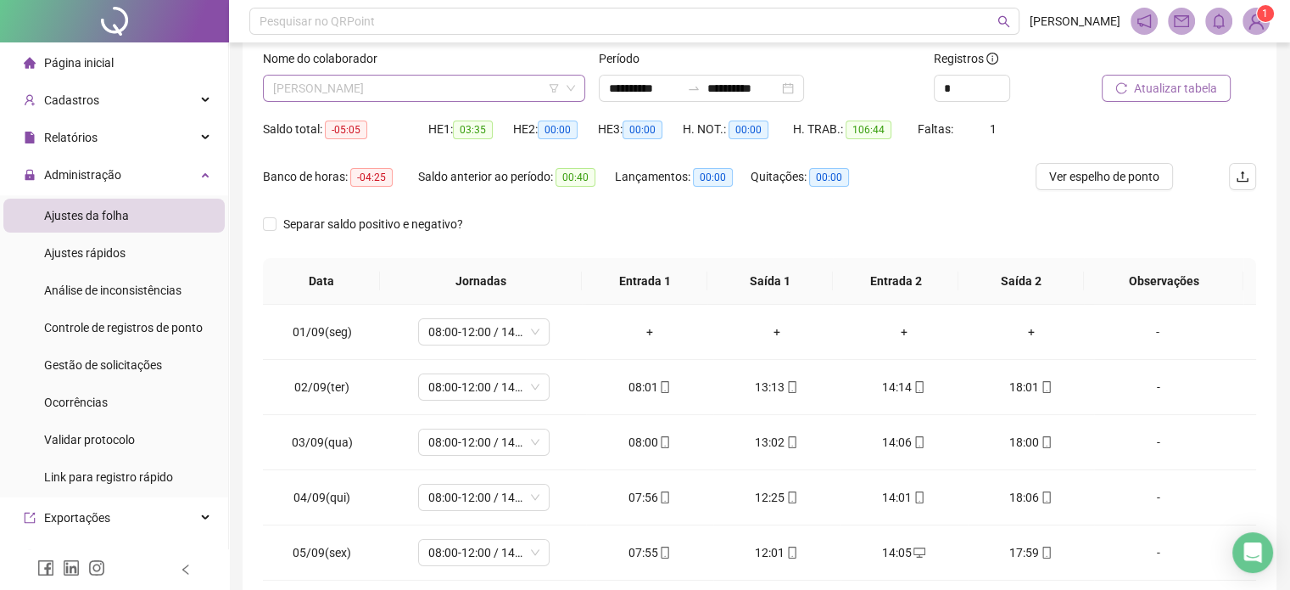
click at [501, 80] on span "[PERSON_NAME]" at bounding box center [424, 88] width 302 height 25
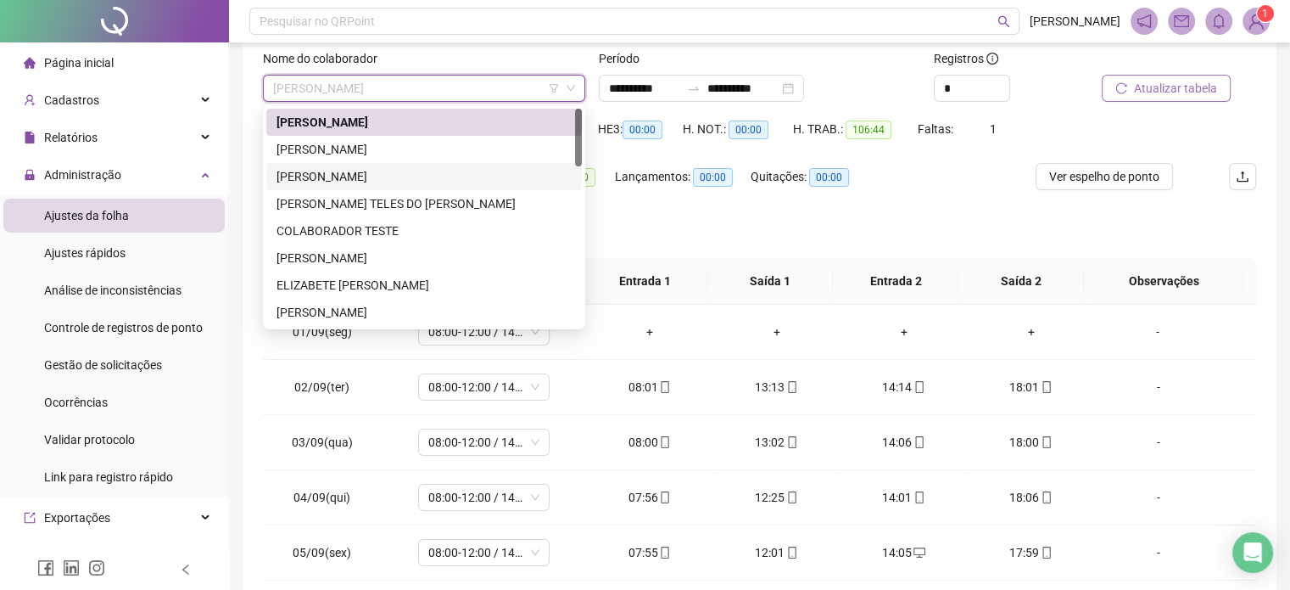
drag, startPoint x: 385, startPoint y: 180, endPoint x: 420, endPoint y: 162, distance: 39.1
click at [383, 180] on div "[PERSON_NAME]" at bounding box center [424, 176] width 295 height 19
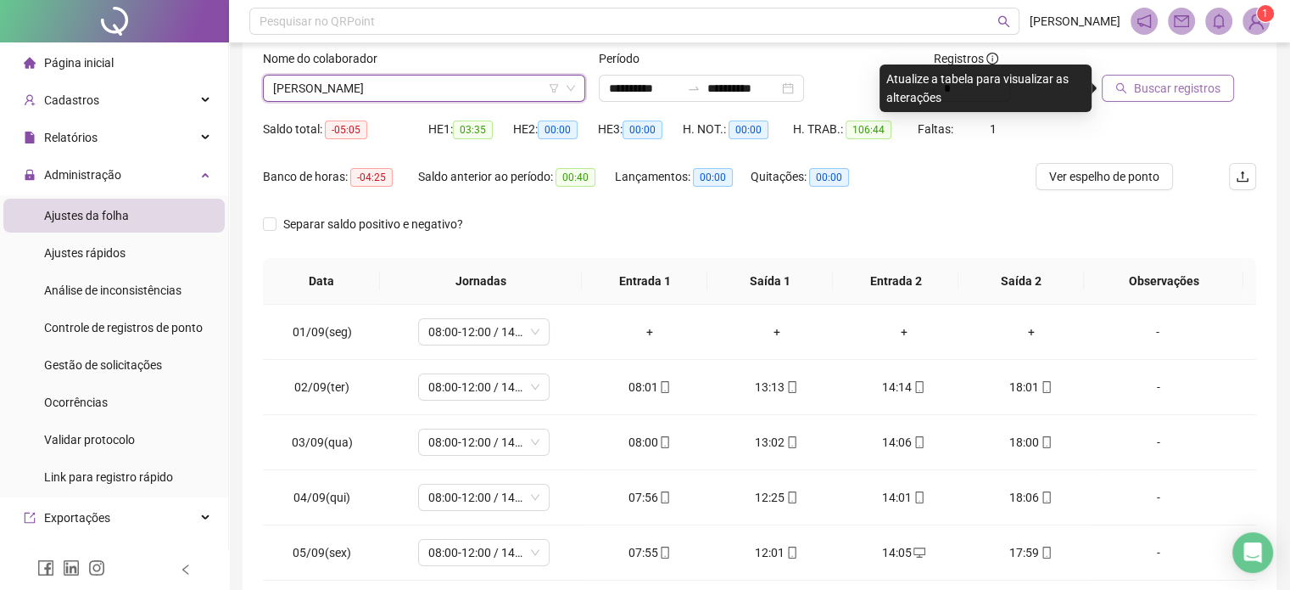
click at [1167, 83] on span "Buscar registros" at bounding box center [1177, 88] width 87 height 19
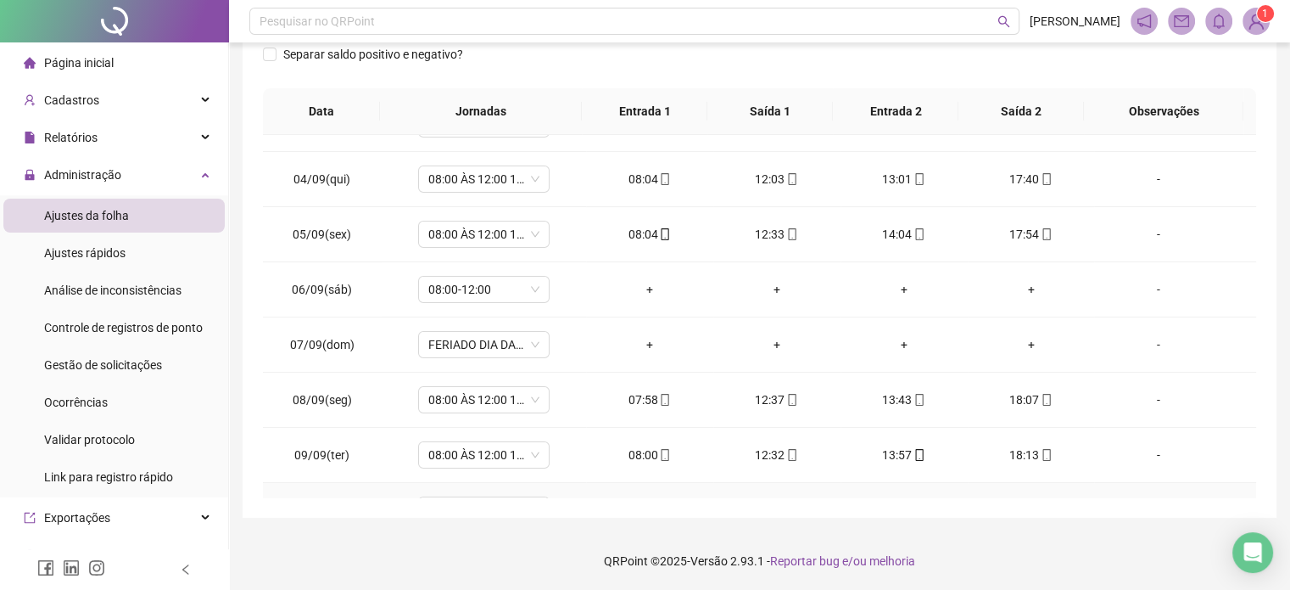
scroll to position [148, 0]
click at [1148, 288] on div "-" at bounding box center [1158, 290] width 100 height 19
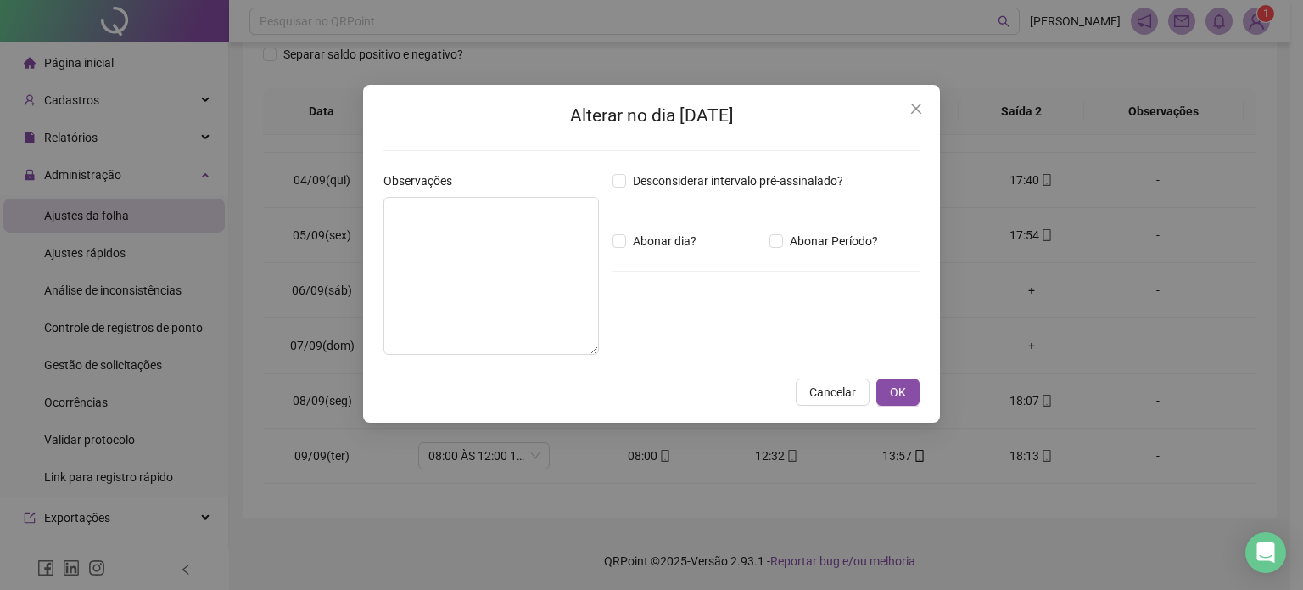
click at [1149, 288] on div "Alterar no dia [DATE] Observações Desconsiderar intervalo pré-assinalado? Abona…" at bounding box center [651, 295] width 1303 height 590
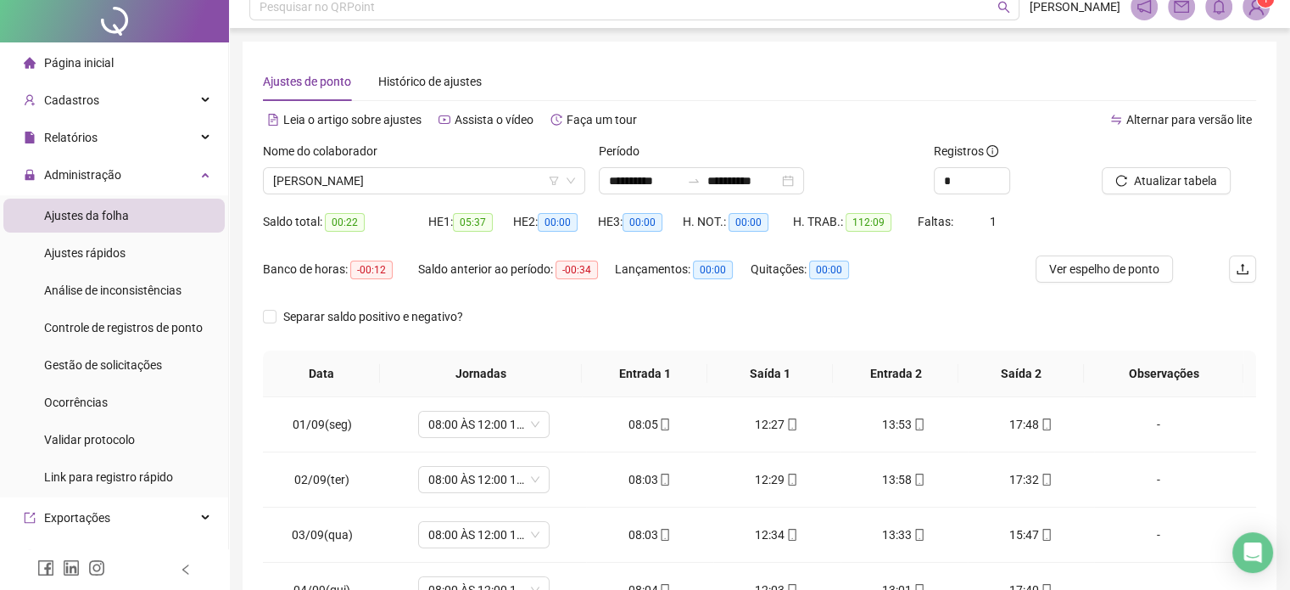
scroll to position [0, 0]
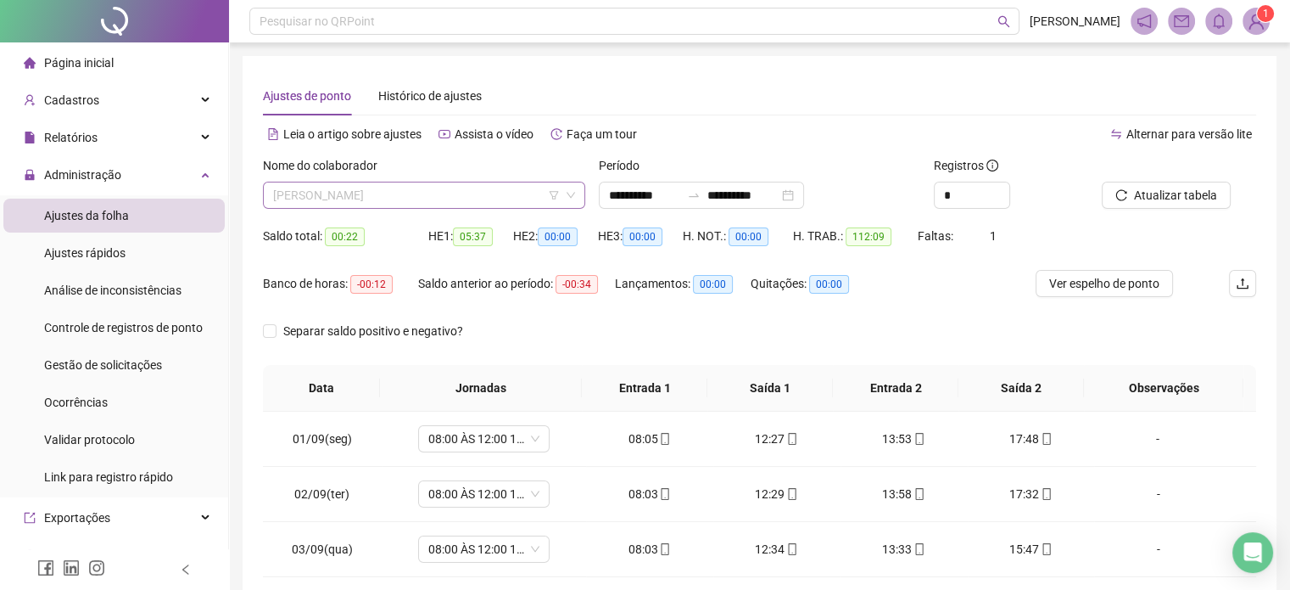
click at [523, 208] on div "[PERSON_NAME]" at bounding box center [424, 195] width 322 height 27
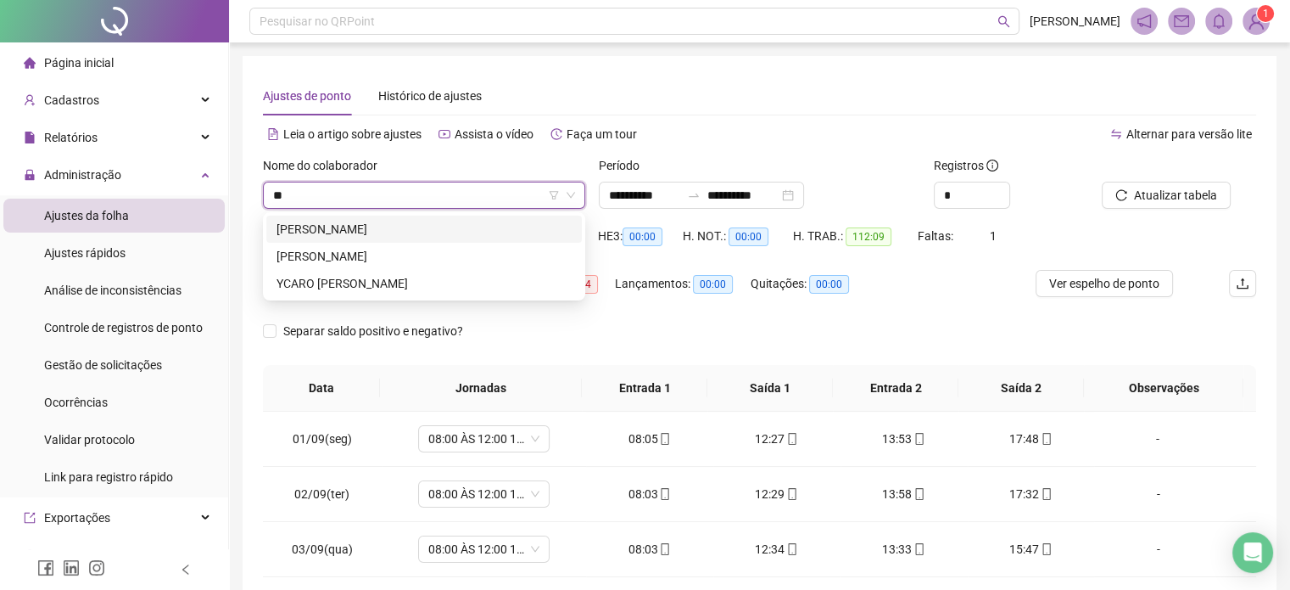
type input "***"
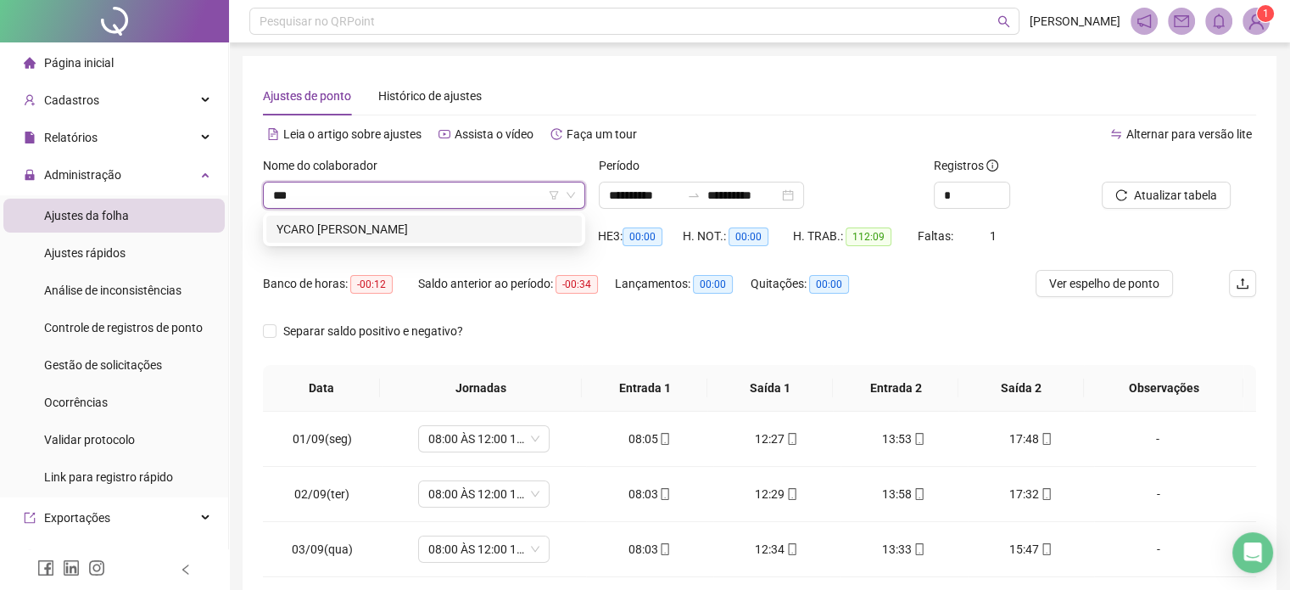
click at [511, 222] on div "YCARO [PERSON_NAME]" at bounding box center [424, 229] width 295 height 19
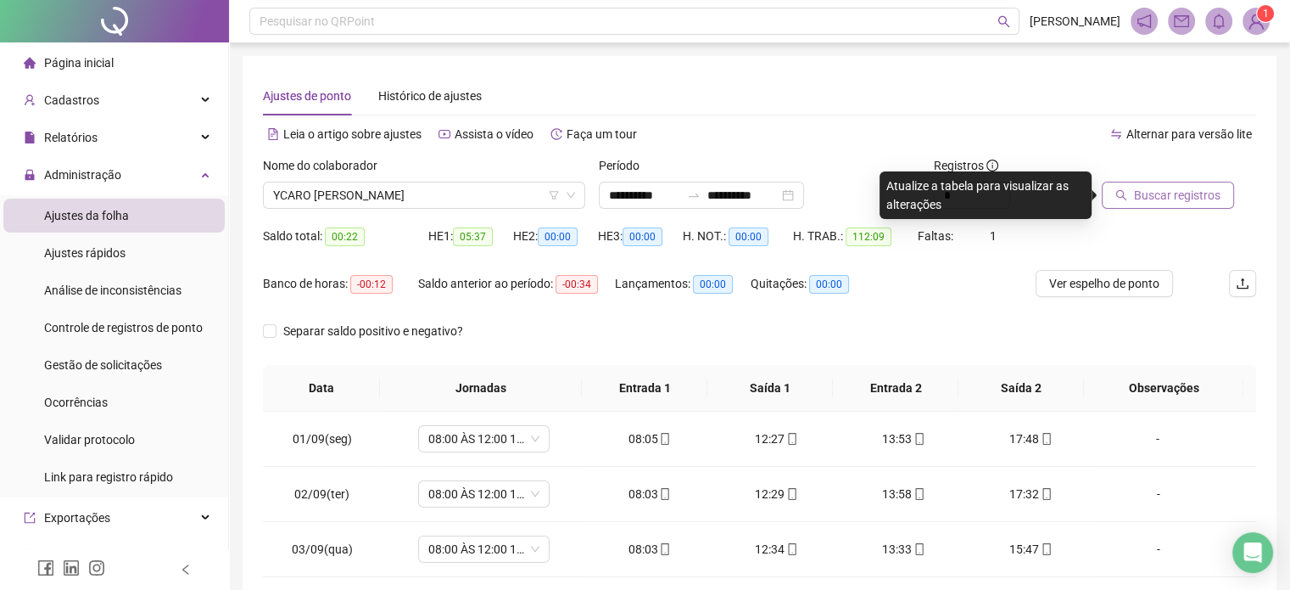
click at [1131, 200] on button "Buscar registros" at bounding box center [1168, 195] width 132 height 27
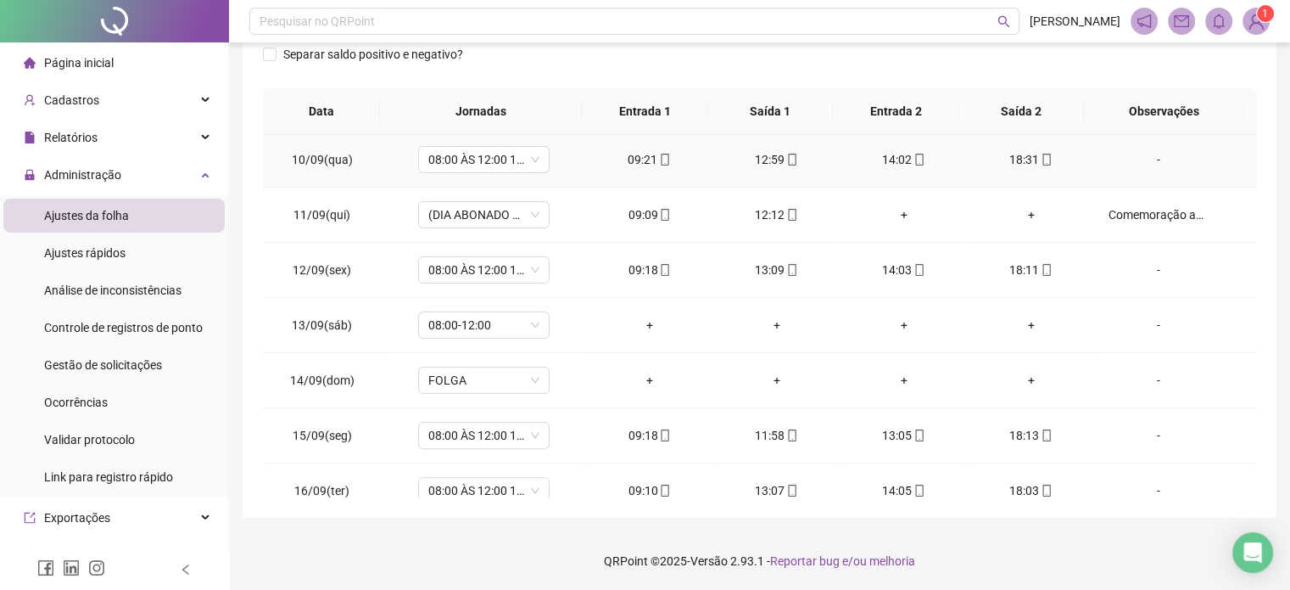
scroll to position [572, 0]
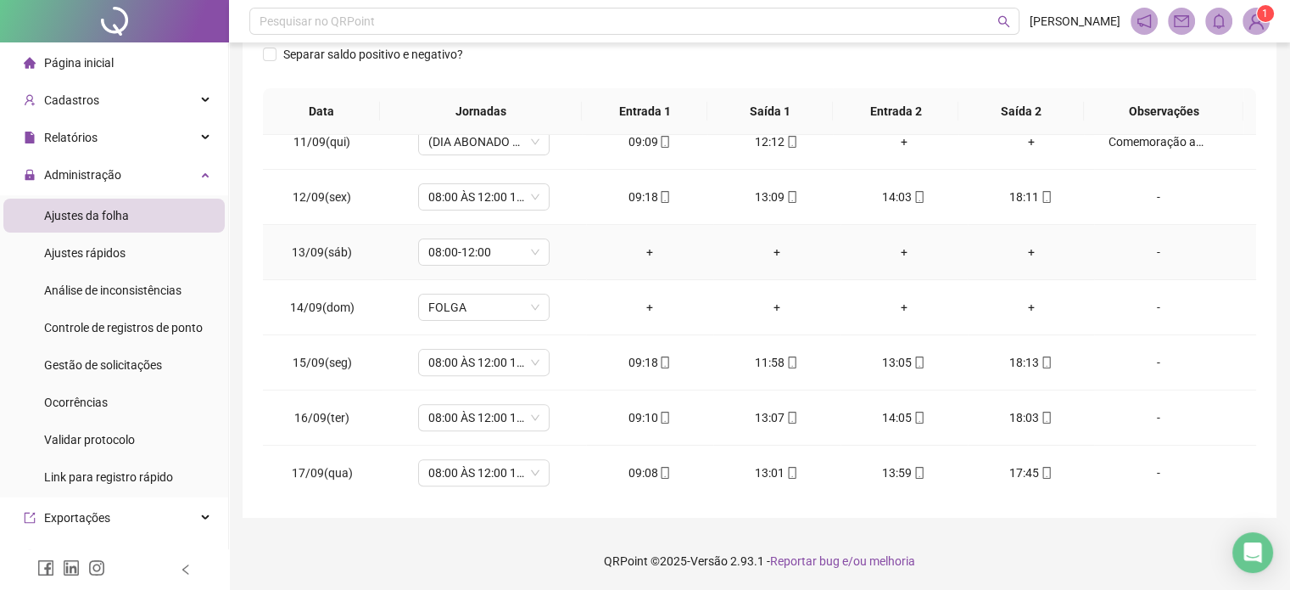
click at [1139, 247] on div "-" at bounding box center [1158, 252] width 100 height 19
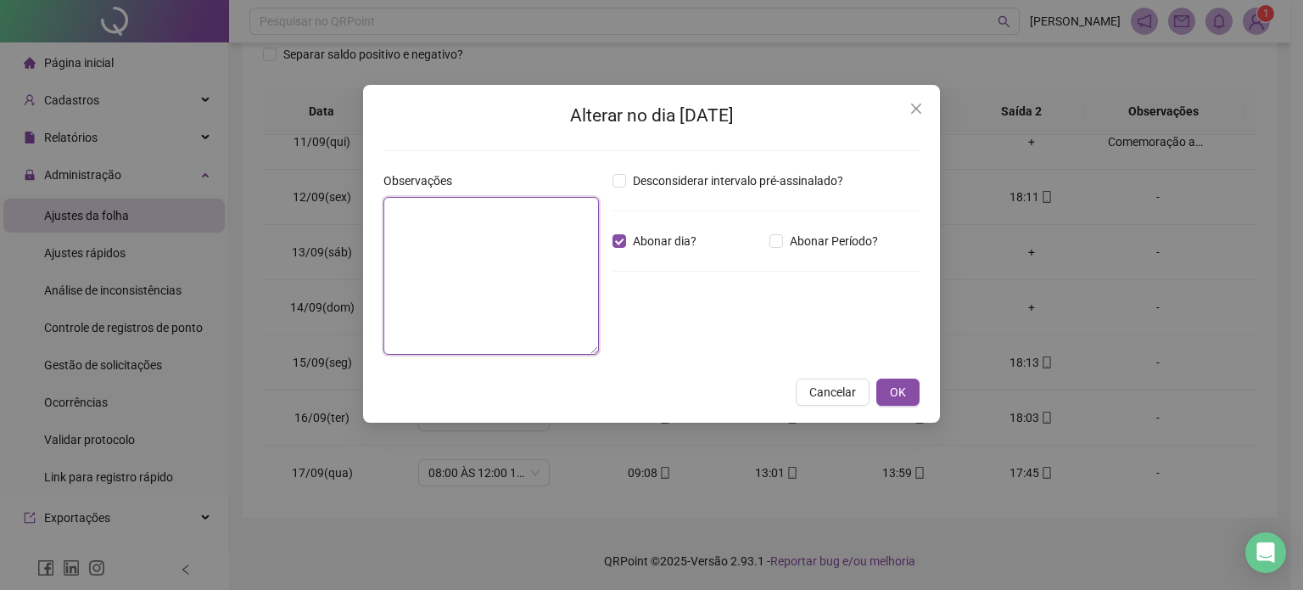
click at [563, 245] on textarea at bounding box center [491, 276] width 216 height 158
type textarea "**********"
click at [884, 391] on button "OK" at bounding box center [897, 391] width 43 height 27
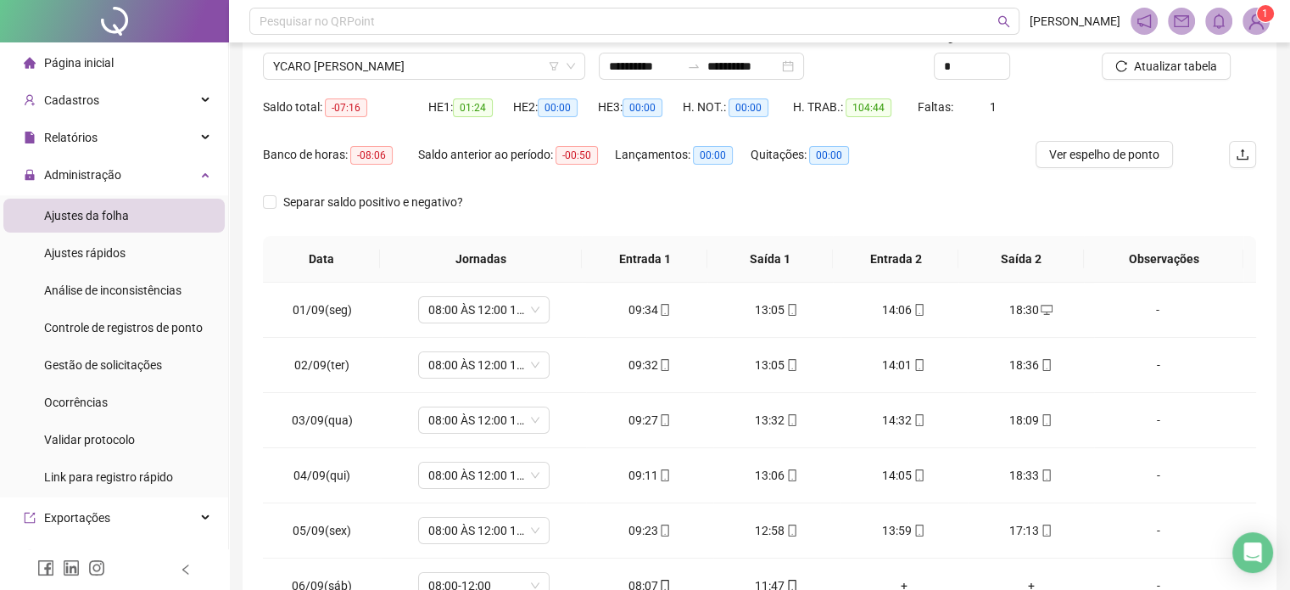
scroll to position [107, 0]
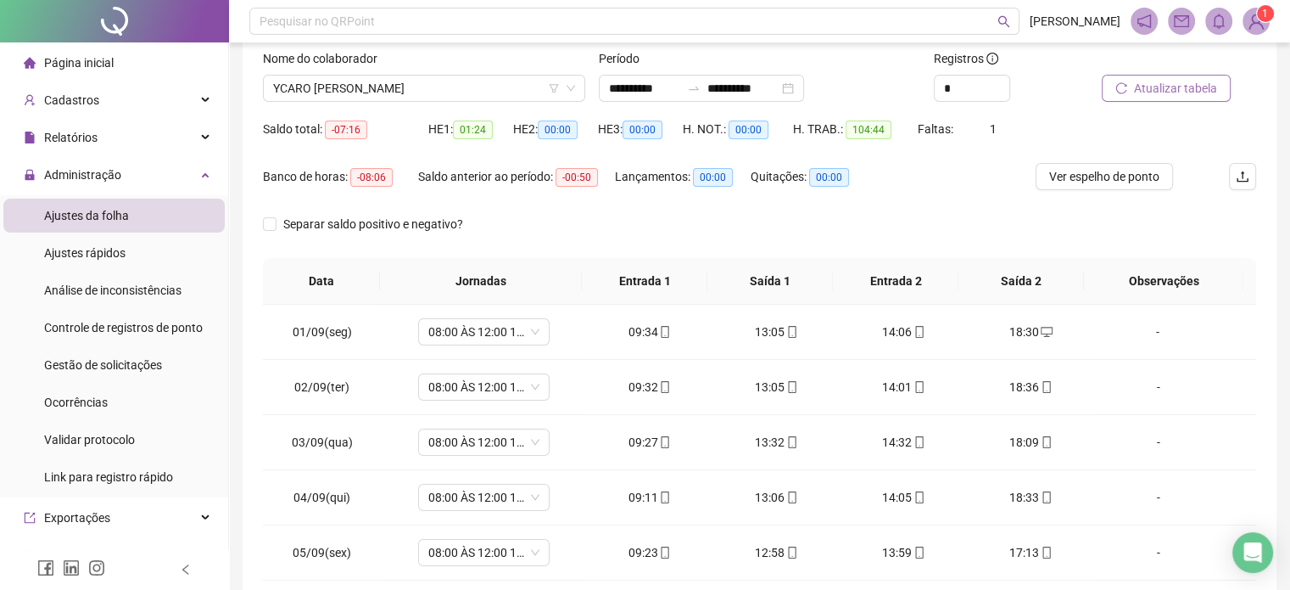
click at [1156, 79] on span "Atualizar tabela" at bounding box center [1175, 88] width 83 height 19
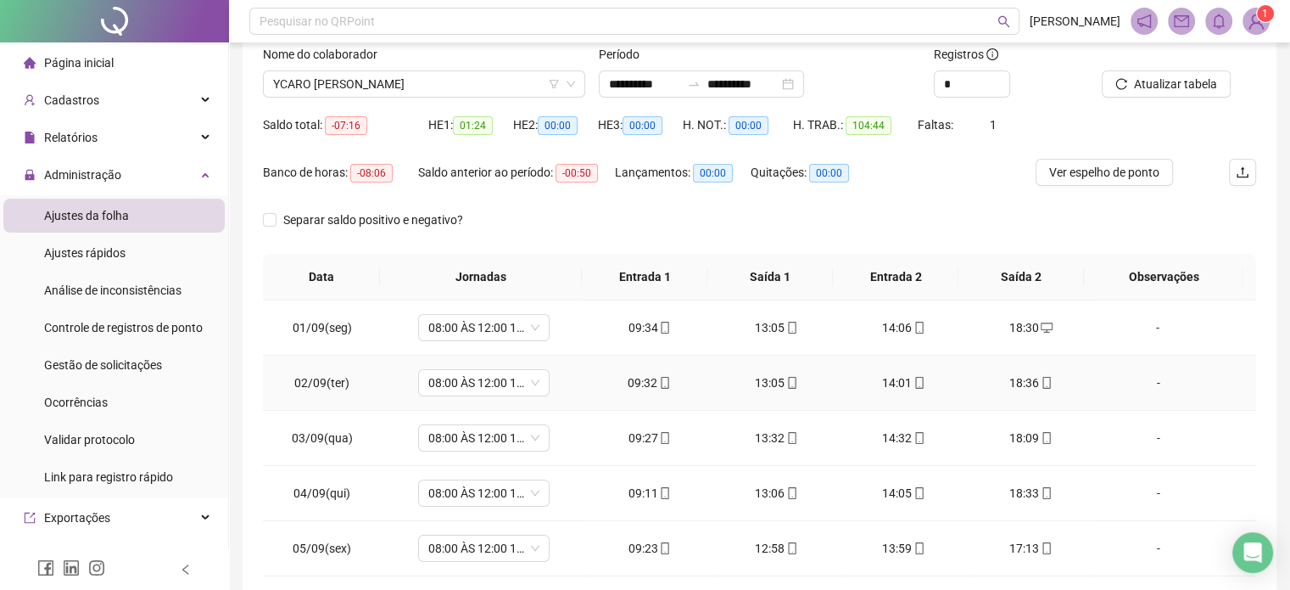
scroll to position [22, 0]
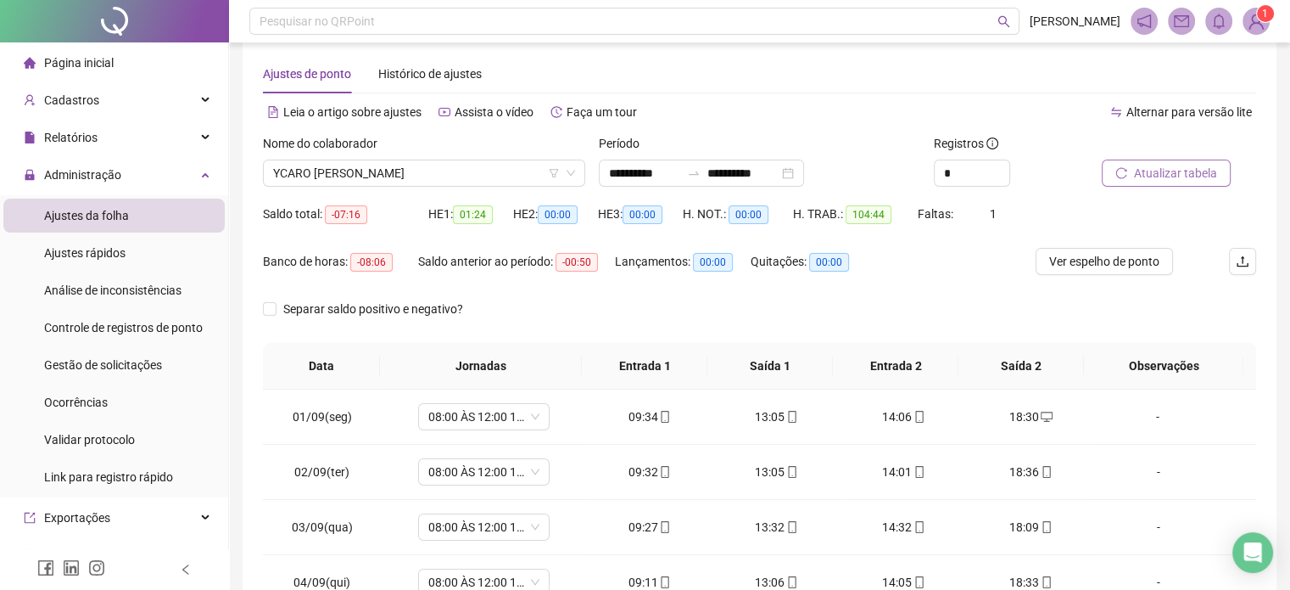
click at [1157, 176] on span "Atualizar tabela" at bounding box center [1175, 173] width 83 height 19
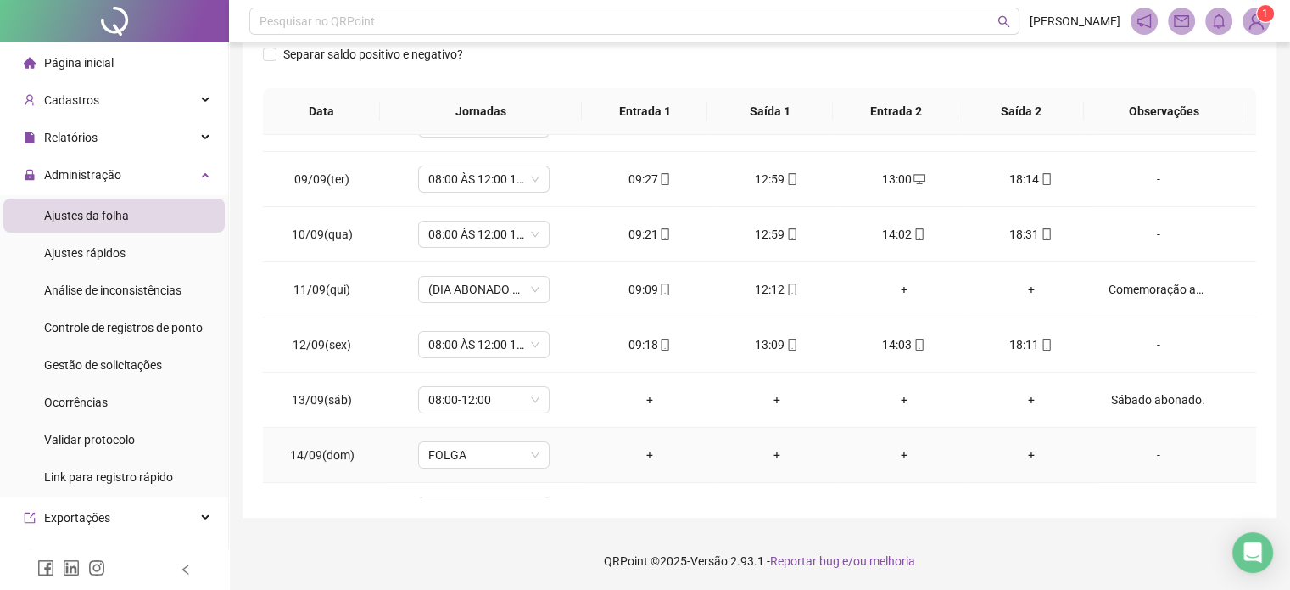
scroll to position [572, 0]
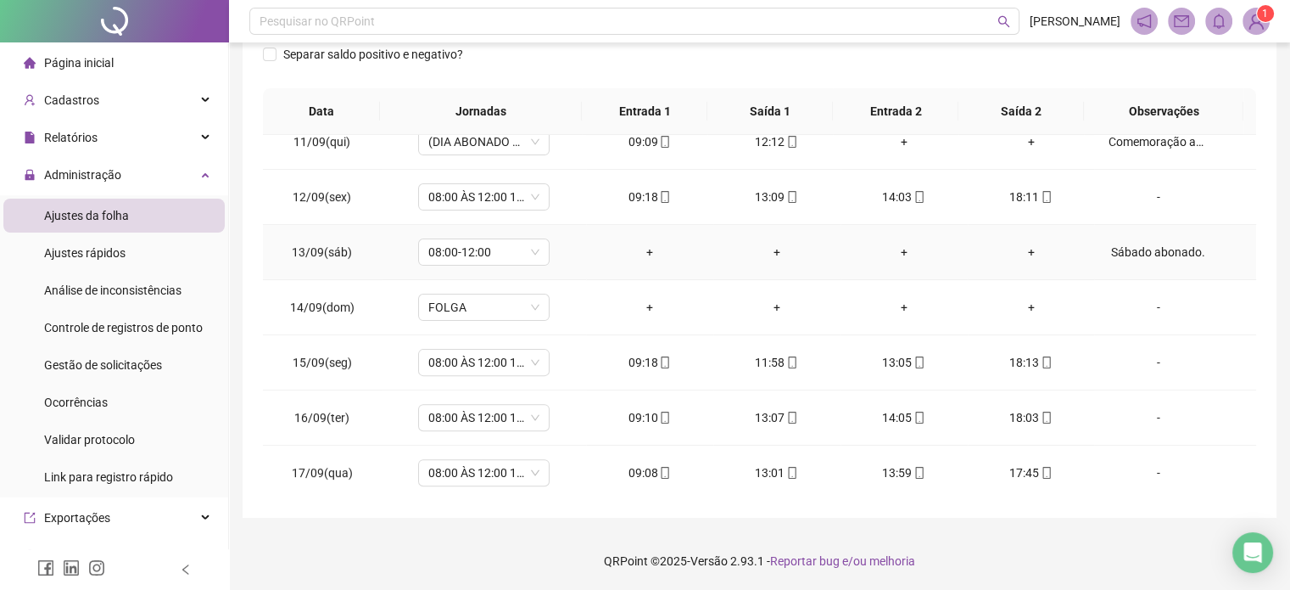
click at [1146, 250] on div "Sábado abonado." at bounding box center [1158, 252] width 100 height 19
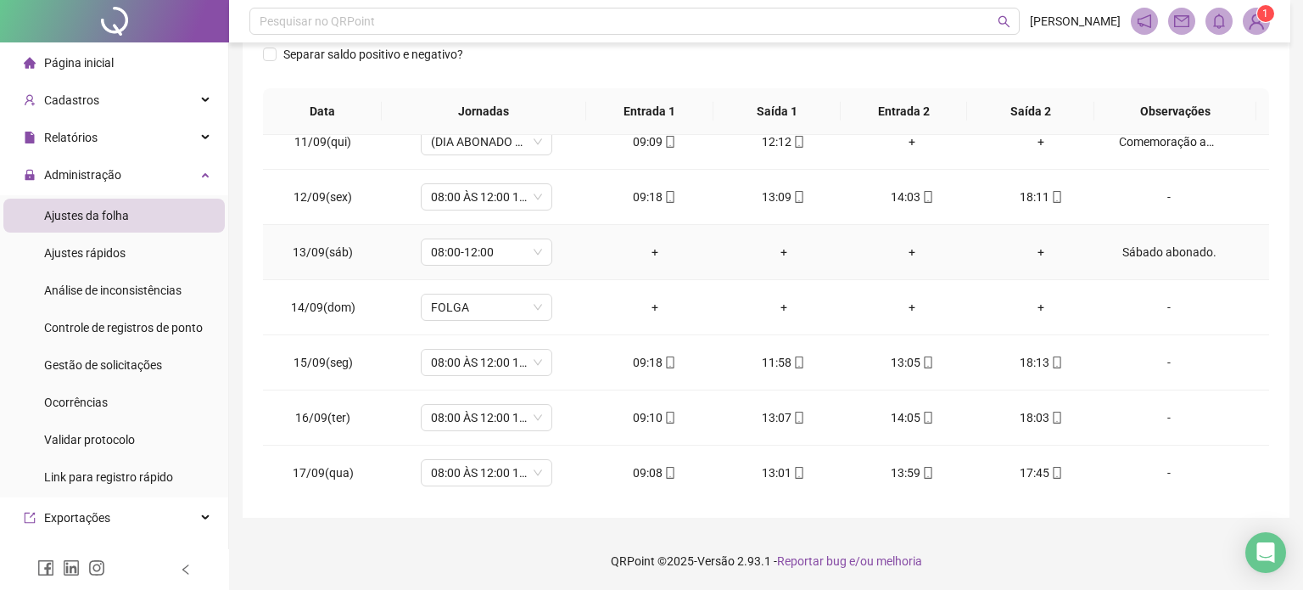
type textarea "**********"
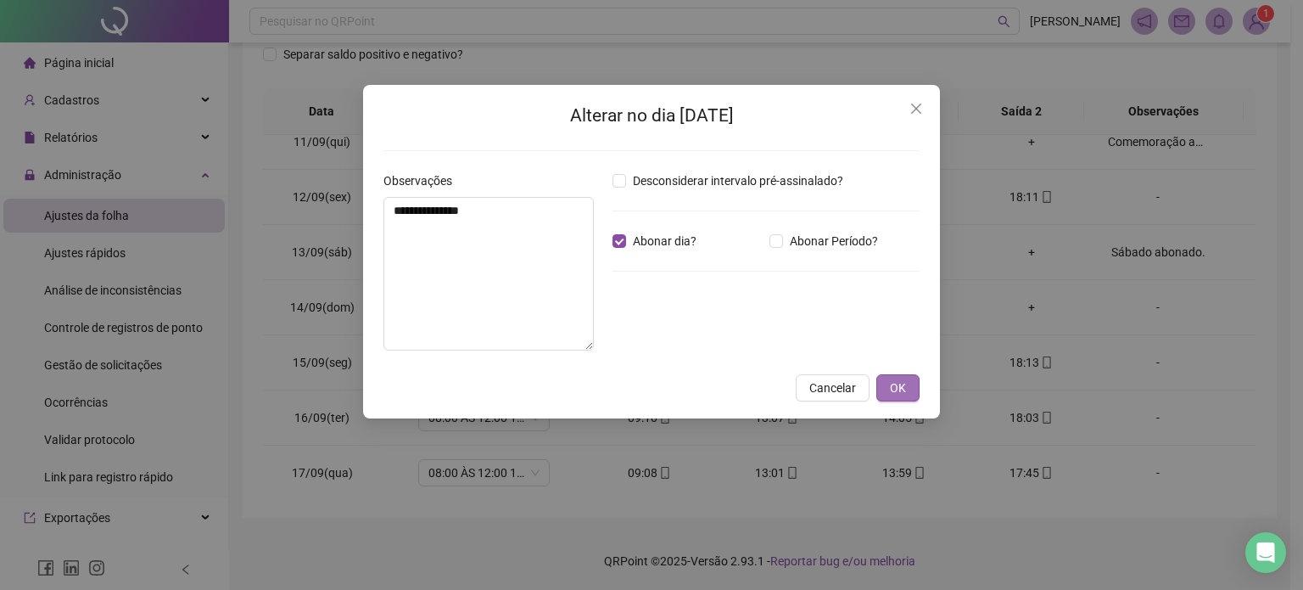
click at [896, 391] on span "OK" at bounding box center [898, 387] width 16 height 19
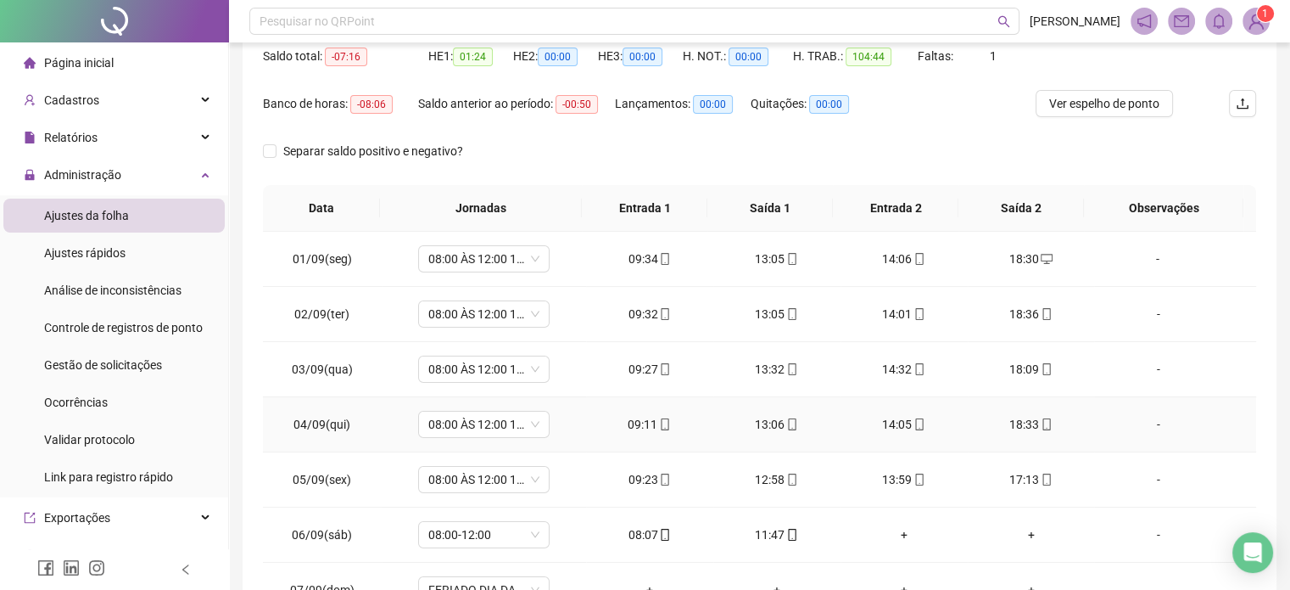
scroll to position [107, 0]
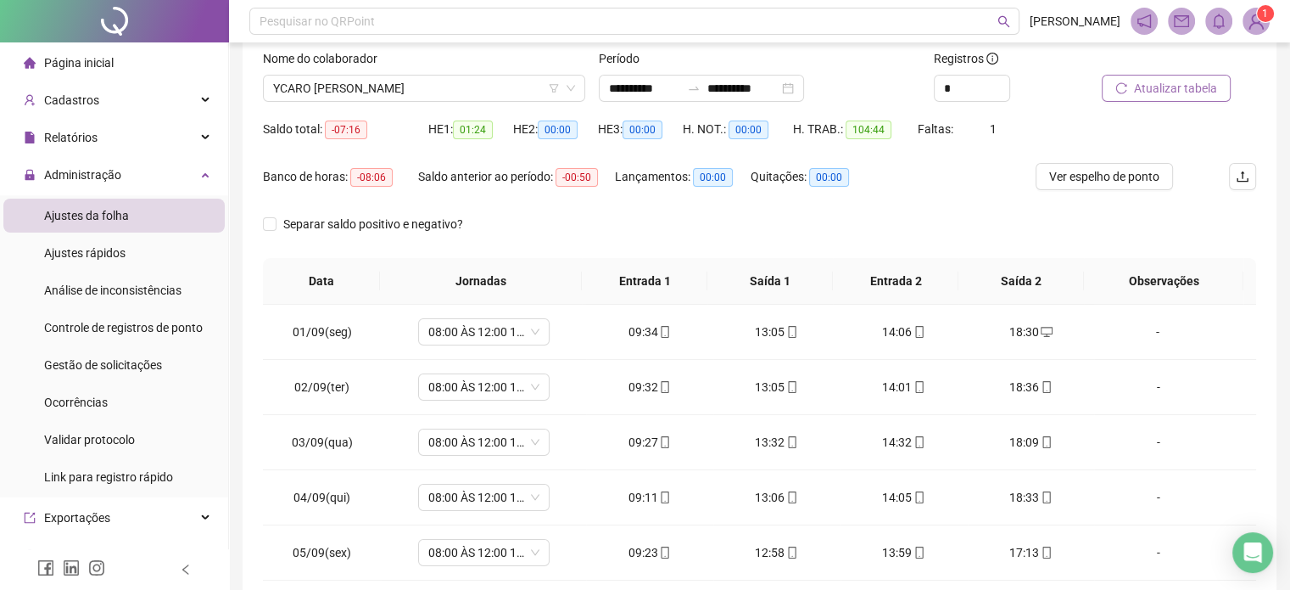
click at [1175, 98] on button "Atualizar tabela" at bounding box center [1166, 88] width 129 height 27
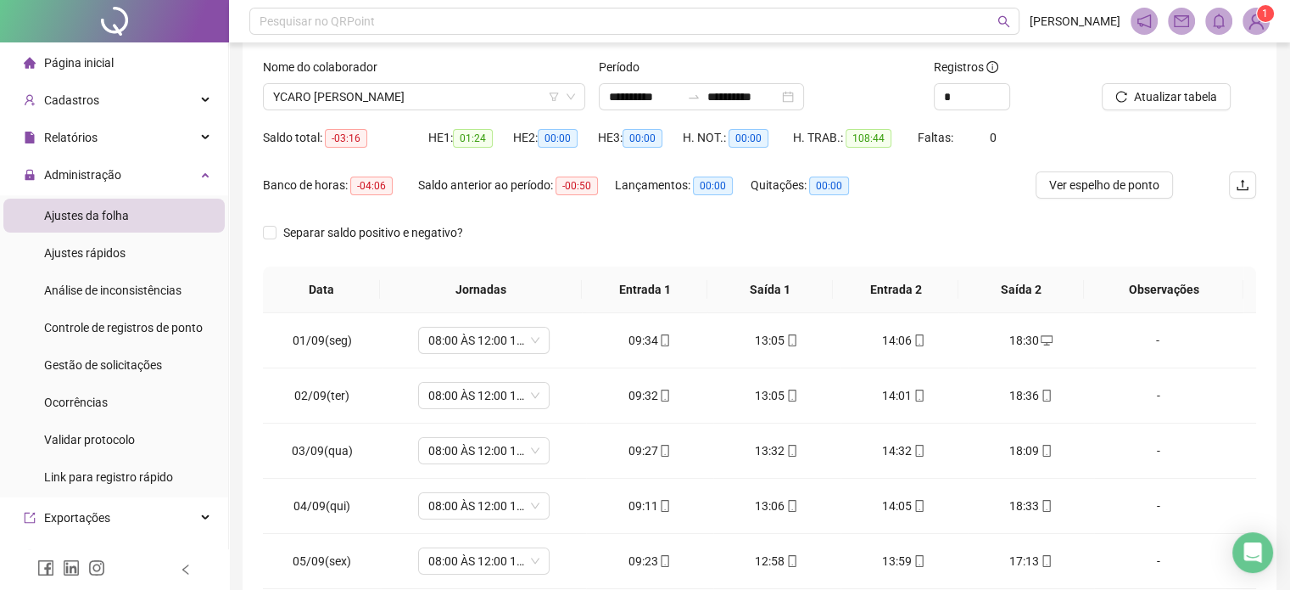
scroll to position [0, 0]
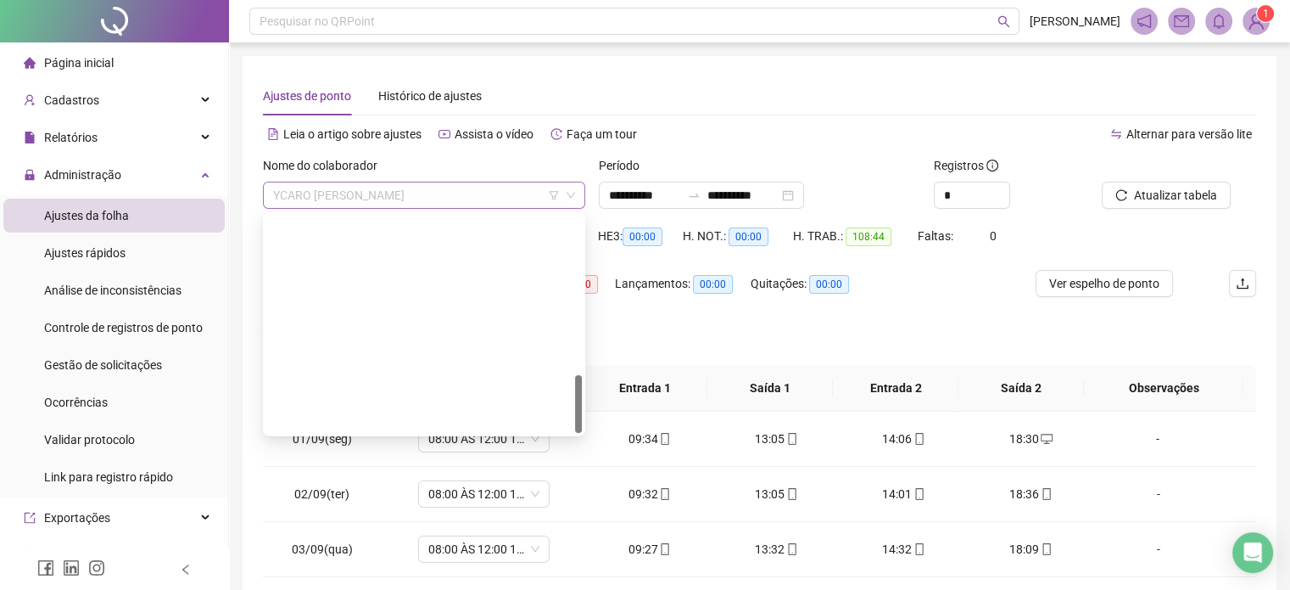
click at [480, 189] on span "YCARO [PERSON_NAME]" at bounding box center [424, 194] width 302 height 25
click at [465, 190] on span "YCARO [PERSON_NAME]" at bounding box center [424, 194] width 302 height 25
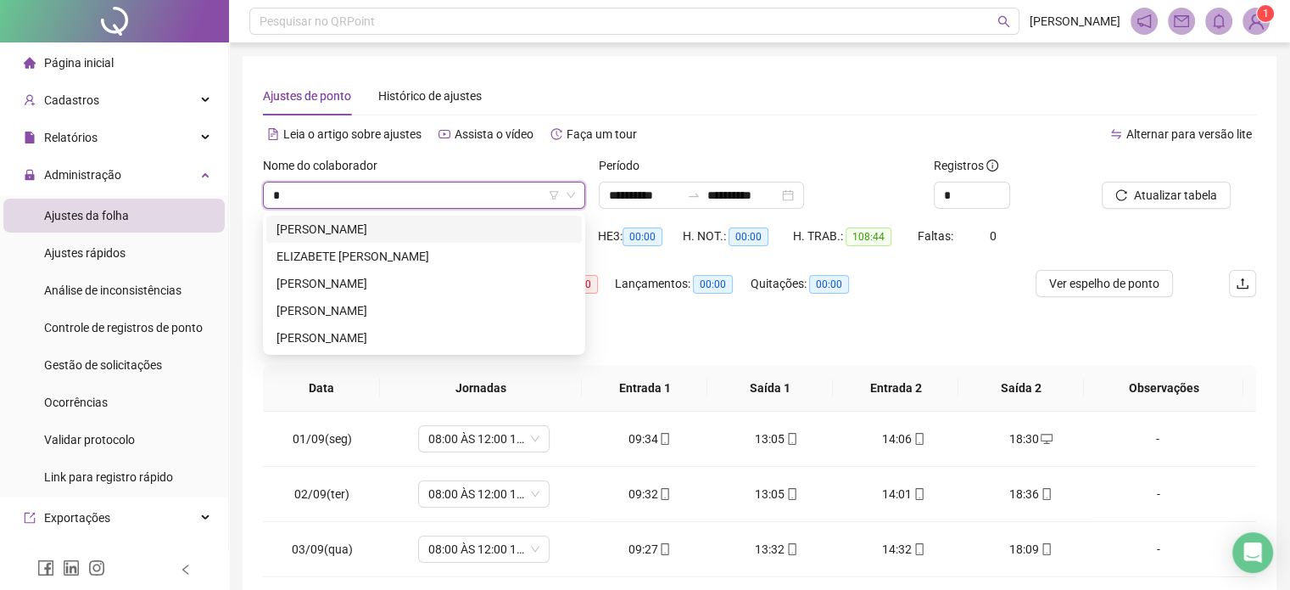
type input "**"
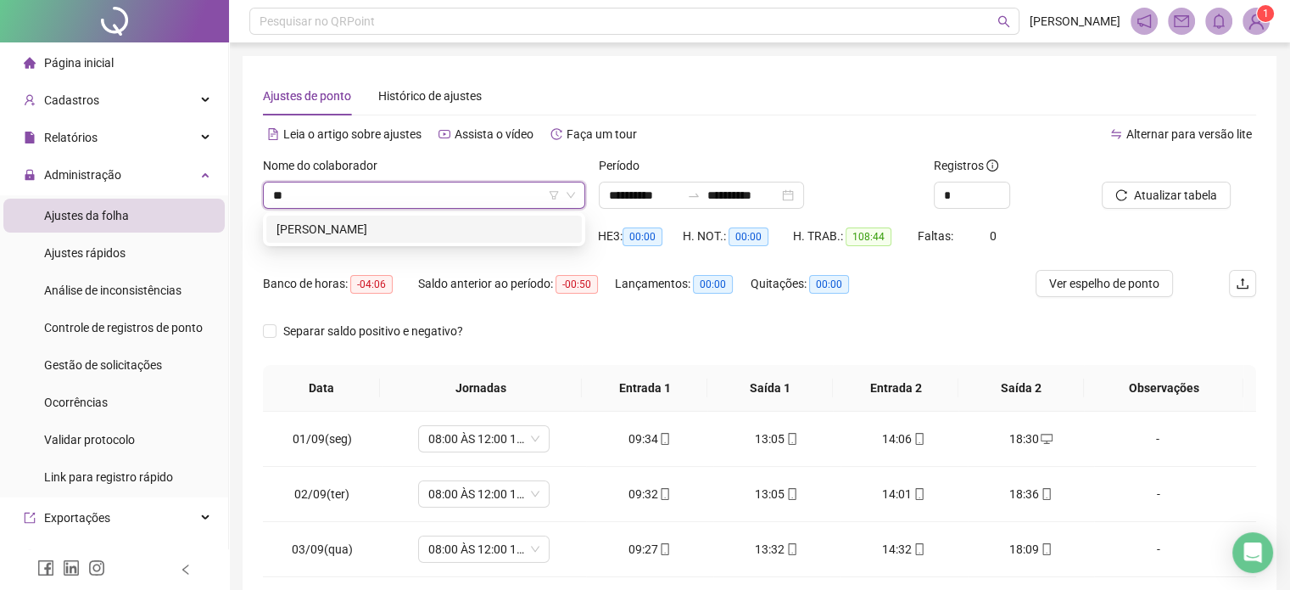
click at [452, 233] on div "[PERSON_NAME]" at bounding box center [424, 229] width 295 height 19
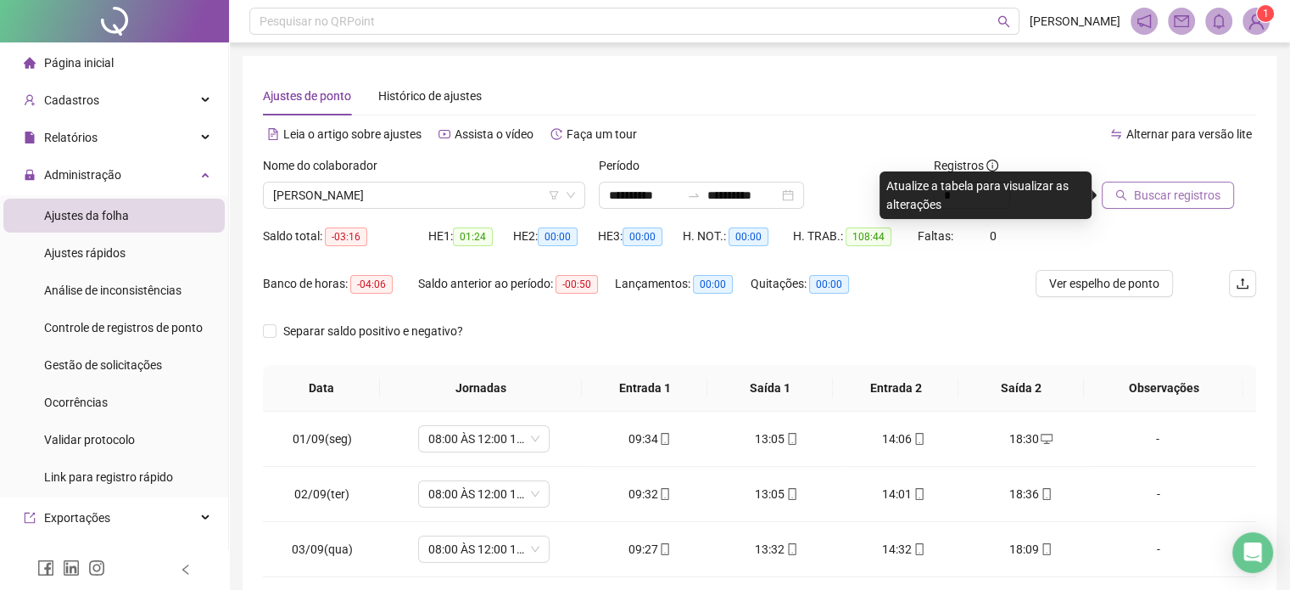
click at [1151, 192] on span "Buscar registros" at bounding box center [1177, 195] width 87 height 19
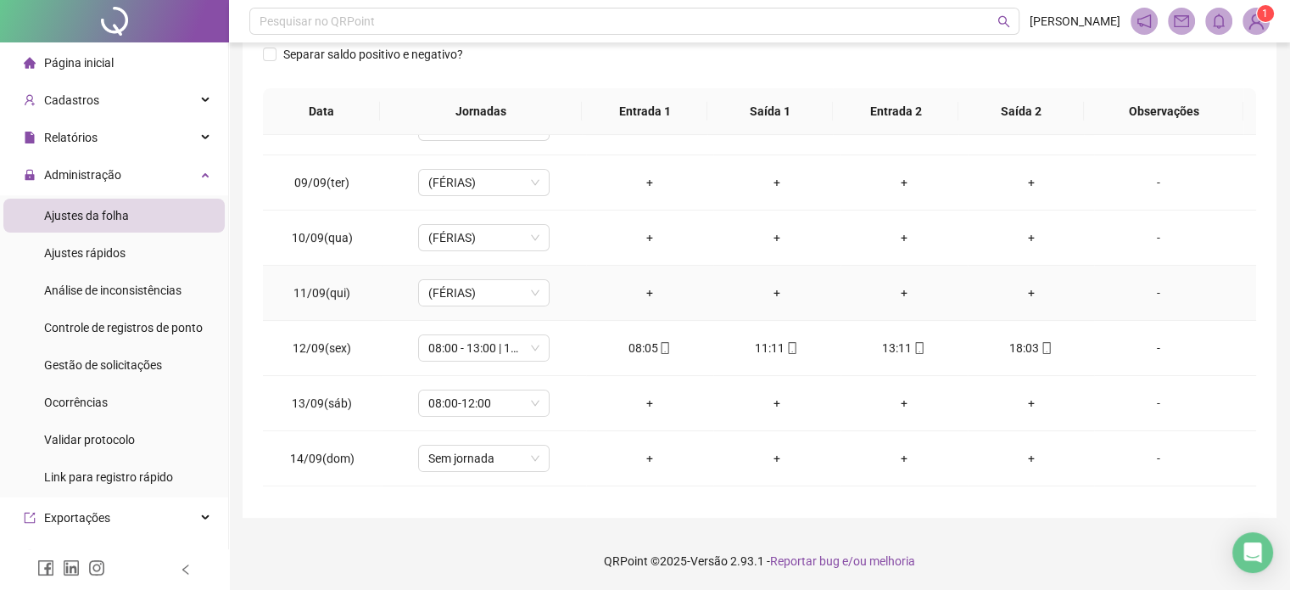
scroll to position [572, 0]
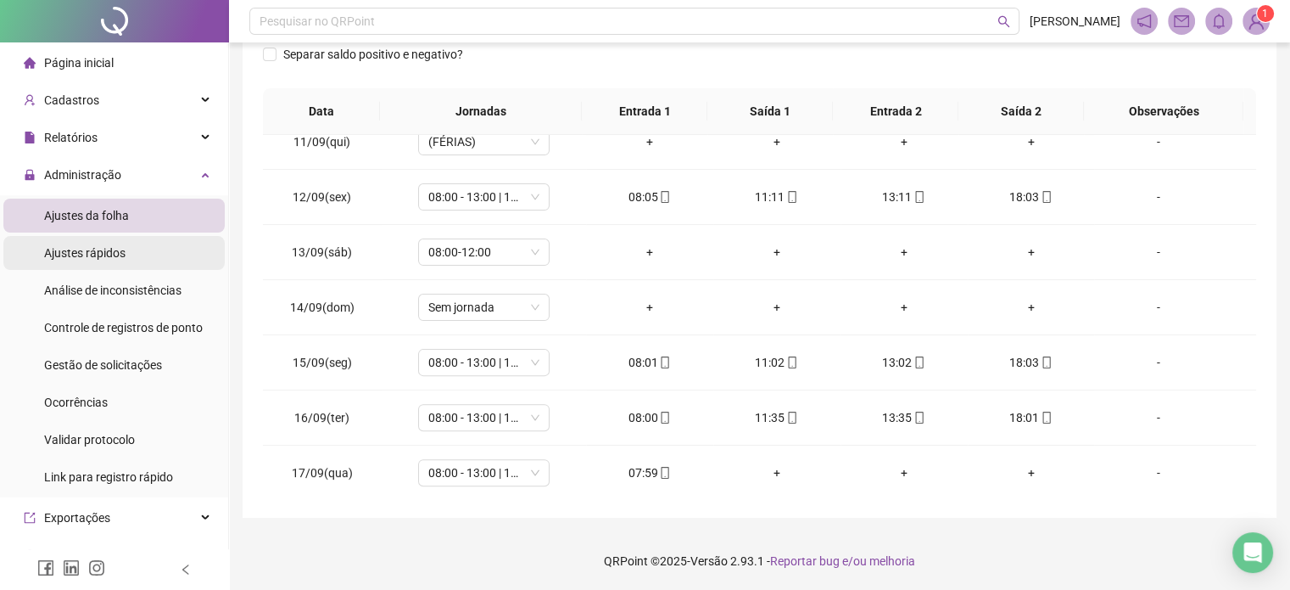
click at [125, 259] on li "Ajustes rápidos" at bounding box center [113, 253] width 221 height 34
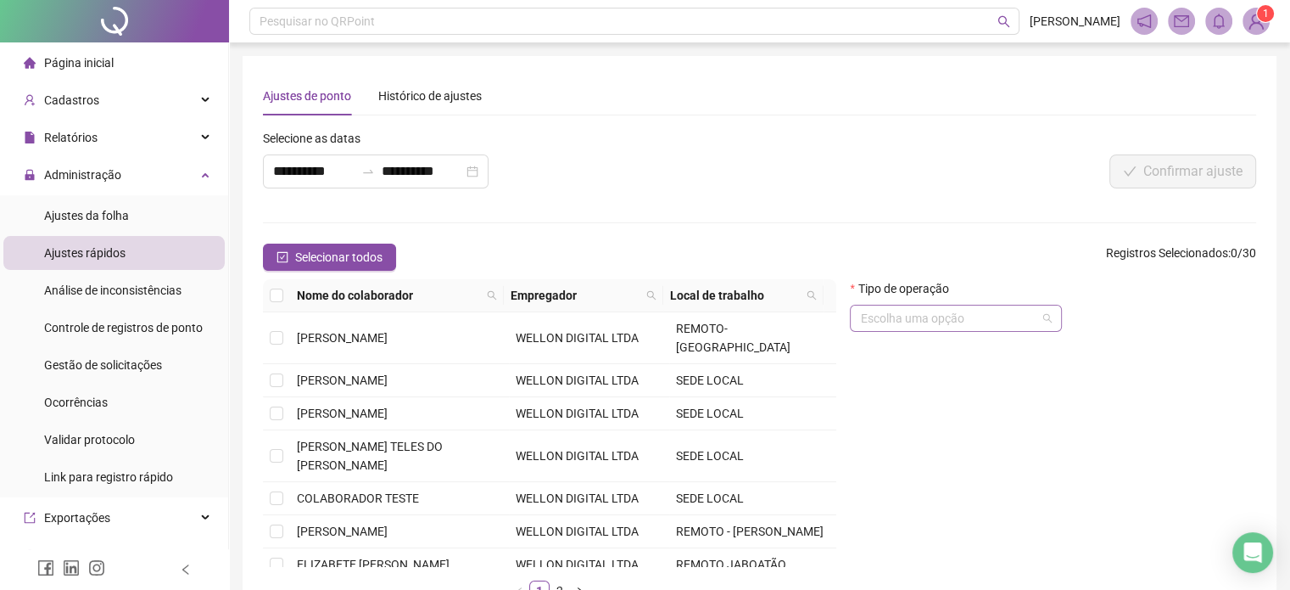
click at [969, 329] on input "search" at bounding box center [948, 317] width 176 height 25
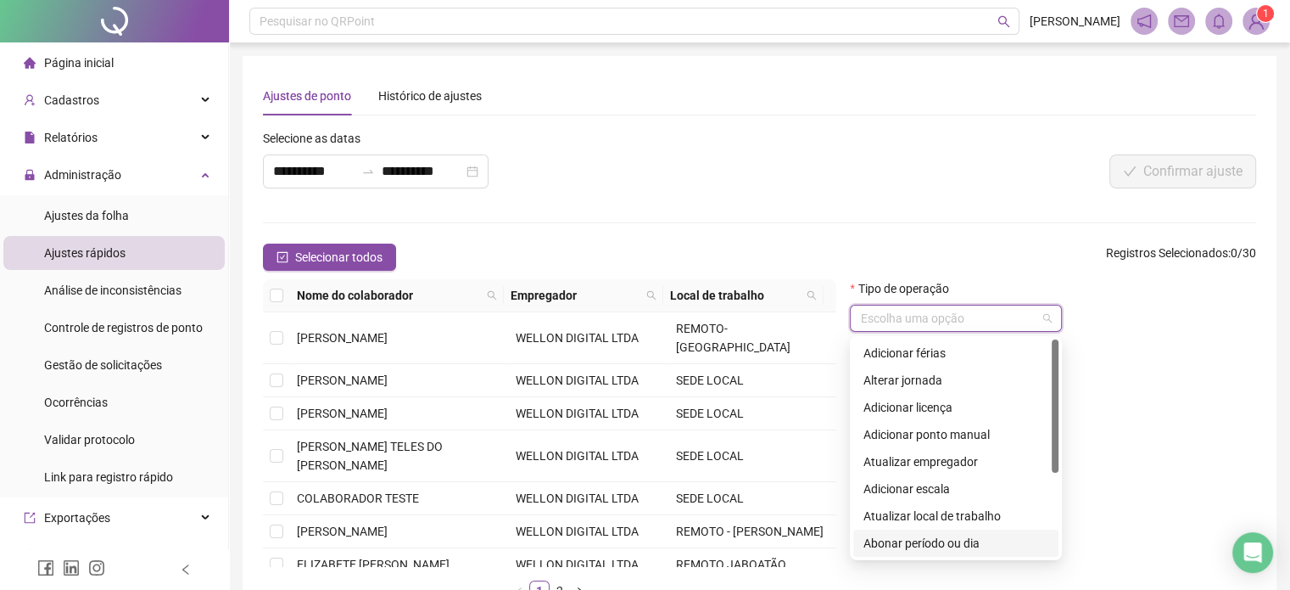
click at [964, 546] on div "Abonar período ou dia" at bounding box center [956, 543] width 185 height 19
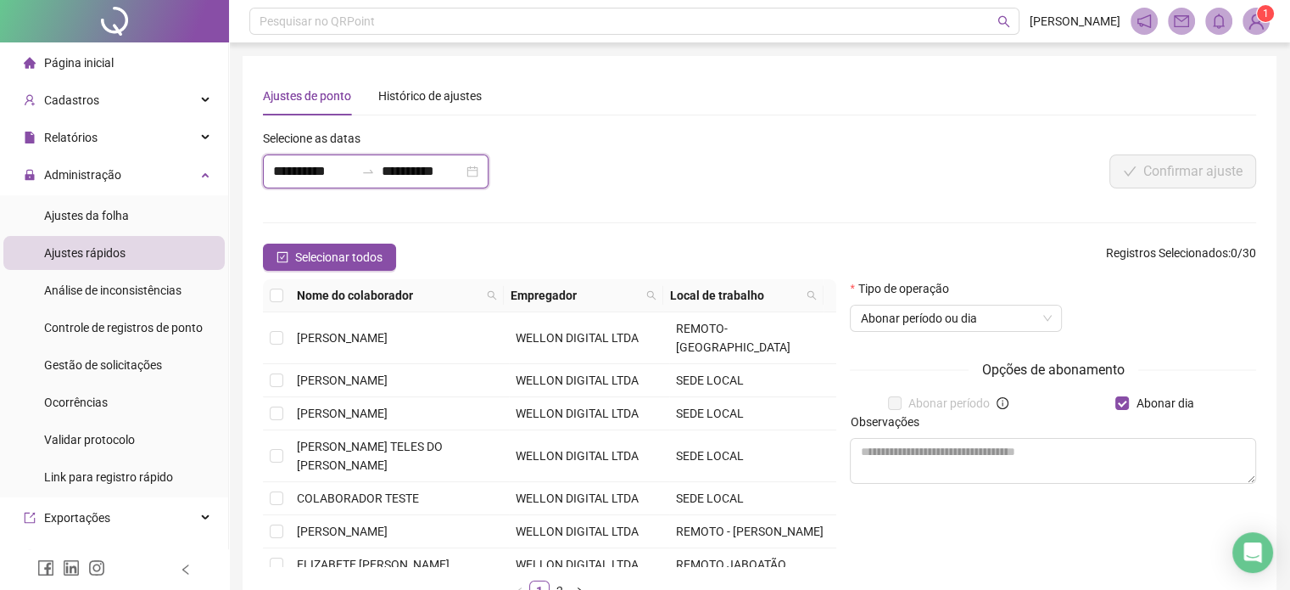
click at [301, 175] on input "**********" at bounding box center [313, 171] width 81 height 20
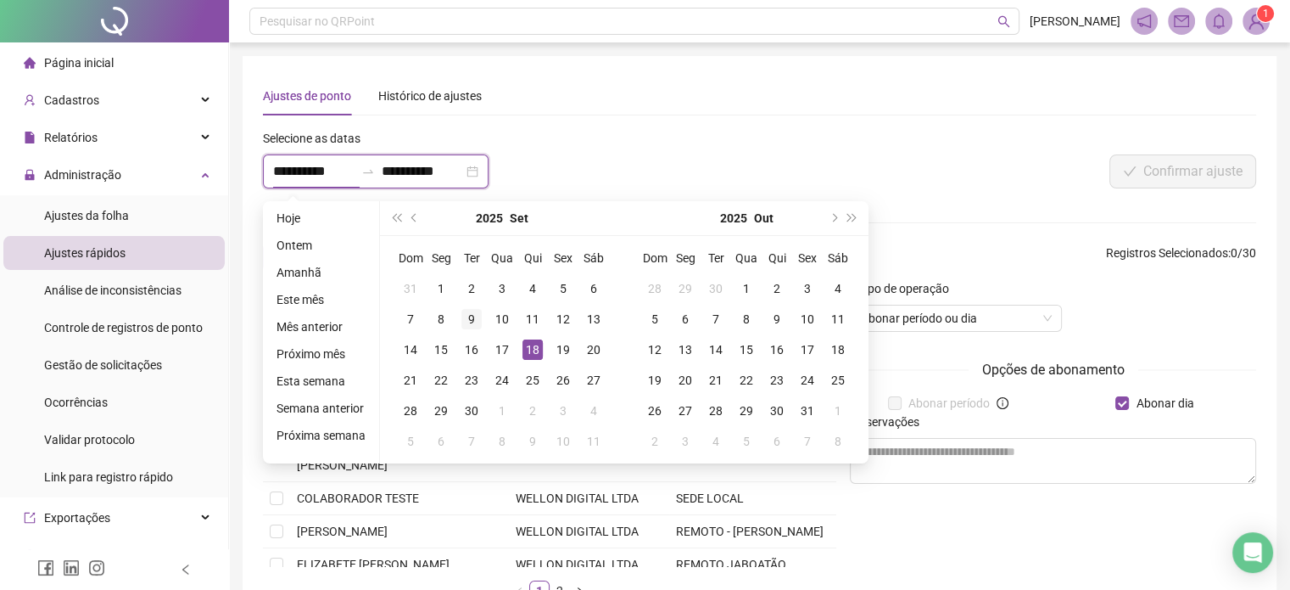
type input "**********"
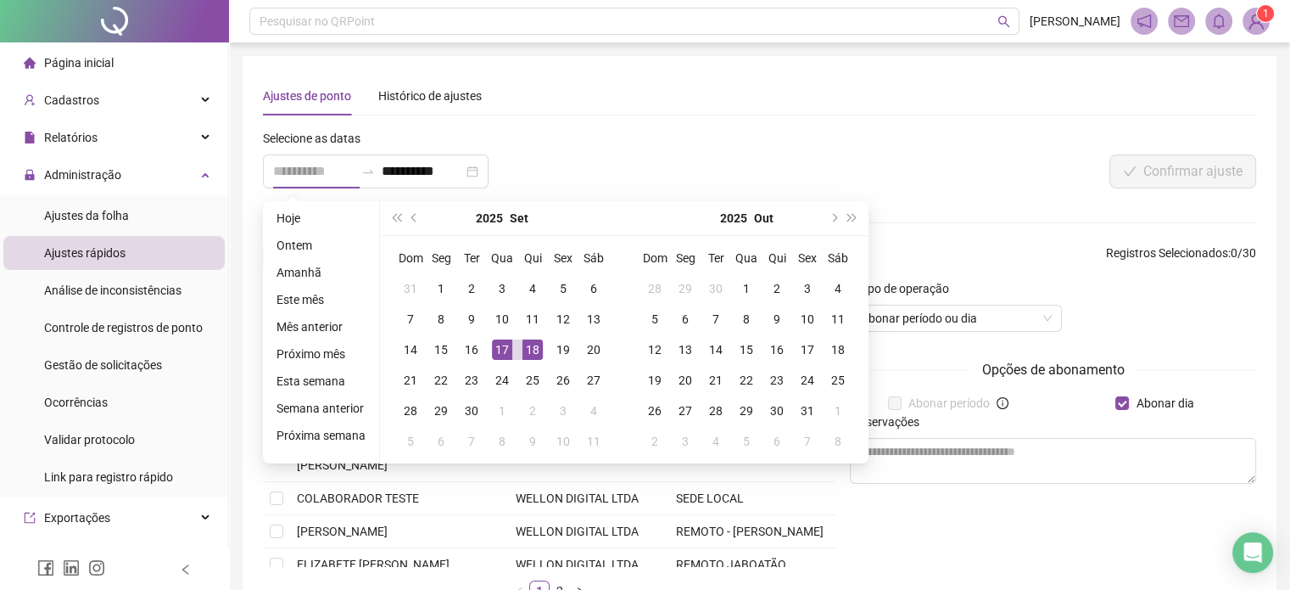
click at [500, 352] on div "17" at bounding box center [502, 349] width 20 height 20
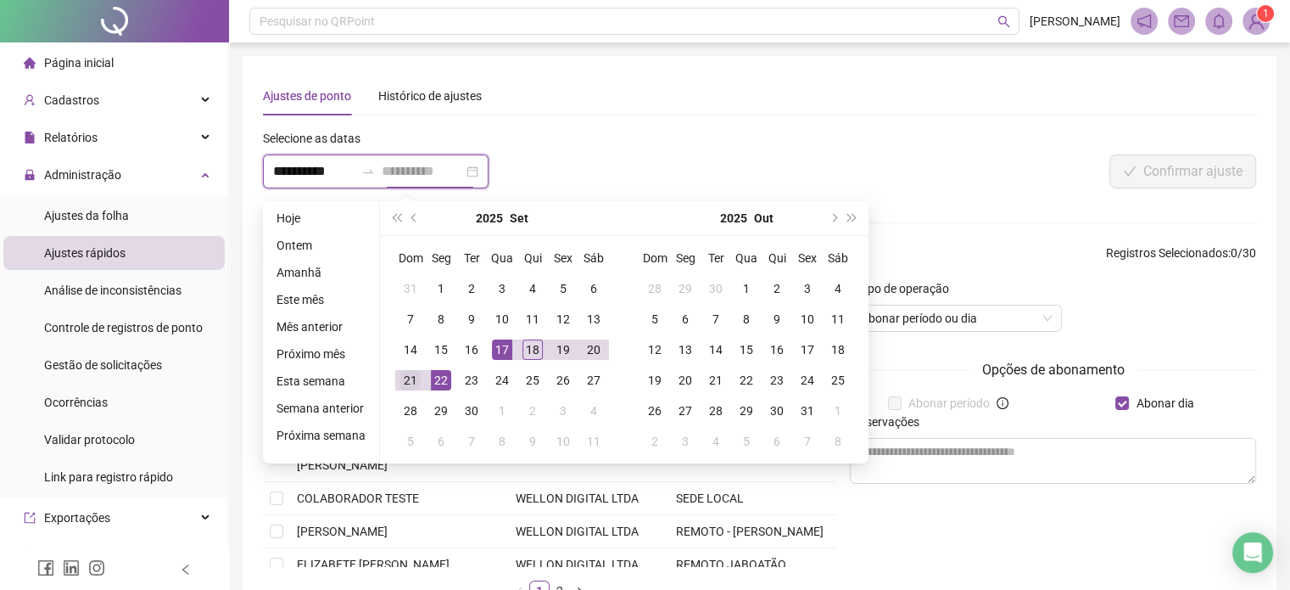
type input "**********"
click at [412, 378] on div "21" at bounding box center [410, 380] width 20 height 20
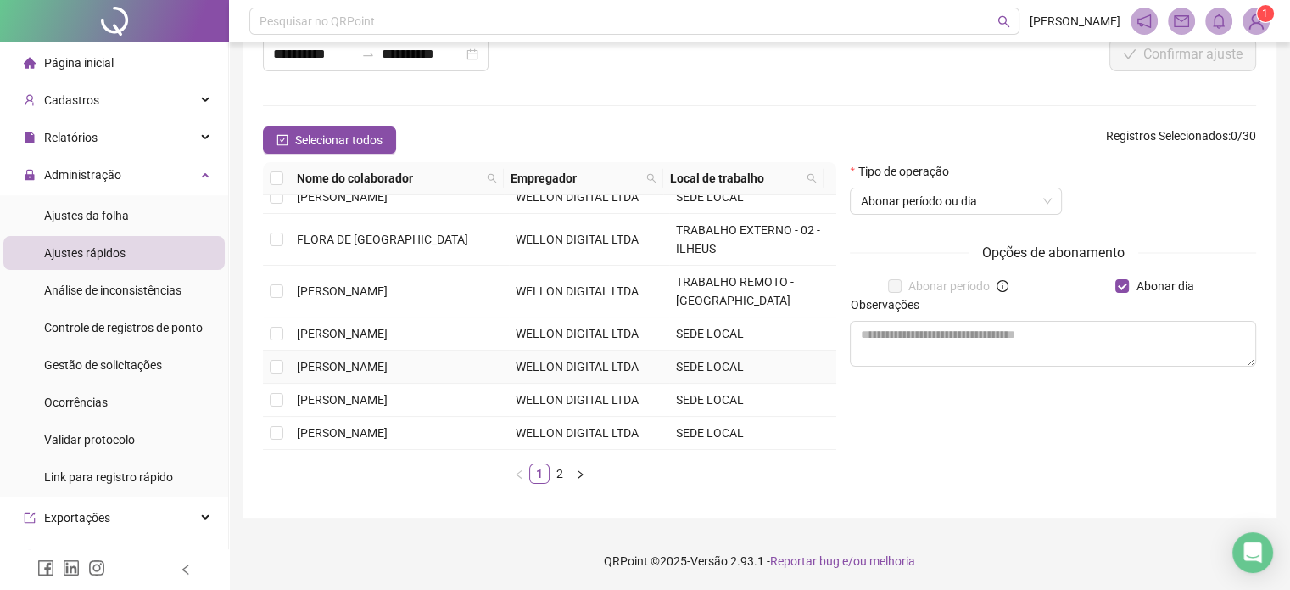
scroll to position [350, 0]
click at [556, 470] on link "2" at bounding box center [560, 473] width 19 height 19
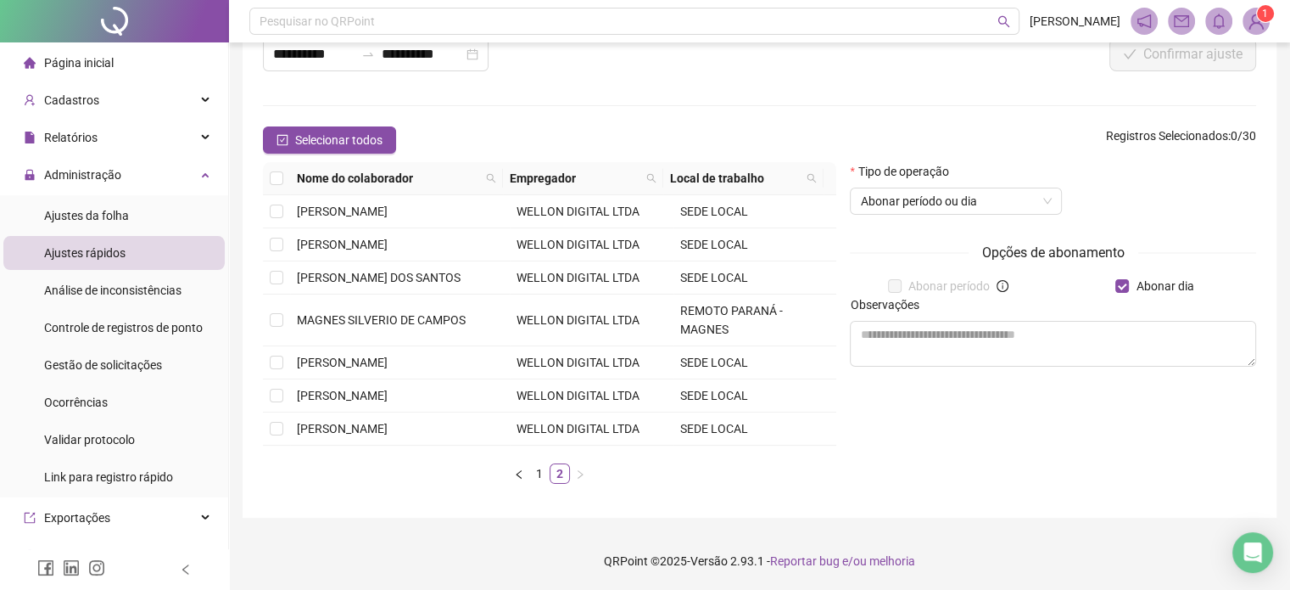
scroll to position [0, 0]
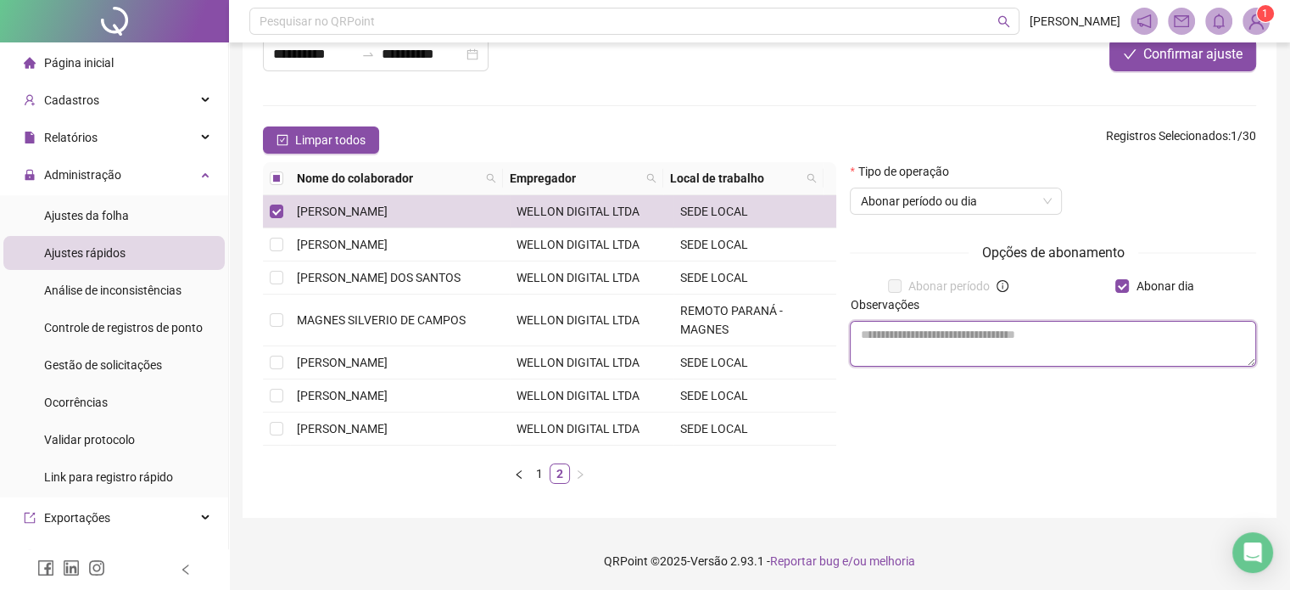
click at [972, 333] on textarea at bounding box center [1053, 344] width 406 height 46
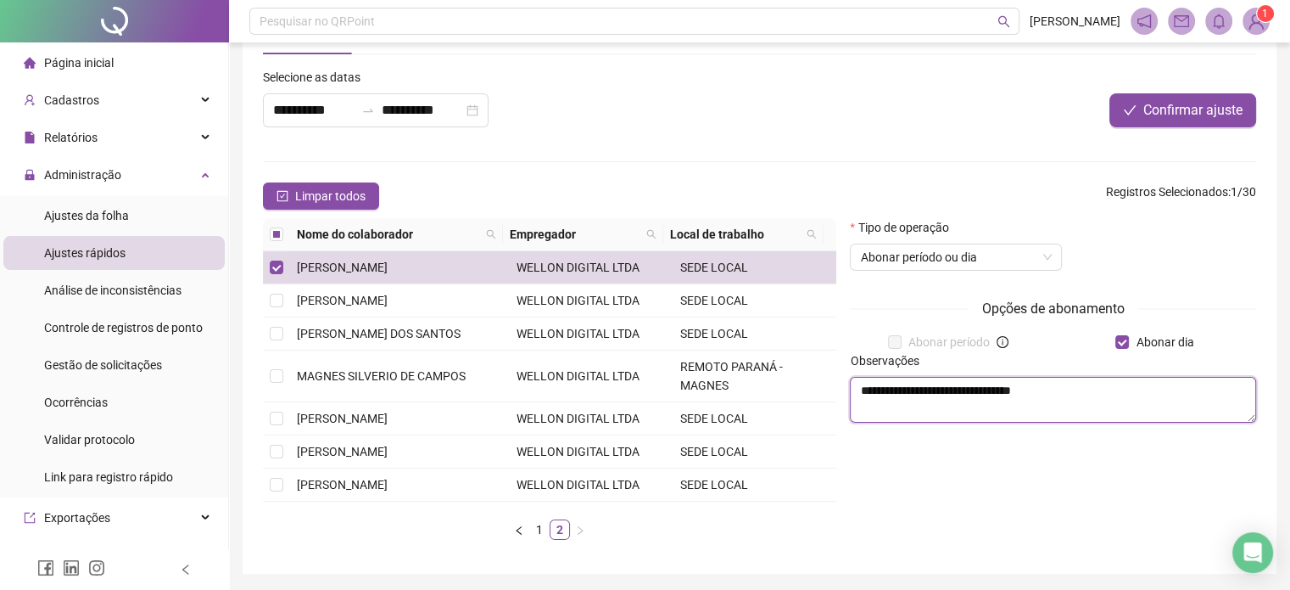
scroll to position [32, 0]
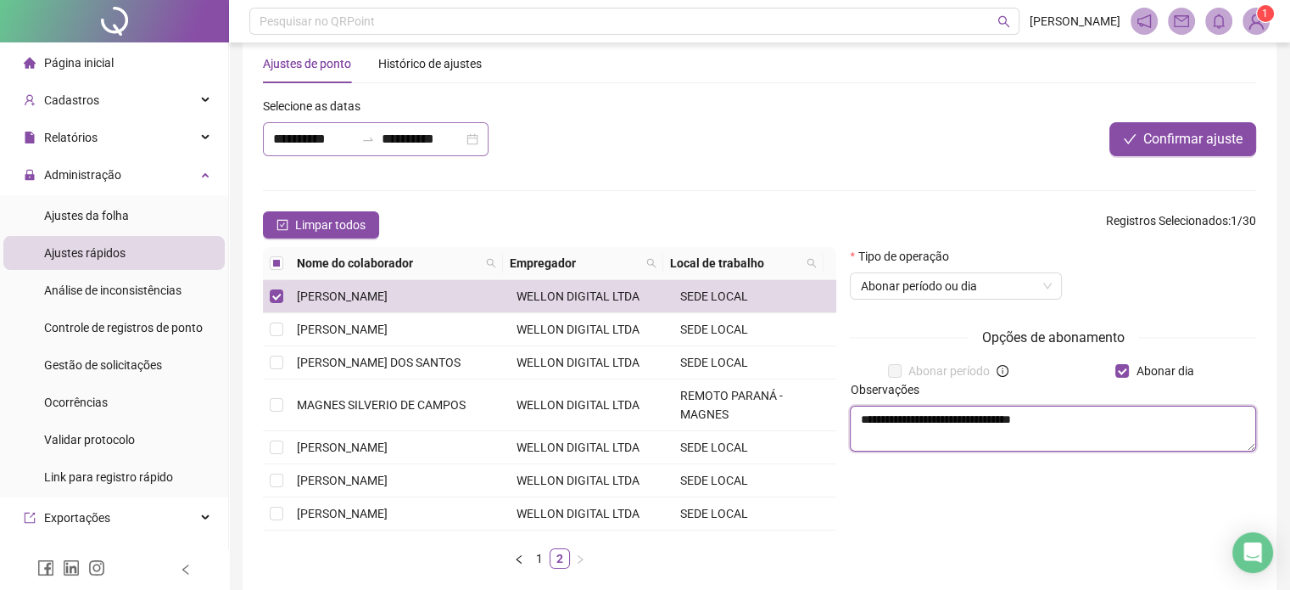
type textarea "**********"
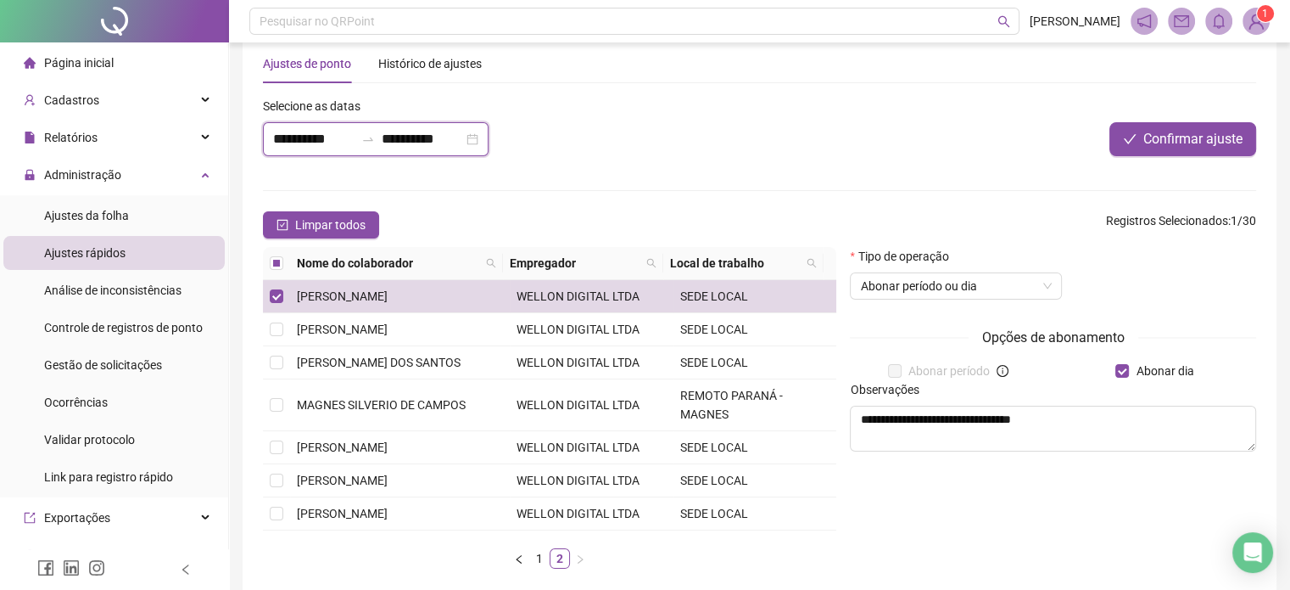
click at [333, 132] on input "**********" at bounding box center [313, 139] width 81 height 20
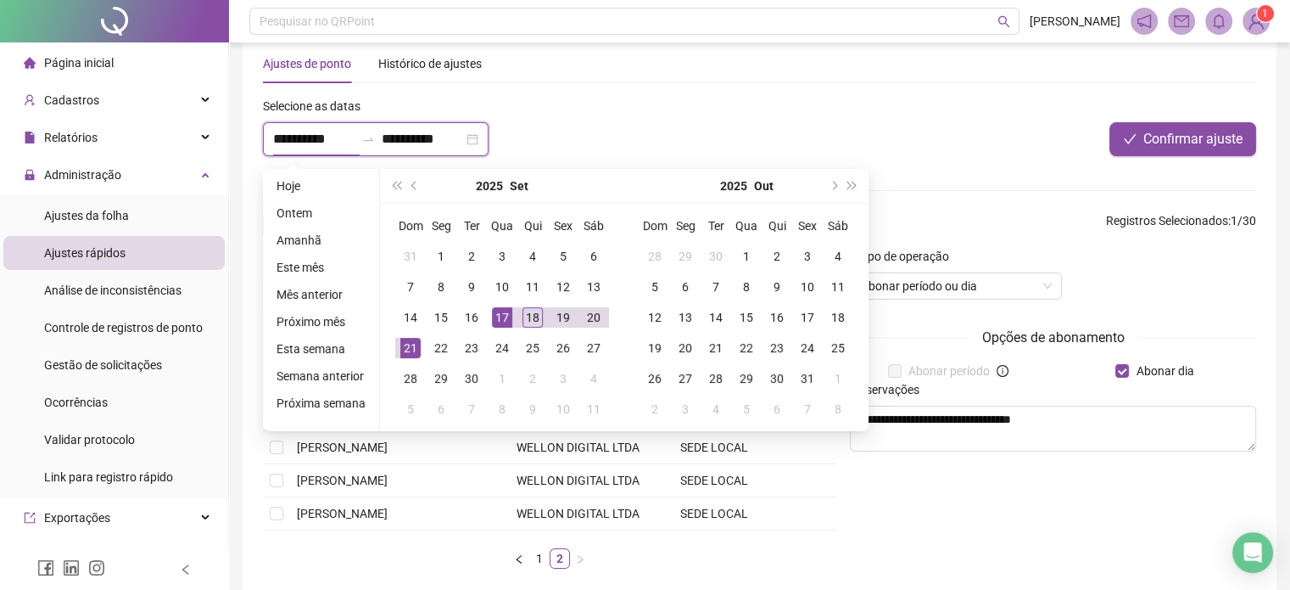
type input "**********"
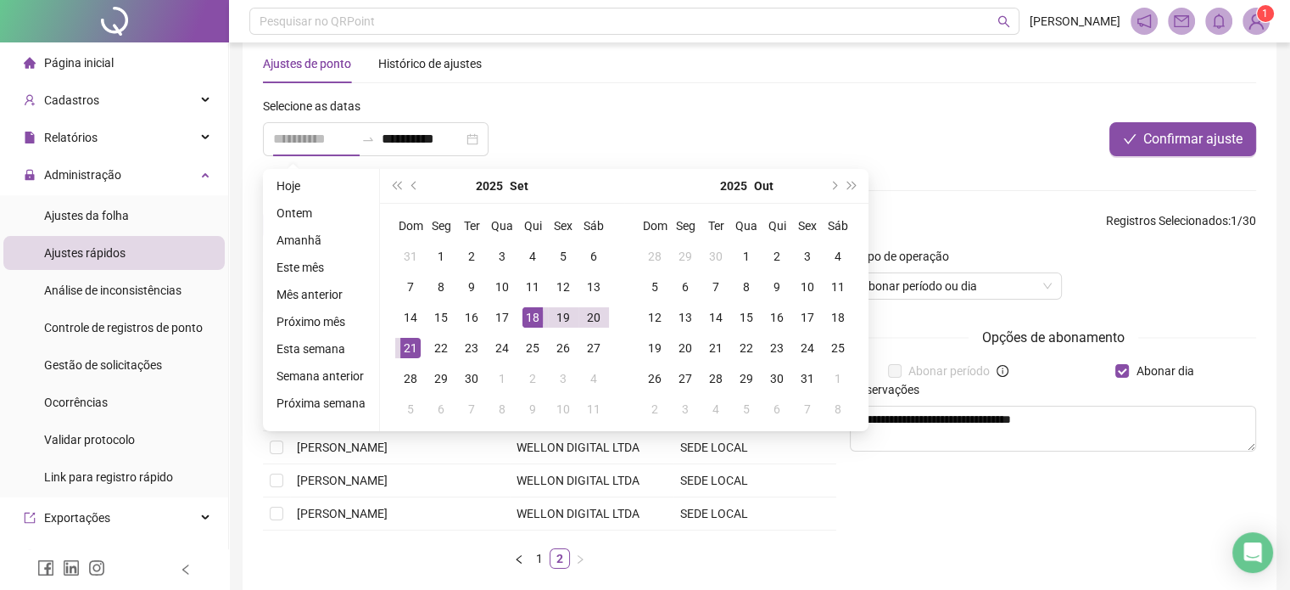
click at [529, 316] on div "18" at bounding box center [533, 317] width 20 height 20
type input "**********"
click at [407, 349] on div "21" at bounding box center [410, 348] width 20 height 20
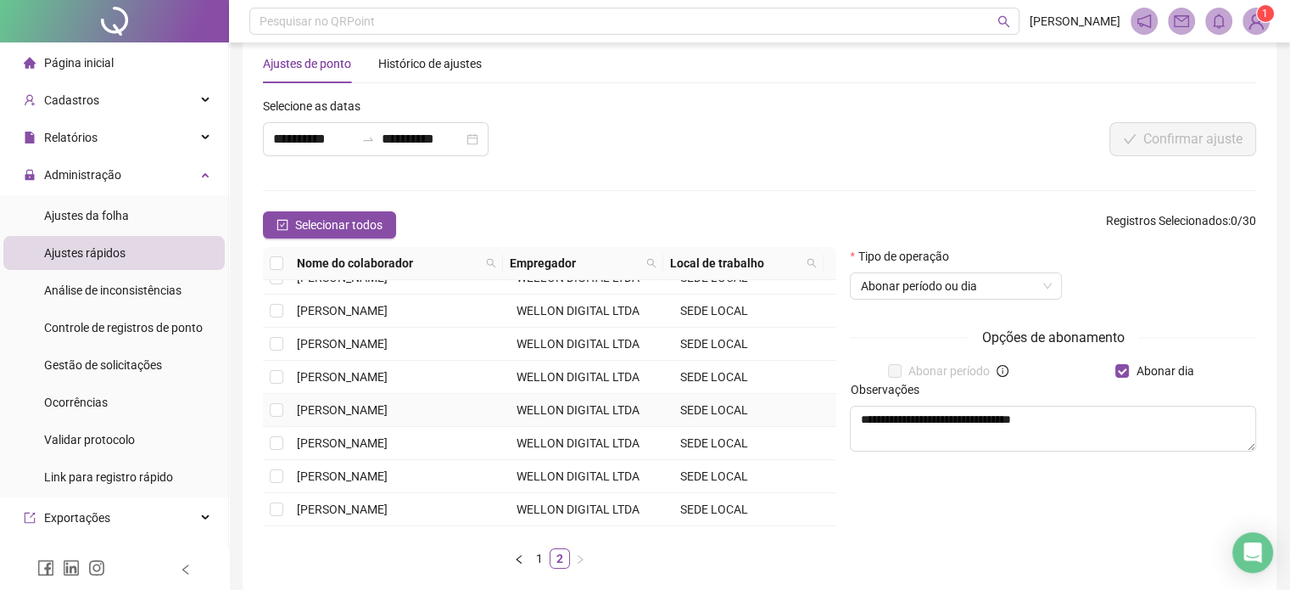
scroll to position [0, 0]
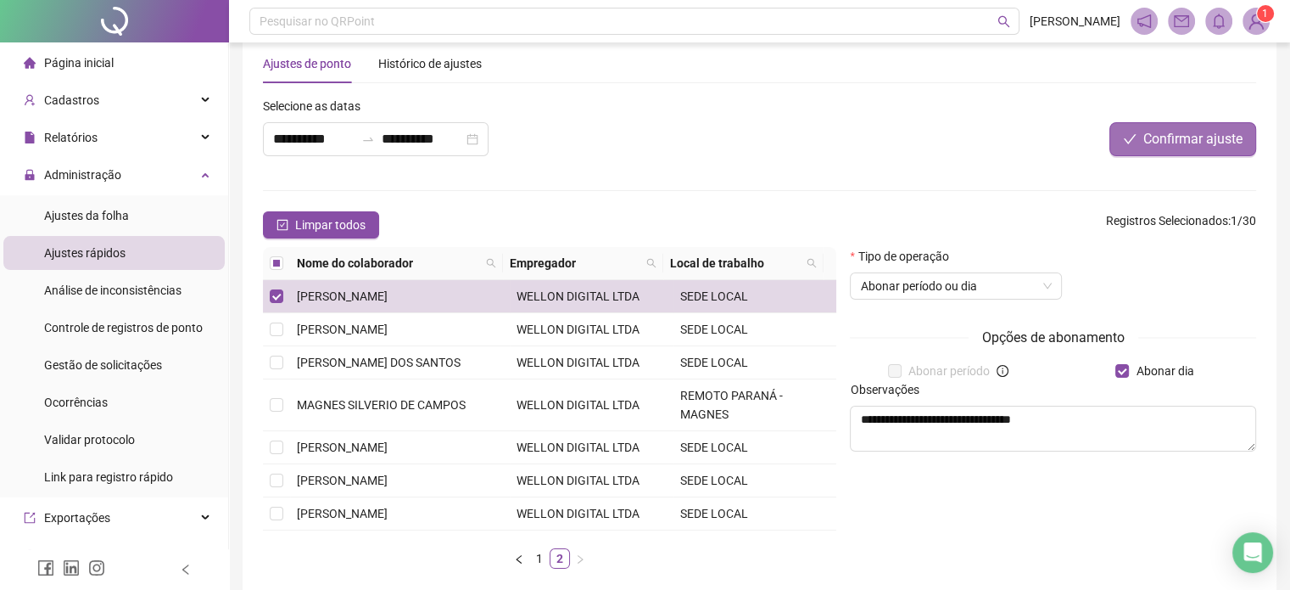
click at [1156, 148] on span "Confirmar ajuste" at bounding box center [1193, 139] width 99 height 20
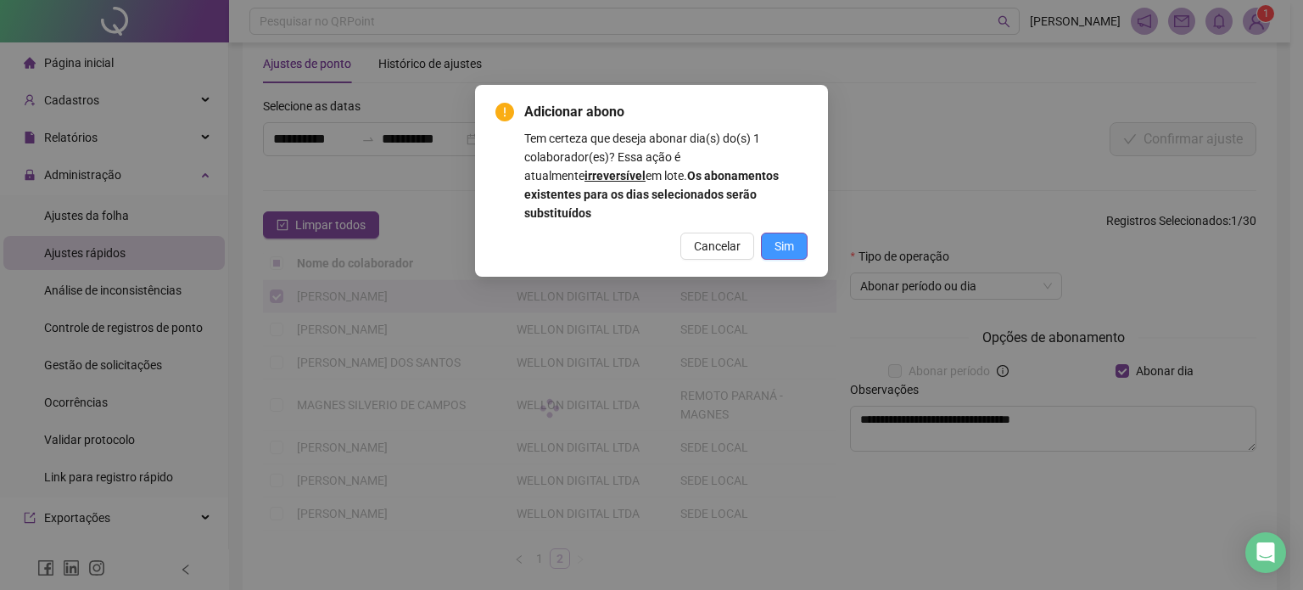
click at [780, 237] on span "Sim" at bounding box center [785, 246] width 20 height 19
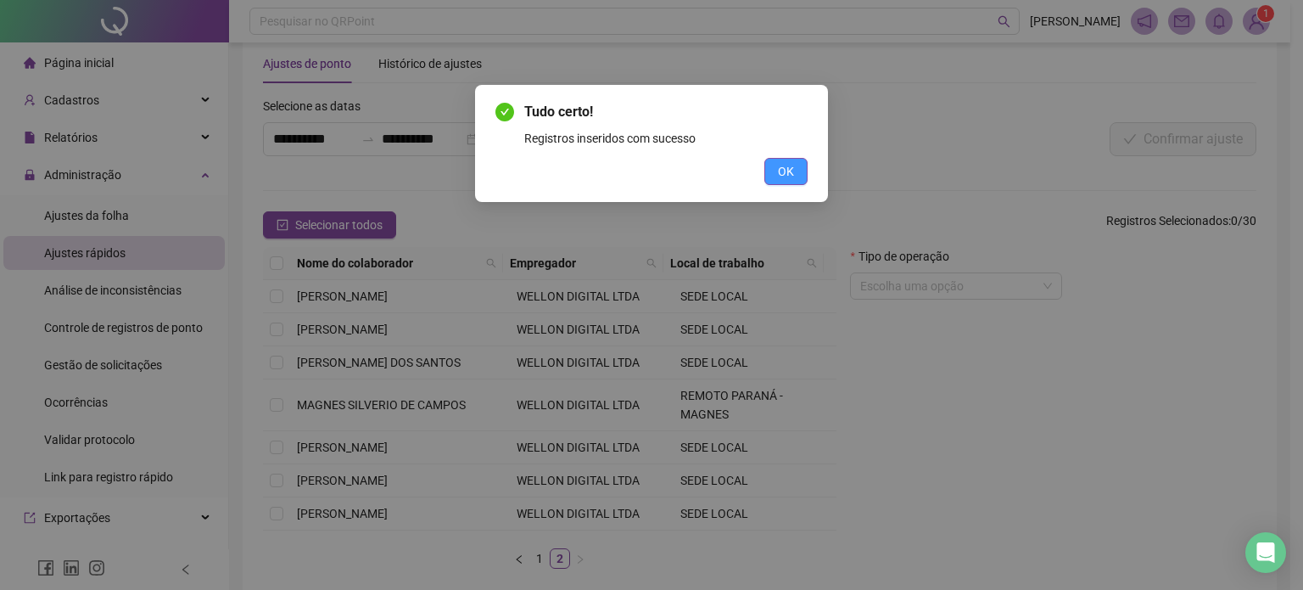
click at [793, 170] on span "OK" at bounding box center [786, 171] width 16 height 19
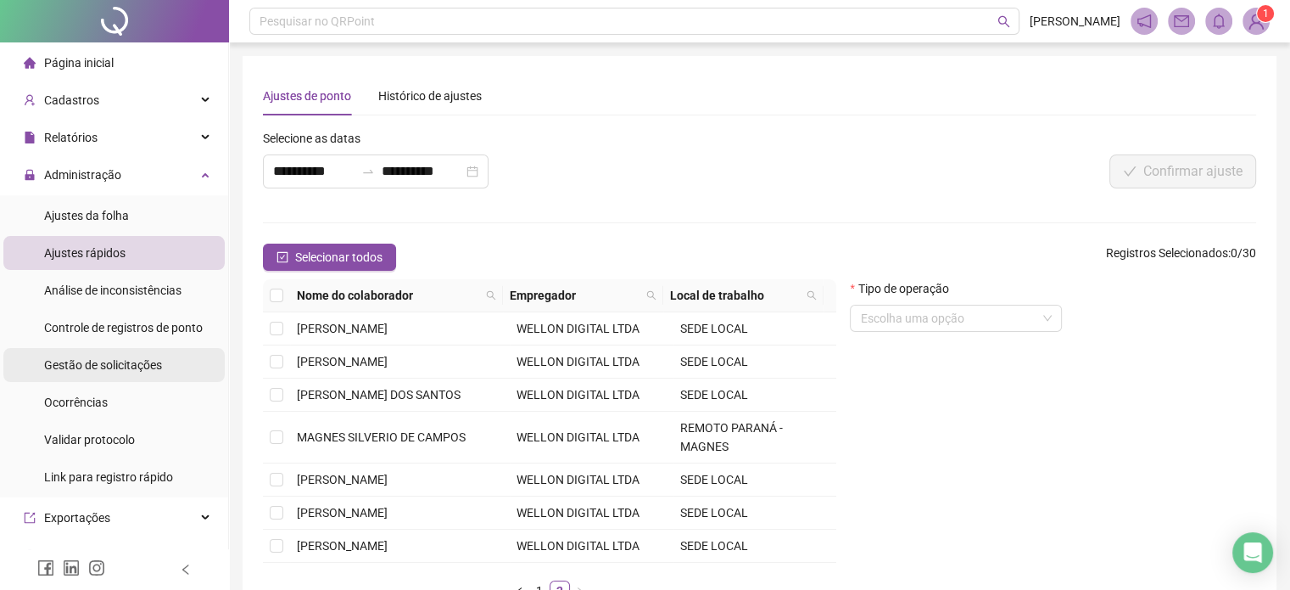
click at [104, 362] on span "Gestão de solicitações" at bounding box center [103, 365] width 118 height 14
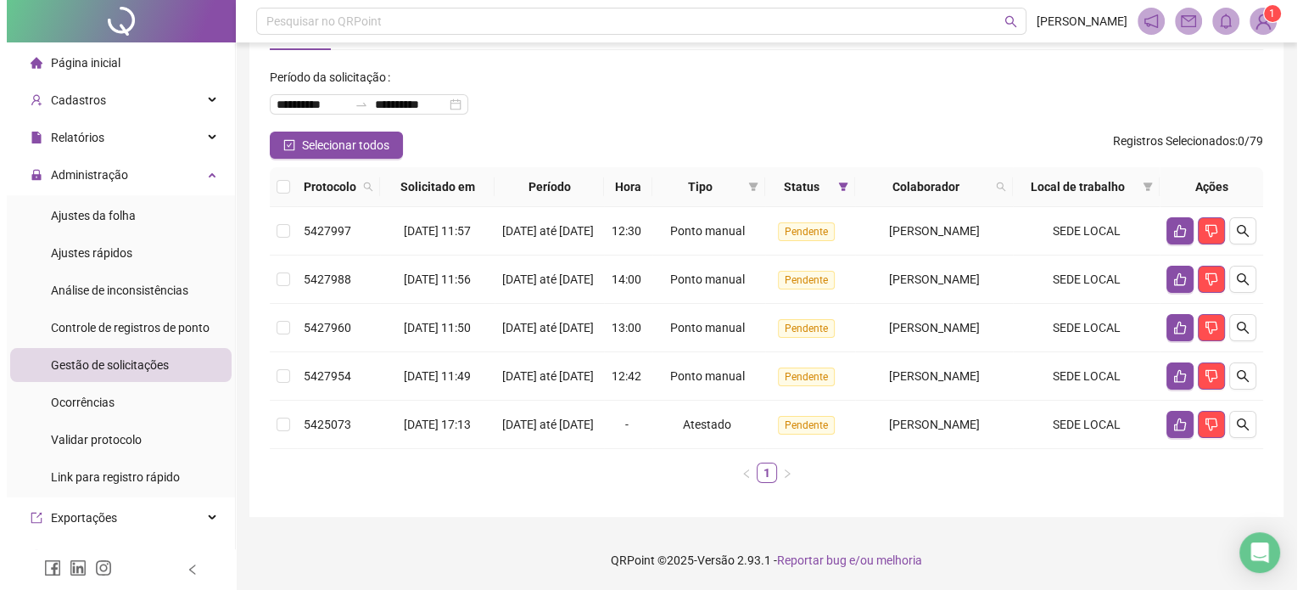
scroll to position [115, 0]
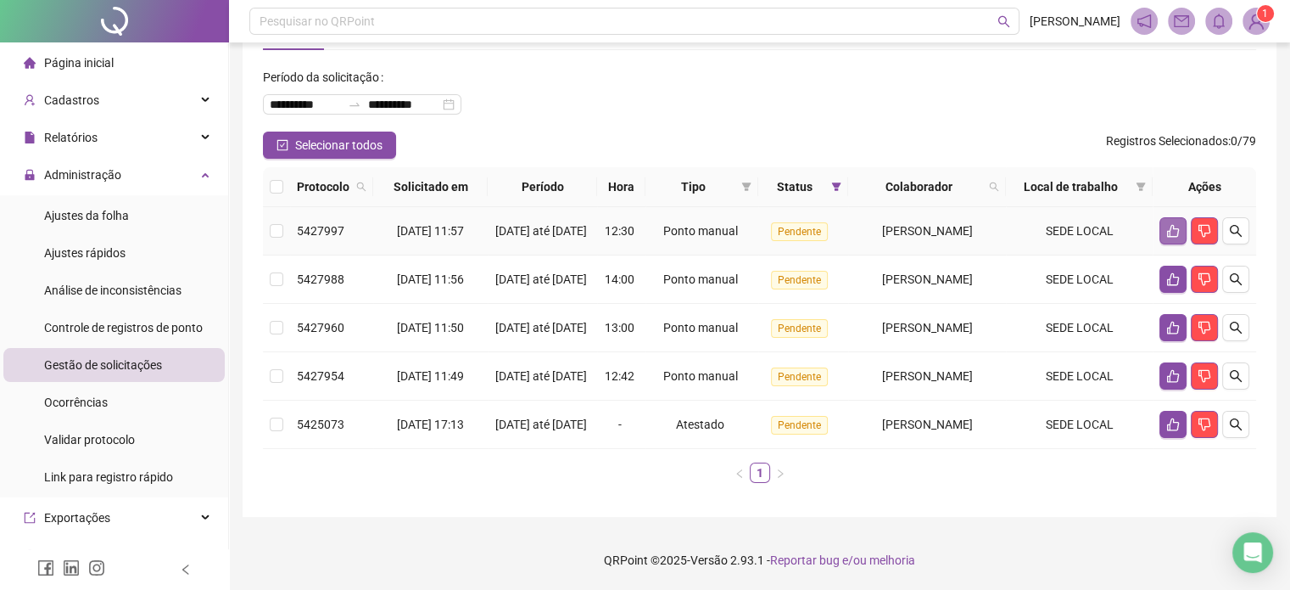
click at [1163, 217] on button "button" at bounding box center [1173, 230] width 27 height 27
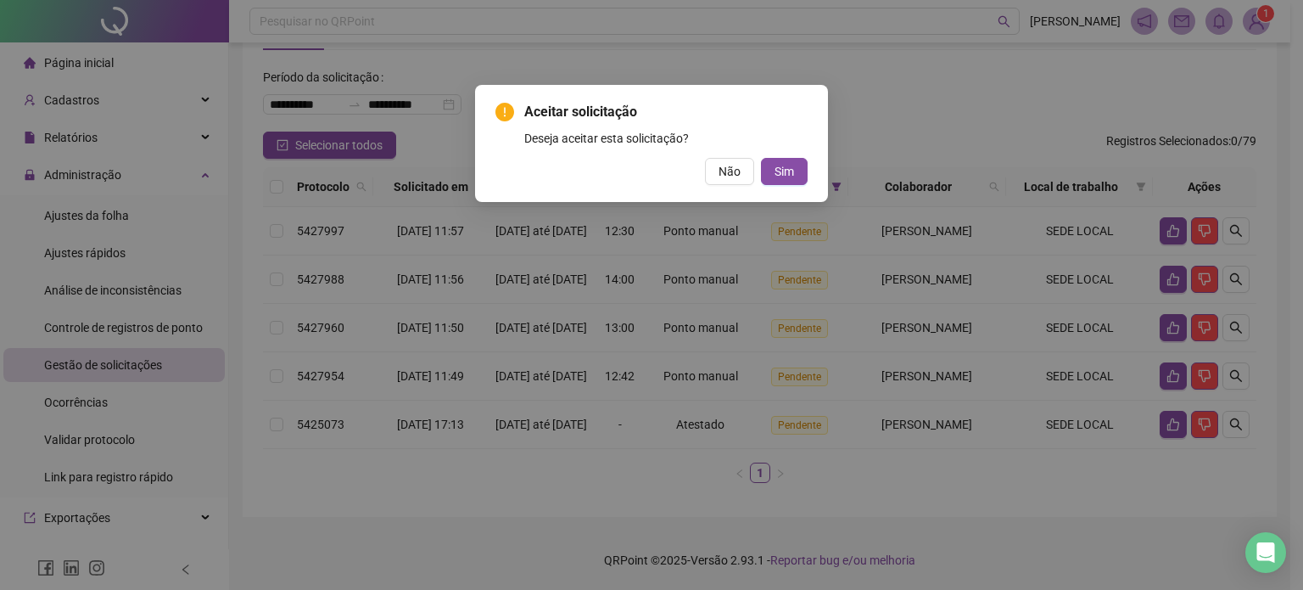
click at [809, 171] on div "Aceitar solicitação Deseja aceitar esta solicitação? Não Sim" at bounding box center [651, 143] width 353 height 117
click at [787, 171] on span "Sim" at bounding box center [785, 171] width 20 height 19
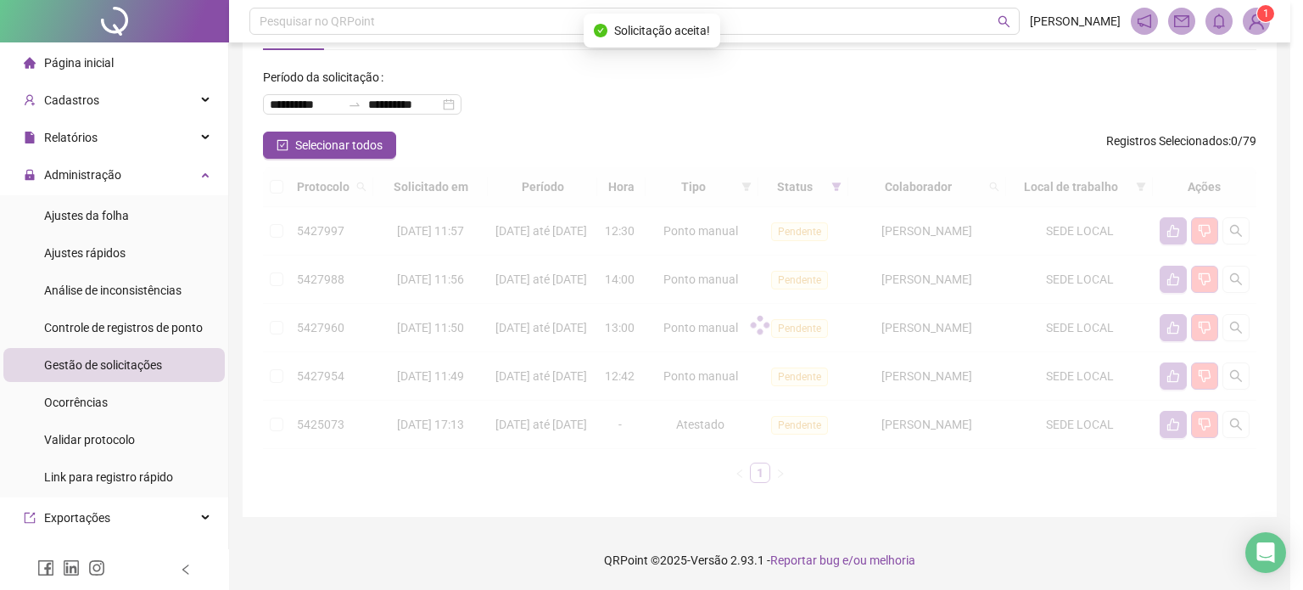
scroll to position [57, 0]
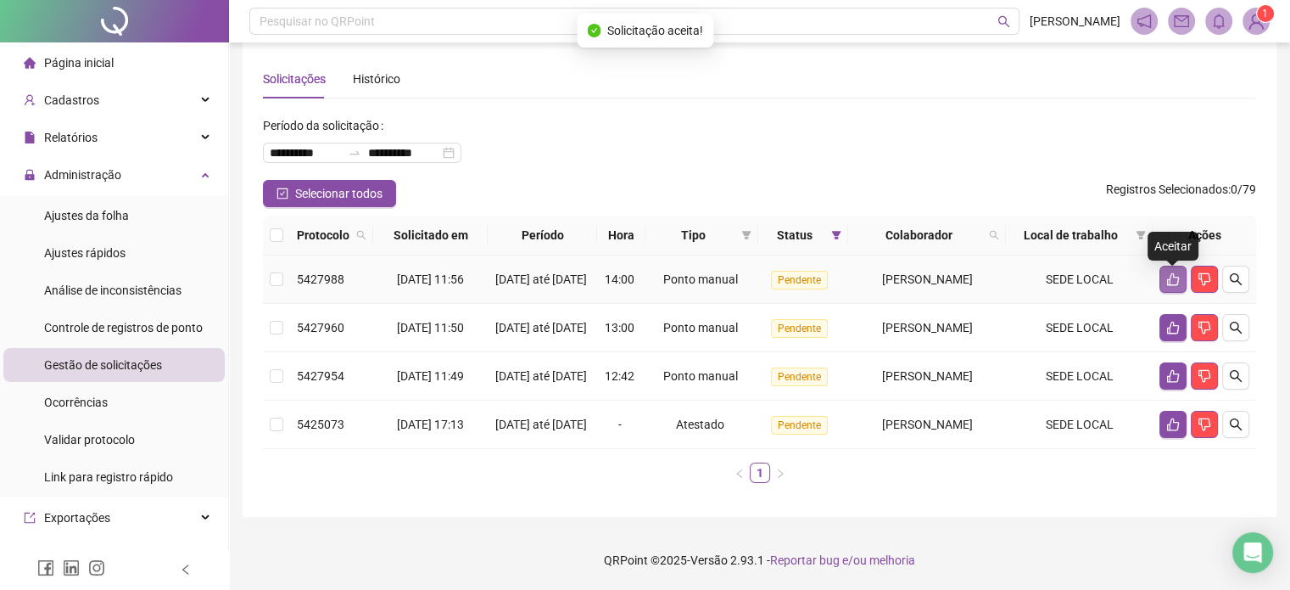
click at [1167, 272] on icon "like" at bounding box center [1174, 279] width 14 height 14
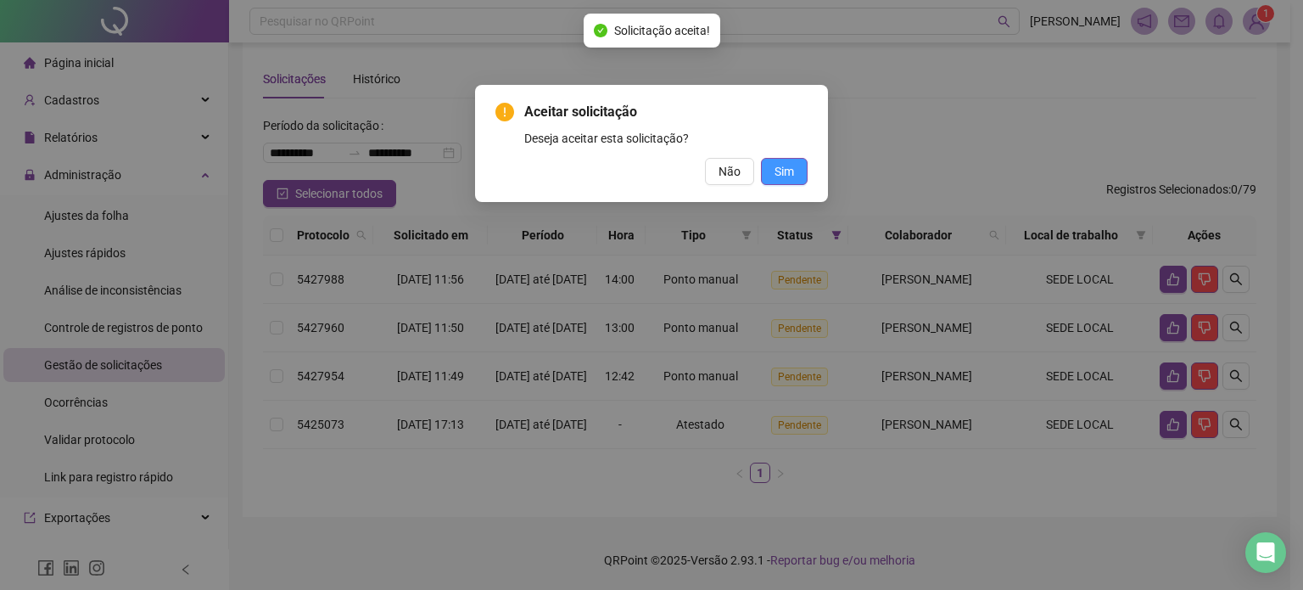
click at [783, 179] on span "Sim" at bounding box center [785, 171] width 20 height 19
click at [783, 165] on span "Sim" at bounding box center [785, 171] width 20 height 19
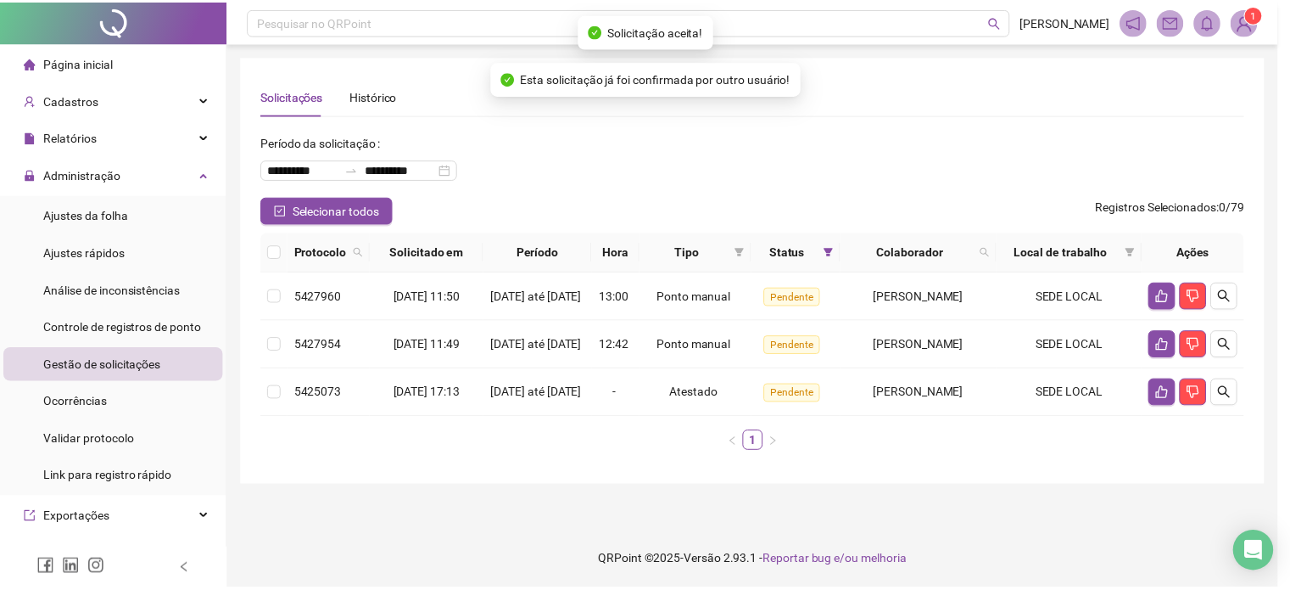
scroll to position [0, 0]
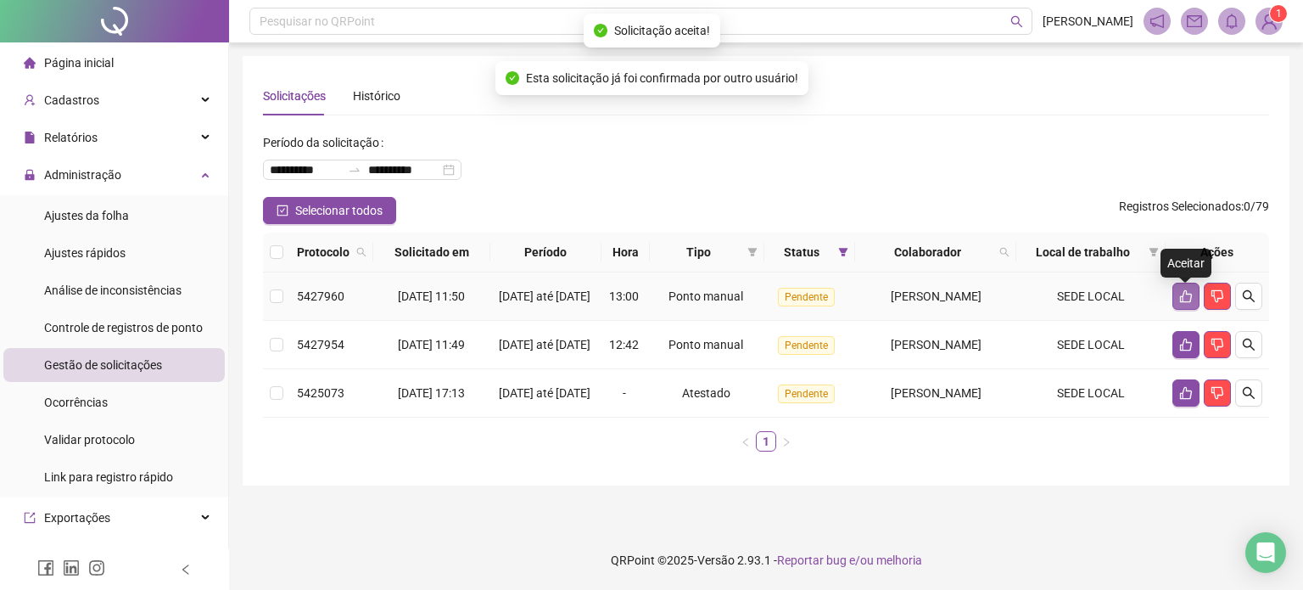
click at [1181, 298] on icon "like" at bounding box center [1186, 296] width 14 height 14
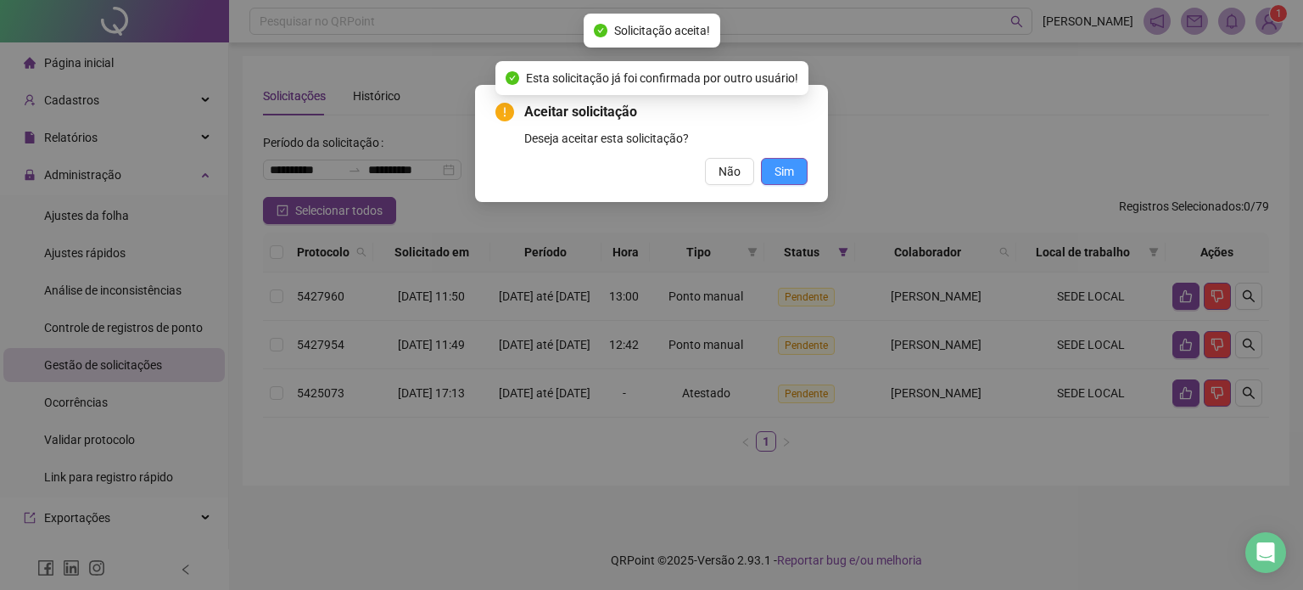
click at [781, 168] on span "Sim" at bounding box center [785, 171] width 20 height 19
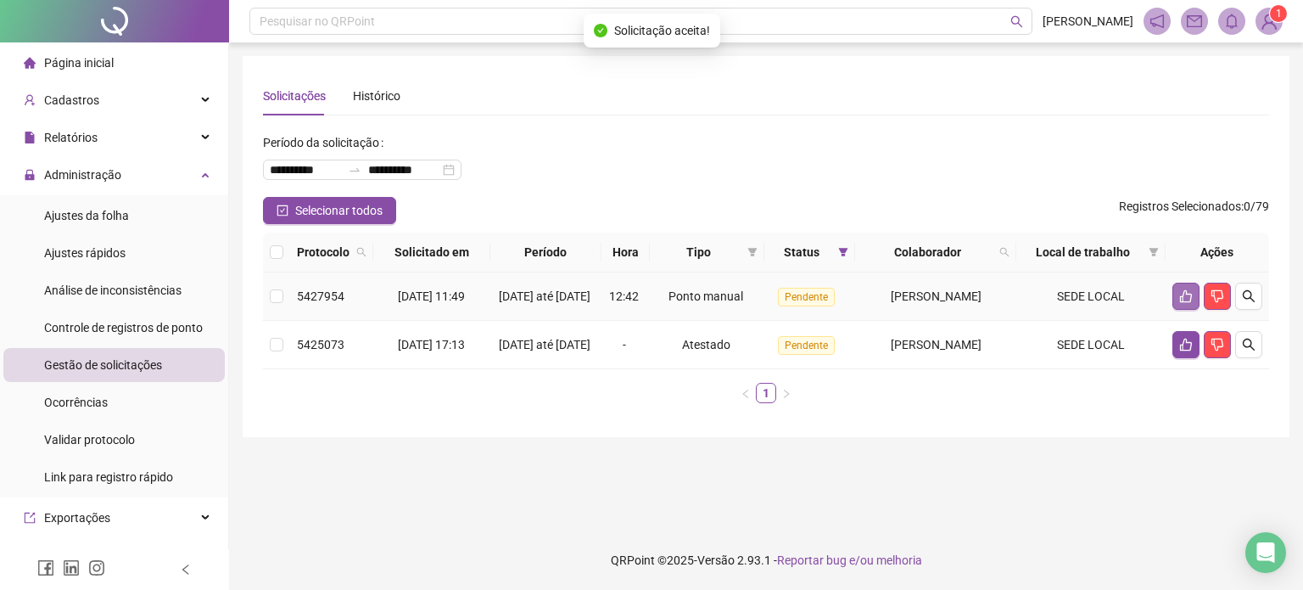
click at [1190, 303] on icon "like" at bounding box center [1186, 296] width 14 height 14
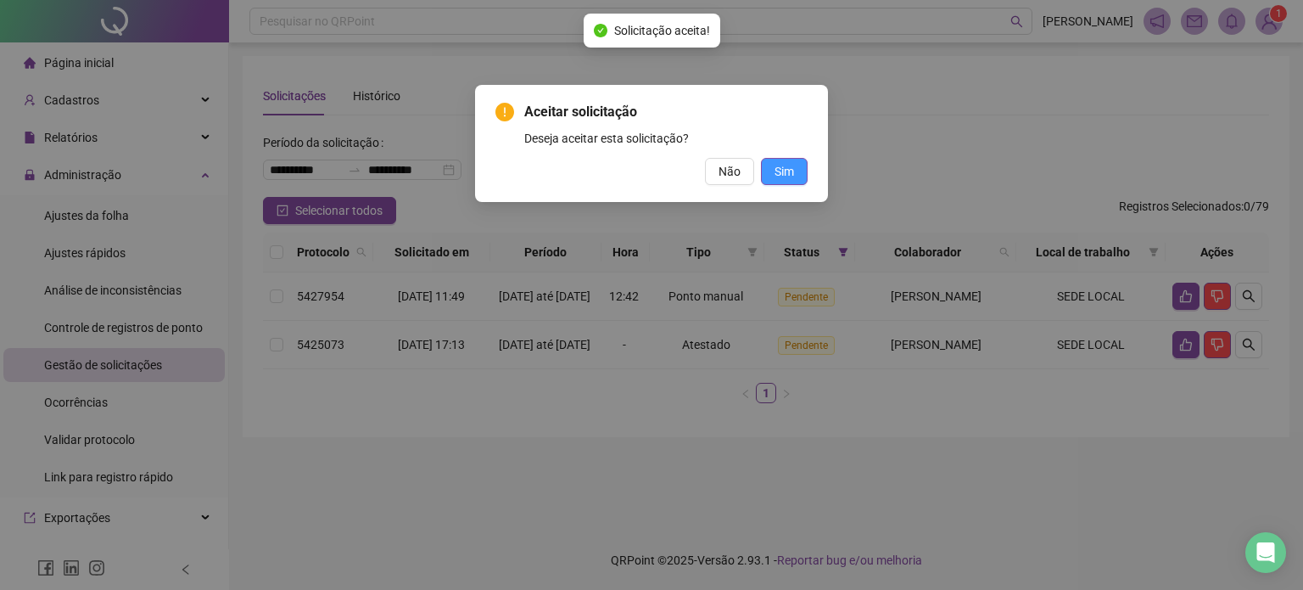
click at [784, 174] on span "Sim" at bounding box center [785, 171] width 20 height 19
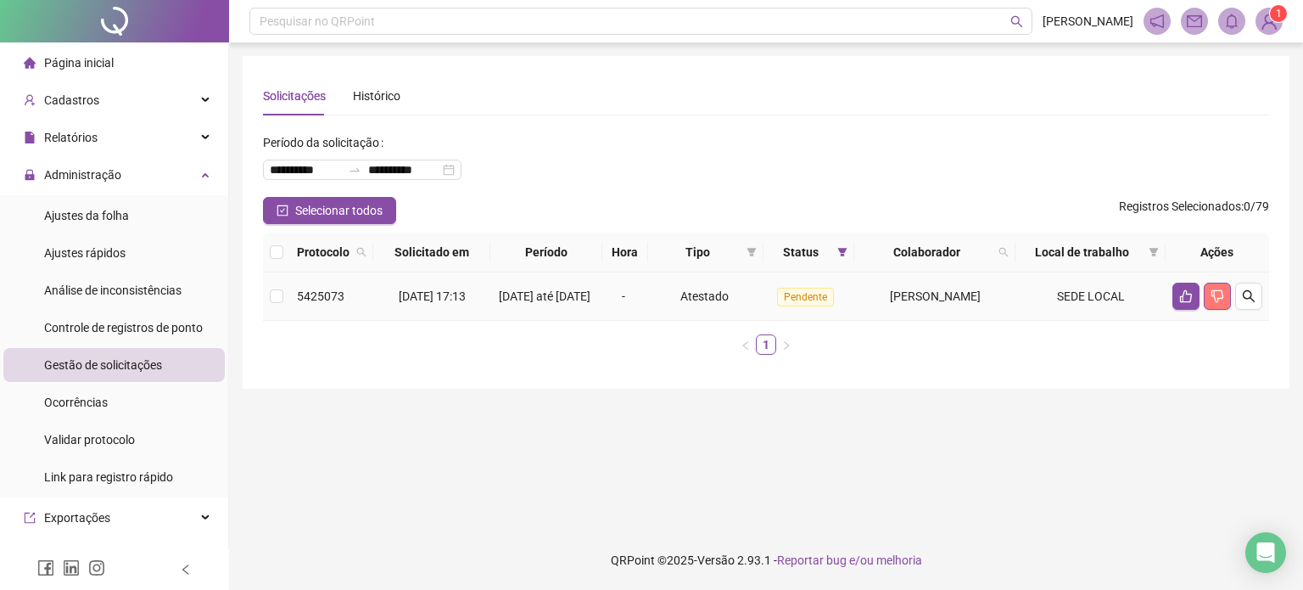
click at [1221, 308] on button "button" at bounding box center [1217, 296] width 27 height 27
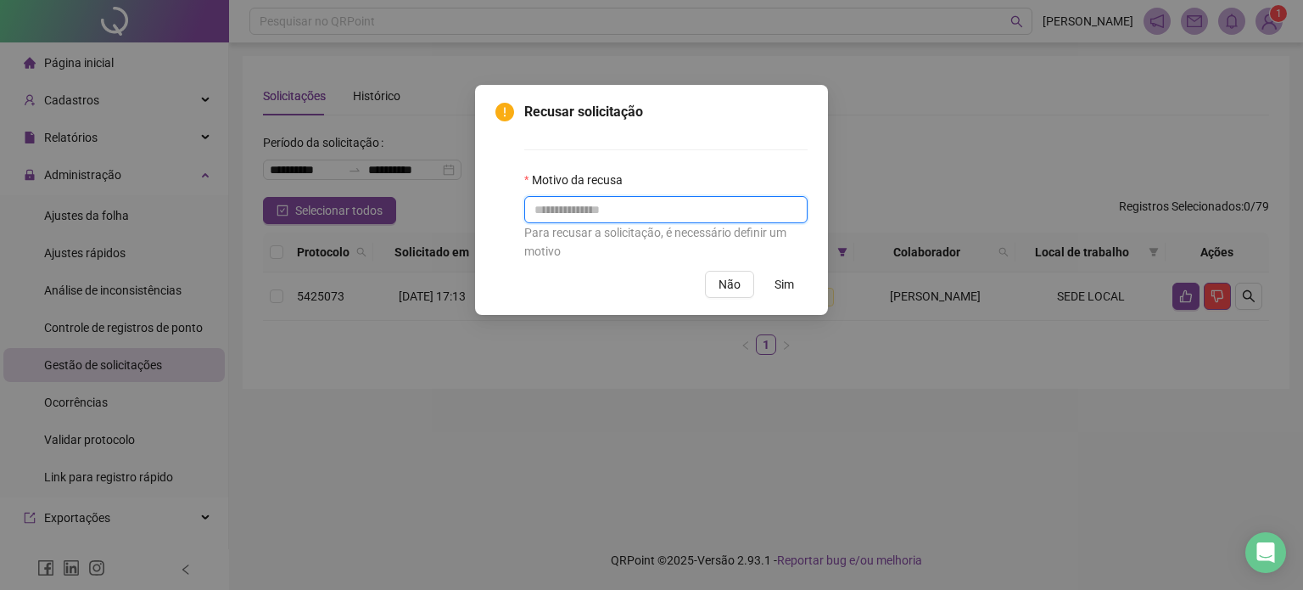
click at [572, 209] on input "text" at bounding box center [665, 209] width 283 height 27
type input "**********"
click at [784, 286] on span "Sim" at bounding box center [785, 284] width 20 height 19
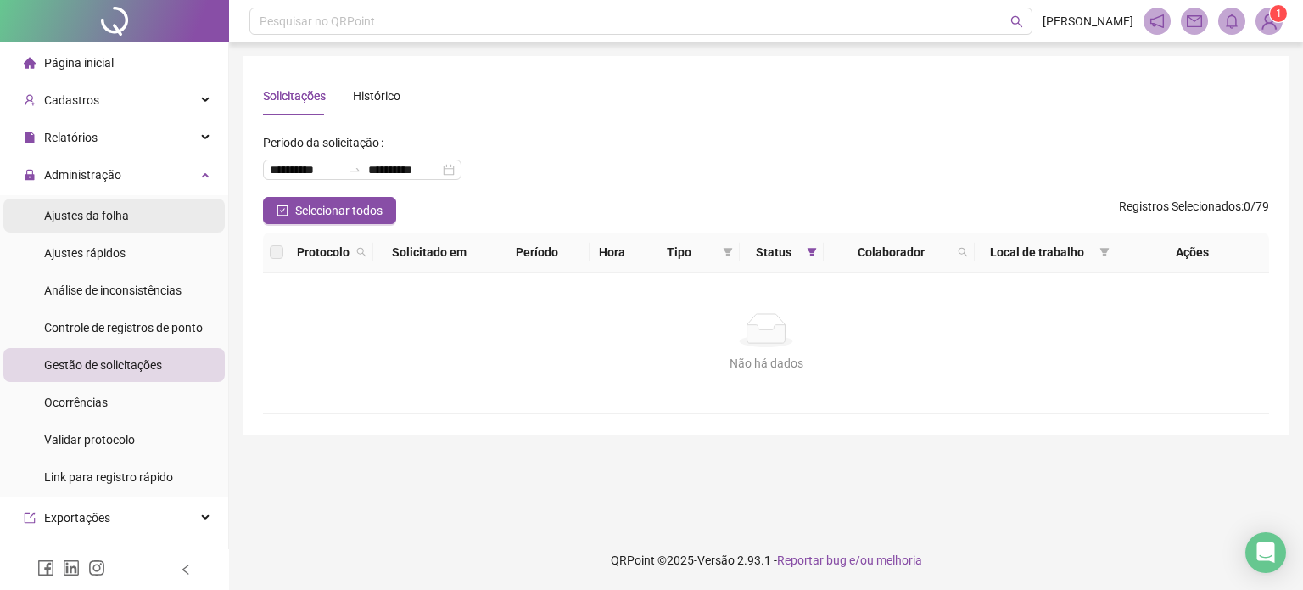
click at [141, 210] on li "Ajustes da folha" at bounding box center [113, 216] width 221 height 34
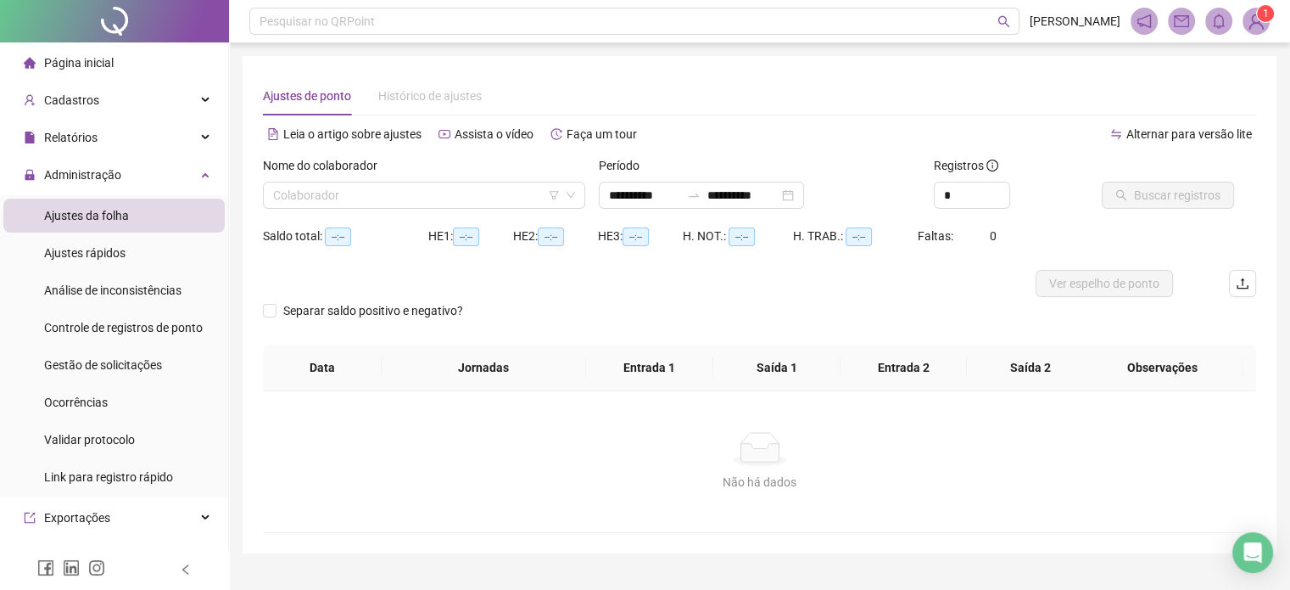
type input "**********"
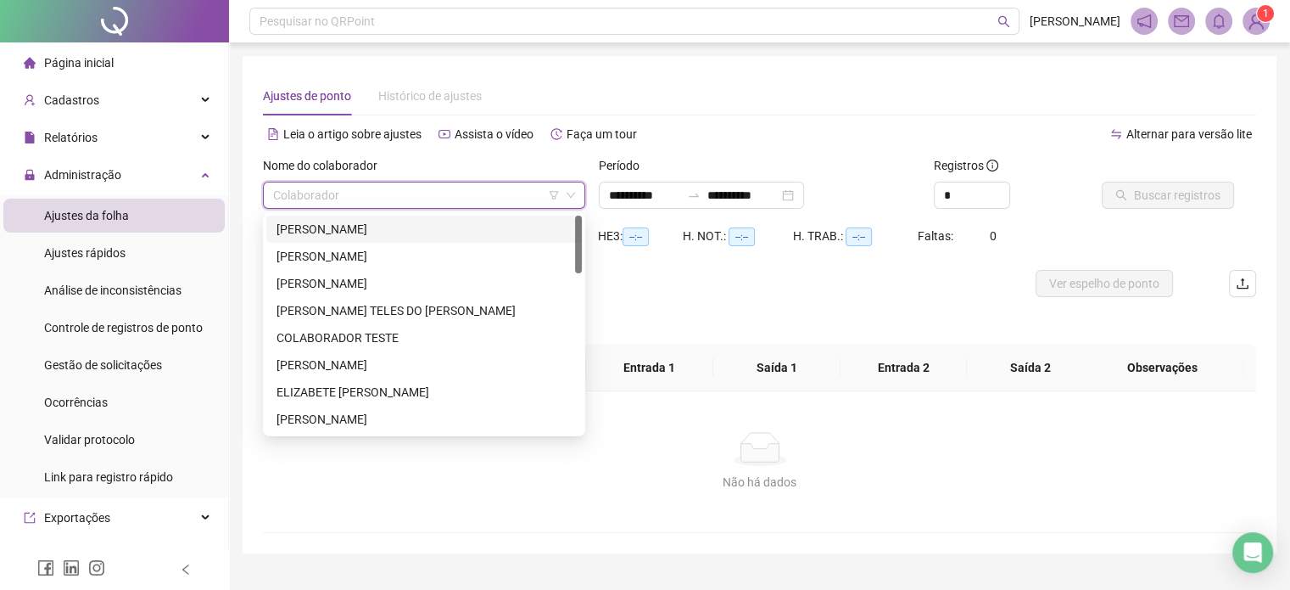
click at [375, 186] on input "search" at bounding box center [416, 194] width 287 height 25
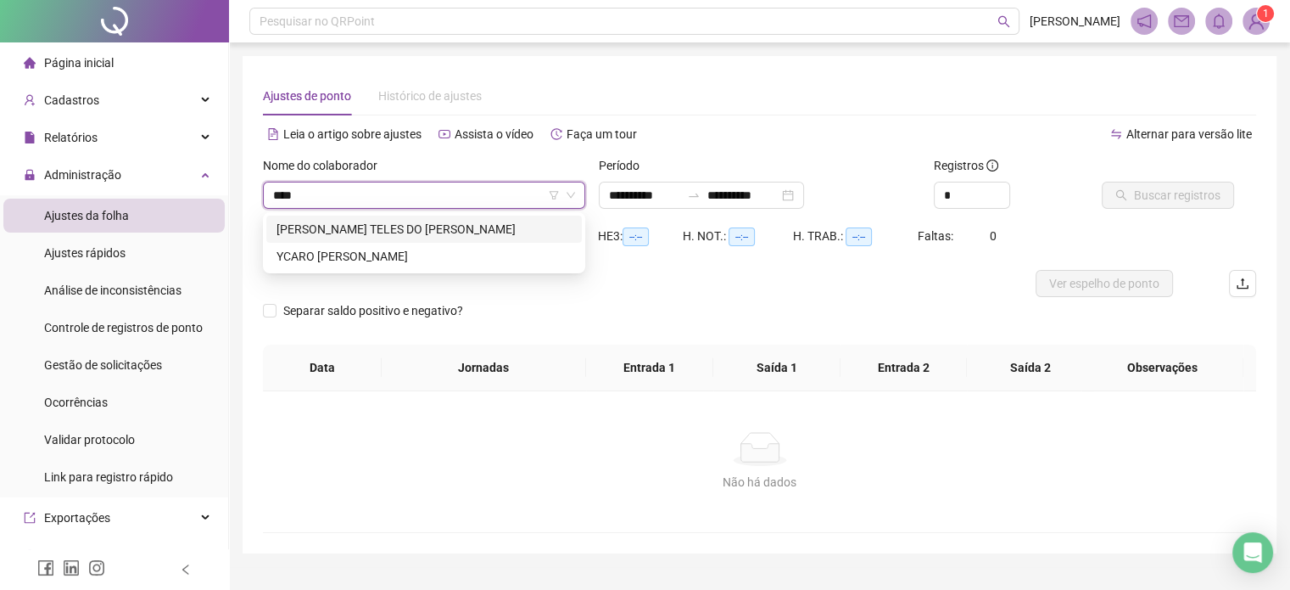
type input "*****"
click at [372, 223] on div "[PERSON_NAME] TELES DO [PERSON_NAME]" at bounding box center [424, 229] width 295 height 19
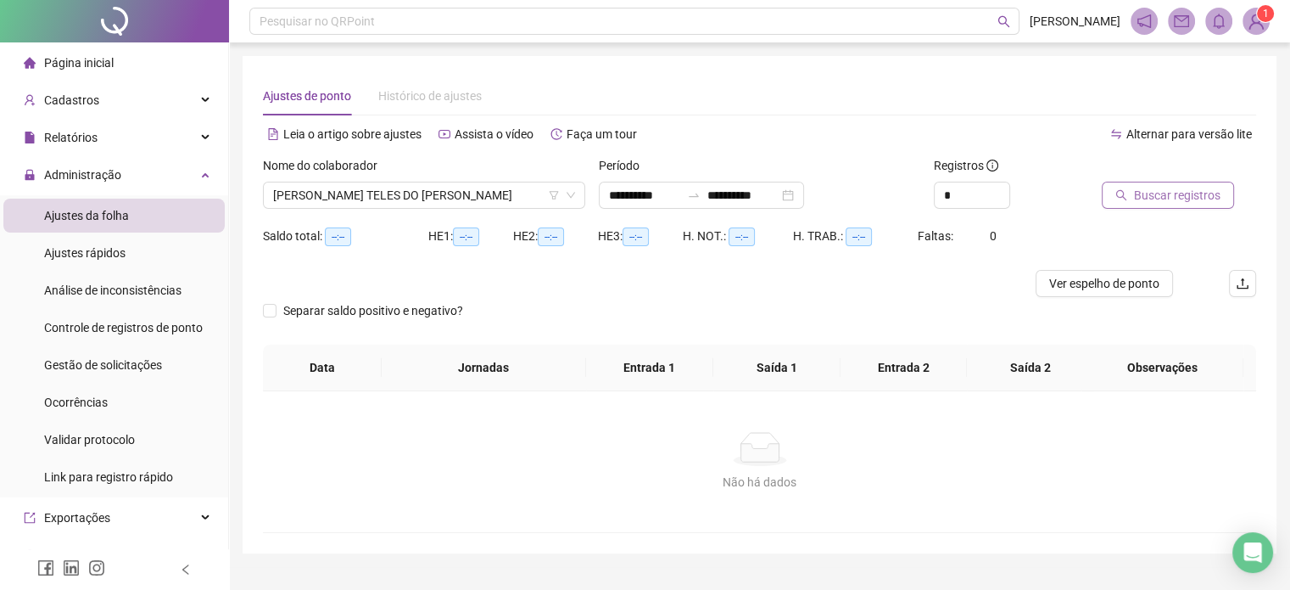
click at [1167, 207] on button "Buscar registros" at bounding box center [1168, 195] width 132 height 27
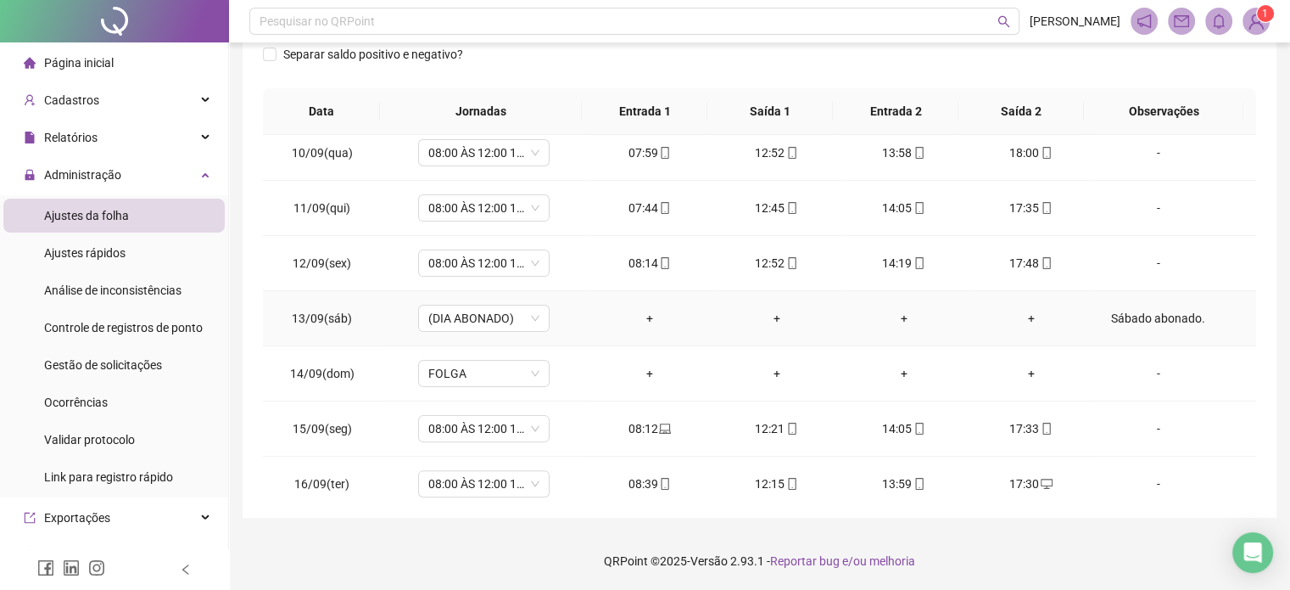
scroll to position [572, 0]
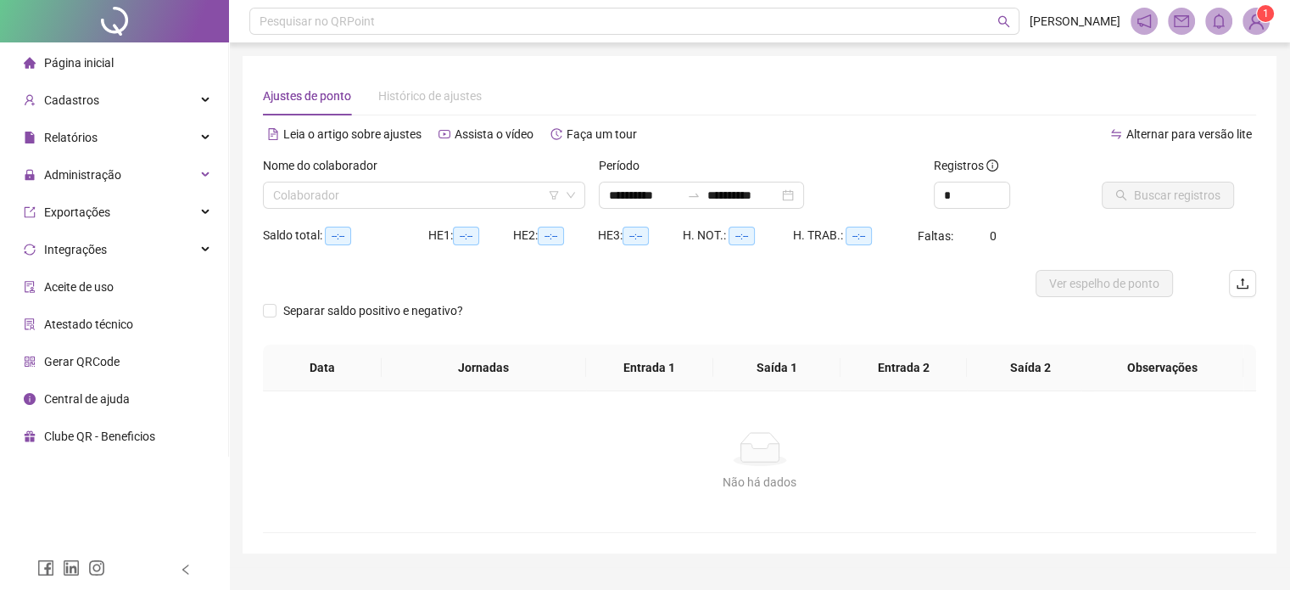
type input "**********"
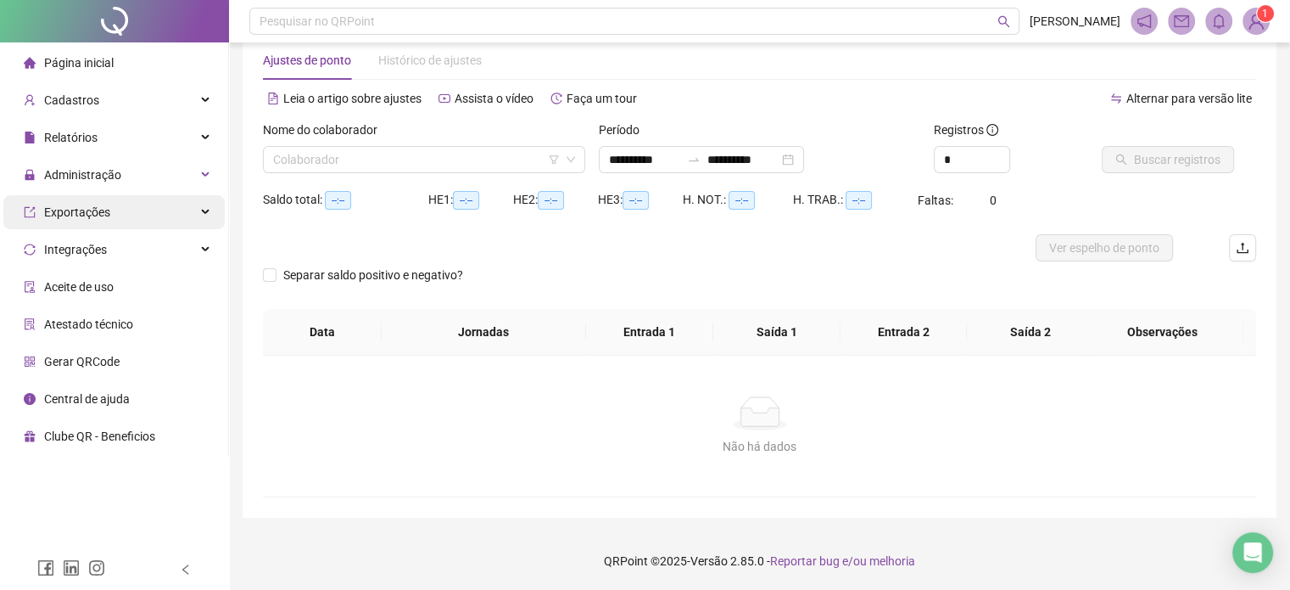
click at [150, 212] on div "Exportações" at bounding box center [113, 212] width 221 height 34
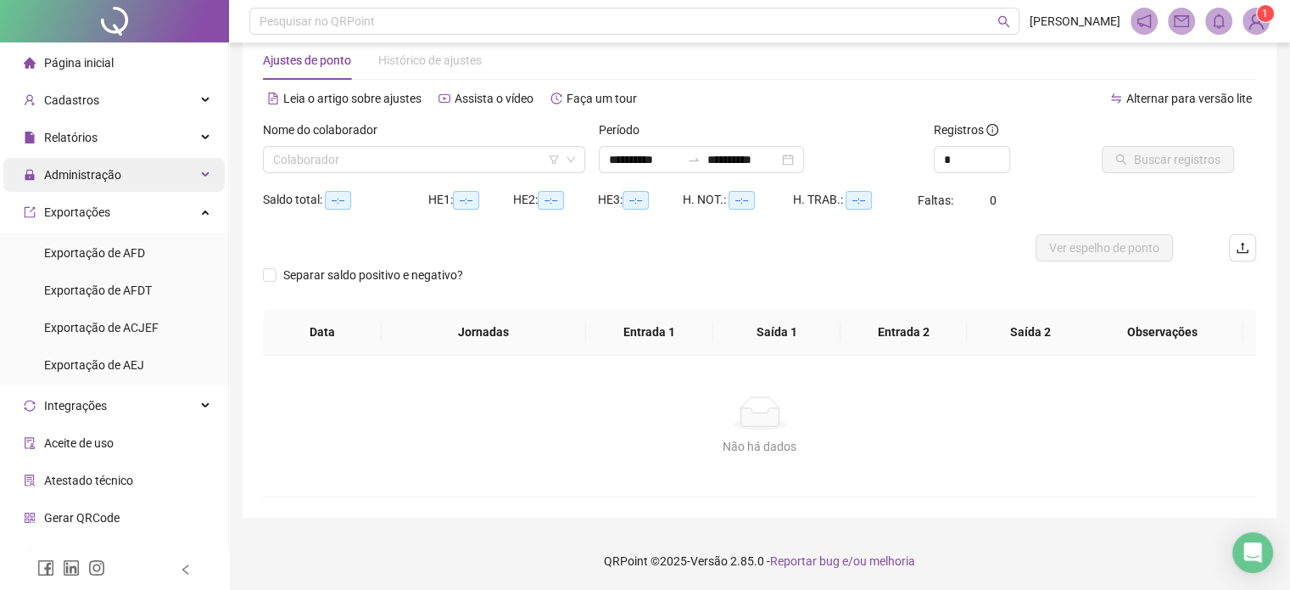
click at [156, 176] on div "Administração" at bounding box center [113, 175] width 221 height 34
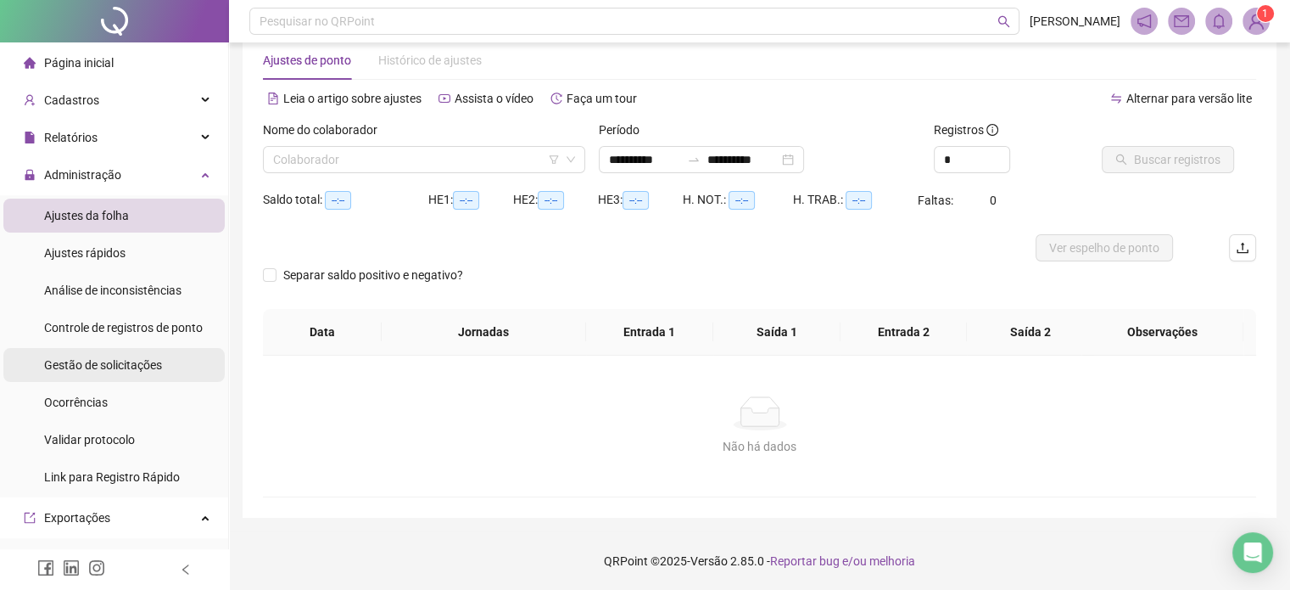
click at [99, 372] on div "Gestão de solicitações" at bounding box center [103, 365] width 118 height 34
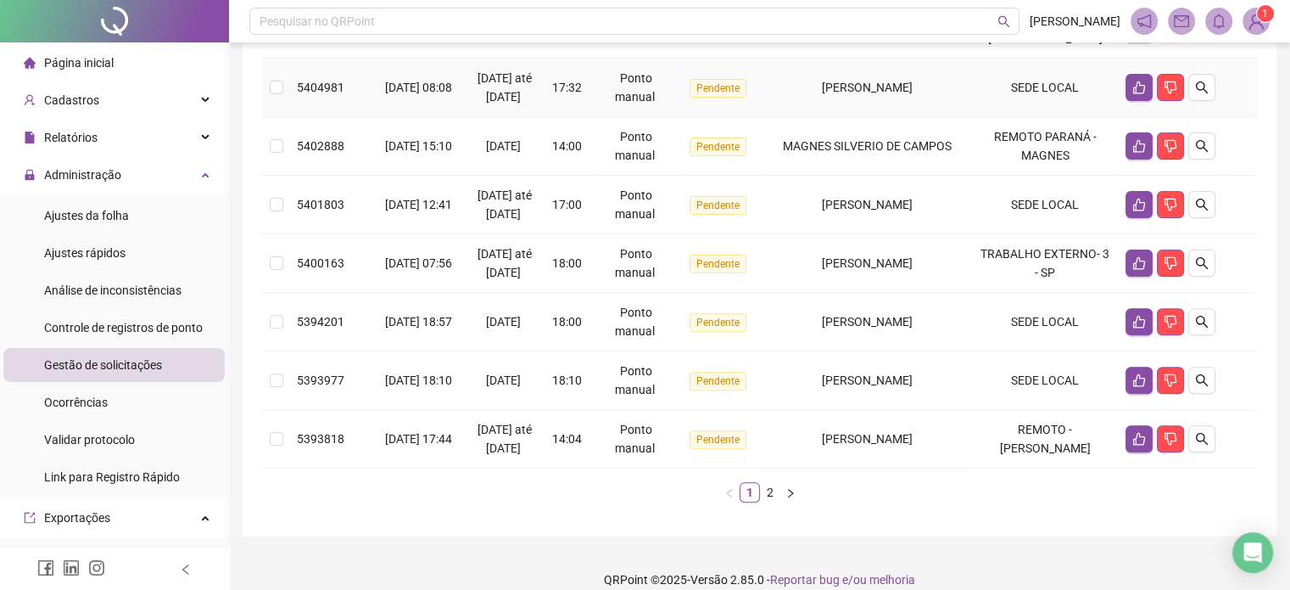
scroll to position [542, 0]
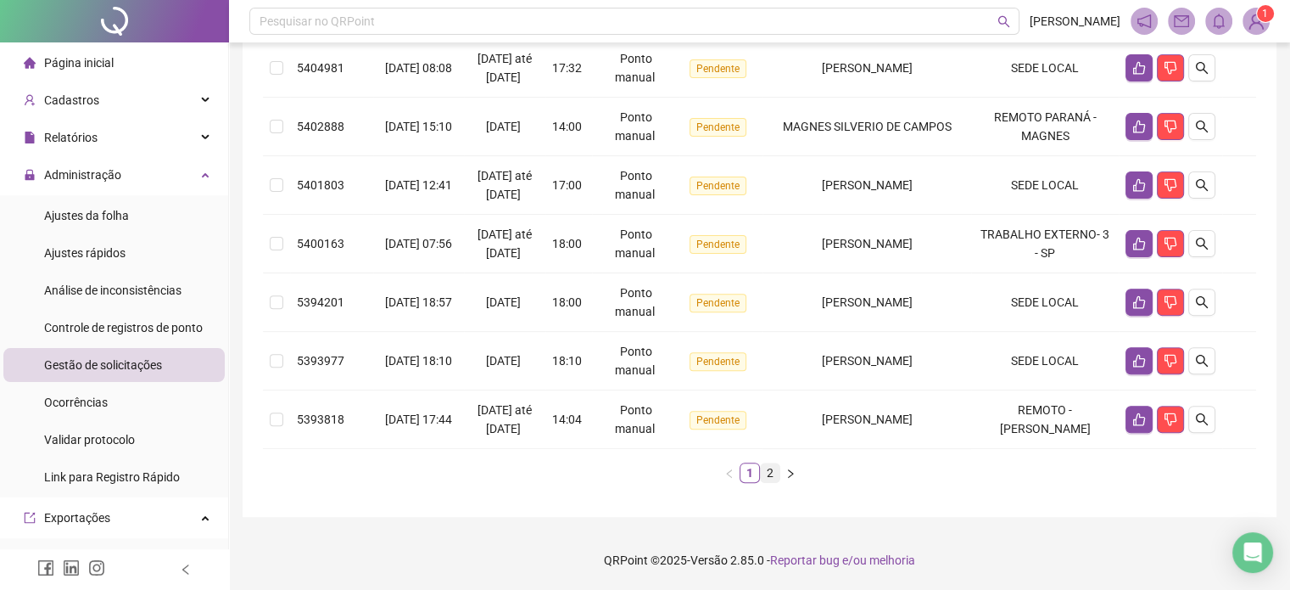
click at [773, 474] on link "2" at bounding box center [770, 472] width 19 height 19
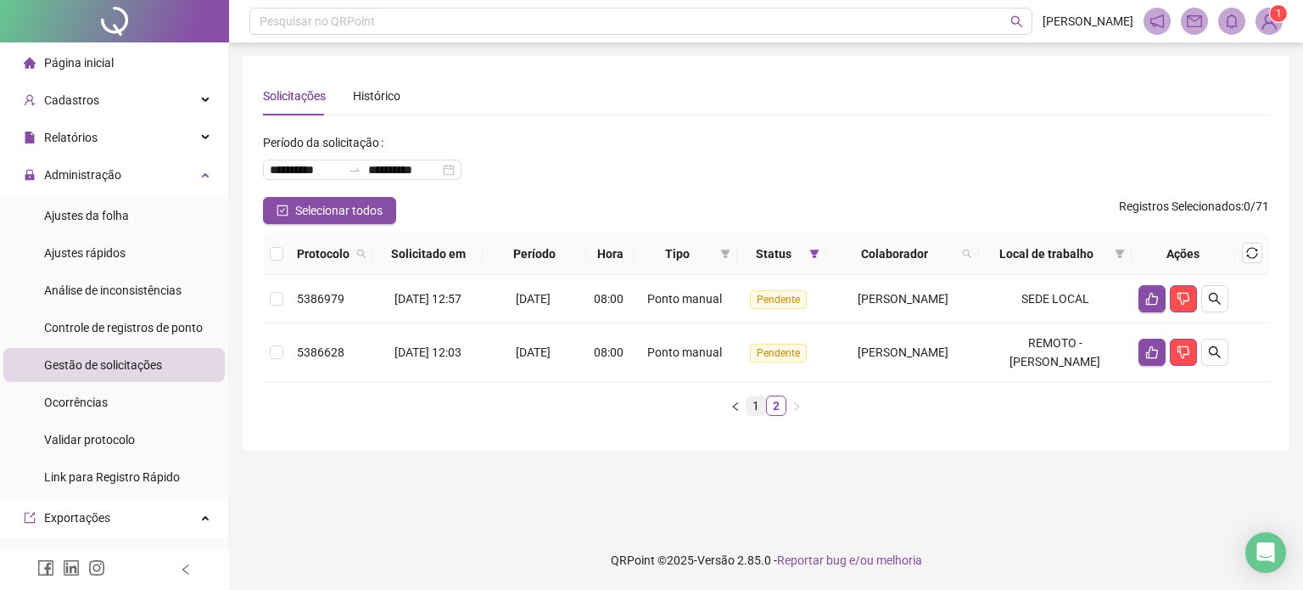
click at [753, 396] on link "1" at bounding box center [756, 405] width 19 height 19
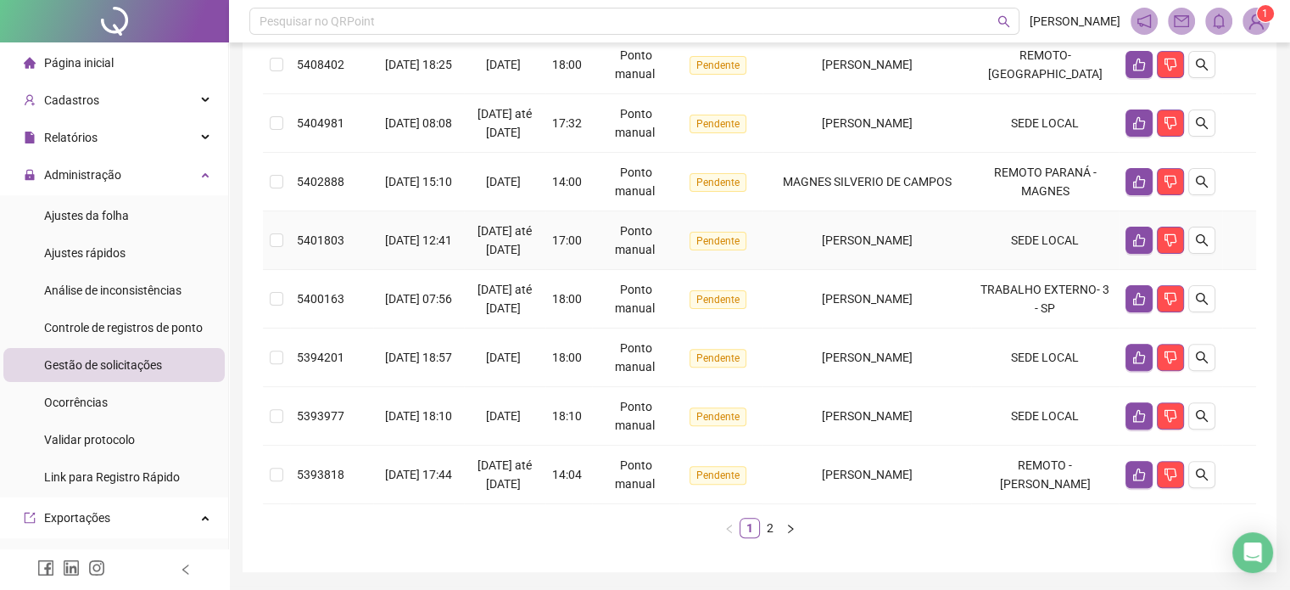
scroll to position [372, 0]
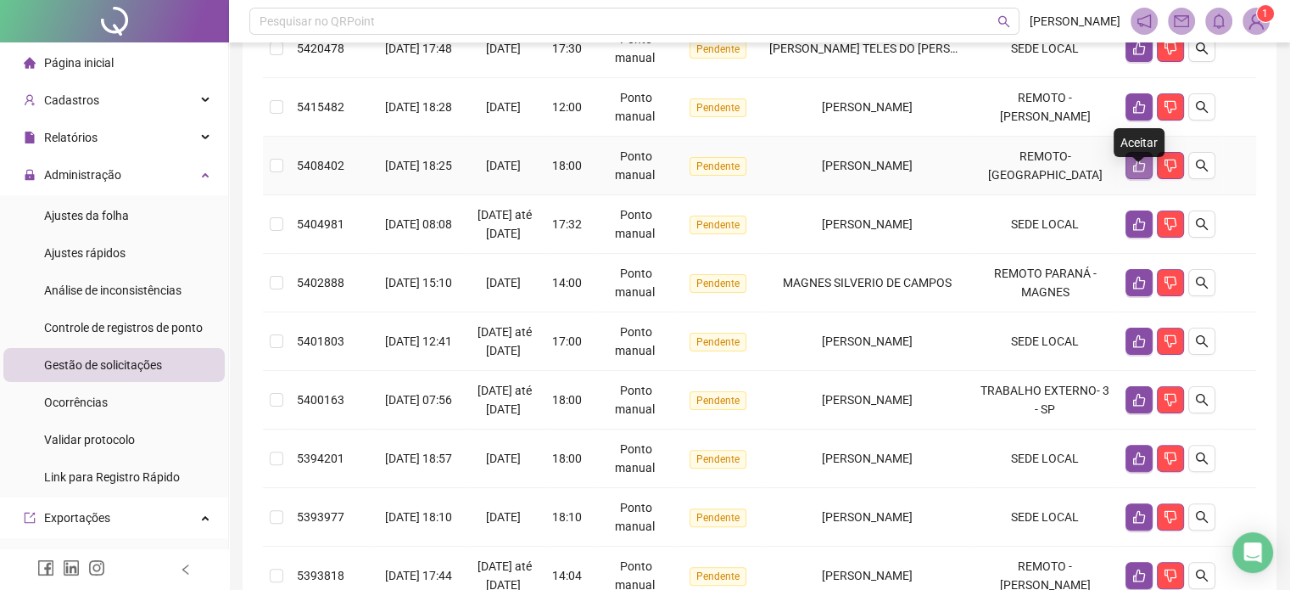
click at [1131, 177] on button "button" at bounding box center [1139, 165] width 27 height 27
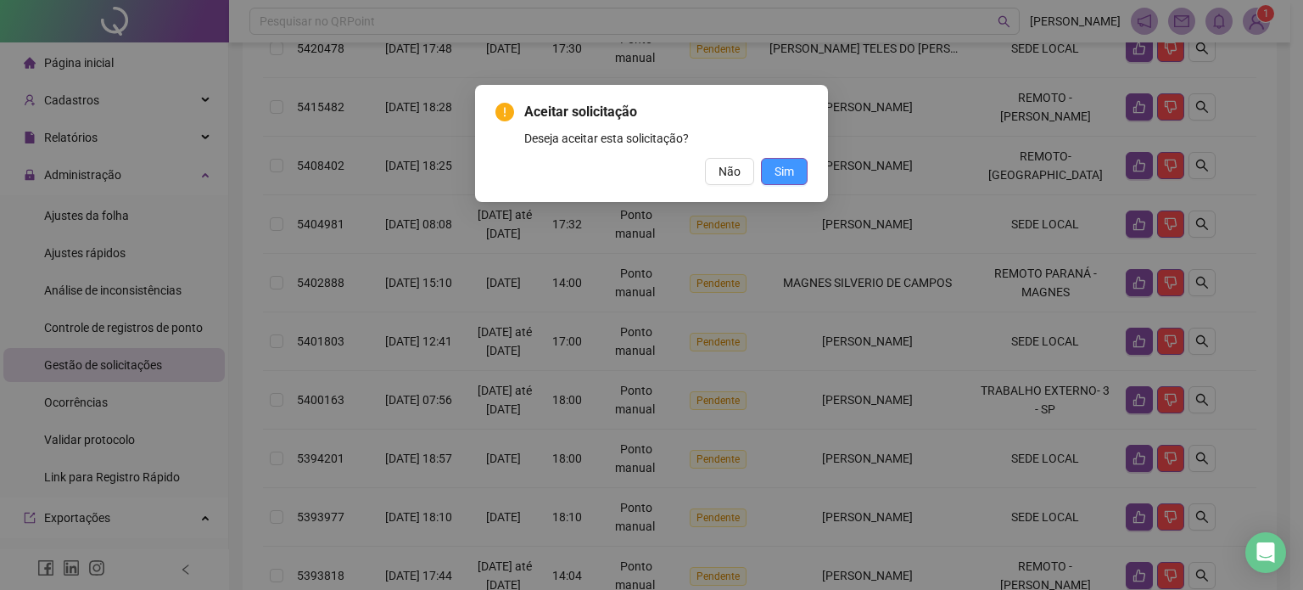
click at [779, 170] on span "Sim" at bounding box center [785, 171] width 20 height 19
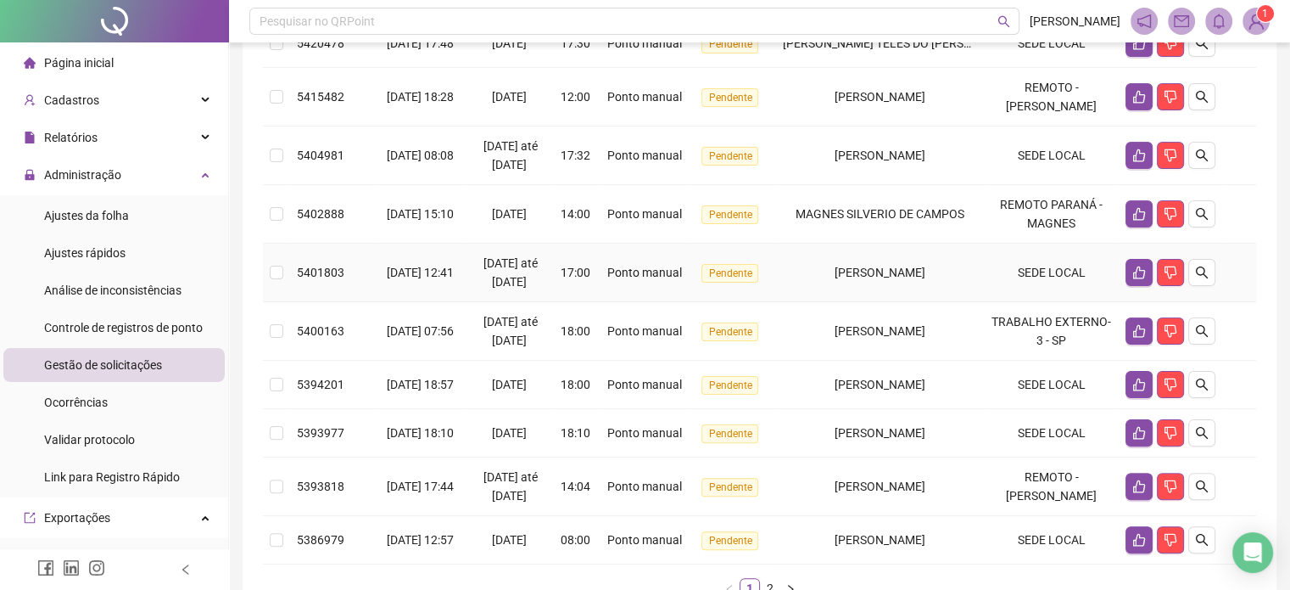
scroll to position [288, 0]
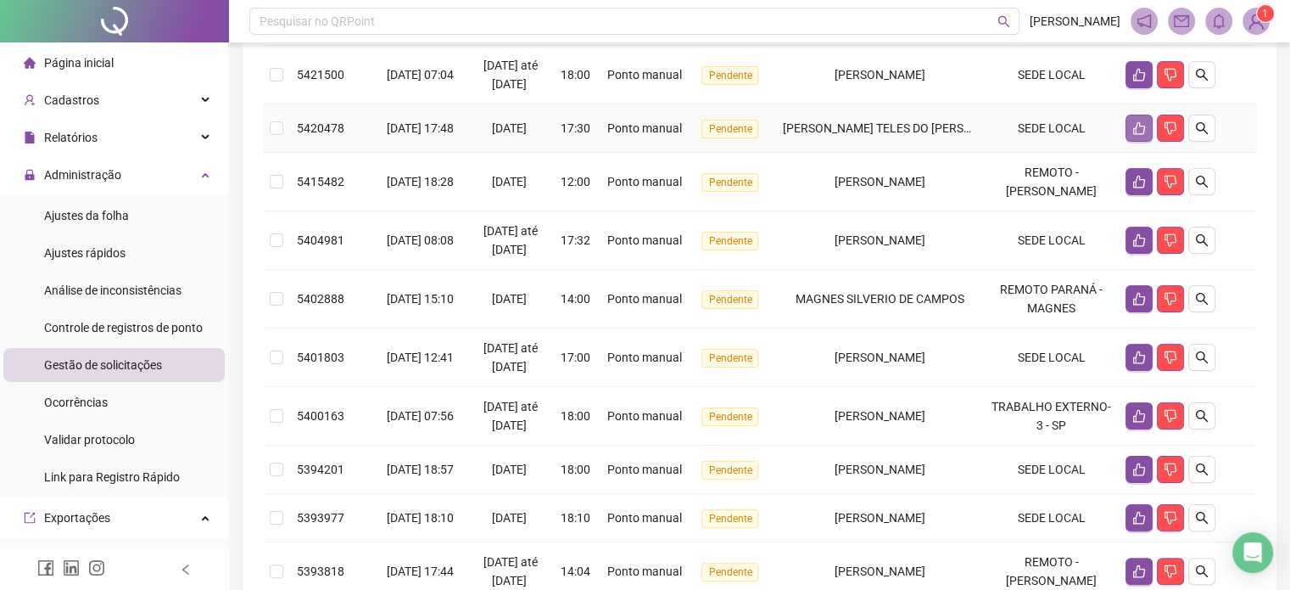
click at [1130, 142] on button "button" at bounding box center [1139, 128] width 27 height 27
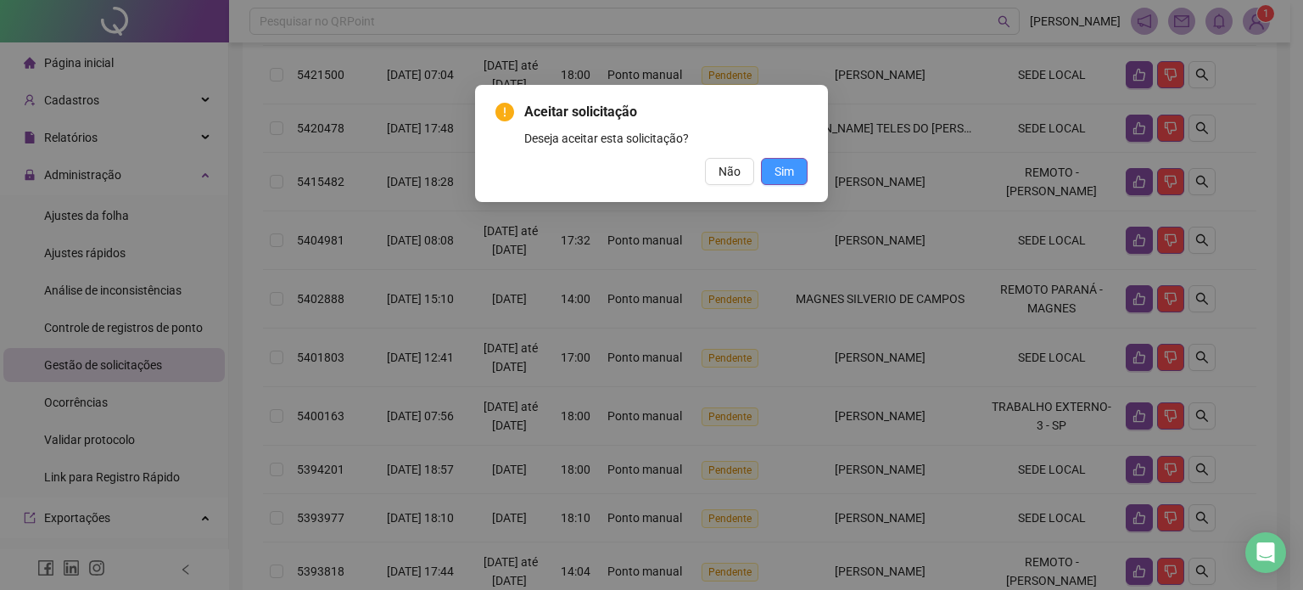
click at [794, 176] on span "Sim" at bounding box center [785, 171] width 20 height 19
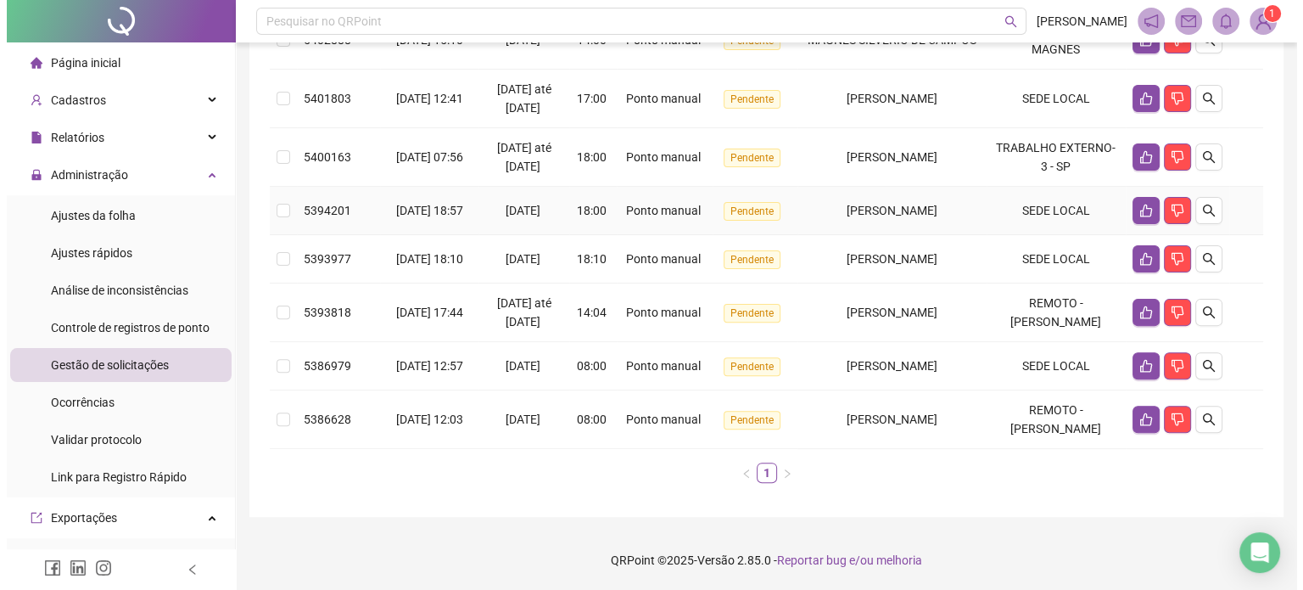
scroll to position [542, 0]
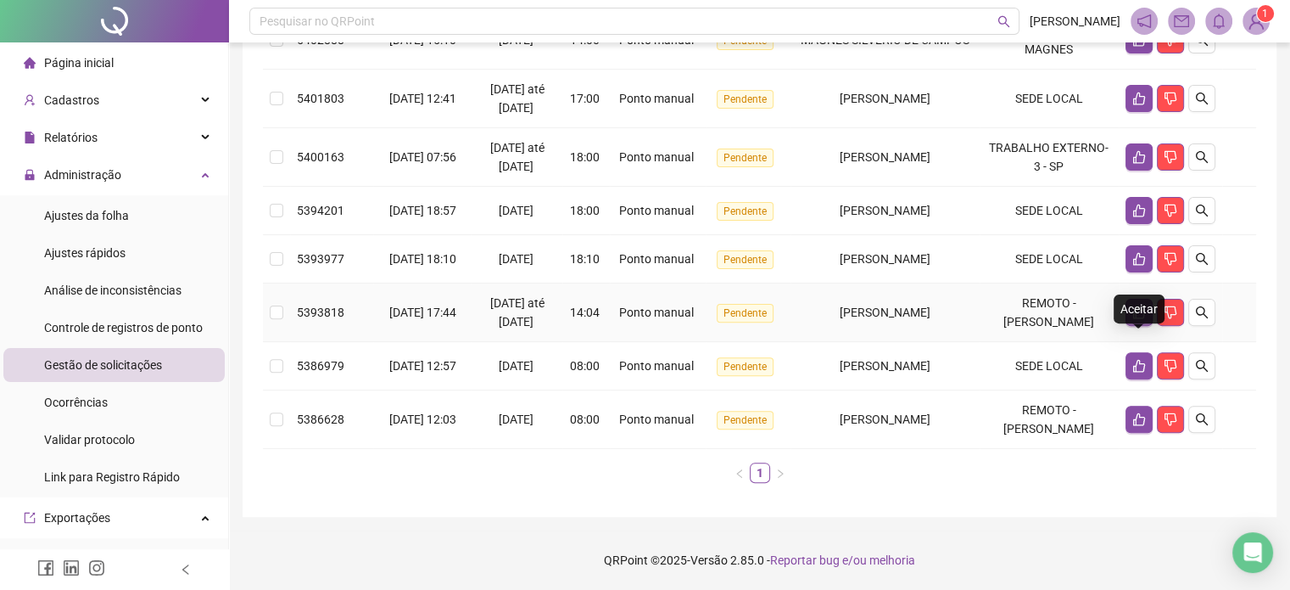
click at [1135, 306] on icon "like" at bounding box center [1140, 312] width 12 height 13
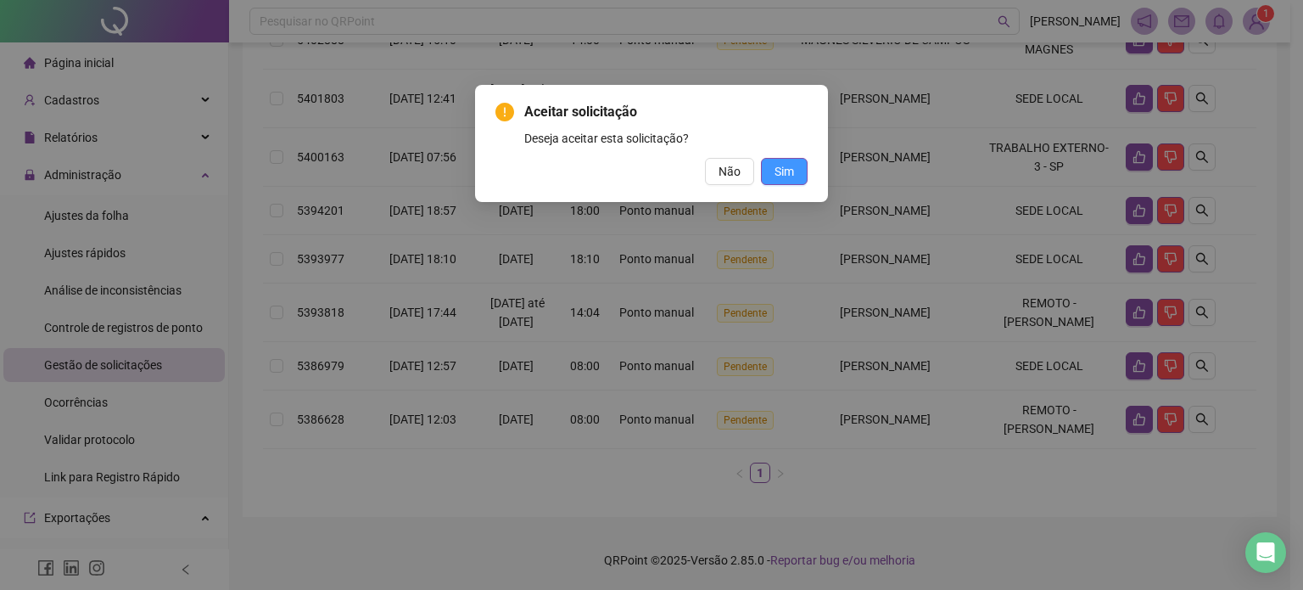
click at [787, 176] on span "Sim" at bounding box center [785, 171] width 20 height 19
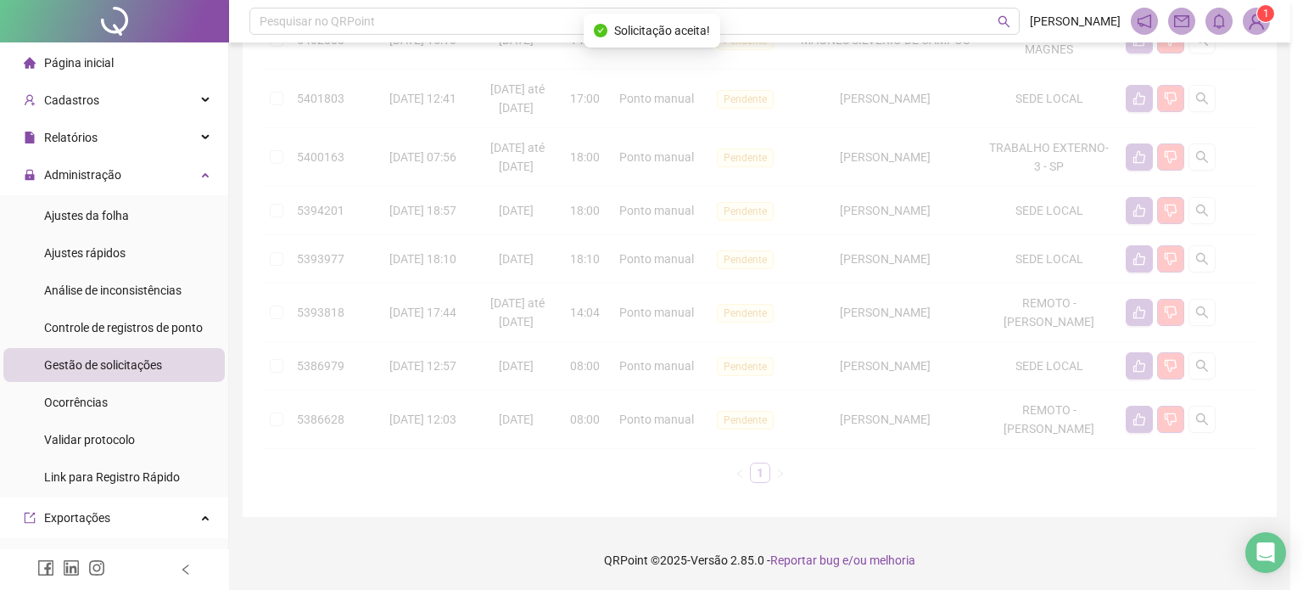
scroll to position [484, 0]
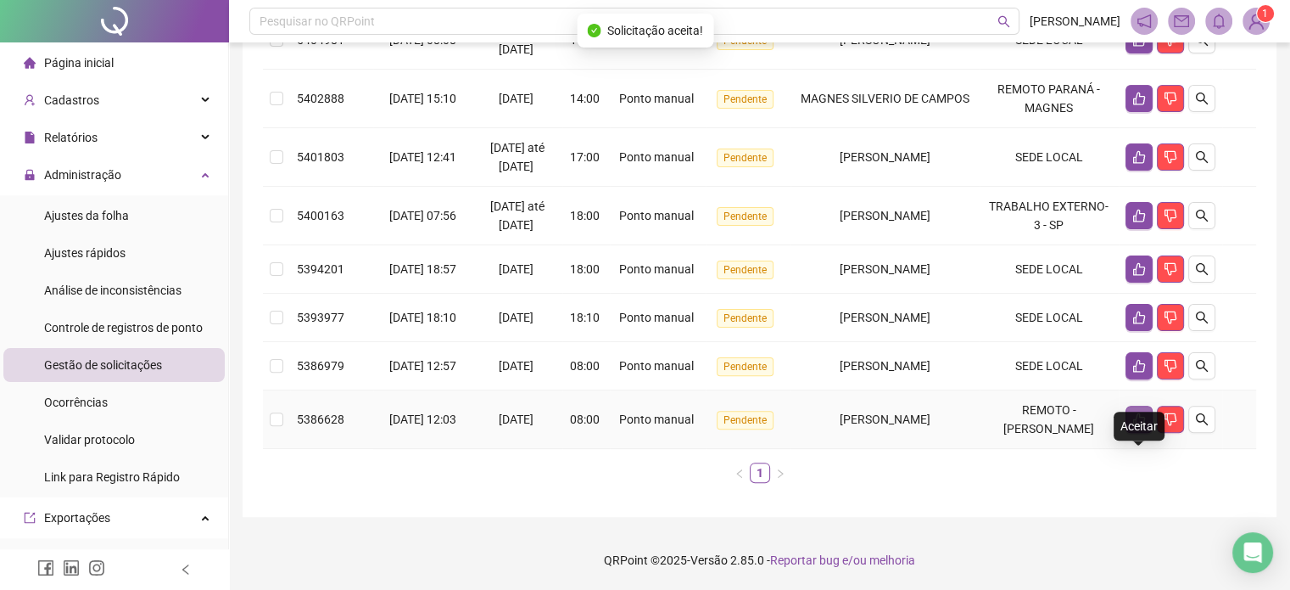
click at [1140, 424] on icon "like" at bounding box center [1140, 419] width 12 height 13
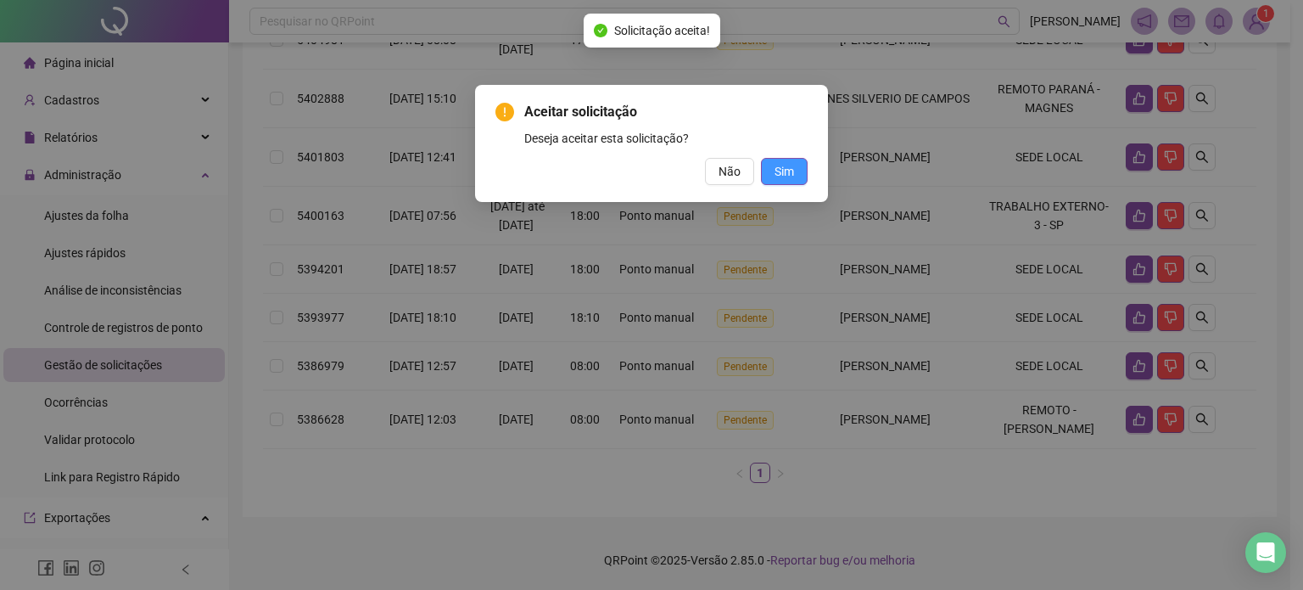
click at [803, 178] on button "Sim" at bounding box center [784, 171] width 47 height 27
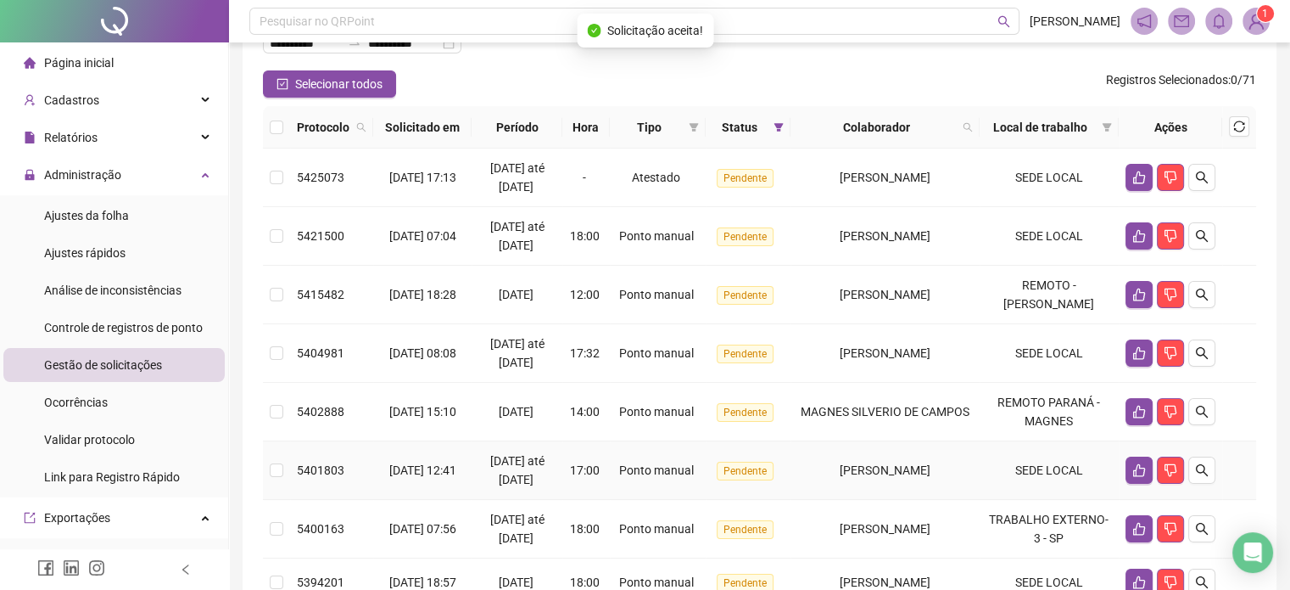
scroll to position [86, 0]
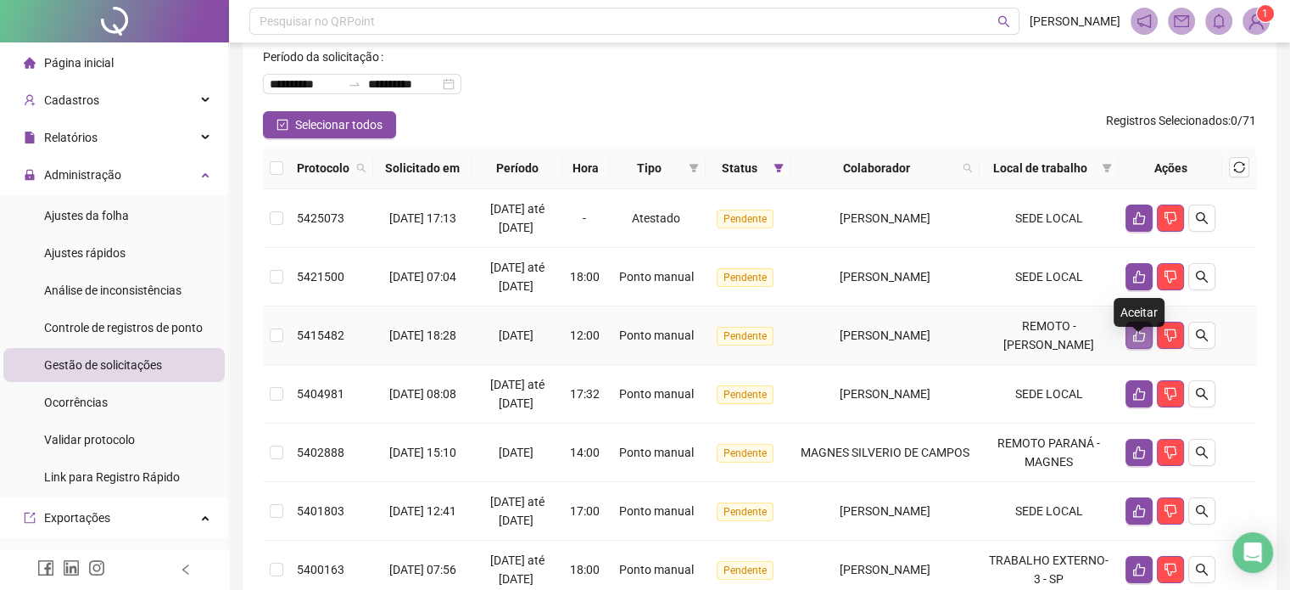
click at [1136, 342] on icon "like" at bounding box center [1140, 335] width 14 height 14
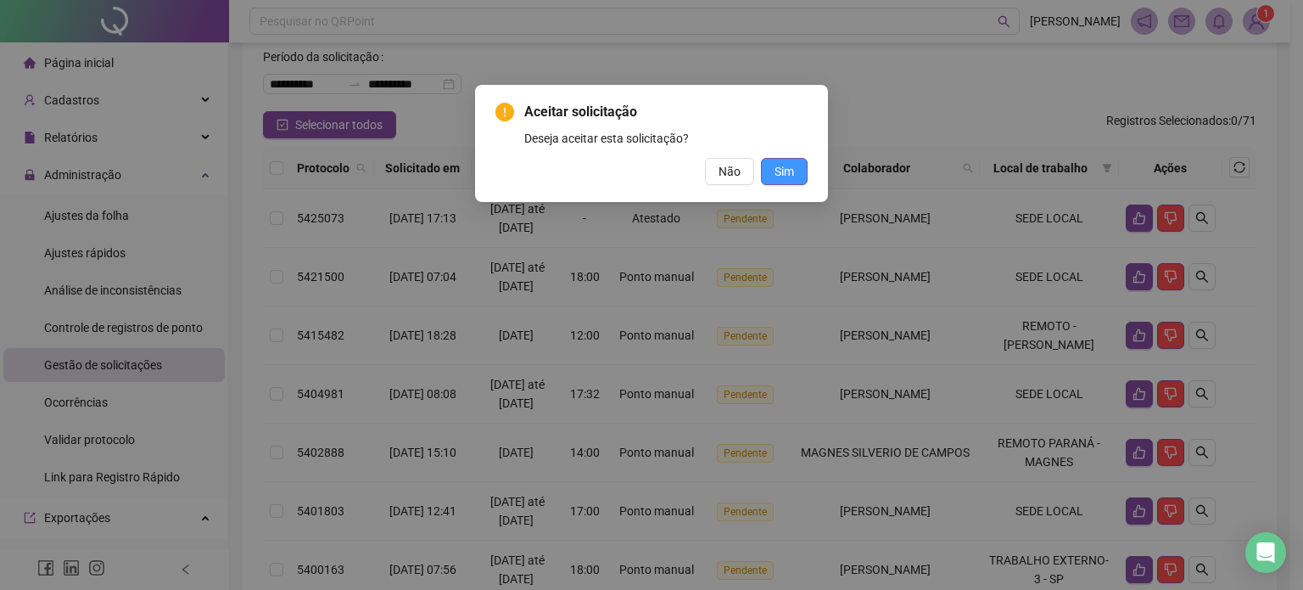
click at [777, 168] on span "Sim" at bounding box center [785, 171] width 20 height 19
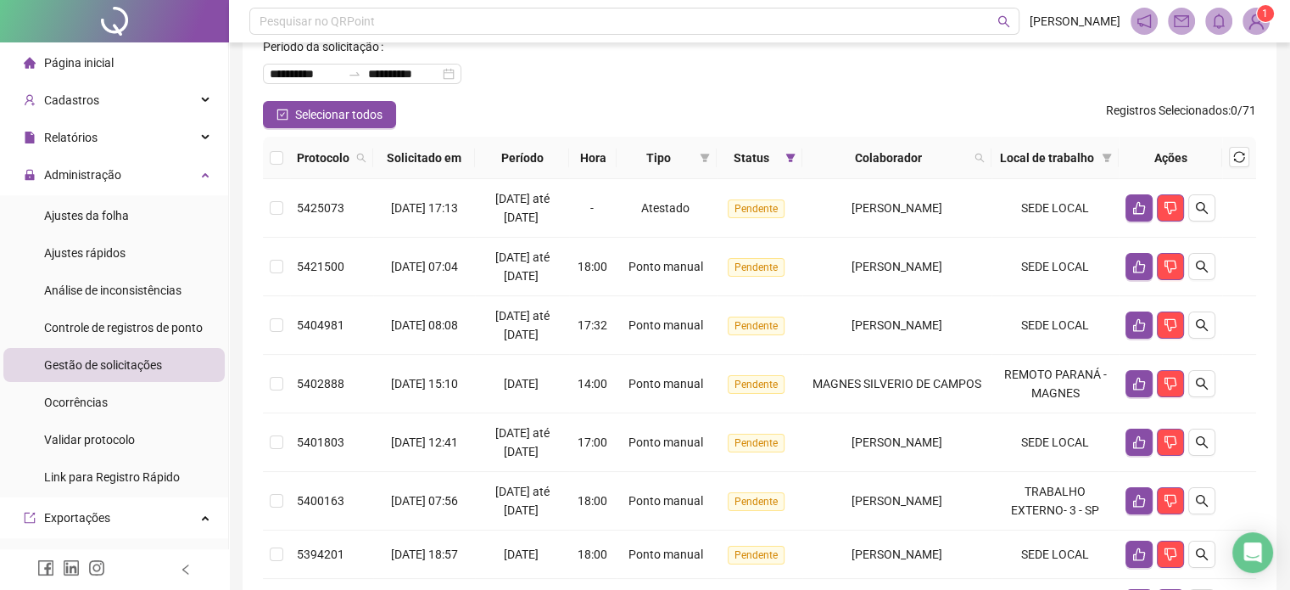
scroll to position [255, 0]
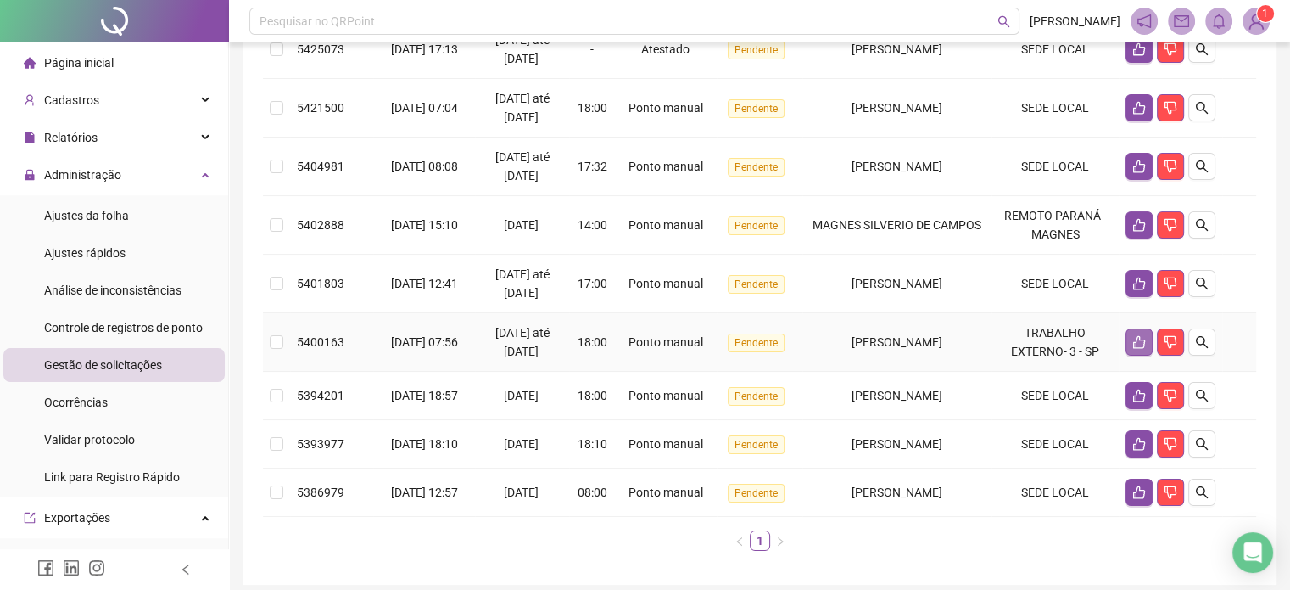
click at [1133, 349] on icon "like" at bounding box center [1140, 342] width 14 height 14
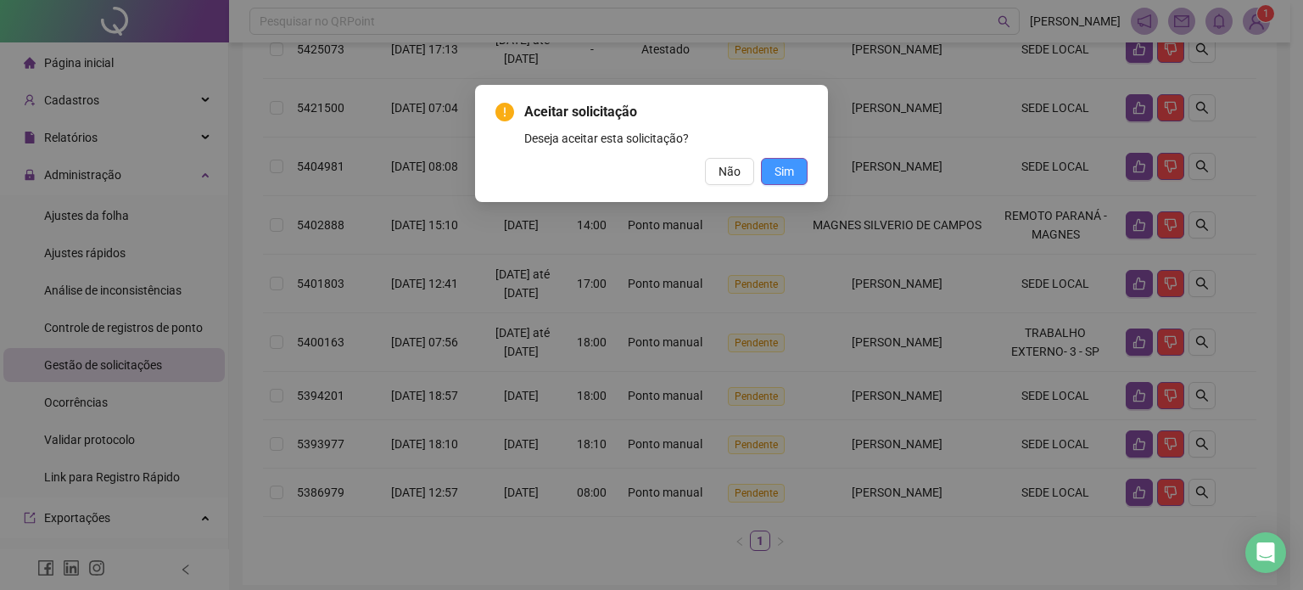
click at [795, 171] on button "Sim" at bounding box center [784, 171] width 47 height 27
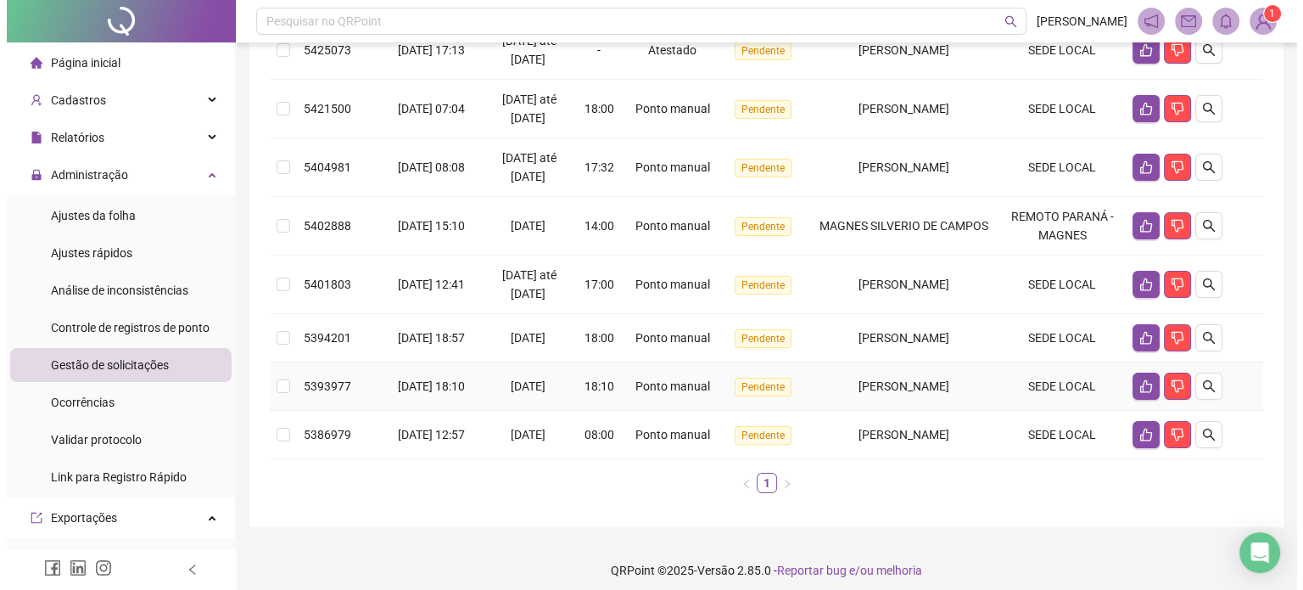
scroll to position [224, 0]
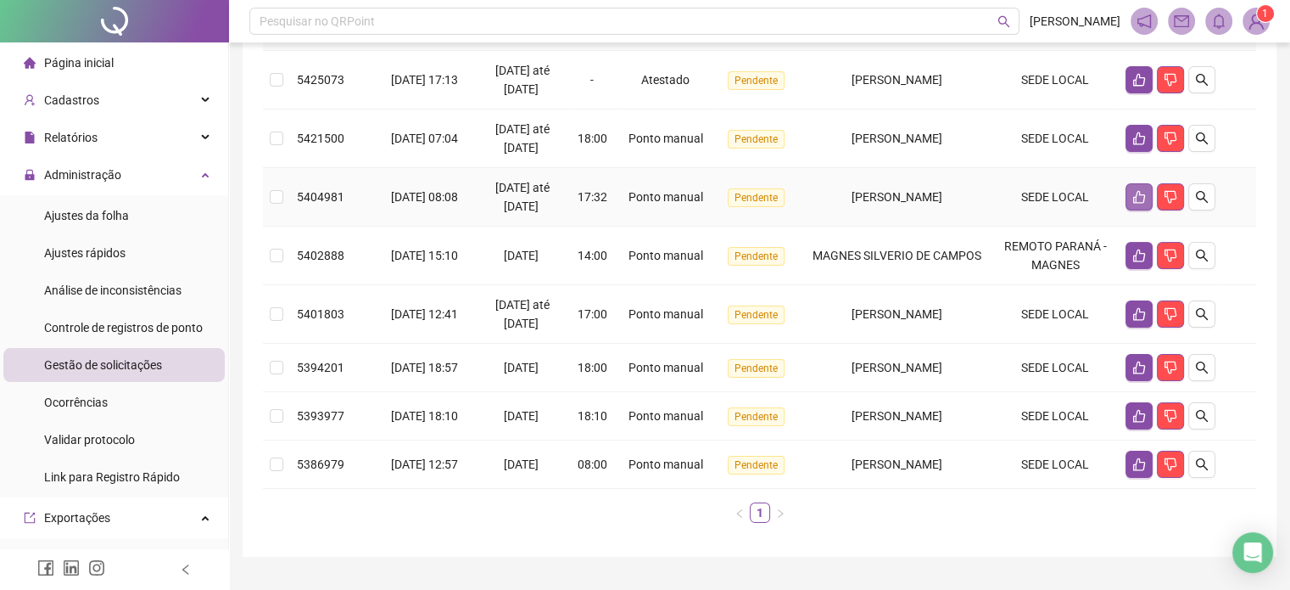
click at [1128, 210] on button "button" at bounding box center [1139, 196] width 27 height 27
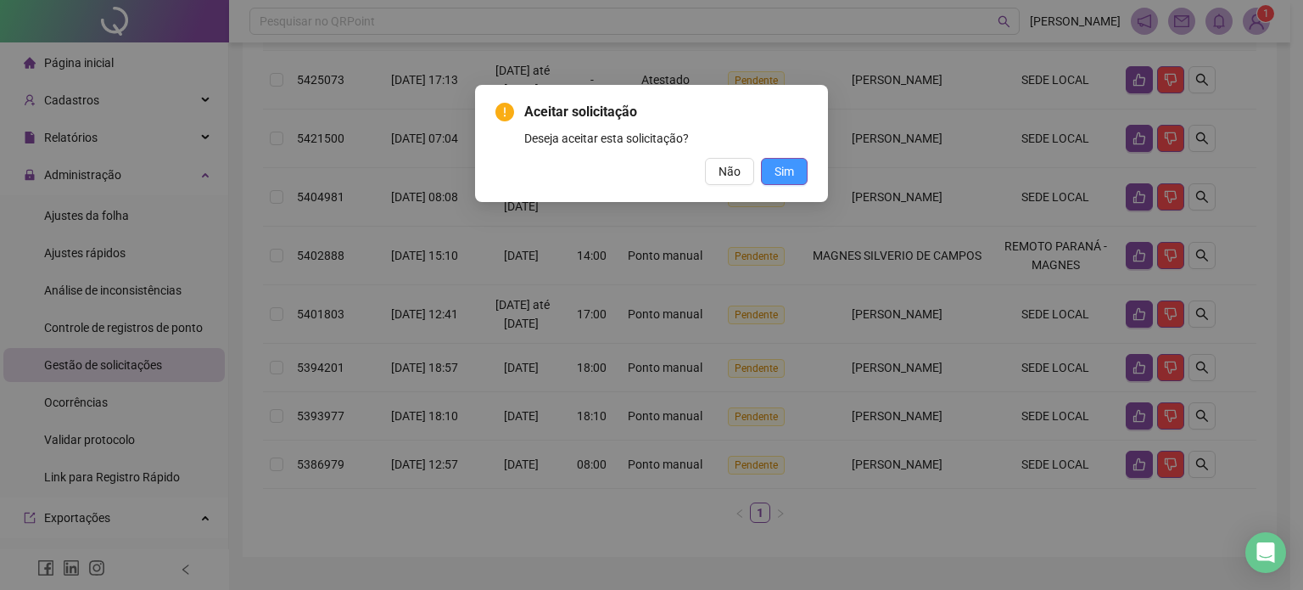
click at [802, 179] on button "Sim" at bounding box center [784, 171] width 47 height 27
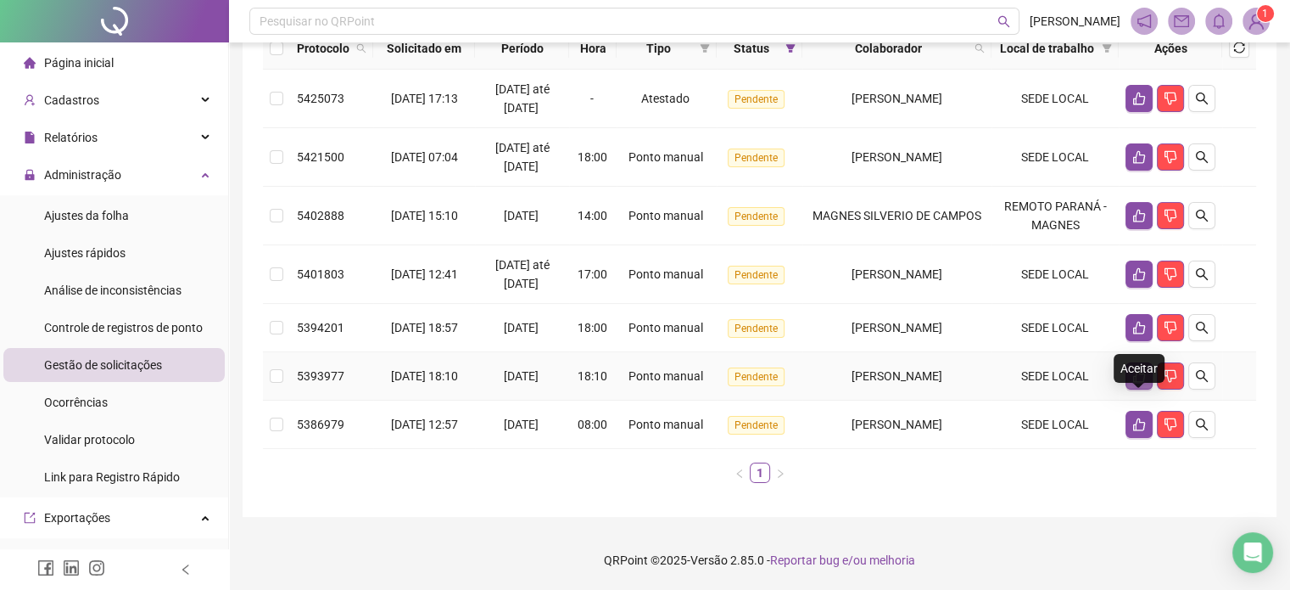
click at [1133, 383] on icon "like" at bounding box center [1140, 376] width 14 height 14
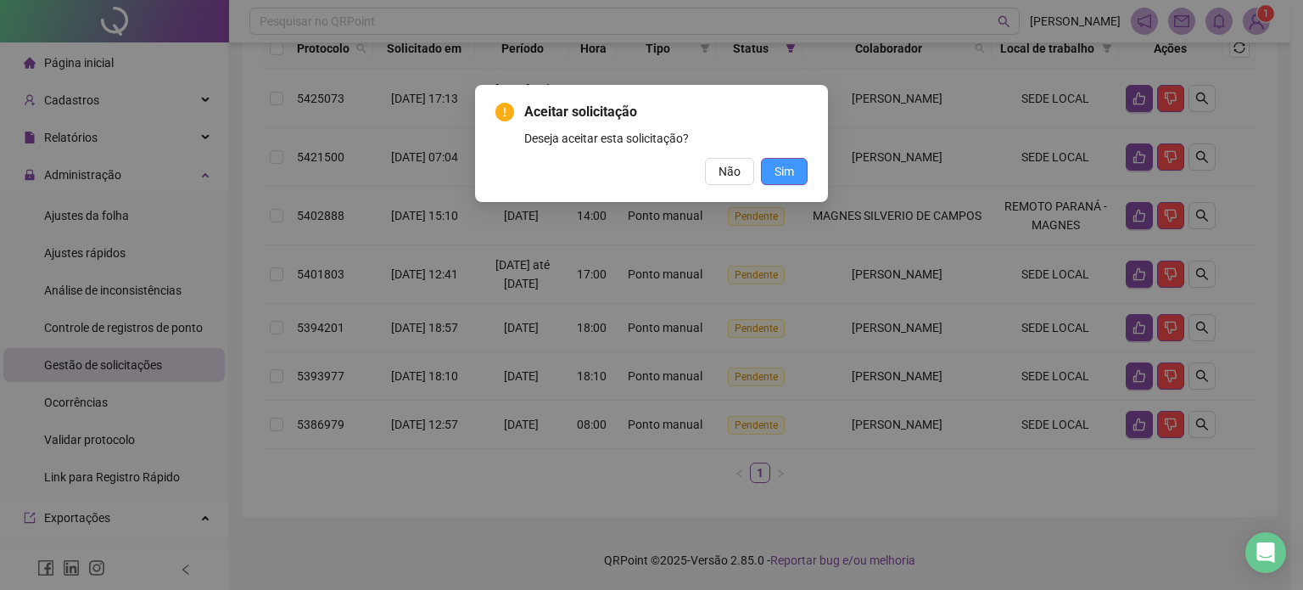
click at [796, 172] on button "Sim" at bounding box center [784, 171] width 47 height 27
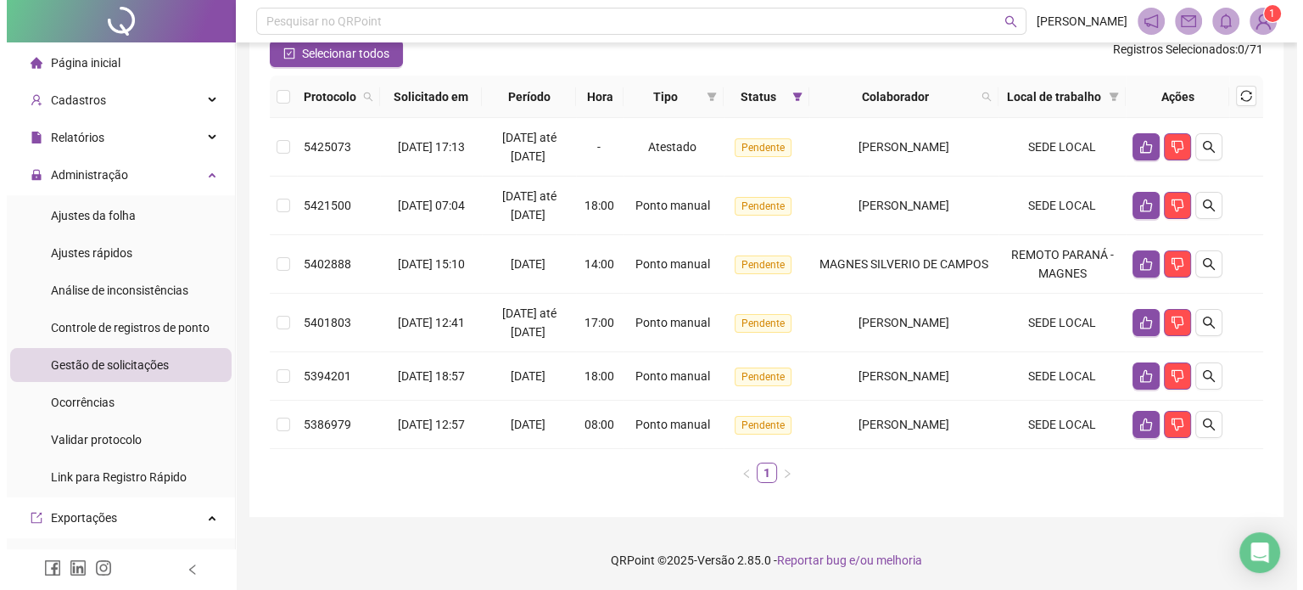
scroll to position [170, 0]
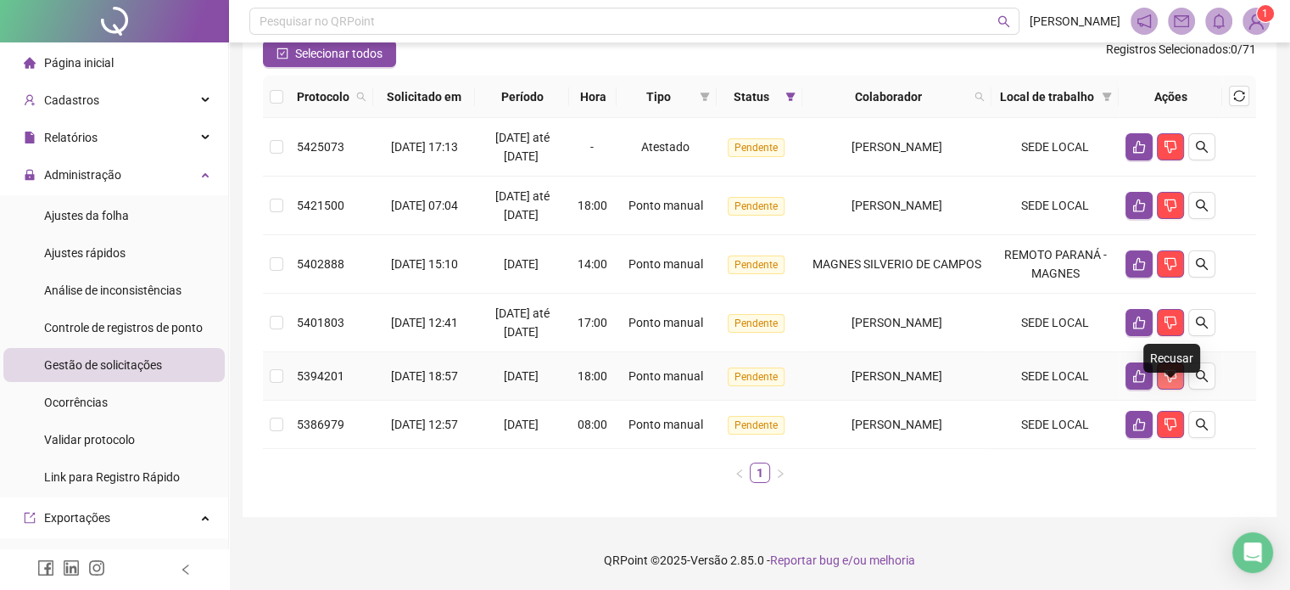
click at [1175, 383] on icon "dislike" at bounding box center [1171, 376] width 12 height 13
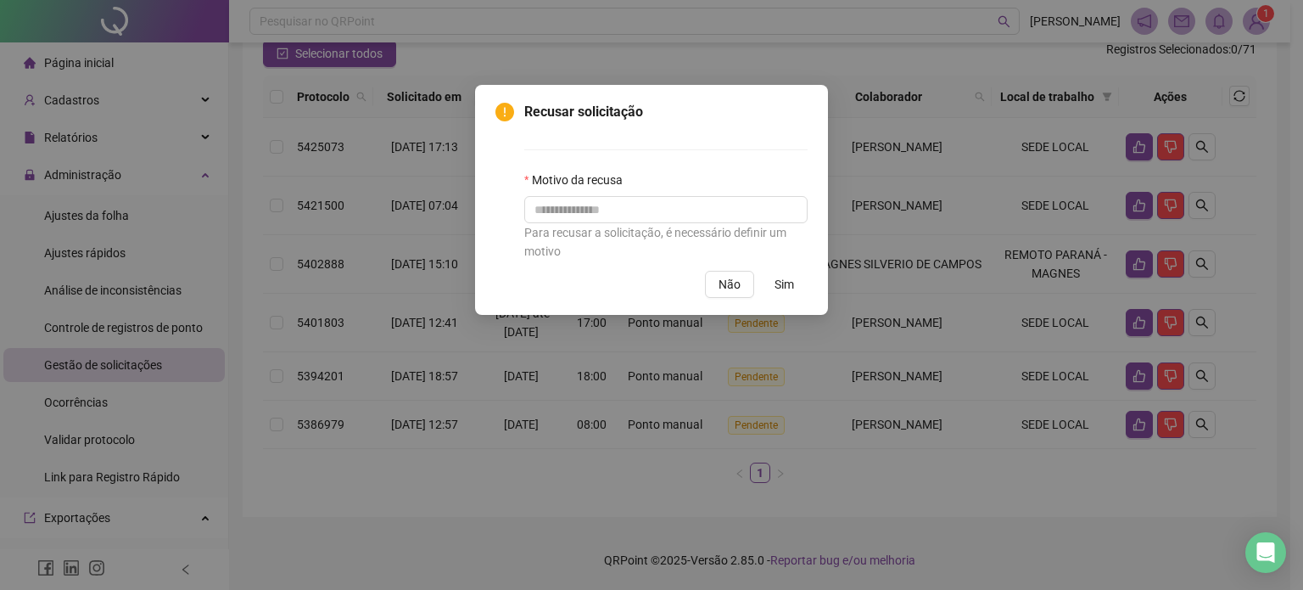
click at [574, 188] on label "Motivo da recusa" at bounding box center [578, 180] width 109 height 19
click at [569, 199] on input "text" at bounding box center [665, 209] width 283 height 27
type input "**********"
click at [796, 285] on button "Sim" at bounding box center [784, 284] width 47 height 27
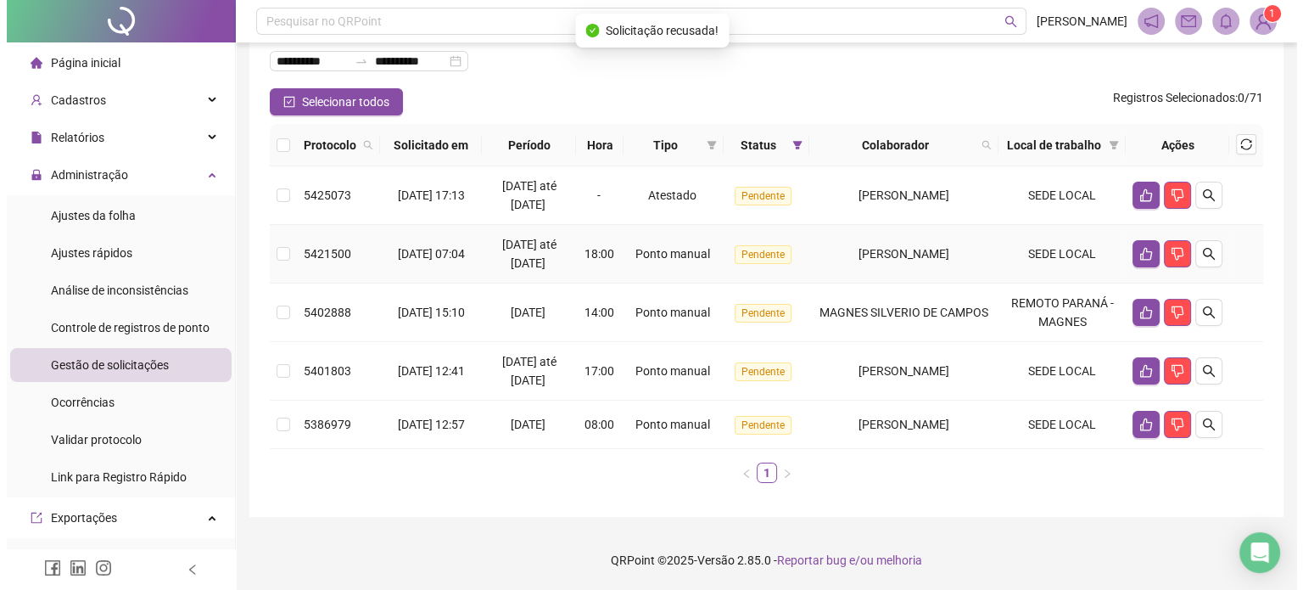
scroll to position [133, 0]
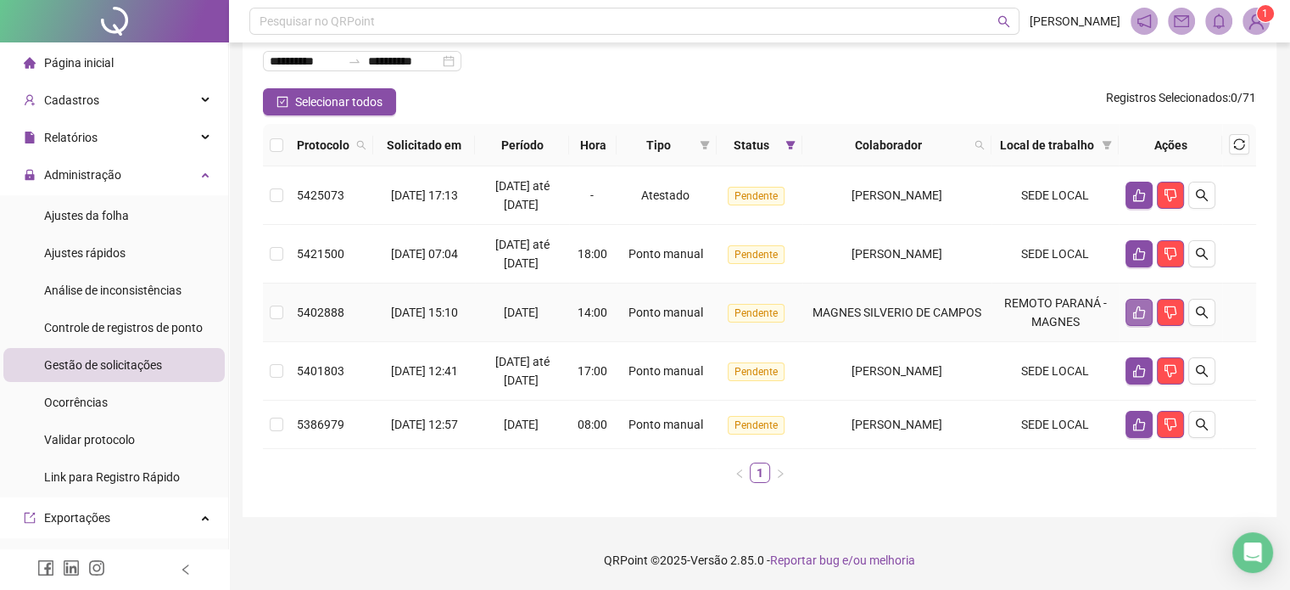
click at [1134, 305] on icon "like" at bounding box center [1140, 312] width 14 height 14
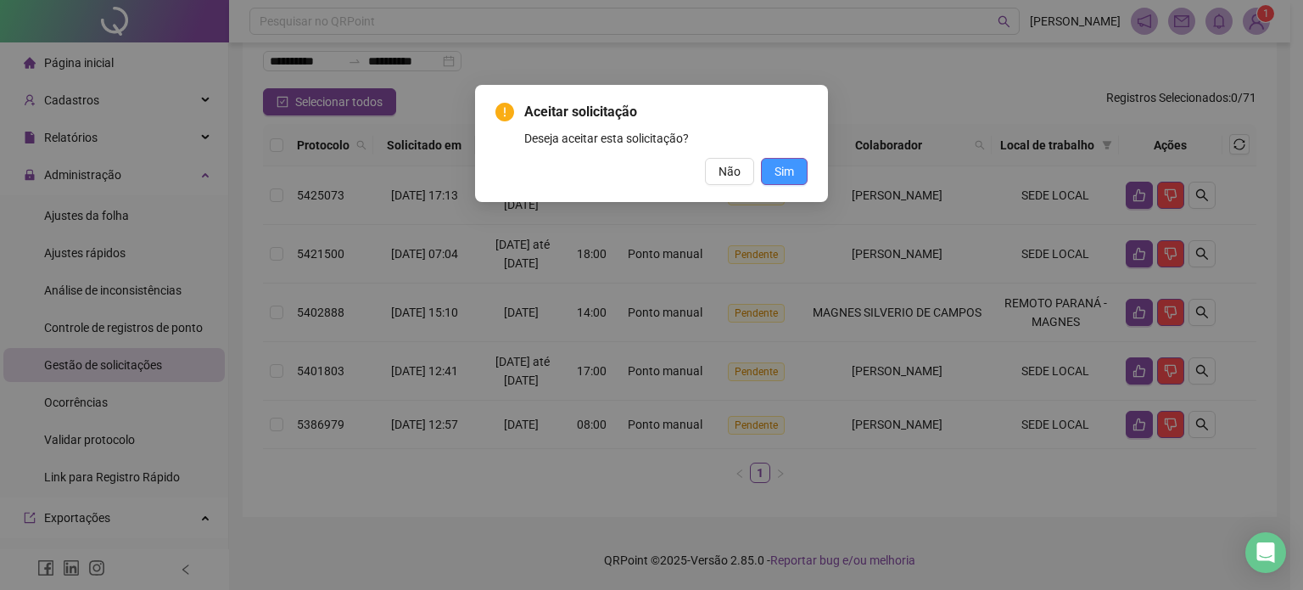
click at [789, 176] on span "Sim" at bounding box center [785, 171] width 20 height 19
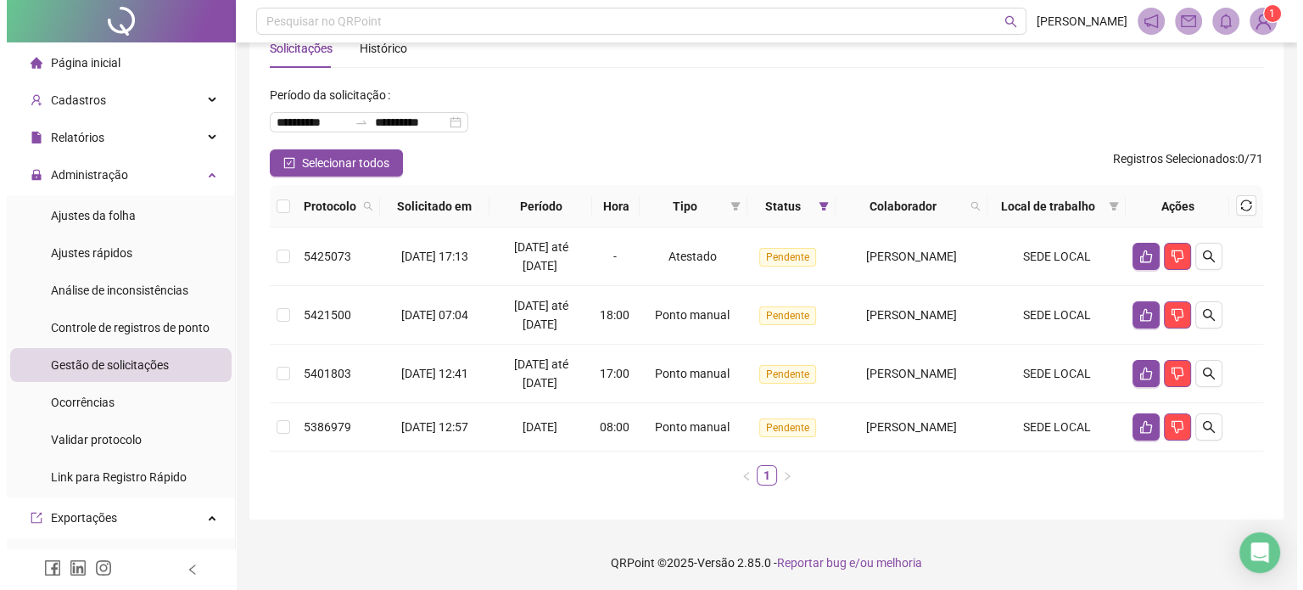
scroll to position [75, 0]
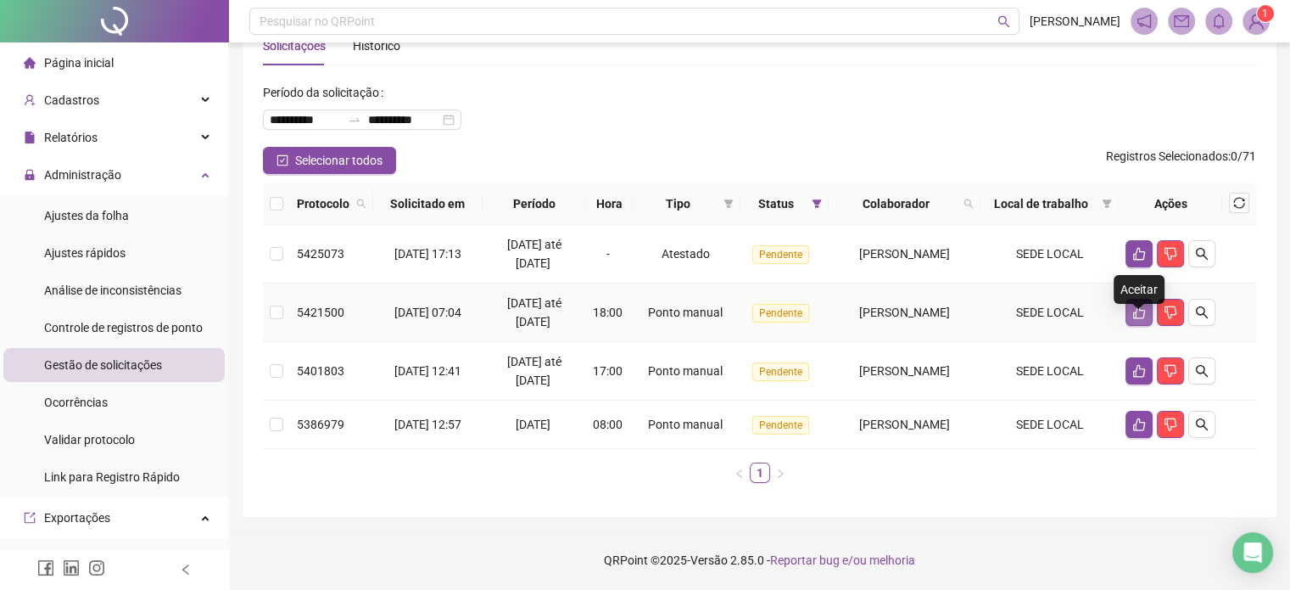
click at [1135, 305] on icon "like" at bounding box center [1140, 312] width 14 height 14
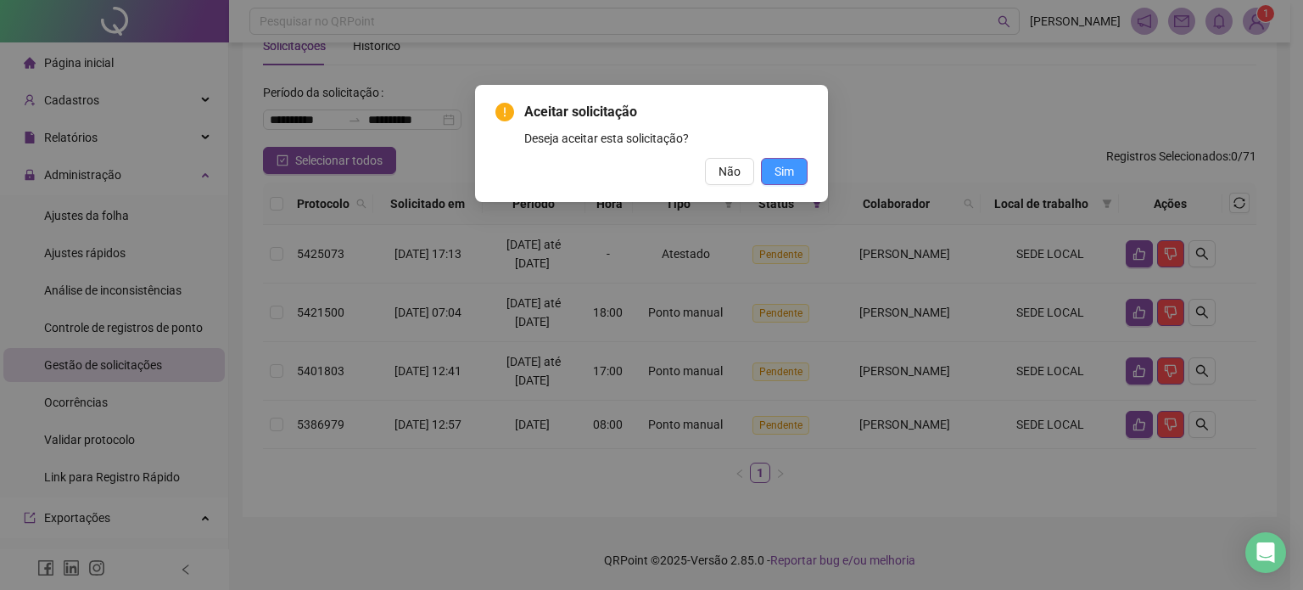
click at [802, 170] on button "Sim" at bounding box center [784, 171] width 47 height 27
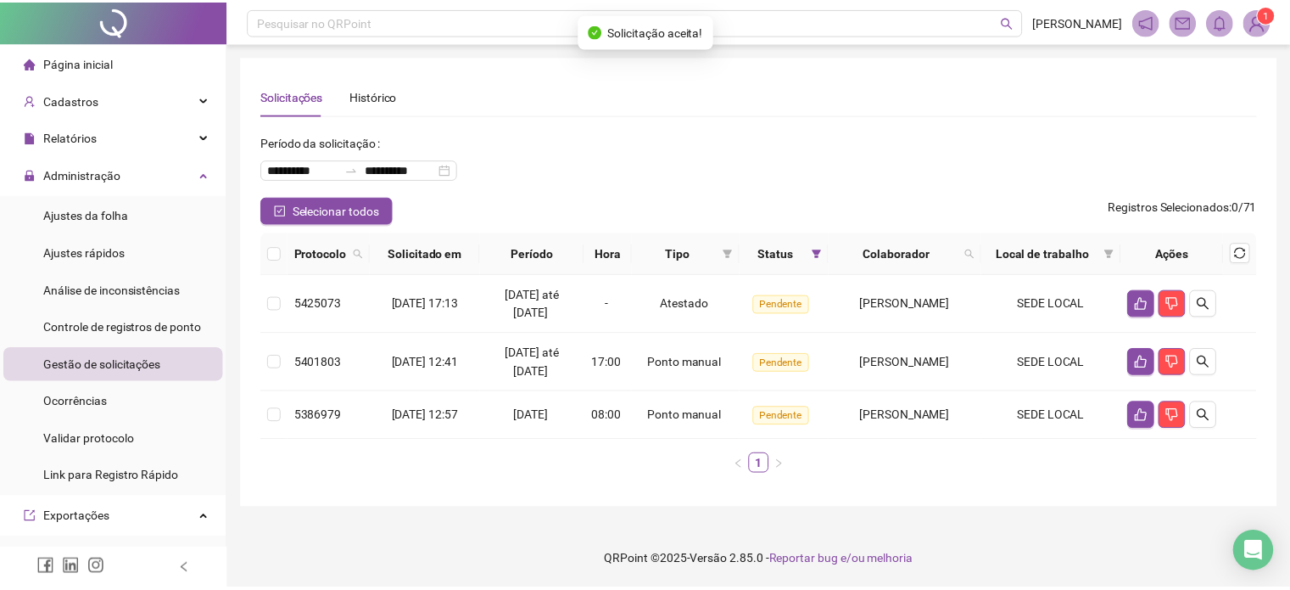
scroll to position [0, 0]
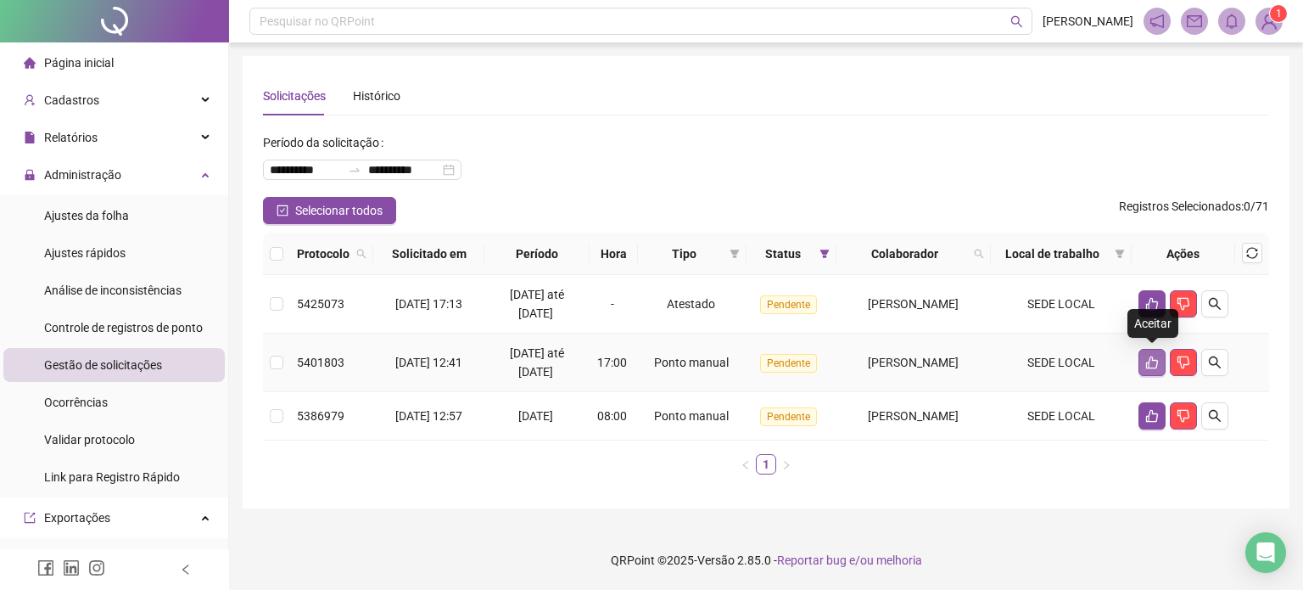
click at [1150, 366] on icon "like" at bounding box center [1152, 362] width 14 height 14
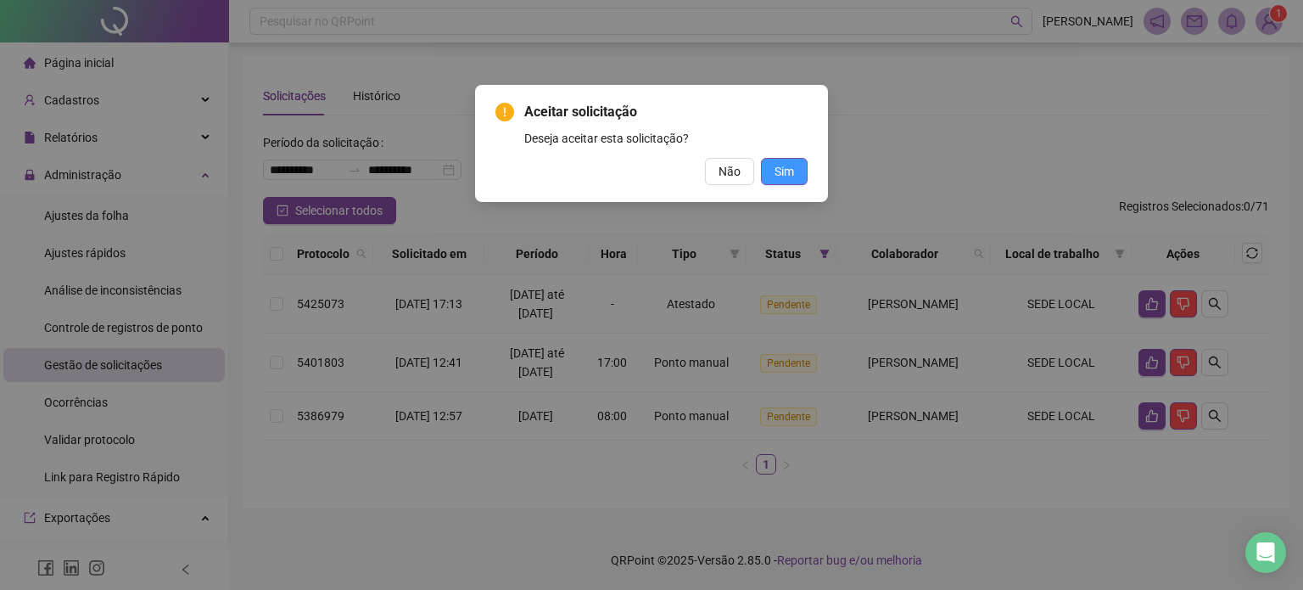
click at [785, 172] on span "Sim" at bounding box center [785, 171] width 20 height 19
click at [791, 175] on span "Sim" at bounding box center [785, 171] width 20 height 19
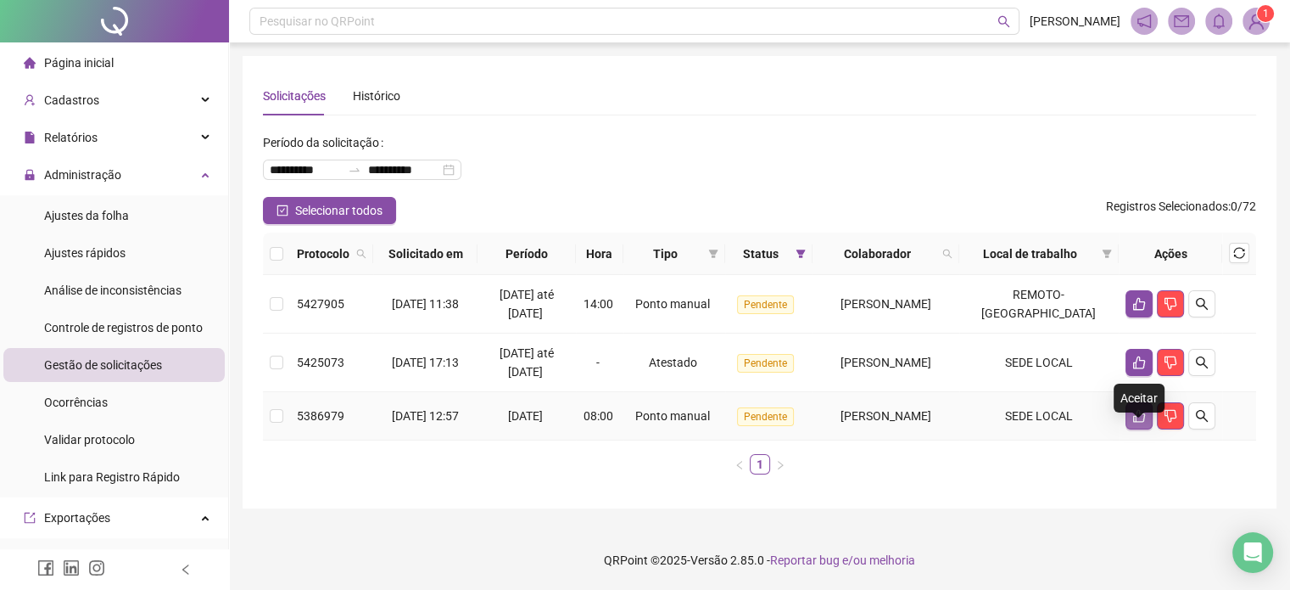
click at [1131, 429] on button "button" at bounding box center [1139, 415] width 27 height 27
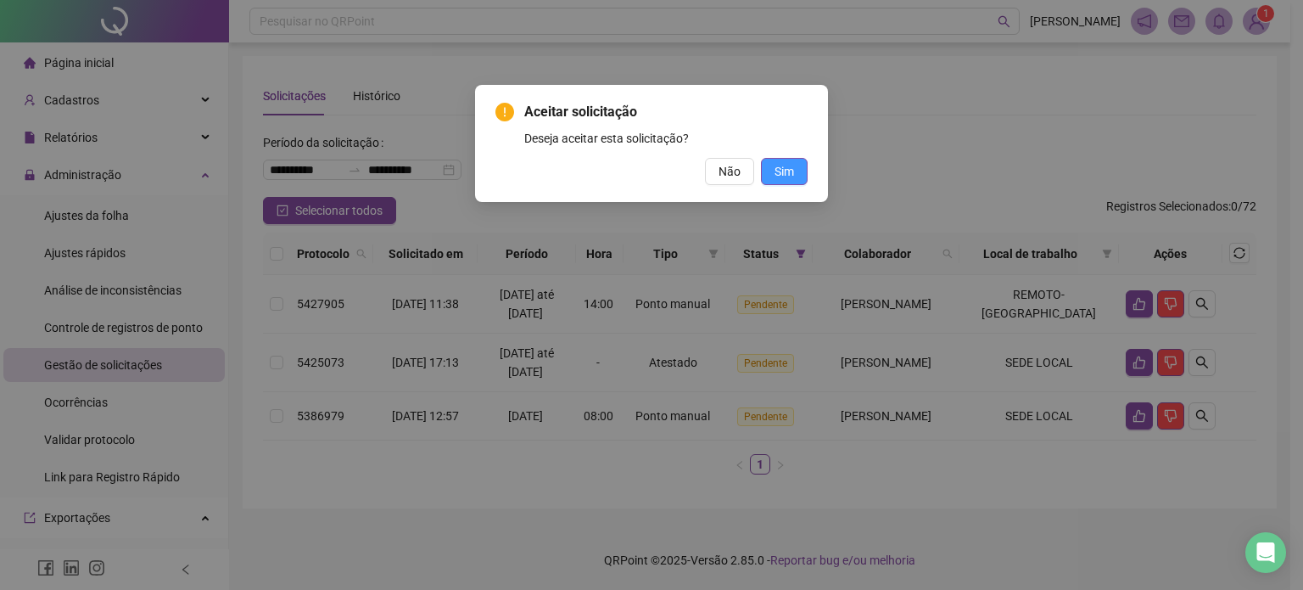
click at [798, 176] on button "Sim" at bounding box center [784, 171] width 47 height 27
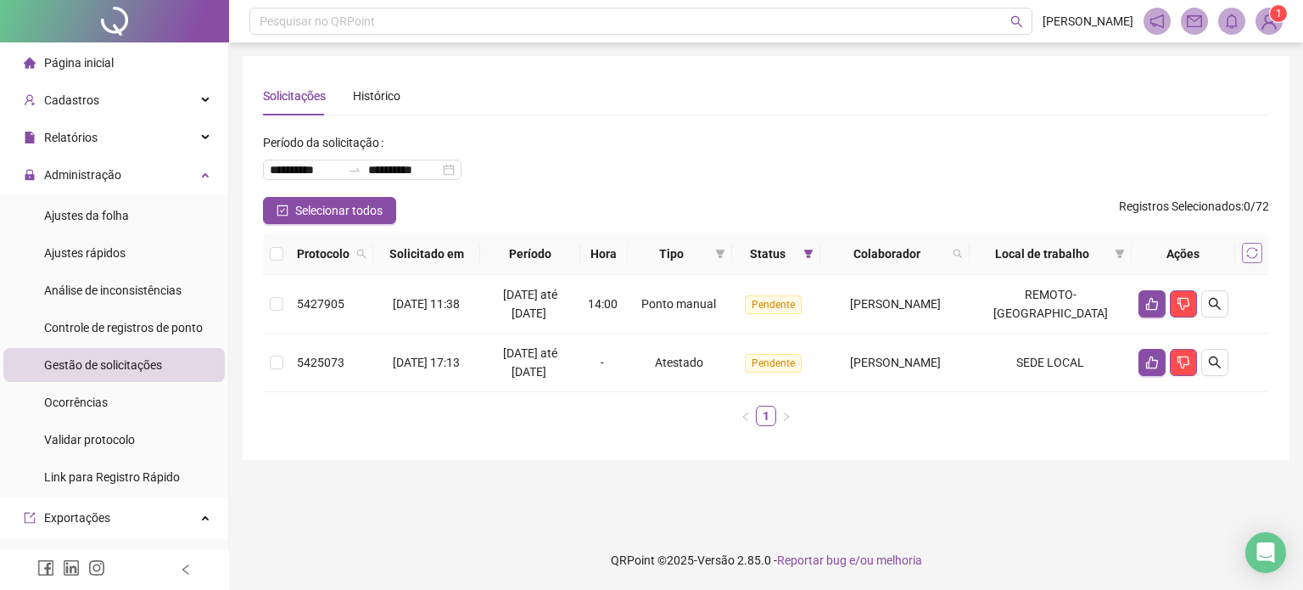
click at [1250, 259] on icon "sync" at bounding box center [1252, 253] width 12 height 12
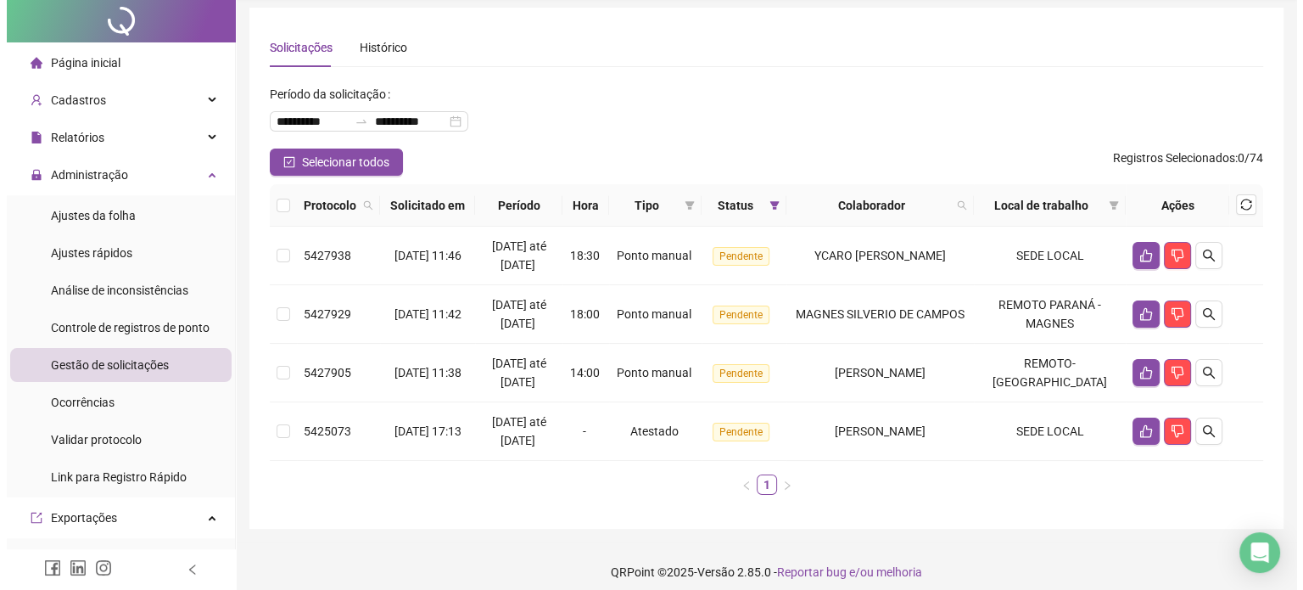
scroll to position [75, 0]
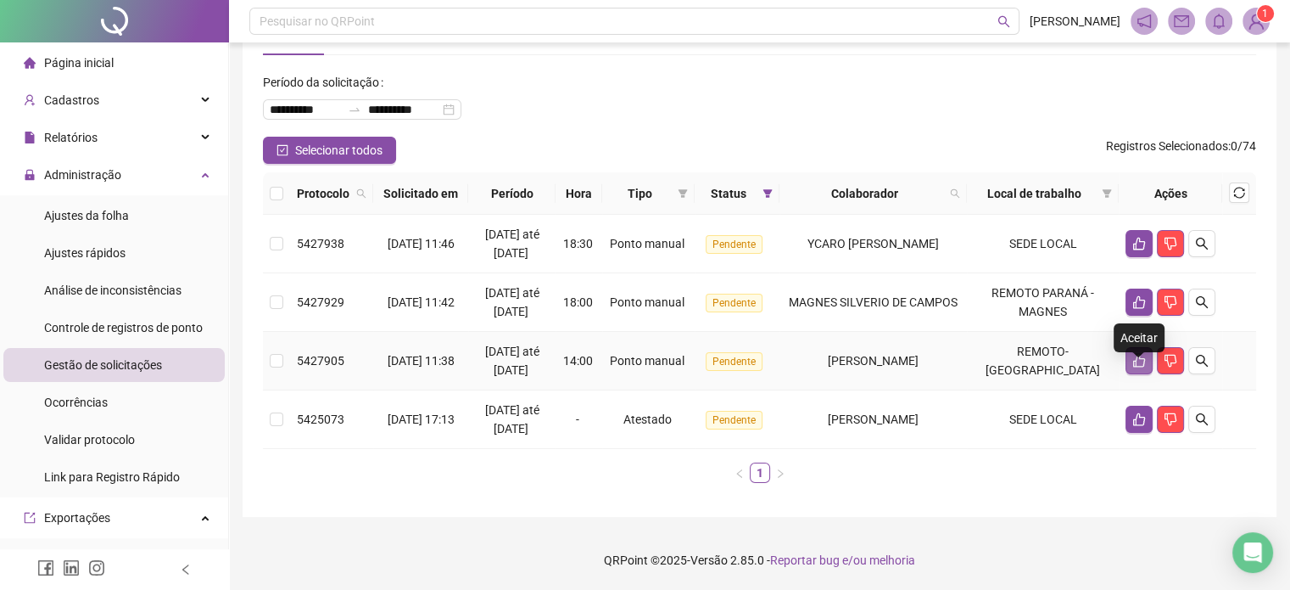
click at [1131, 362] on button "button" at bounding box center [1139, 360] width 27 height 27
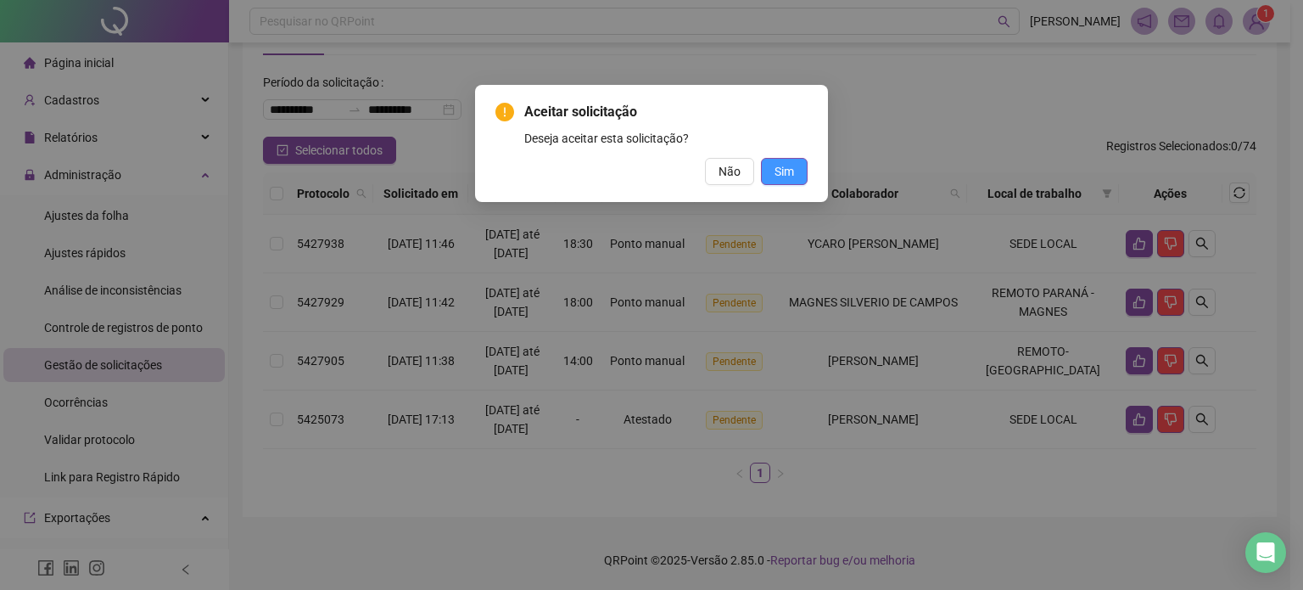
click at [787, 172] on span "Sim" at bounding box center [785, 171] width 20 height 19
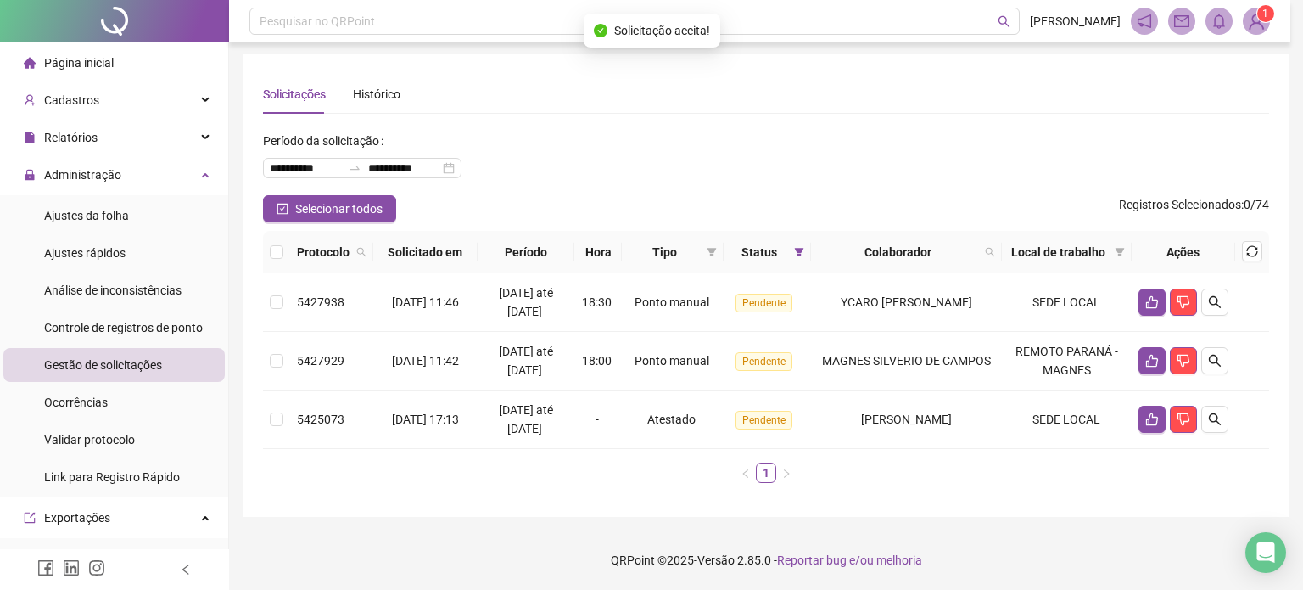
scroll to position [17, 0]
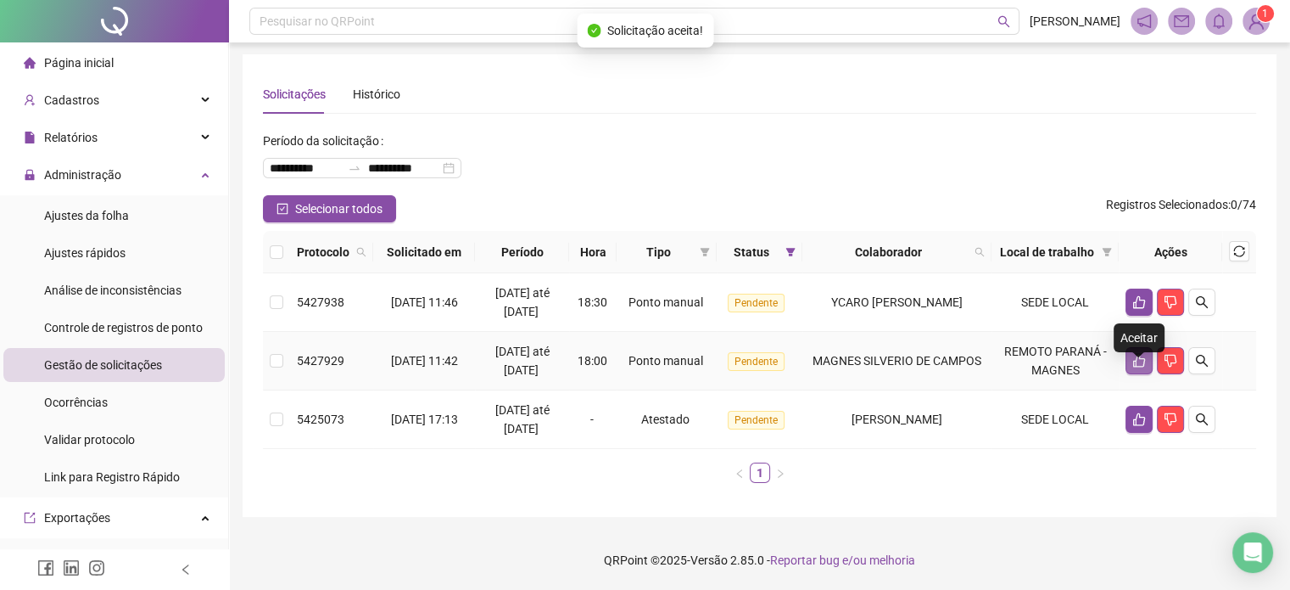
click at [1135, 358] on icon "like" at bounding box center [1140, 361] width 14 height 14
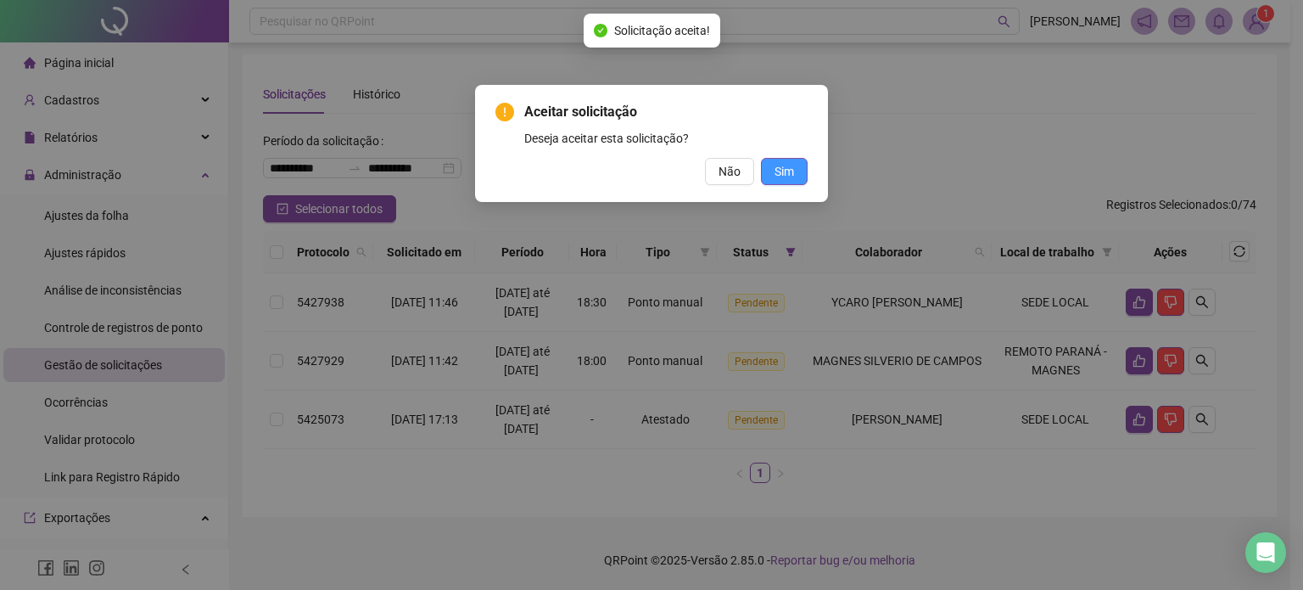
click at [787, 174] on span "Sim" at bounding box center [785, 171] width 20 height 19
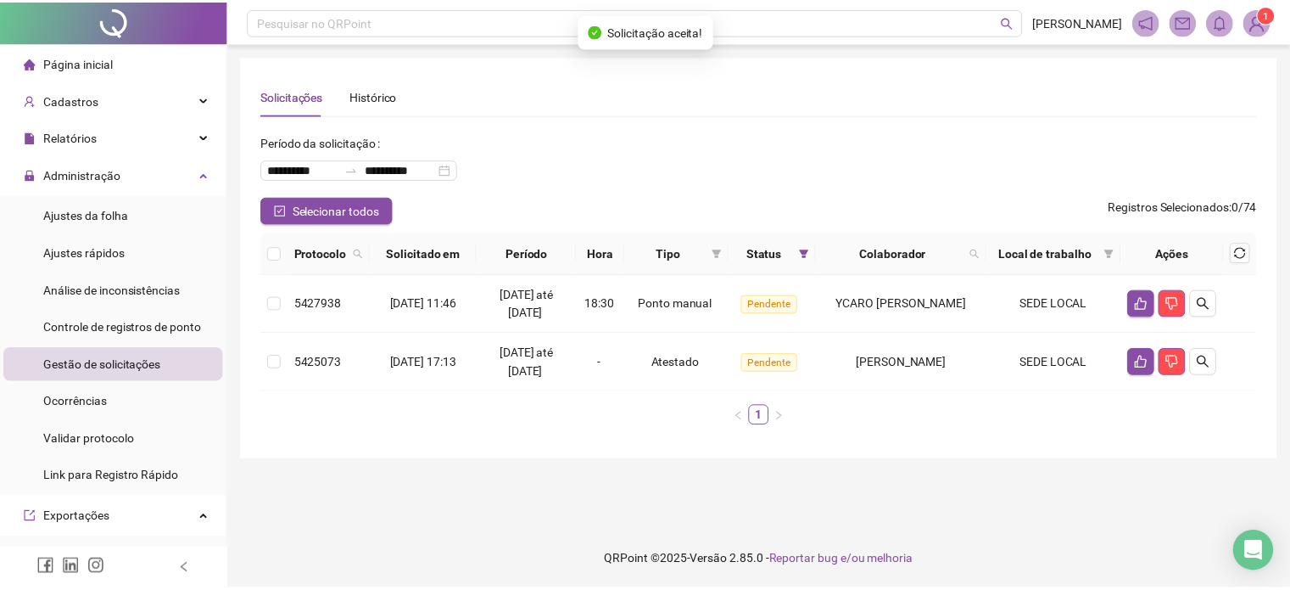
scroll to position [0, 0]
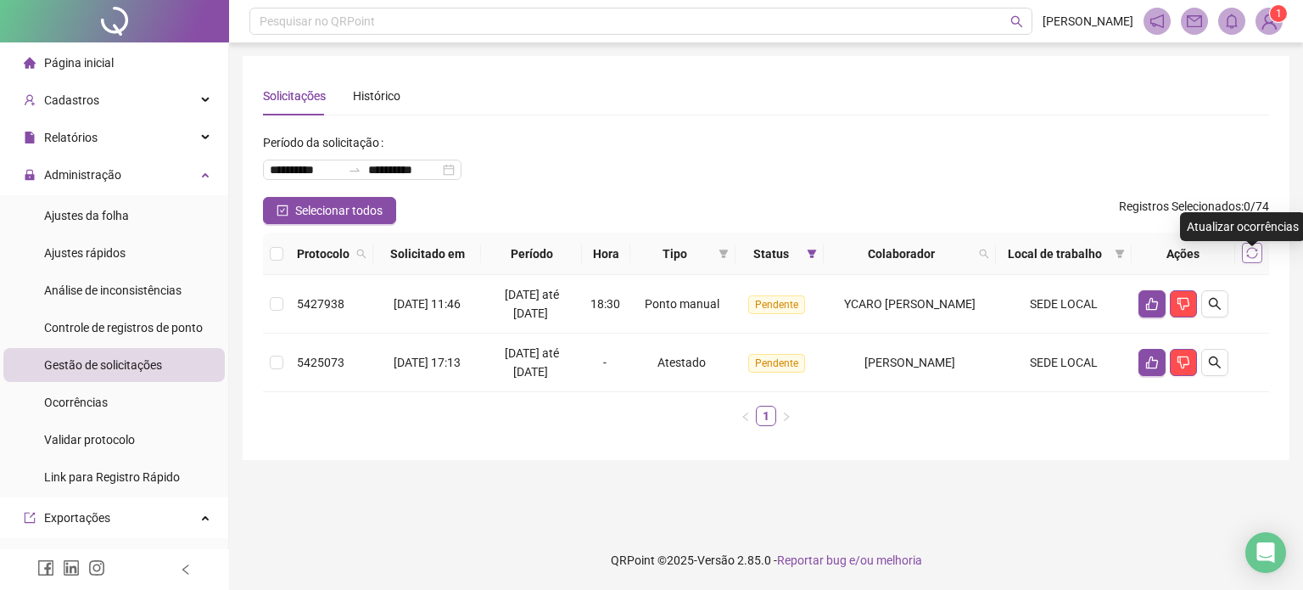
click at [1252, 259] on icon "sync" at bounding box center [1252, 253] width 12 height 12
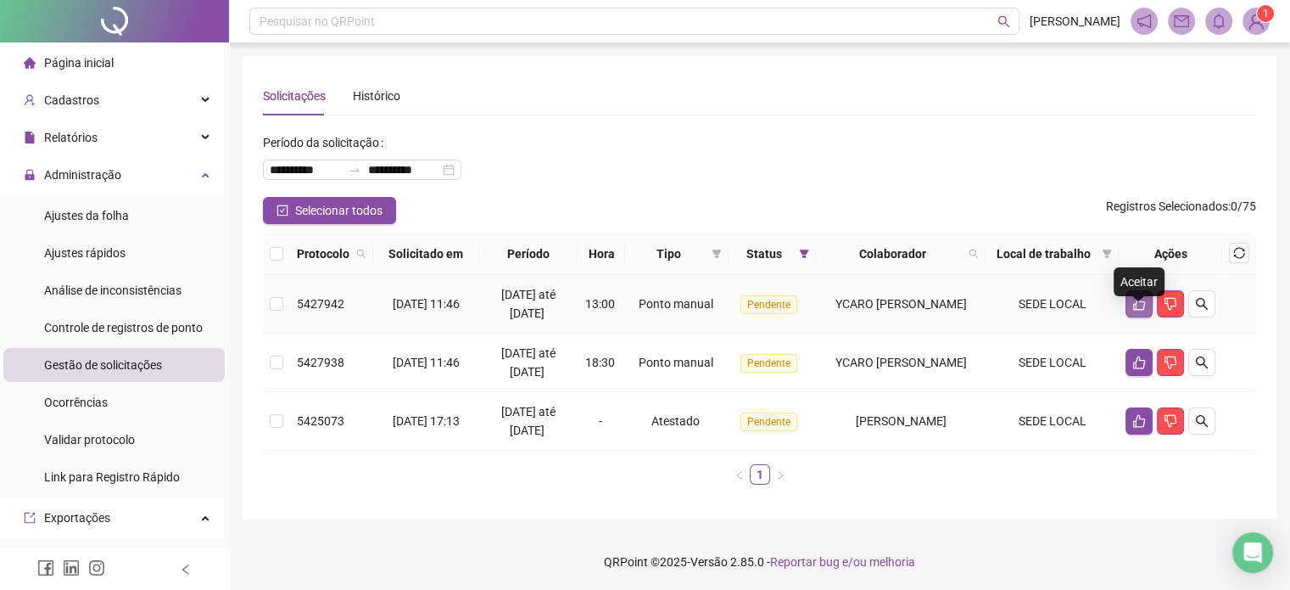
click at [1129, 317] on button "button" at bounding box center [1139, 303] width 27 height 27
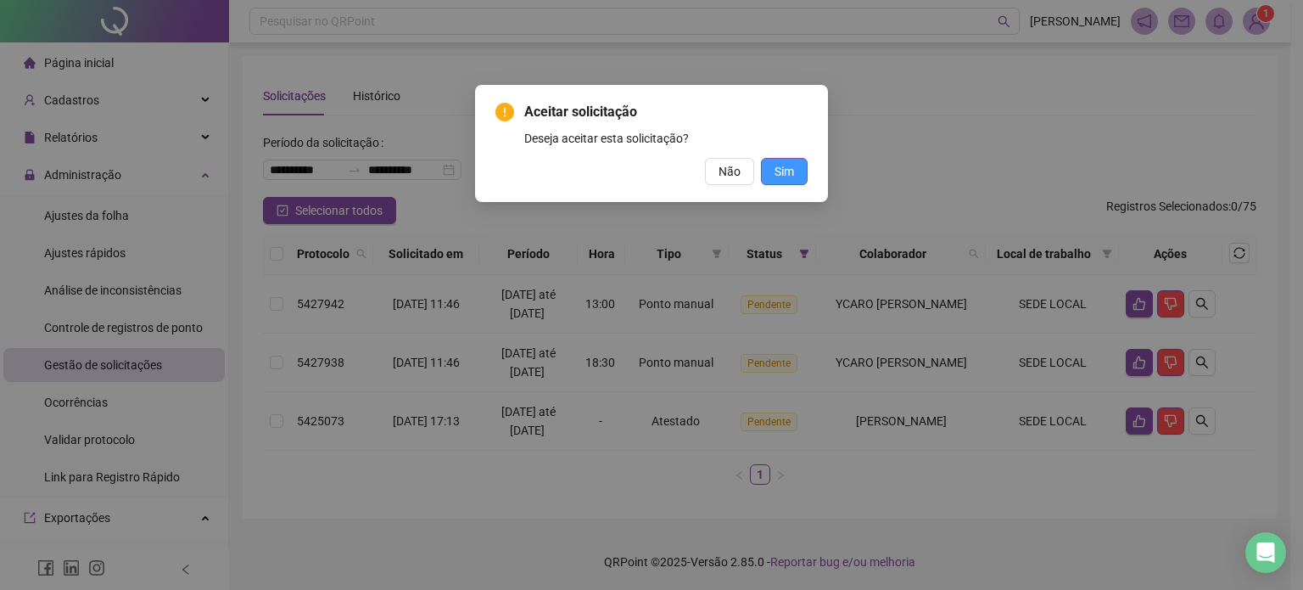
click at [798, 177] on button "Sim" at bounding box center [784, 171] width 47 height 27
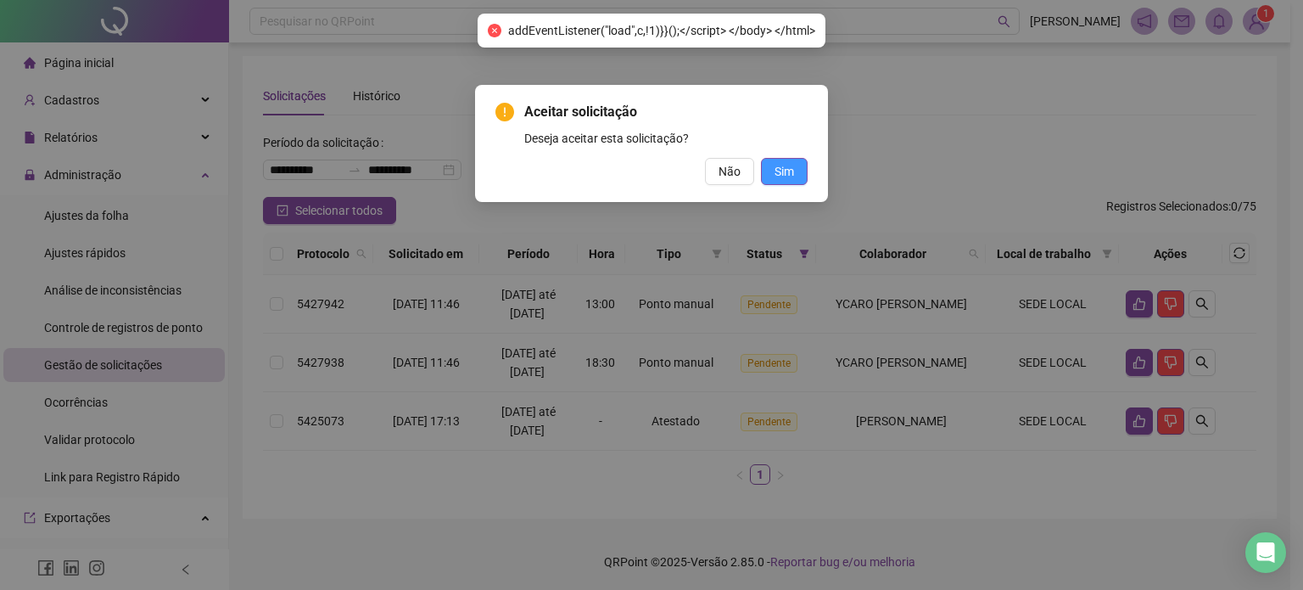
click at [786, 176] on span "Sim" at bounding box center [785, 171] width 20 height 19
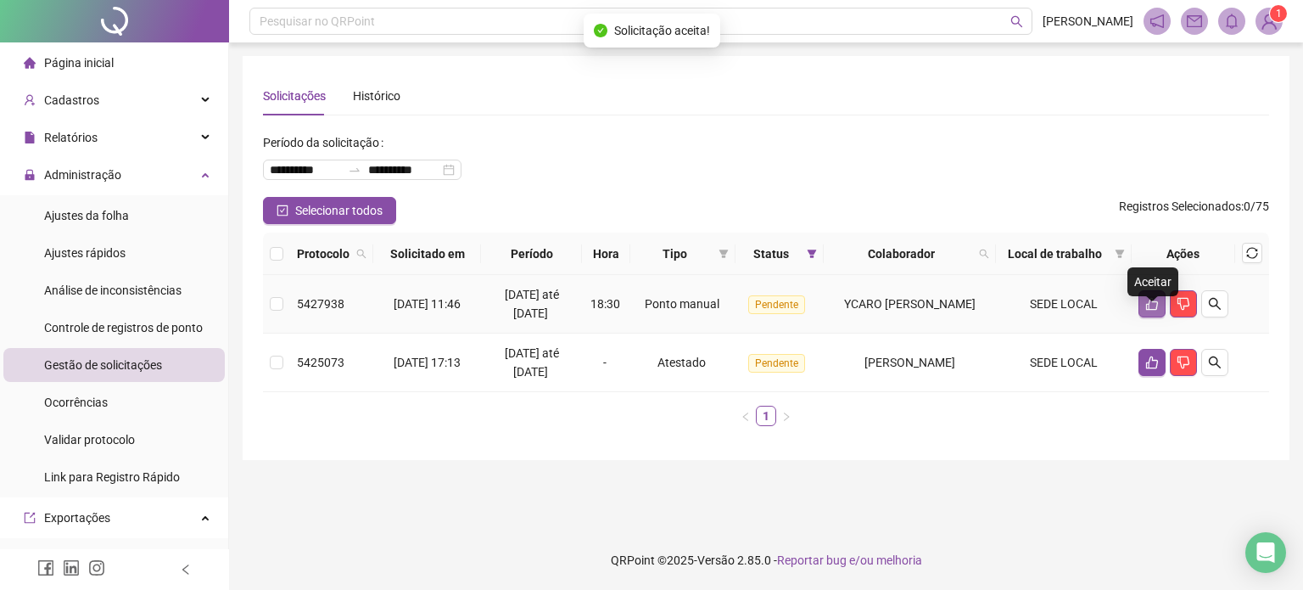
click at [1150, 311] on icon "like" at bounding box center [1152, 304] width 14 height 14
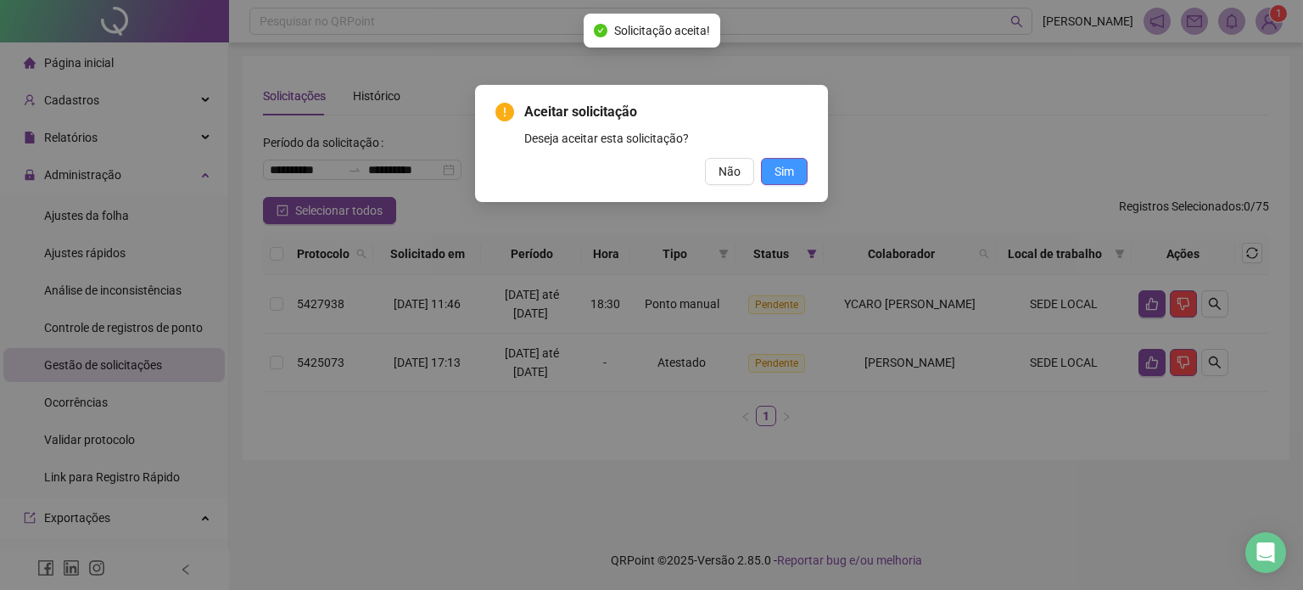
click at [791, 176] on span "Sim" at bounding box center [785, 171] width 20 height 19
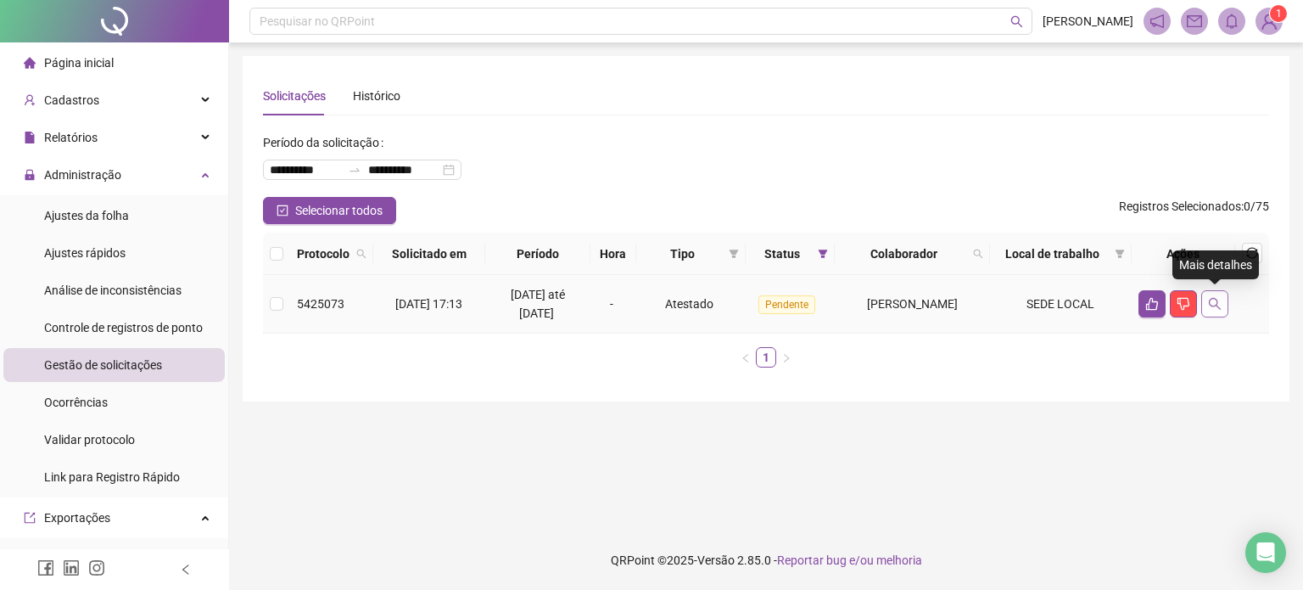
click at [1212, 303] on icon "search" at bounding box center [1215, 304] width 14 height 14
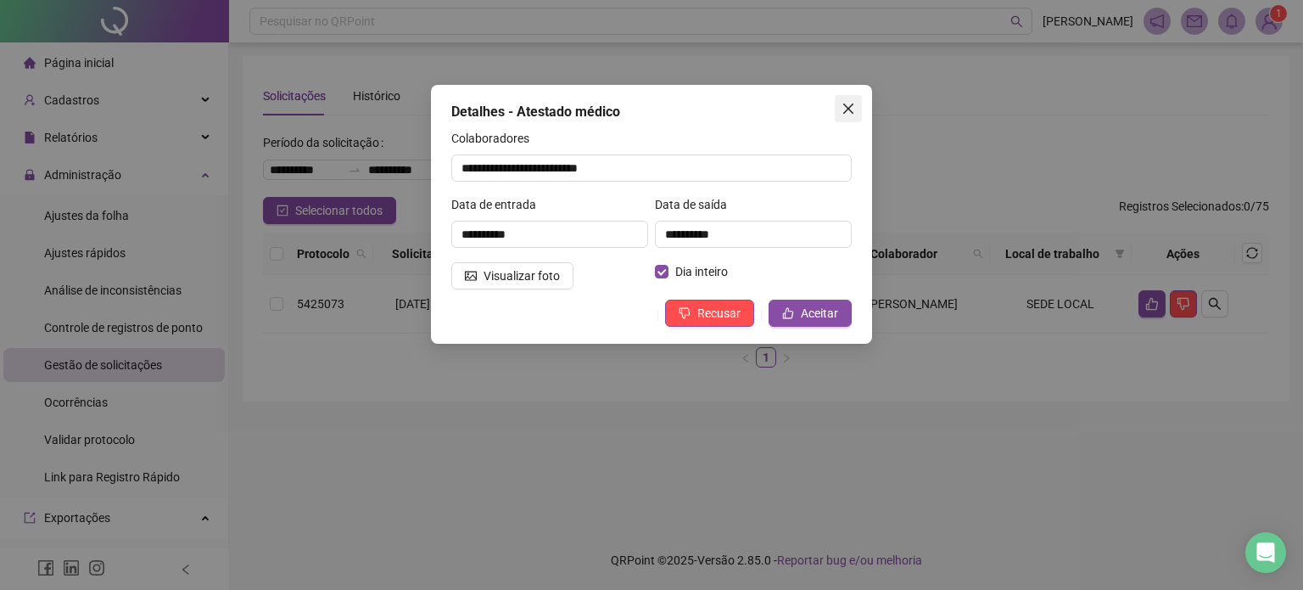
click at [854, 112] on icon "close" at bounding box center [849, 109] width 14 height 14
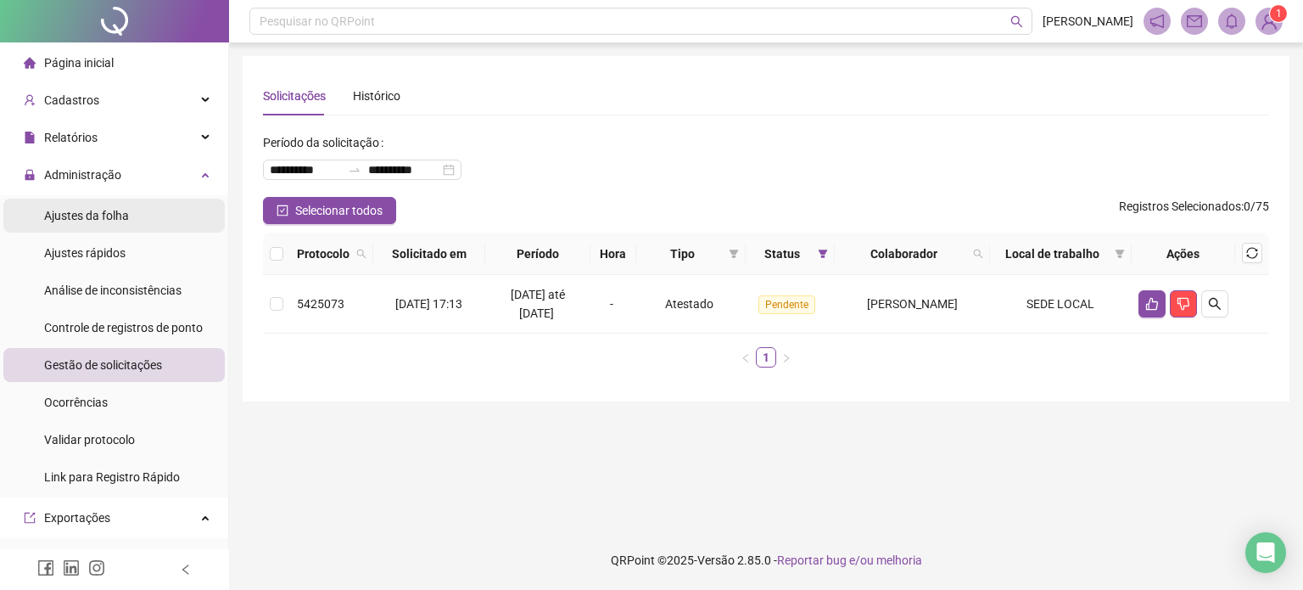
click at [130, 222] on li "Ajustes da folha" at bounding box center [113, 216] width 221 height 34
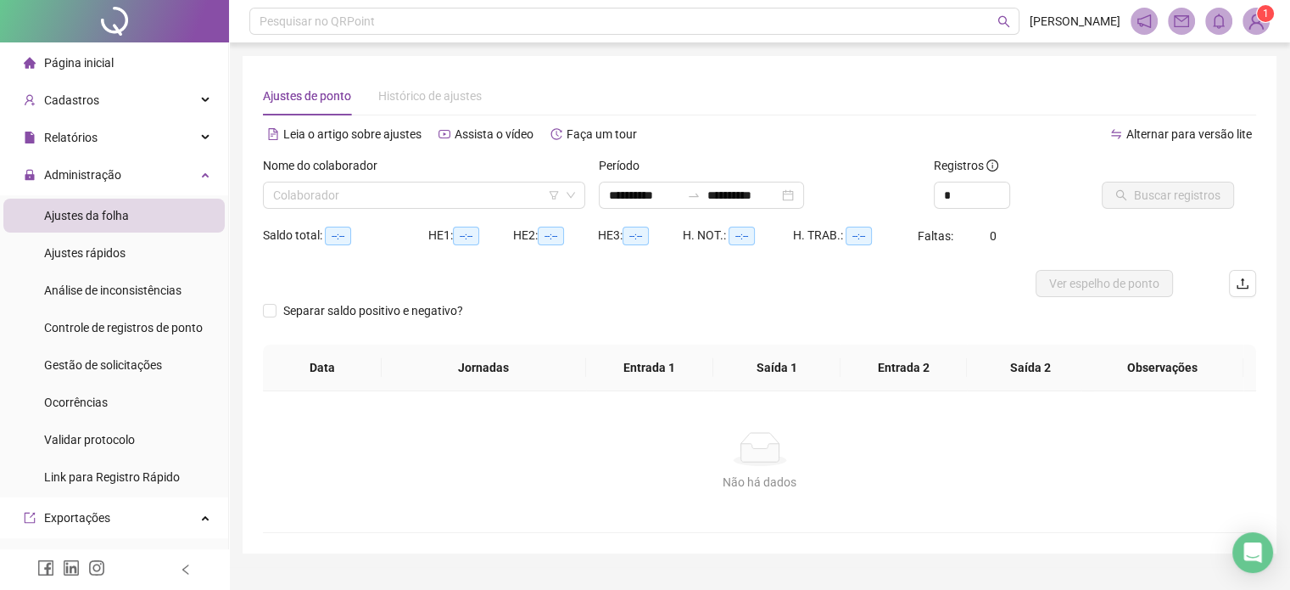
type input "**********"
click at [369, 199] on input "search" at bounding box center [419, 194] width 292 height 25
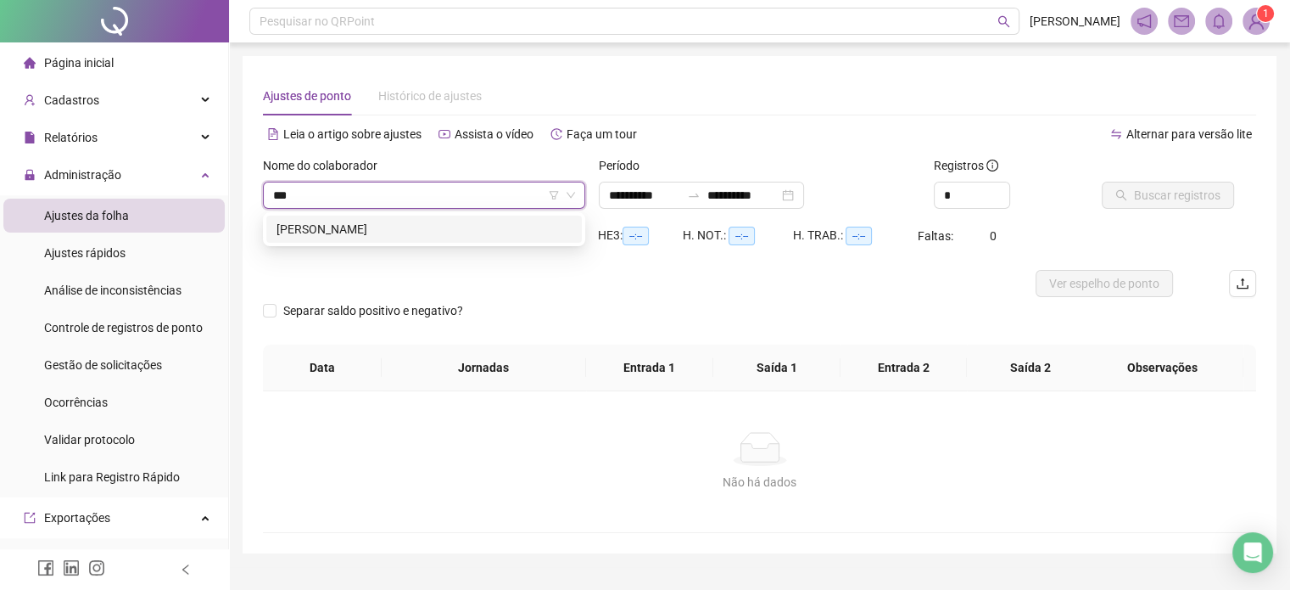
type input "***"
click at [414, 244] on div "180473 JHENIFFER CARVALHO DE SOUZA" at bounding box center [424, 229] width 322 height 34
click at [441, 227] on div "[PERSON_NAME]" at bounding box center [424, 229] width 295 height 19
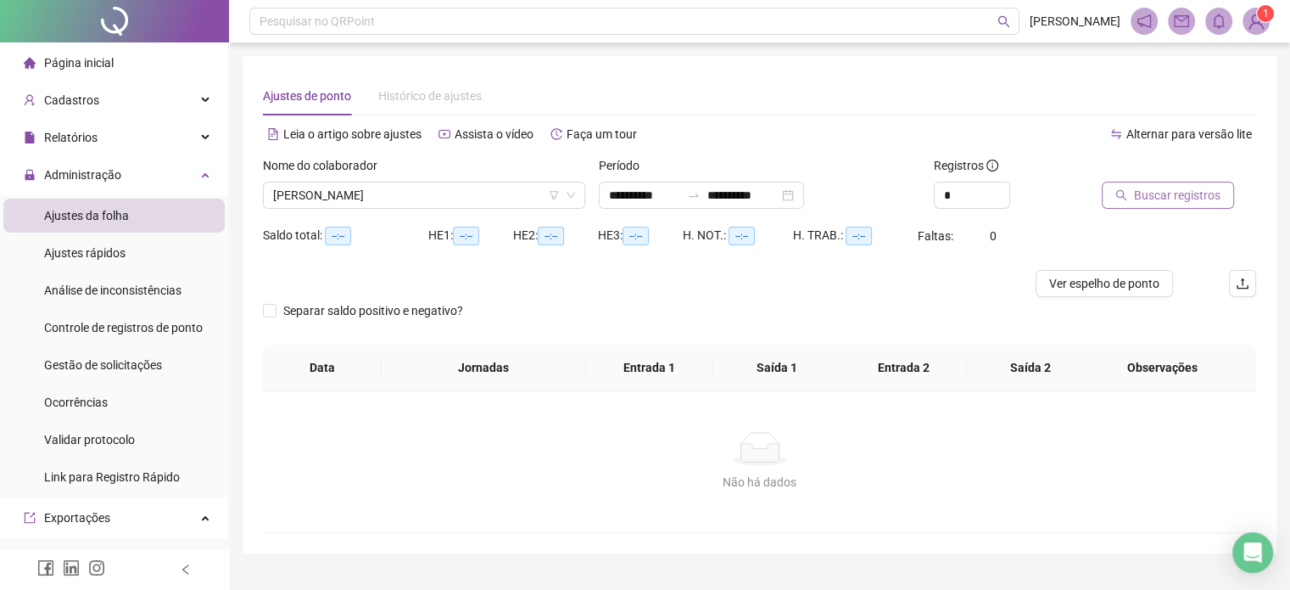
click at [1117, 196] on icon "search" at bounding box center [1122, 195] width 12 height 12
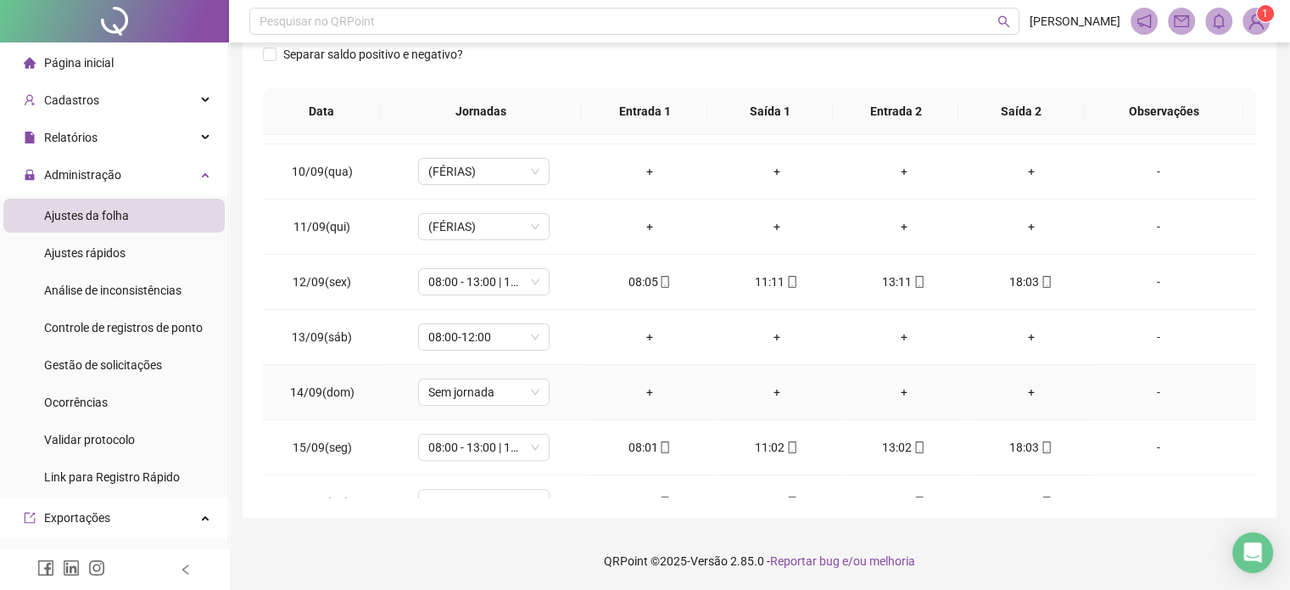
scroll to position [572, 0]
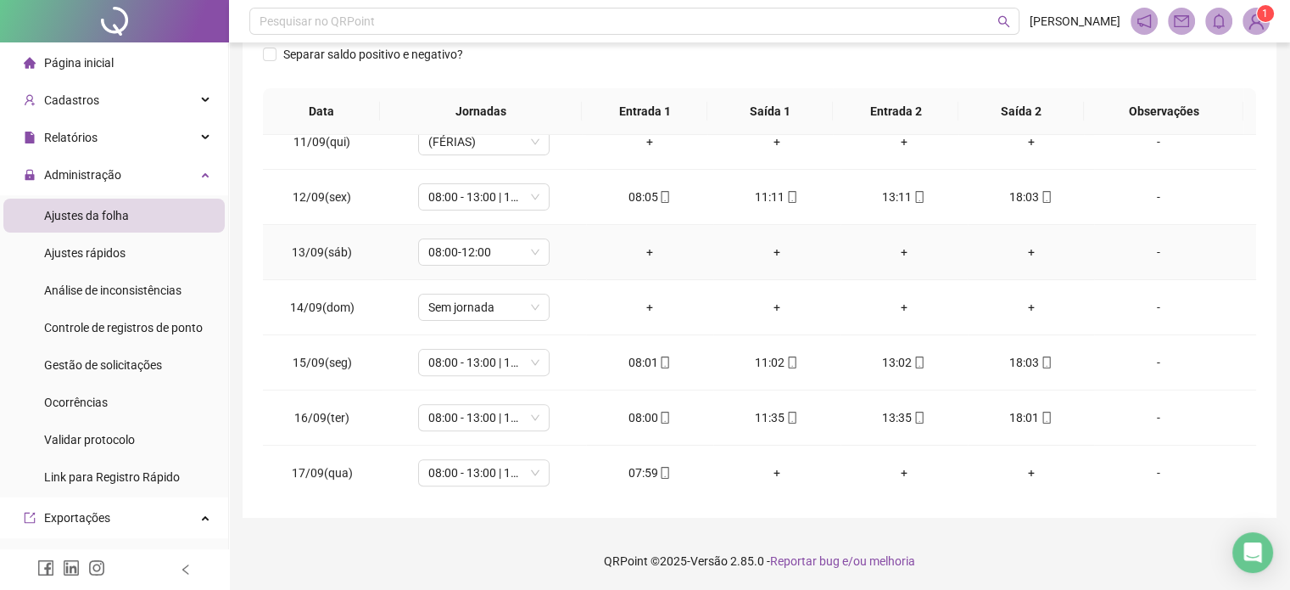
click at [1152, 254] on div "-" at bounding box center [1158, 252] width 100 height 19
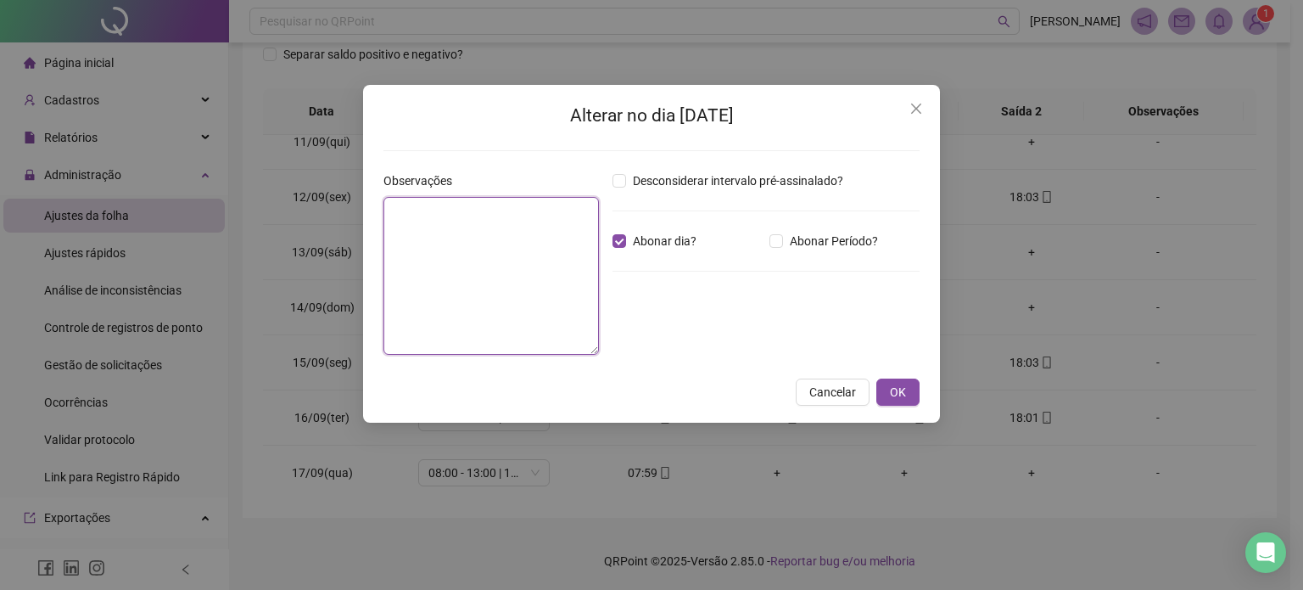
click at [557, 249] on textarea at bounding box center [491, 276] width 216 height 158
type textarea "**********"
click at [907, 389] on button "OK" at bounding box center [897, 391] width 43 height 27
click at [898, 385] on span "OK" at bounding box center [898, 392] width 16 height 19
click at [906, 394] on button "OK" at bounding box center [897, 391] width 43 height 27
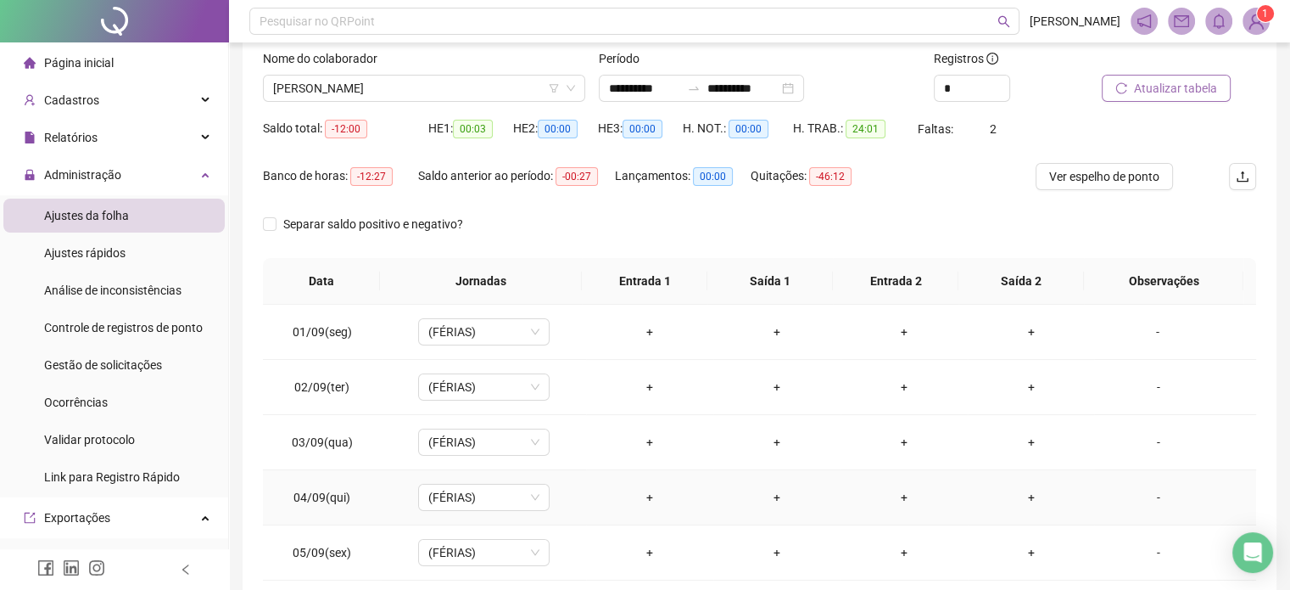
scroll to position [0, 0]
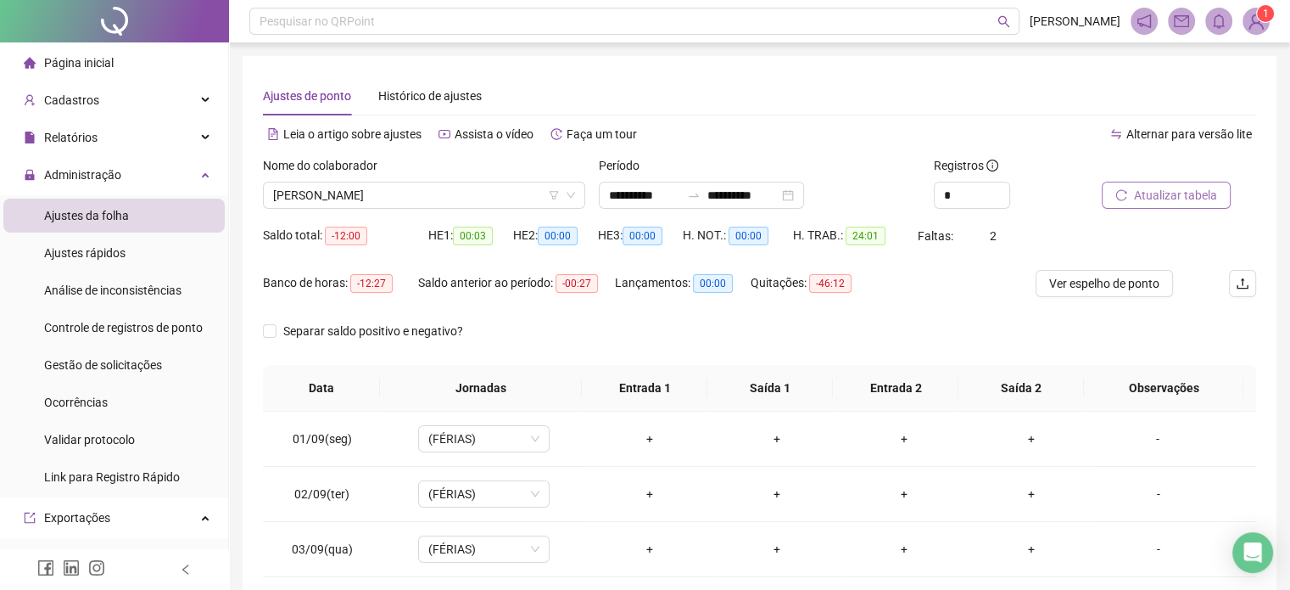
click at [1182, 186] on span "Atualizar tabela" at bounding box center [1175, 195] width 83 height 19
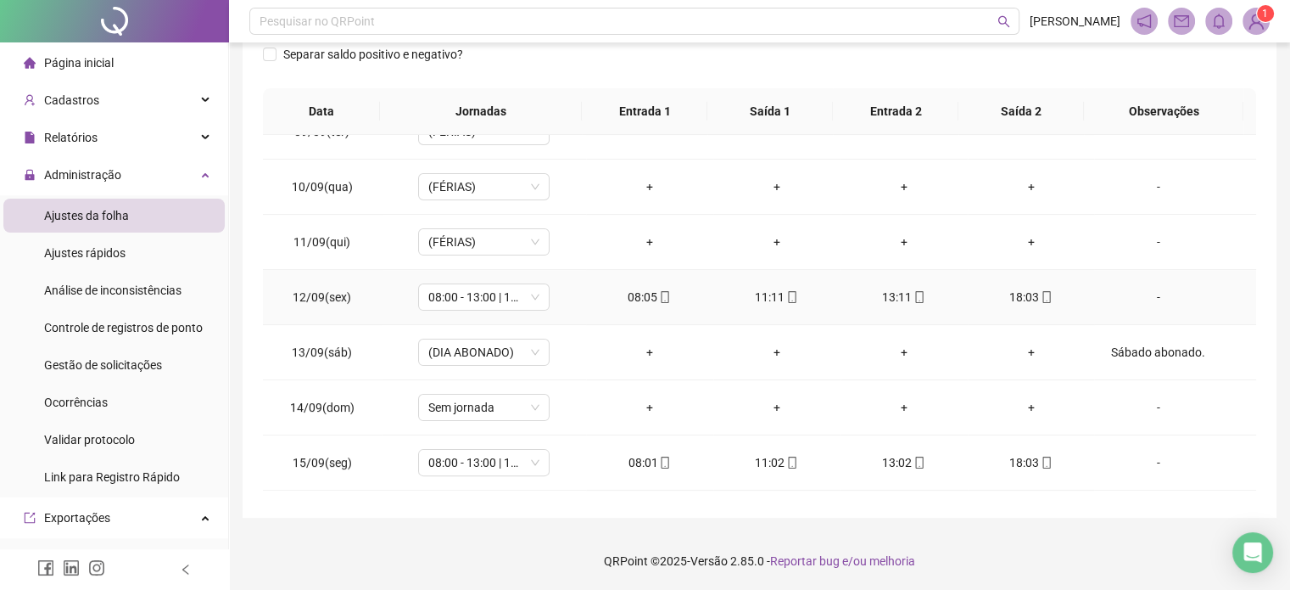
scroll to position [572, 0]
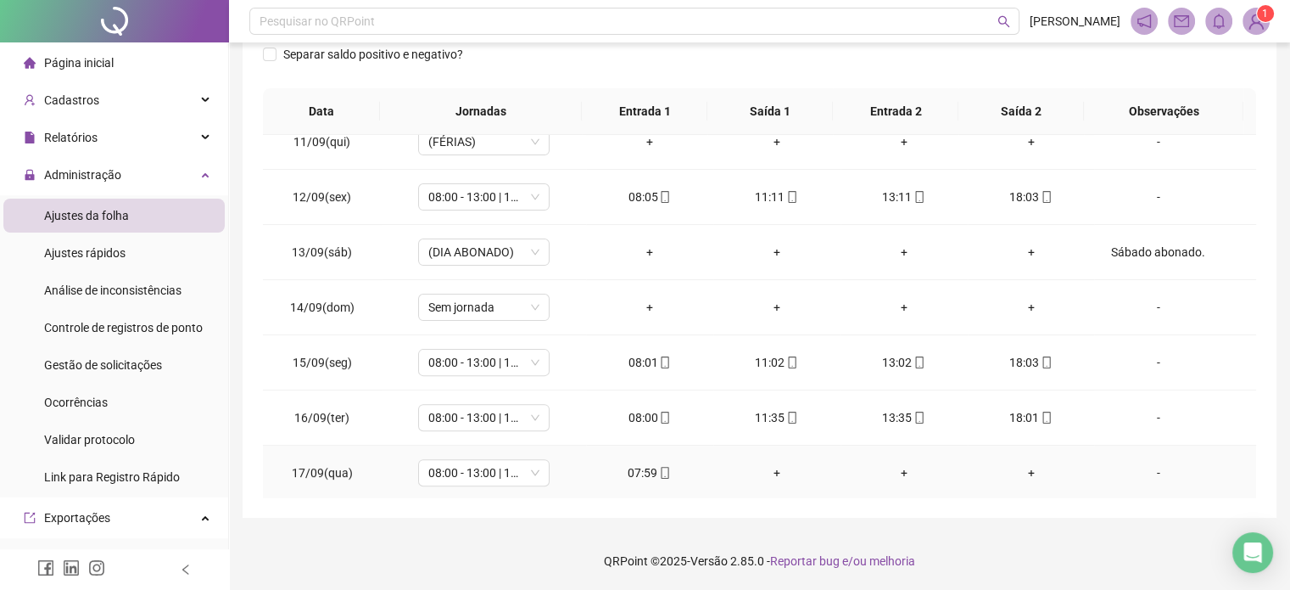
click at [1145, 471] on div "-" at bounding box center [1158, 472] width 100 height 19
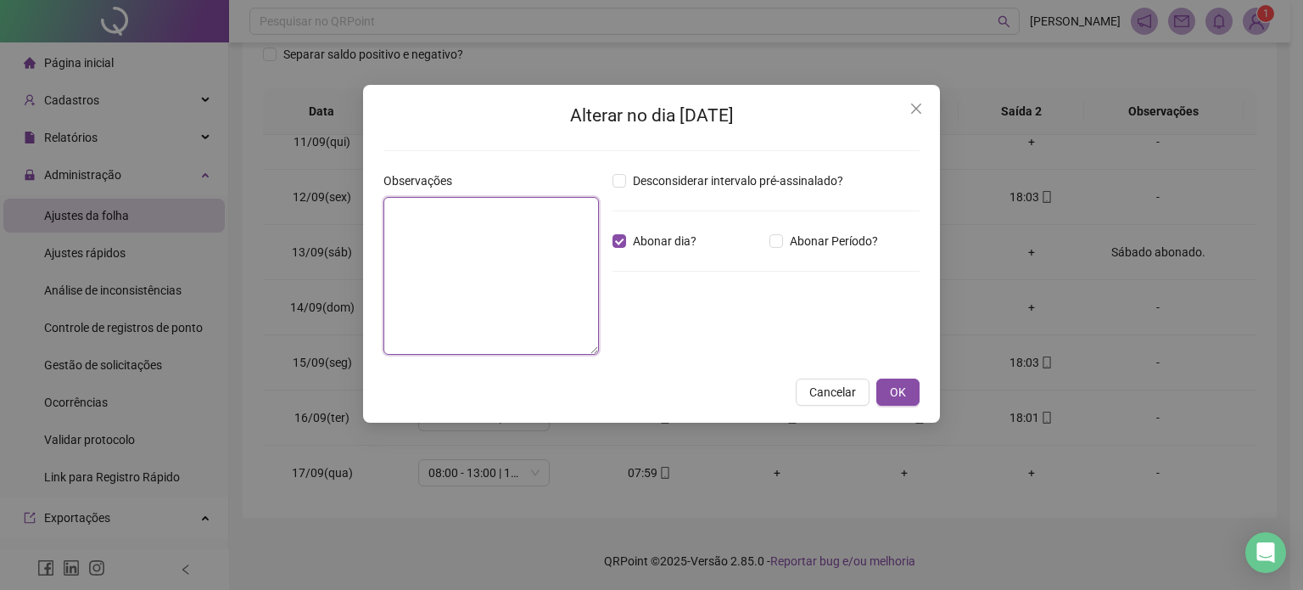
click at [540, 244] on textarea at bounding box center [491, 276] width 216 height 158
type textarea "**********"
click at [903, 386] on span "OK" at bounding box center [898, 392] width 16 height 19
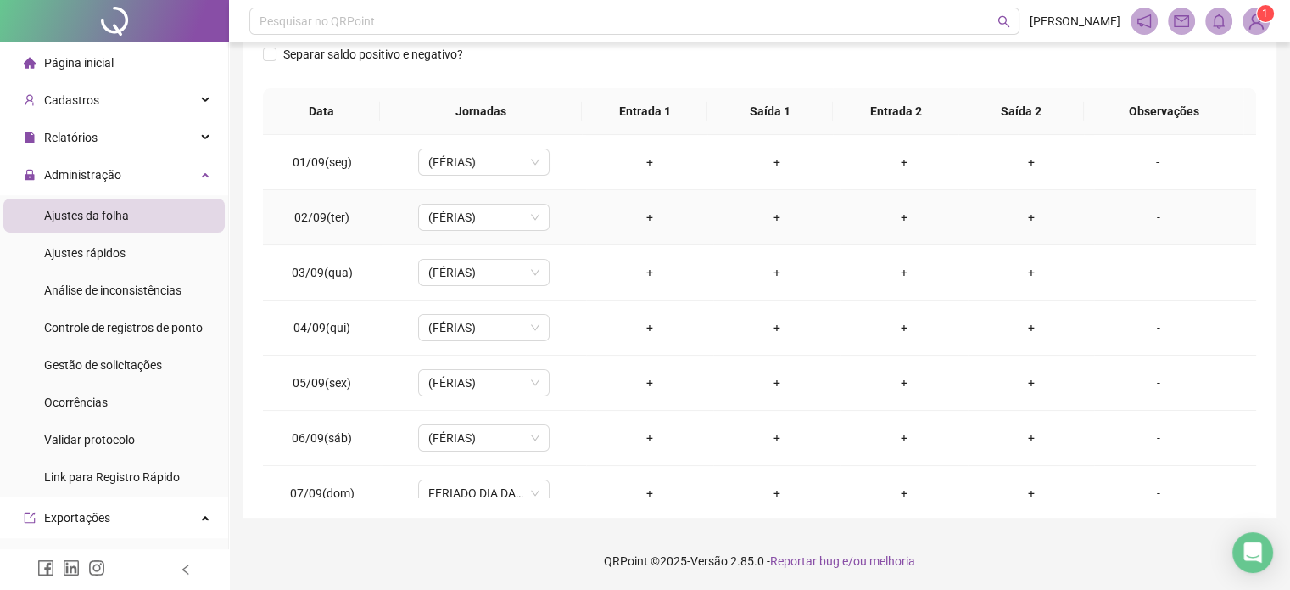
scroll to position [22, 0]
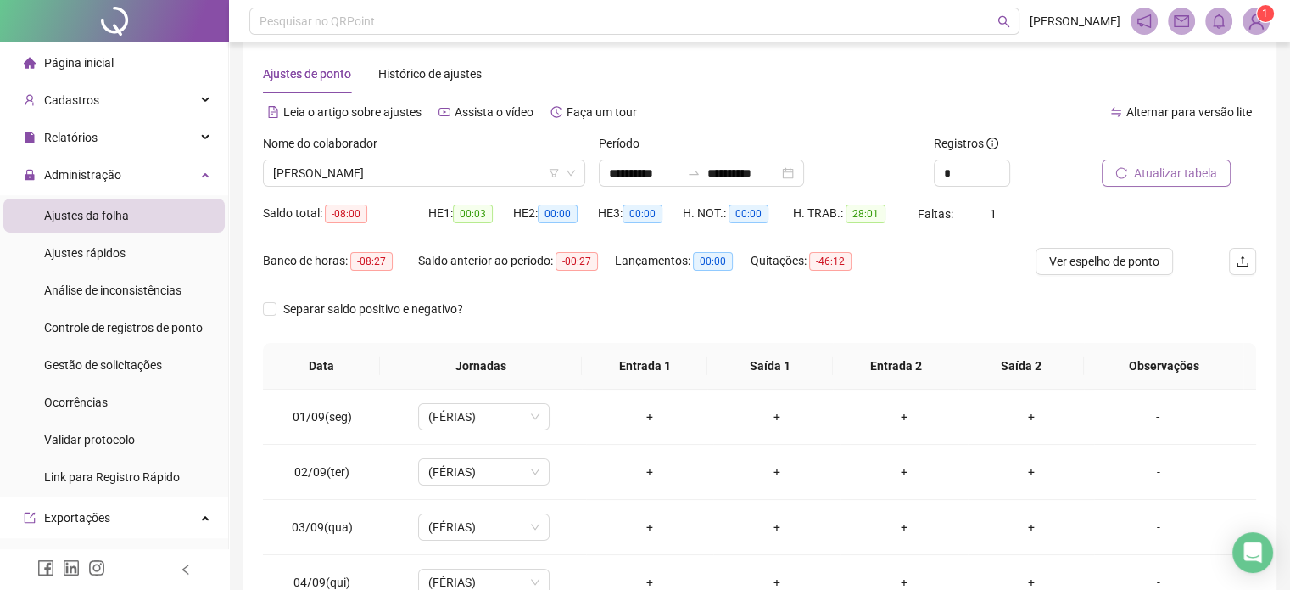
click at [1185, 167] on span "Atualizar tabela" at bounding box center [1175, 173] width 83 height 19
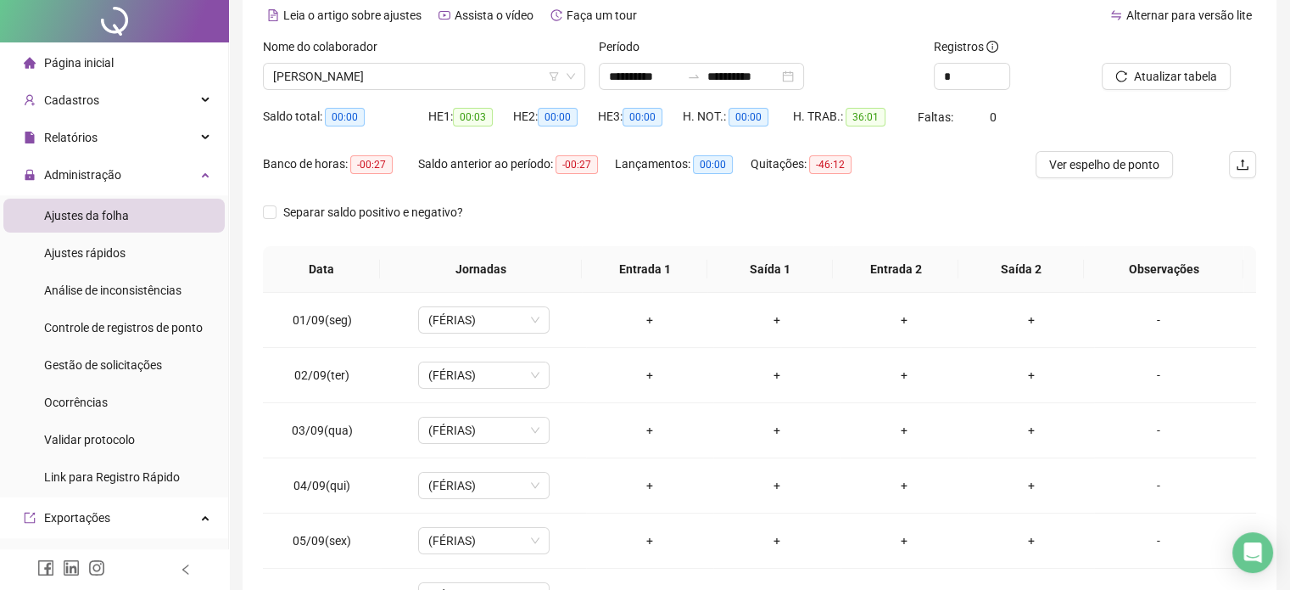
scroll to position [0, 0]
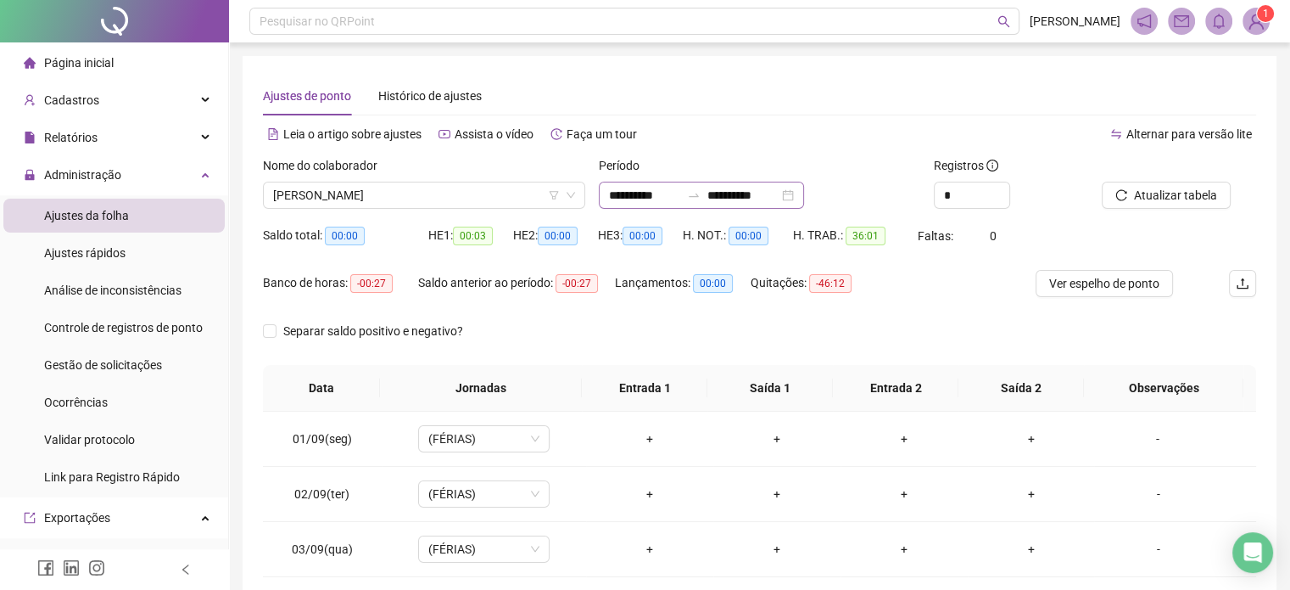
click at [804, 199] on div "**********" at bounding box center [701, 195] width 205 height 27
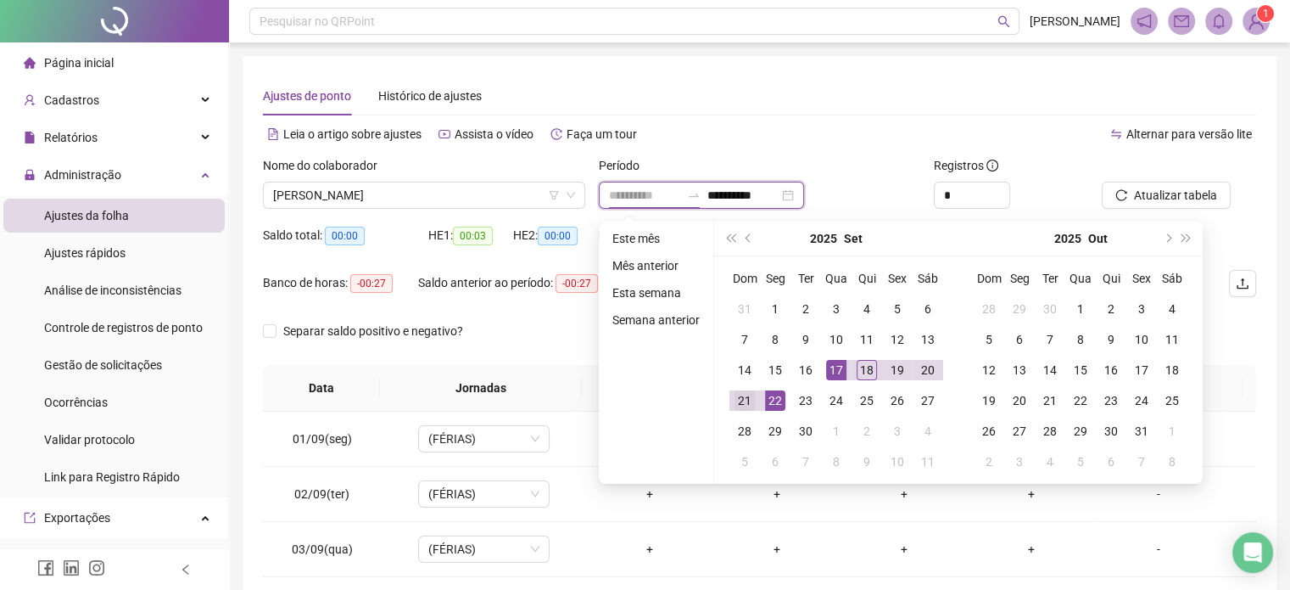
type input "**********"
click at [746, 400] on div "21" at bounding box center [745, 400] width 20 height 20
type input "**********"
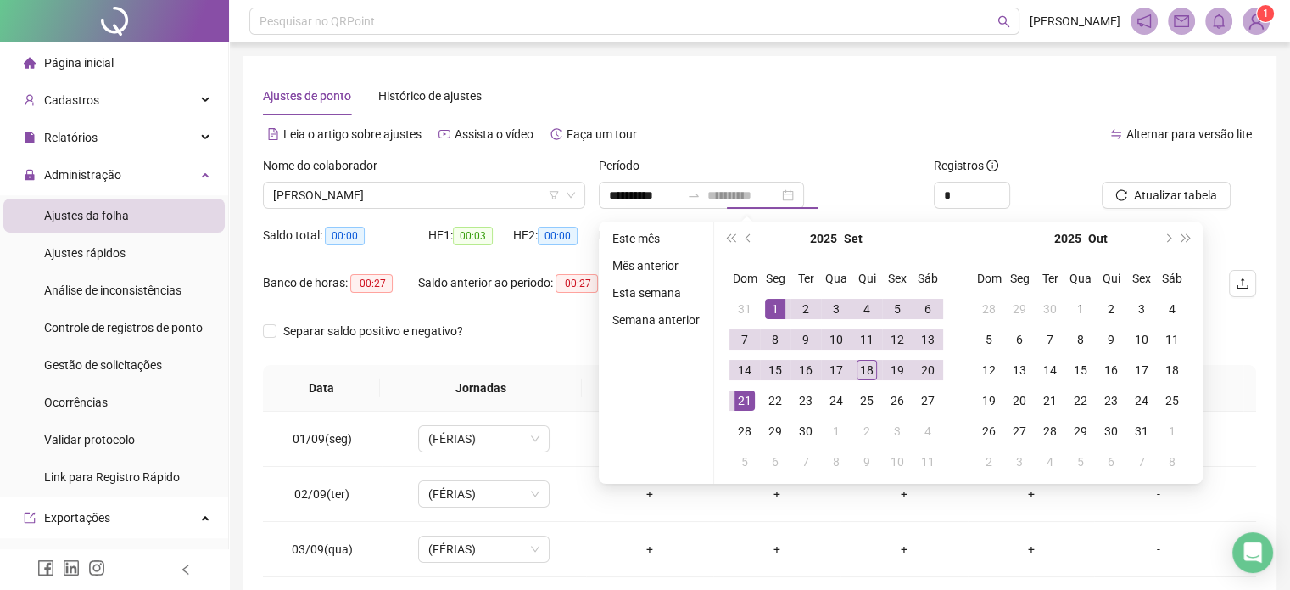
click at [774, 315] on div "1" at bounding box center [775, 309] width 20 height 20
type input "**********"
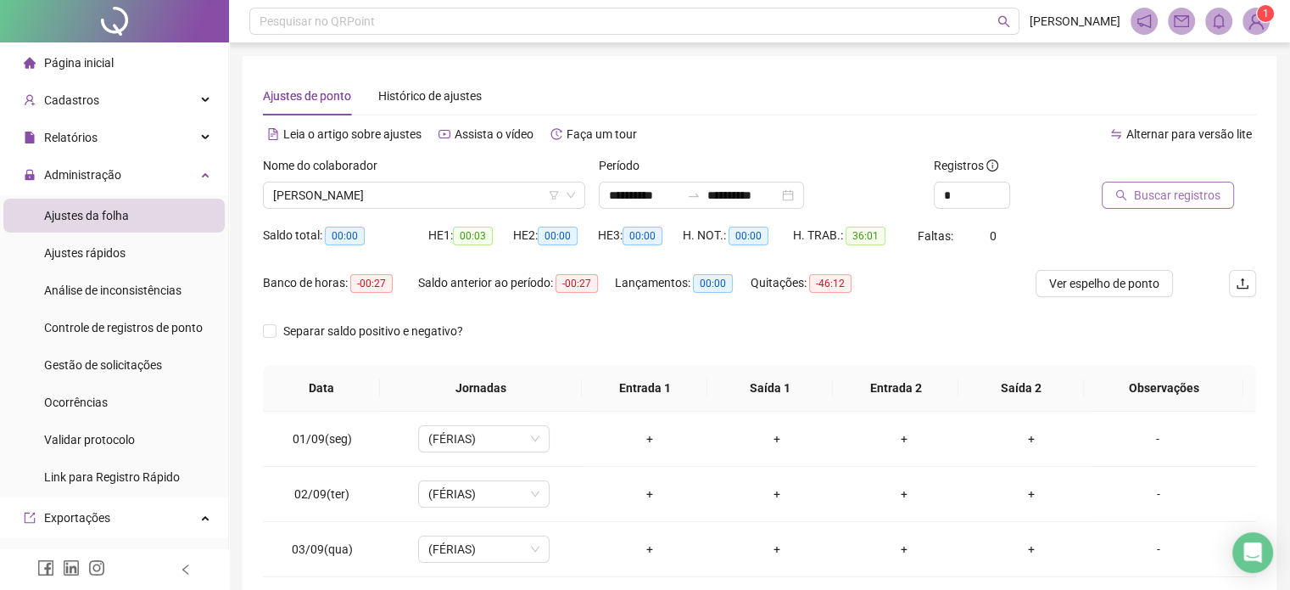
click at [1133, 199] on button "Buscar registros" at bounding box center [1168, 195] width 132 height 27
click at [1163, 188] on span "Atualizar tabela" at bounding box center [1175, 195] width 83 height 19
click at [499, 187] on span "[PERSON_NAME]" at bounding box center [424, 194] width 302 height 25
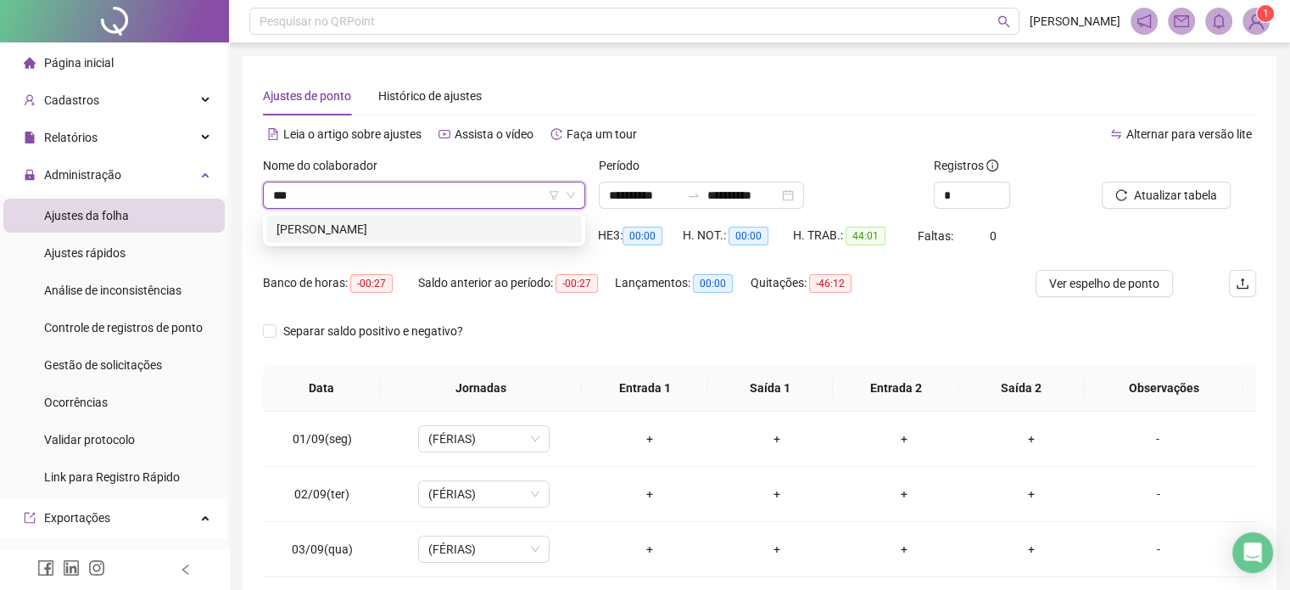
type input "****"
click at [364, 223] on div "[PERSON_NAME]" at bounding box center [424, 229] width 295 height 19
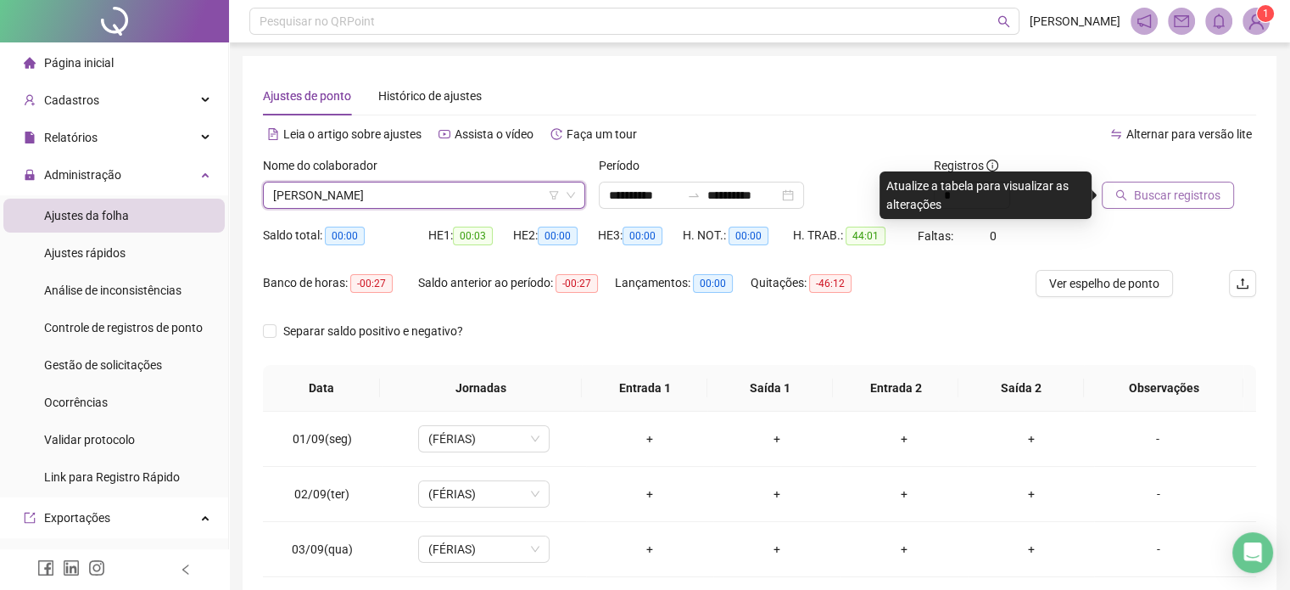
click at [1128, 193] on button "Buscar registros" at bounding box center [1168, 195] width 132 height 27
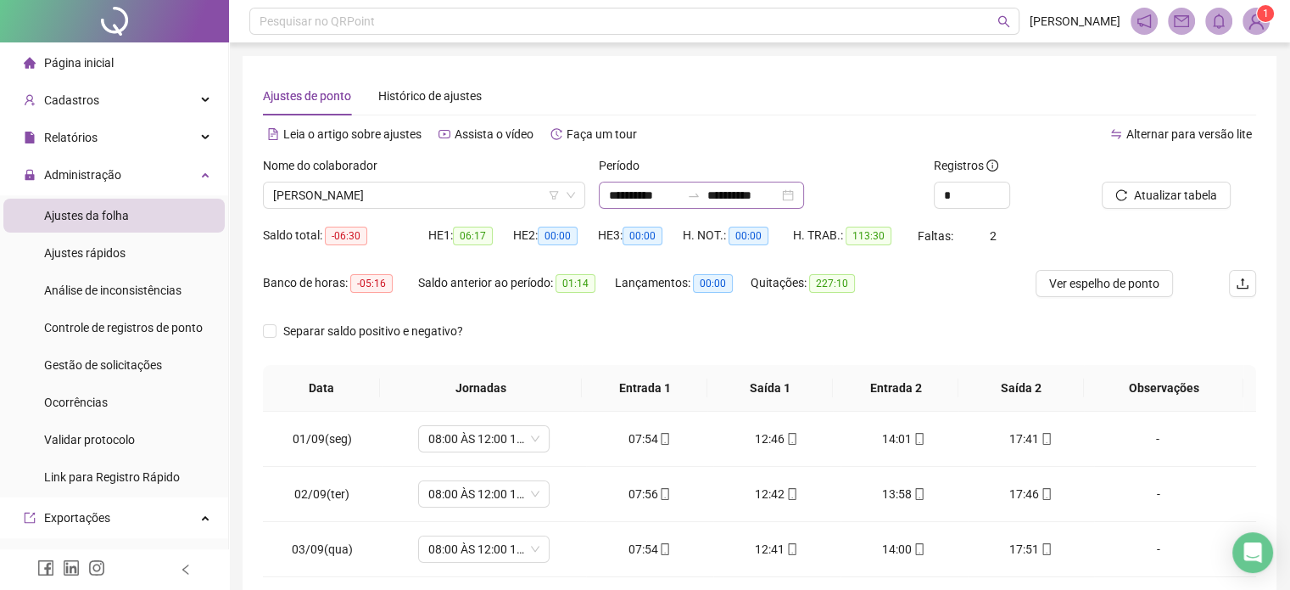
click at [804, 193] on div "**********" at bounding box center [701, 195] width 205 height 27
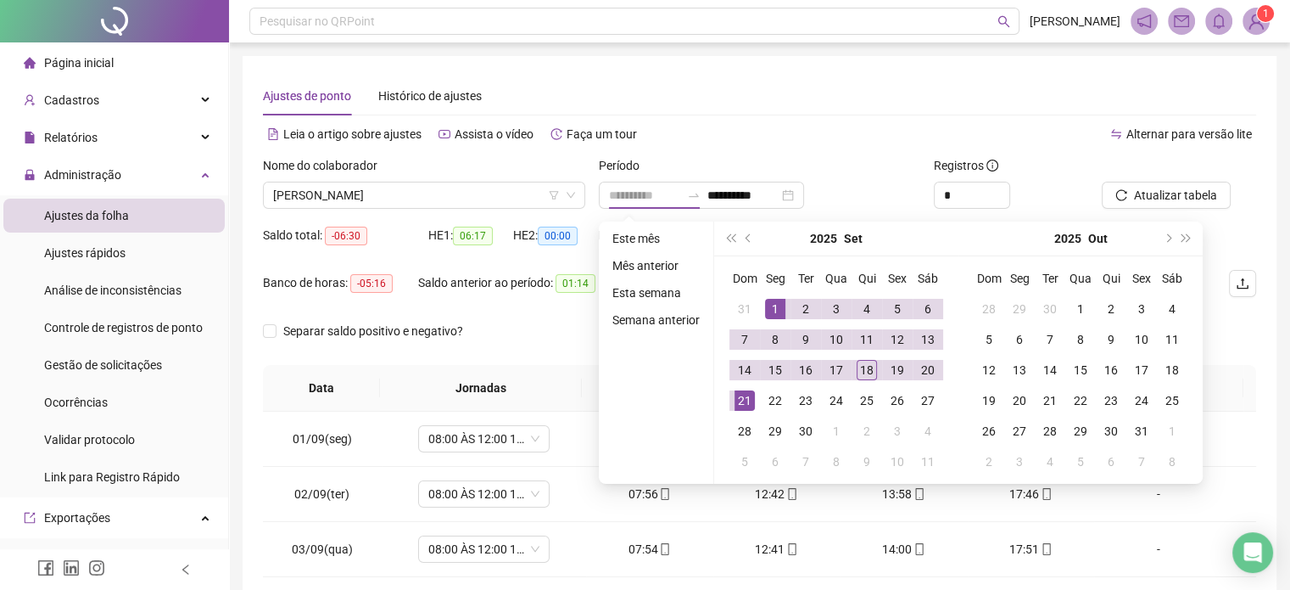
click at [772, 305] on div "1" at bounding box center [775, 309] width 20 height 20
type input "**********"
click at [841, 374] on div "17" at bounding box center [836, 370] width 20 height 20
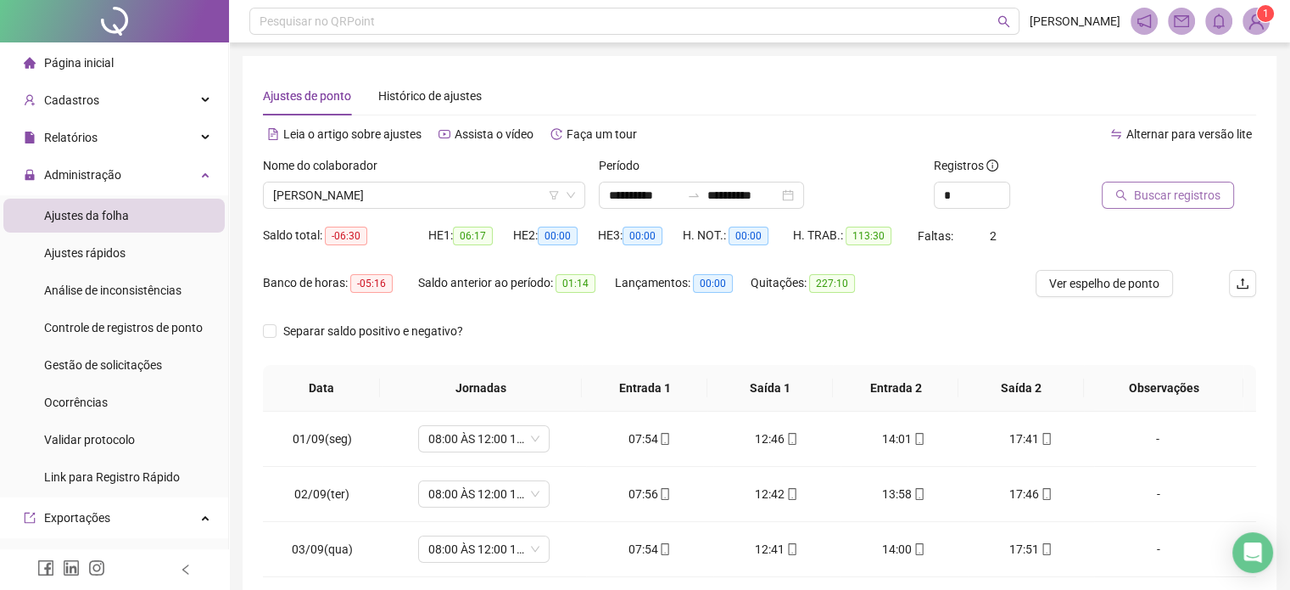
click at [1143, 194] on span "Buscar registros" at bounding box center [1177, 195] width 87 height 19
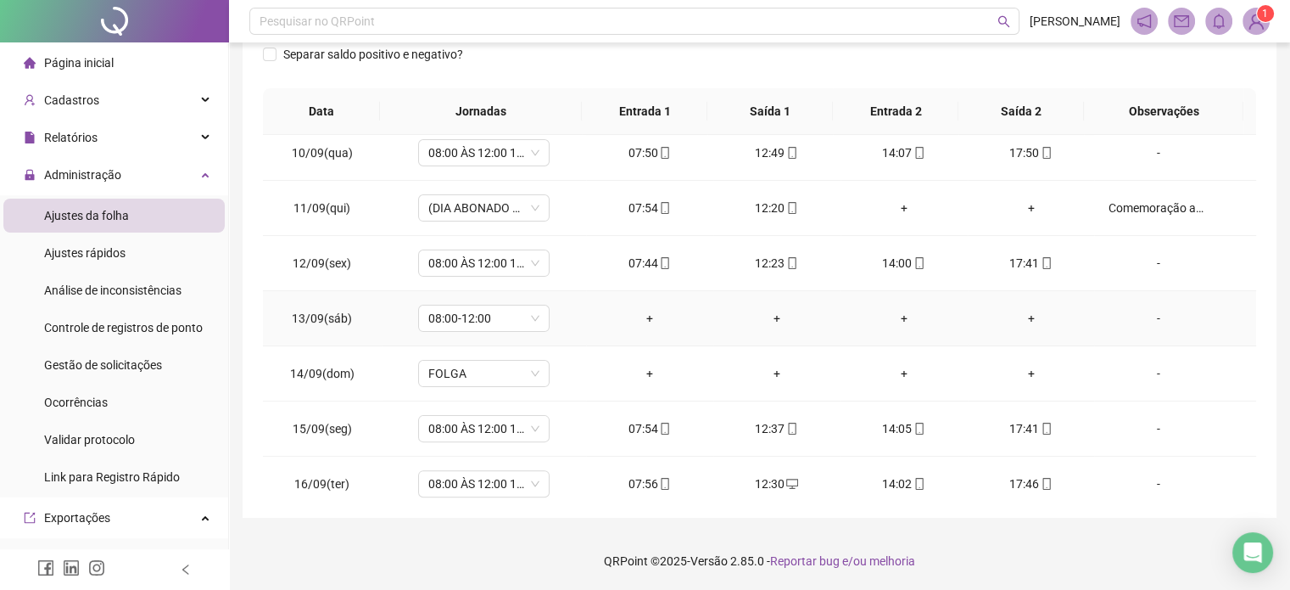
scroll to position [572, 0]
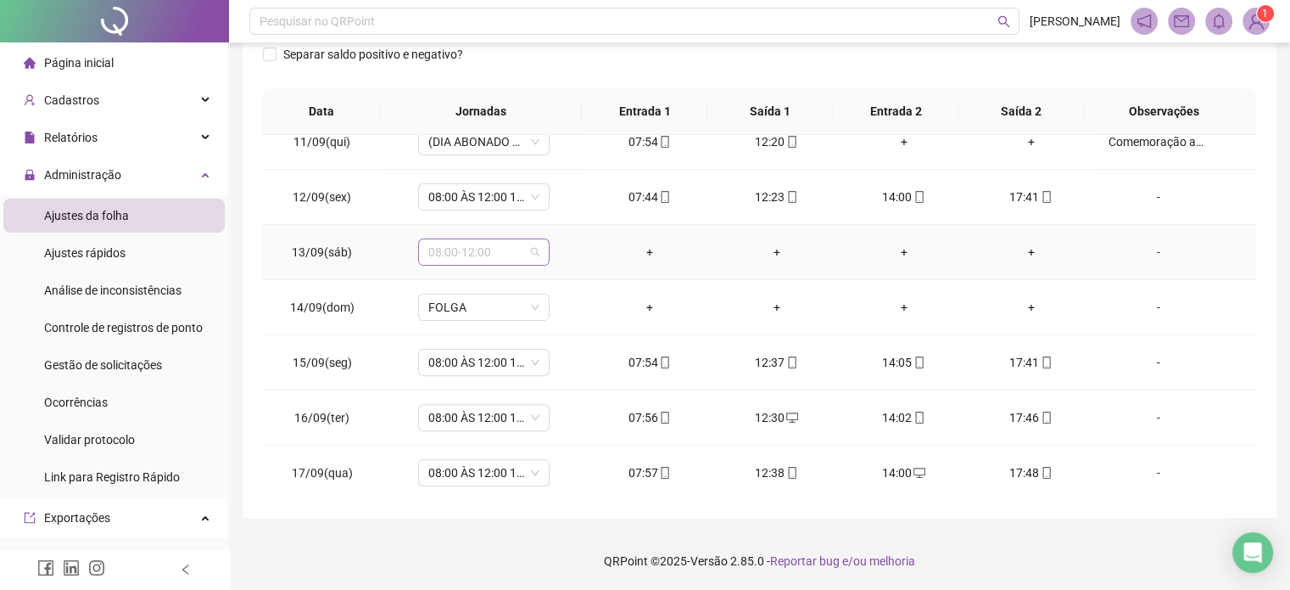
click at [489, 250] on span "08:00-12:00" at bounding box center [483, 251] width 111 height 25
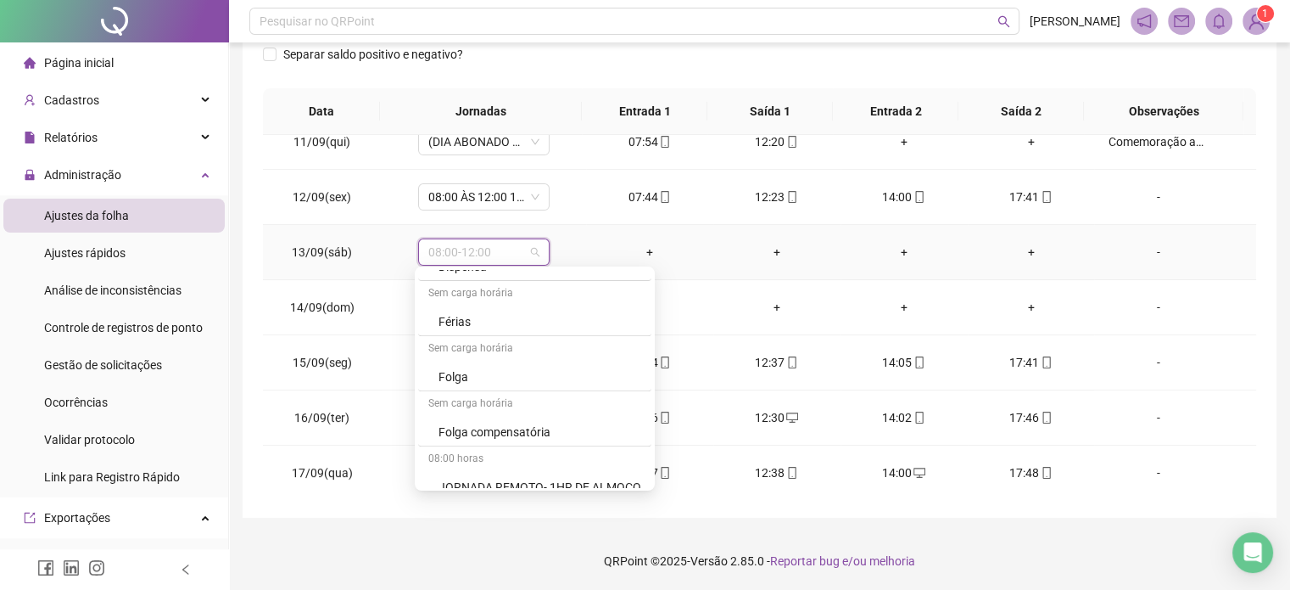
scroll to position [1103, 0]
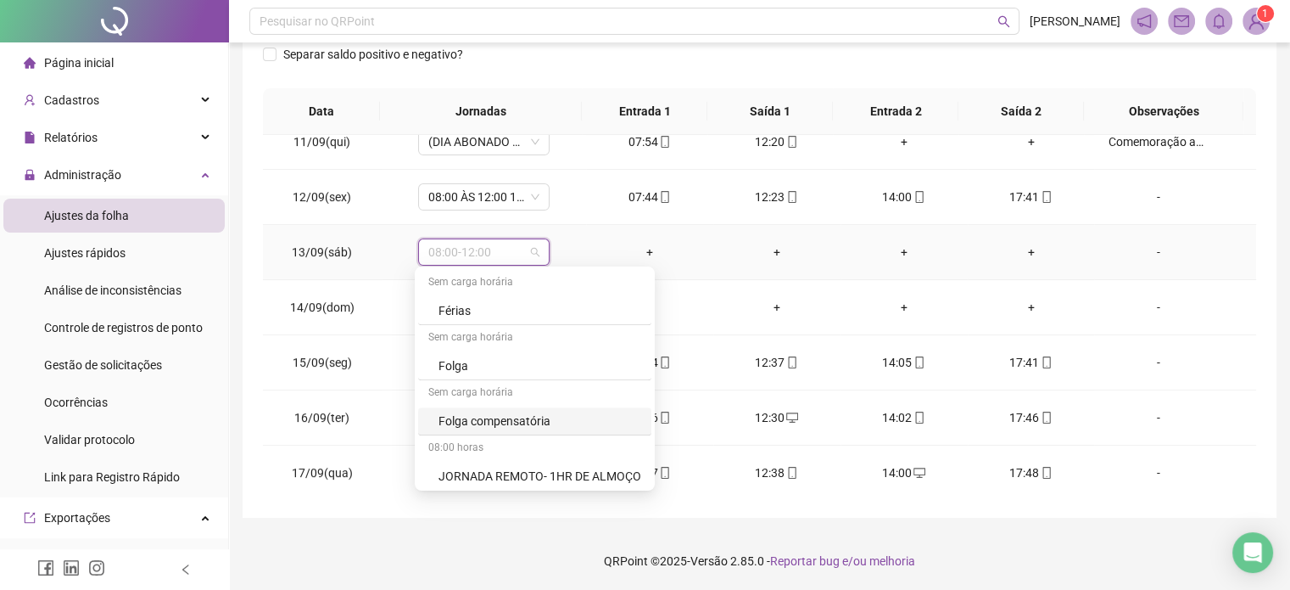
click at [482, 417] on div "Folga compensatória" at bounding box center [540, 420] width 203 height 19
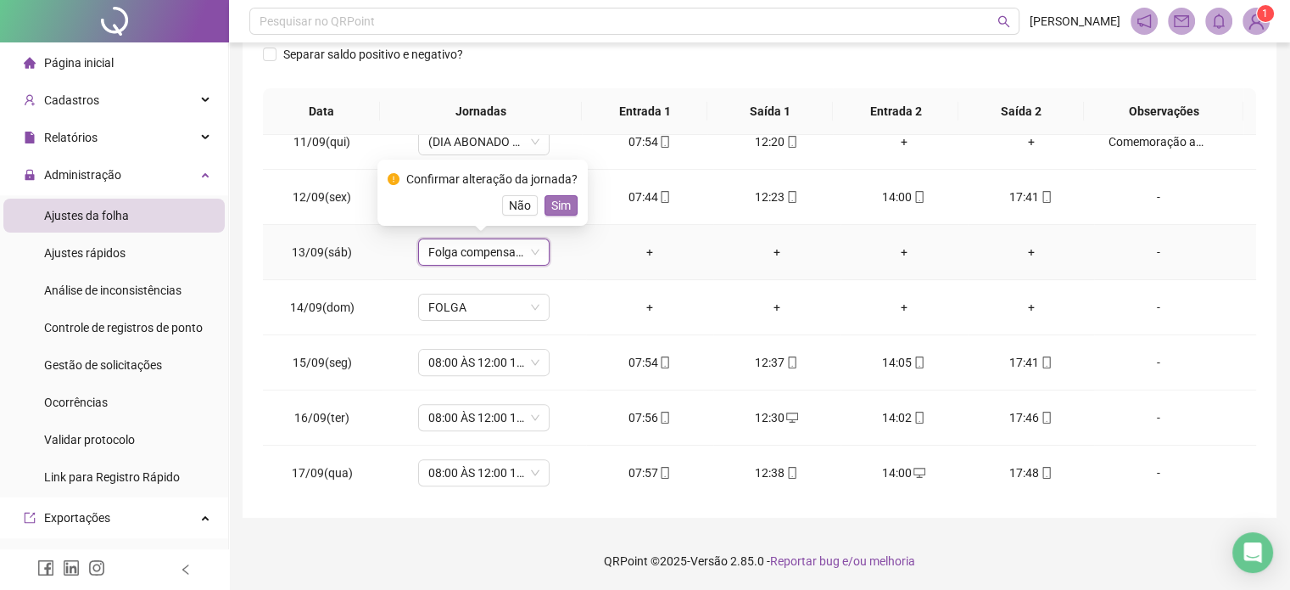
click at [565, 208] on span "Sim" at bounding box center [561, 205] width 20 height 19
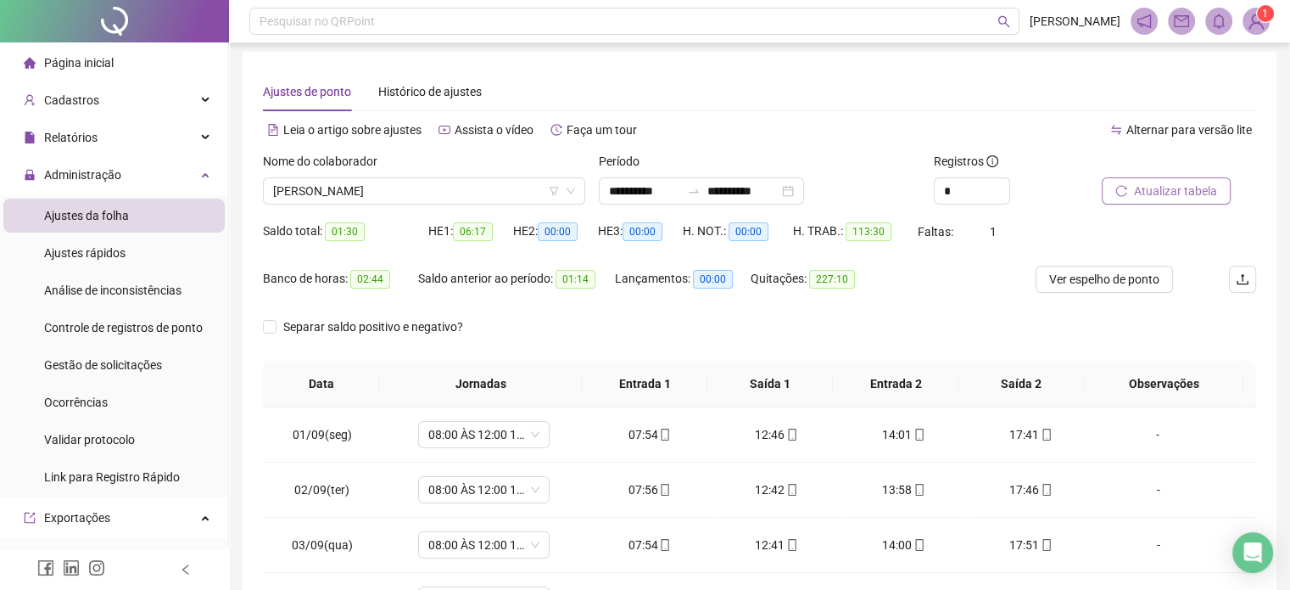
scroll to position [0, 0]
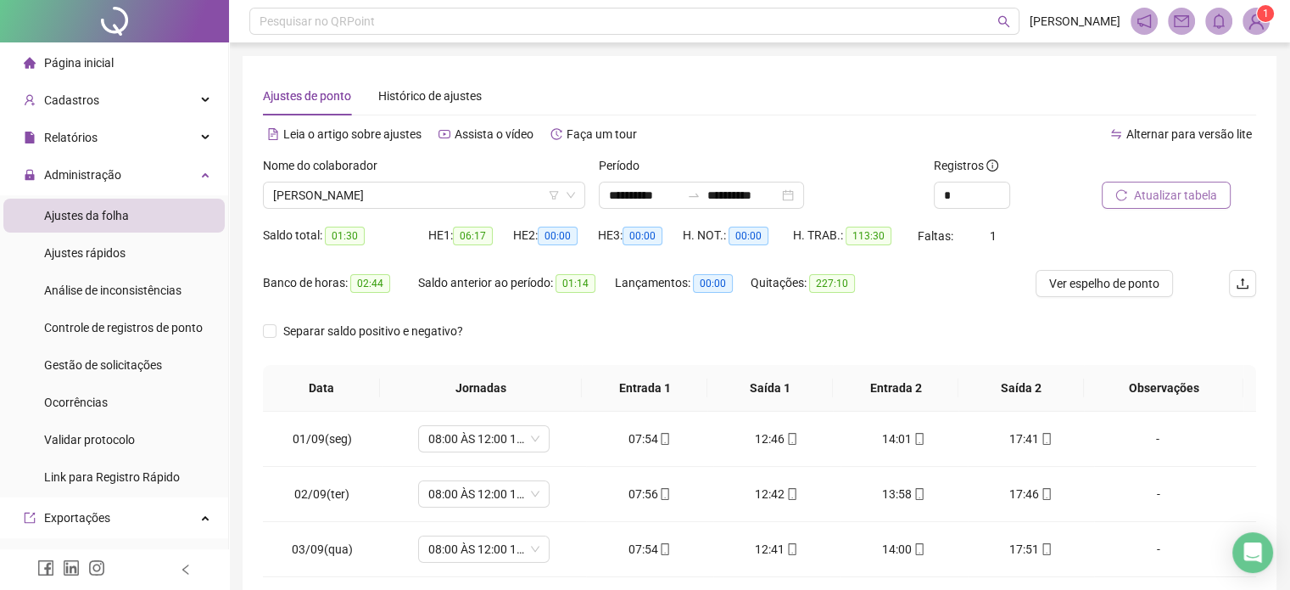
click at [1177, 186] on span "Atualizar tabela" at bounding box center [1175, 195] width 83 height 19
click at [407, 206] on span "[PERSON_NAME]" at bounding box center [424, 194] width 302 height 25
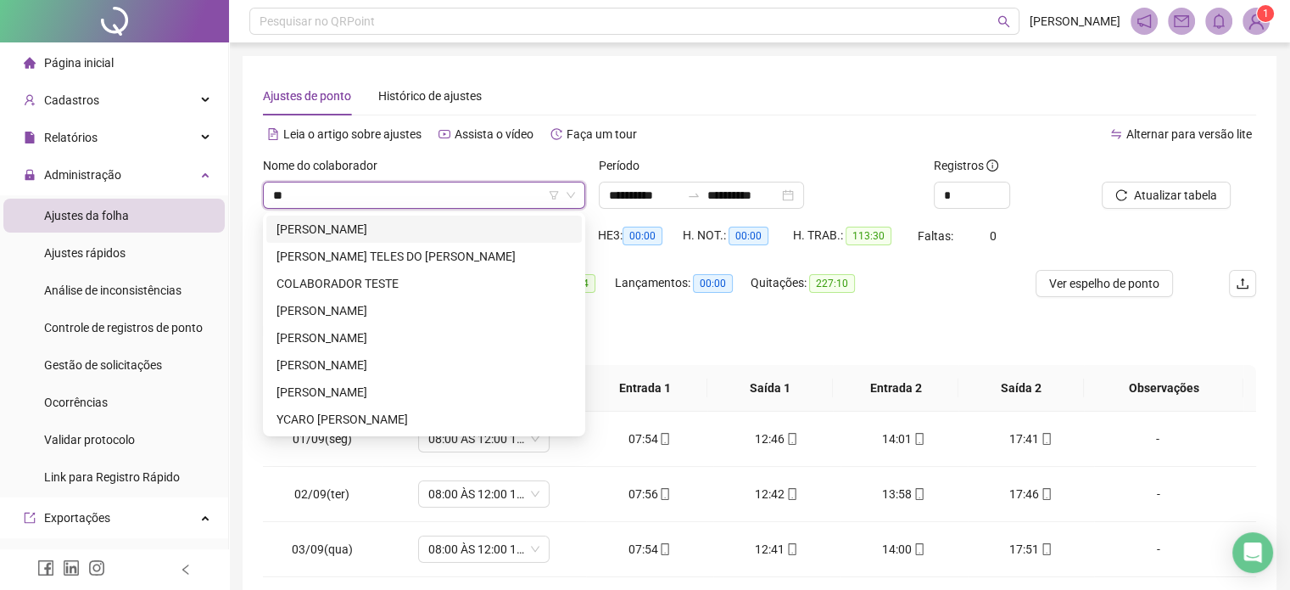
type input "***"
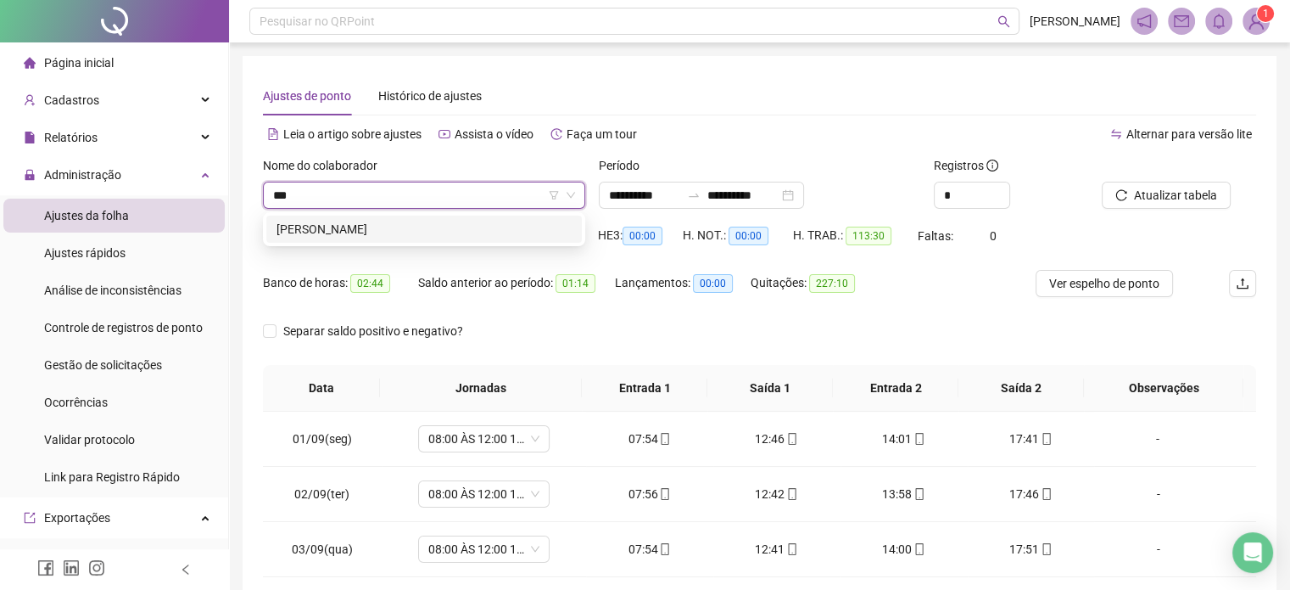
click at [441, 225] on div "[PERSON_NAME]" at bounding box center [424, 229] width 295 height 19
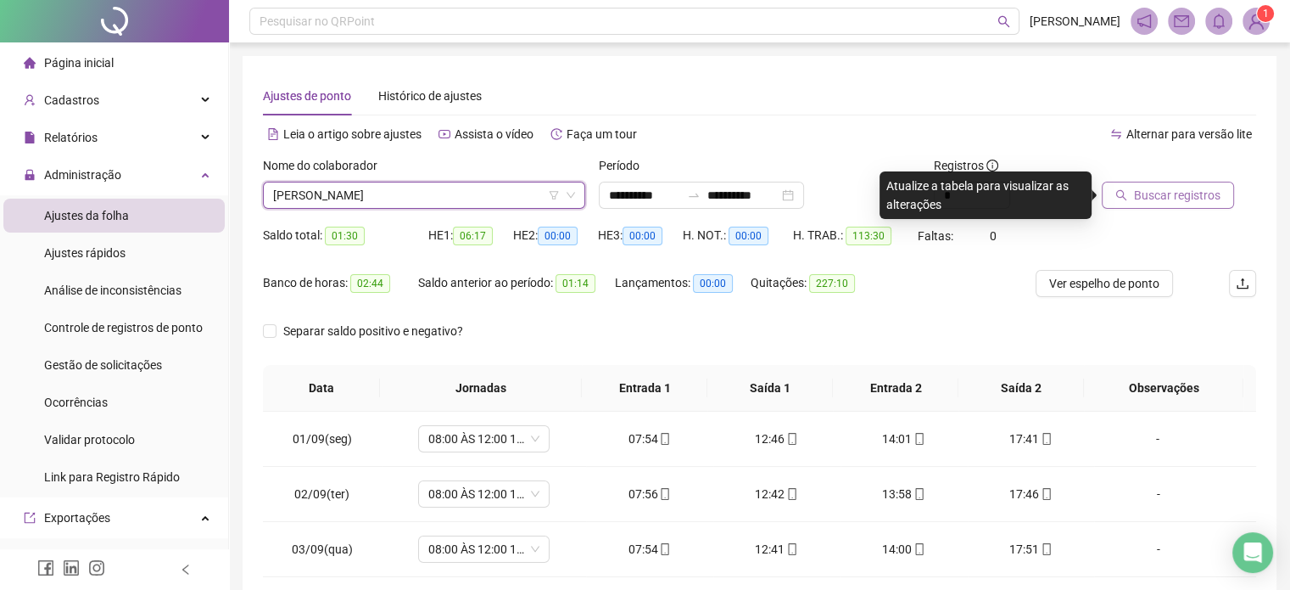
click at [1152, 196] on span "Buscar registros" at bounding box center [1177, 195] width 87 height 19
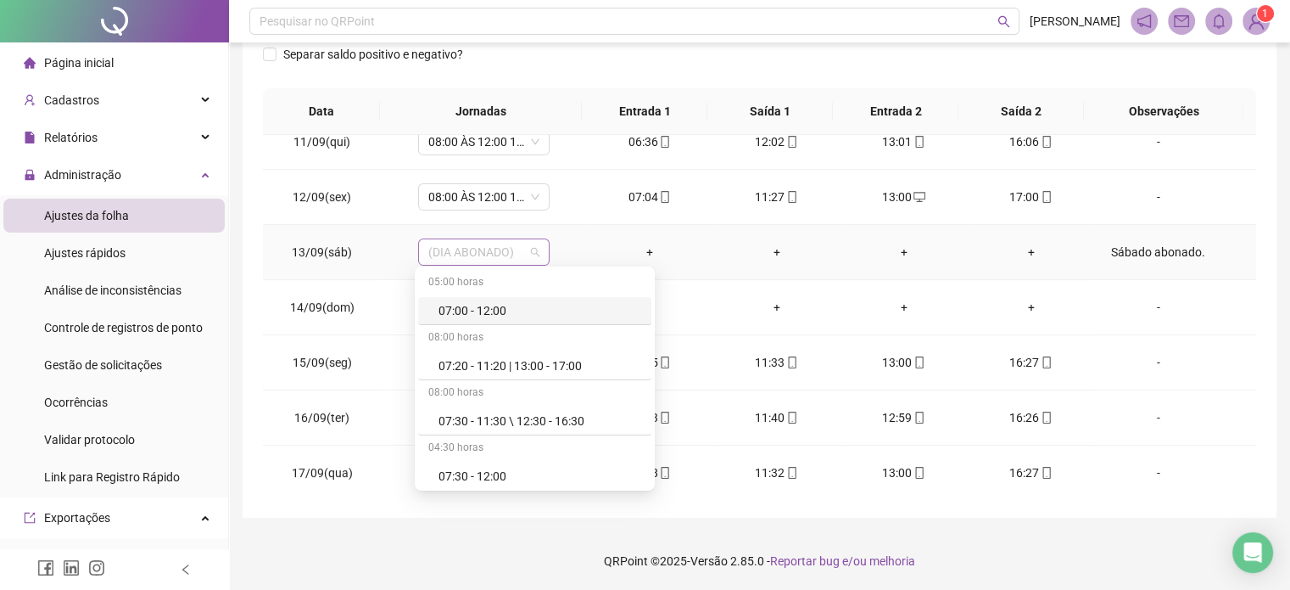
click at [509, 245] on span "(DIA ABONADO)" at bounding box center [483, 251] width 111 height 25
click at [1270, 320] on div "**********" at bounding box center [760, 148] width 1034 height 738
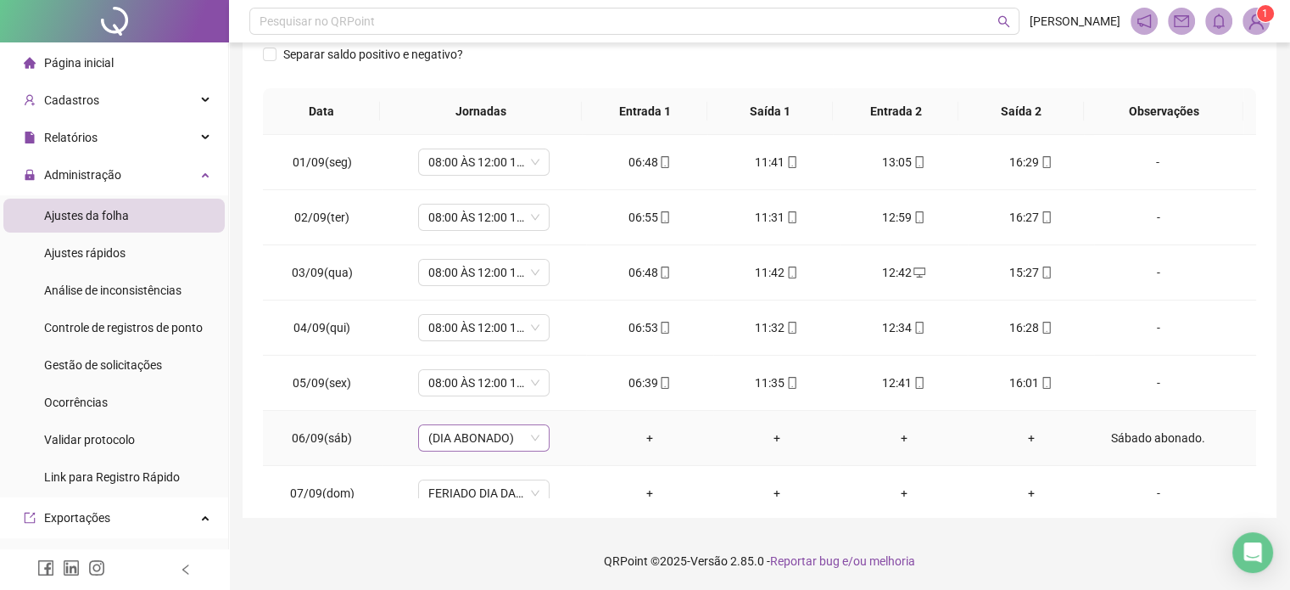
click at [471, 439] on span "(DIA ABONADO)" at bounding box center [483, 437] width 111 height 25
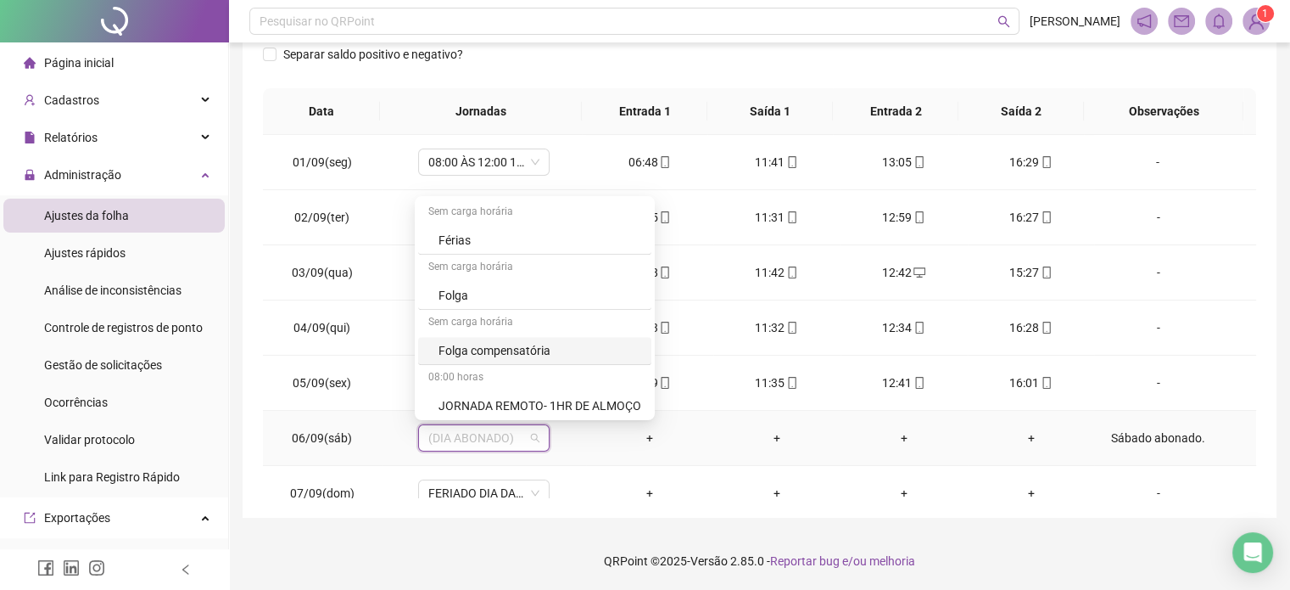
click at [536, 347] on div "Folga compensatória" at bounding box center [540, 350] width 203 height 19
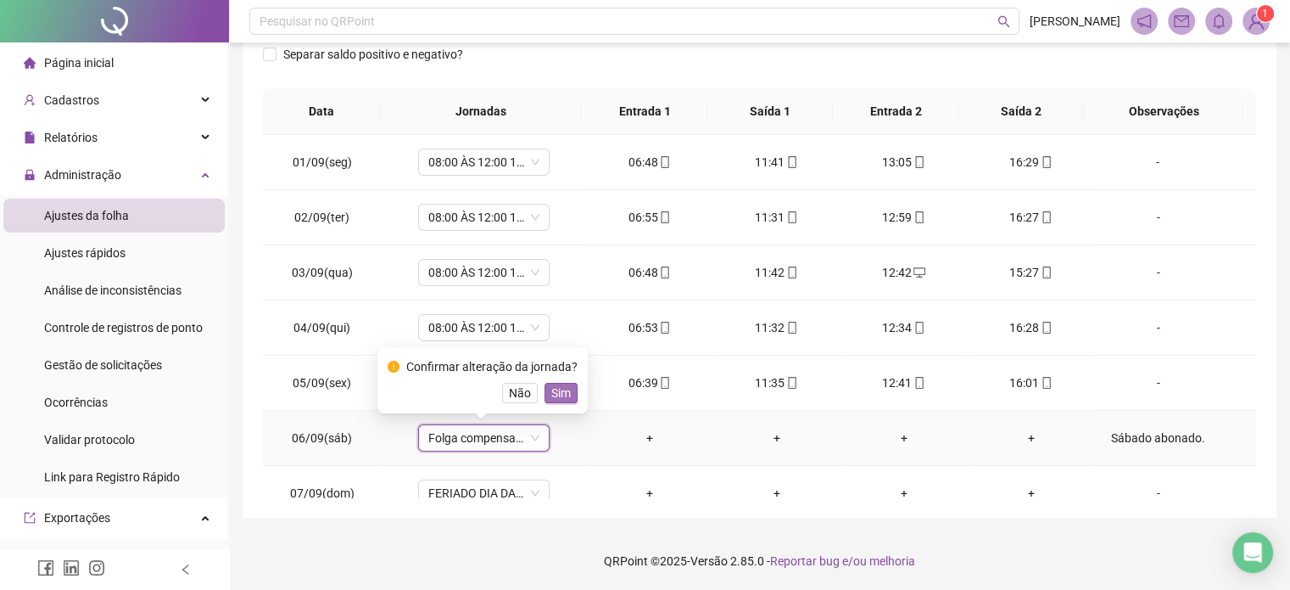
click at [564, 389] on span "Sim" at bounding box center [561, 392] width 20 height 19
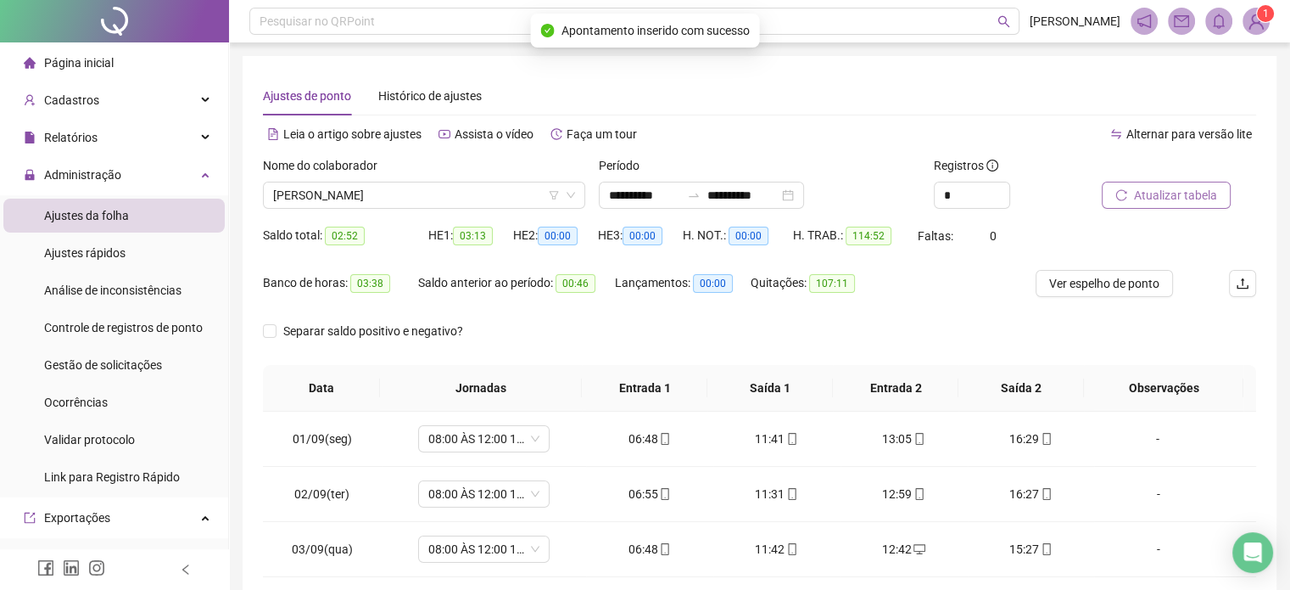
click at [1193, 193] on span "Atualizar tabela" at bounding box center [1175, 195] width 83 height 19
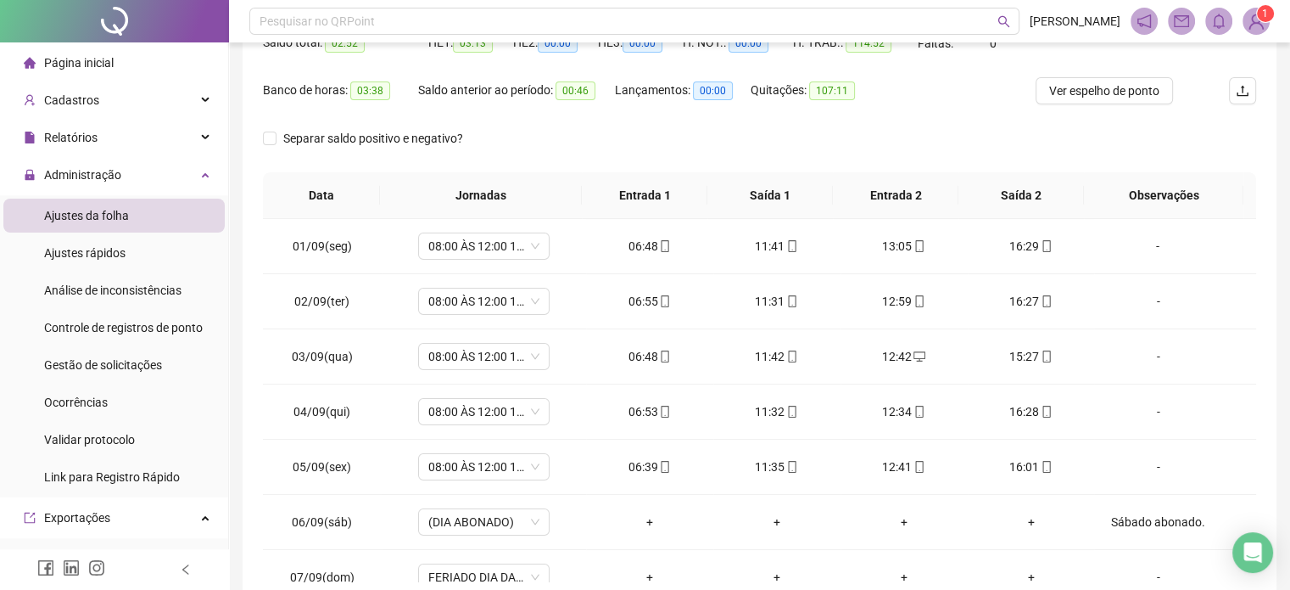
scroll to position [255, 0]
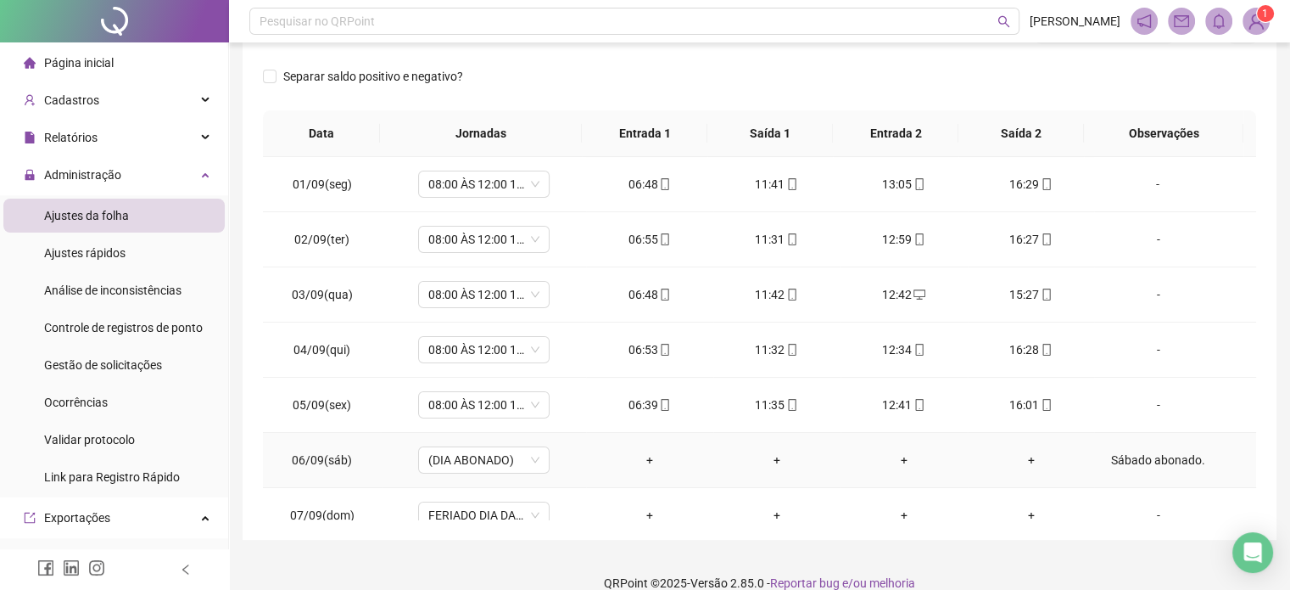
click at [1141, 462] on div "Sábado abonado." at bounding box center [1158, 460] width 100 height 19
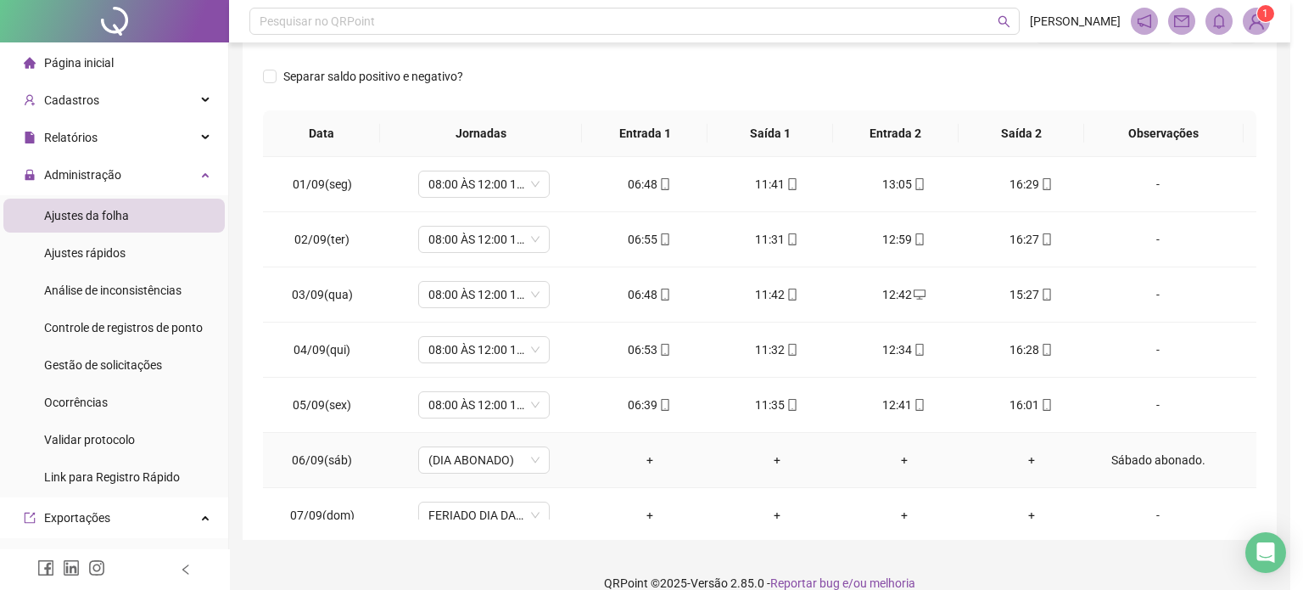
type textarea "**********"
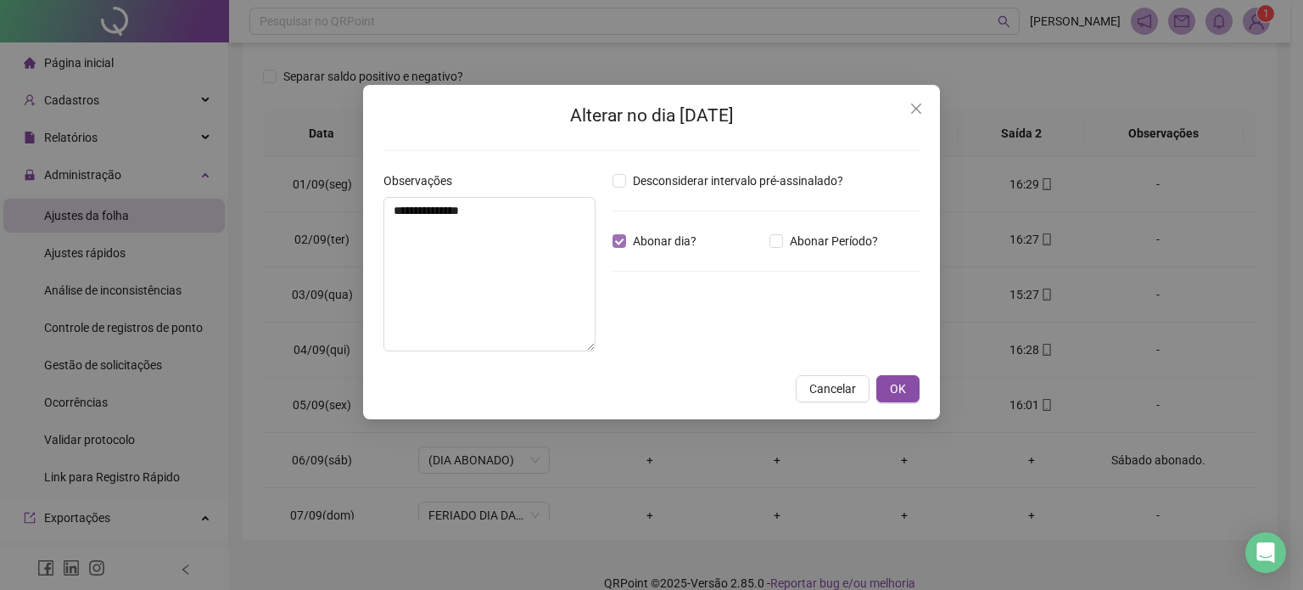
click at [622, 232] on label "Abonar dia?" at bounding box center [658, 241] width 91 height 19
click at [533, 233] on textarea "**********" at bounding box center [489, 274] width 212 height 154
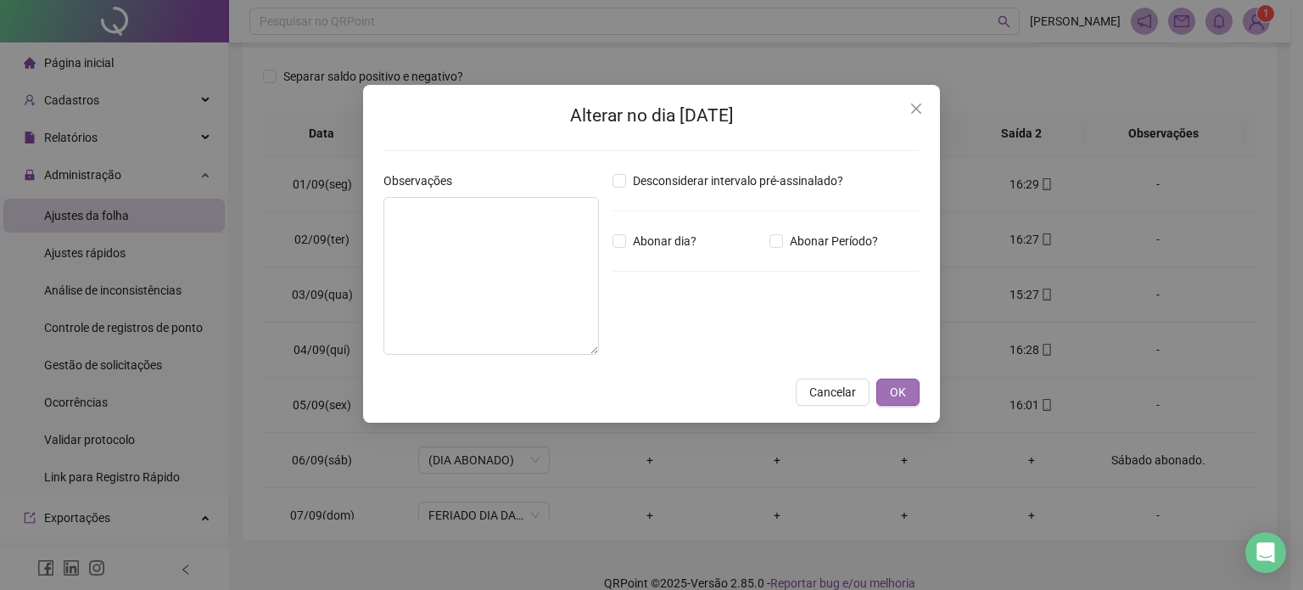
click at [898, 404] on button "OK" at bounding box center [897, 391] width 43 height 27
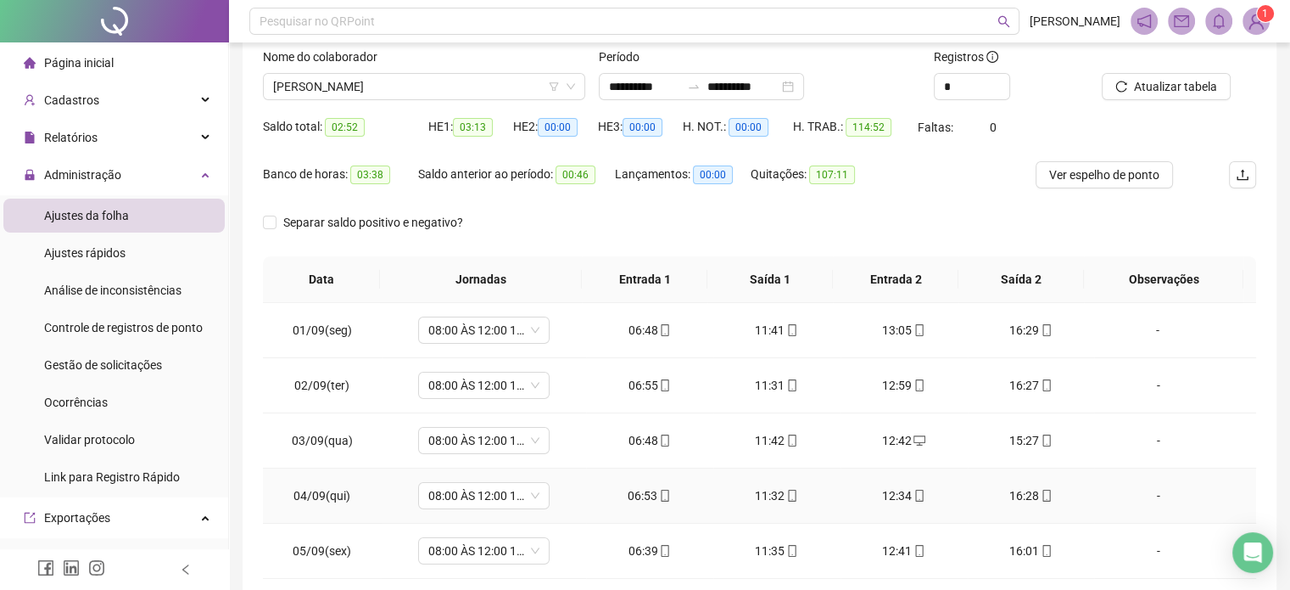
scroll to position [0, 0]
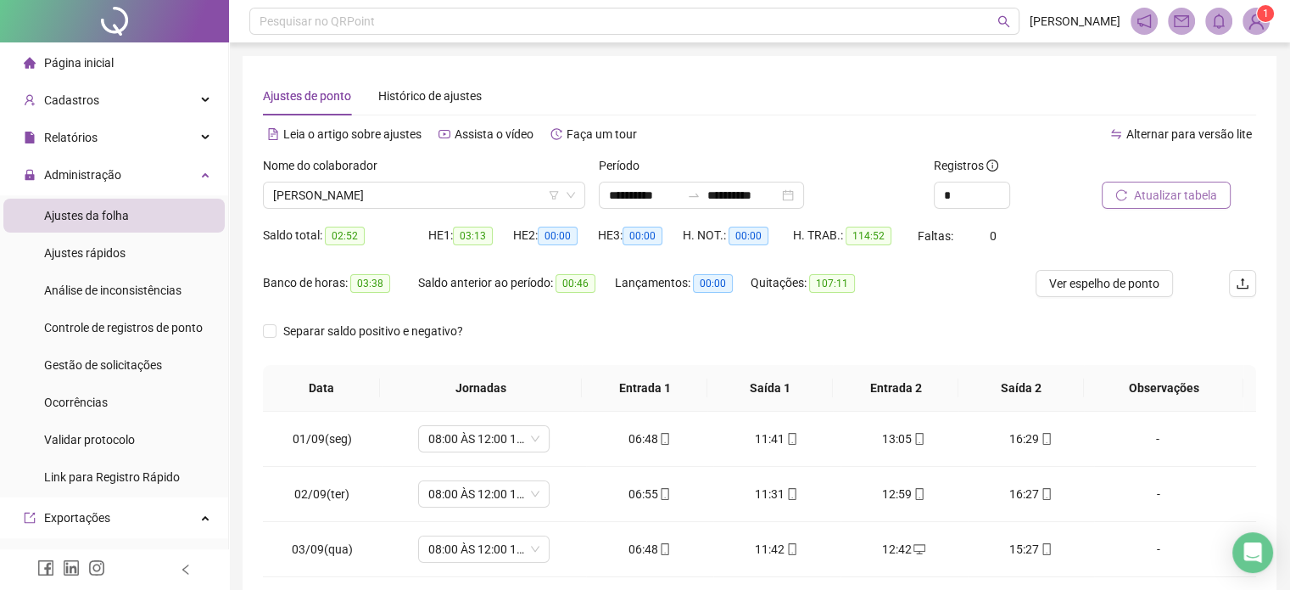
click at [1166, 195] on span "Atualizar tabela" at bounding box center [1175, 195] width 83 height 19
